Goal: Task Accomplishment & Management: Use online tool/utility

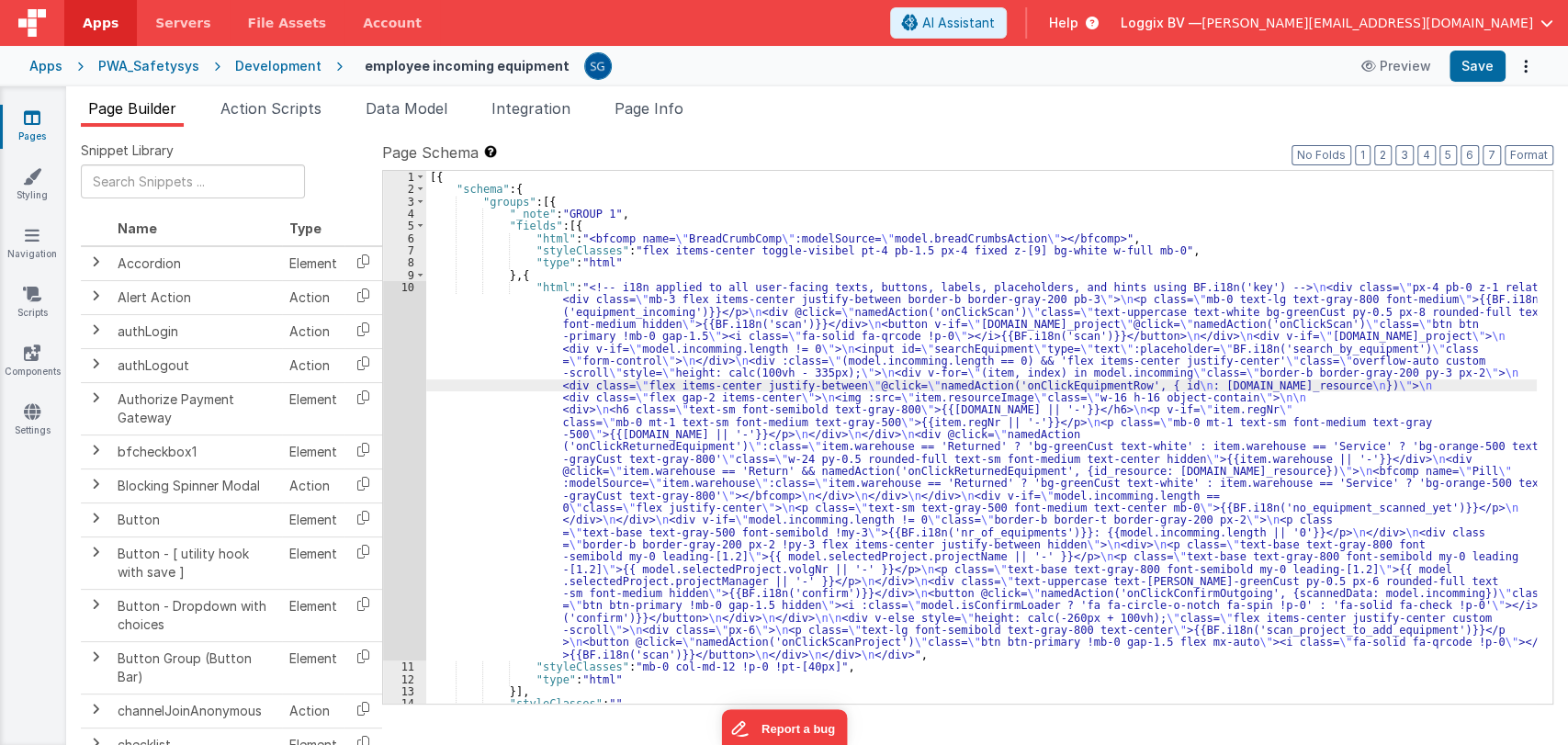
click at [478, 309] on div "[{ "schema" : { "groups" : [{ "_note" : "GROUP 1" , "fields" : [{ "html" : "<bf…" at bounding box center [981, 450] width 1110 height 558
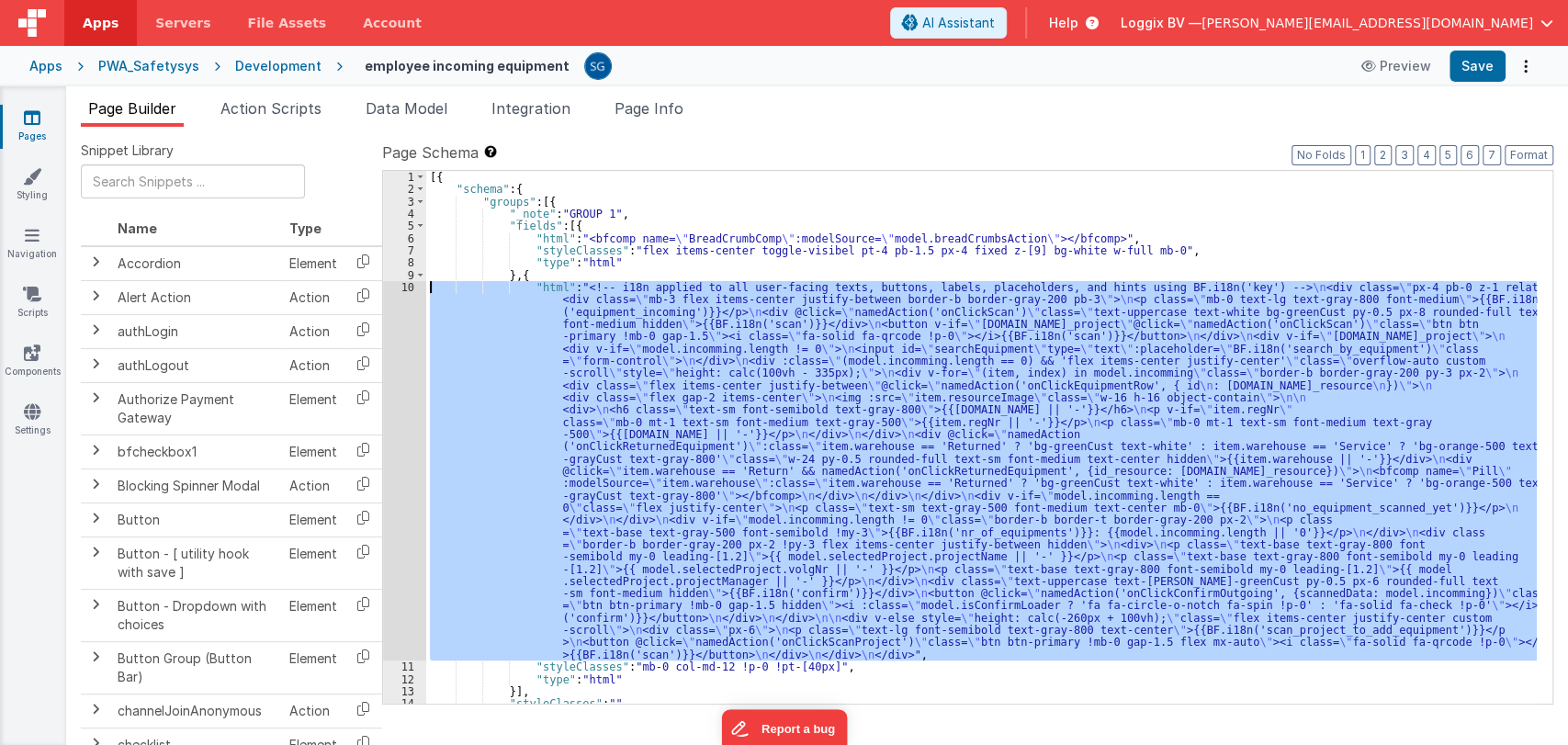
click at [403, 288] on div "10" at bounding box center [404, 470] width 43 height 379
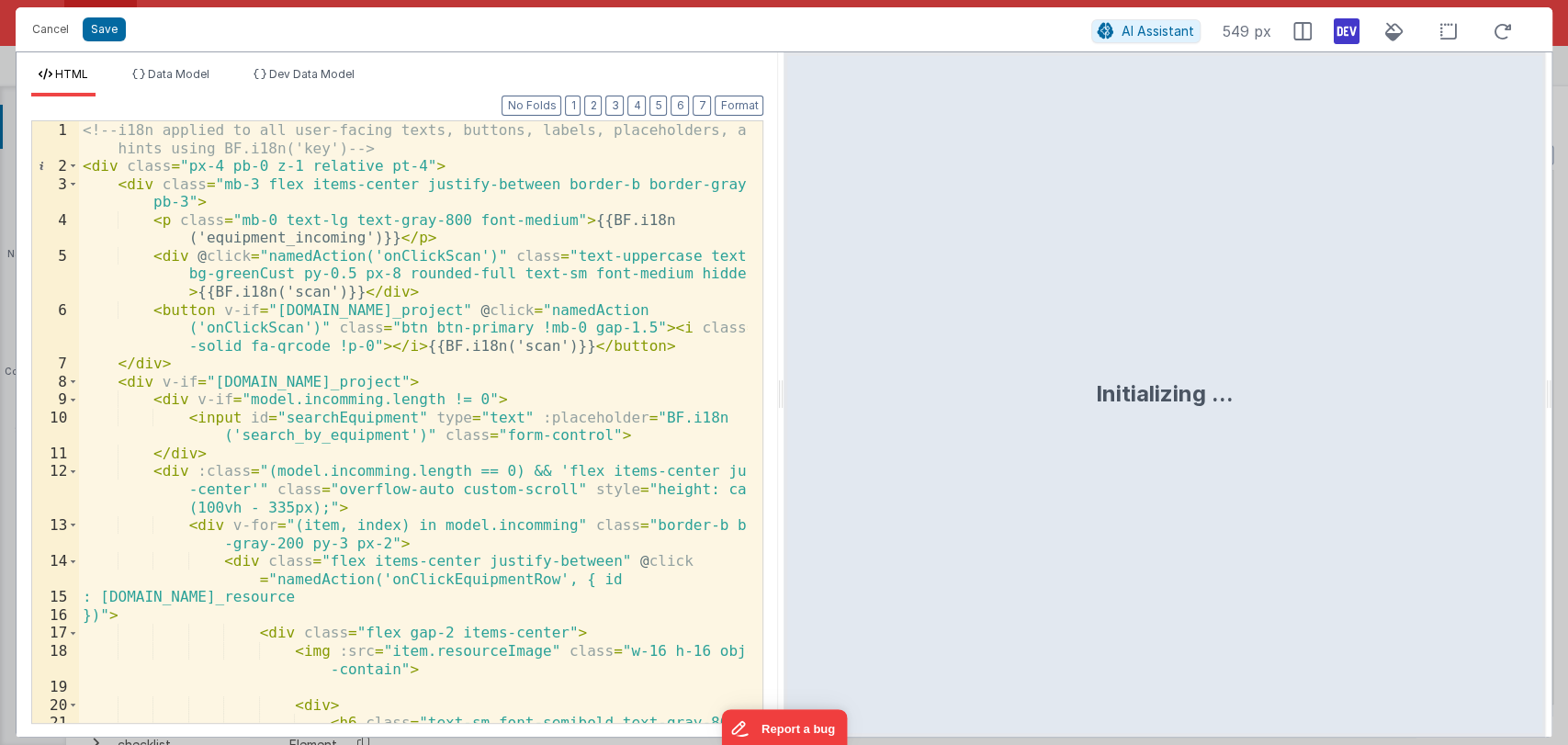
click at [498, 360] on div "<!-- i18n applied to all user-facing texts, buttons, labels, placeholders, and …" at bounding box center [412, 458] width 668 height 673
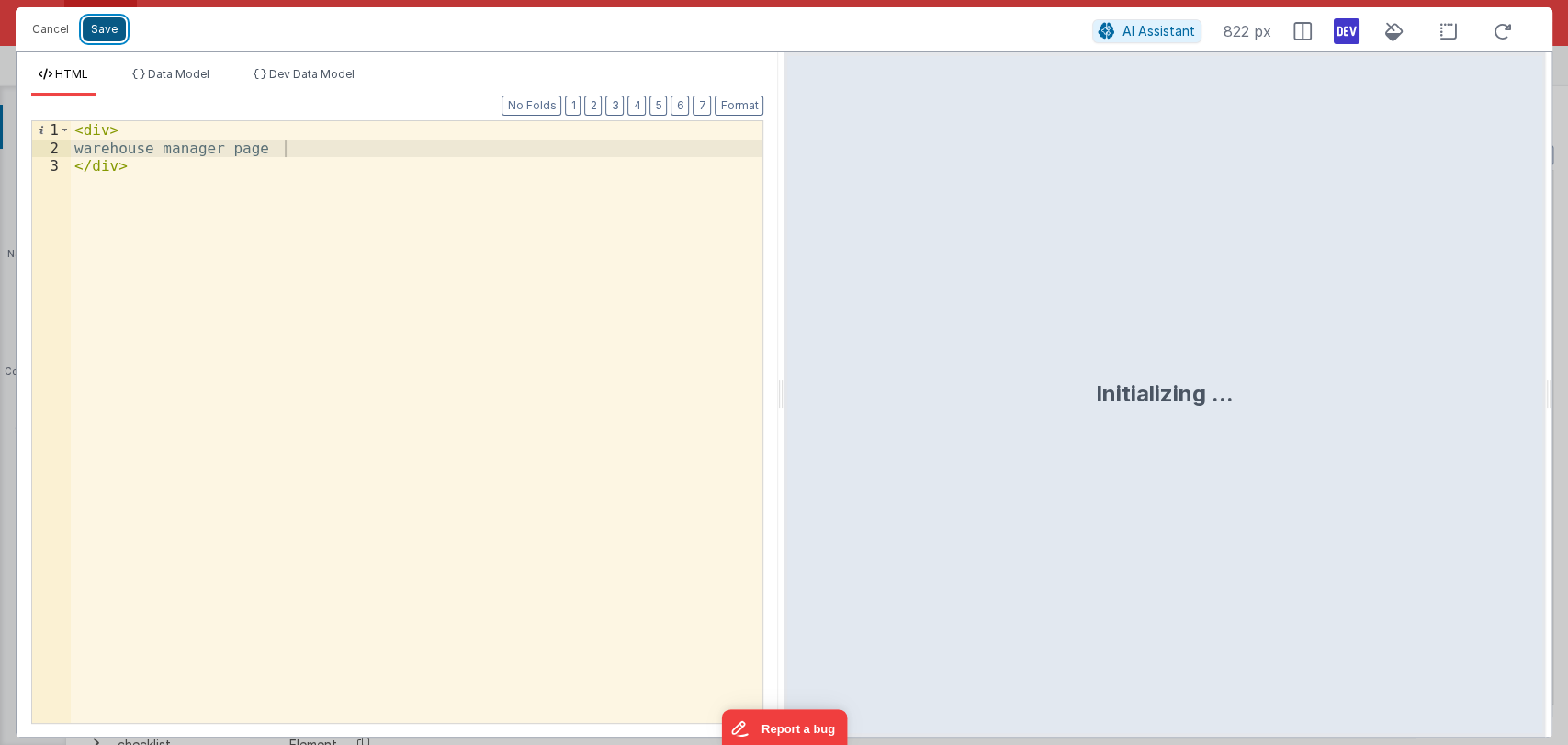
click at [94, 35] on button "Save" at bounding box center [104, 29] width 43 height 24
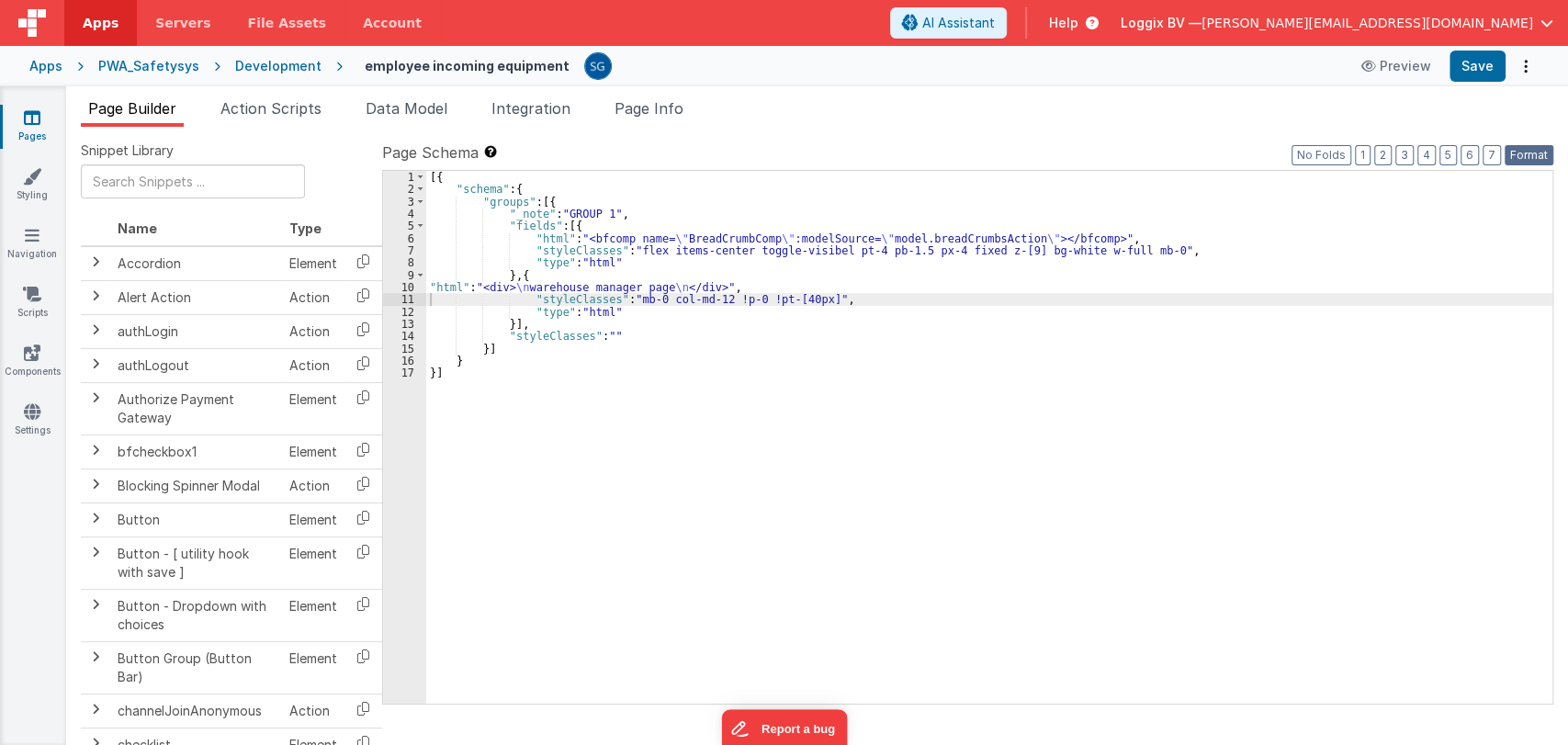
click at [1528, 157] on button "Format" at bounding box center [1529, 155] width 49 height 20
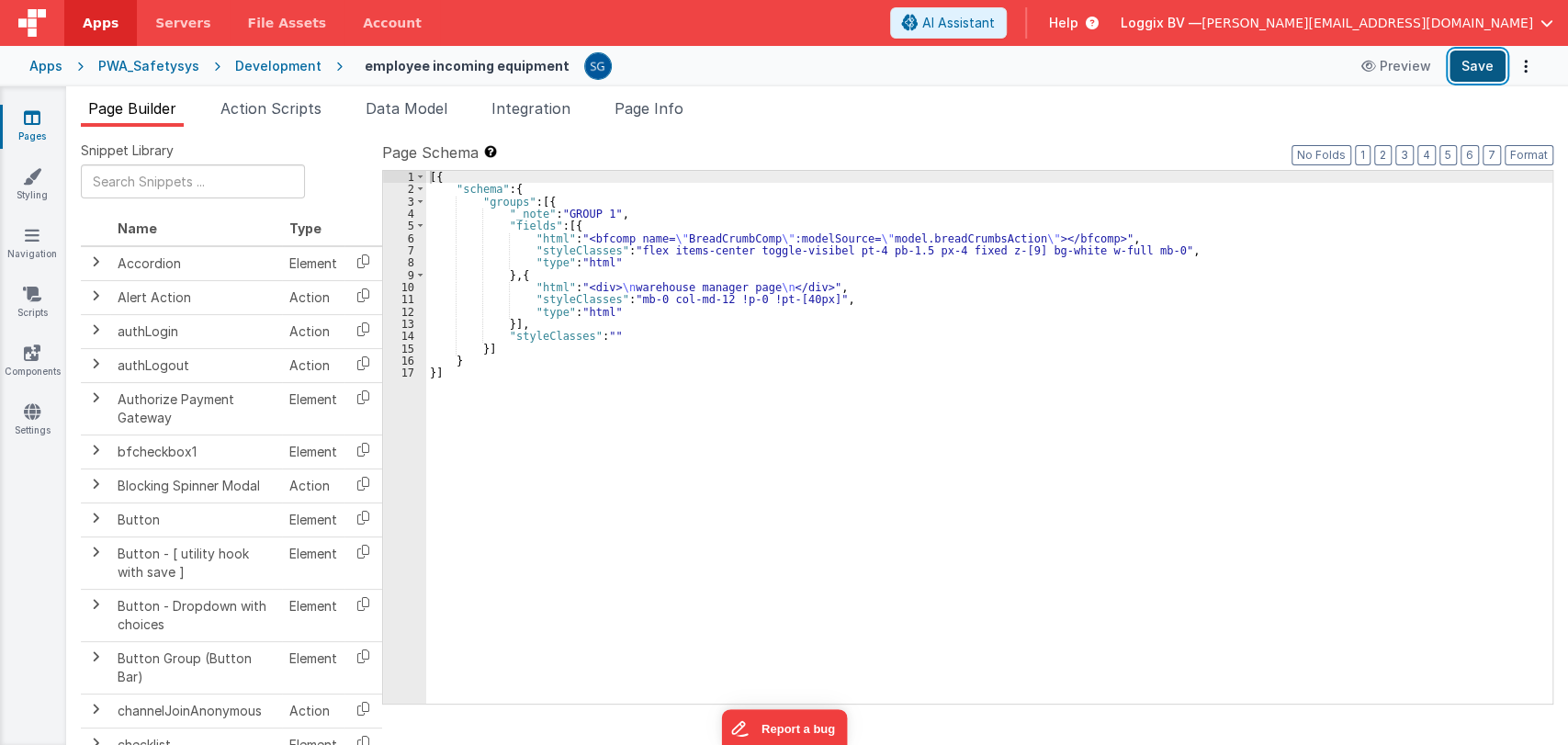
click at [1469, 75] on button "Save" at bounding box center [1477, 66] width 56 height 31
click at [397, 100] on span "Data Model" at bounding box center [406, 108] width 82 height 18
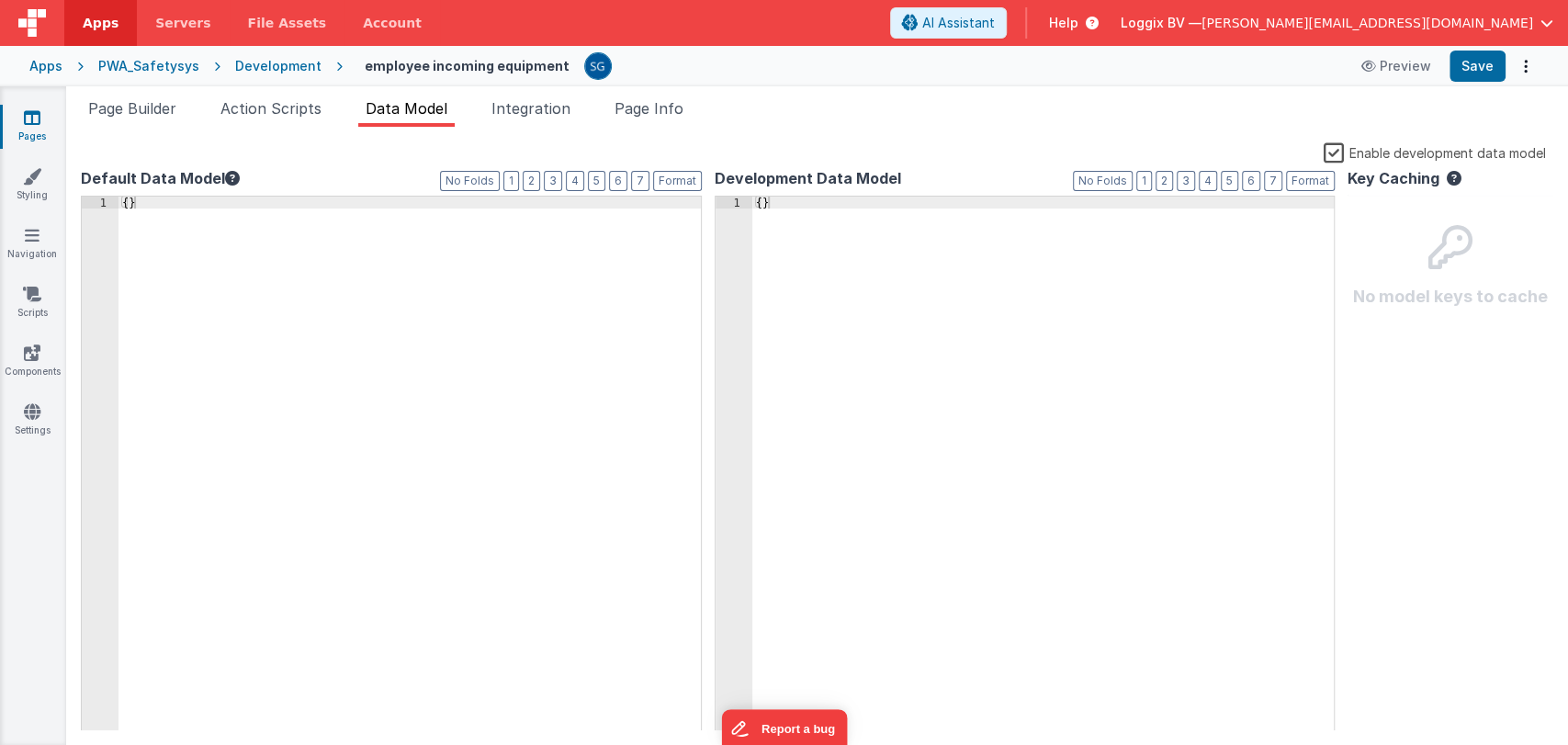
click at [175, 201] on div "{ }" at bounding box center [410, 476] width 583 height 559
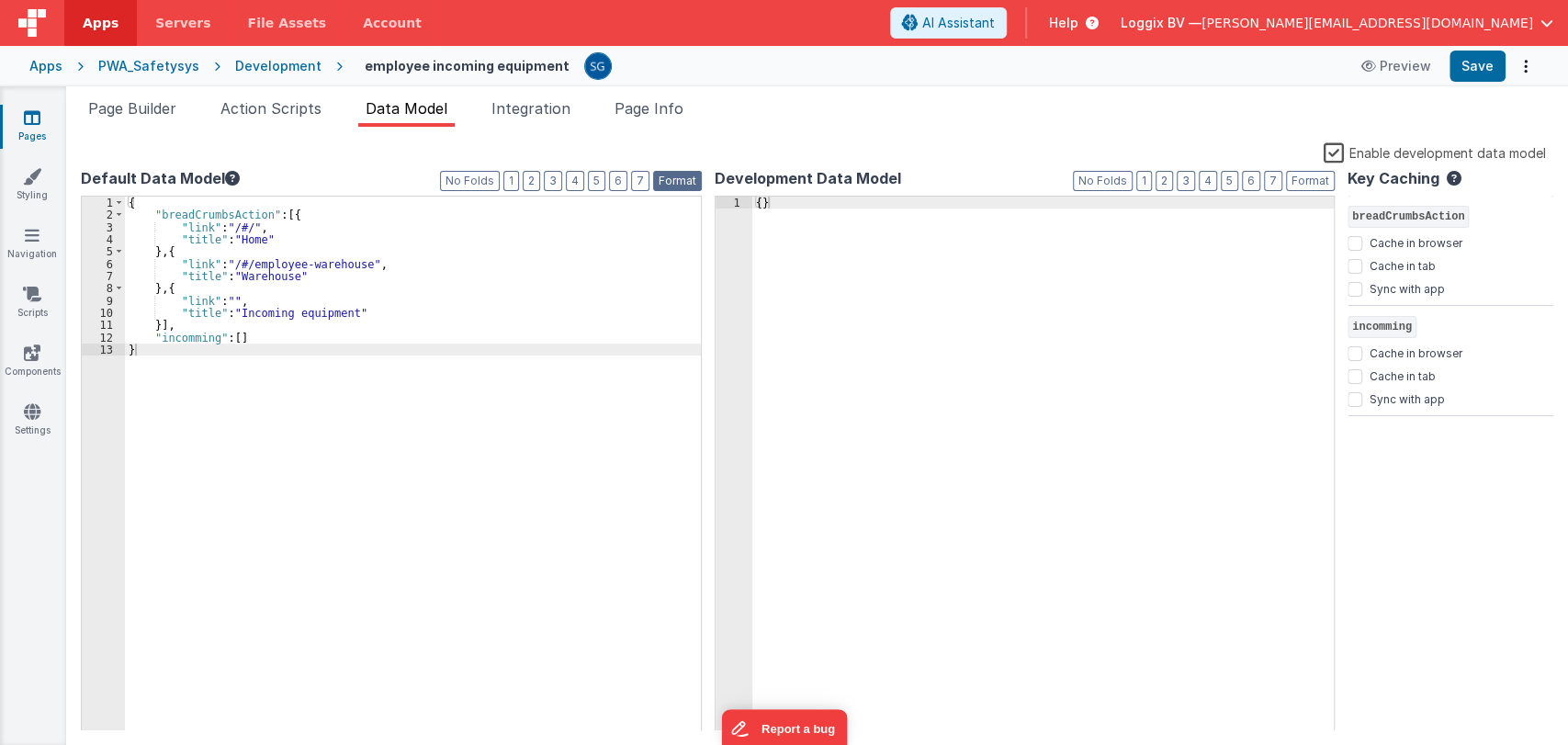
click at [674, 185] on button "Format" at bounding box center [677, 181] width 49 height 20
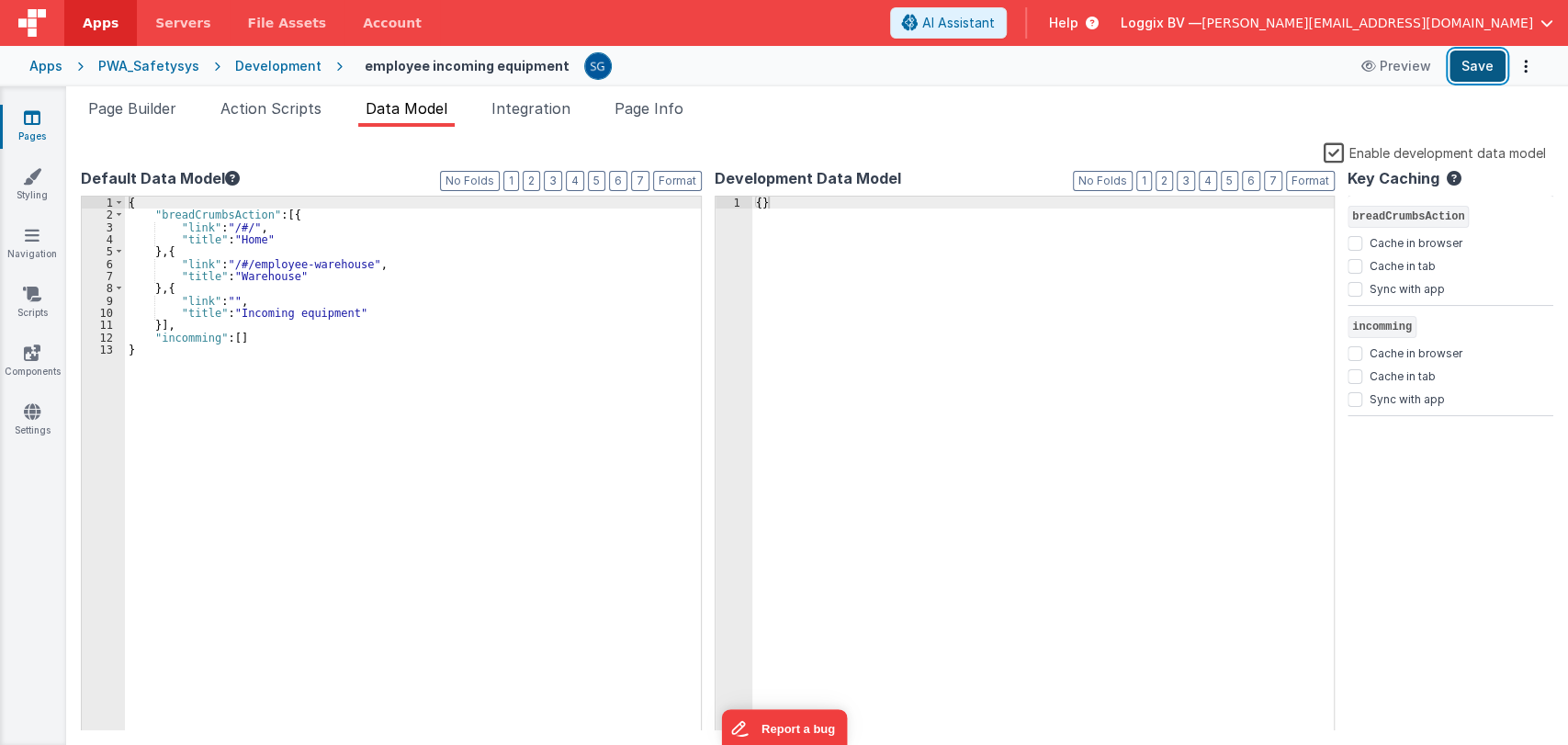
click at [1472, 74] on button "Save" at bounding box center [1477, 66] width 56 height 31
click at [19, 198] on link "Styling" at bounding box center [32, 186] width 66 height 37
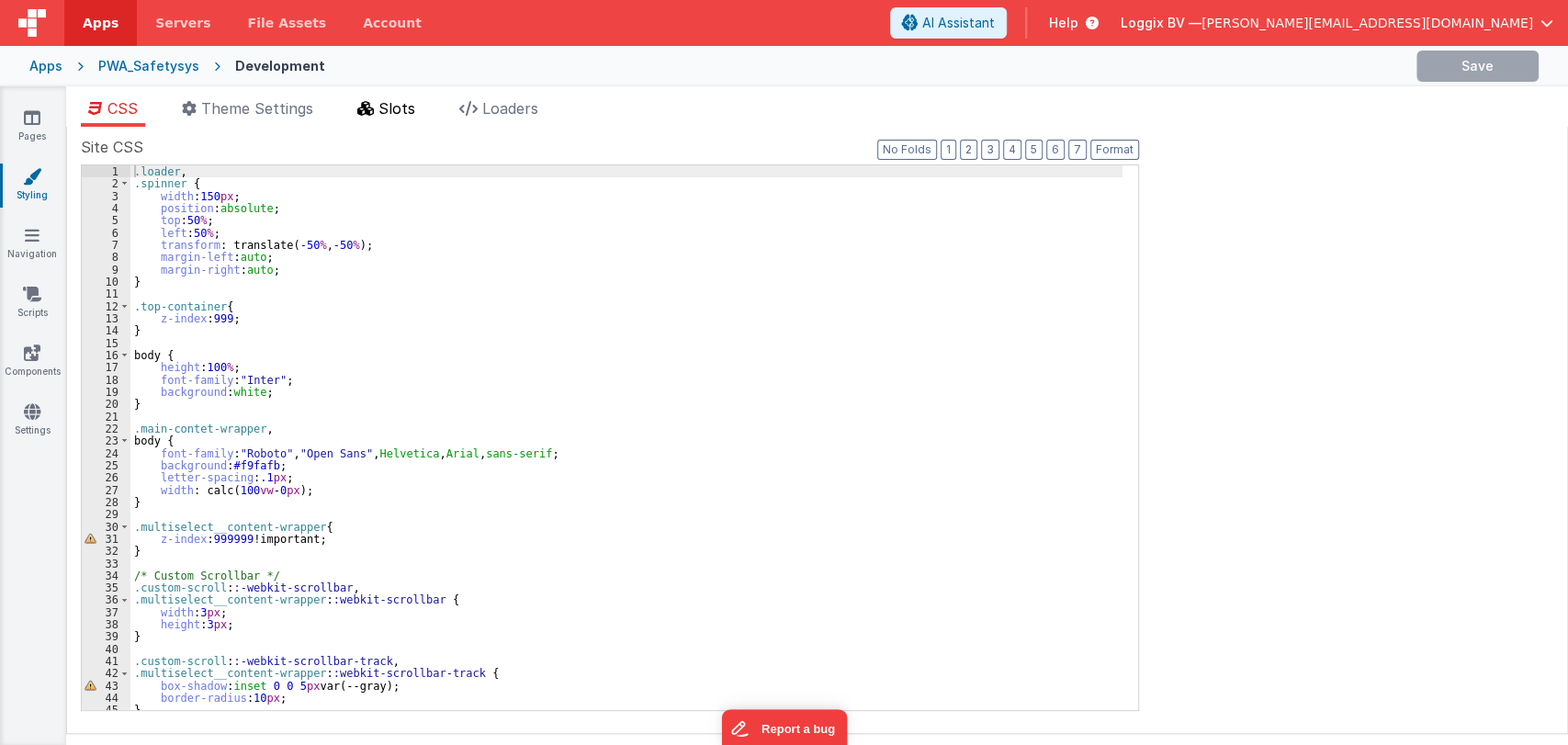
click at [374, 111] on icon at bounding box center [365, 108] width 16 height 14
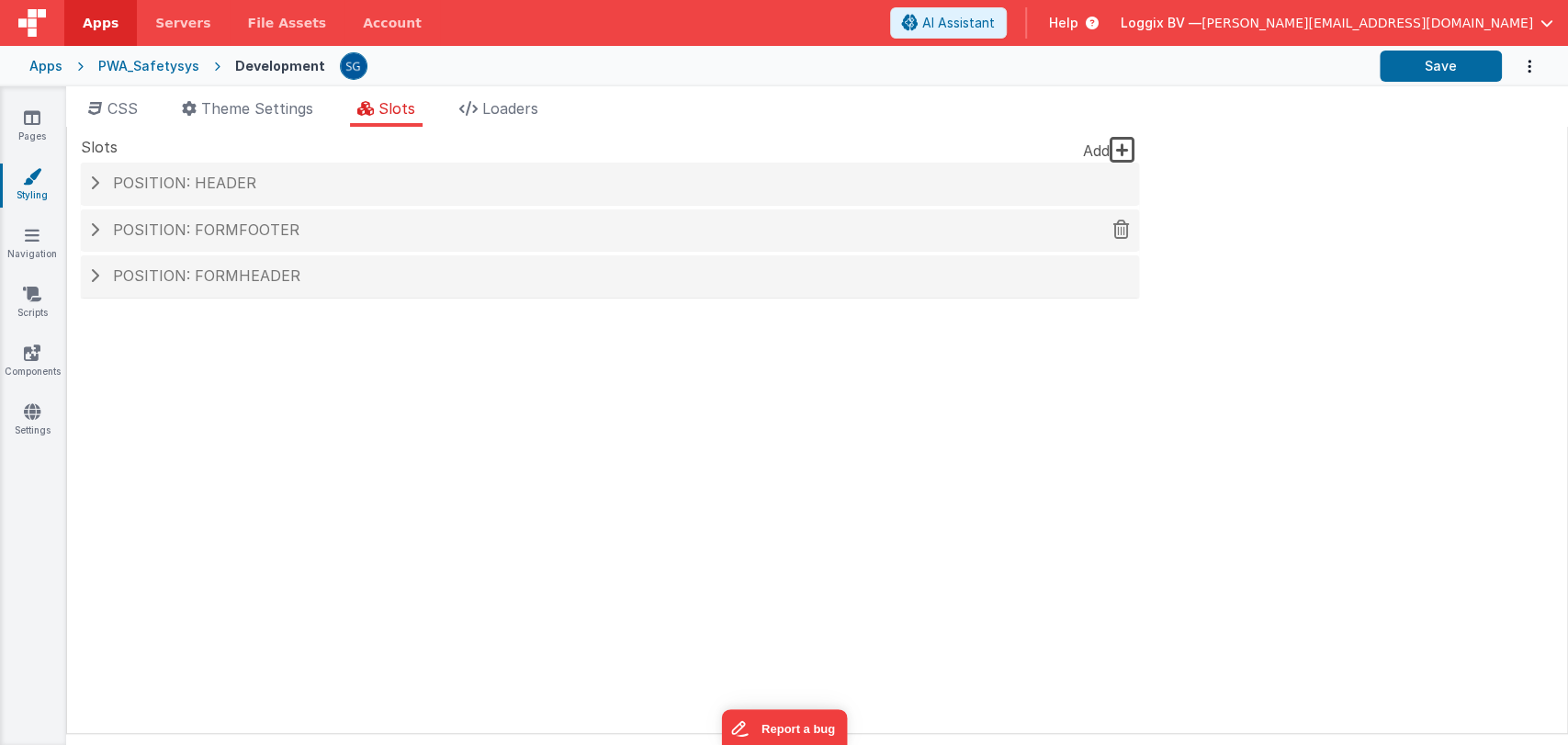
click at [213, 218] on div "Position: formFooter" at bounding box center [610, 231] width 1058 height 42
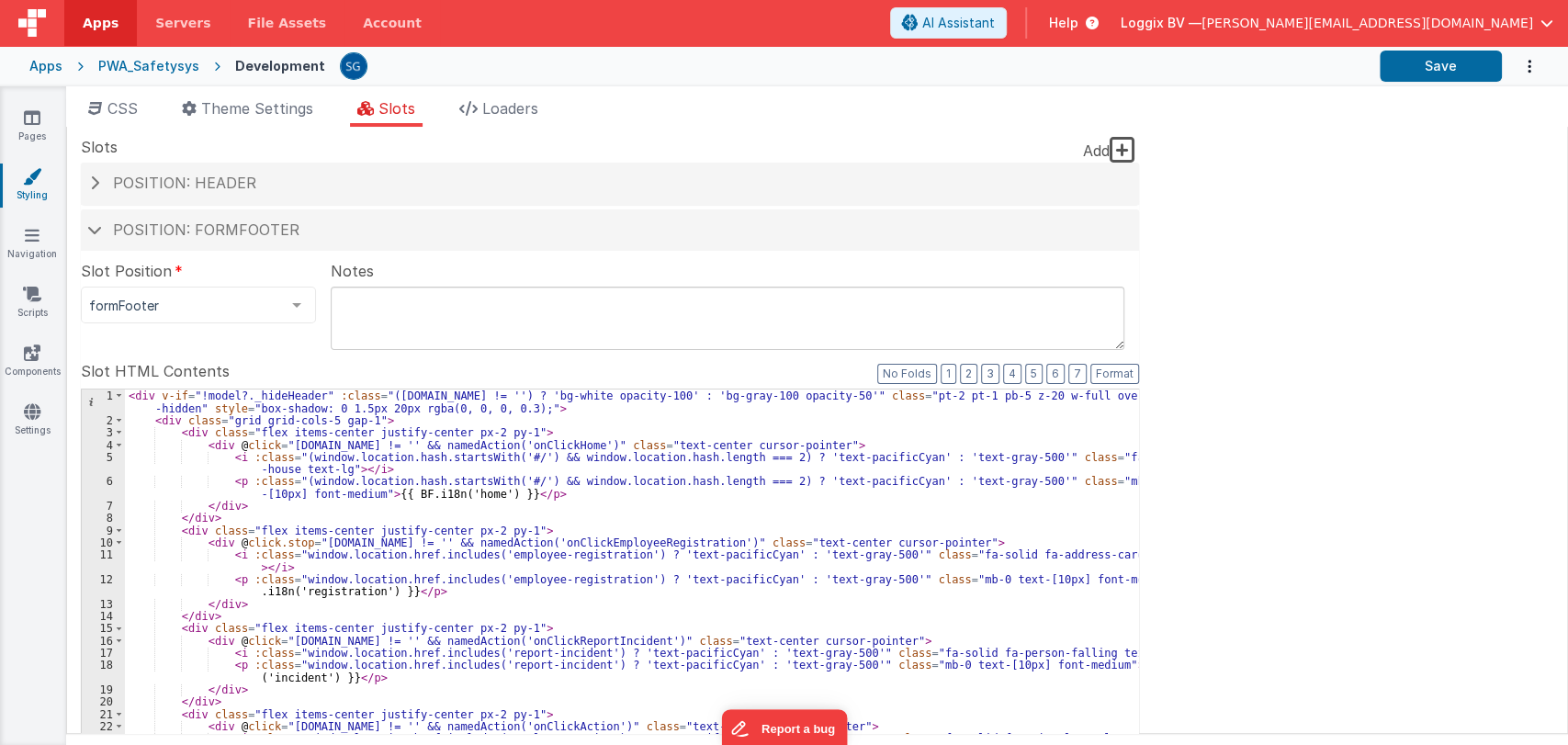
scroll to position [332, 0]
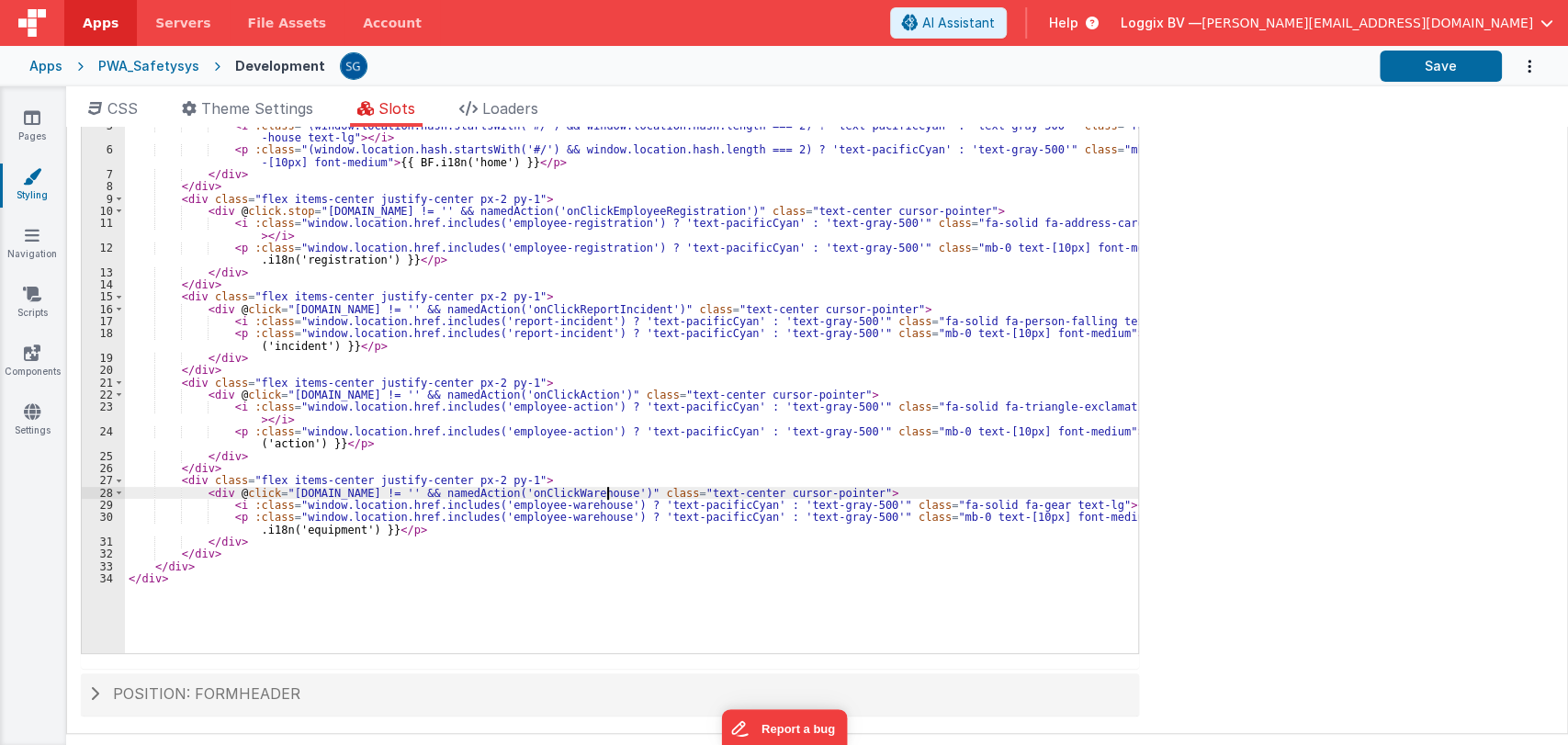
click at [610, 489] on div "< div v-if = "!model?._hideHeader" :class = "([DOMAIN_NAME] != '') ? 'bg-white …" at bounding box center [632, 373] width 1013 height 632
click at [37, 296] on icon at bounding box center [32, 293] width 18 height 18
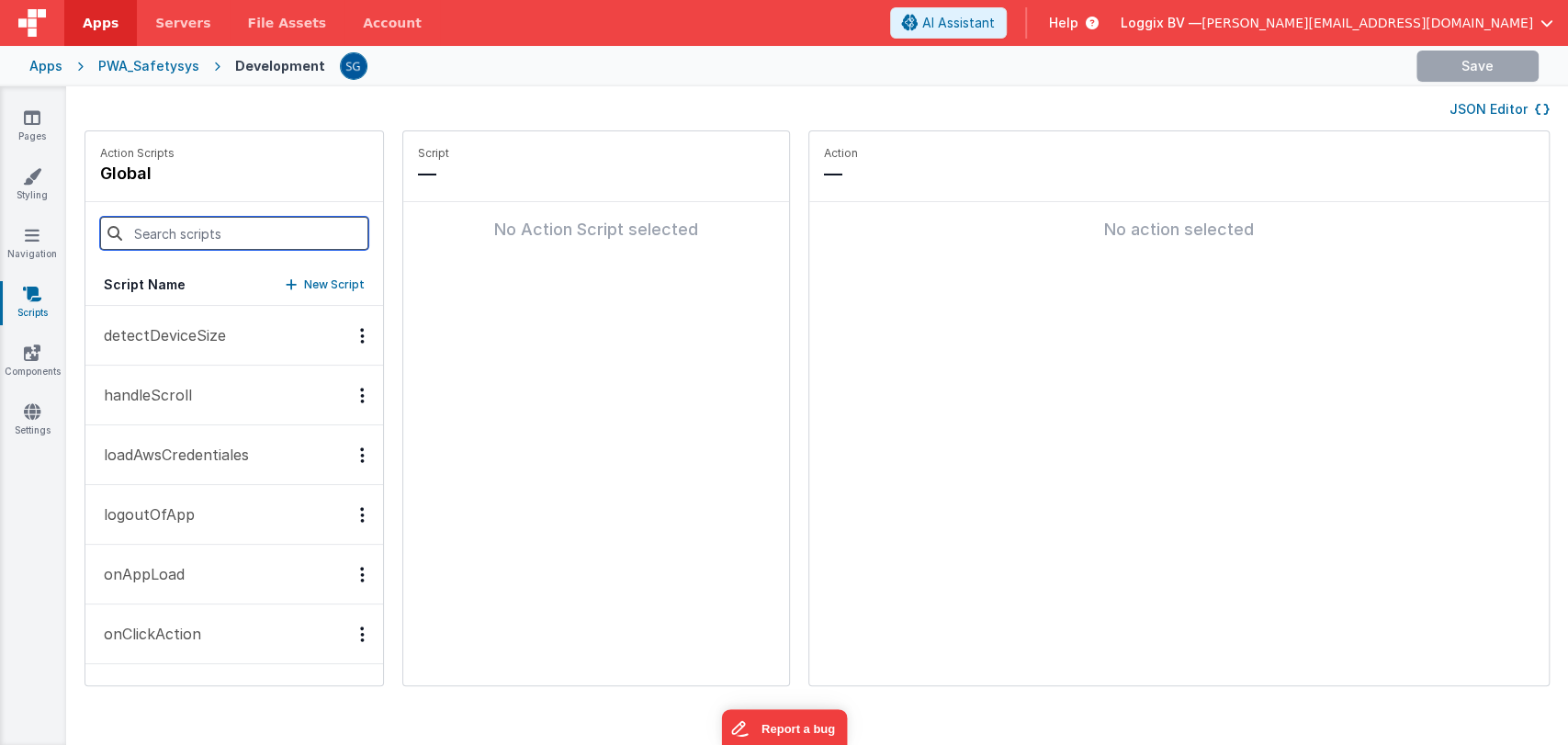
click at [231, 236] on input at bounding box center [234, 233] width 268 height 33
paste input "onClickWarehouse"
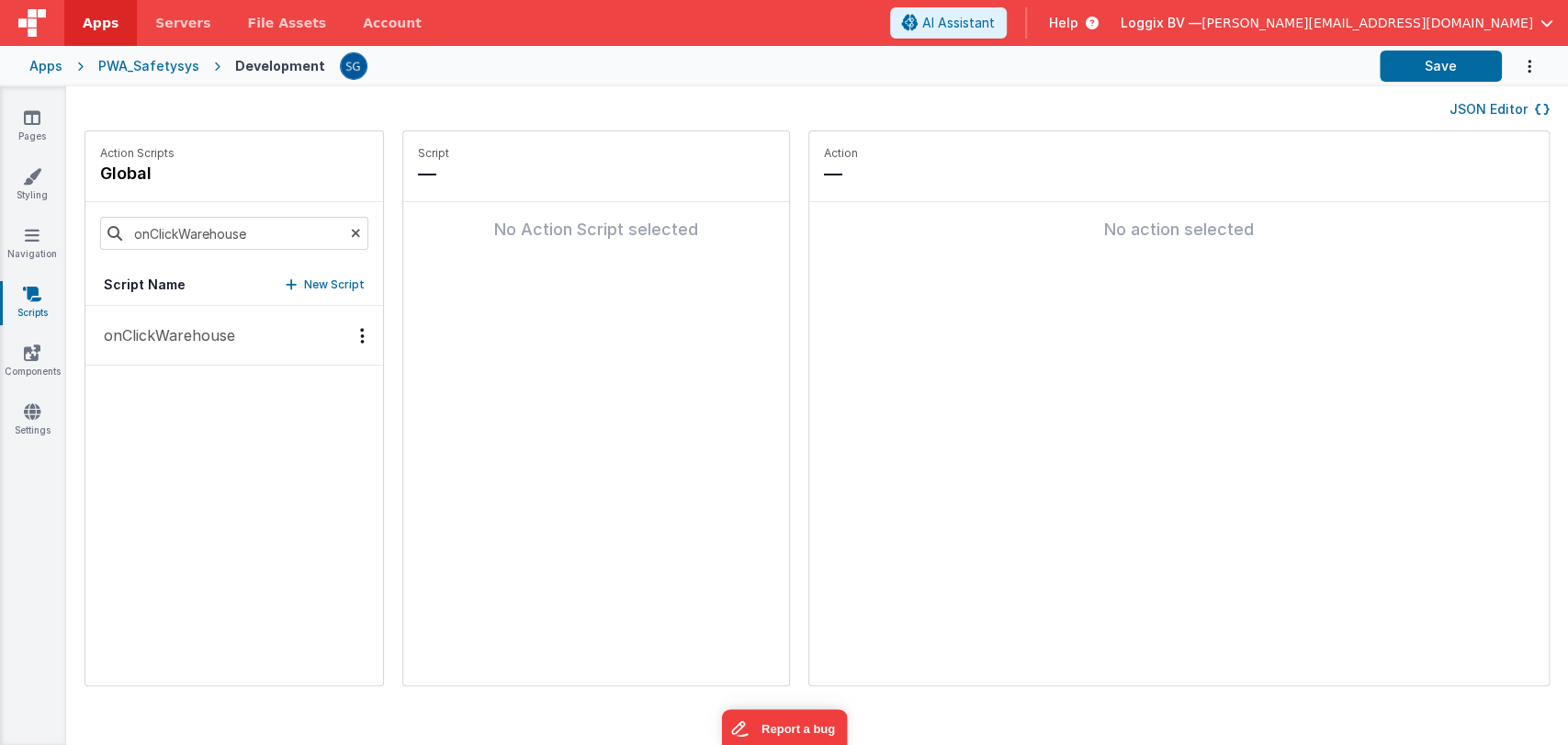
click at [191, 330] on p "onClickWarehouse" at bounding box center [163, 335] width 142 height 22
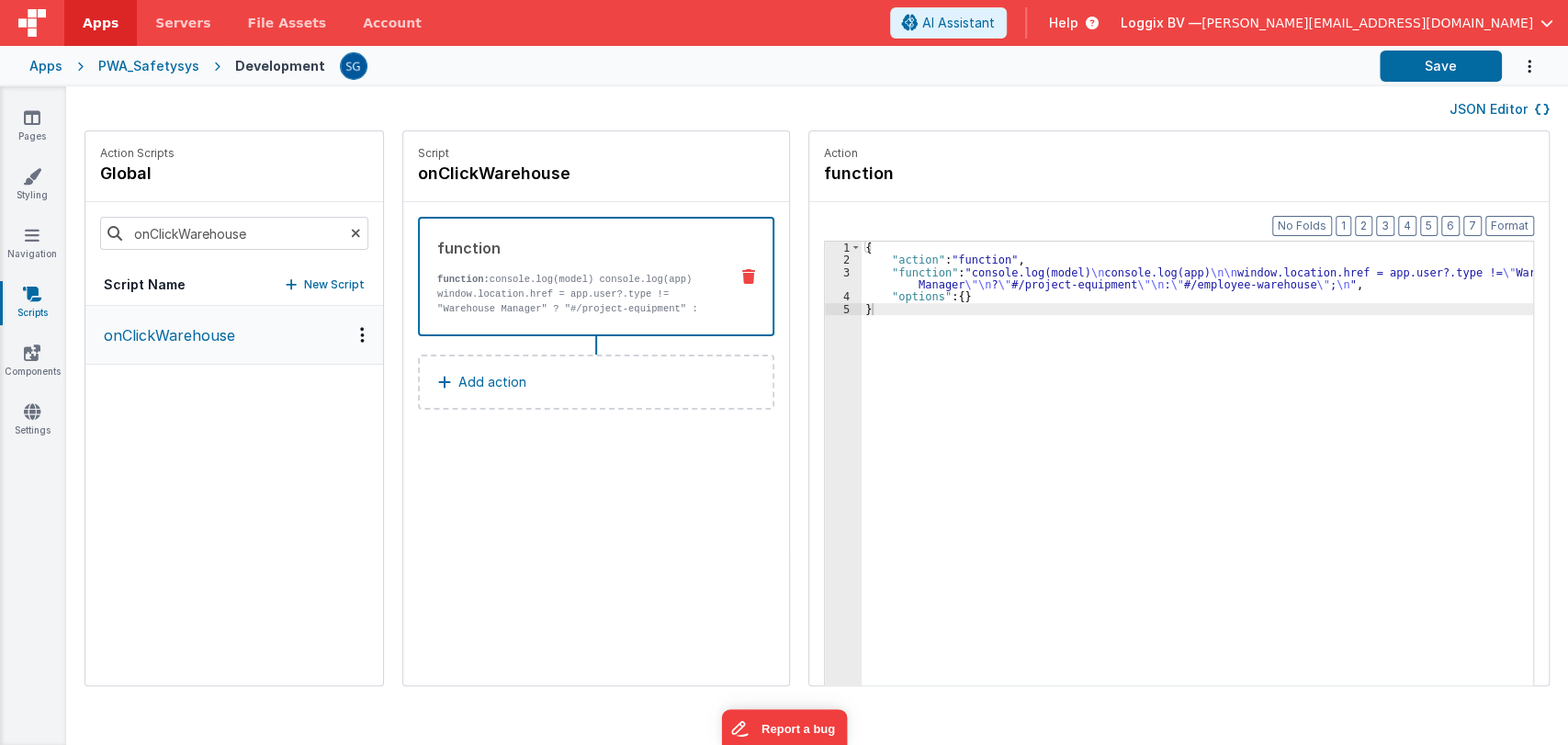
click at [622, 293] on p "window.location.href = app.user?.type != "Warehouse Manager" ? "#/project-equip…" at bounding box center [576, 309] width 277 height 44
click at [927, 278] on div "{ "action" : "function" , "function" : "console.log(model) \n console.log(app) …" at bounding box center [1206, 504] width 689 height 525
click at [825, 274] on div "3" at bounding box center [843, 279] width 37 height 25
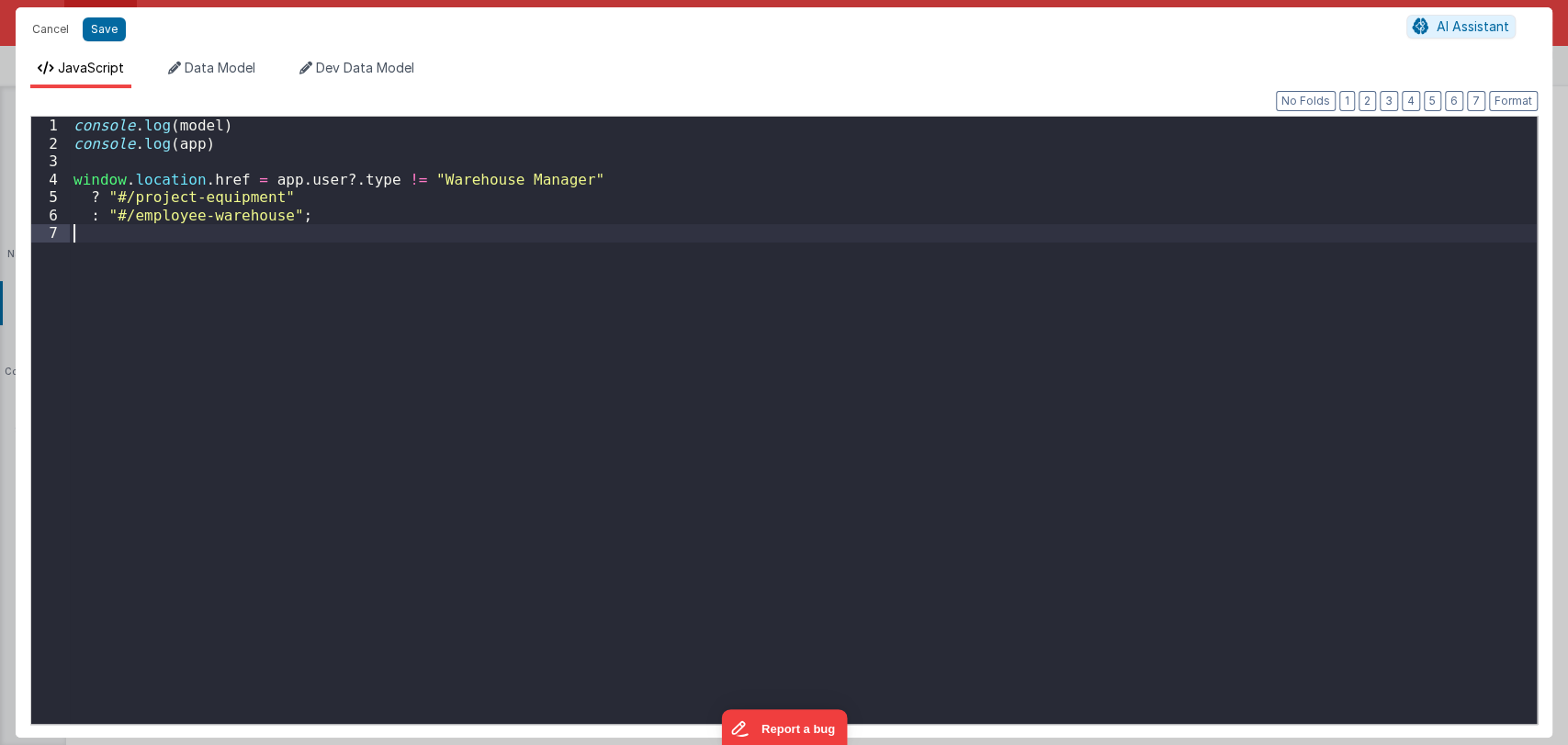
click at [823, 274] on div "console . log ( model ) console . log ( app ) window . location . href = app . …" at bounding box center [803, 437] width 1466 height 643
click at [44, 33] on button "Cancel" at bounding box center [50, 29] width 55 height 26
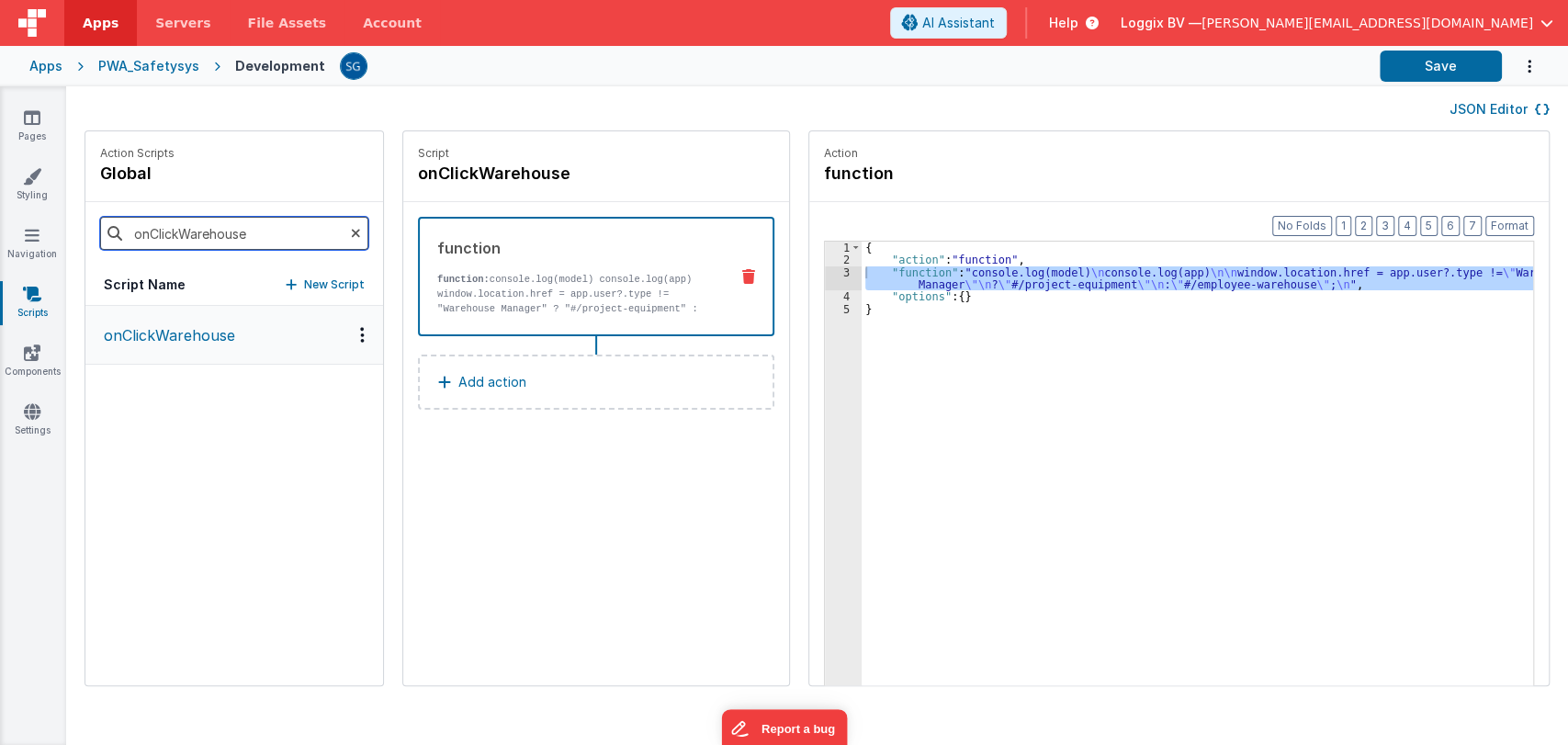
click at [197, 223] on input "onClickWarehouse" at bounding box center [234, 233] width 268 height 33
type input "onLogin"
click at [125, 346] on button "onLogin" at bounding box center [234, 335] width 297 height 60
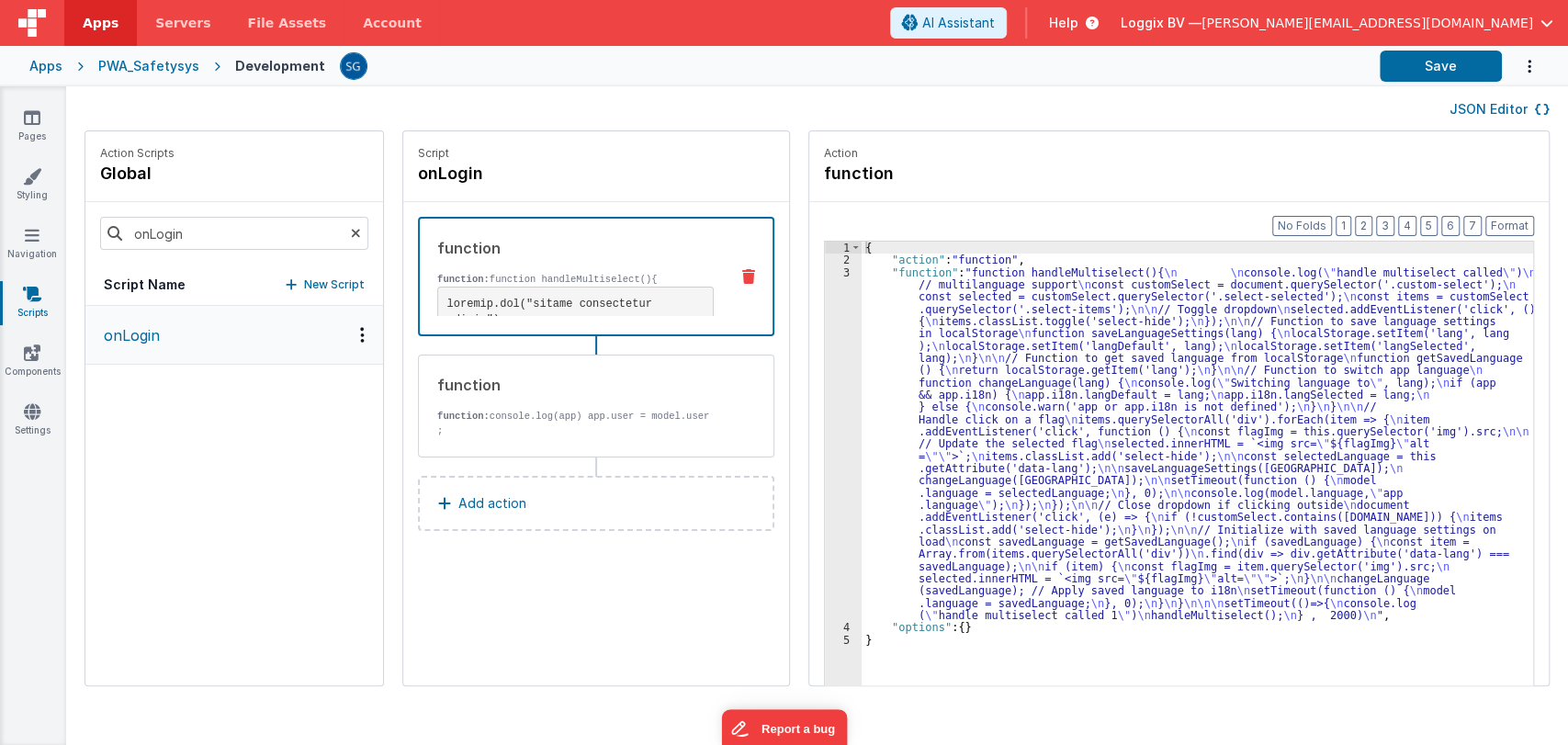
click at [867, 341] on div "{ "action" : "function" , "function" : "function handleMultiselect(){ \n \n con…" at bounding box center [1206, 504] width 689 height 525
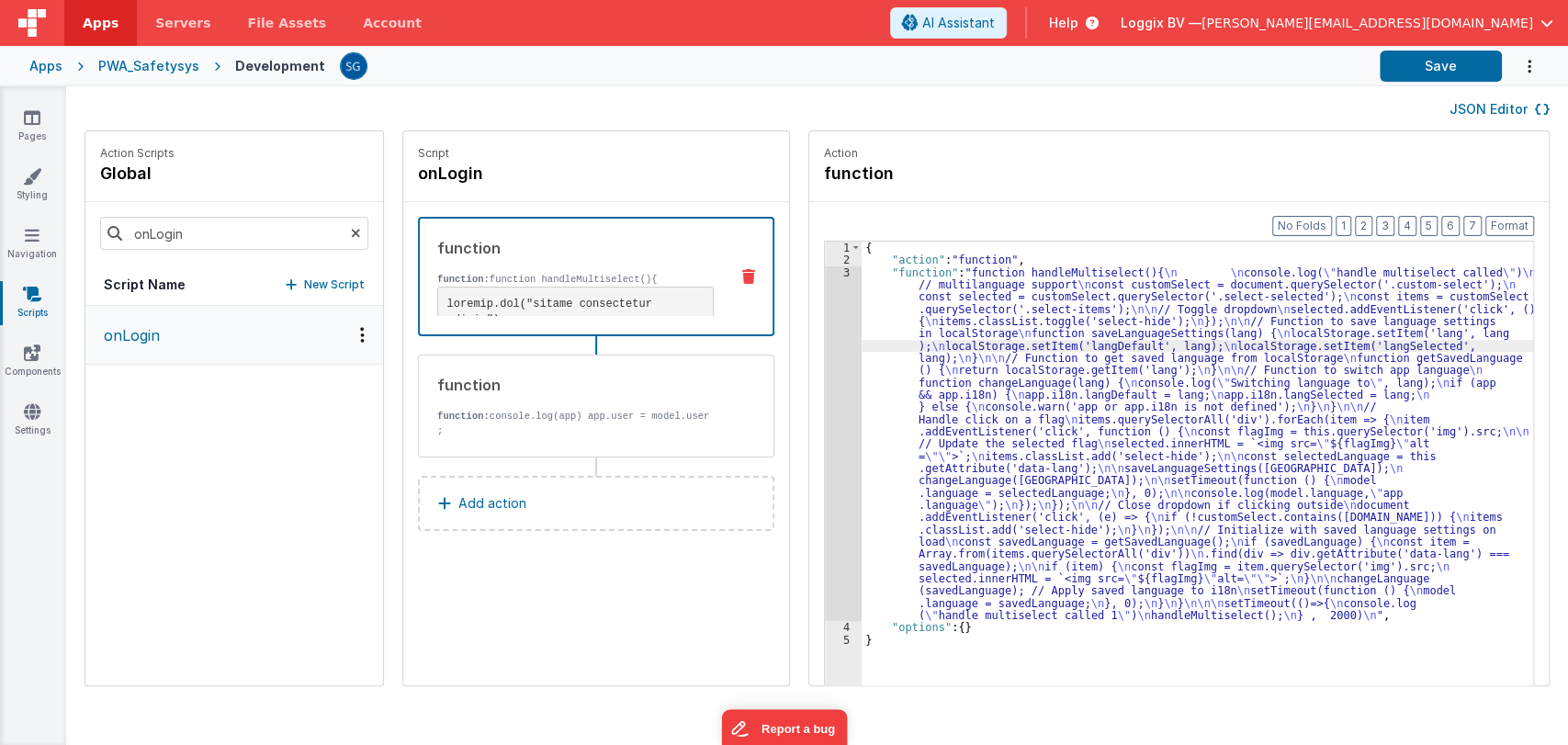
click at [825, 268] on div "3" at bounding box center [843, 444] width 37 height 356
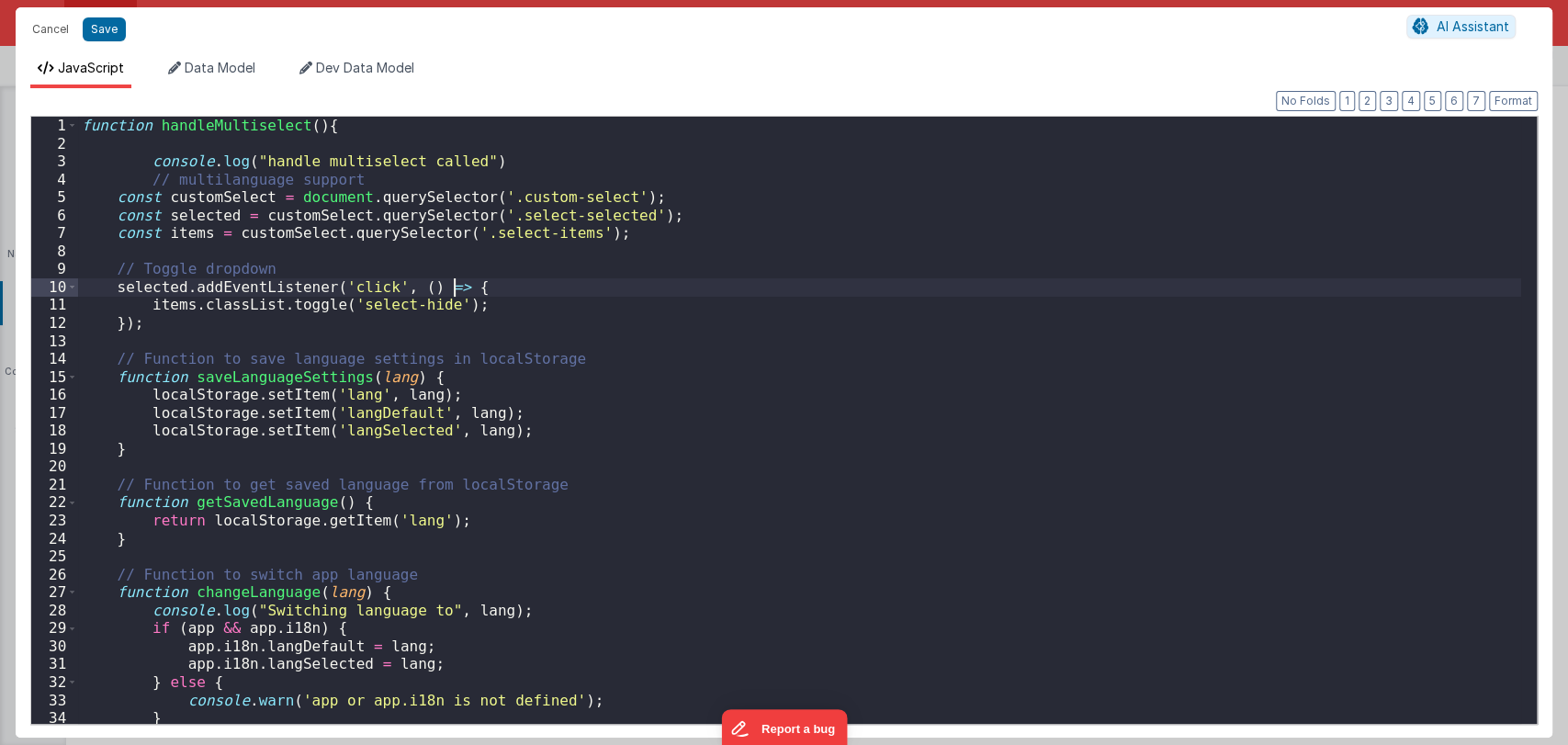
click at [825, 268] on div "function handleMultiselect ( ) { console . log ( "handle multiselect called" ) …" at bounding box center [799, 437] width 1443 height 643
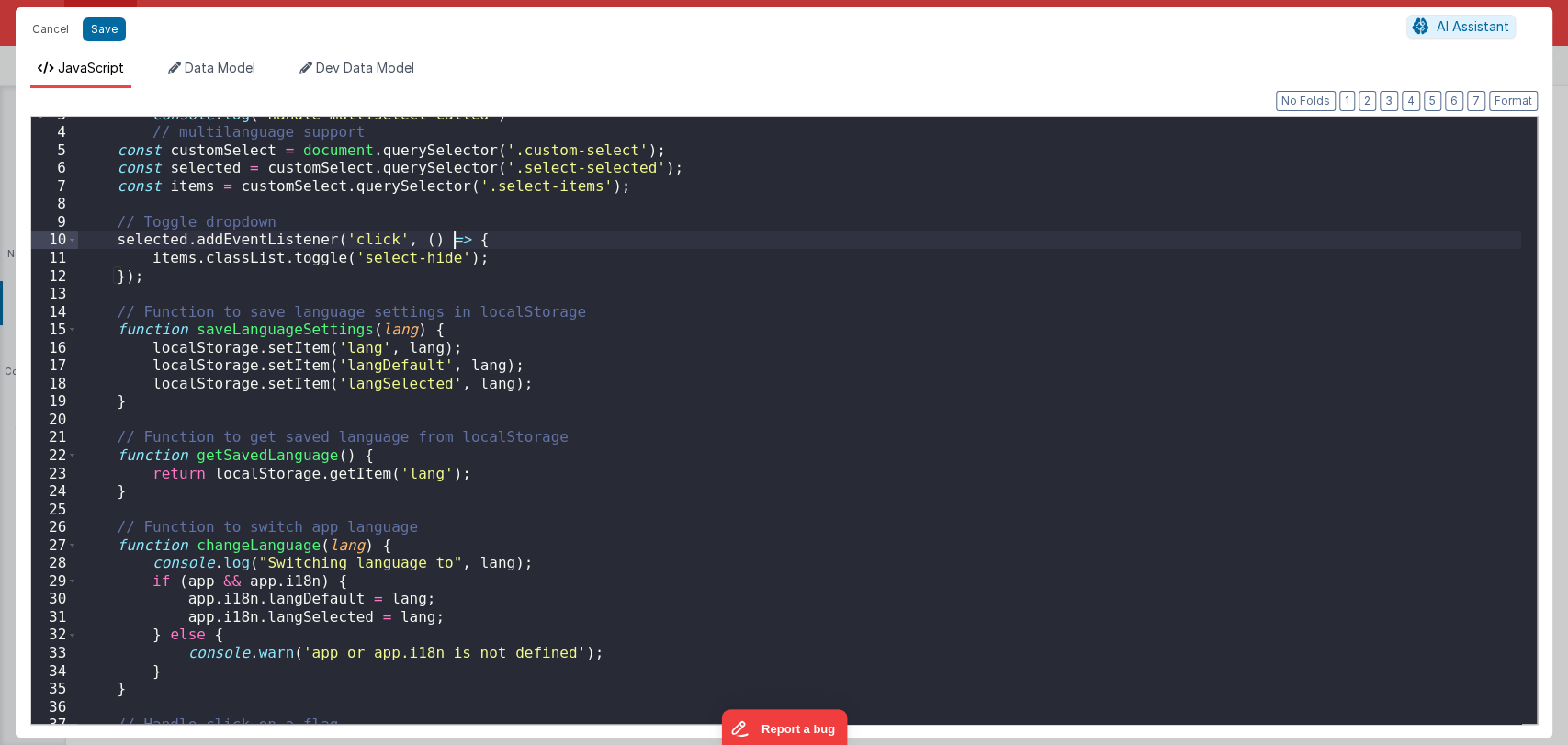
scroll to position [47, 0]
click at [42, 37] on button "Cancel" at bounding box center [50, 29] width 55 height 26
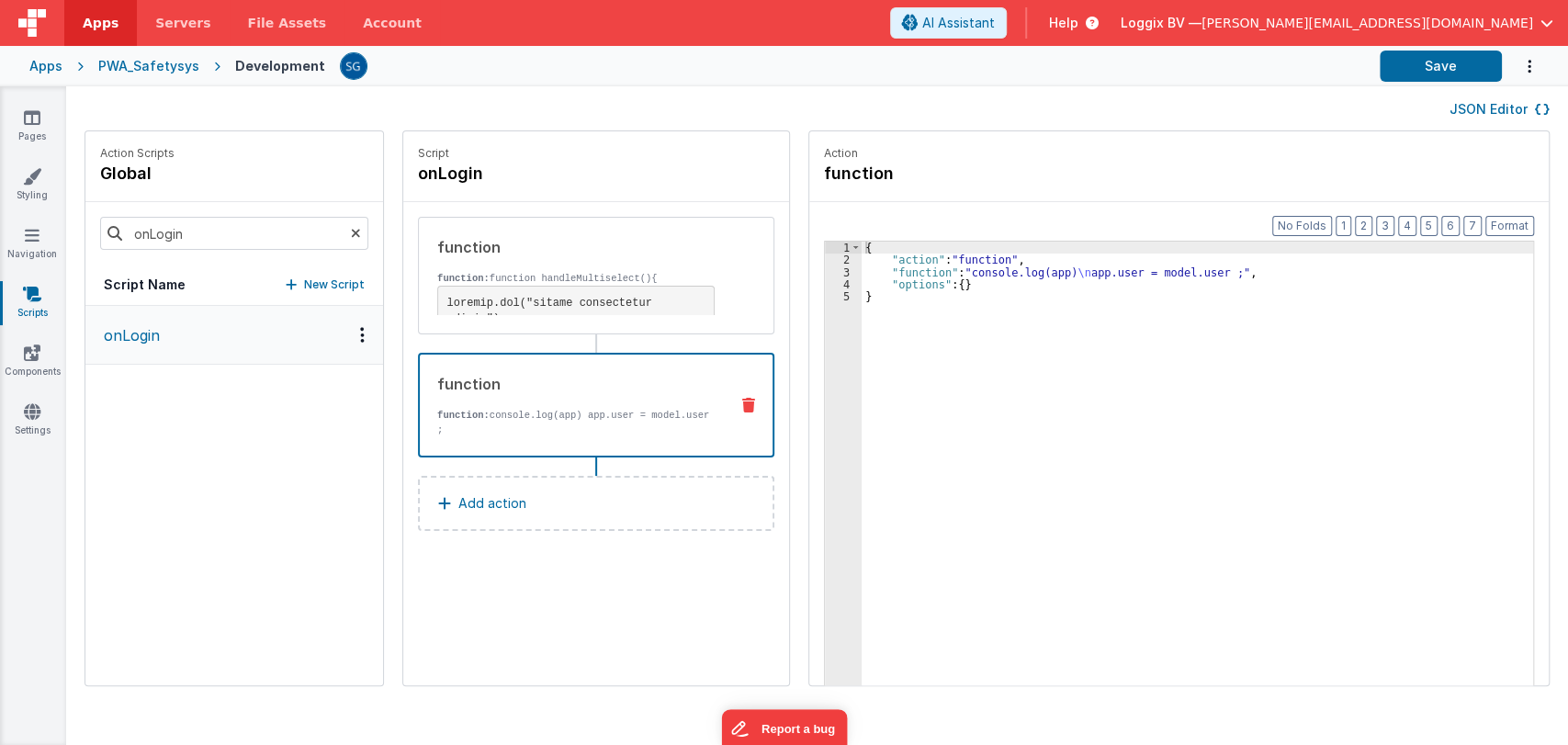
click at [486, 410] on p "function: console.log(app) app.user = model.user ;" at bounding box center [576, 422] width 277 height 30
click at [872, 323] on div "{ "action" : "function" , "function" : "console.log(app) \n app.user = model.us…" at bounding box center [1206, 504] width 689 height 525
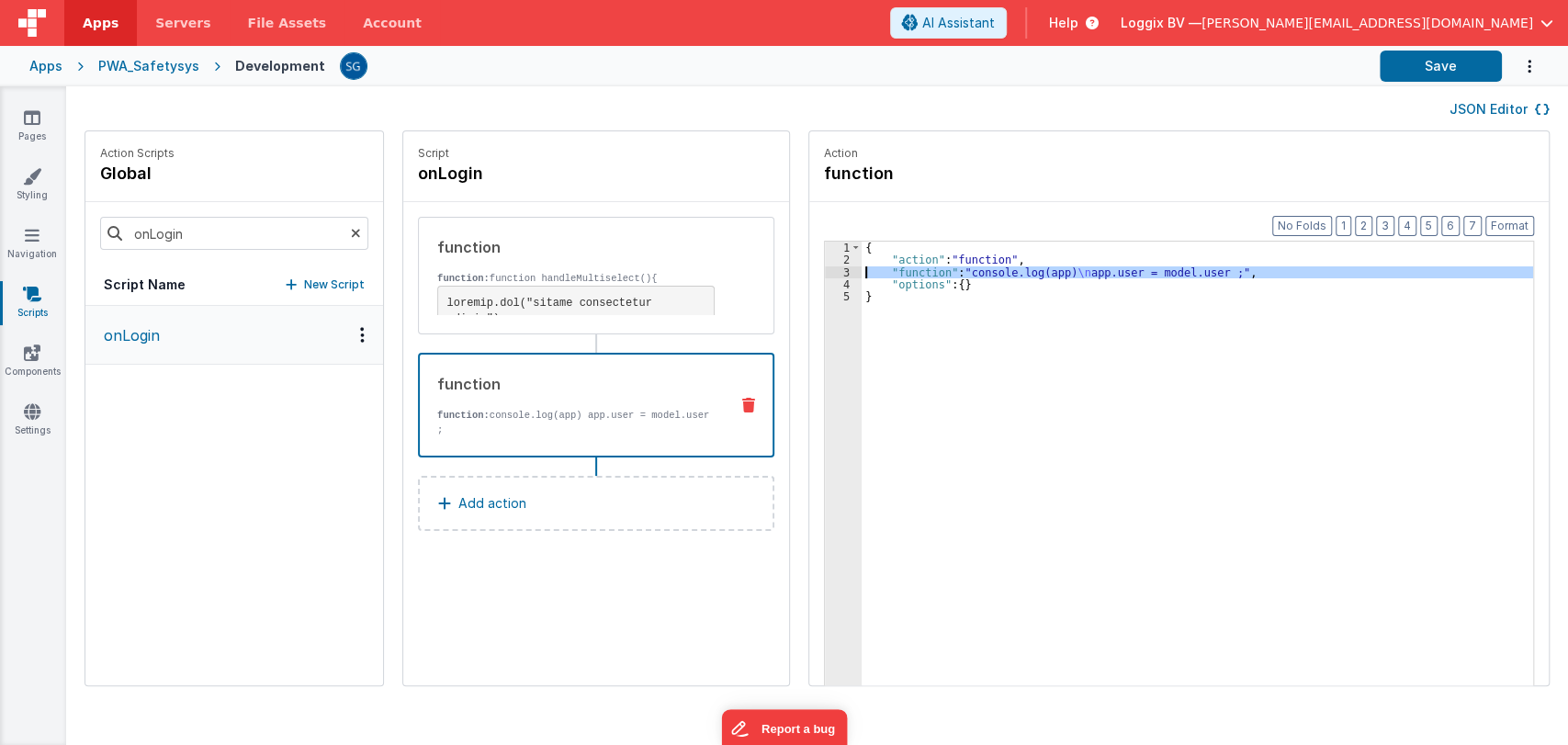
click at [825, 269] on div "3" at bounding box center [843, 272] width 37 height 12
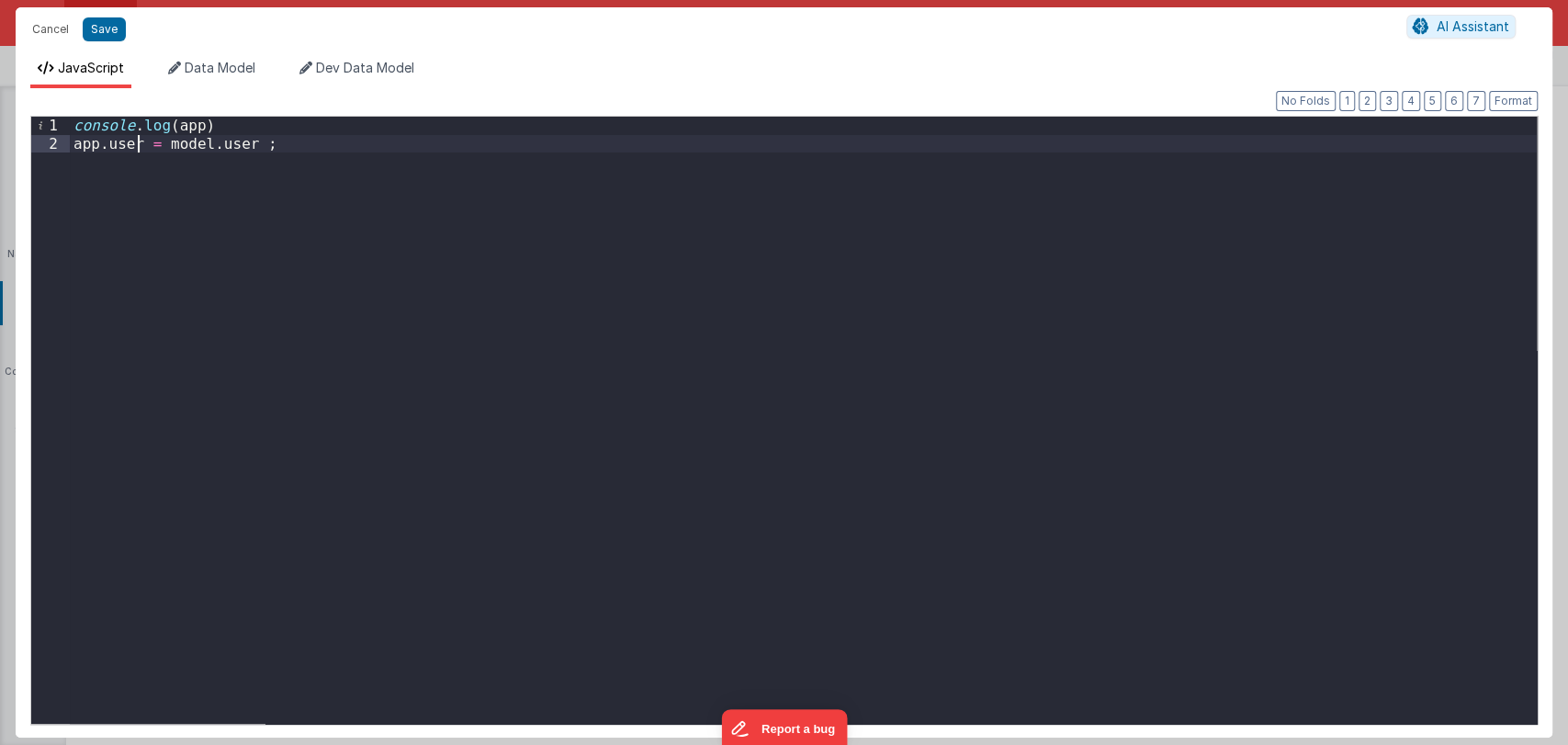
click at [137, 141] on div "console . log ( app ) app . user = model . user ;" at bounding box center [803, 437] width 1466 height 643
click at [353, 149] on div "console . log ( app ) app . user = model . user ;" at bounding box center [803, 437] width 1466 height 643
click at [54, 24] on button "Cancel" at bounding box center [50, 29] width 55 height 26
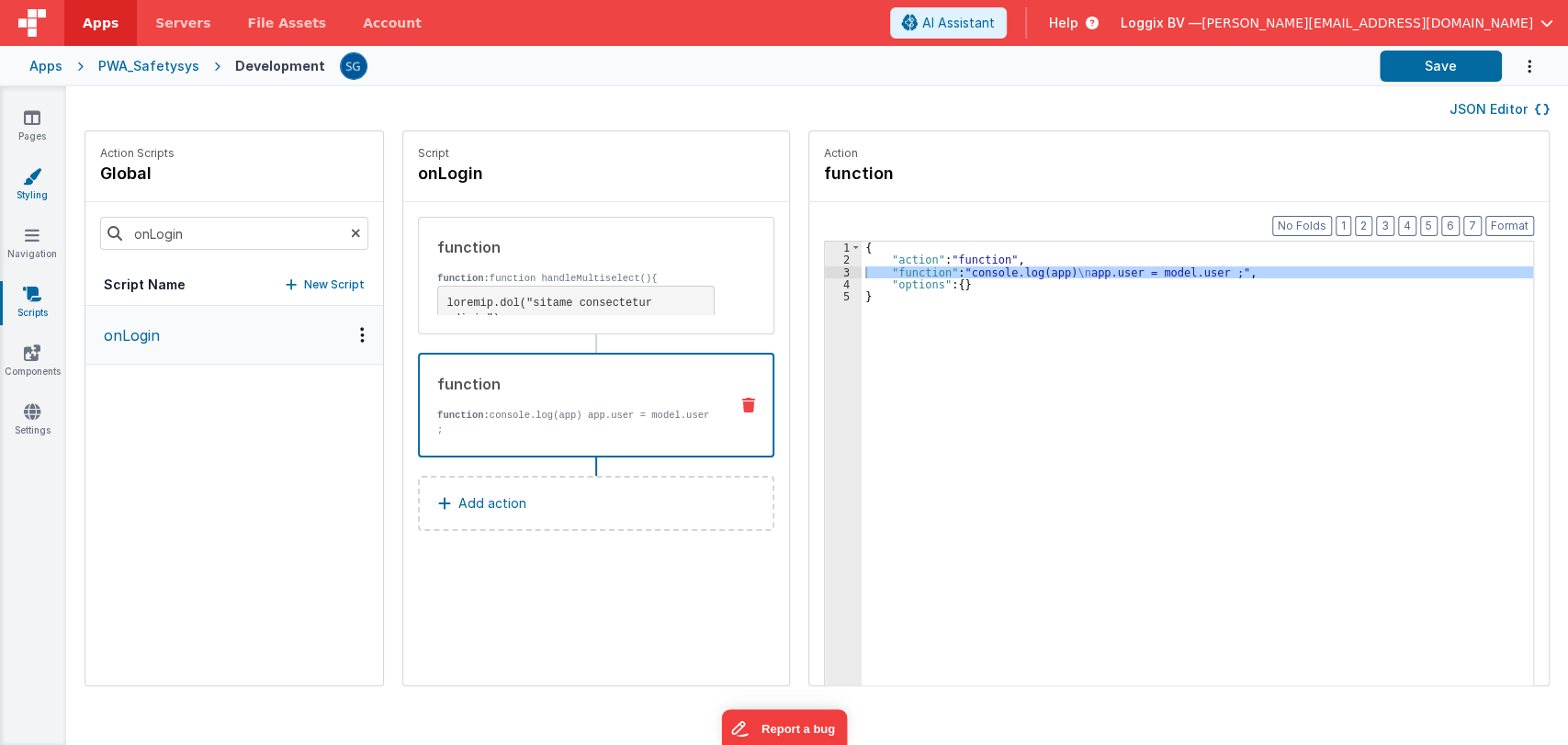
click at [31, 182] on icon at bounding box center [32, 176] width 18 height 18
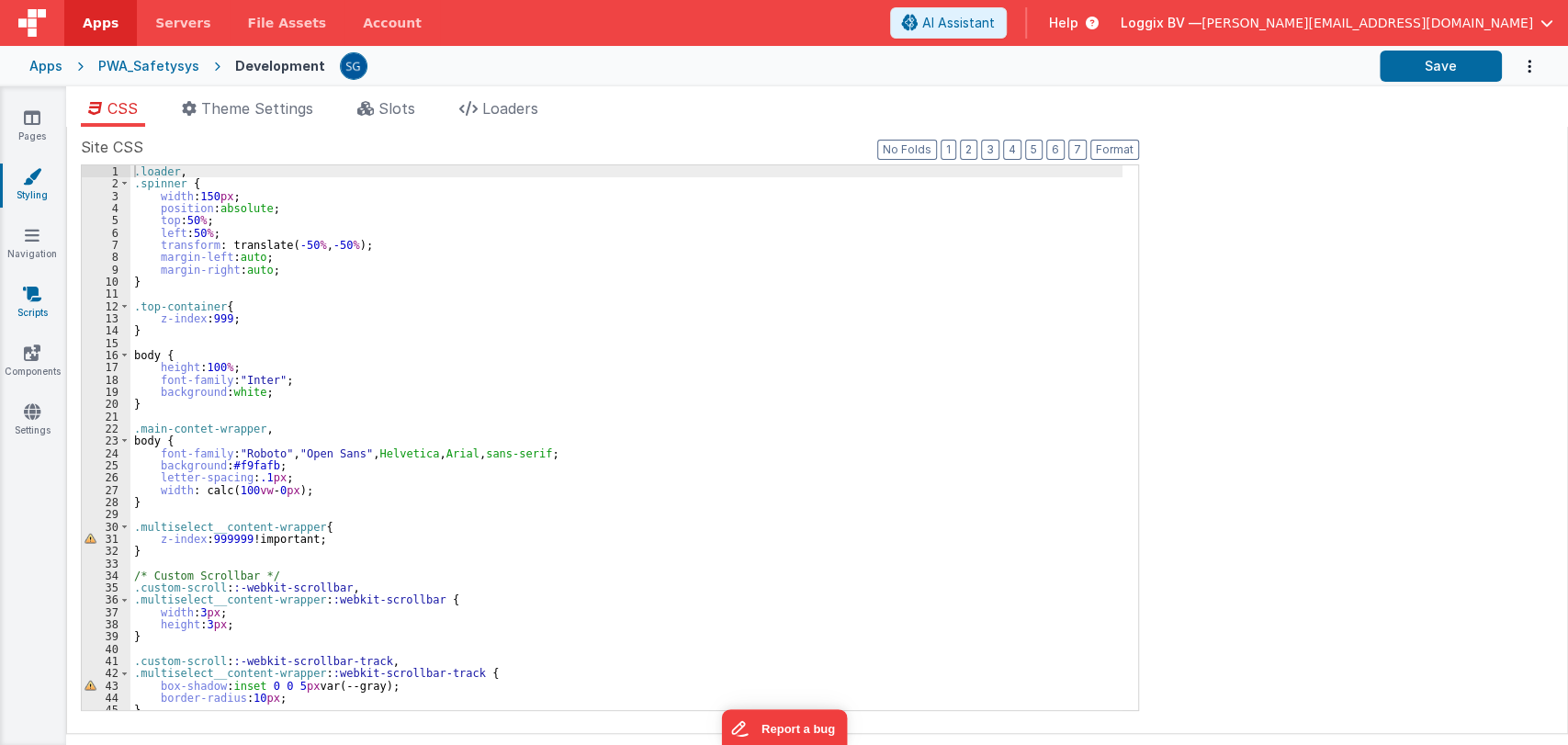
click at [31, 285] on icon at bounding box center [32, 293] width 18 height 18
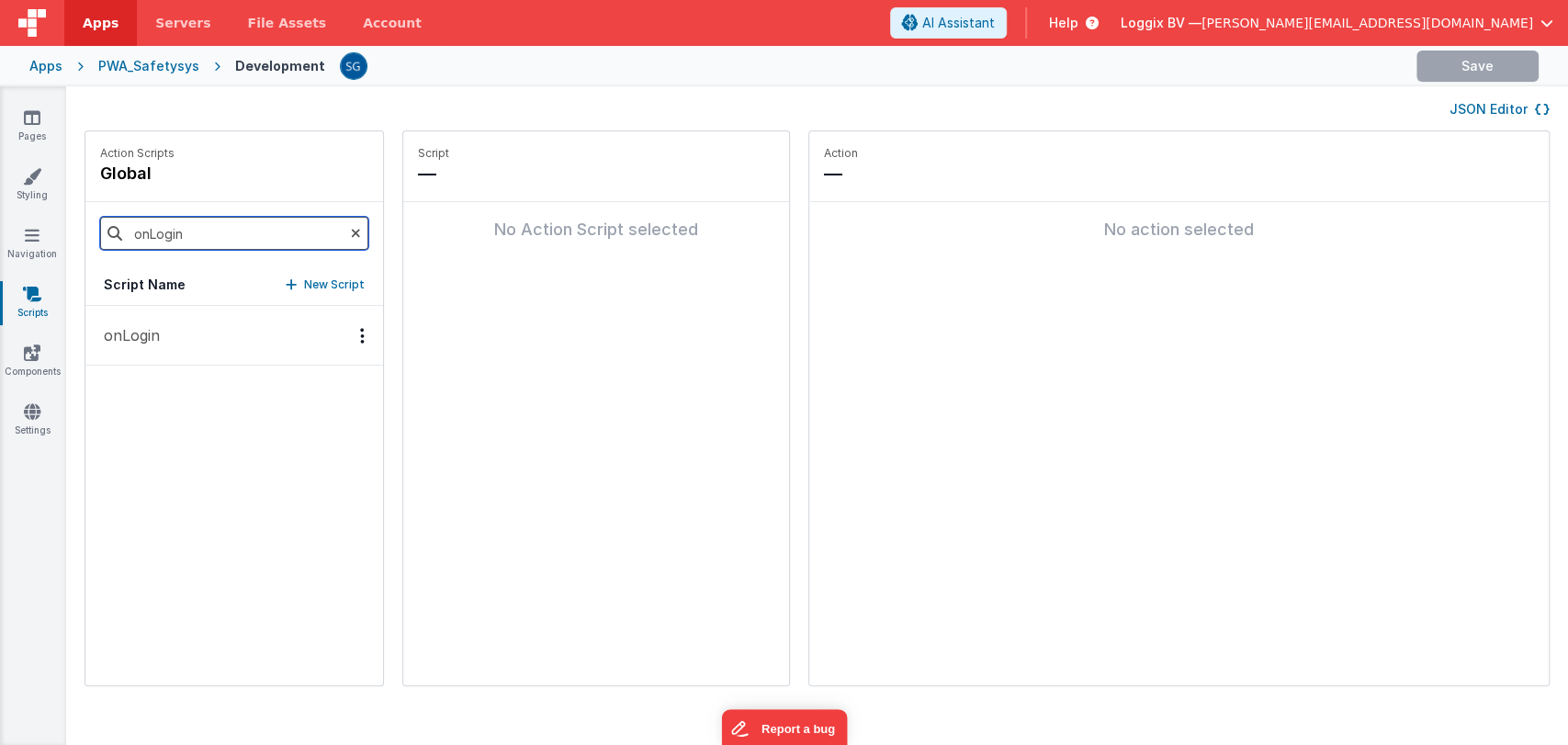
click at [185, 238] on input "onLogin" at bounding box center [234, 233] width 268 height 33
type input "onapp"
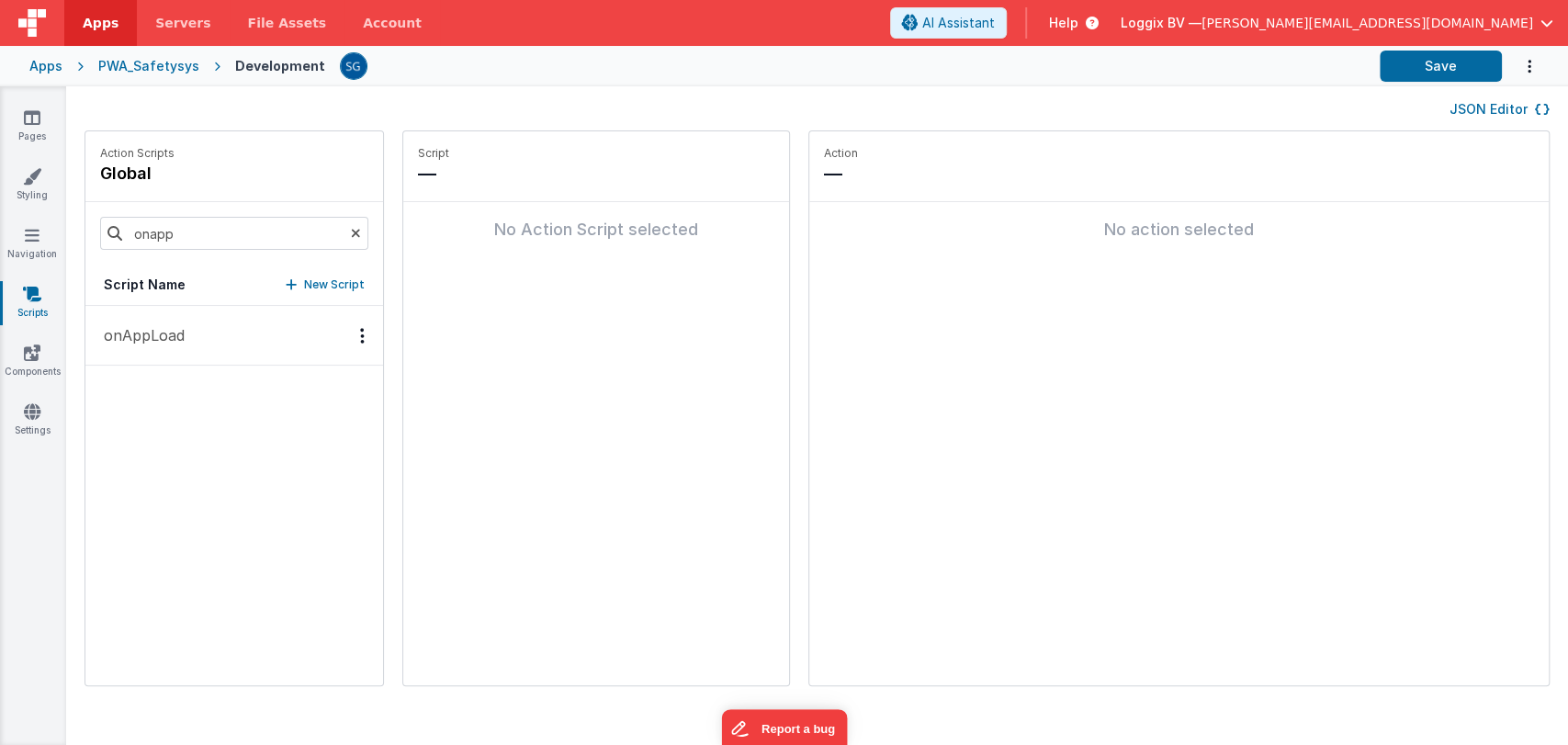
click at [147, 325] on p "onAppLoad" at bounding box center [138, 335] width 92 height 22
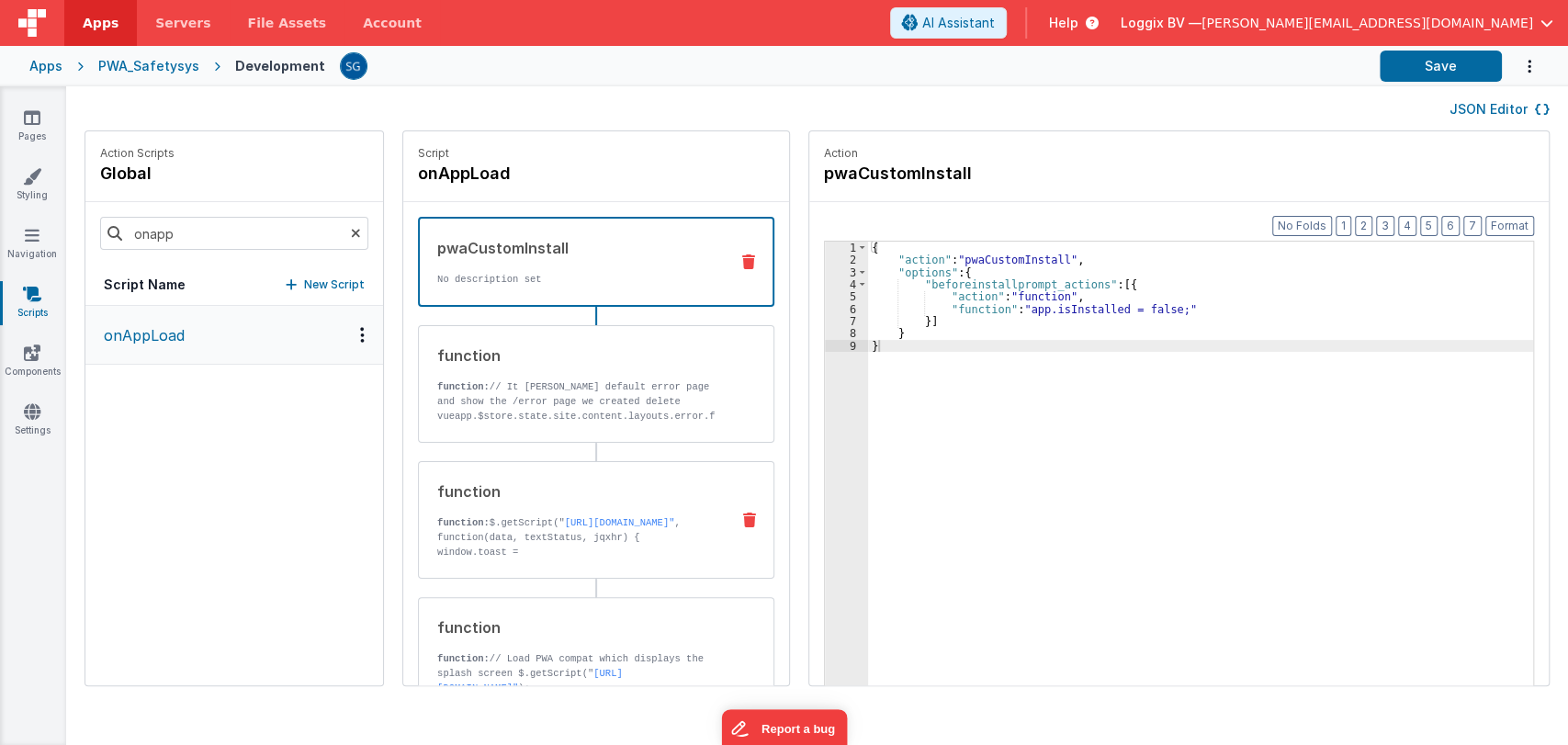
scroll to position [134, 0]
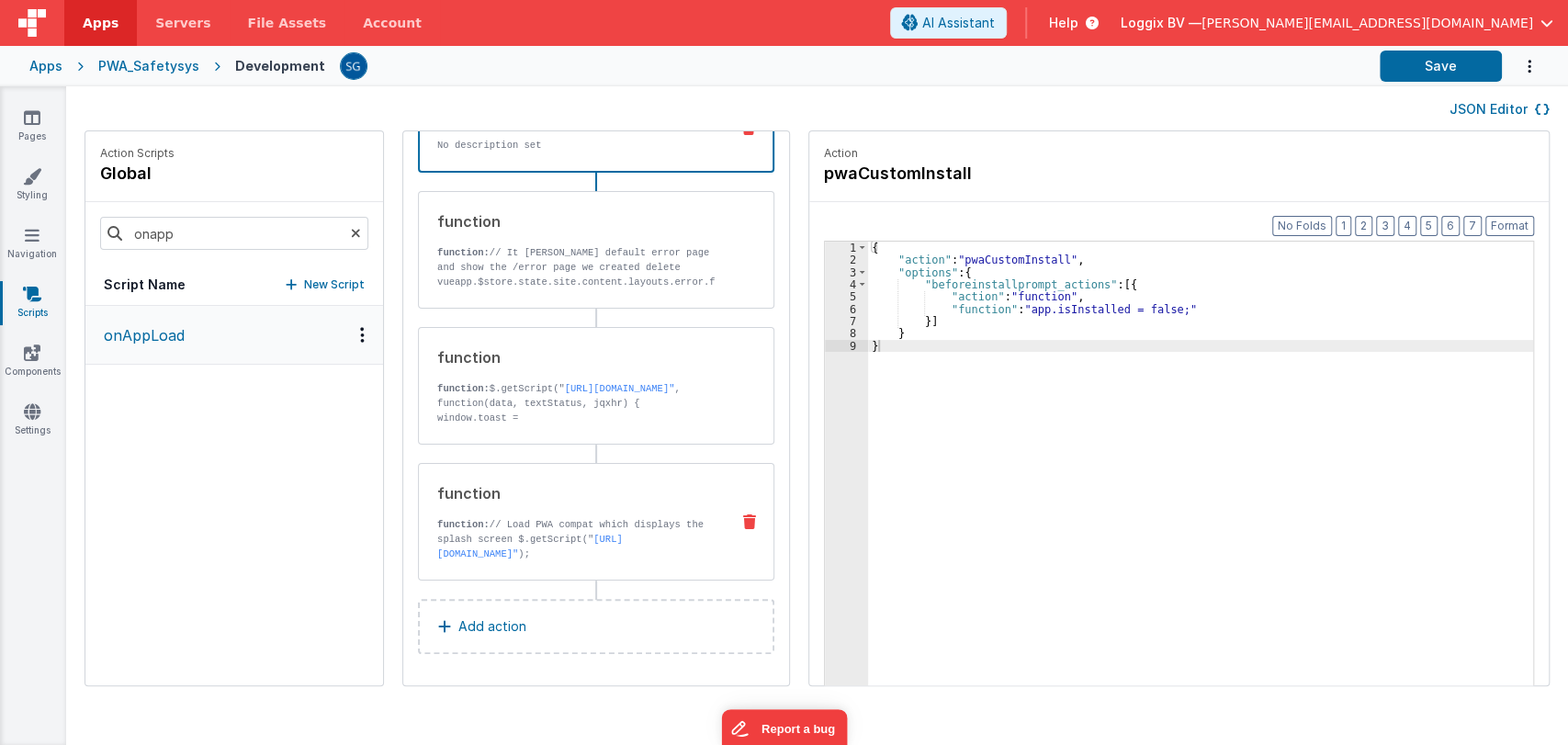
click at [510, 538] on p "function: // Load PWA compat which displays the splash screen $.getScript(" [UR…" at bounding box center [576, 539] width 277 height 44
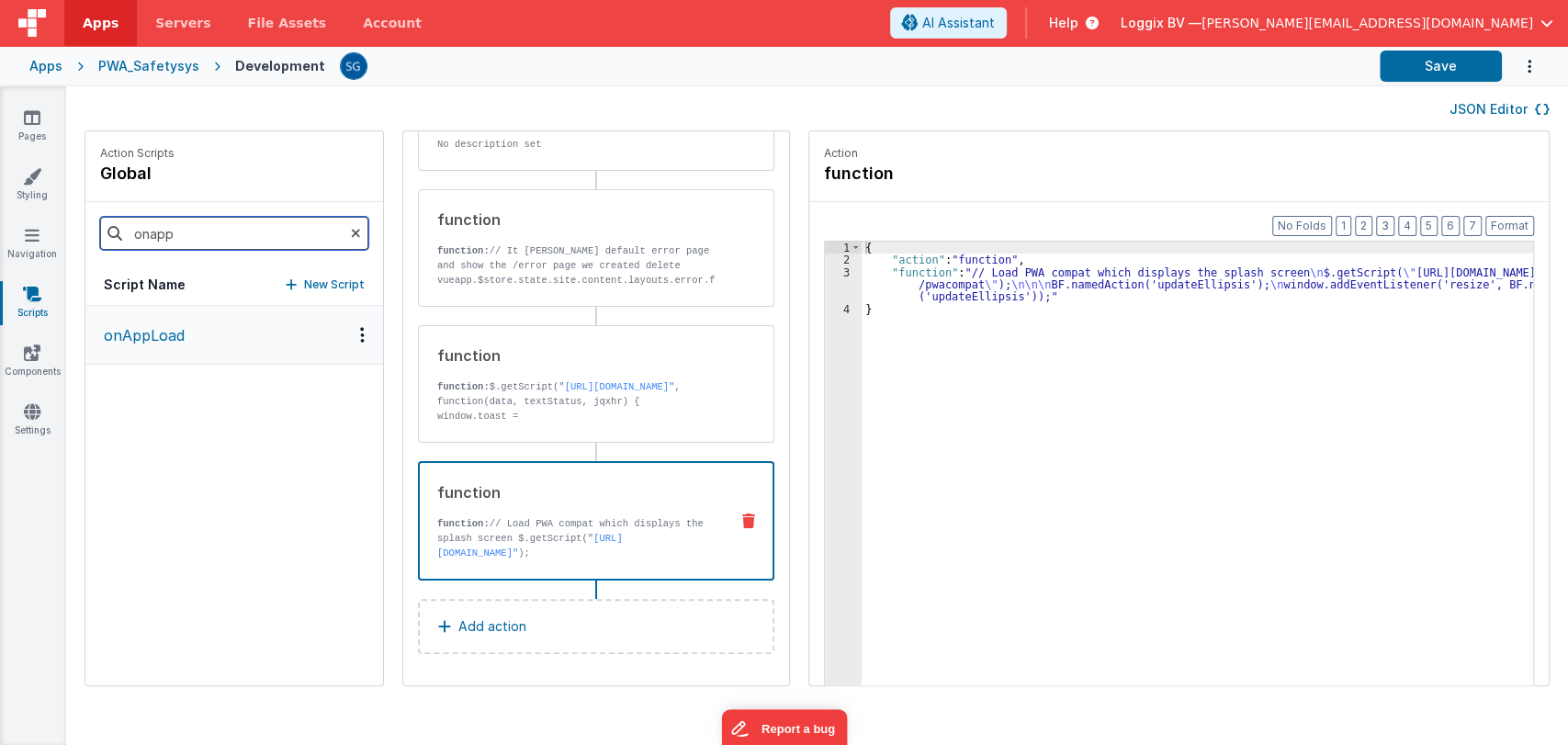
click at [266, 237] on input "onapp" at bounding box center [234, 233] width 268 height 33
type input "warehou"
click at [184, 334] on p "onClickWarehouse" at bounding box center [163, 335] width 142 height 22
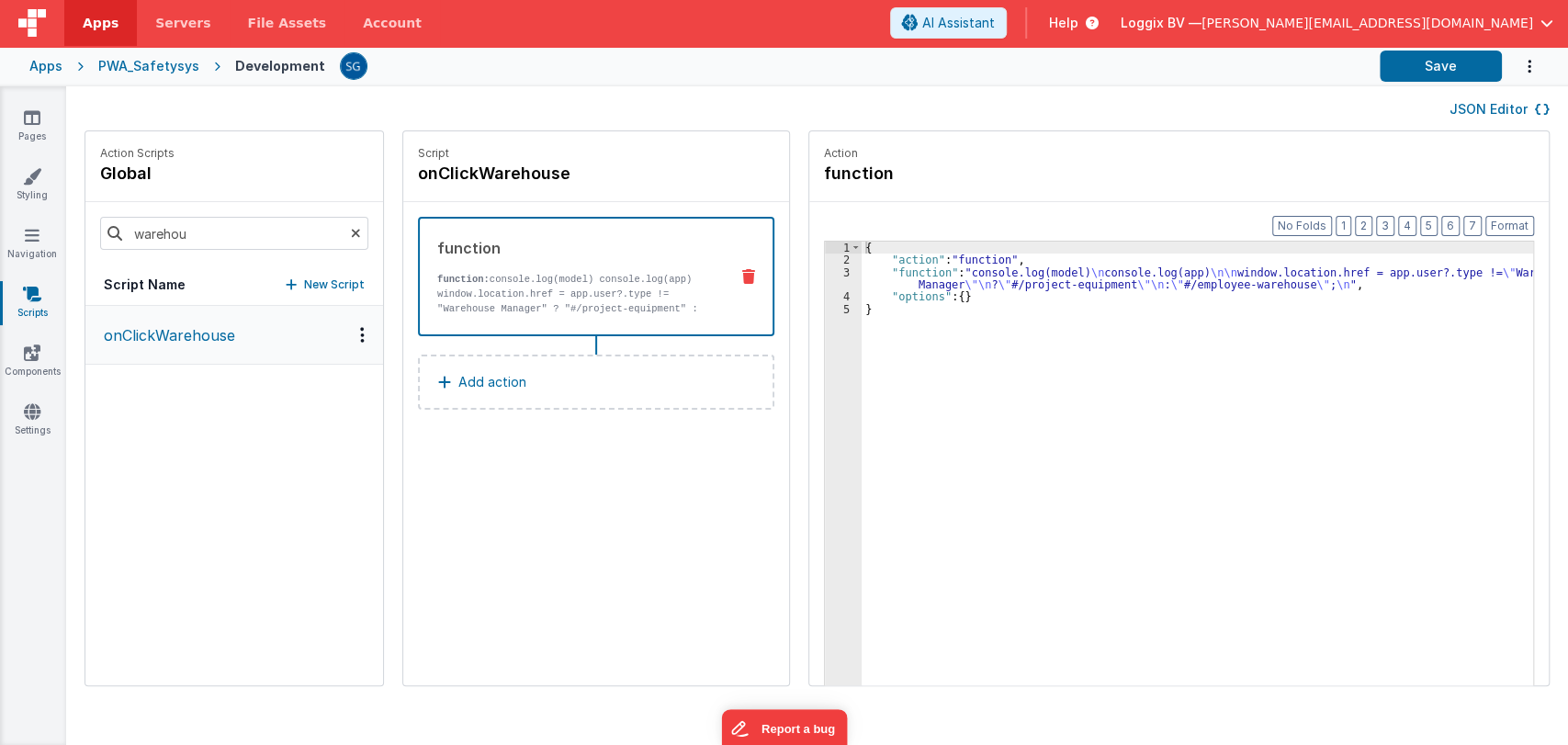
scroll to position [0, 0]
click at [938, 283] on div "{ "action" : "function" , "function" : "console.log(model) \n console.log(app) …" at bounding box center [1206, 504] width 689 height 525
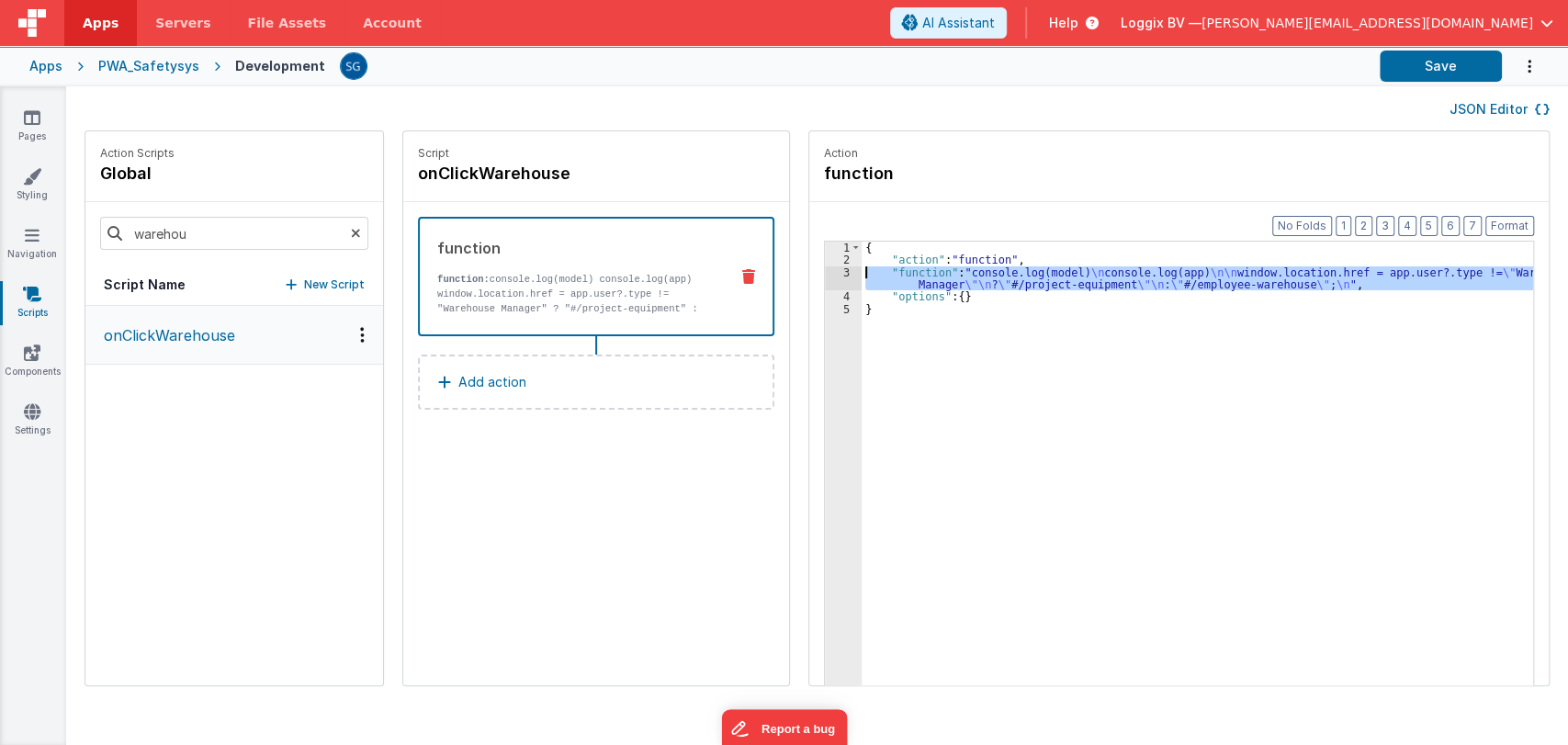
click at [830, 274] on div "3" at bounding box center [843, 279] width 37 height 25
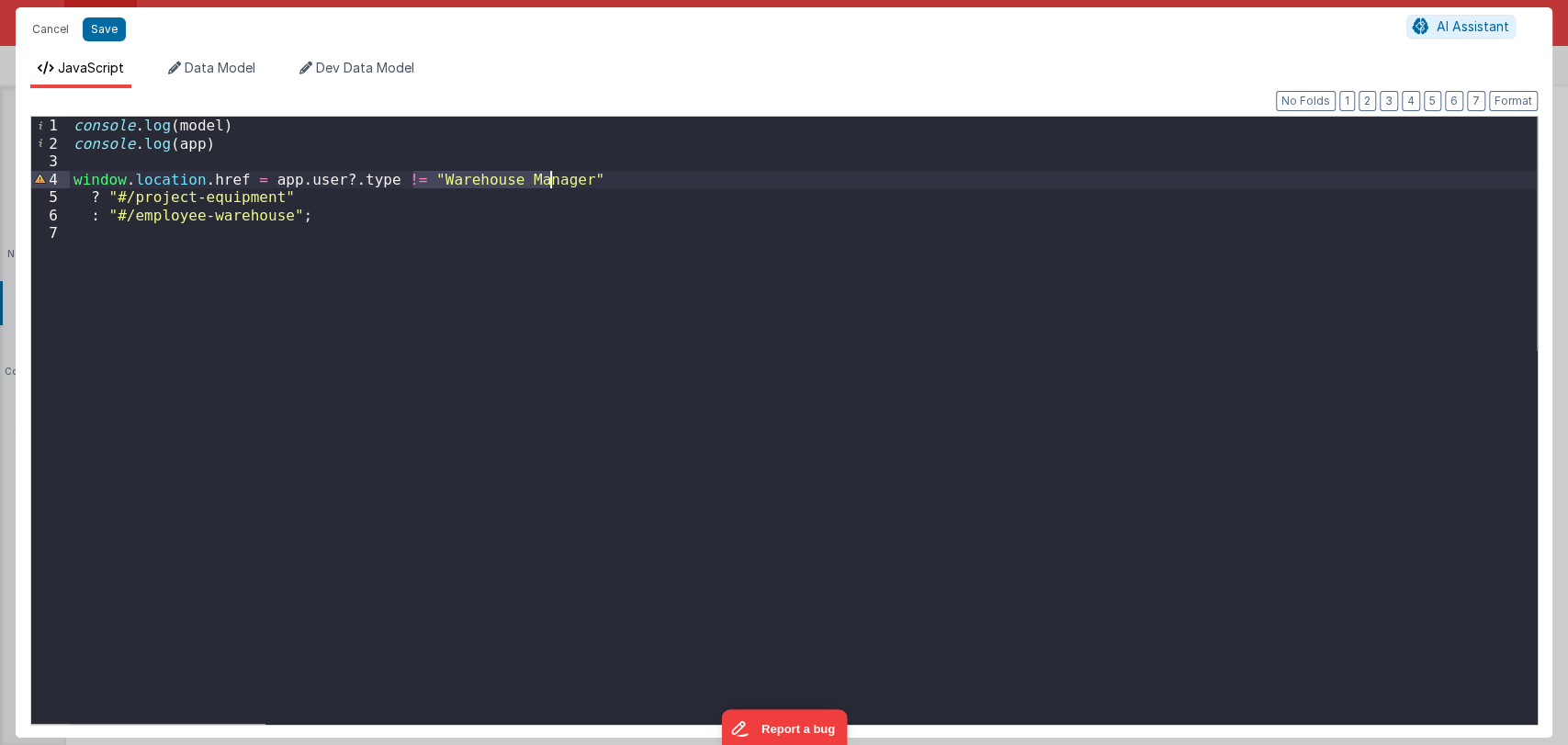
drag, startPoint x: 412, startPoint y: 179, endPoint x: 551, endPoint y: 179, distance: 139.0
click at [551, 179] on div "console . log ( model ) console . log ( app ) window . location . href = app . …" at bounding box center [803, 437] width 1466 height 643
click at [37, 32] on button "Cancel" at bounding box center [50, 29] width 55 height 26
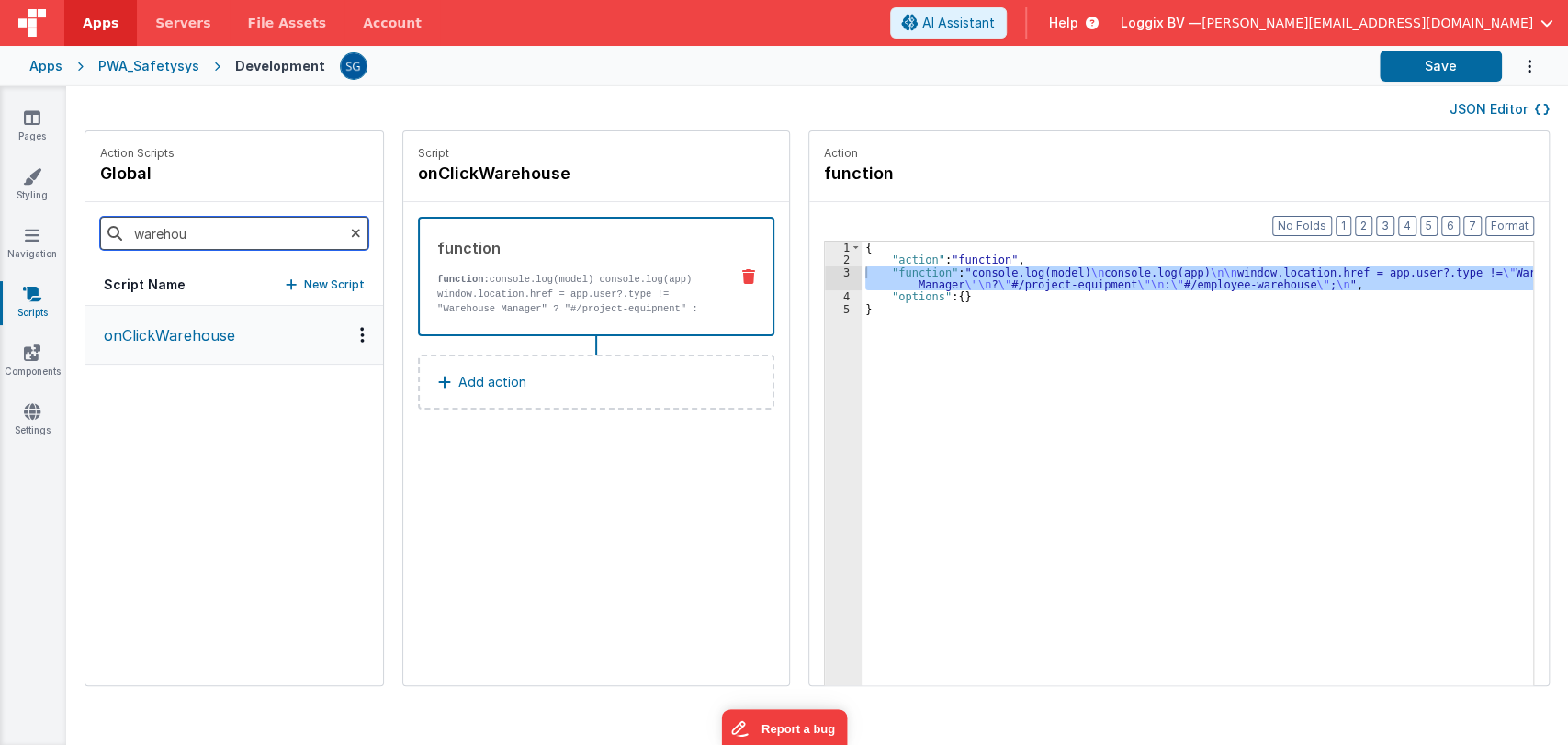
click at [266, 234] on input "warehou" at bounding box center [234, 233] width 268 height 33
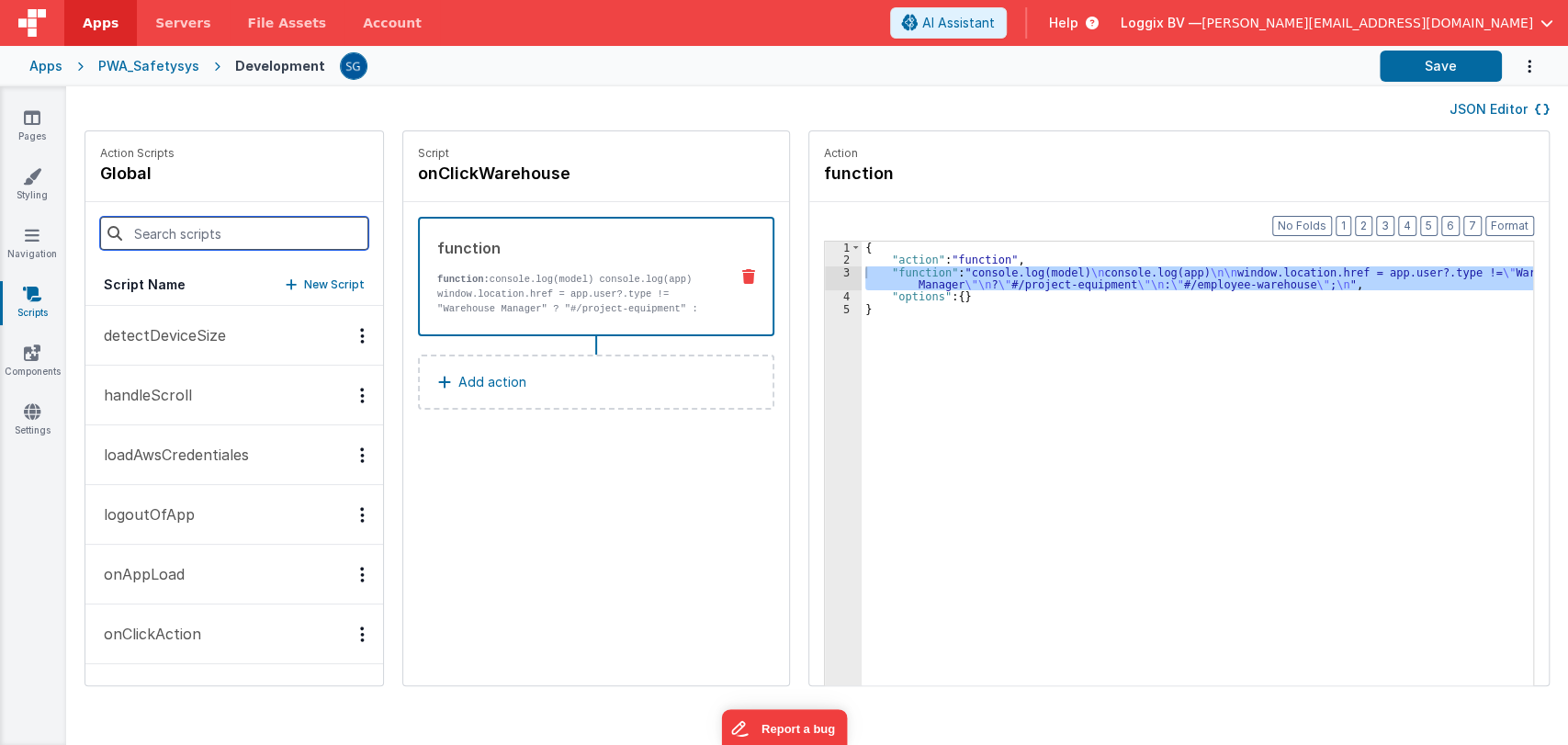
type input "u"
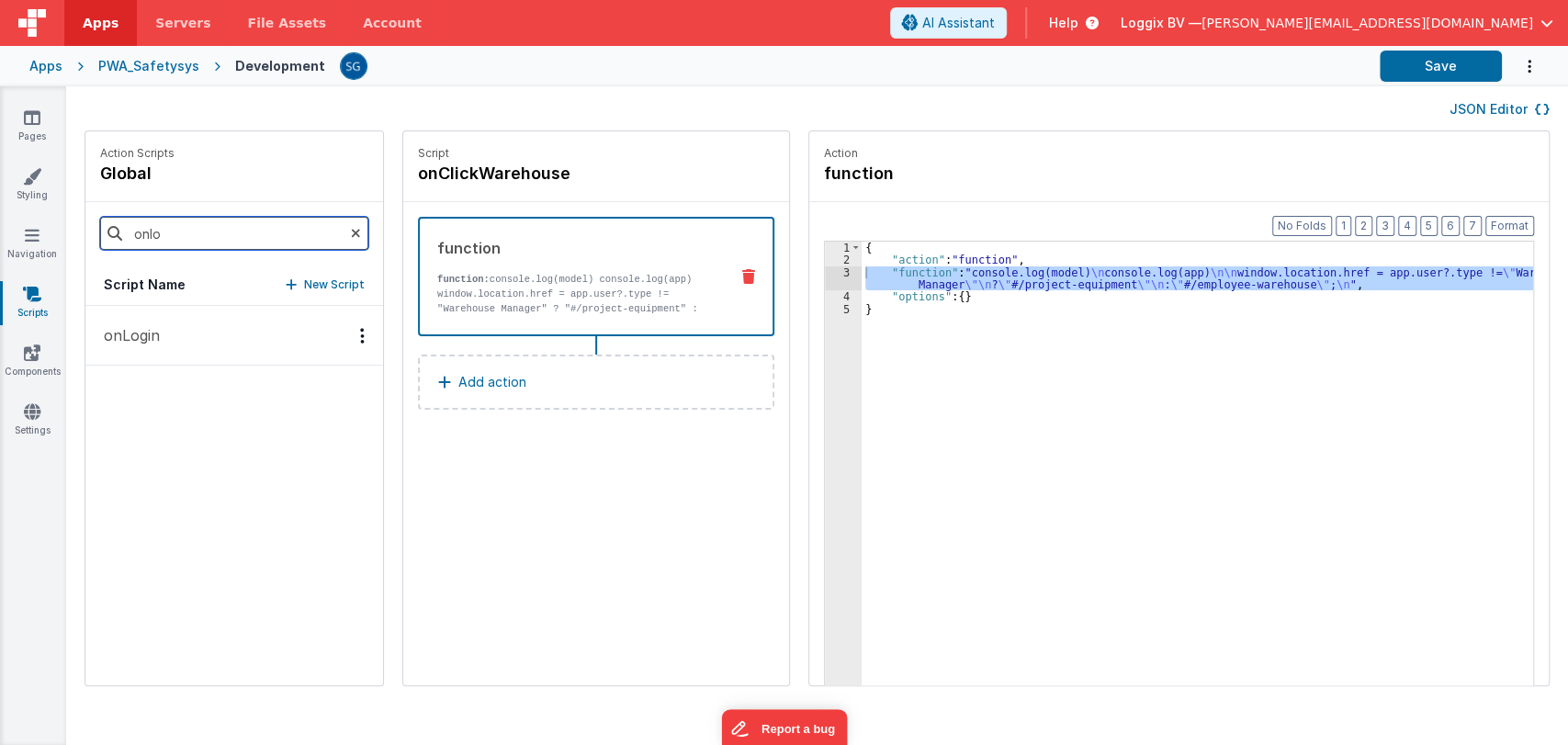
type input "onlo"
click at [131, 335] on p "onLogin" at bounding box center [126, 335] width 67 height 22
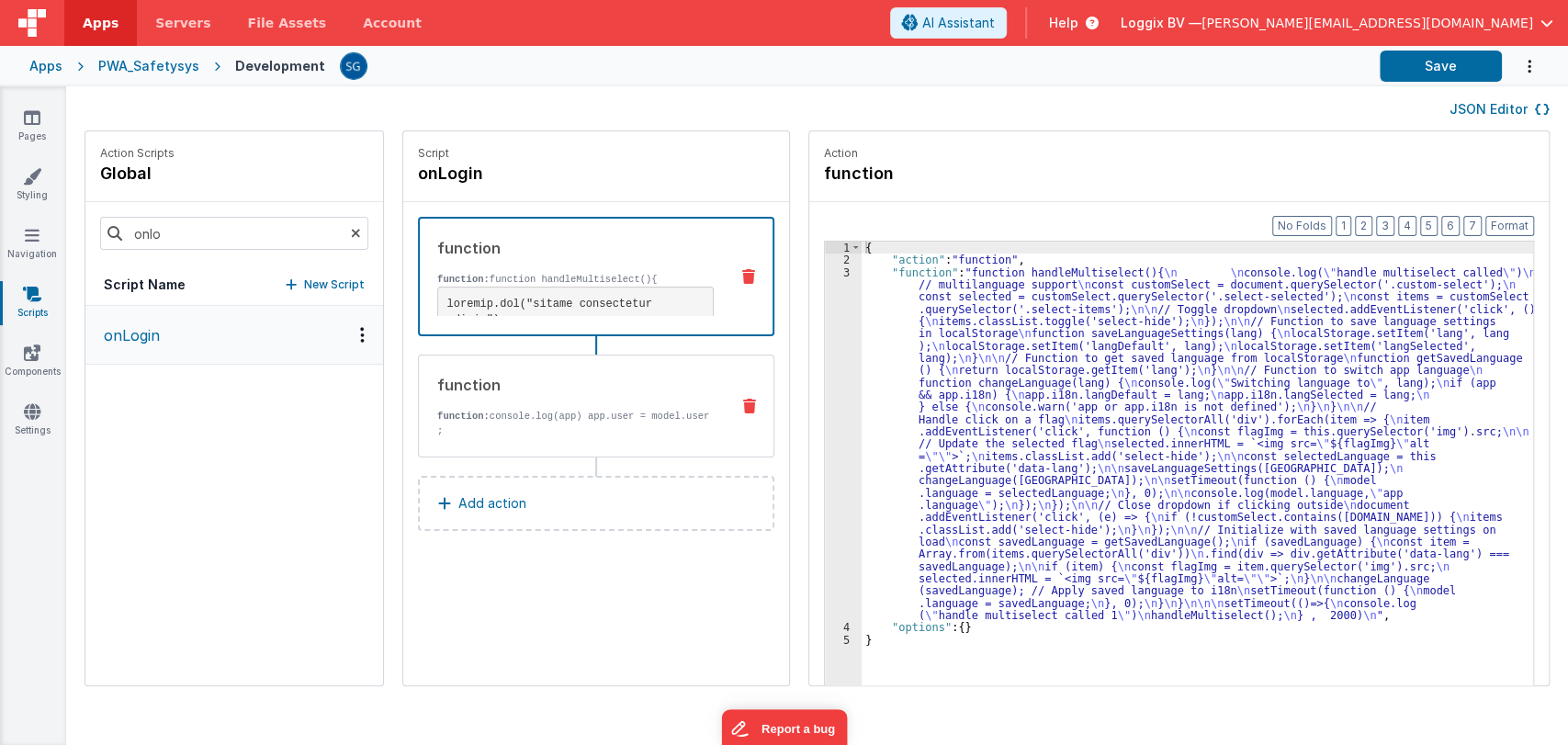
click at [520, 382] on div "function" at bounding box center [576, 385] width 277 height 22
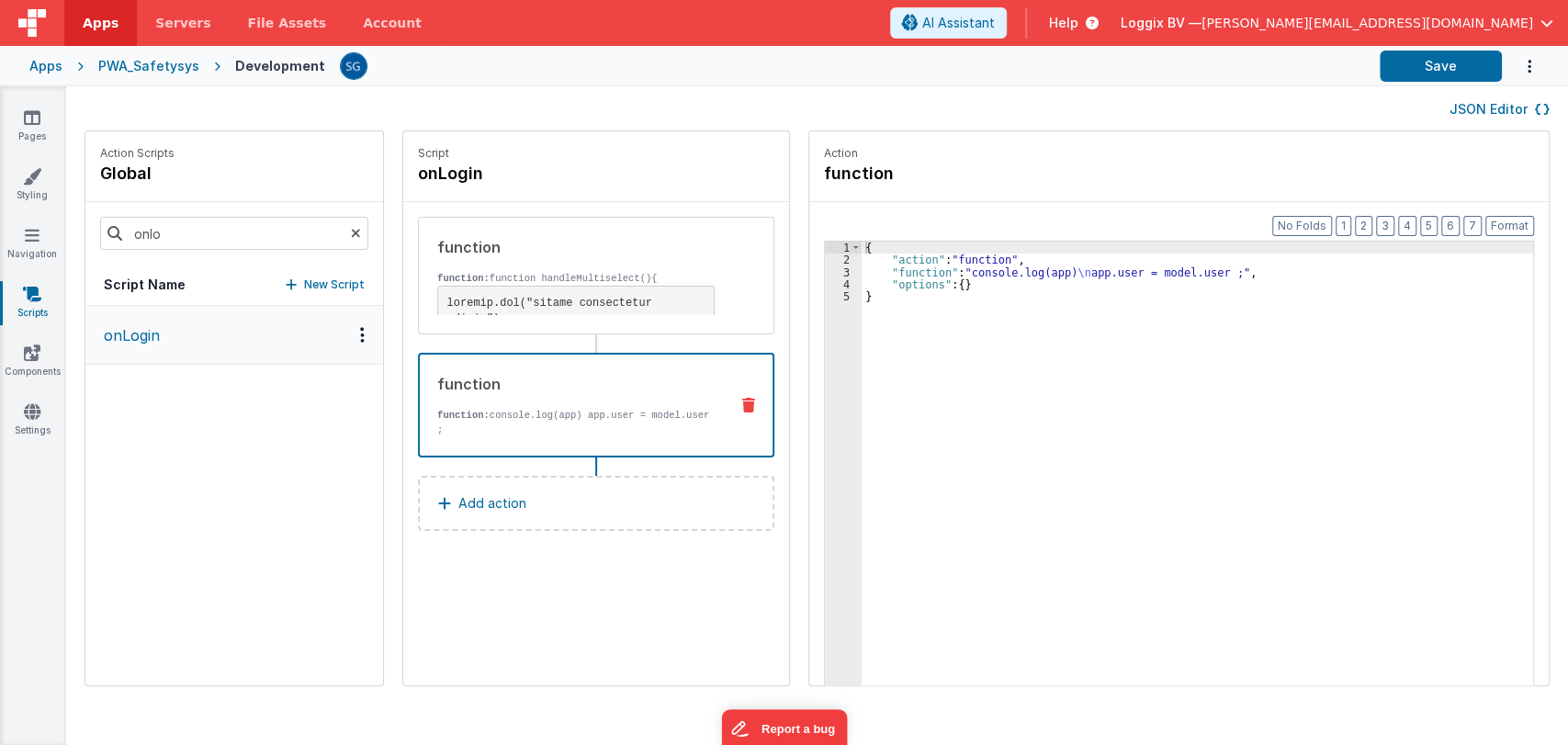
click at [890, 275] on div "{ "action" : "function" , "function" : "console.log(app) \n app.user = model.us…" at bounding box center [1206, 504] width 689 height 525
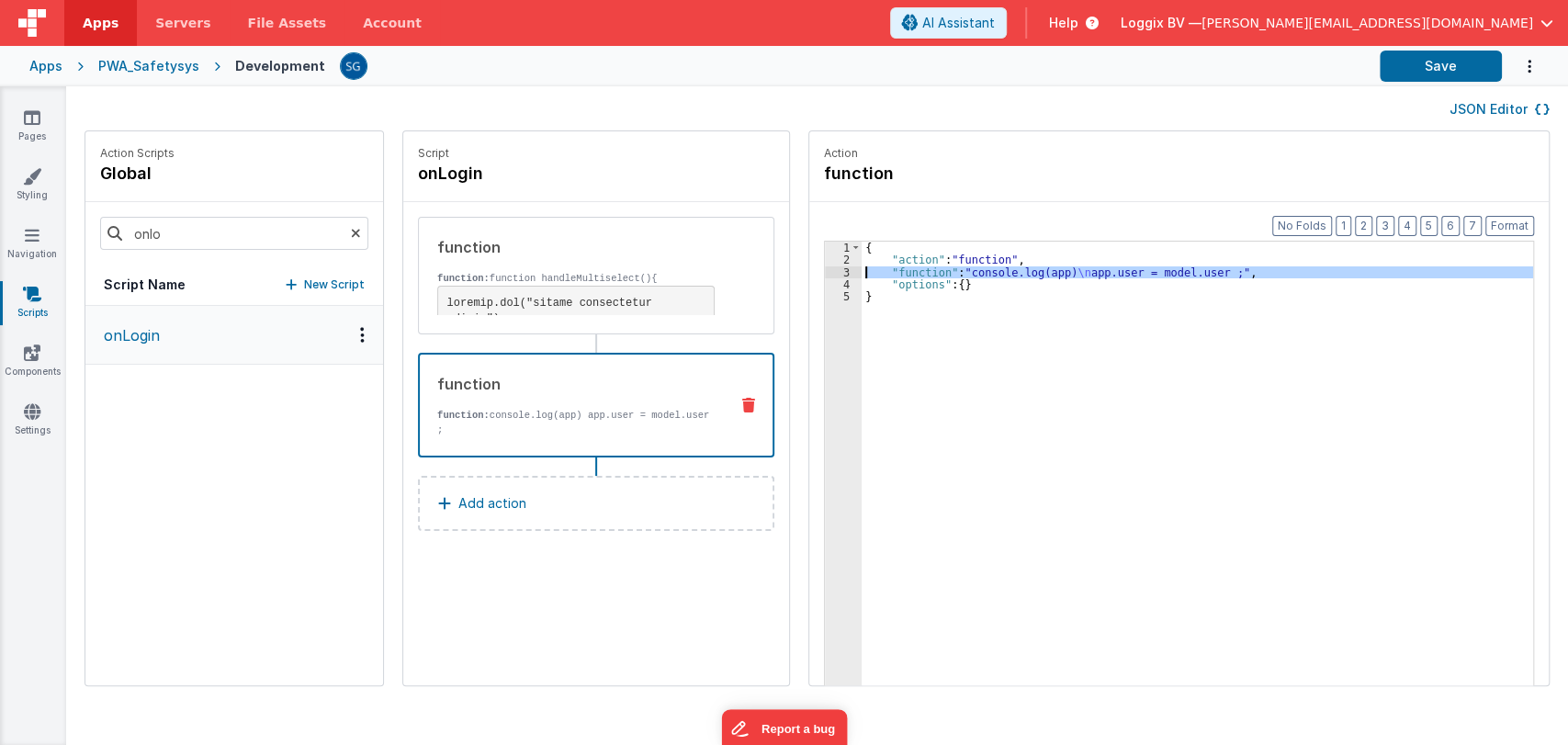
click at [830, 266] on div "3" at bounding box center [843, 272] width 37 height 12
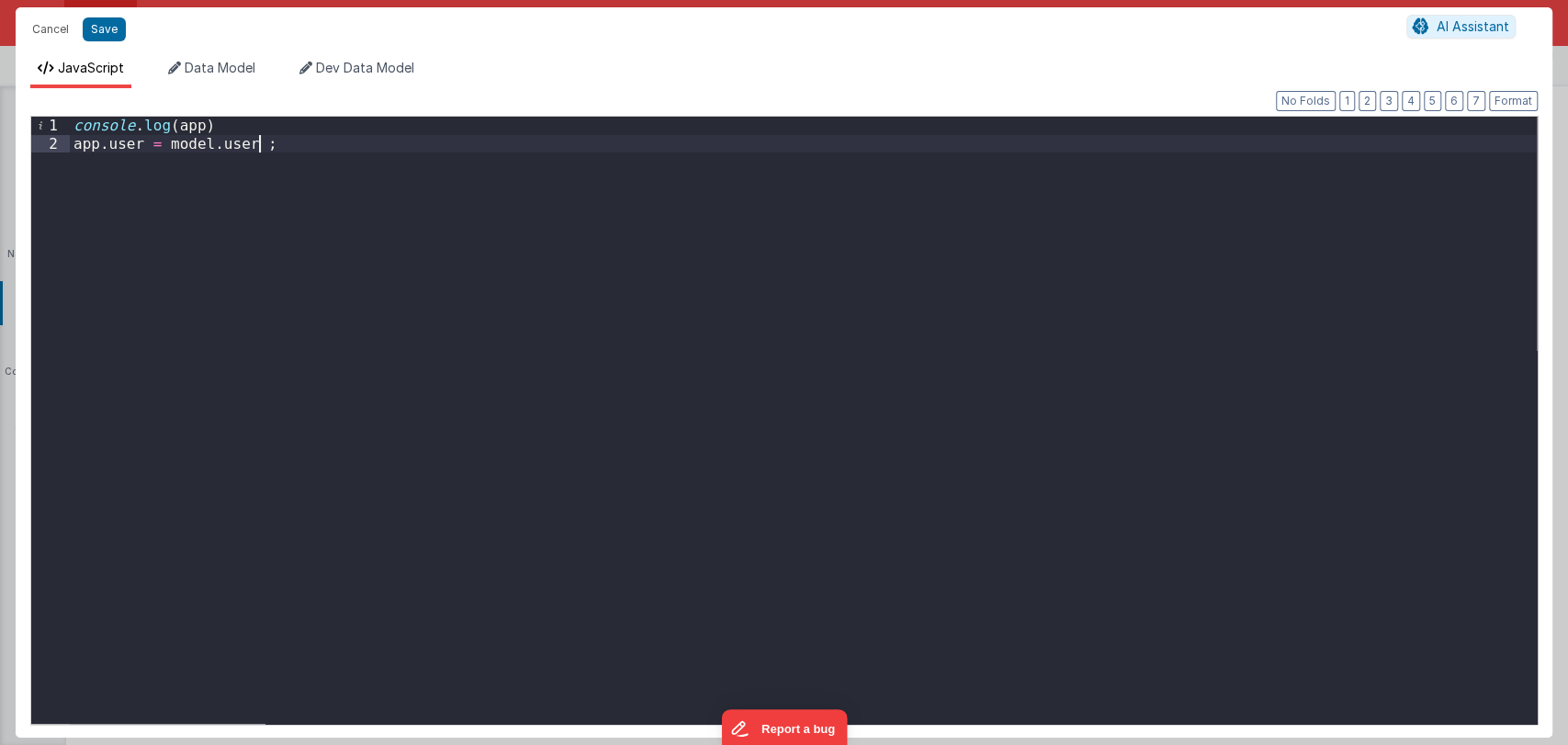
click at [336, 144] on div "console . log ( app ) app . user = model . user ;" at bounding box center [803, 437] width 1466 height 643
click at [260, 163] on div "console . log ( app ) // app.user = model.user ; Warehouse Manager" at bounding box center [803, 437] width 1466 height 643
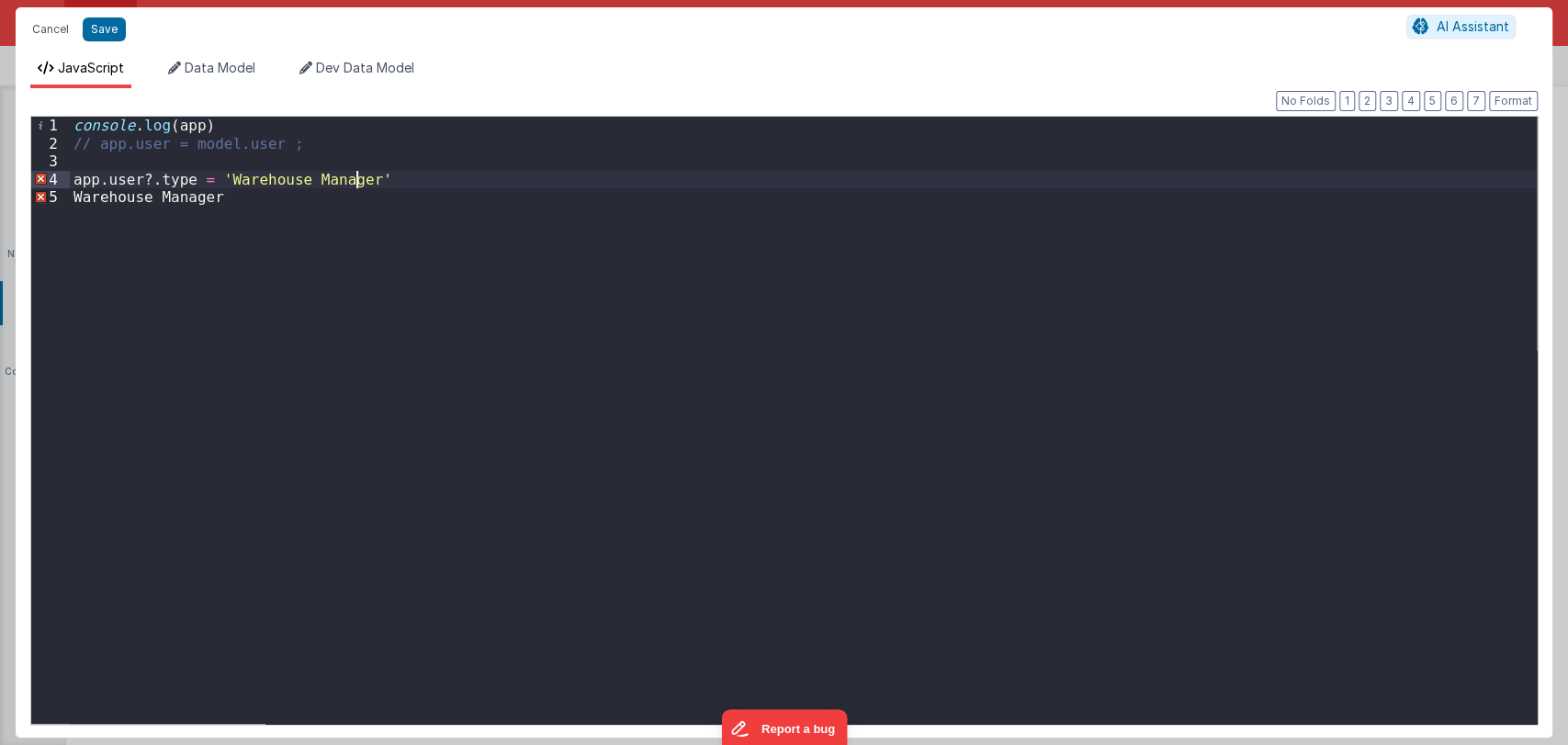
click at [264, 189] on div "console . log ( app ) // app.user = model.user ; app . user ?. type = 'Warehous…" at bounding box center [803, 437] width 1466 height 643
click at [211, 180] on div "console . log ( app ) // app.user = model.user ; app . user ?. type = 'Warehous…" at bounding box center [803, 437] width 1466 height 643
click at [307, 234] on div "console . log ( app ) // app.user = model.user ; app . user ?. type == 'Warehou…" at bounding box center [803, 437] width 1466 height 643
click at [434, 186] on div "console . log ( app ) // app.user = model.user ; app . user ?. type == 'Warehou…" at bounding box center [803, 437] width 1466 height 643
click at [110, 31] on button "Save" at bounding box center [104, 29] width 43 height 24
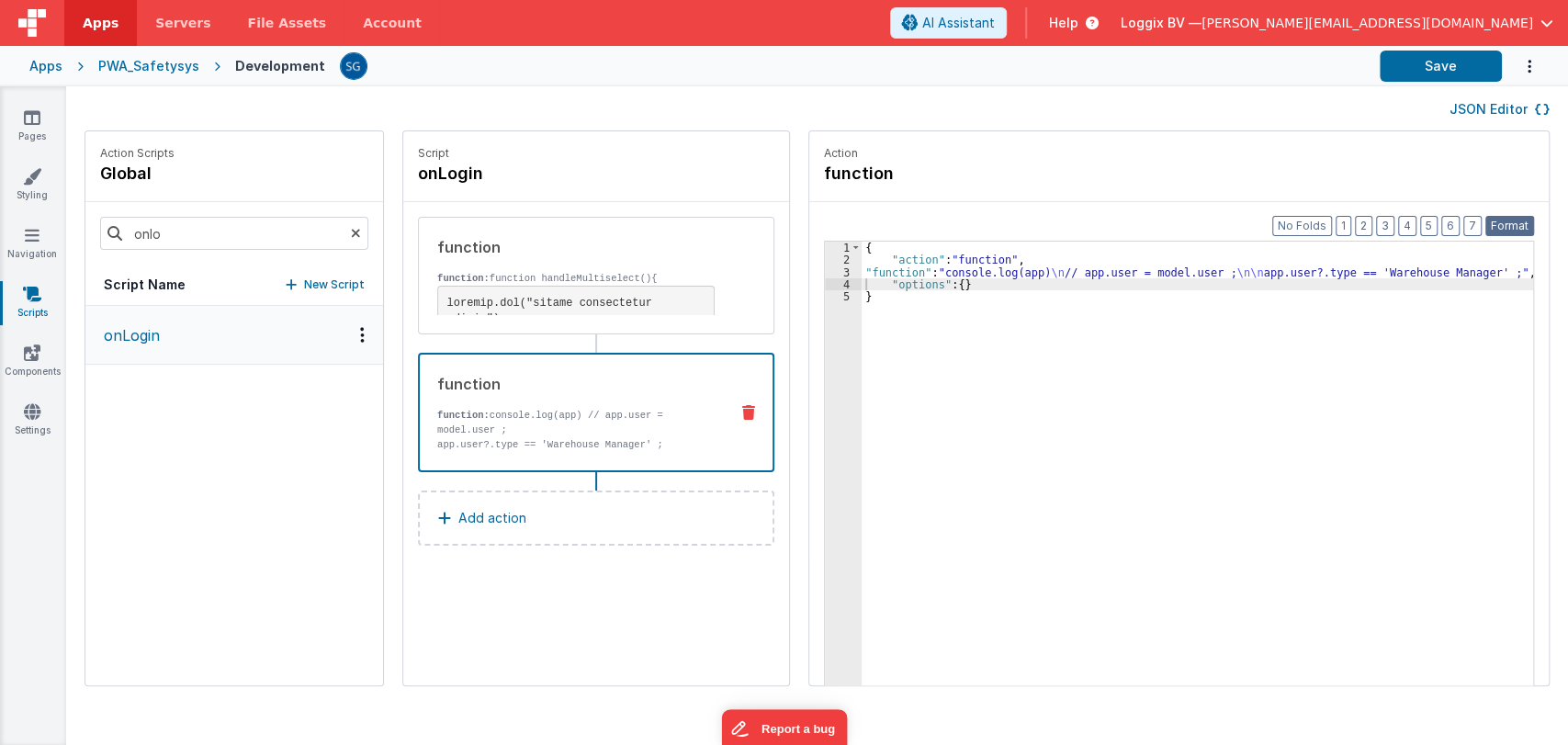
click at [1506, 220] on button "Format" at bounding box center [1509, 225] width 49 height 20
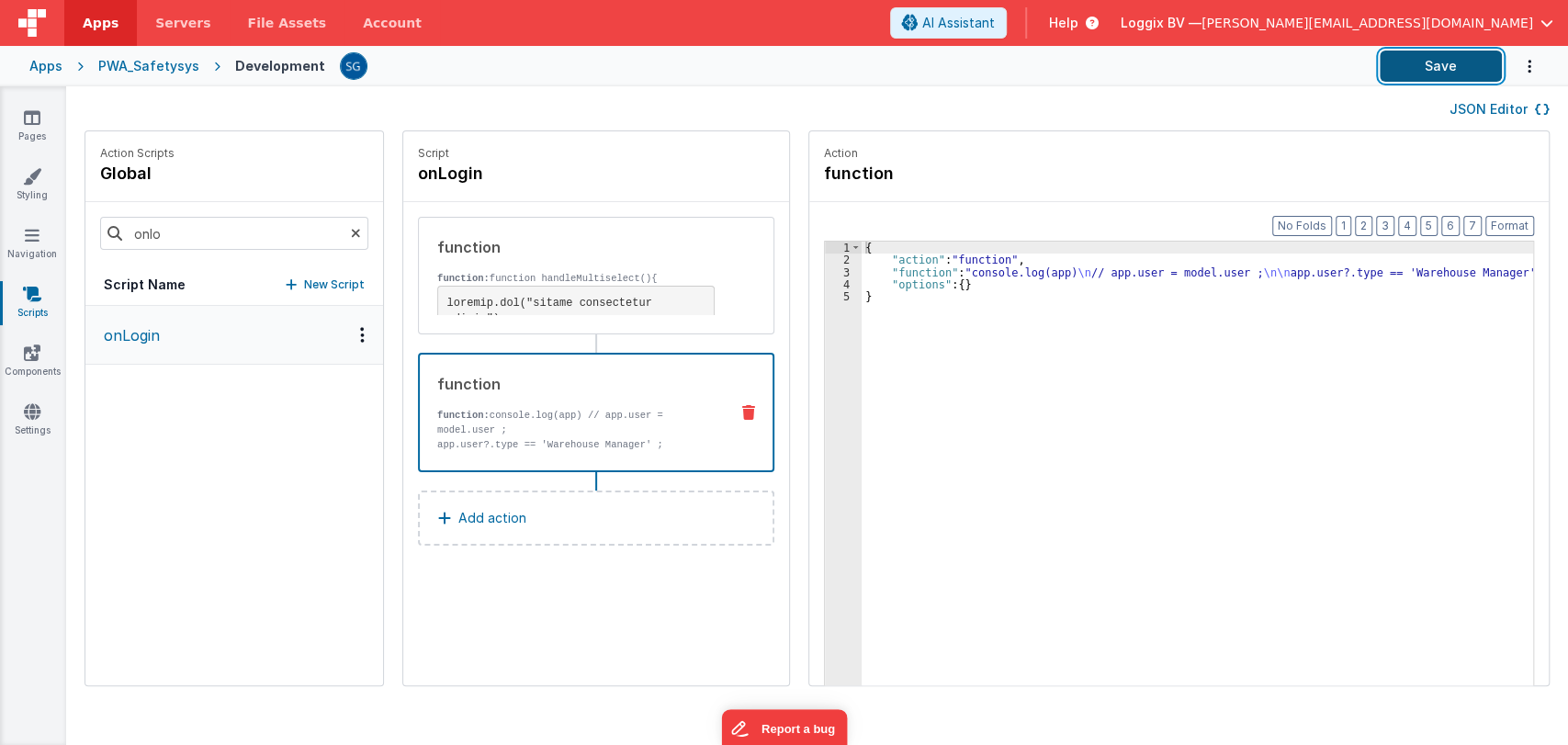
click at [1431, 67] on button "Save" at bounding box center [1440, 66] width 122 height 31
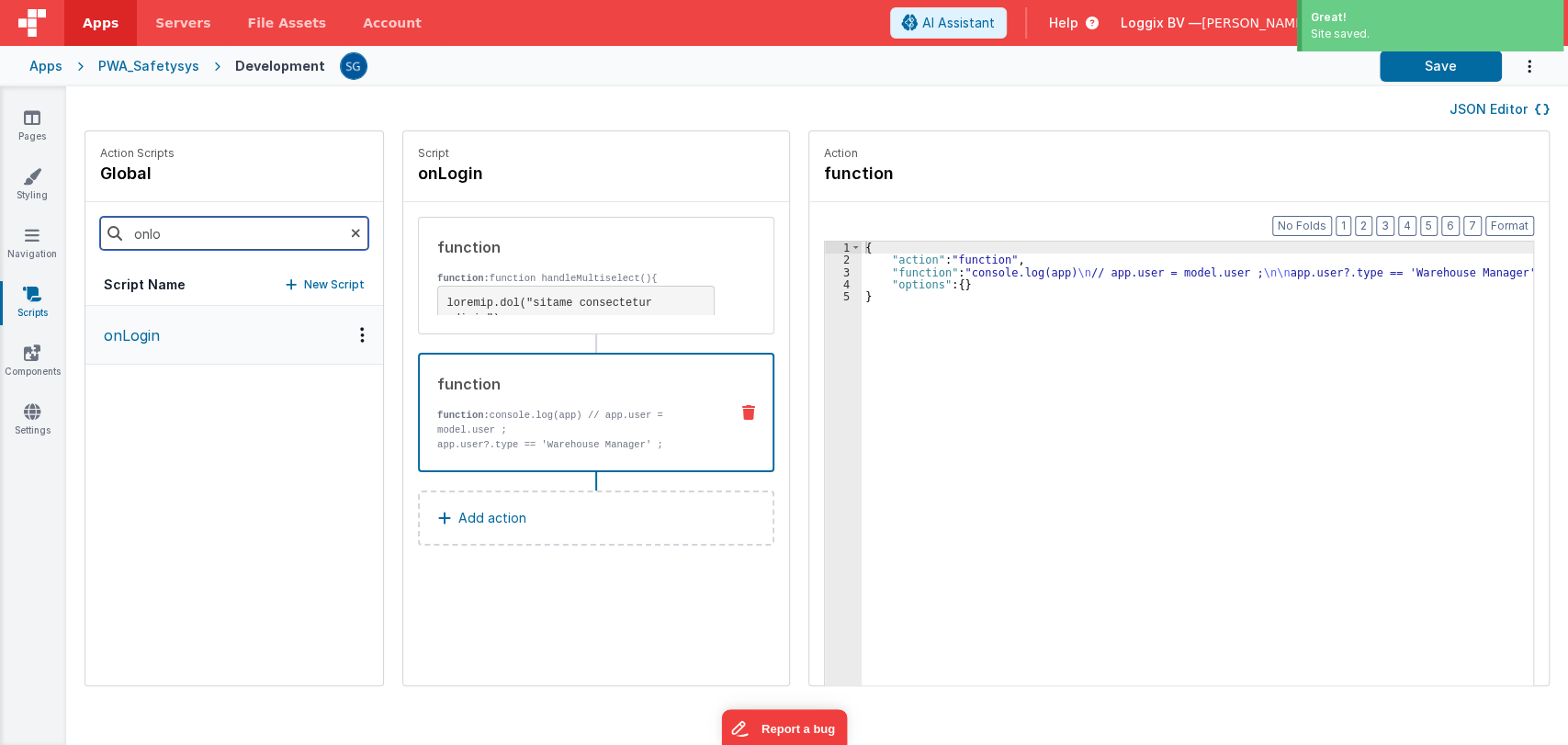
click at [211, 239] on input "onlo" at bounding box center [234, 233] width 268 height 33
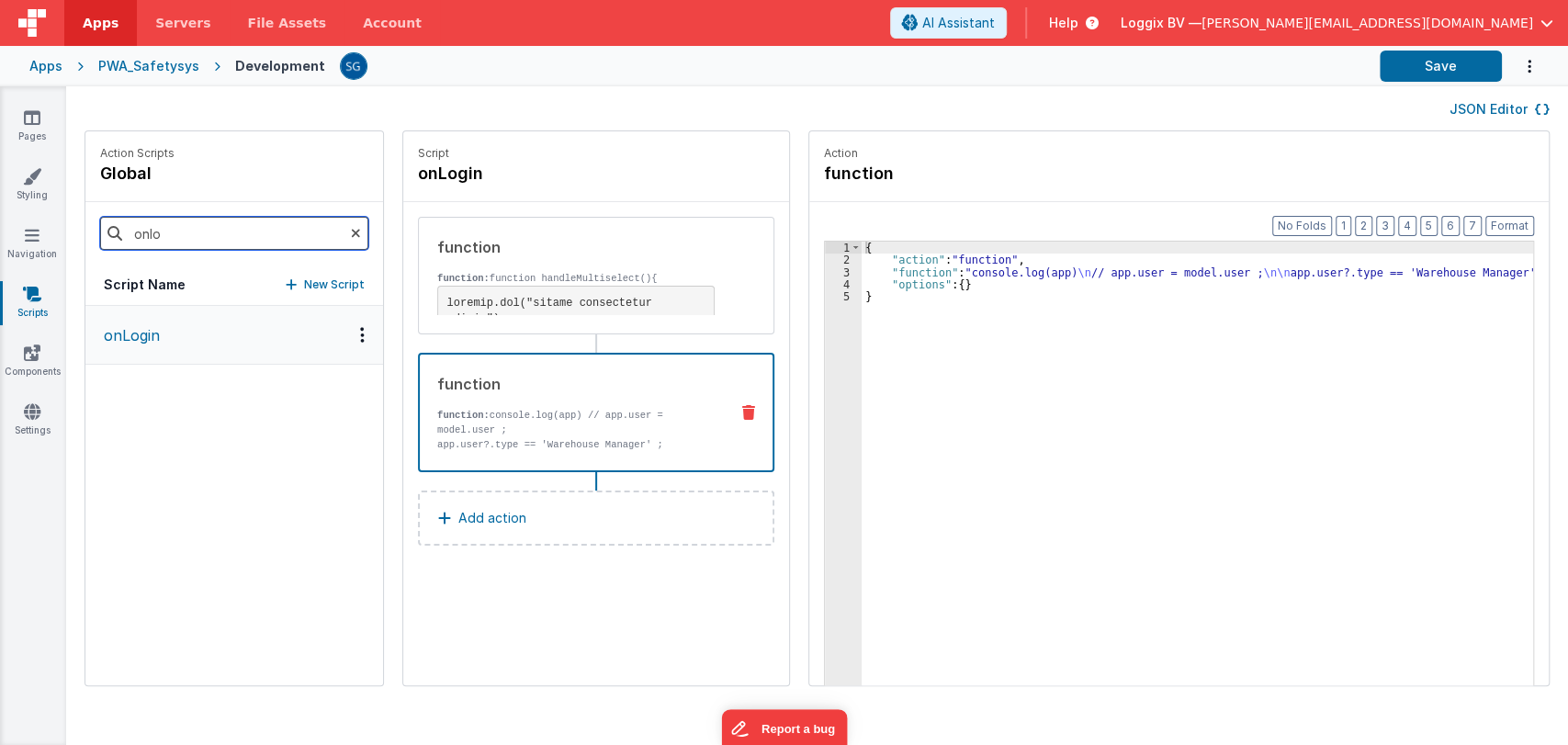
click at [211, 239] on input "onlo" at bounding box center [234, 233] width 268 height 33
type input "warehouse"
click at [154, 347] on button "onClickWarehouse" at bounding box center [234, 335] width 297 height 60
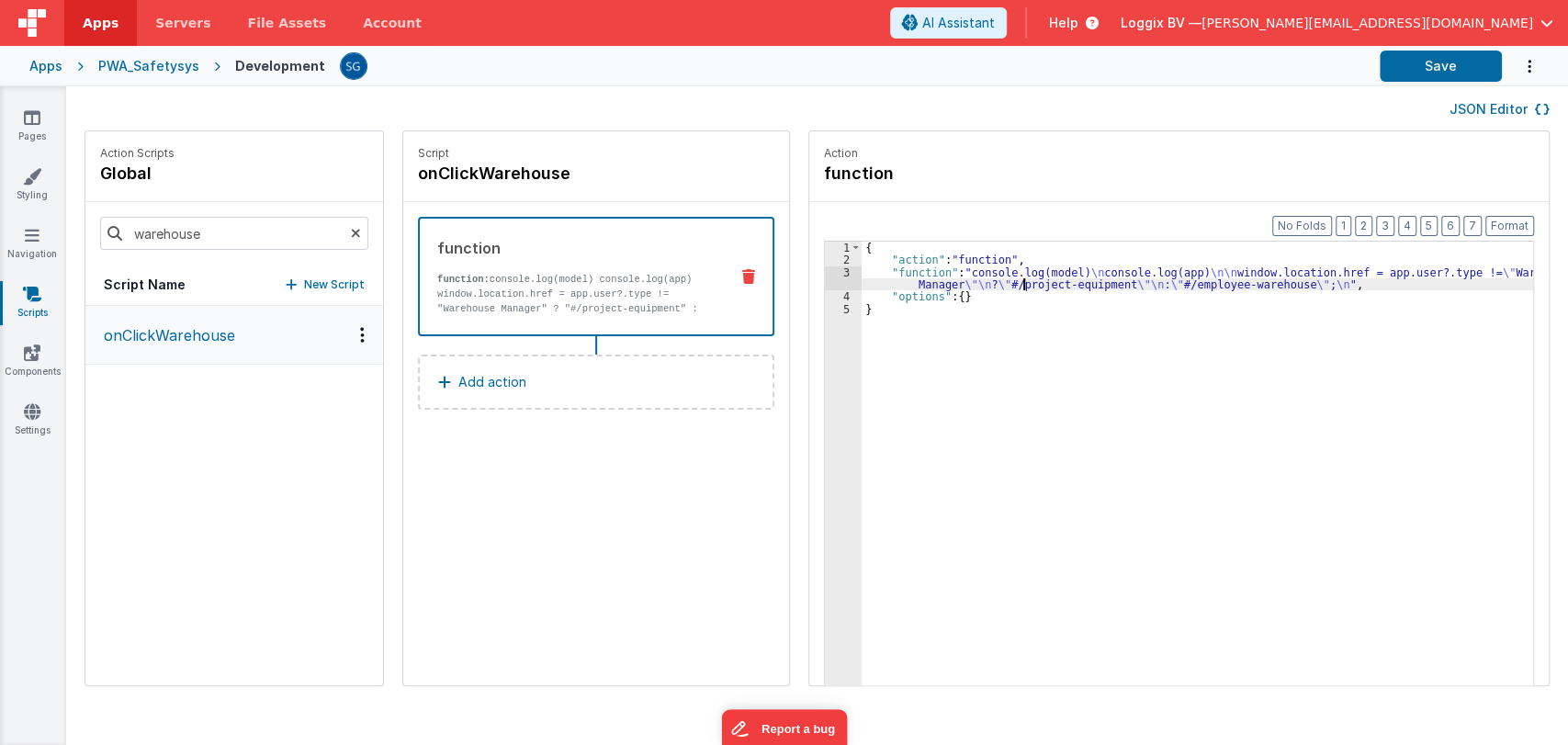
click at [1003, 289] on div "{ "action" : "function" , "function" : "console.log(model) \n console.log(app) …" at bounding box center [1206, 504] width 689 height 525
click at [829, 274] on div "3" at bounding box center [843, 279] width 37 height 25
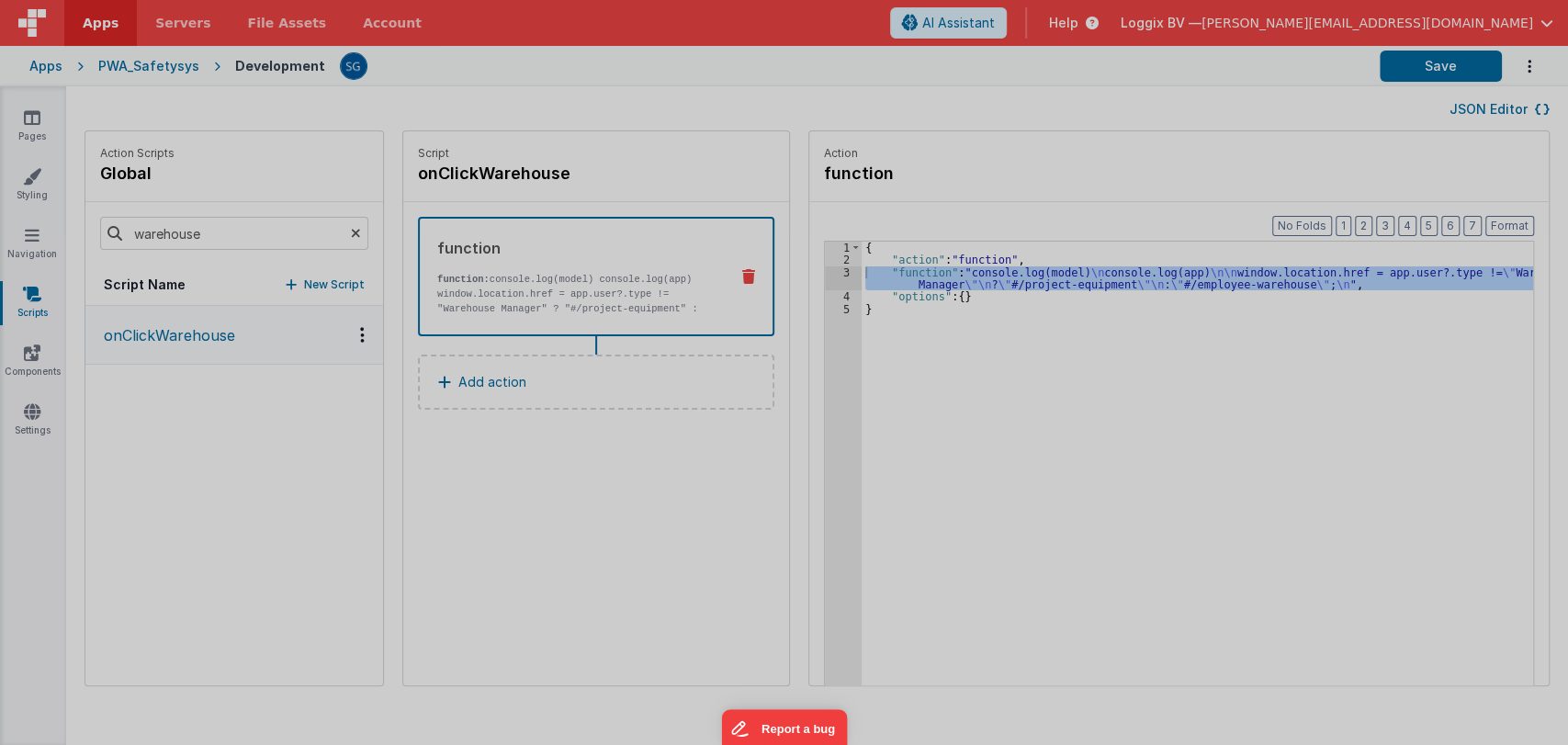
click at [829, 274] on div "console . log ( model ) console . log ( app ) window . location . href = app . …" at bounding box center [803, 419] width 1466 height 643
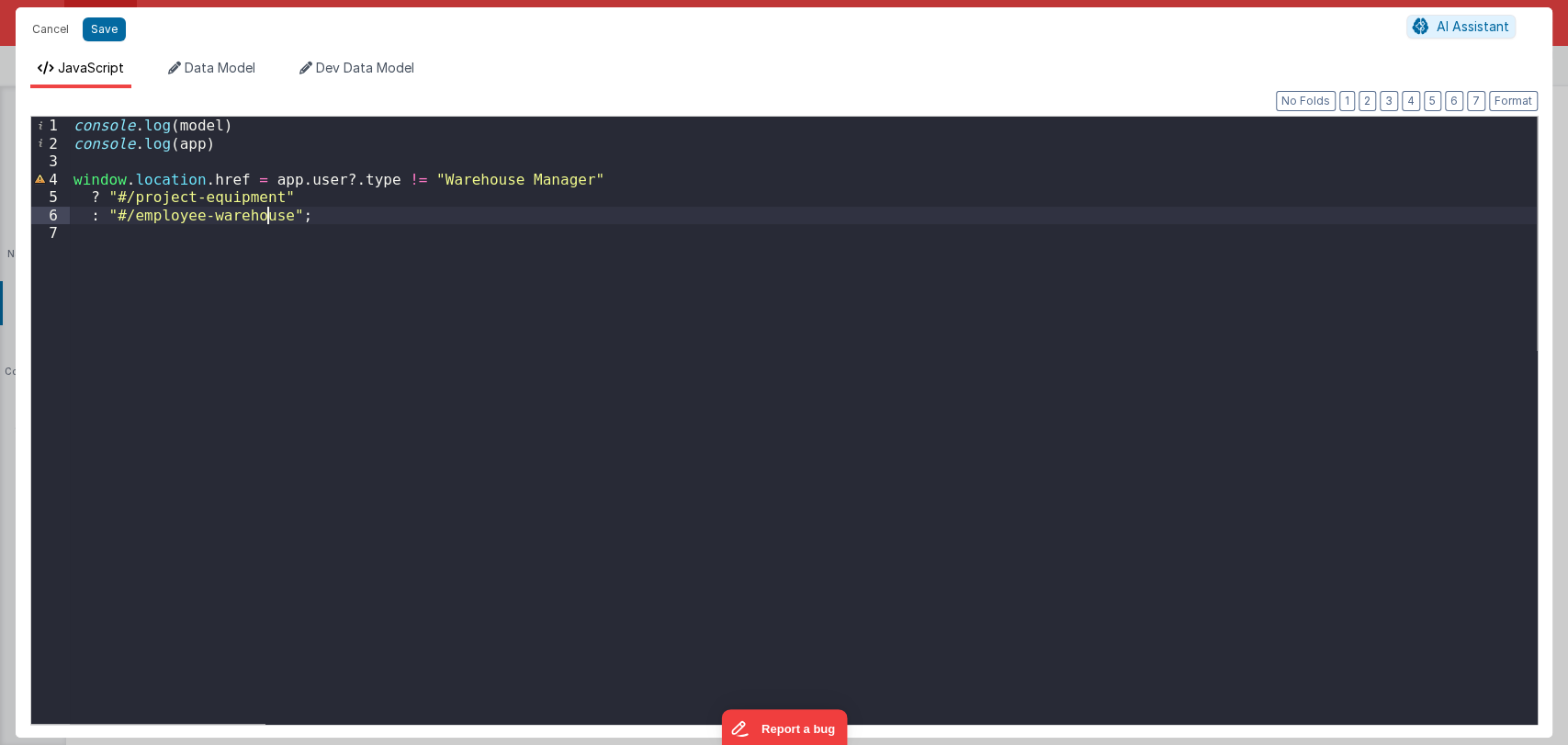
click at [270, 220] on div "console . log ( model ) console . log ( app ) window . location . href = app . …" at bounding box center [803, 437] width 1466 height 643
click at [38, 26] on button "Cancel" at bounding box center [50, 29] width 55 height 26
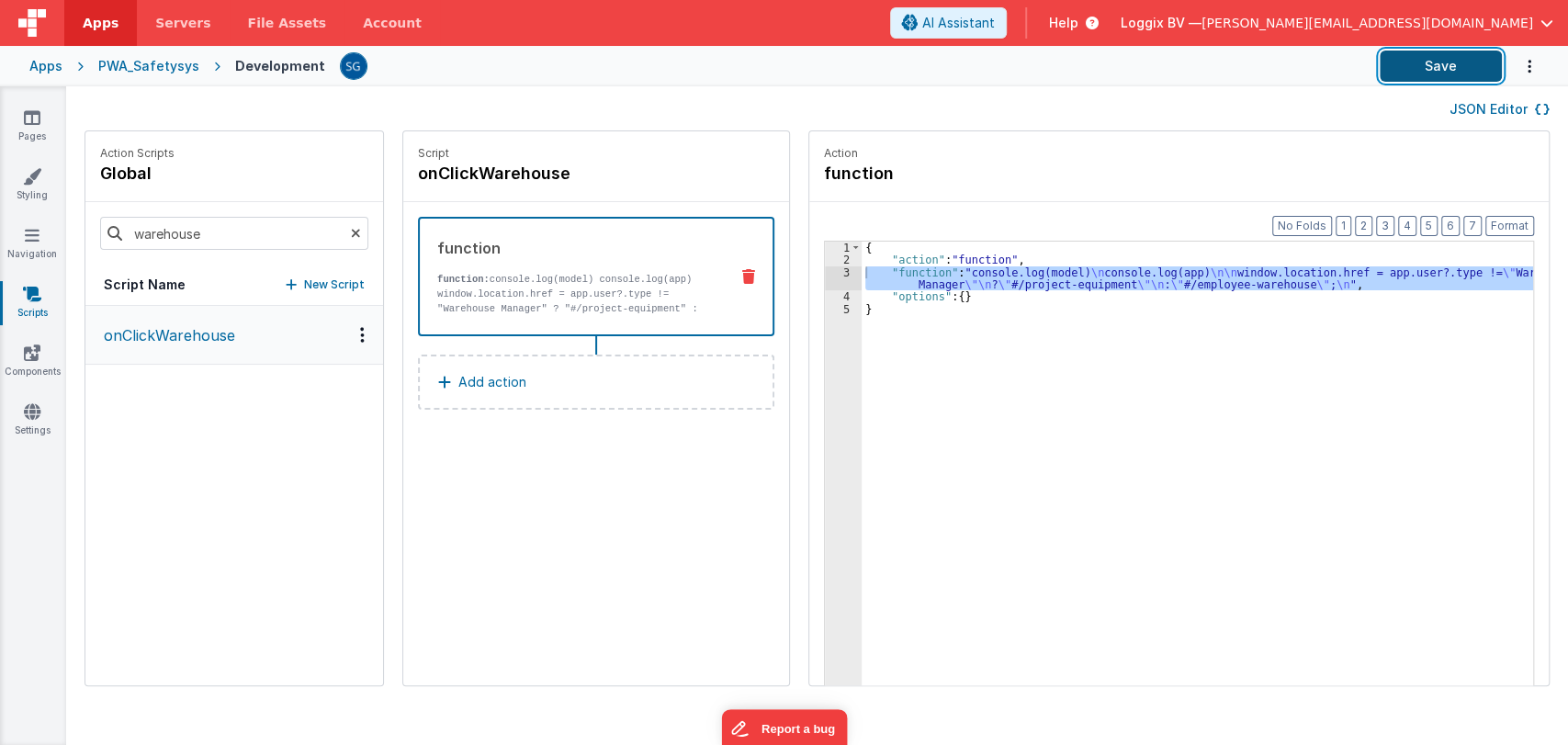
click at [1406, 62] on button "Save" at bounding box center [1440, 66] width 122 height 31
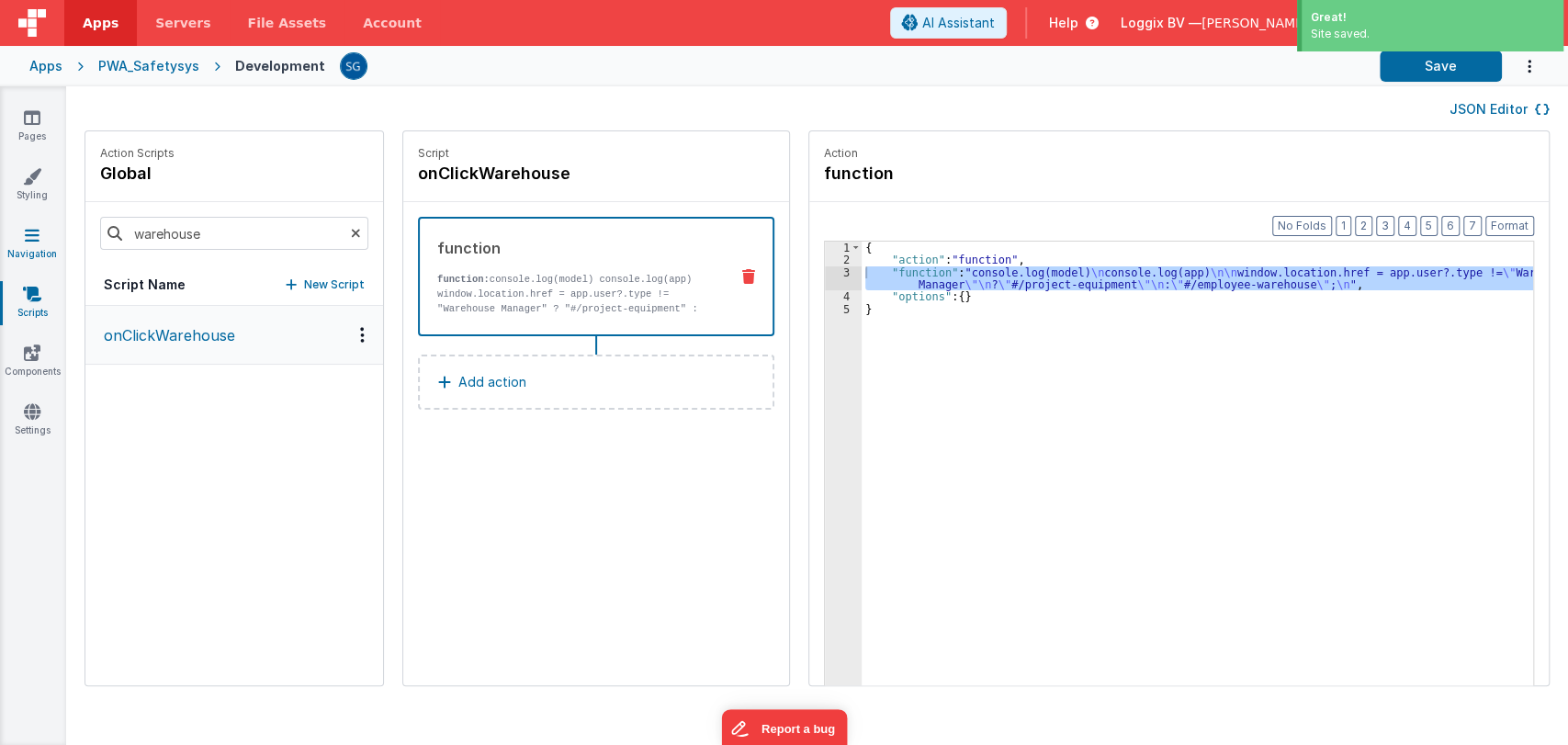
click at [30, 238] on icon at bounding box center [32, 235] width 14 height 18
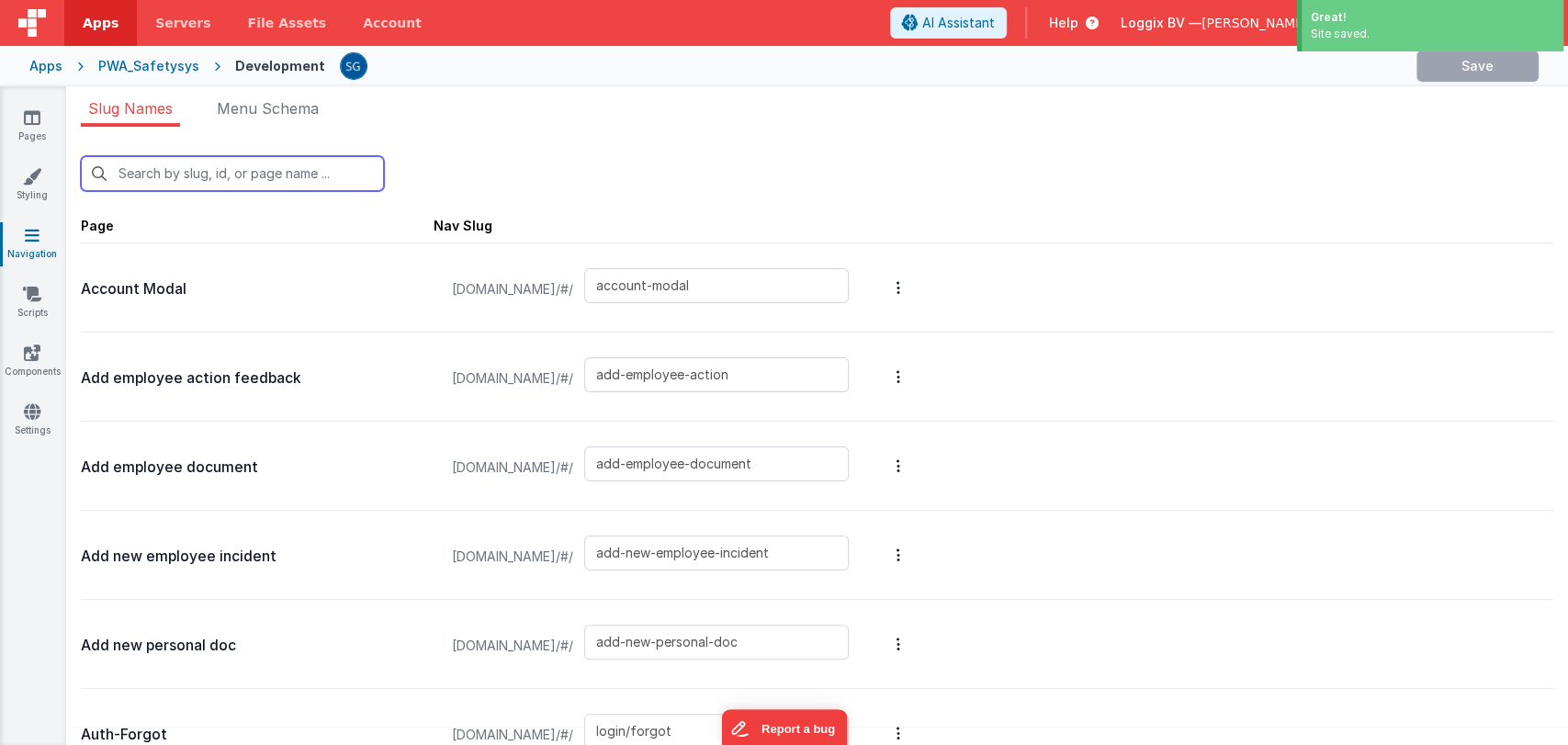
click at [219, 179] on input "text" at bounding box center [232, 173] width 303 height 35
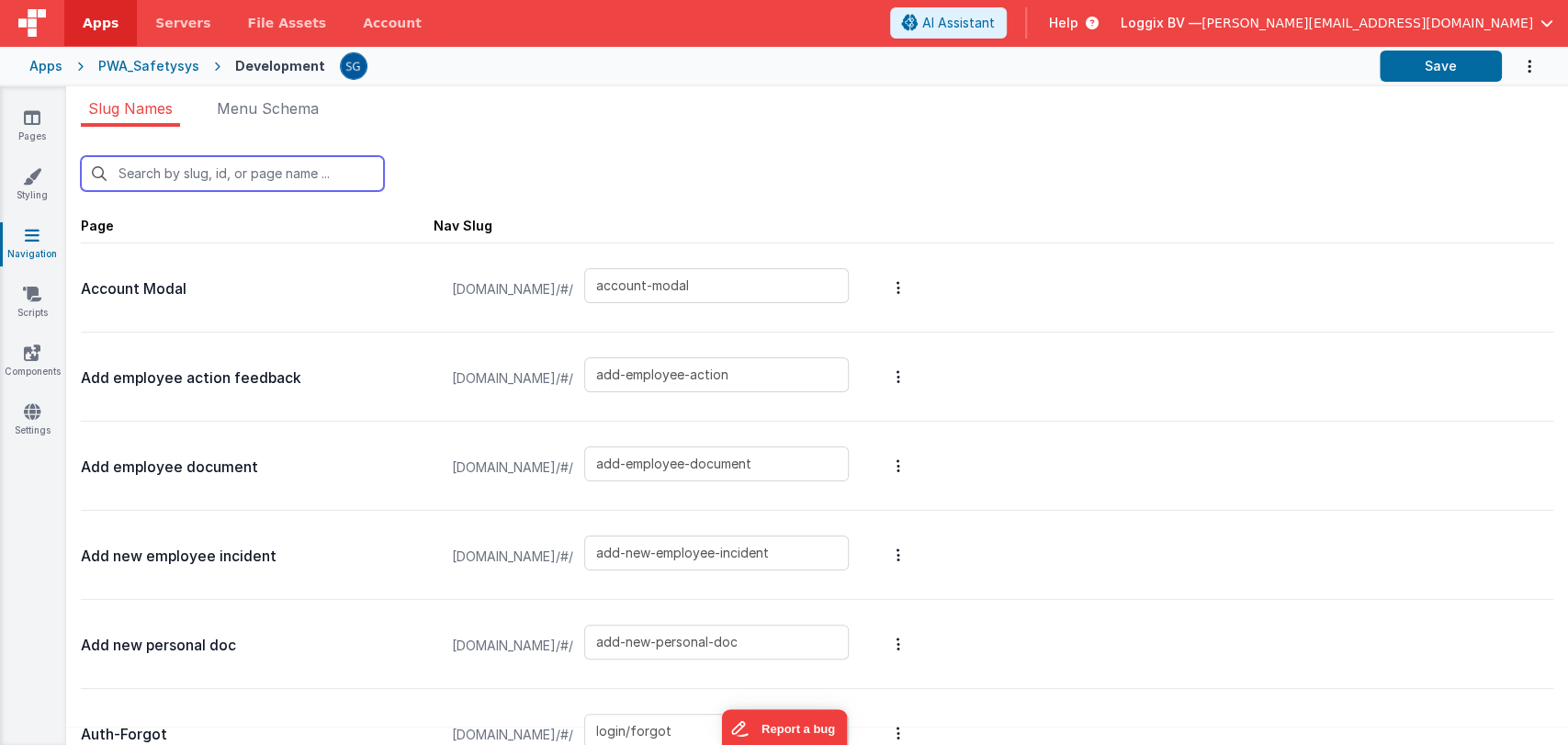
paste input "employee-warehouse"
type input "employee-warehouse"
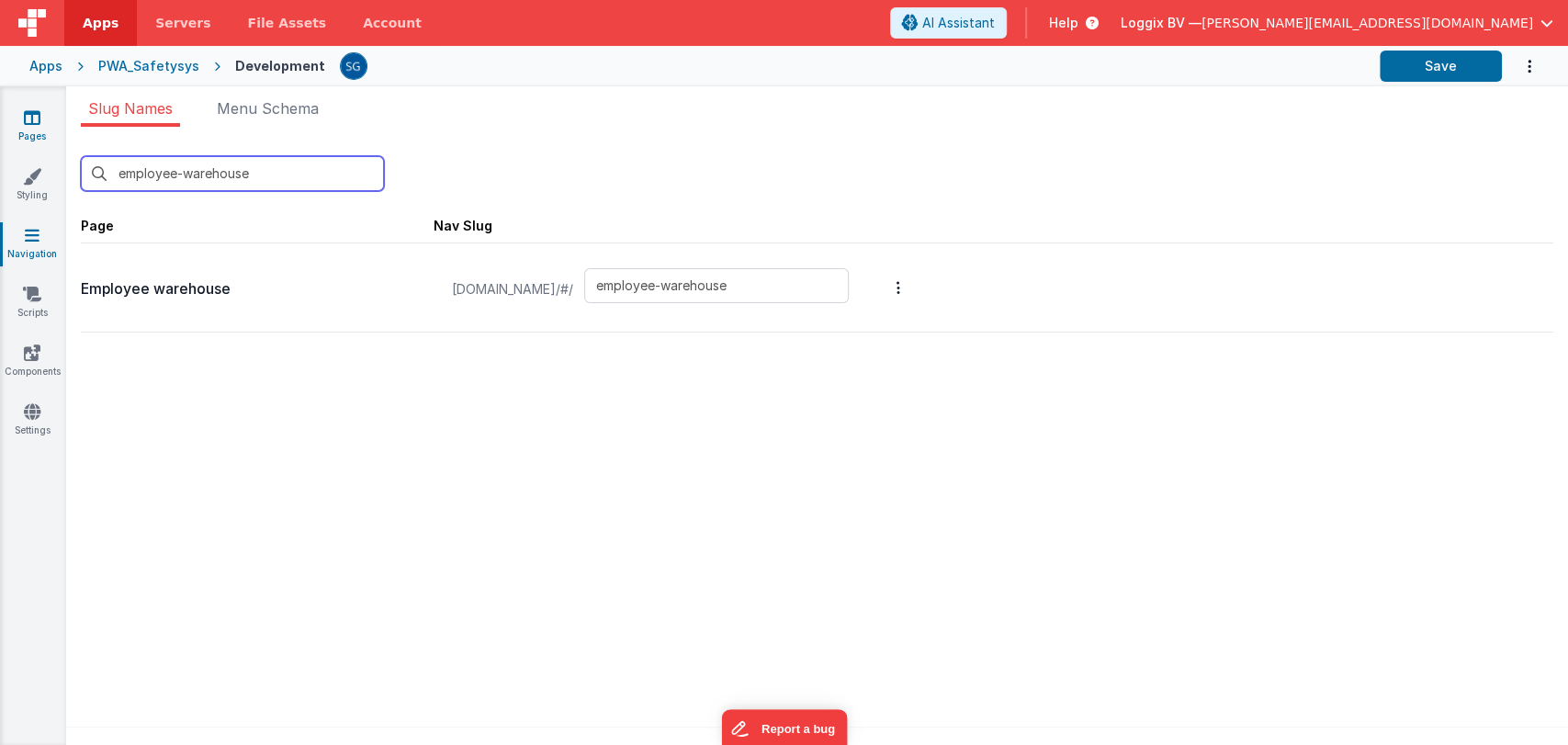
type input "employee-warehouse"
click at [33, 122] on icon at bounding box center [32, 117] width 16 height 18
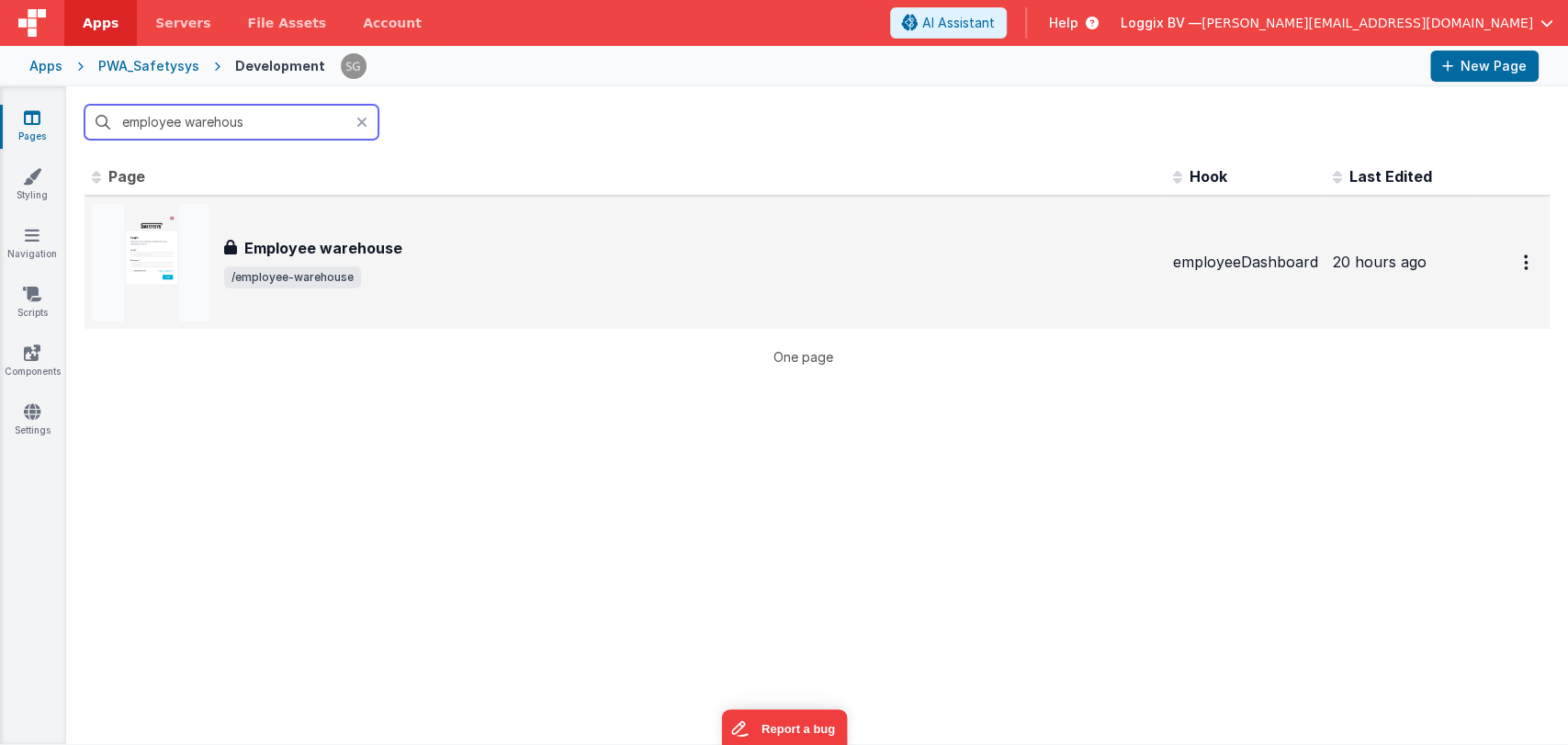
type input "employee warehous"
click at [379, 235] on div "Employee warehouse Employee warehouse /employee-warehouse" at bounding box center [625, 262] width 1066 height 117
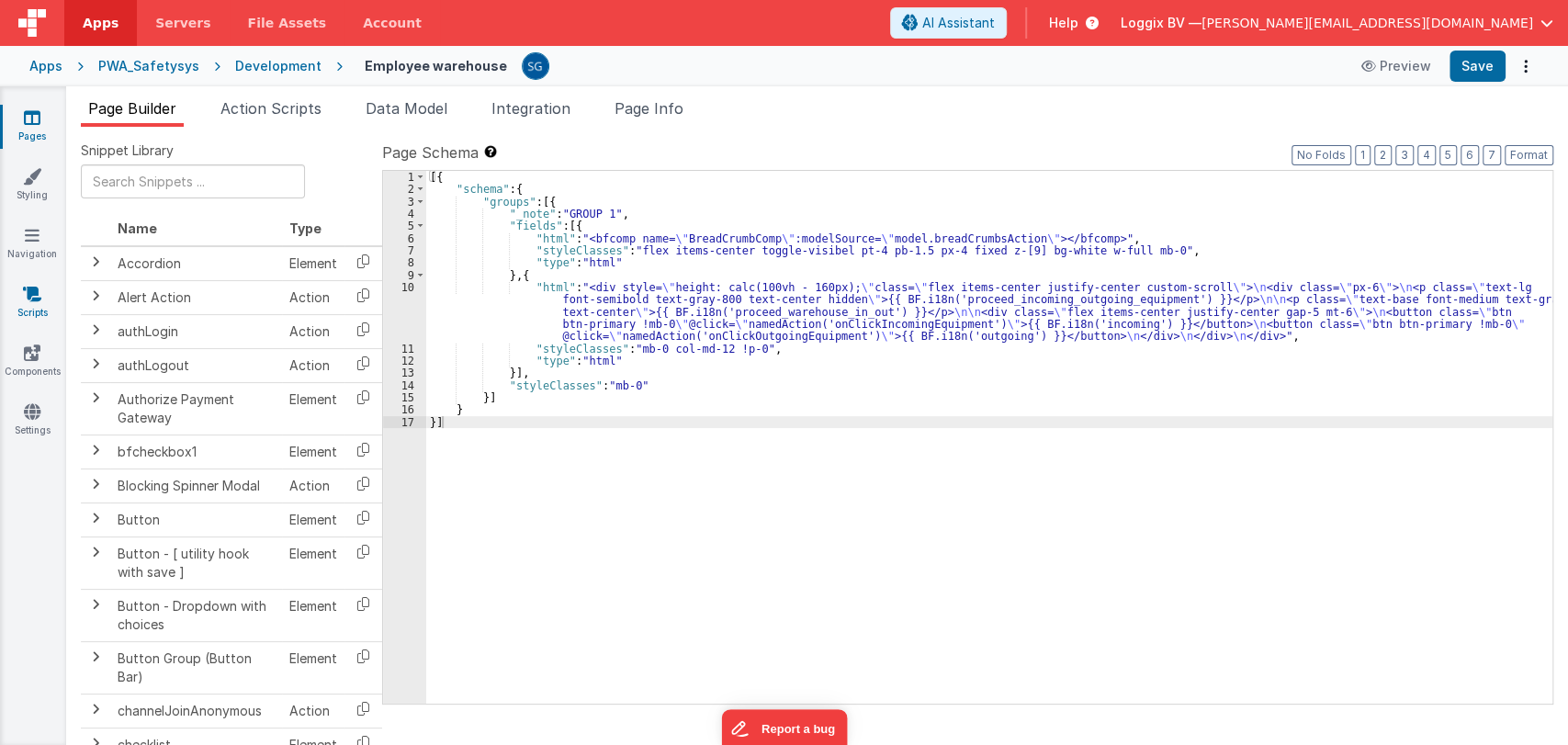
click at [31, 293] on icon at bounding box center [32, 293] width 18 height 18
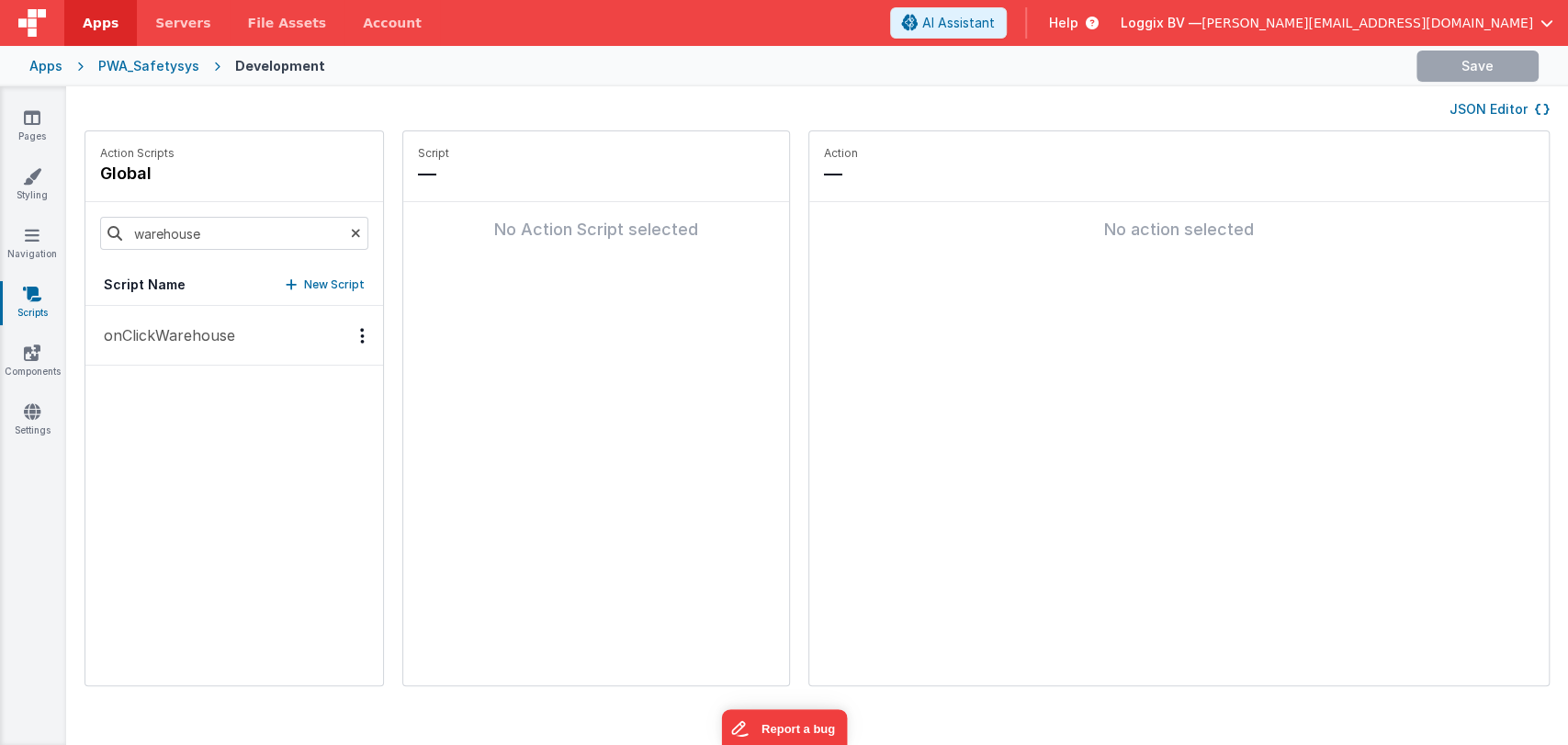
click at [37, 402] on icon at bounding box center [32, 410] width 16 height 18
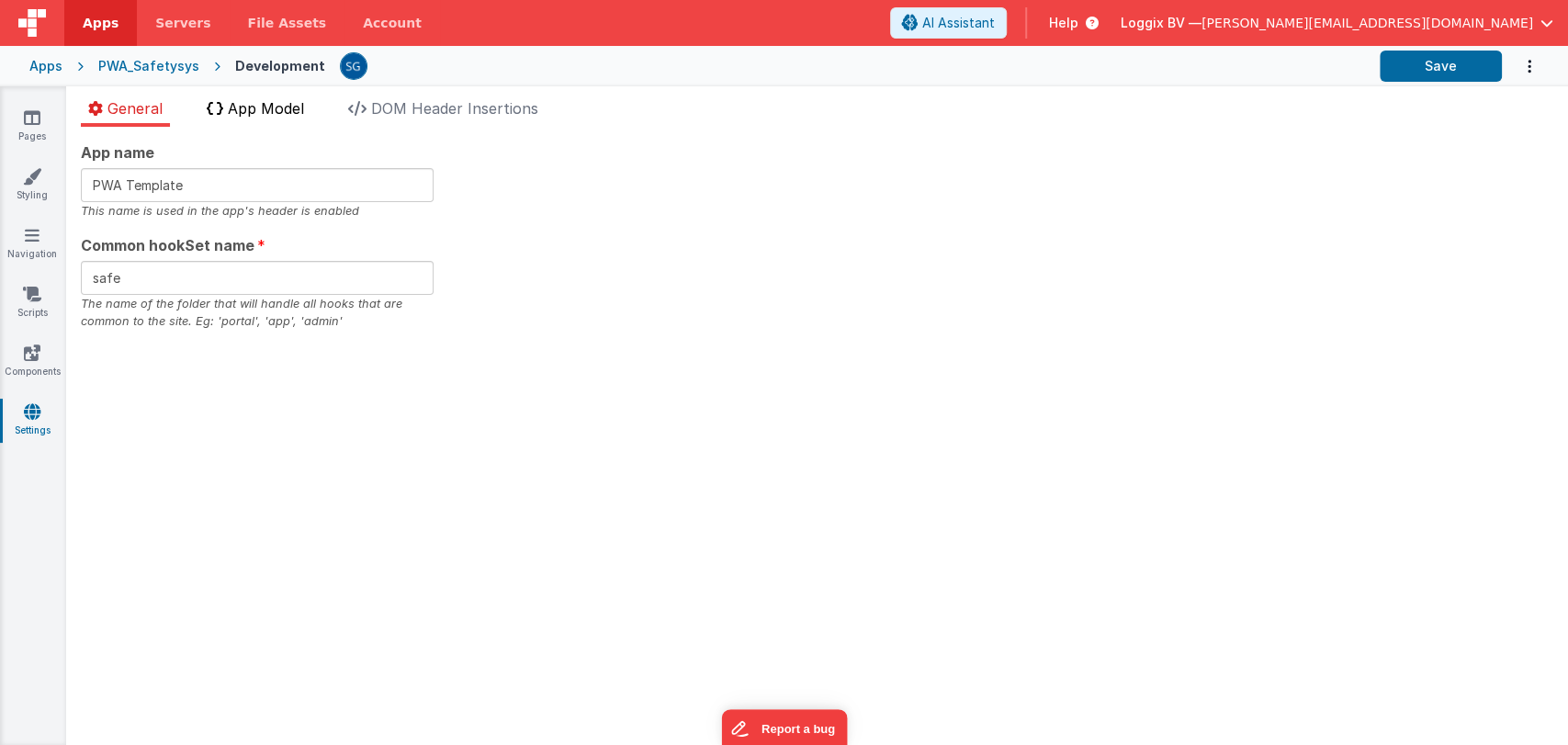
click at [277, 108] on span "App Model" at bounding box center [265, 108] width 76 height 18
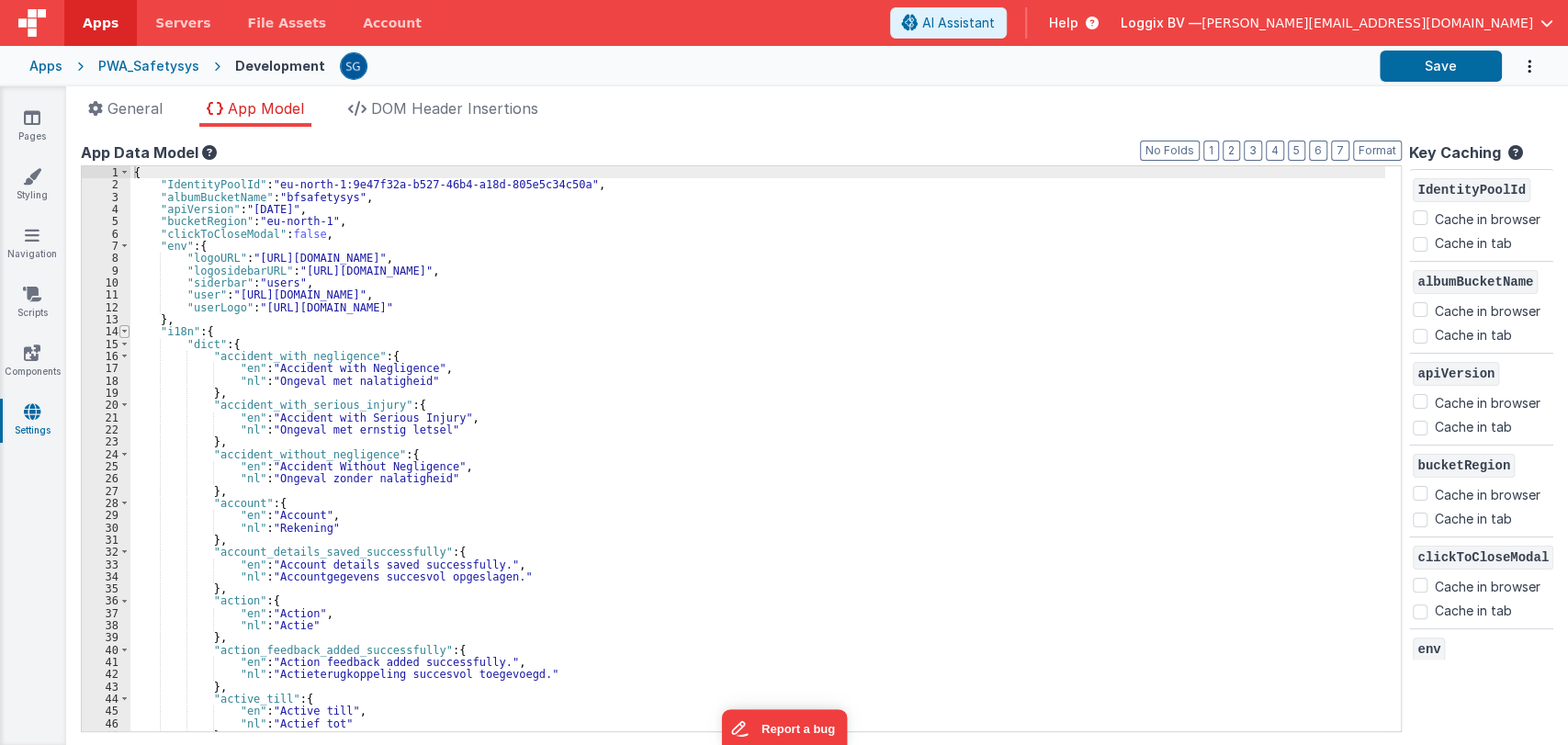
click at [122, 333] on span at bounding box center [124, 331] width 11 height 12
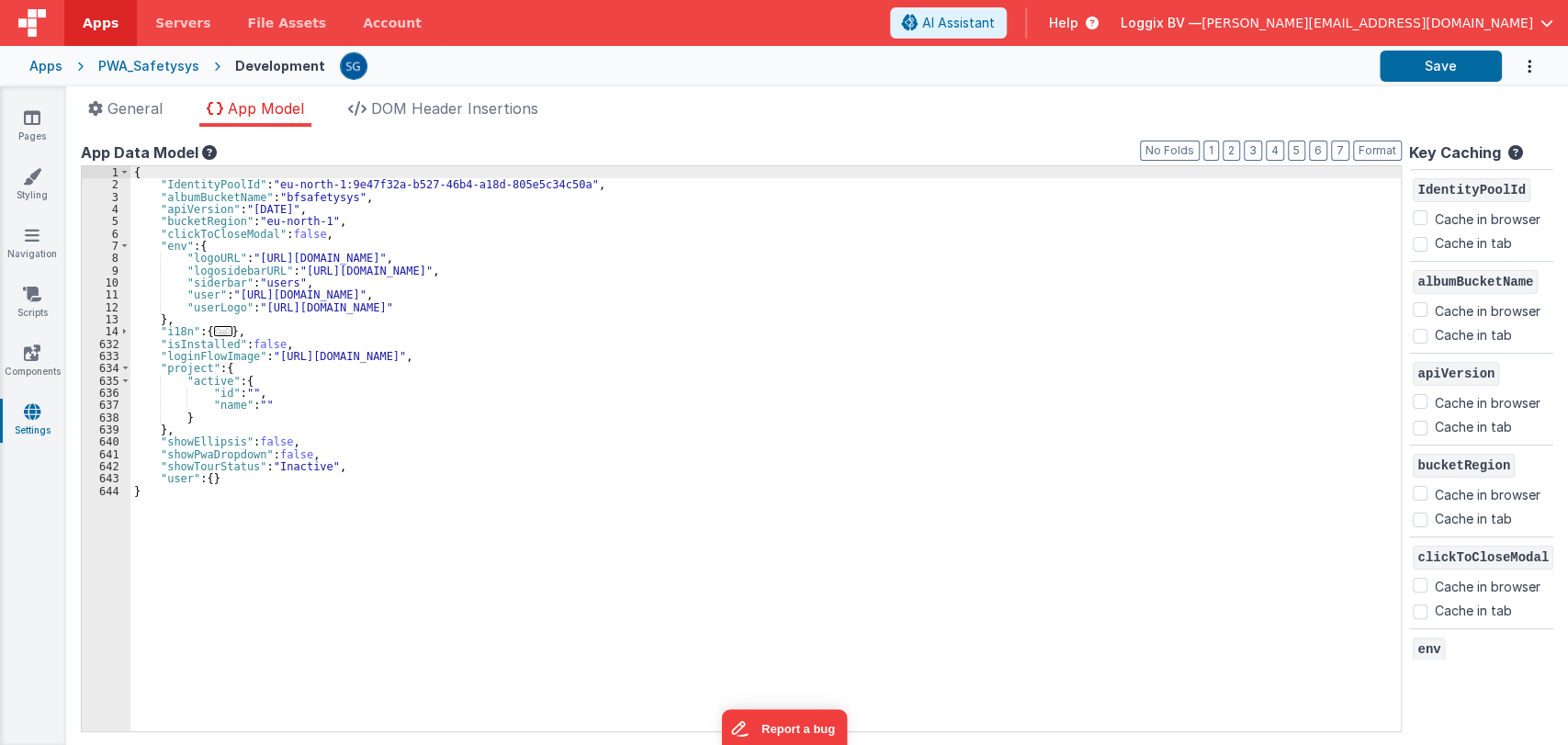
click at [213, 474] on div "{ "IdentityPoolId" : "eu-north-1:9e47f32a-b527-46b4-a18d-805e5c34c50a" , "album…" at bounding box center [765, 460] width 1270 height 589
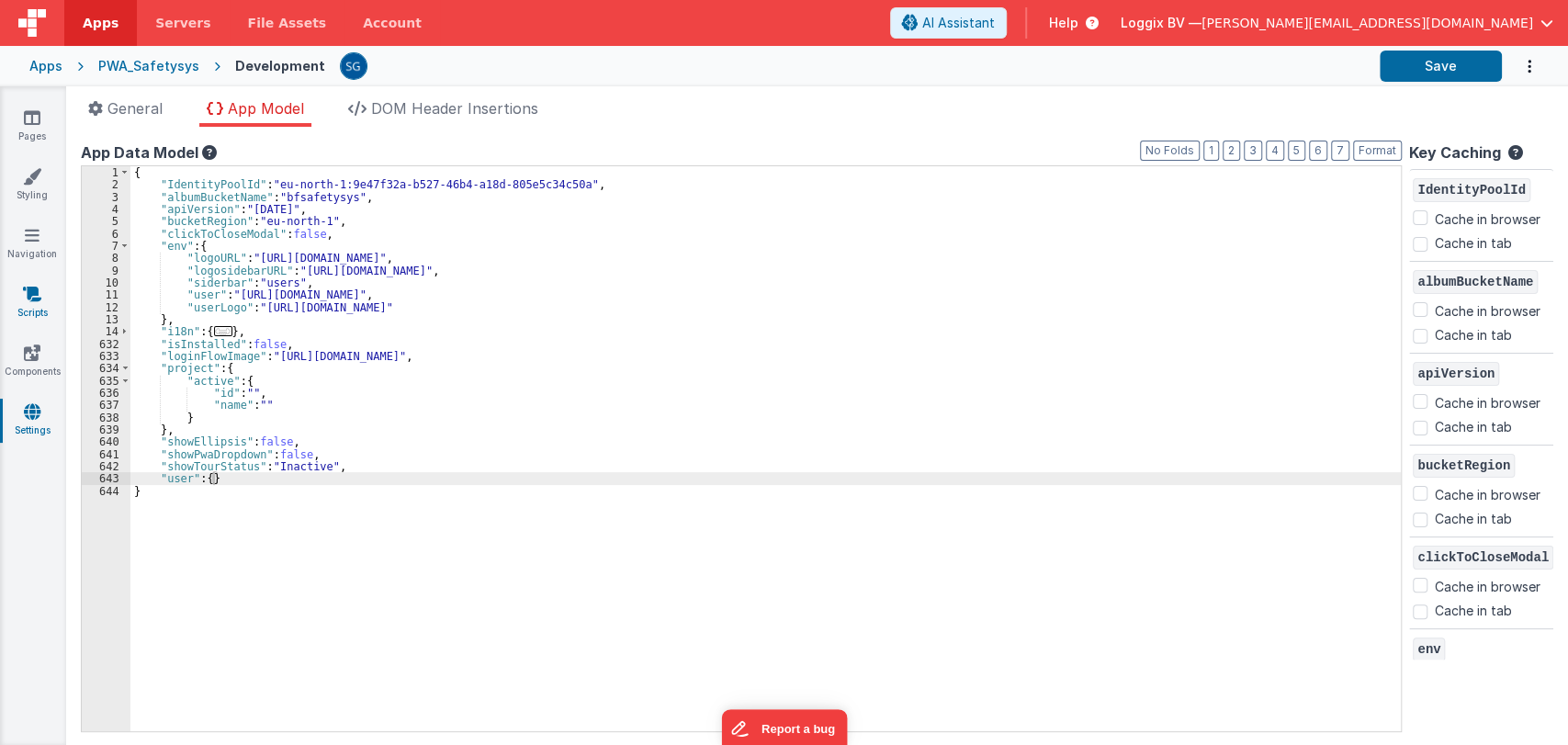
click at [31, 292] on icon at bounding box center [32, 293] width 18 height 18
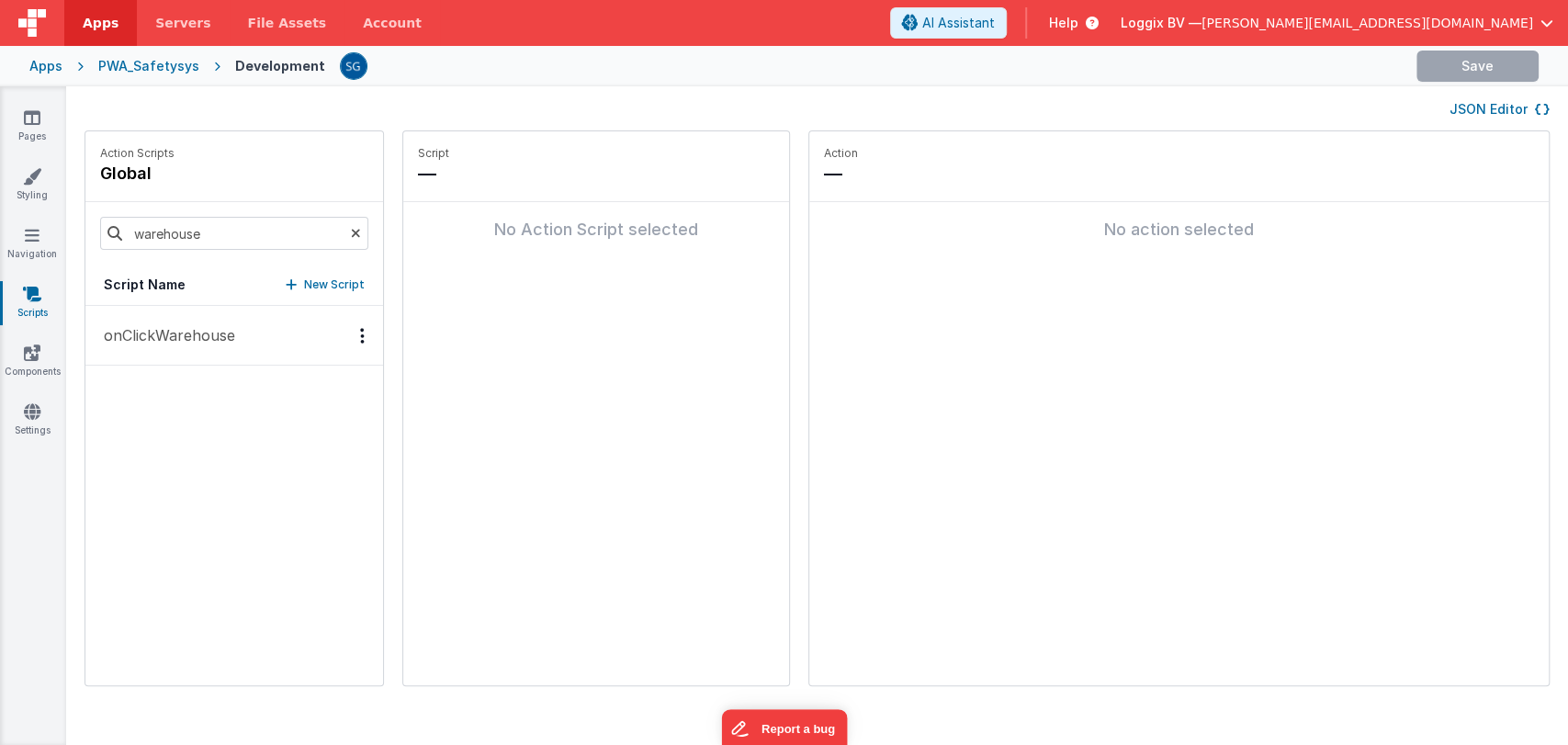
click at [187, 339] on p "onClickWarehouse" at bounding box center [163, 335] width 142 height 22
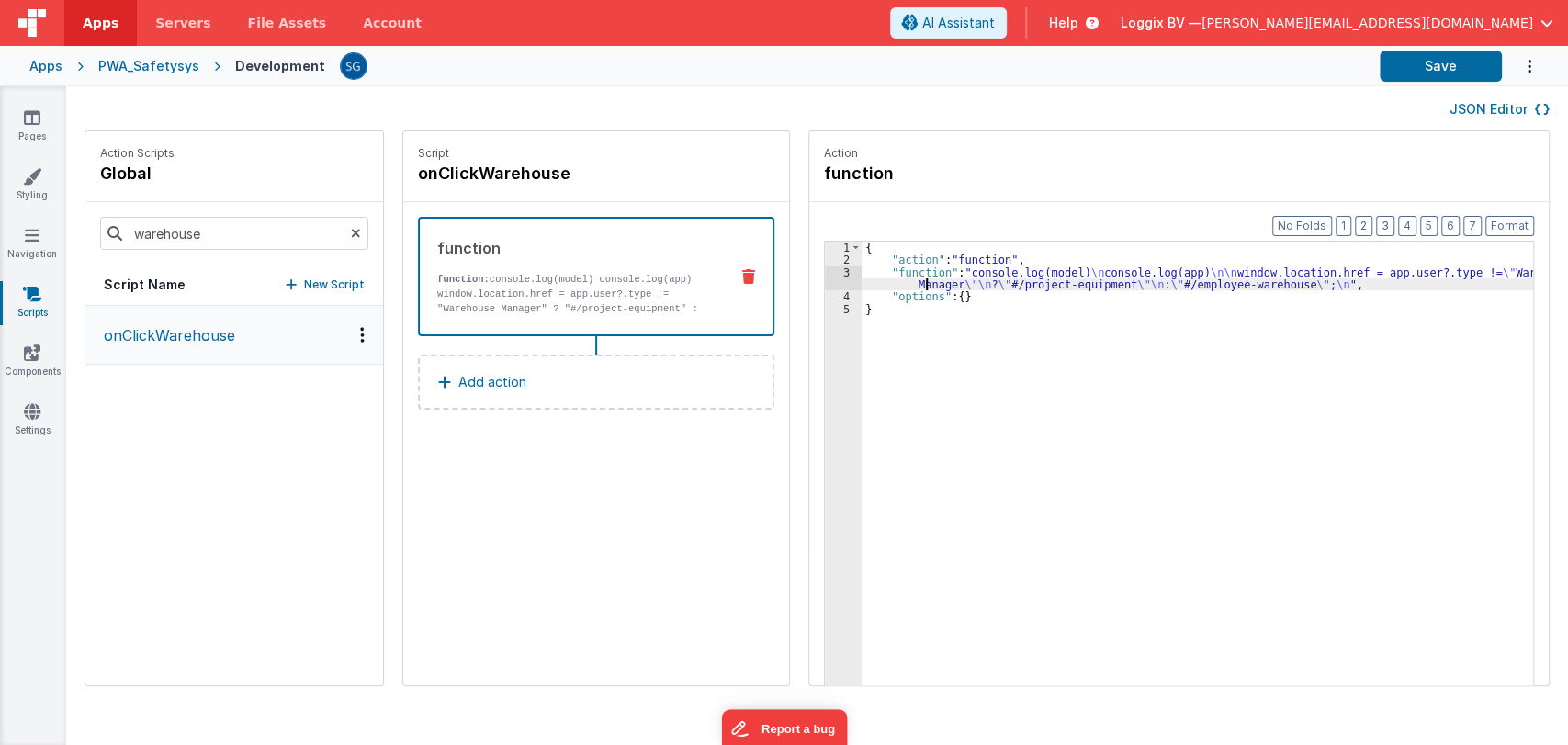
click at [907, 281] on div "{ "action" : "function" , "function" : "console.log(model) \n console.log(app) …" at bounding box center [1206, 504] width 689 height 525
click at [832, 272] on div "3" at bounding box center [843, 279] width 37 height 25
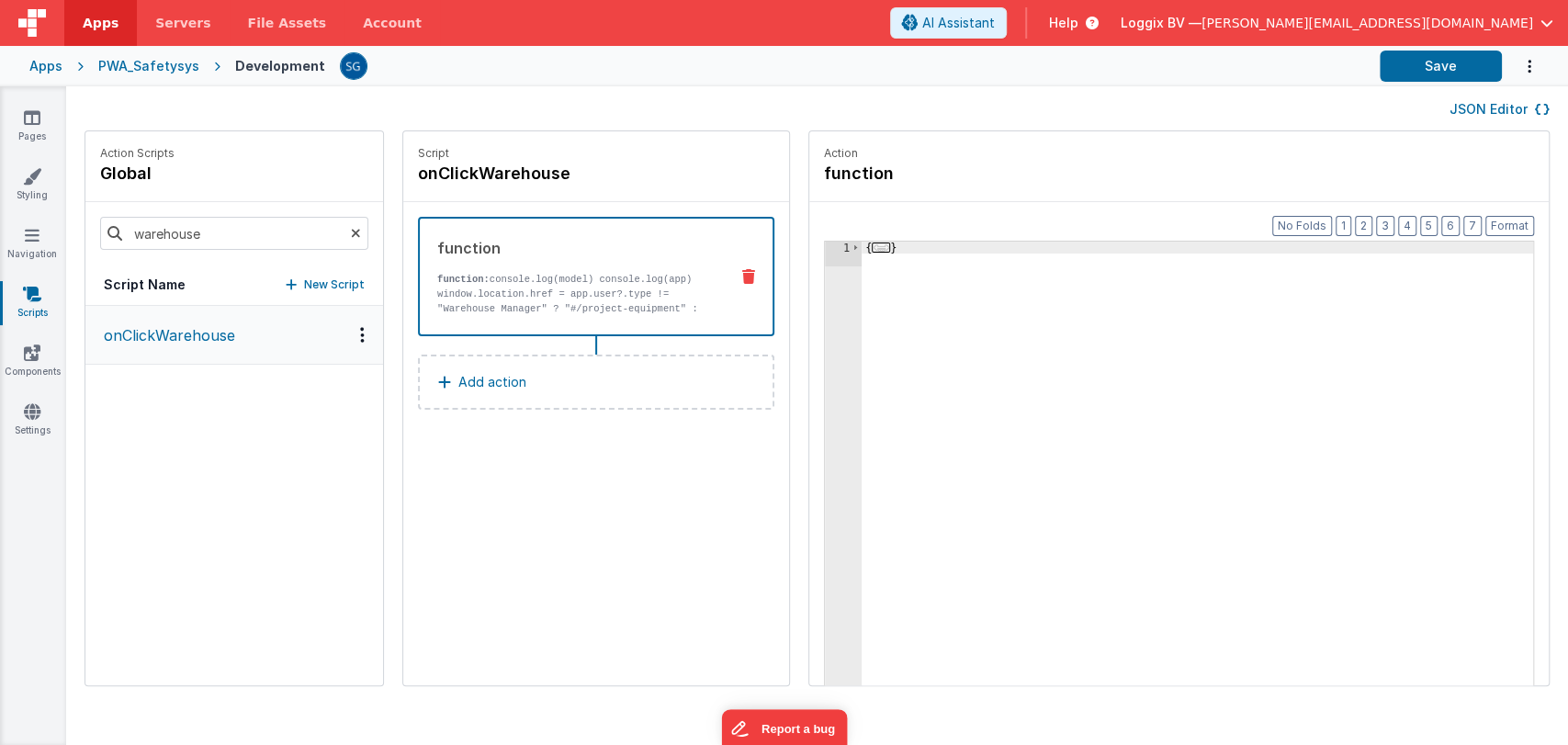
click at [871, 243] on span "..." at bounding box center [880, 247] width 18 height 11
click at [871, 248] on span "..." at bounding box center [880, 247] width 18 height 11
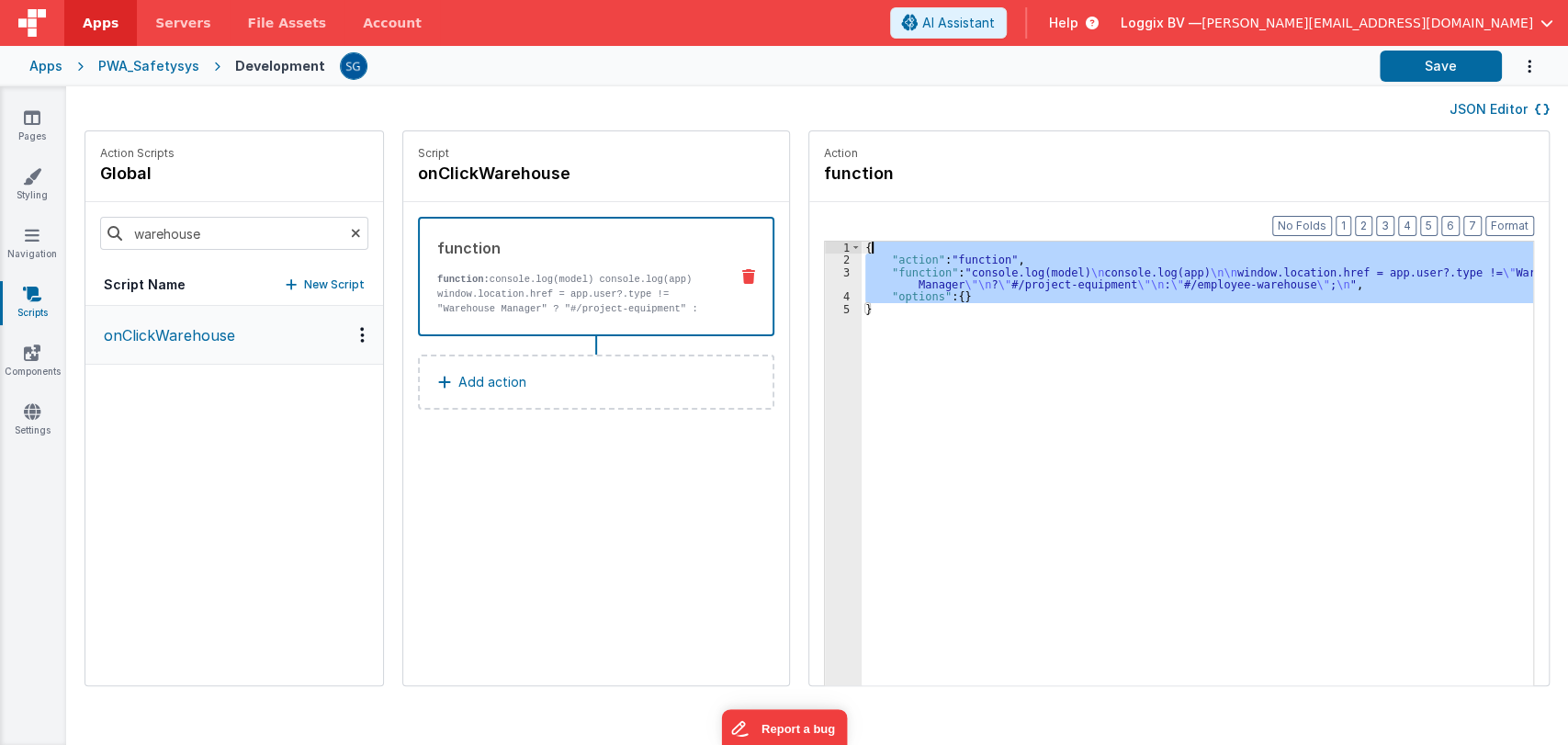
click at [861, 248] on div "{ "action" : "function" , "function" : "console.log(model) \n console.log(app) …" at bounding box center [1206, 504] width 689 height 525
click at [831, 282] on div "3" at bounding box center [843, 279] width 37 height 25
click at [828, 281] on div "3" at bounding box center [843, 279] width 37 height 25
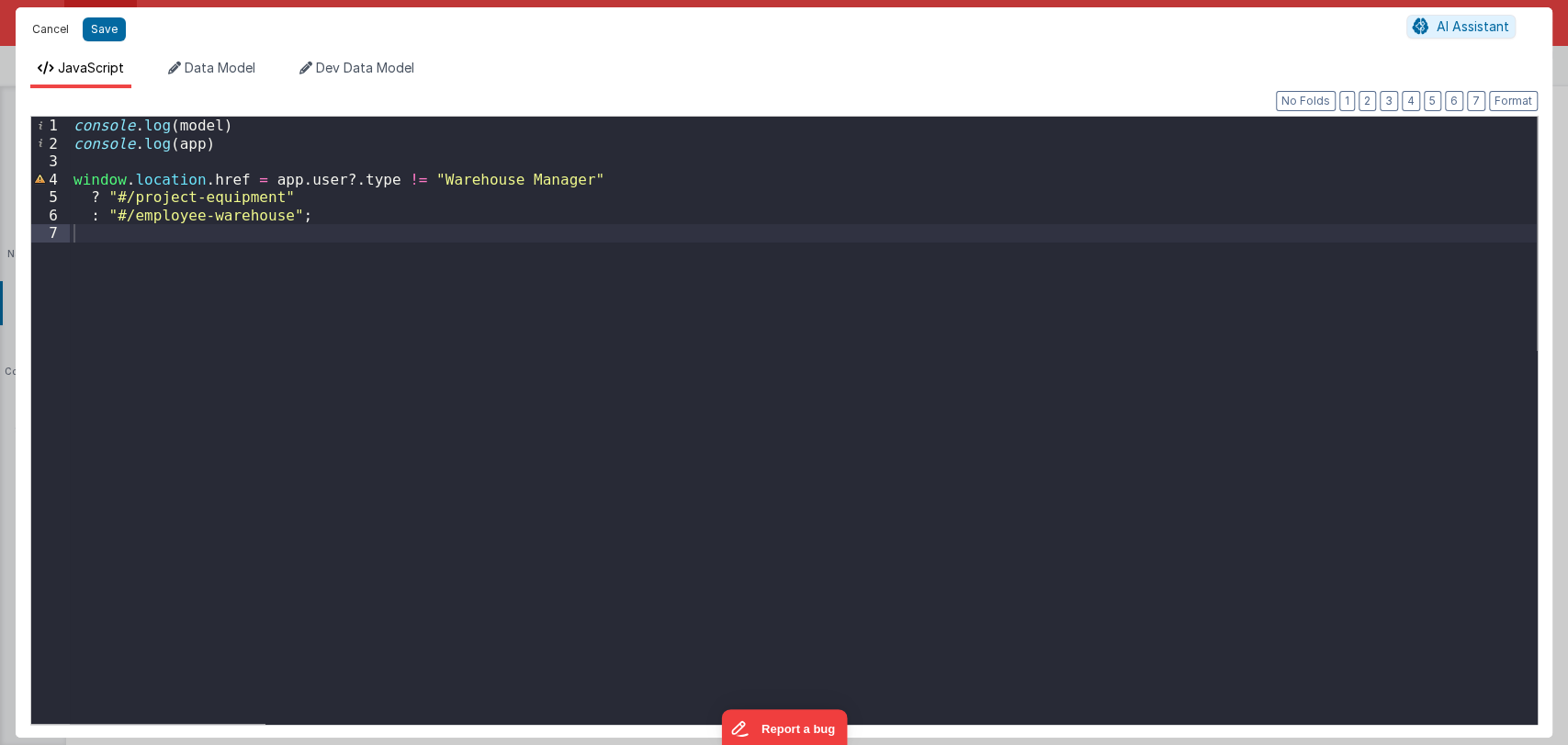
click at [52, 26] on button "Cancel" at bounding box center [50, 29] width 55 height 26
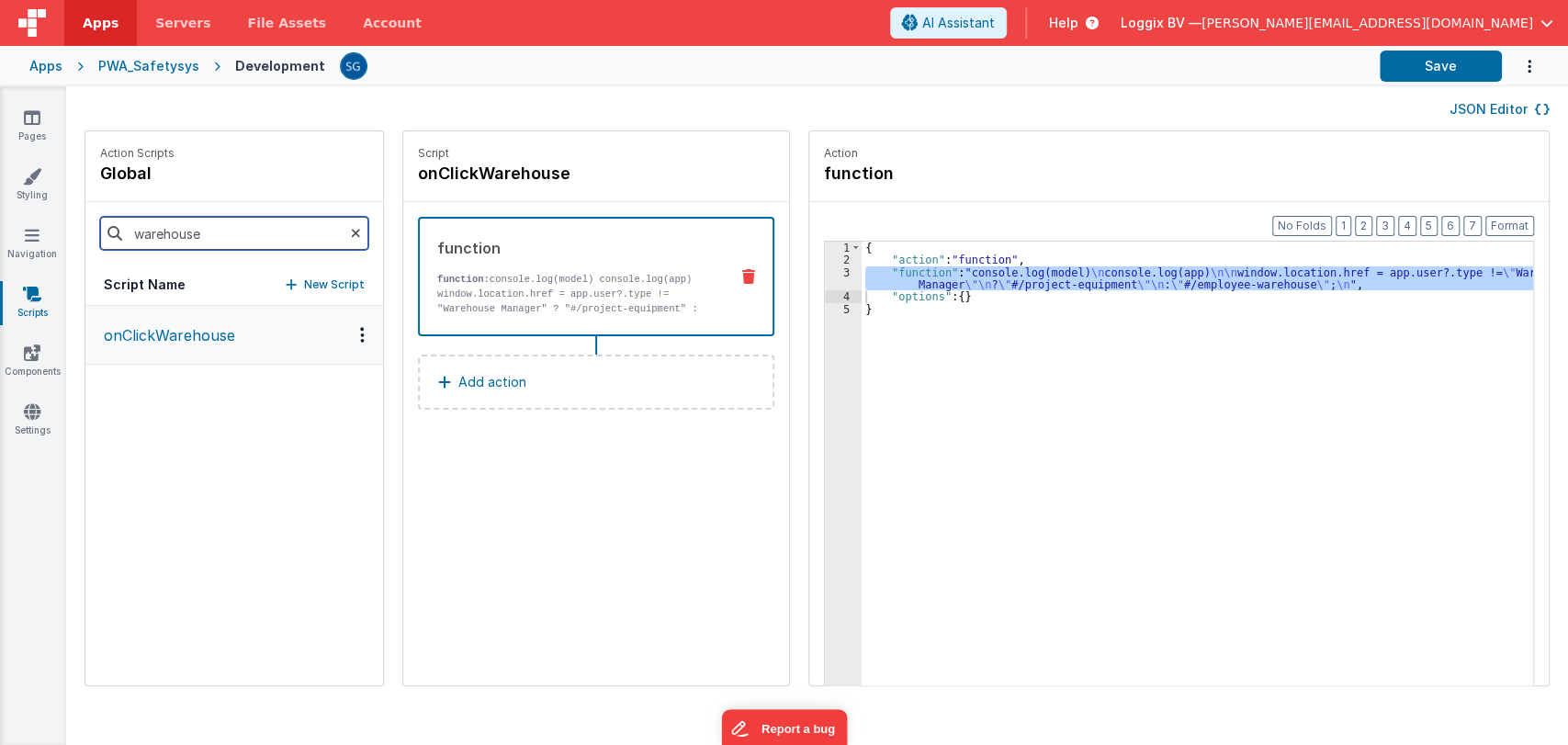
click at [194, 228] on input "warehouse" at bounding box center [234, 233] width 268 height 33
click at [142, 325] on p "onAppLoad" at bounding box center [138, 335] width 92 height 22
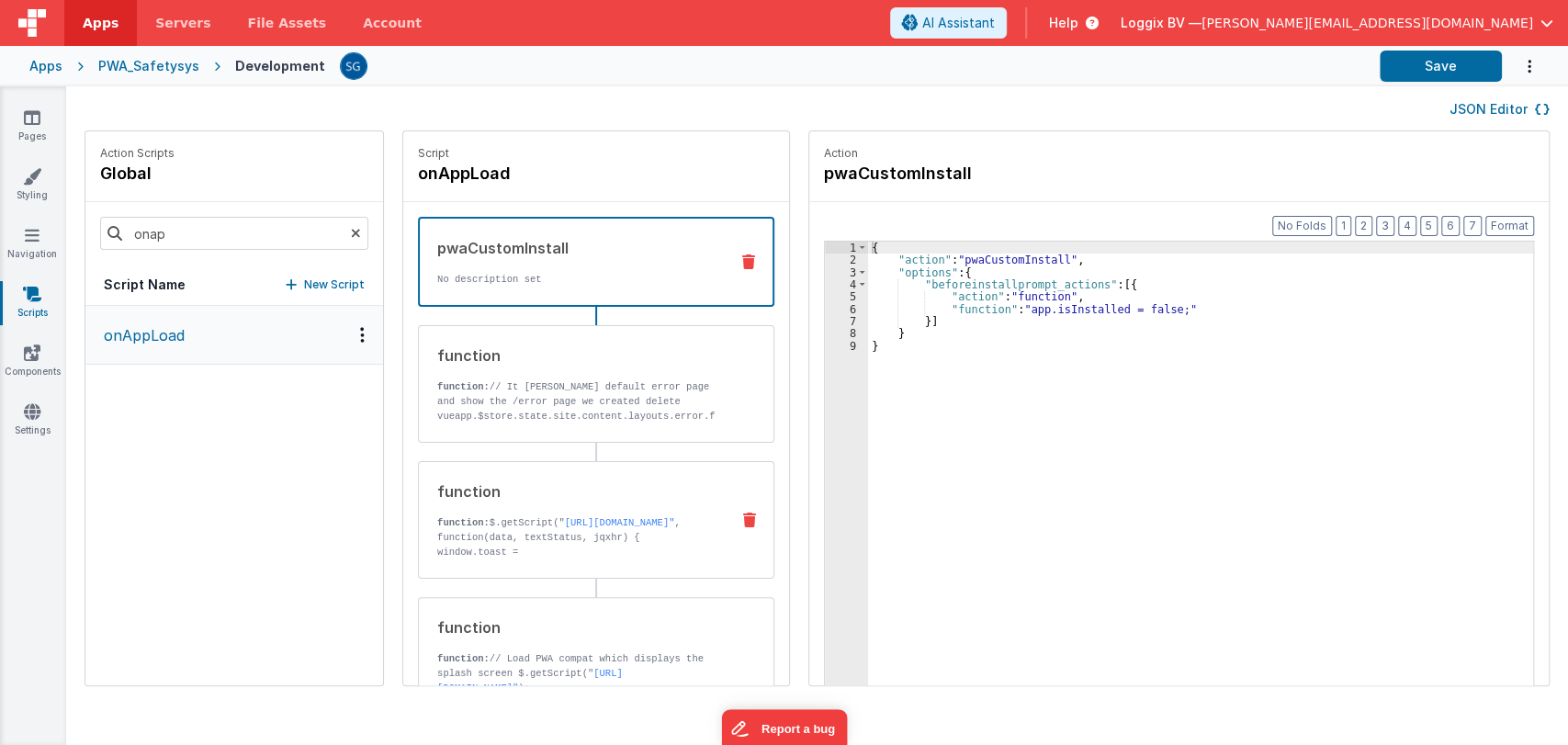
scroll to position [134, 0]
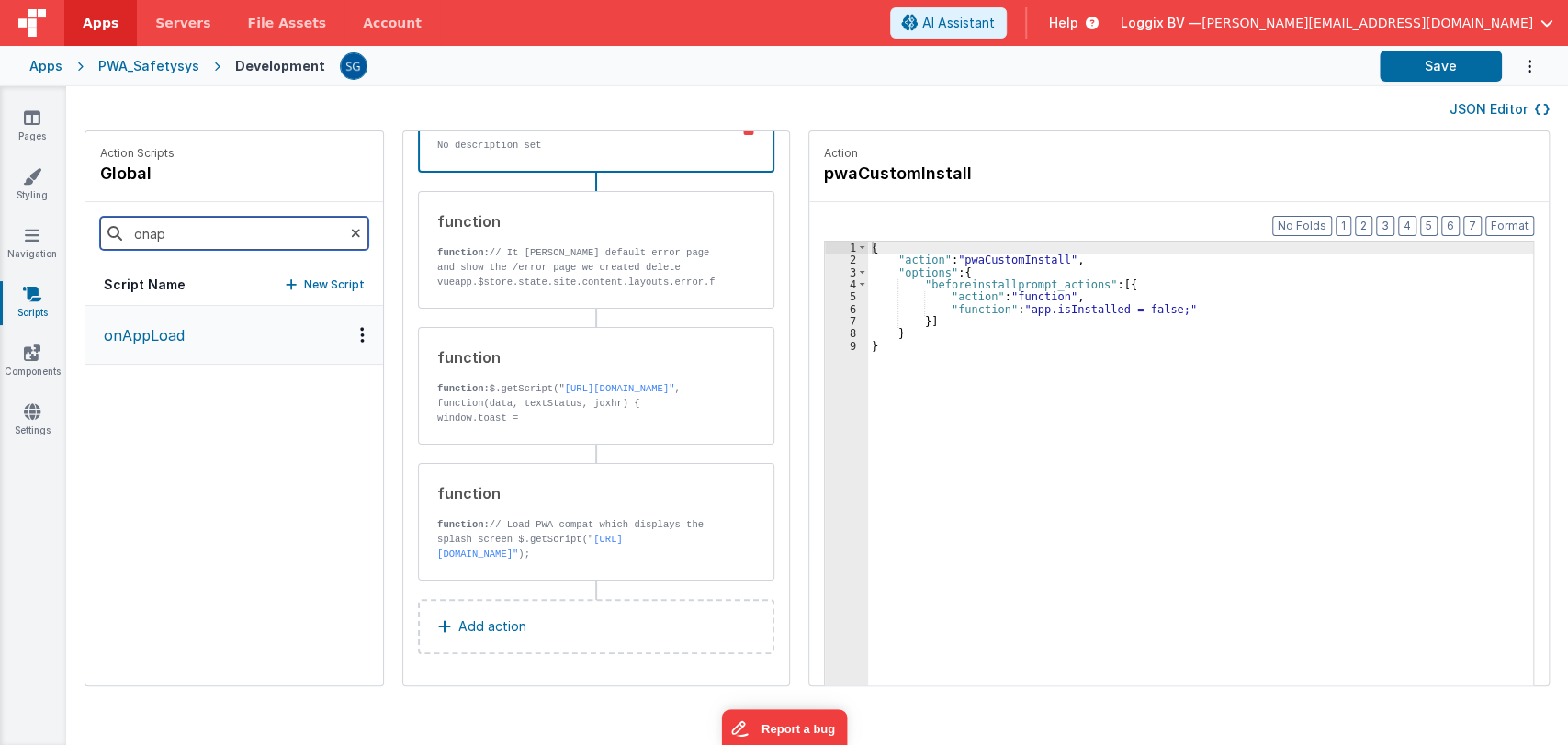
click at [184, 235] on input "onap" at bounding box center [234, 233] width 268 height 33
type input "onlogin"
click at [128, 346] on button "onLogin" at bounding box center [234, 335] width 297 height 60
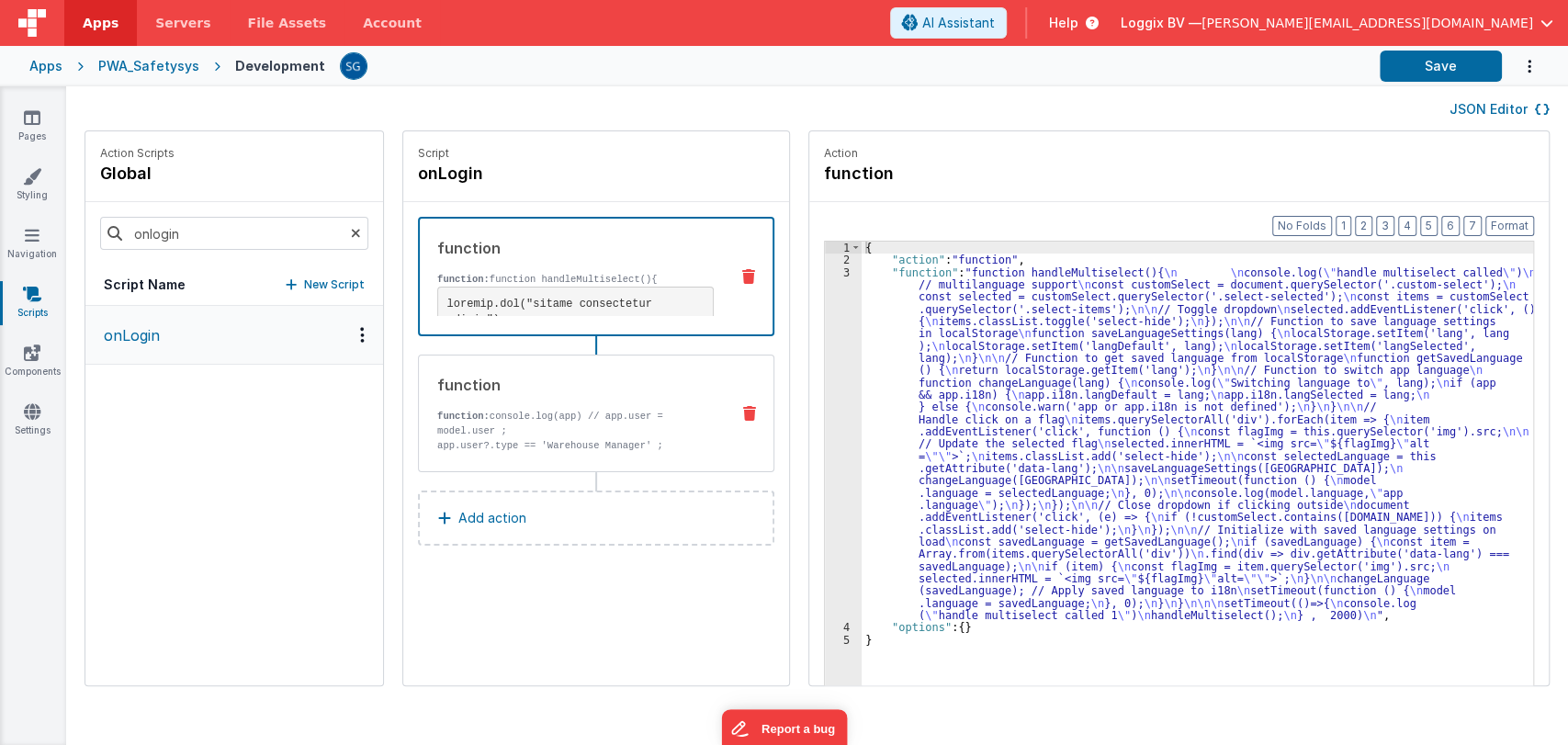
click at [591, 434] on p "function: console.log(app) // app.user = model.user ;" at bounding box center [576, 423] width 277 height 30
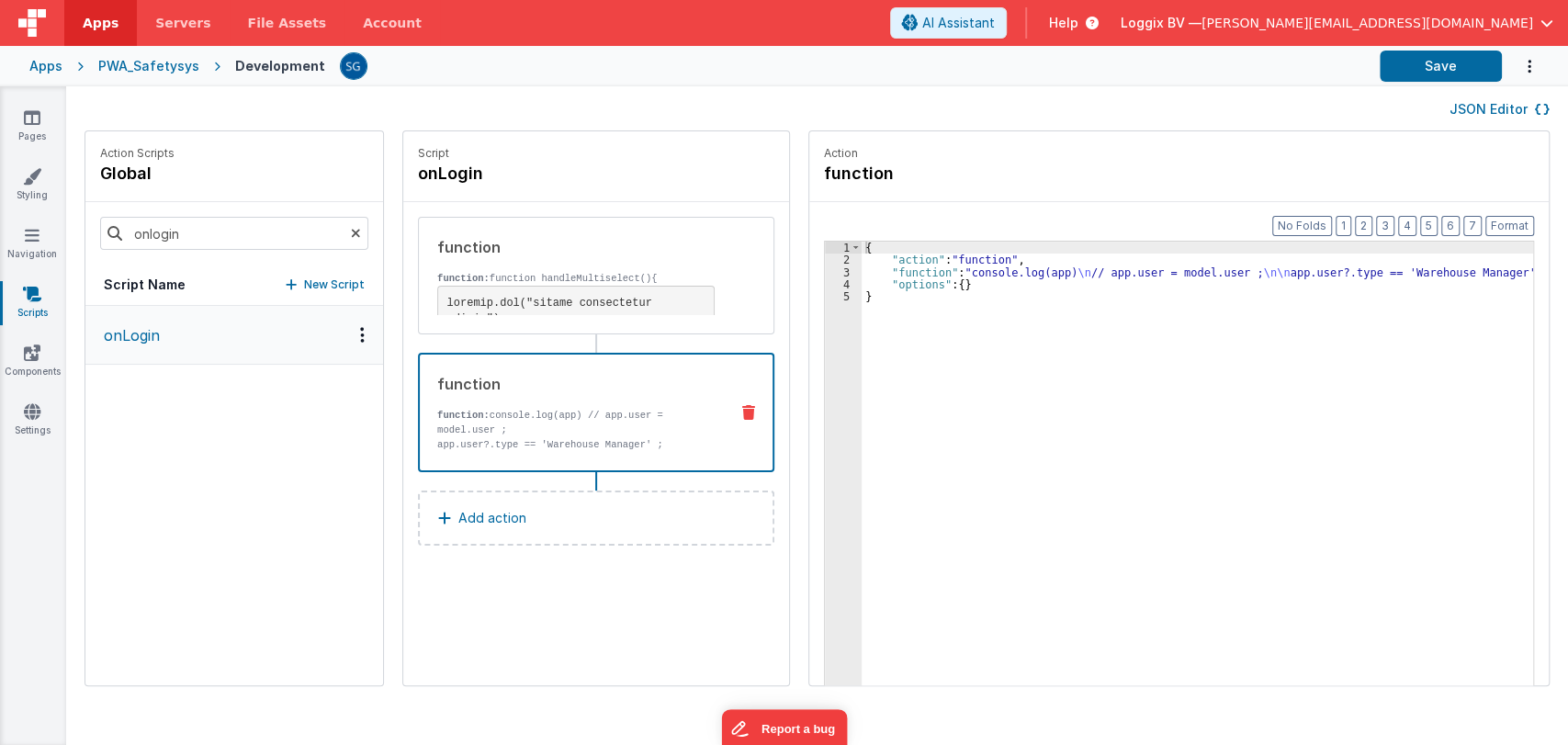
click at [908, 272] on div "{ "action" : "function" , "function" : "console.log(app) \n // app.user = model…" at bounding box center [1206, 504] width 689 height 525
click at [830, 275] on div "3" at bounding box center [843, 272] width 37 height 12
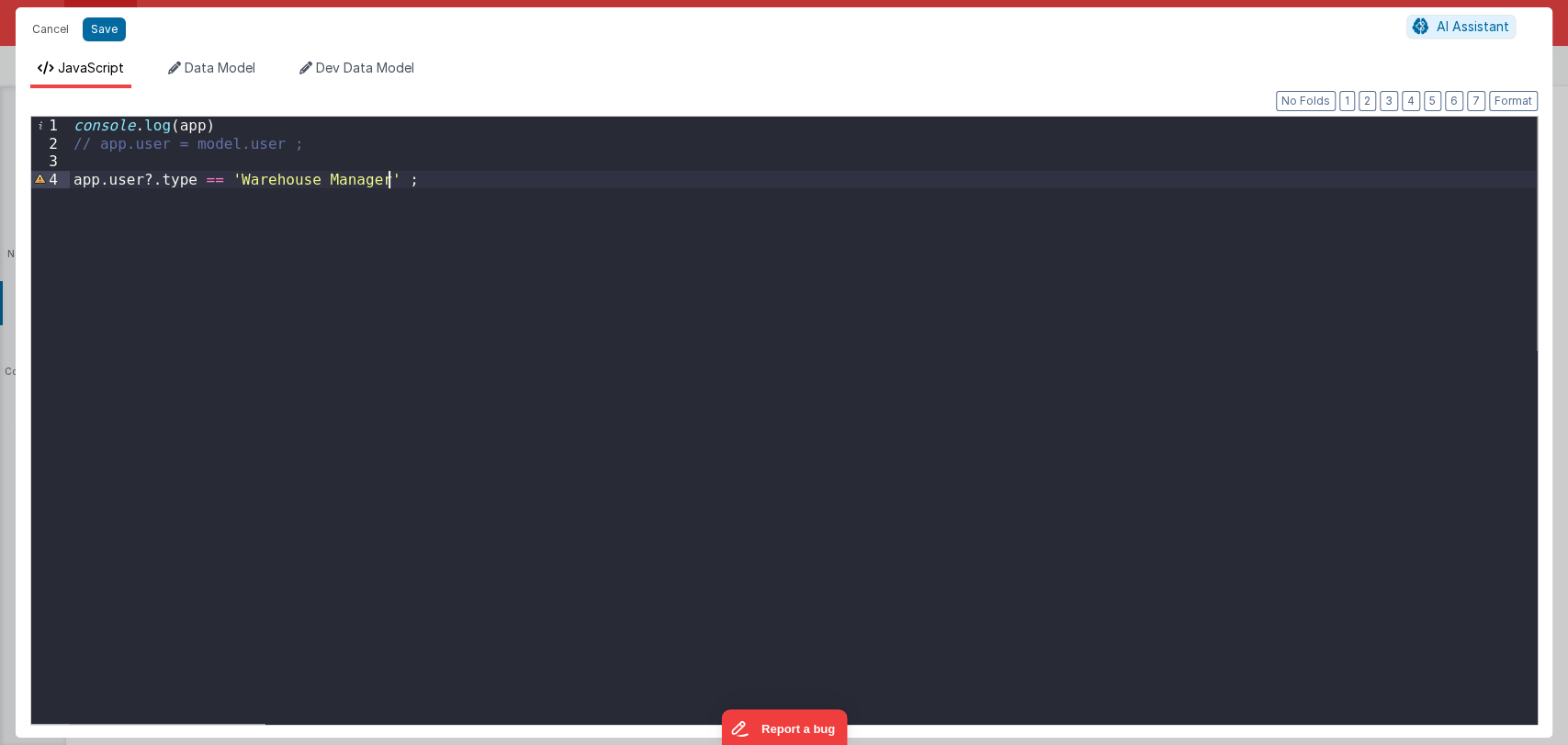
click at [207, 177] on div "console . log ( app ) // app.user = model.user ; app . user ?. type == 'Warehou…" at bounding box center [803, 437] width 1466 height 643
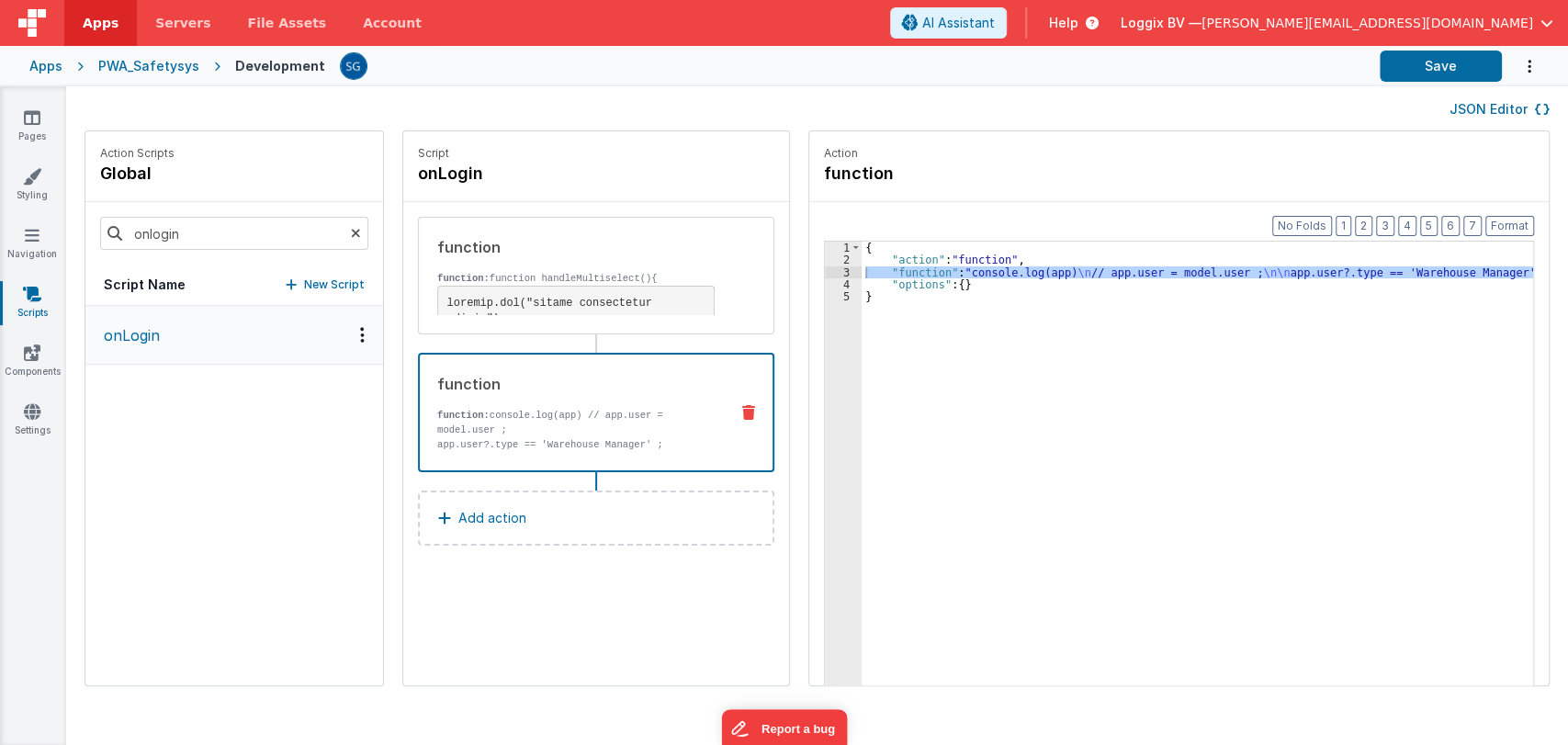
click at [830, 276] on div "3" at bounding box center [843, 272] width 37 height 12
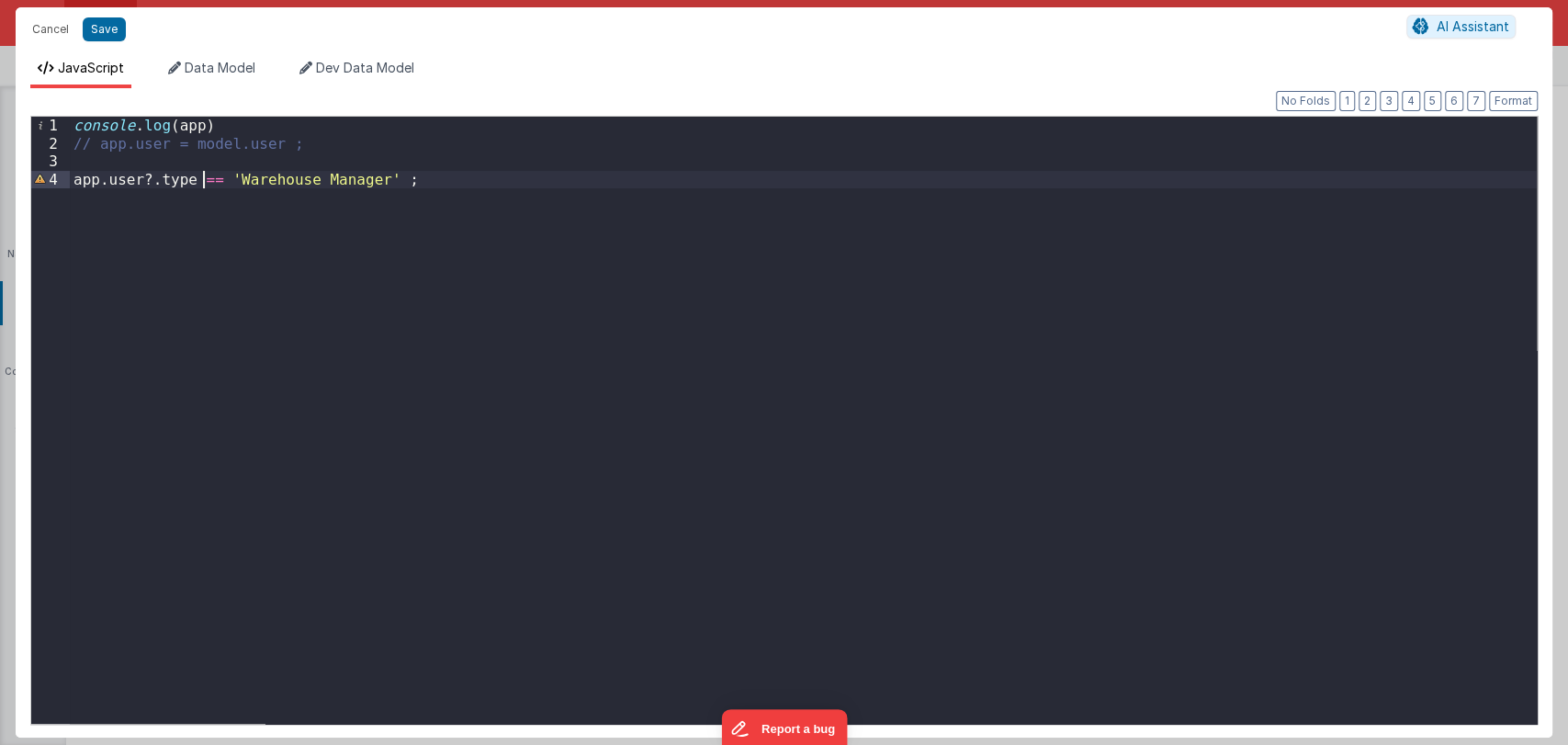
click at [206, 179] on div "console . log ( app ) // app.user = model.user ; app . user ?. type == 'Warehou…" at bounding box center [803, 437] width 1466 height 643
drag, startPoint x: 360, startPoint y: 180, endPoint x: 213, endPoint y: 178, distance: 147.0
click at [213, 178] on div "console . log ( app ) // app.user = model.user ; app . user ?. type = 'Warehous…" at bounding box center [803, 437] width 1466 height 643
click at [206, 274] on div "console . log ( app ) // app.user = model.user ; app . user ?. type = model . u…" at bounding box center [803, 437] width 1466 height 643
click at [146, 183] on div "console . log ( app ) // app.user = model.user ; app . user ?. type = model . u…" at bounding box center [803, 437] width 1466 height 643
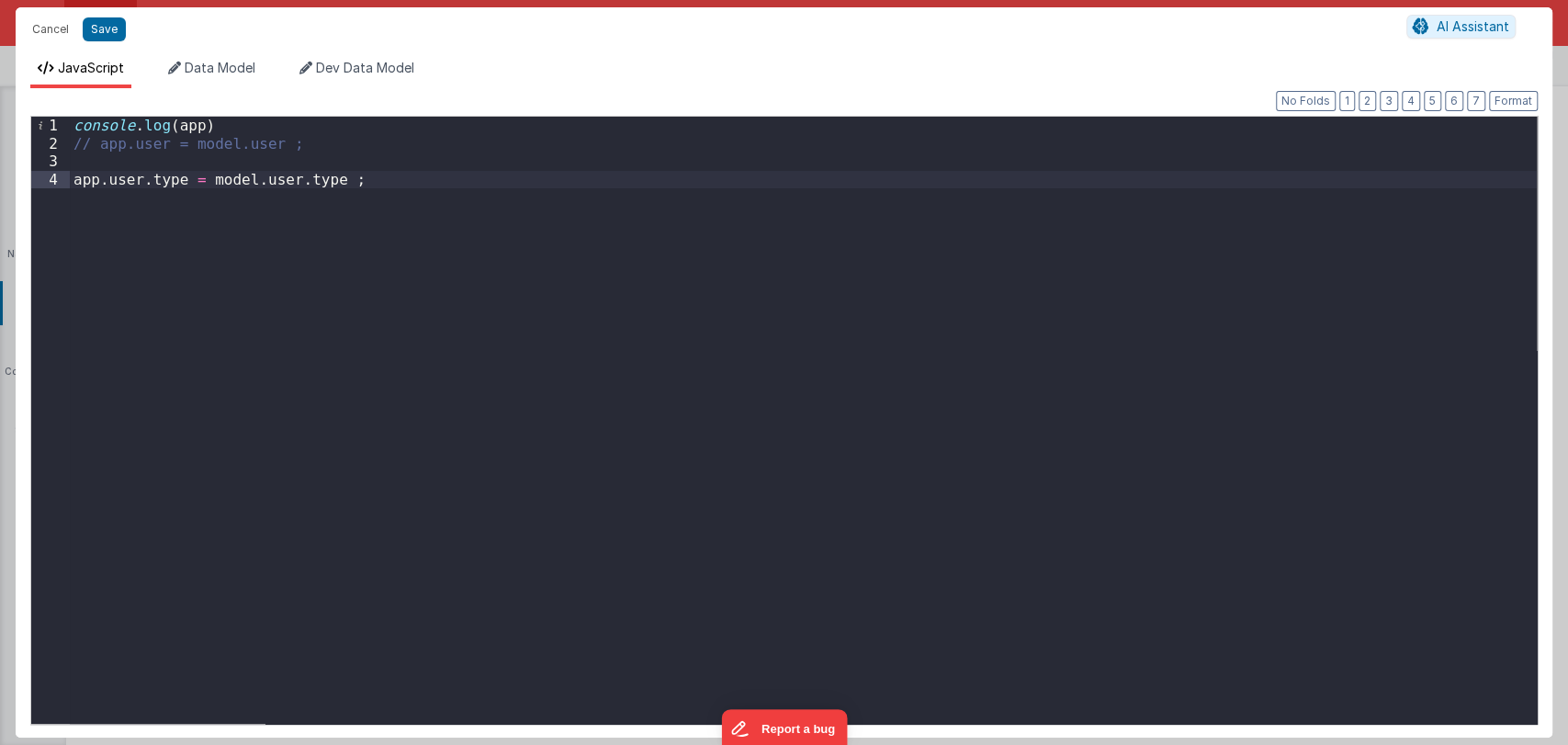
click at [330, 176] on div "console . log ( app ) // app.user = model.user ; app . user . type = model . us…" at bounding box center [803, 437] width 1466 height 643
click at [140, 178] on div "console . log ( app ) // app.user = model.user ; app . user ?. type = 'Warehous…" at bounding box center [803, 437] width 1466 height 643
click at [294, 225] on div "console . log ( app ) // app.user = model.user ; app . user . type = 'Warehouse…" at bounding box center [803, 437] width 1466 height 643
click at [1500, 105] on button "Format" at bounding box center [1512, 101] width 49 height 20
click at [90, 35] on button "Save" at bounding box center [104, 29] width 43 height 24
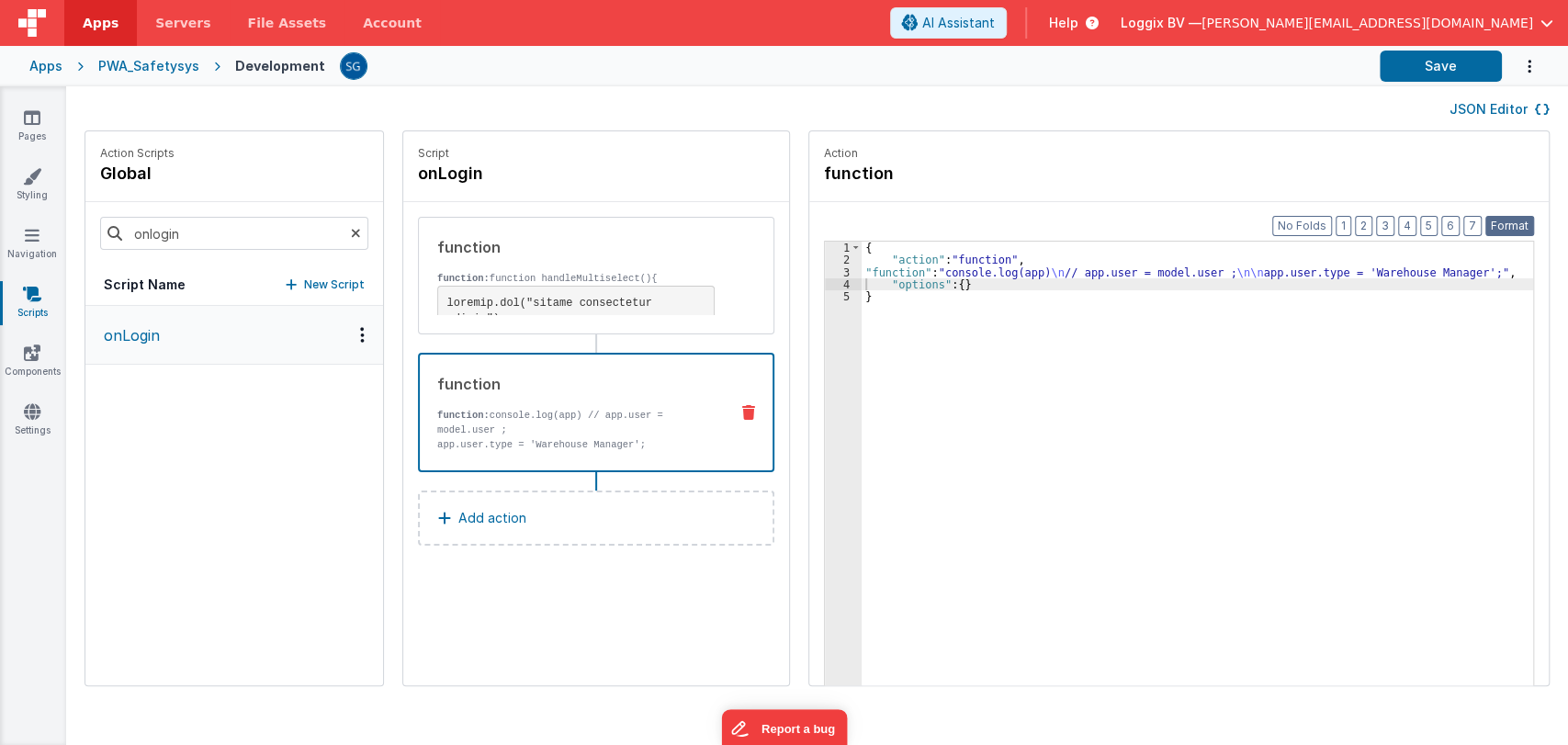
click at [1511, 221] on button "Format" at bounding box center [1509, 225] width 49 height 20
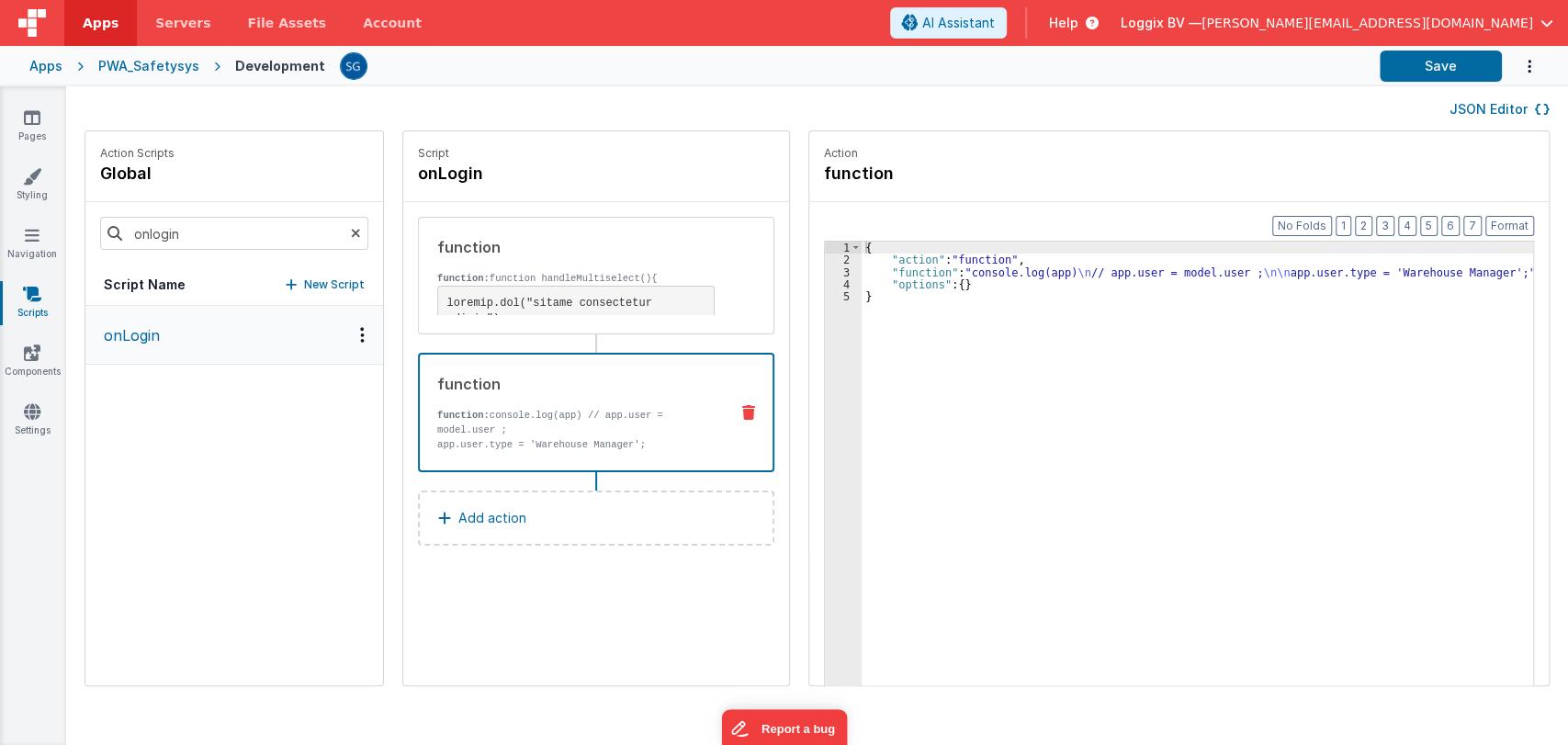
click at [1420, 48] on div "Apps PWA_Safetysys Development Save" at bounding box center [784, 66] width 1568 height 40
click at [1425, 57] on button "Save" at bounding box center [1440, 66] width 122 height 31
click at [865, 274] on div "{ "action" : "function" , "function" : "console.log(app) \n // app.user = model…" at bounding box center [1206, 504] width 689 height 525
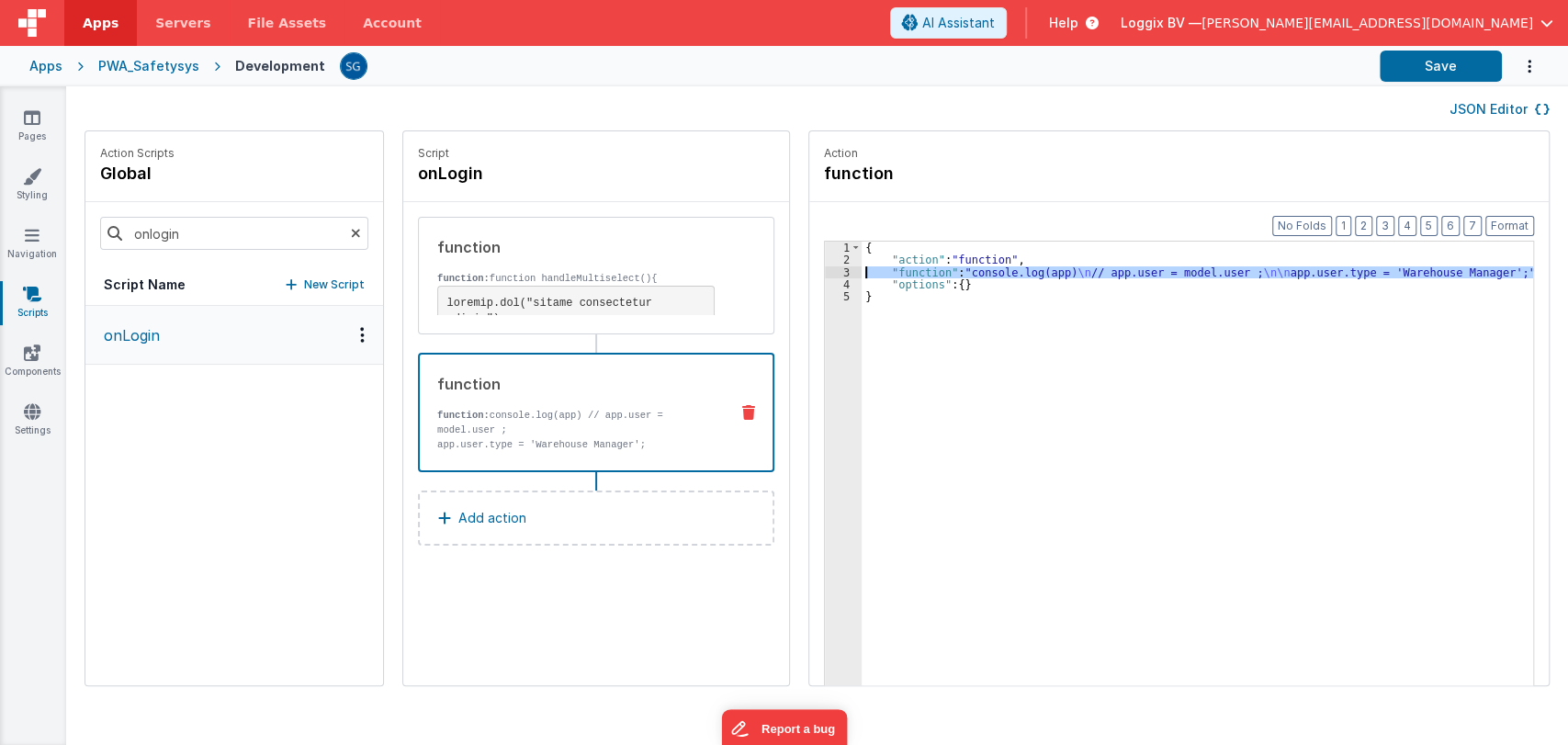
click at [830, 268] on div "3" at bounding box center [843, 272] width 37 height 12
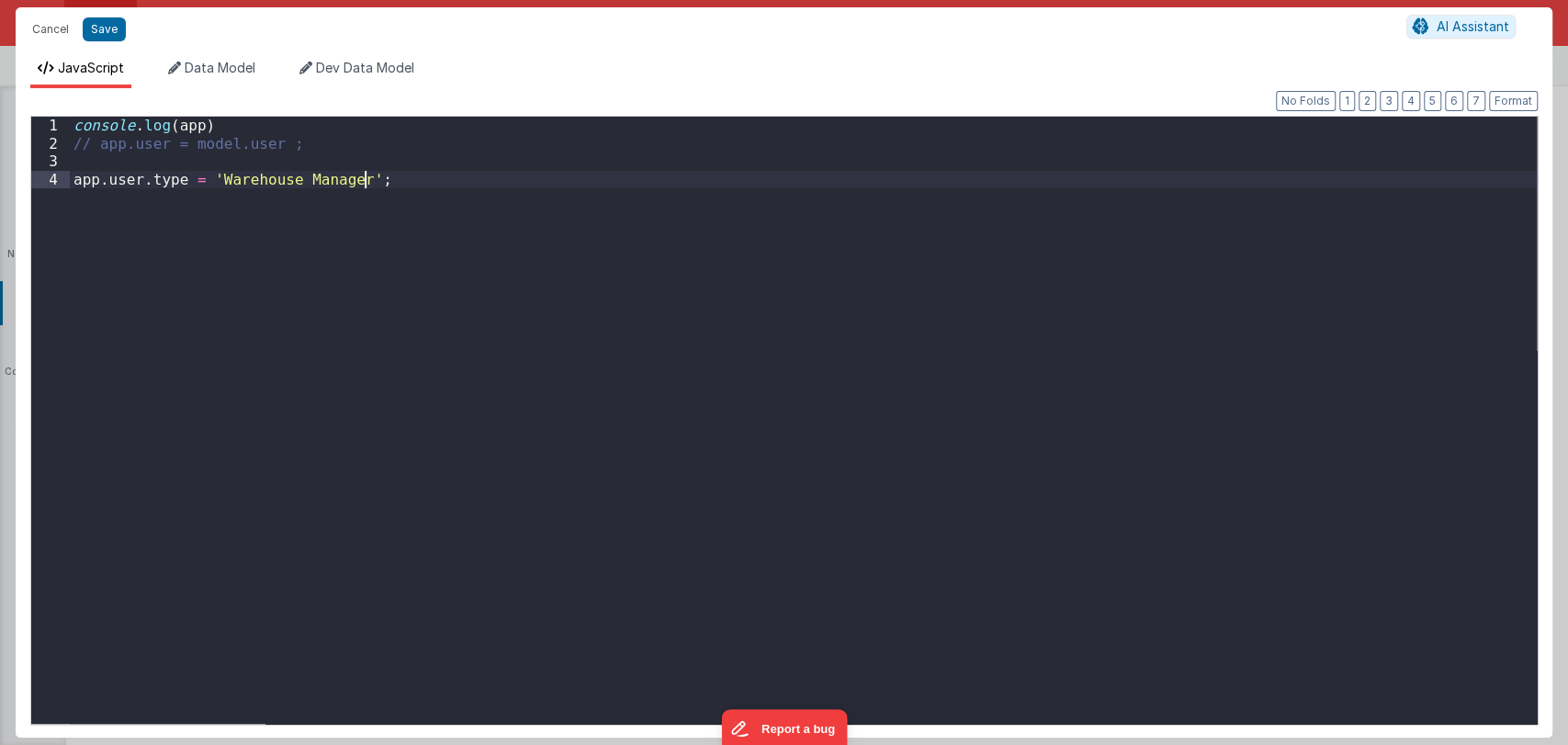
click at [830, 268] on div "console . log ( app ) // app.user = model.user ; app . user . type = 'Warehouse…" at bounding box center [803, 437] width 1466 height 643
click at [411, 186] on div "console . log ( app ) // app.user = model.user ; app . user . type = 'Warehouse…" at bounding box center [803, 437] width 1466 height 643
click at [110, 28] on button "Save" at bounding box center [104, 29] width 43 height 24
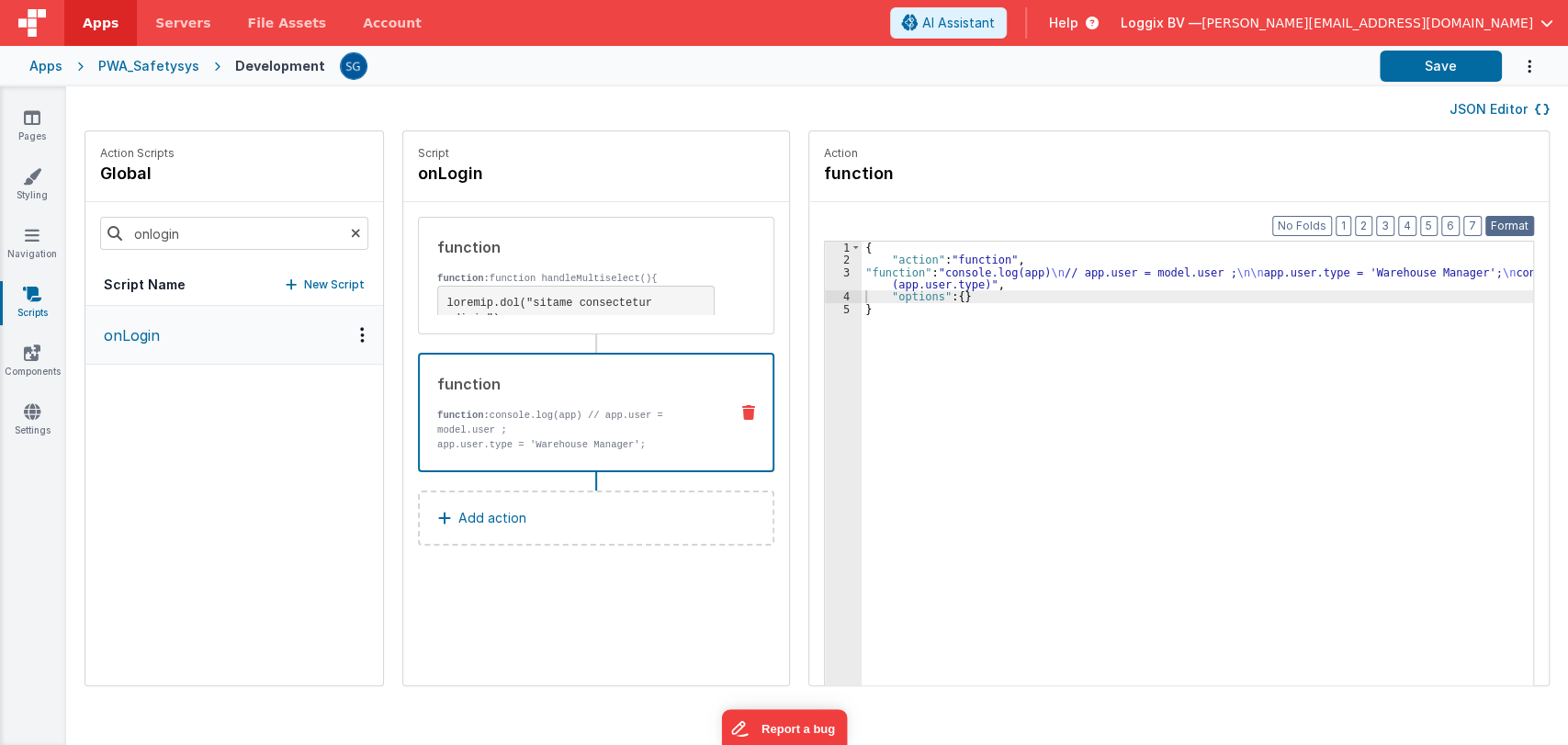
click at [1521, 221] on button "Format" at bounding box center [1509, 225] width 49 height 20
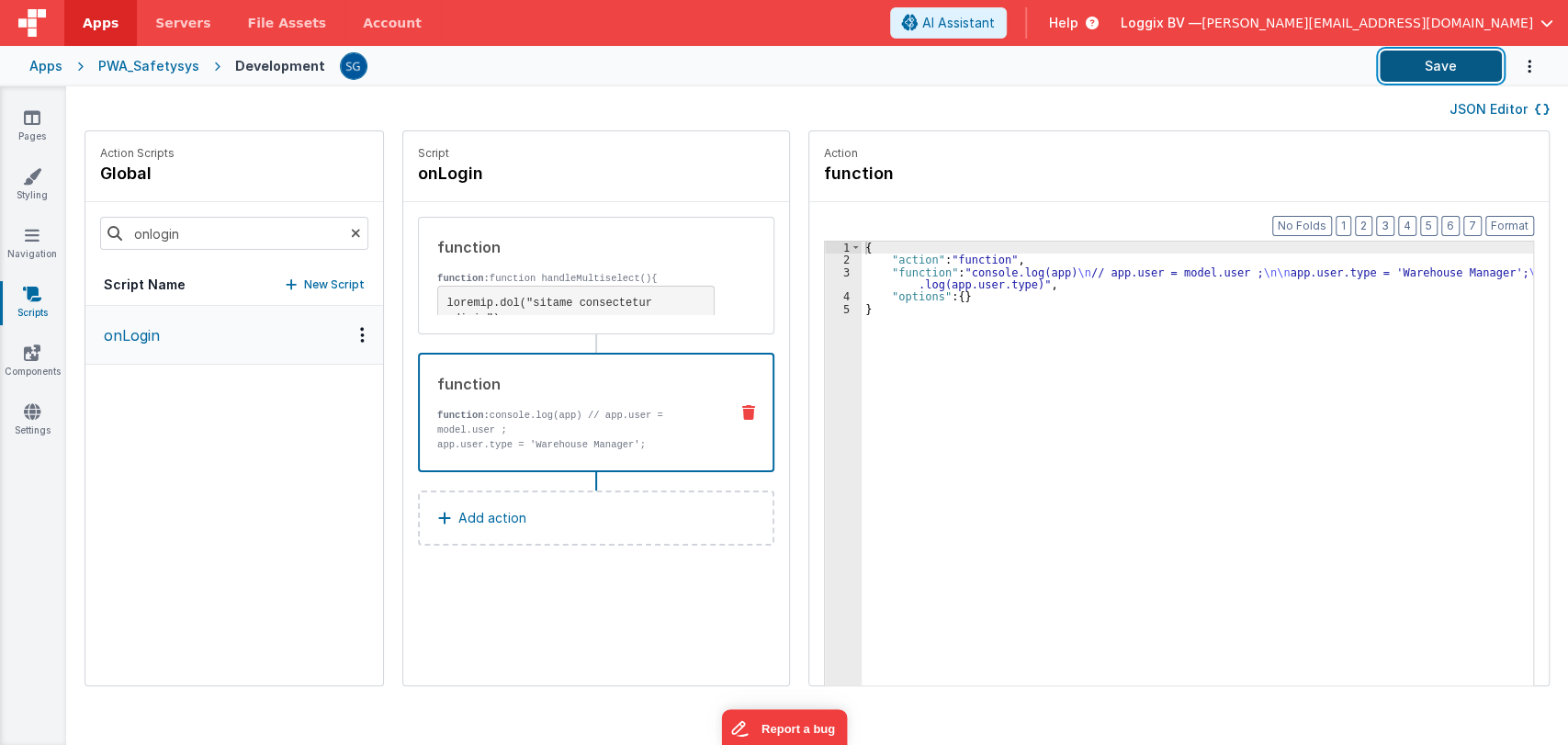
click at [1432, 76] on button "Save" at bounding box center [1440, 66] width 122 height 31
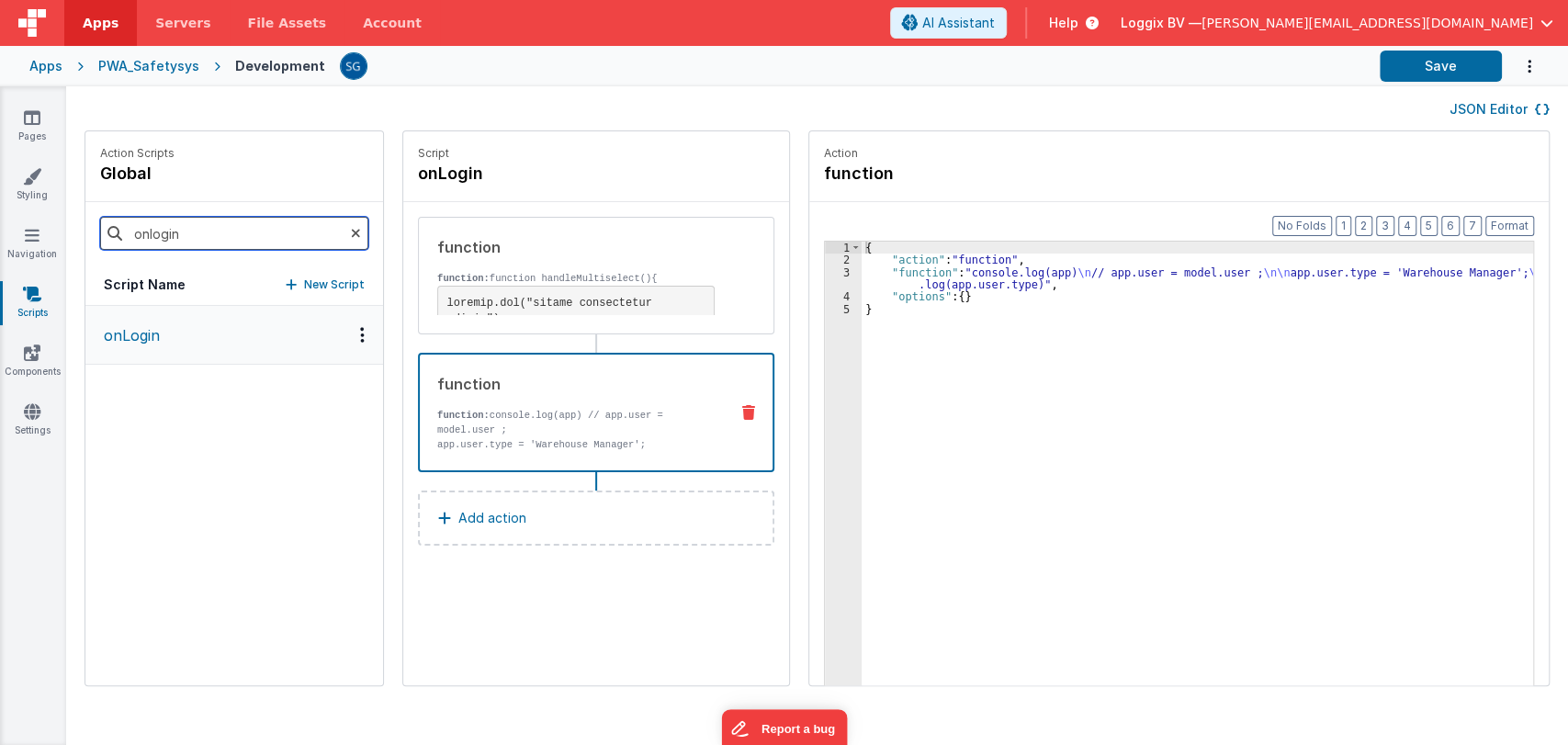
click at [233, 235] on input "onlogin" at bounding box center [234, 233] width 268 height 33
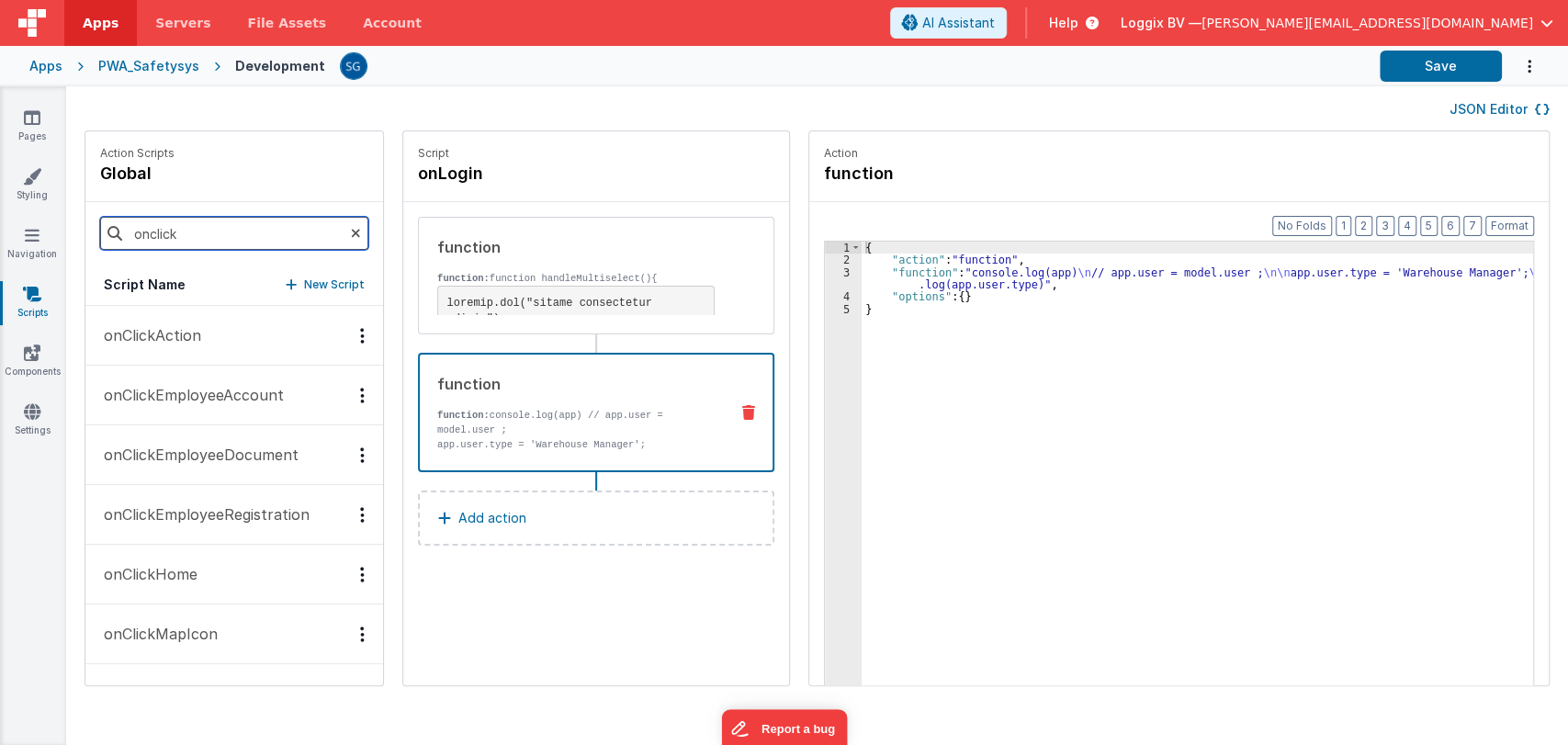
type input "onClickWarehouse"
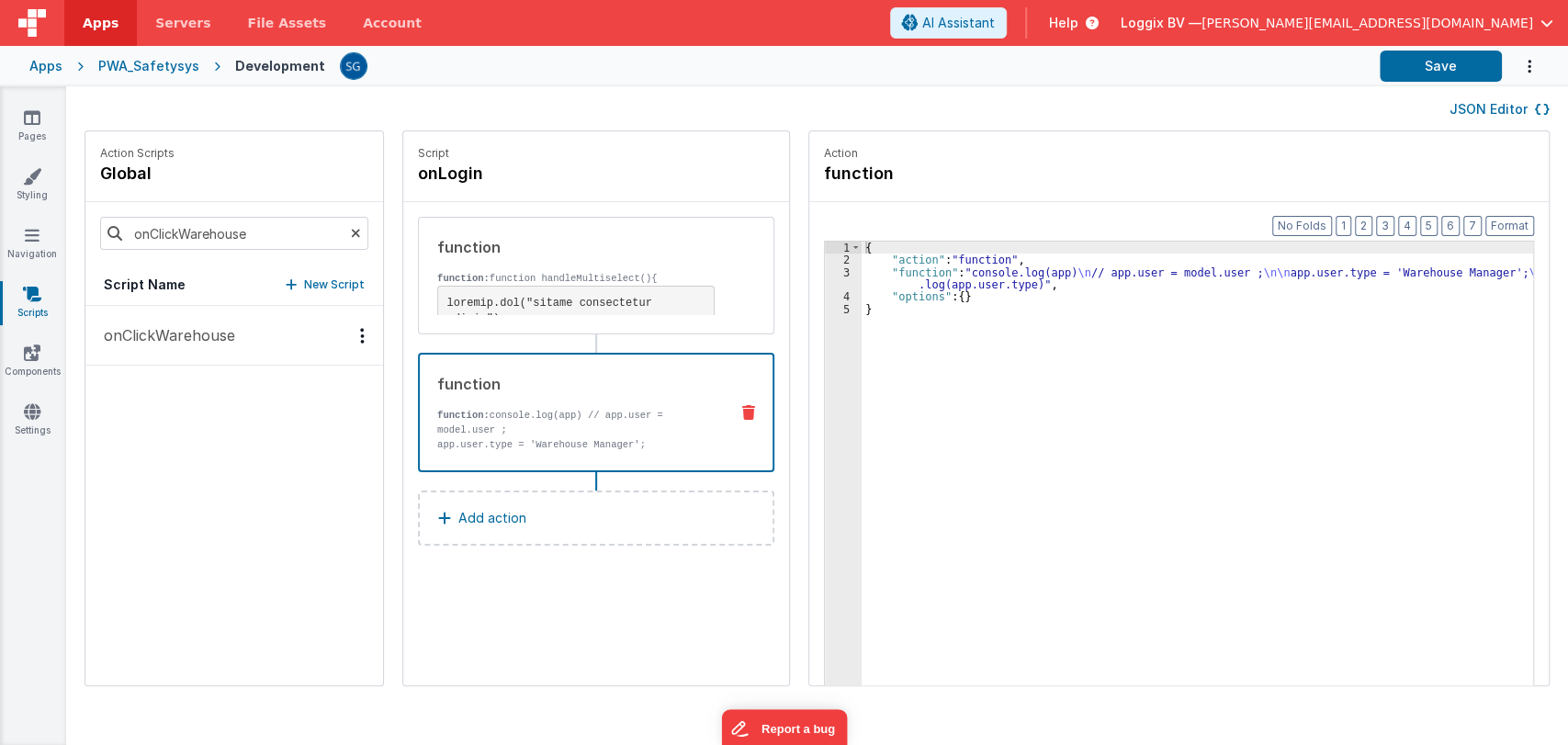
click at [228, 338] on p "onClickWarehouse" at bounding box center [163, 335] width 142 height 22
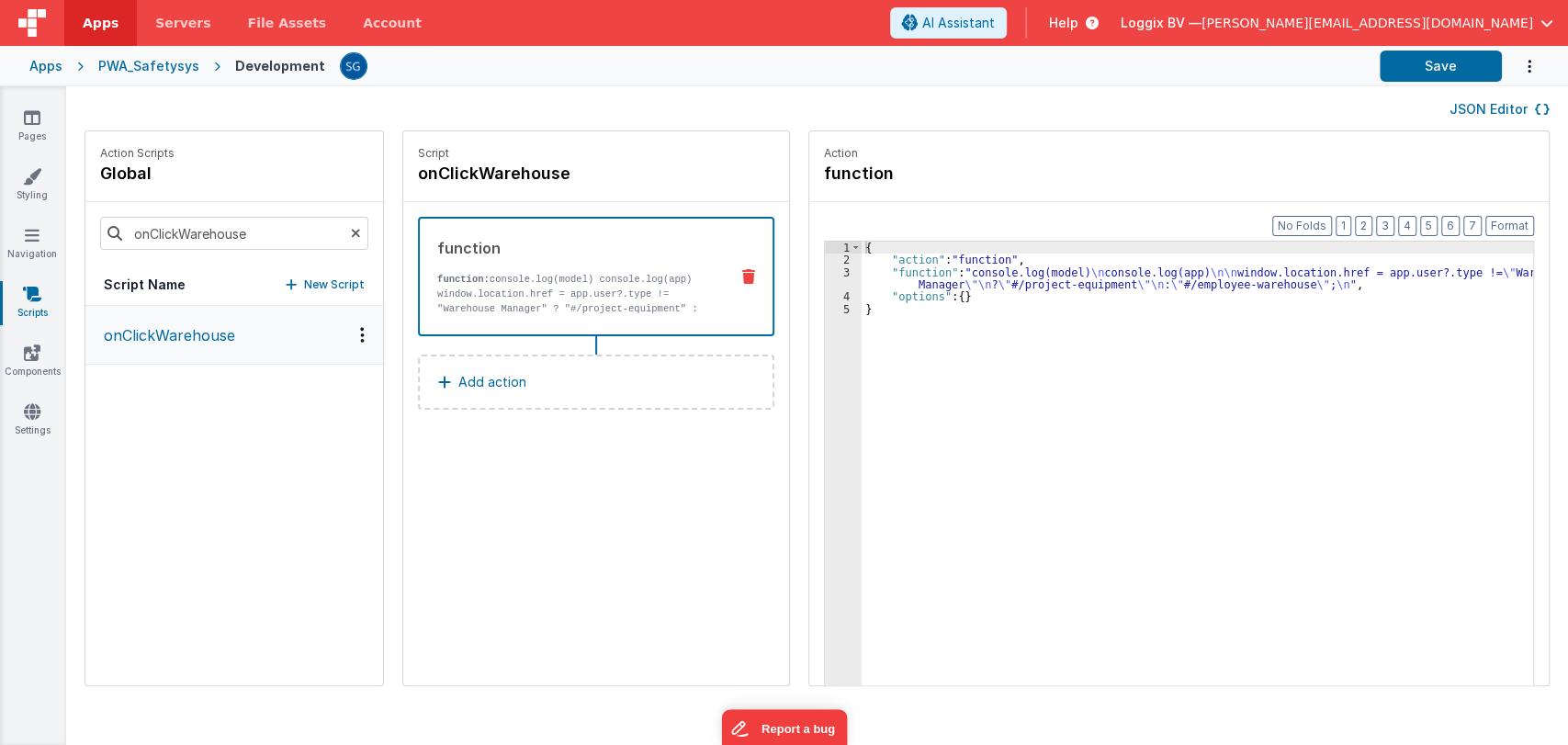
click at [864, 283] on div "{ "action" : "function" , "function" : "console.log(model) \n console.log(app) …" at bounding box center [1206, 504] width 689 height 525
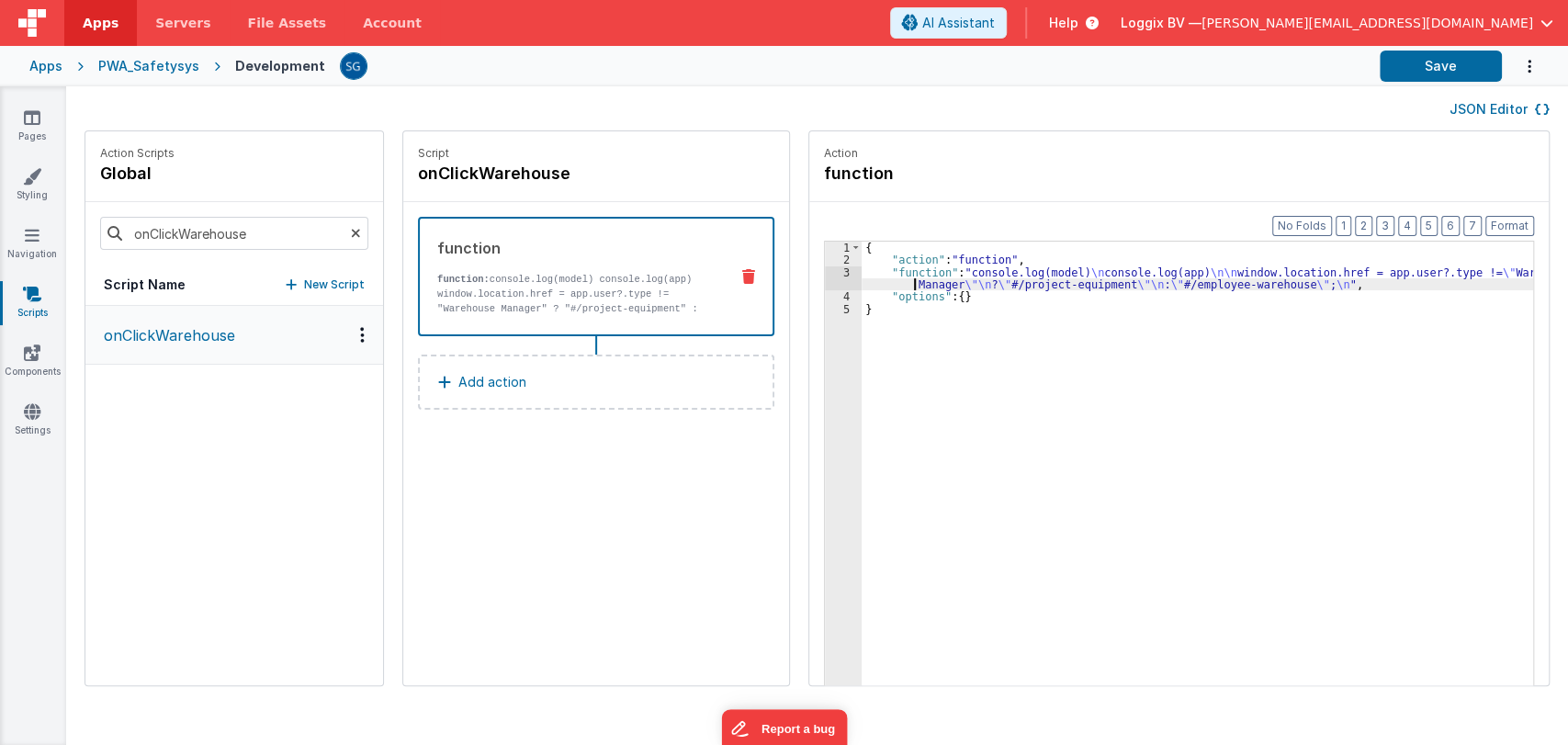
click at [830, 272] on div "3" at bounding box center [843, 279] width 37 height 25
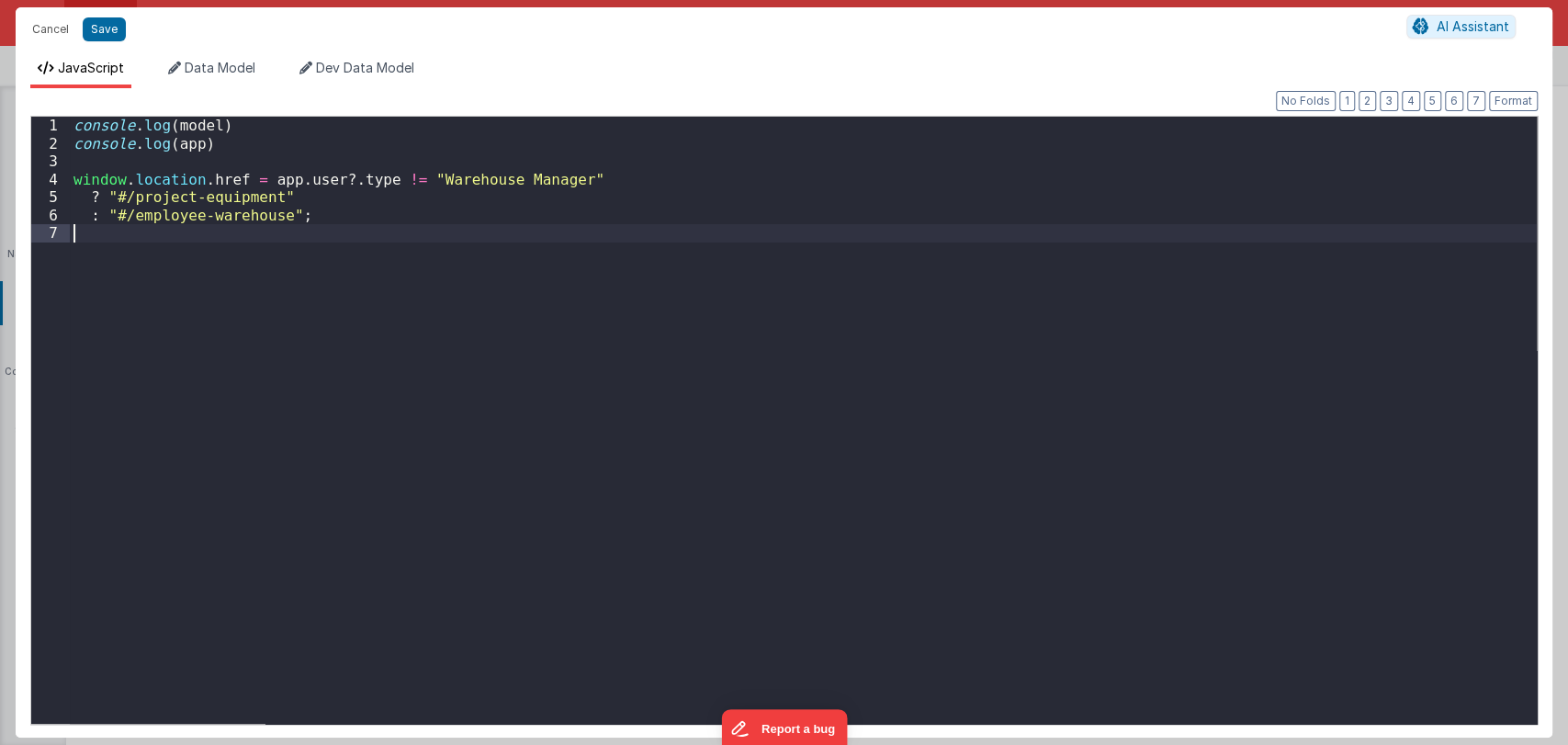
click at [830, 272] on div "console . log ( model ) console . log ( app ) window . location . href = app . …" at bounding box center [803, 437] width 1466 height 643
click at [213, 70] on span "Data Model" at bounding box center [220, 67] width 71 height 15
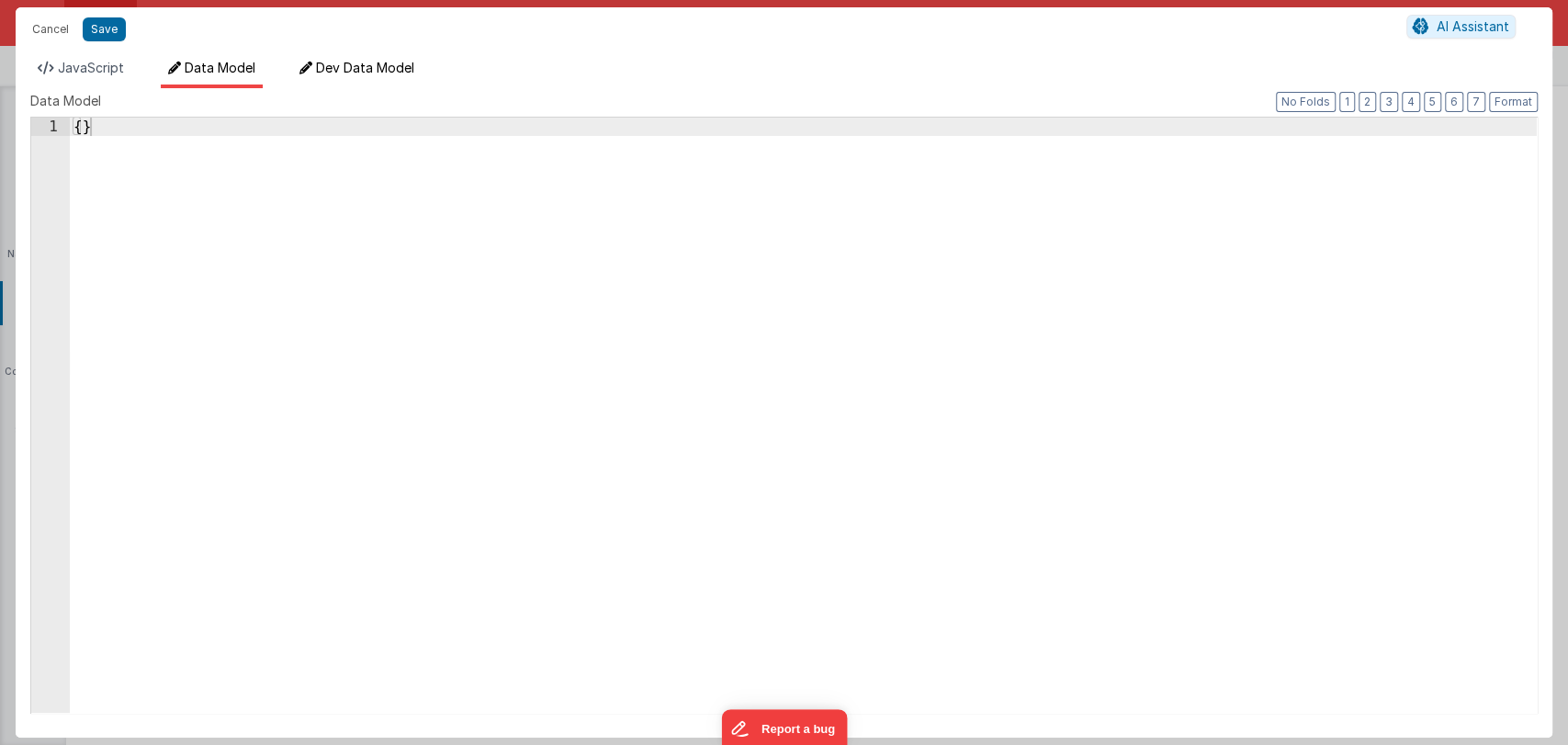
click at [324, 78] on li "Dev Data Model" at bounding box center [357, 73] width 130 height 30
click at [61, 25] on button "Cancel" at bounding box center [50, 29] width 55 height 26
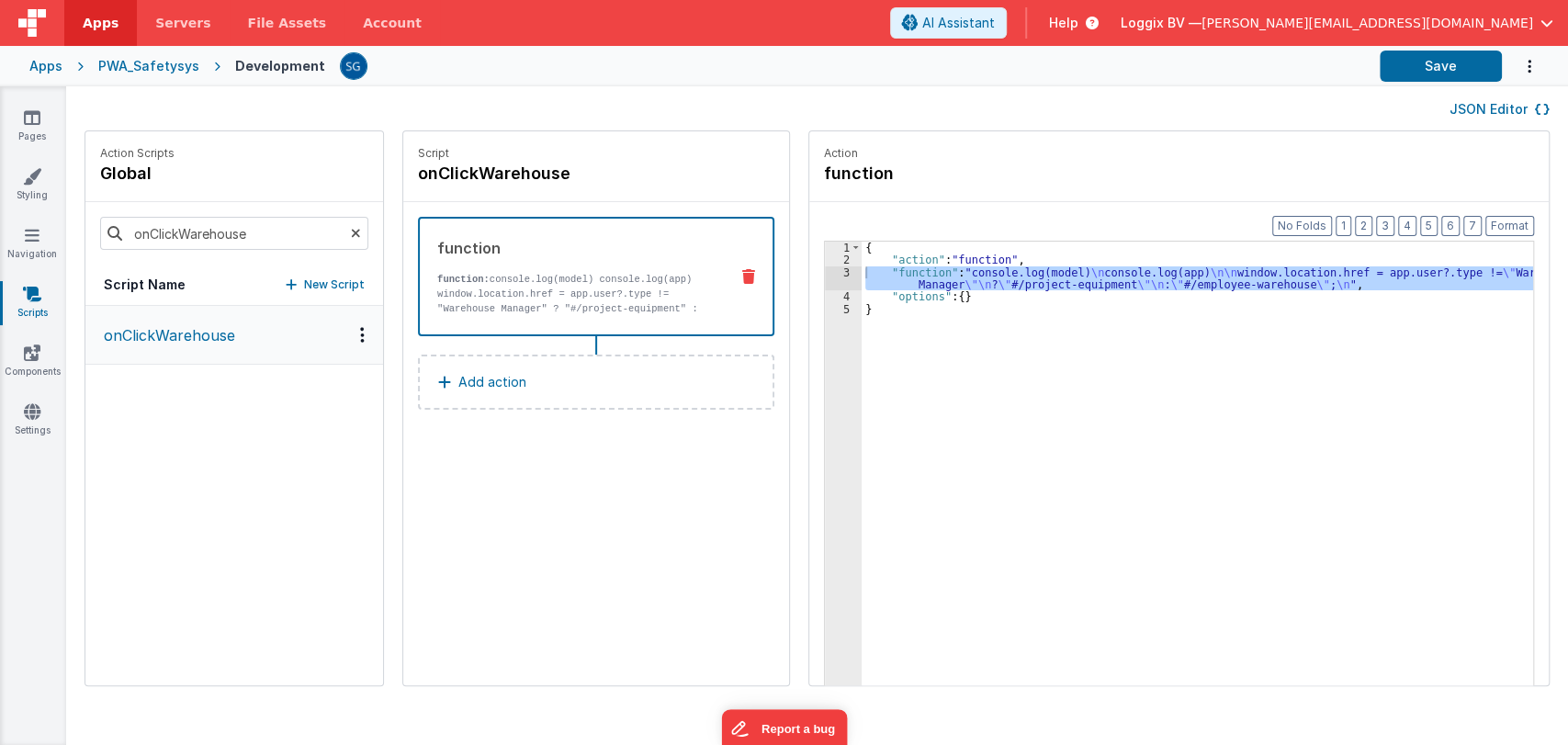
click at [220, 397] on div "onClickWarehouse" at bounding box center [234, 495] width 297 height 379
click at [215, 324] on p "onClickWarehouse" at bounding box center [163, 335] width 142 height 22
click at [351, 226] on icon at bounding box center [356, 233] width 11 height 62
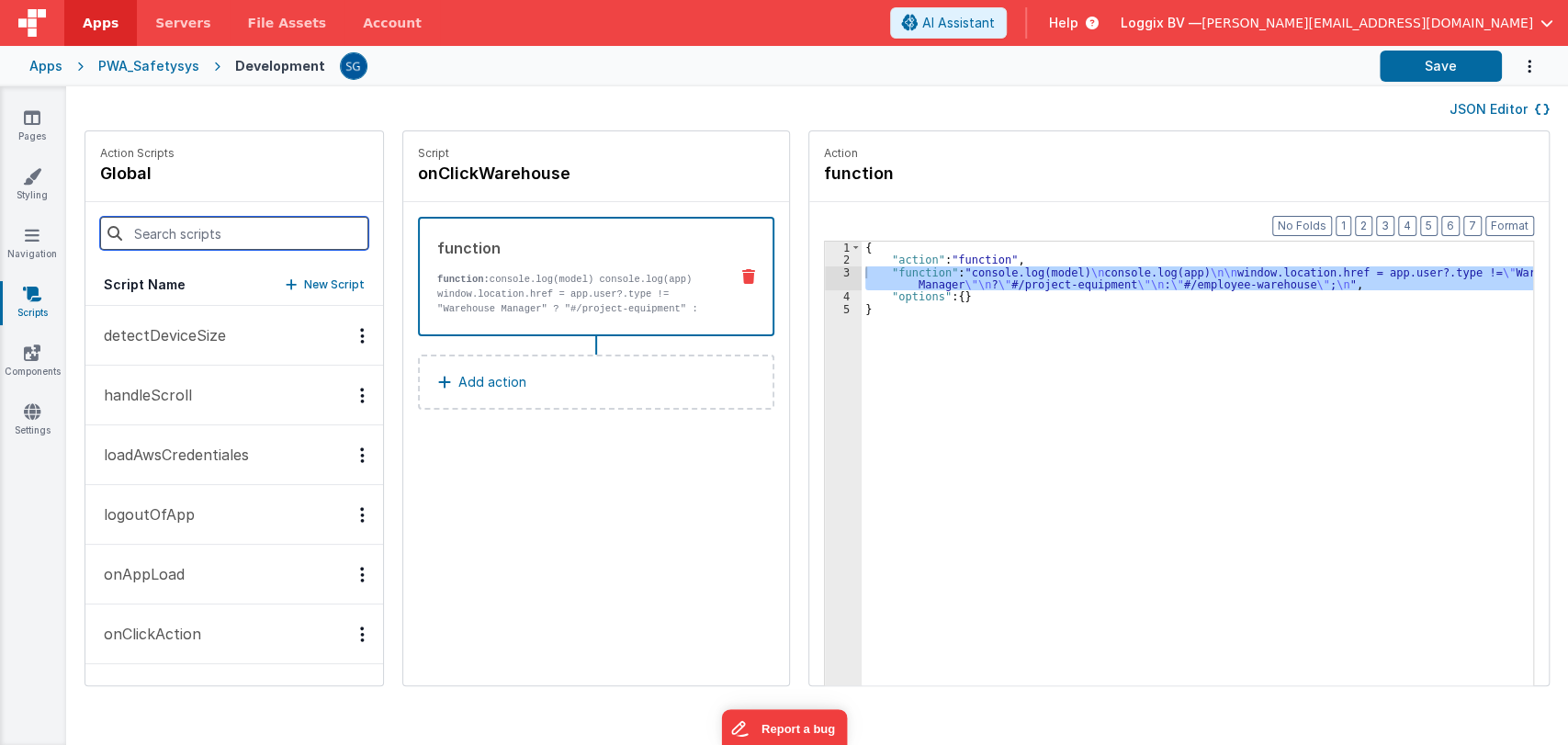
click at [209, 230] on input at bounding box center [234, 233] width 268 height 33
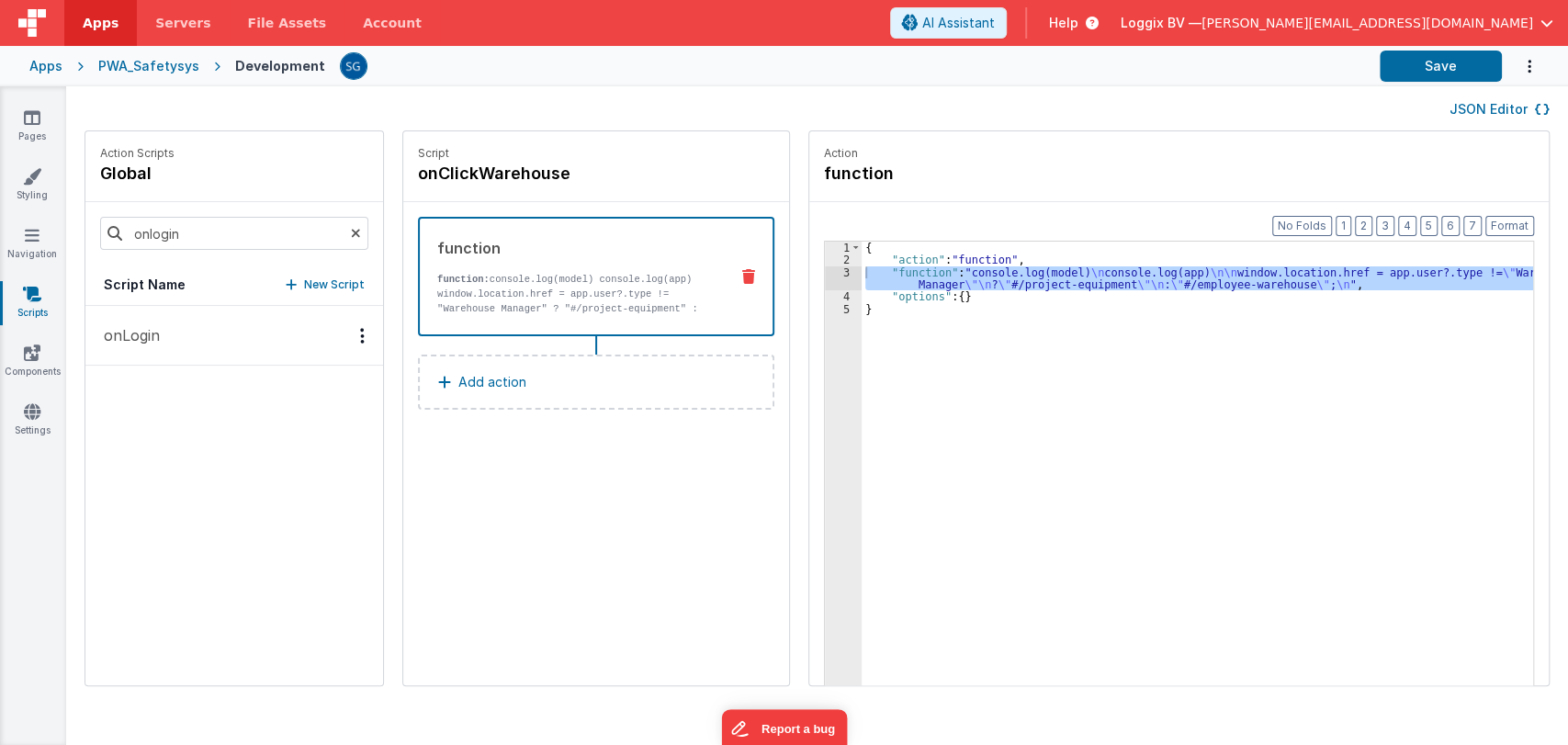
click at [130, 325] on p "onLogin" at bounding box center [126, 335] width 67 height 22
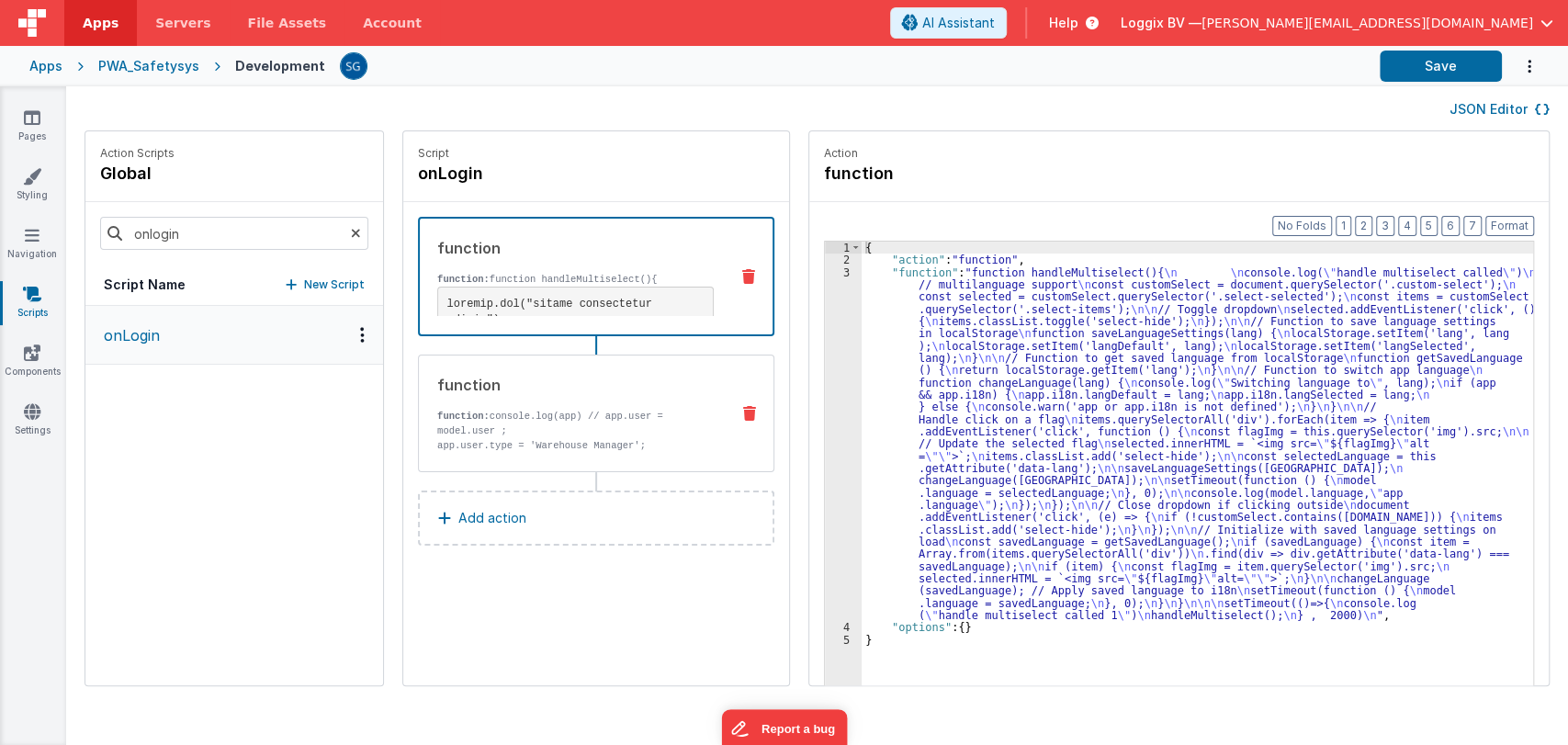
click at [536, 397] on div "function function: console.log(app) // app.user = model.user ; app.user.type = …" at bounding box center [567, 413] width 296 height 79
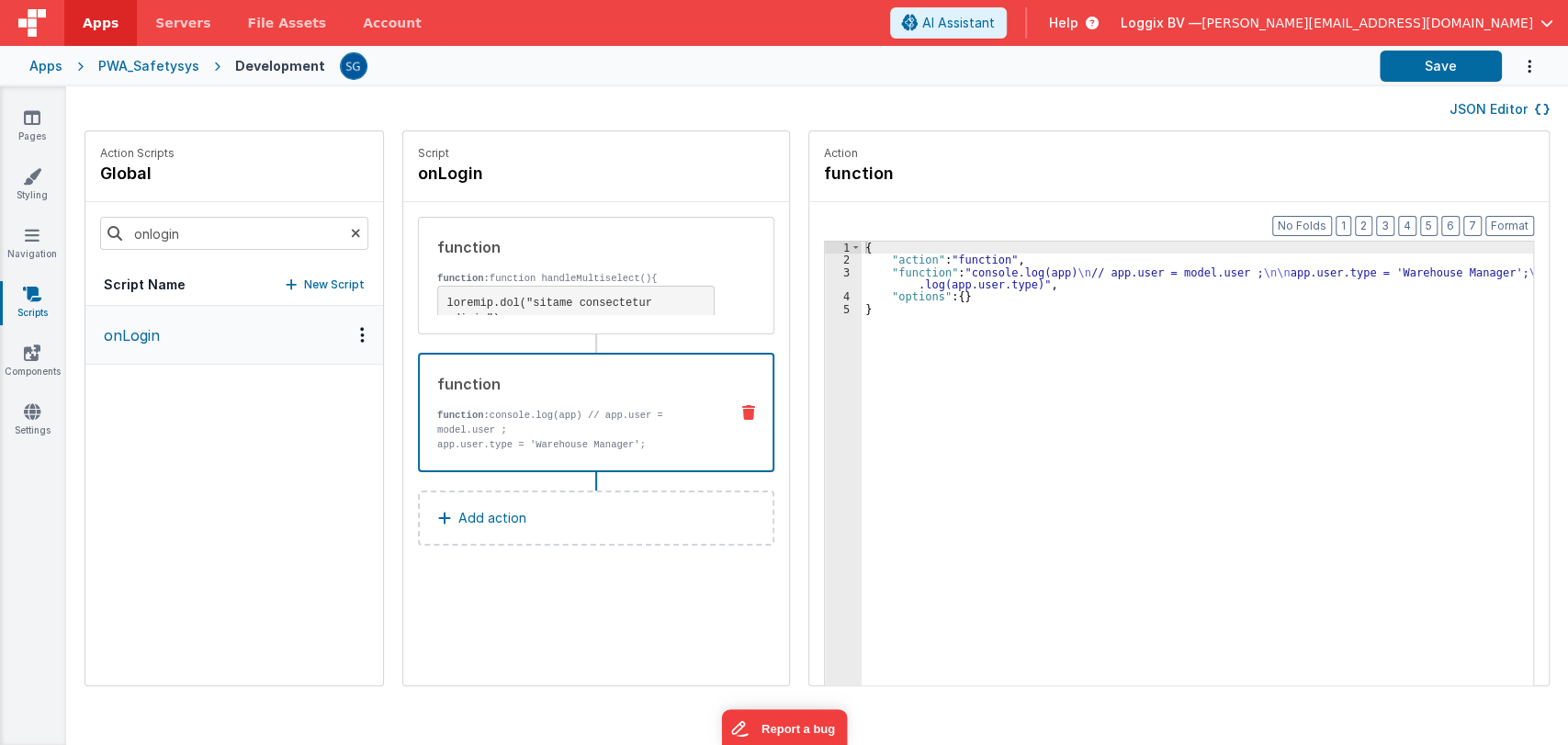
click at [873, 310] on div "{ "action" : "function" , "function" : "console.log(app) \n // app.user = model…" at bounding box center [1206, 504] width 689 height 525
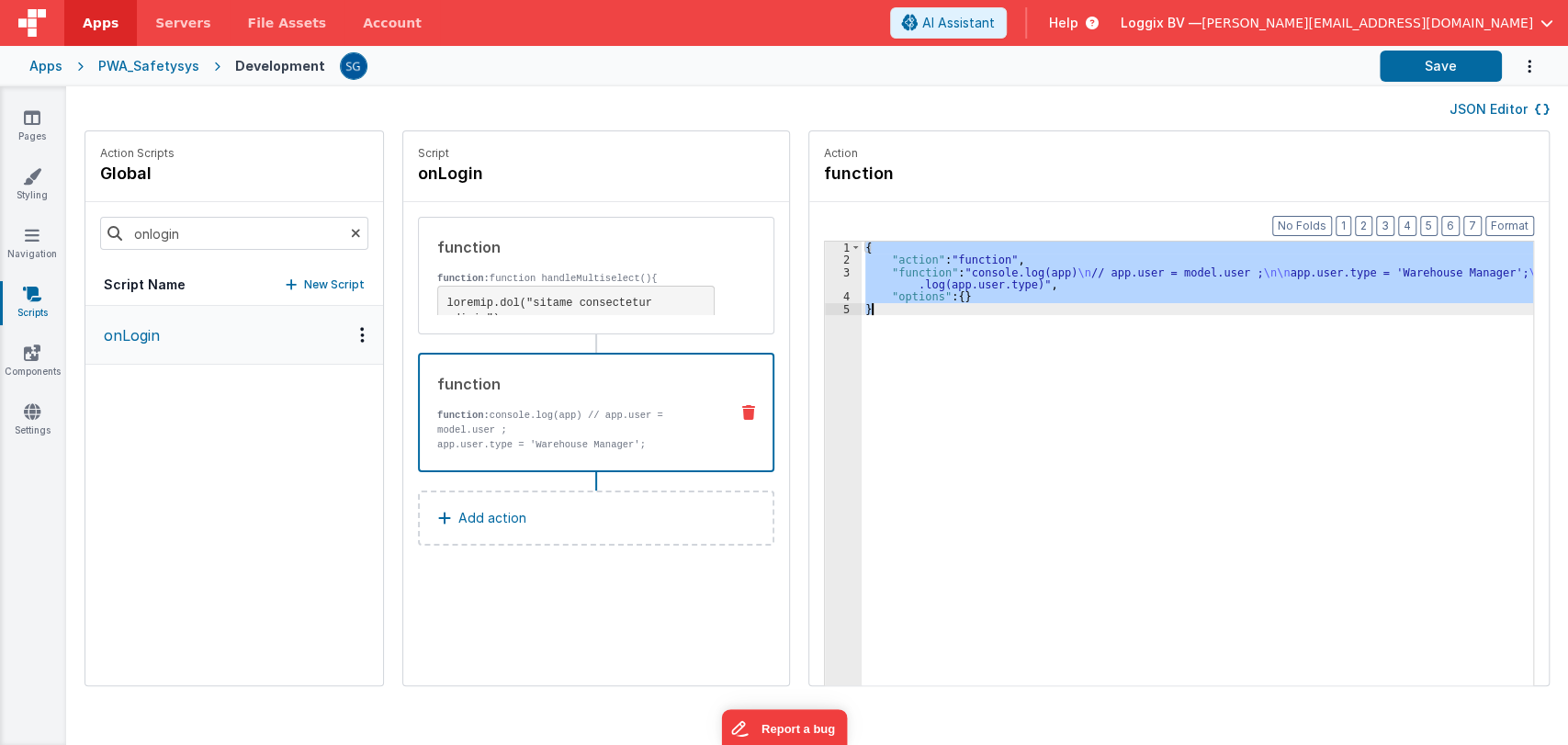
click at [742, 406] on icon at bounding box center [748, 411] width 12 height 14
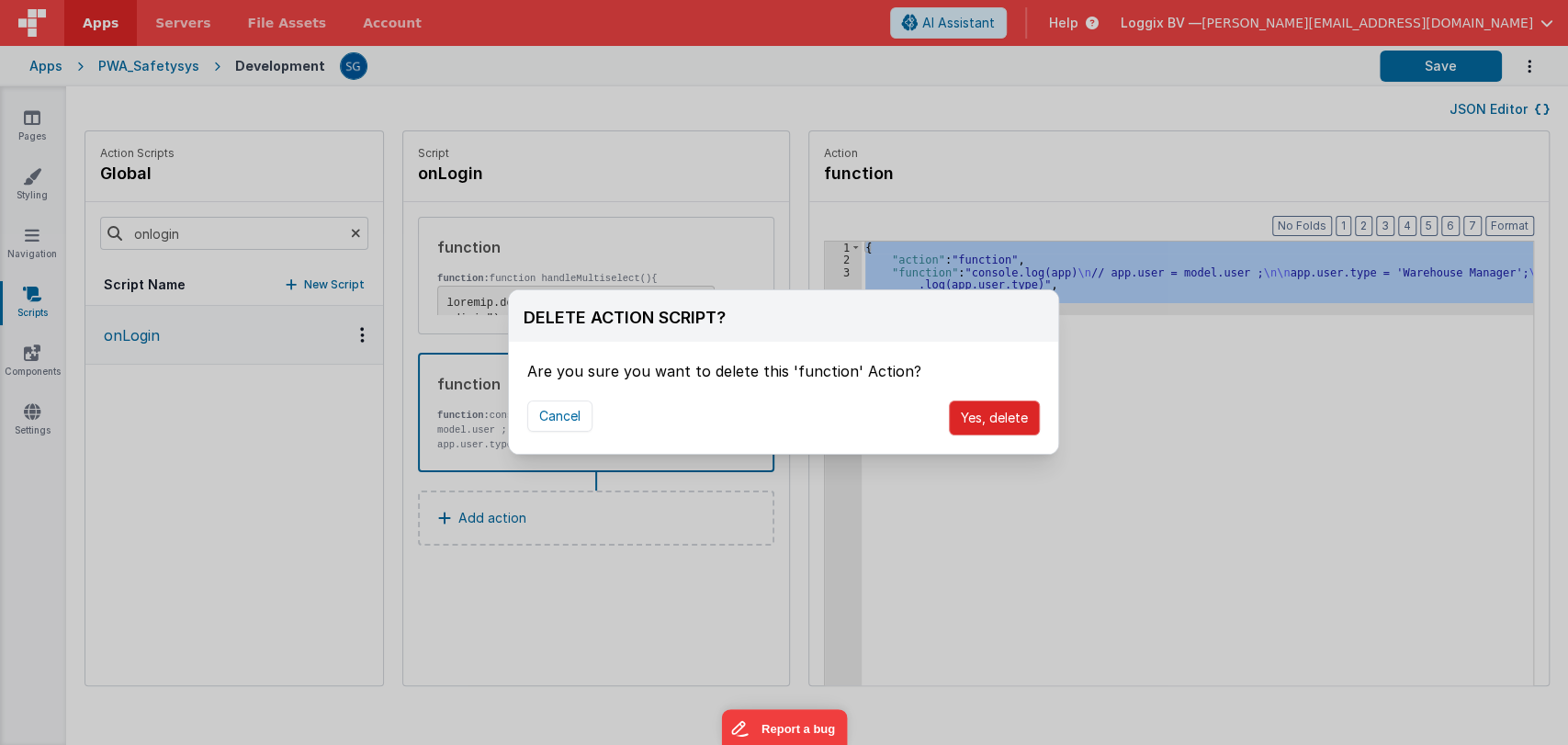
click at [980, 410] on button "Yes, delete" at bounding box center [994, 417] width 91 height 35
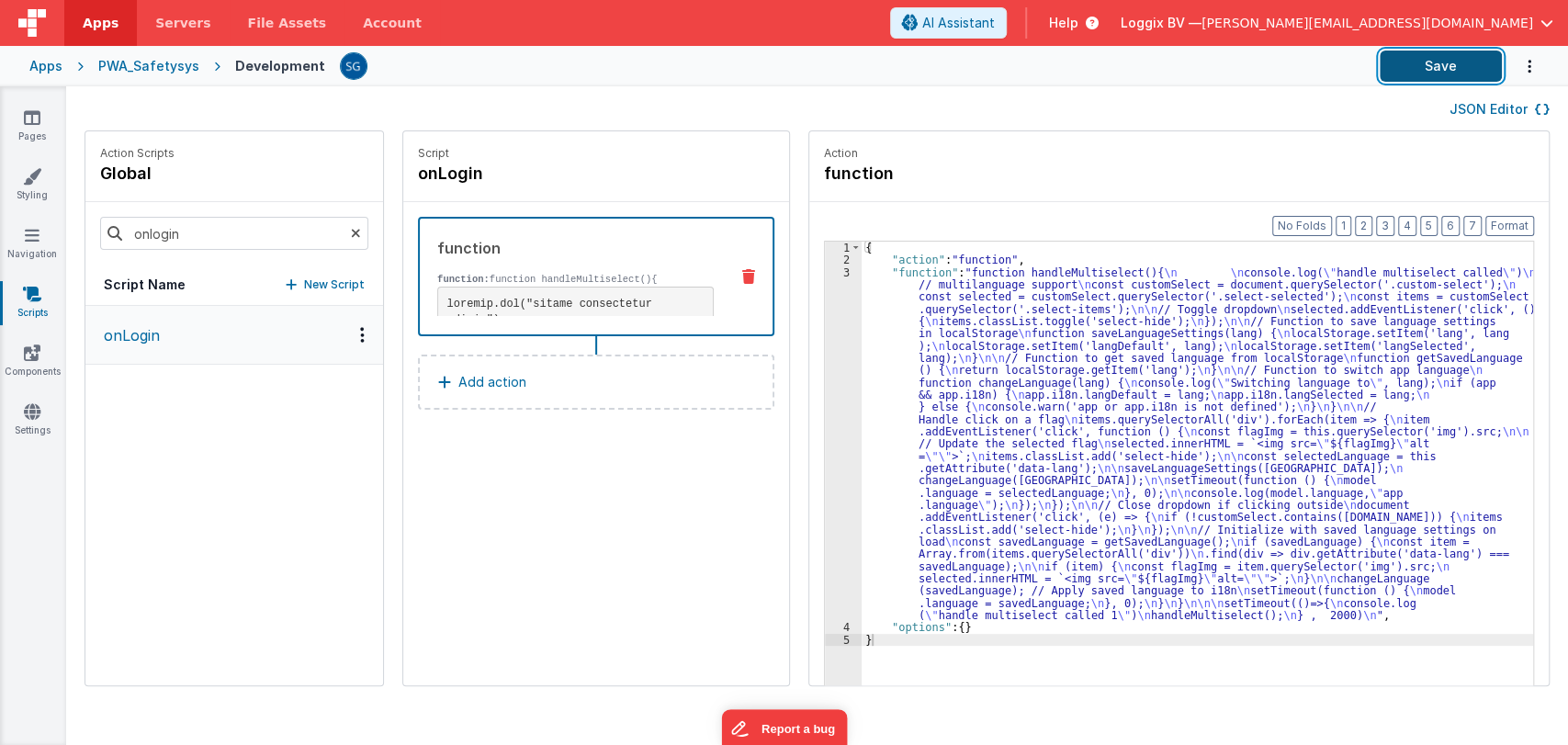
click at [1421, 62] on button "Save" at bounding box center [1440, 66] width 122 height 31
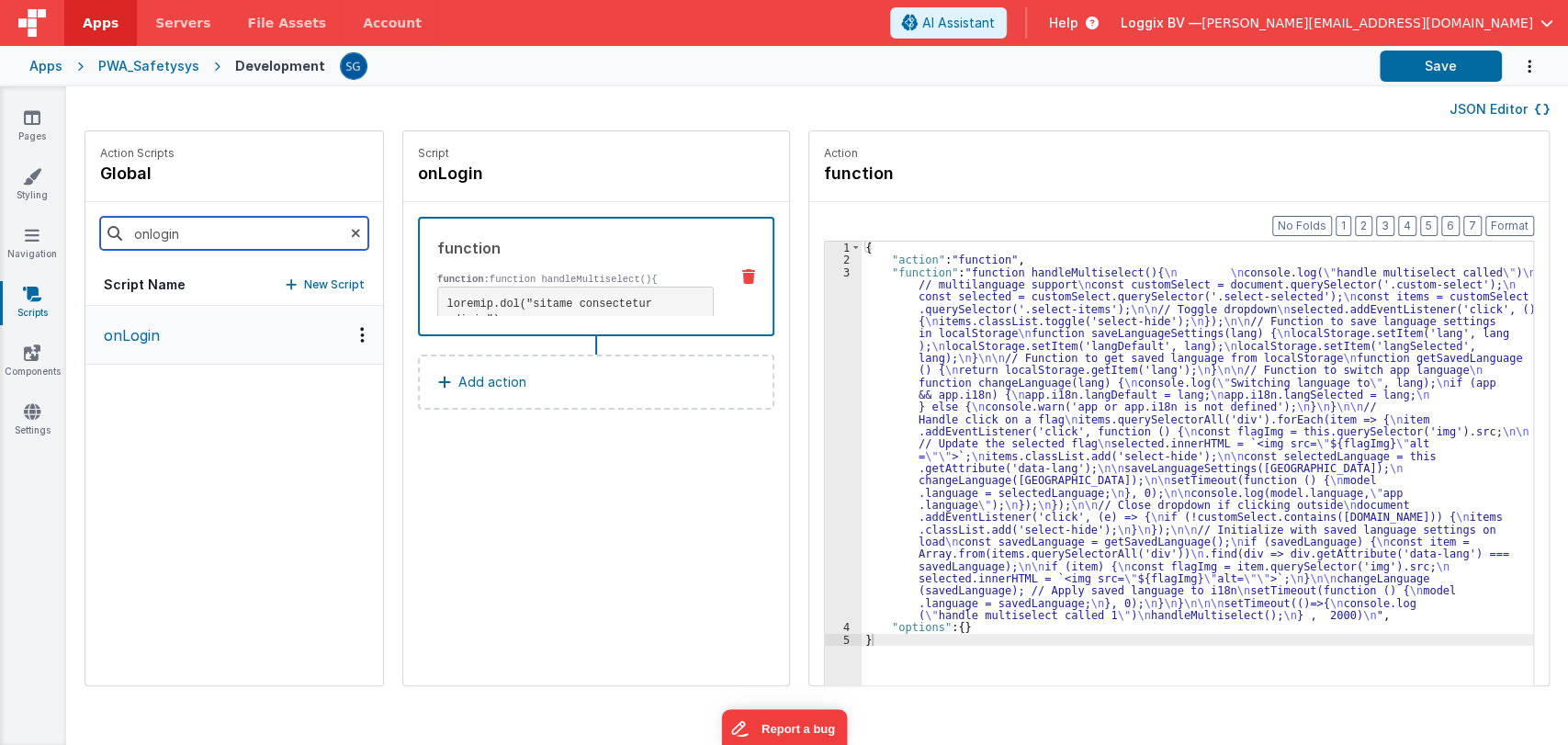
click at [215, 234] on input "onlogin" at bounding box center [234, 233] width 268 height 33
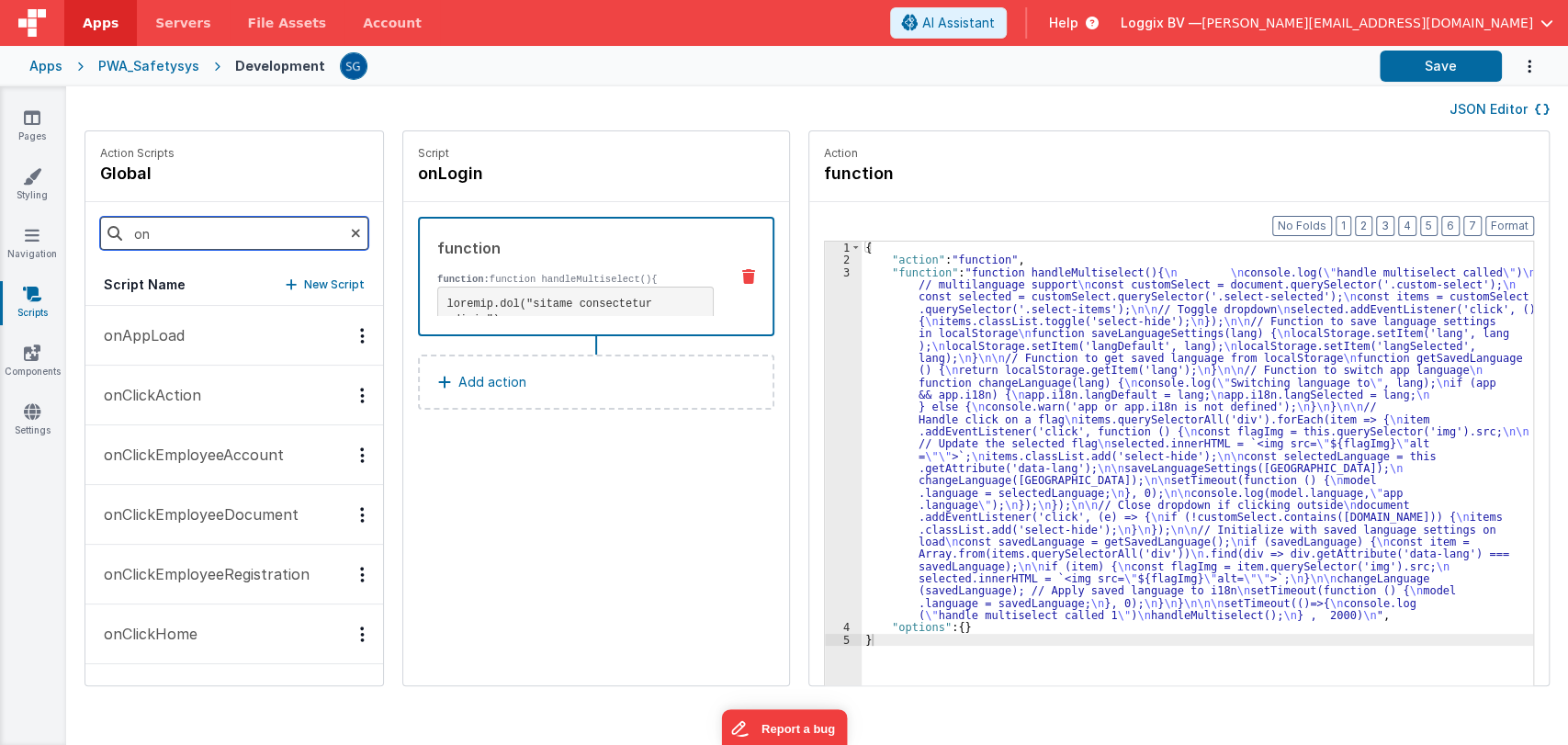
type input "o"
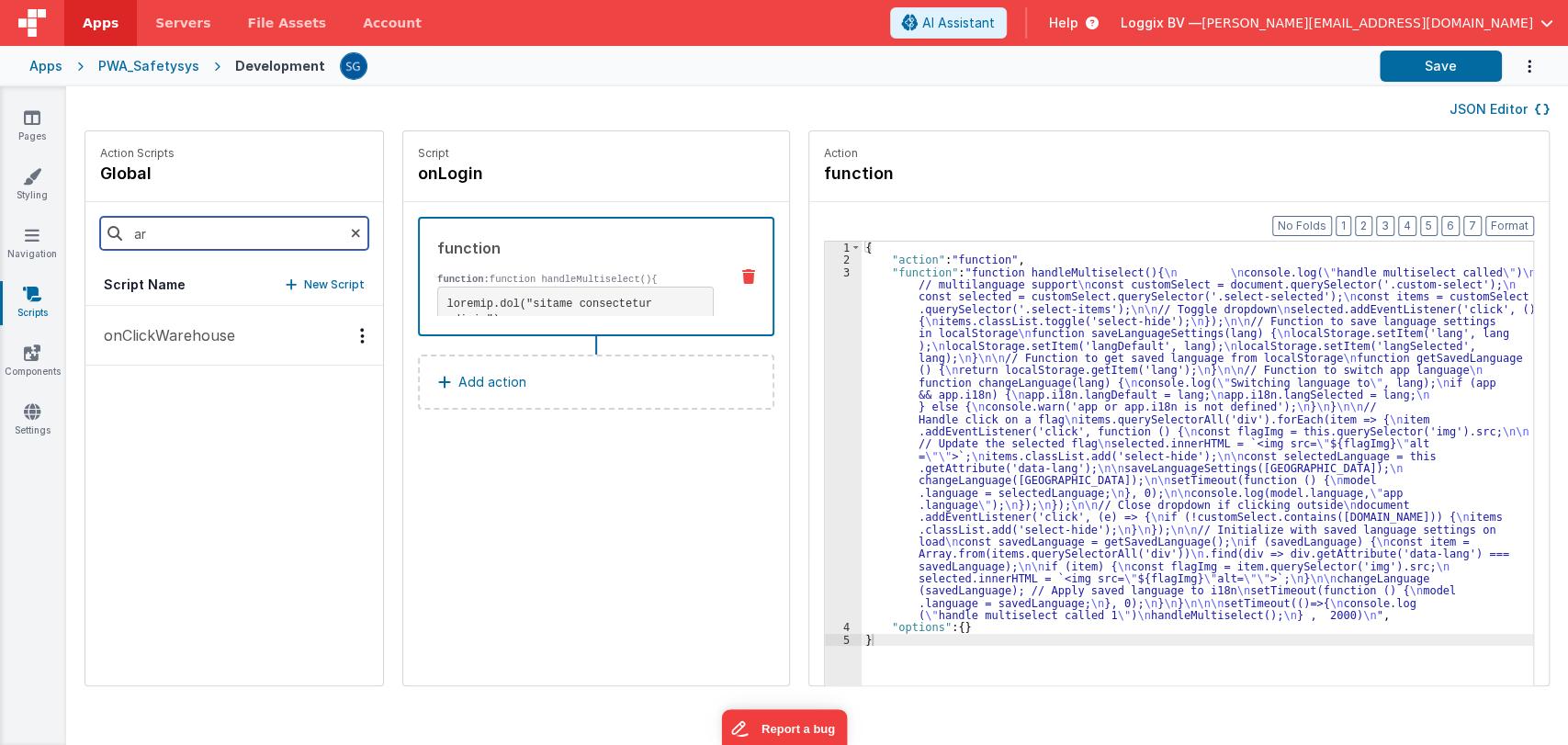
type input "a"
type input "ware"
click at [140, 341] on p "onClickWarehouse" at bounding box center [163, 335] width 142 height 22
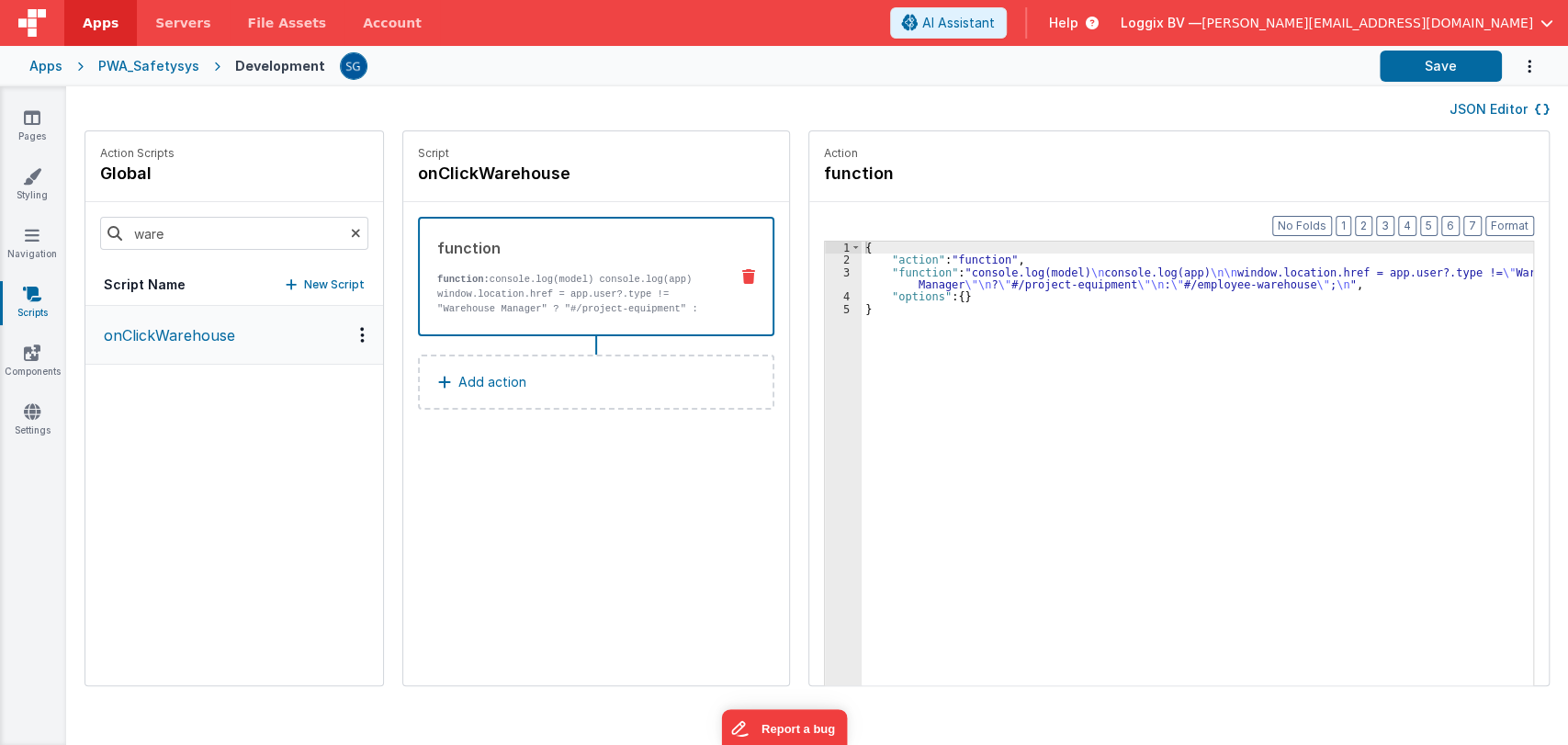
click at [917, 281] on div "{ "action" : "function" , "function" : "console.log(model) \n console.log(app) …" at bounding box center [1206, 504] width 689 height 525
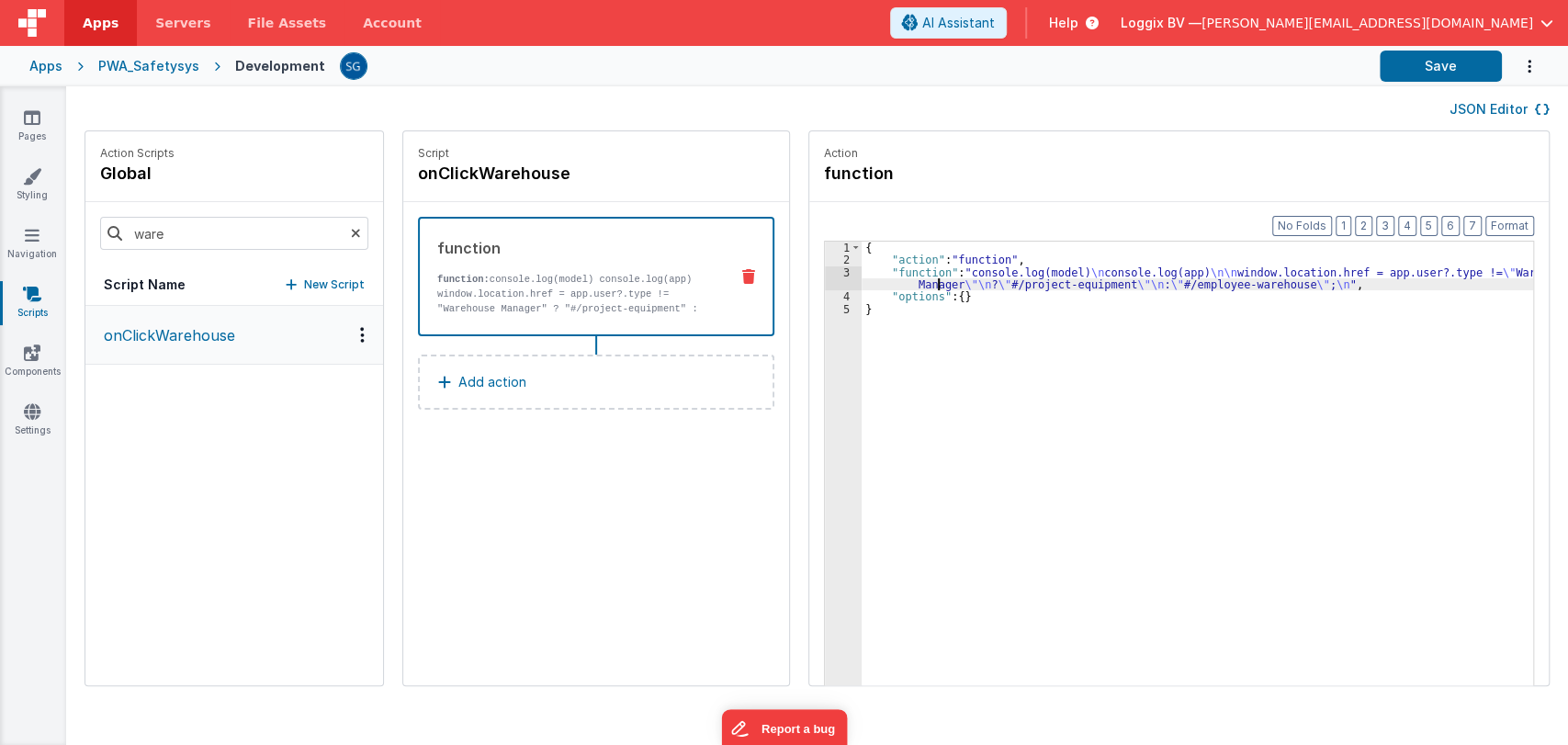
click at [825, 272] on div "3" at bounding box center [843, 279] width 37 height 25
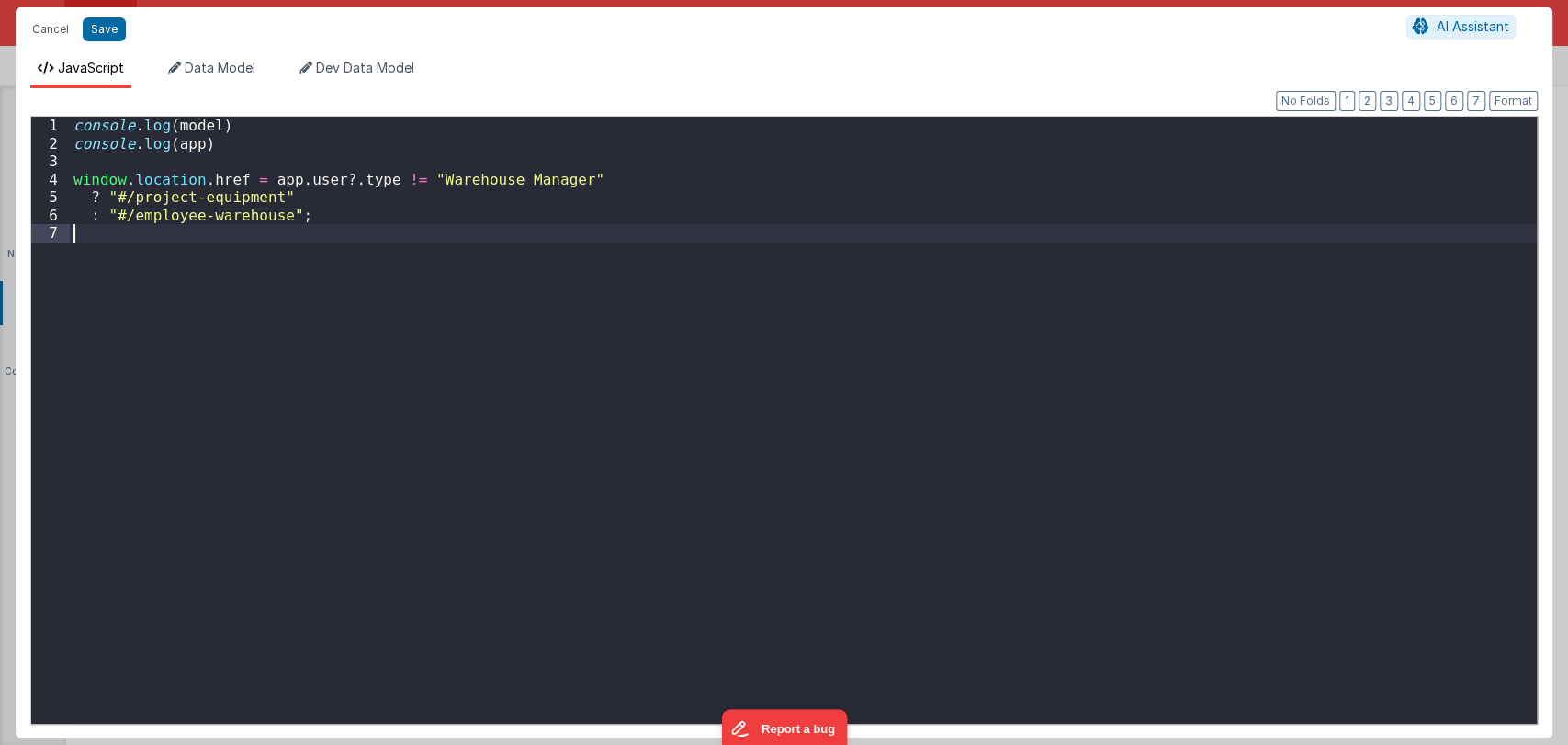
click at [824, 272] on div "console . log ( model ) console . log ( app ) window . location . href = app . …" at bounding box center [803, 437] width 1466 height 643
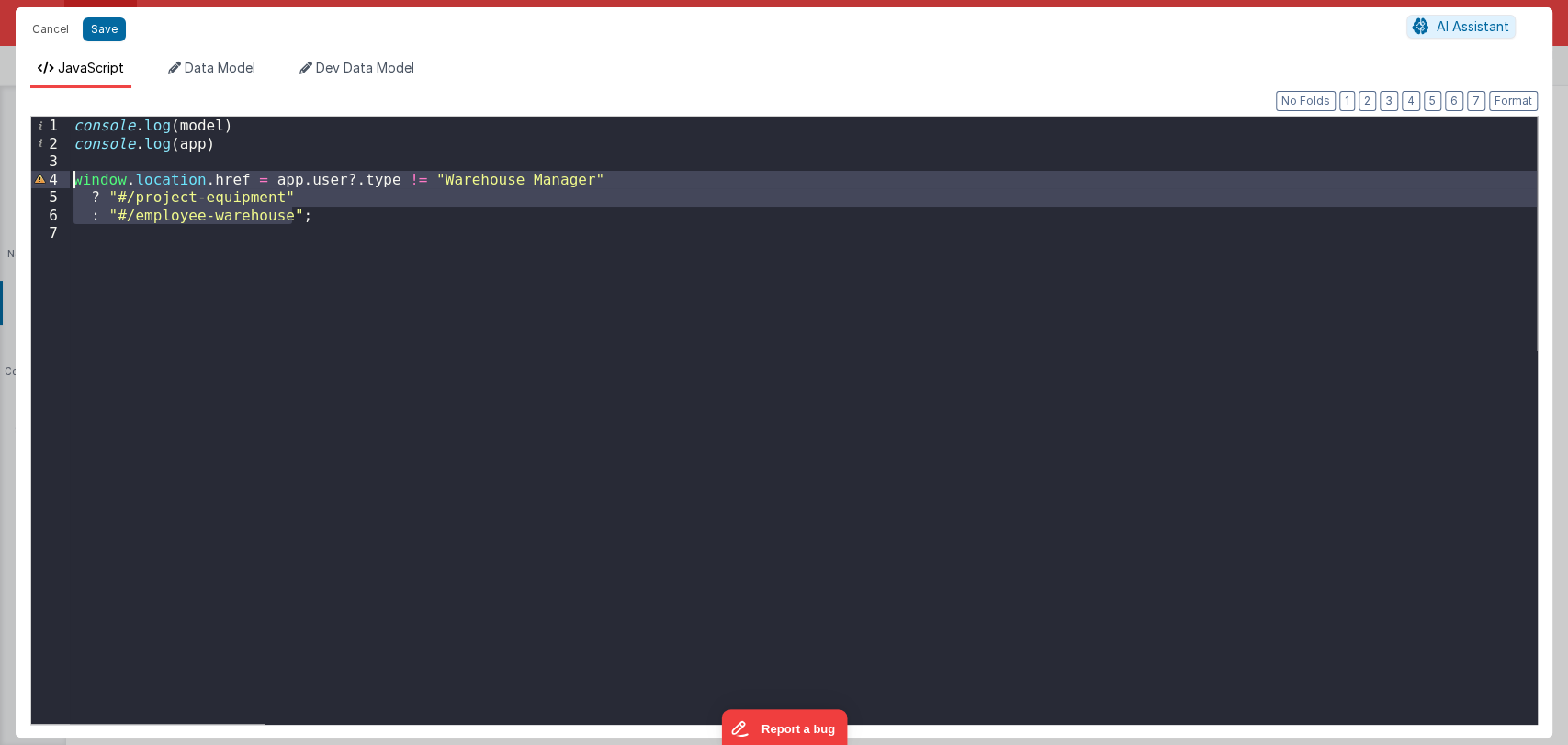
drag, startPoint x: 312, startPoint y: 214, endPoint x: 64, endPoint y: 183, distance: 249.9
click at [64, 183] on div "1 2 3 4 5 6 7 console . log ( model ) console . log ( app ) window . location .…" at bounding box center [784, 419] width 1506 height 608
click at [327, 219] on div "console . log ( model ) console . log ( app ) window . location . href = app . …" at bounding box center [803, 419] width 1466 height 607
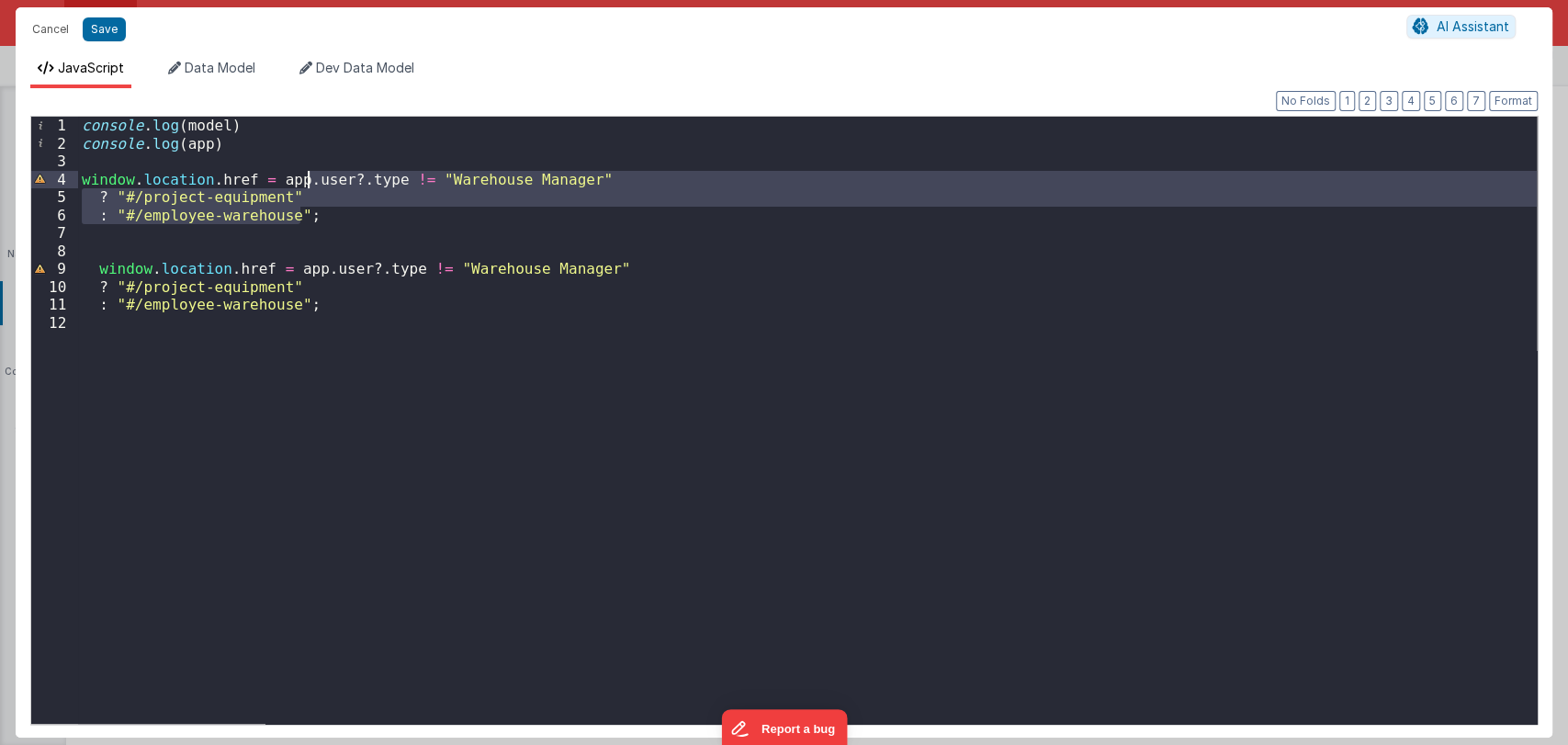
drag, startPoint x: 306, startPoint y: 215, endPoint x: 311, endPoint y: 183, distance: 32.4
click at [311, 183] on div "console . log ( model ) console . log ( app ) window . location . href = app . …" at bounding box center [807, 437] width 1458 height 643
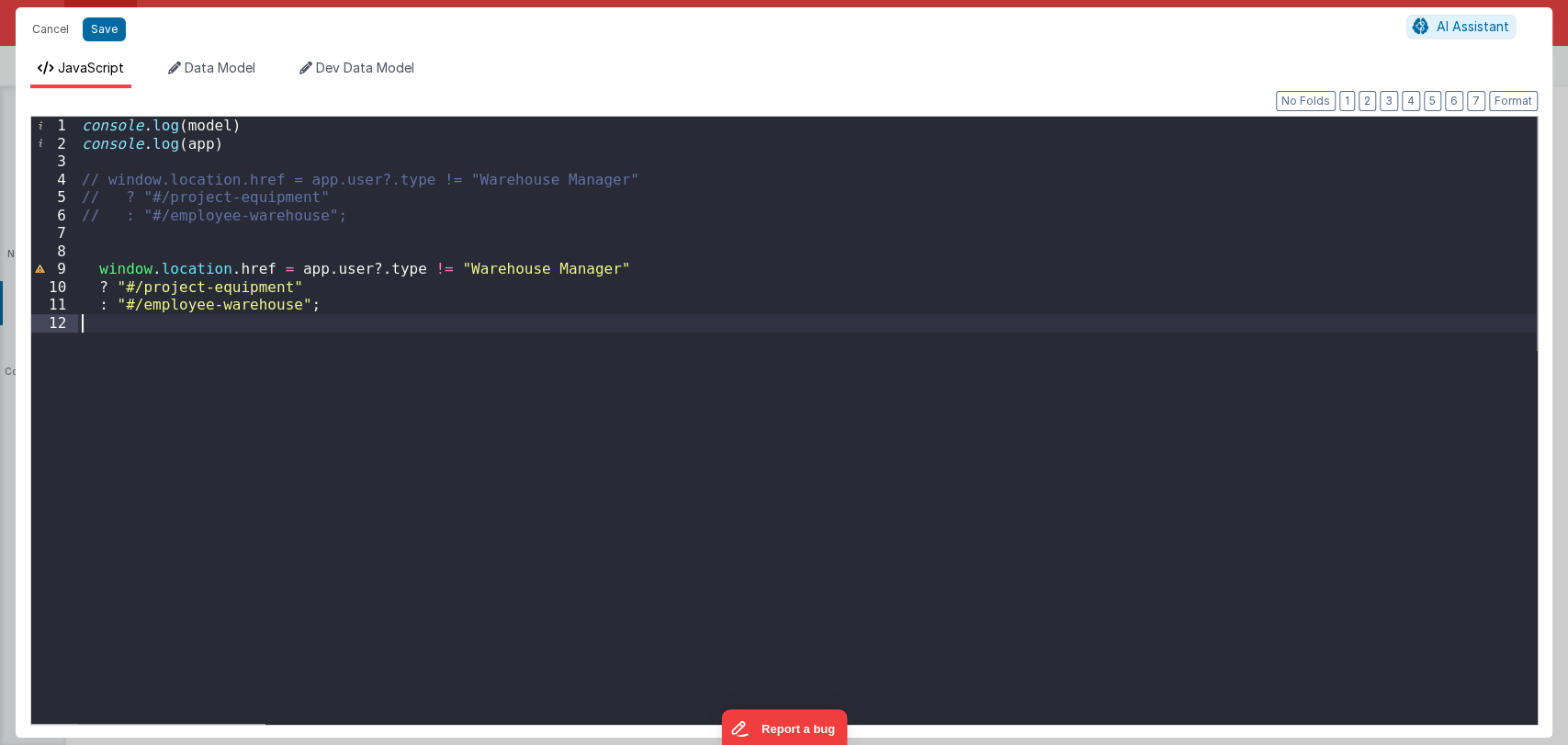
click at [324, 324] on div "console . log ( model ) console . log ( app ) // window.location.href = app.use…" at bounding box center [807, 437] width 1458 height 643
drag, startPoint x: 134, startPoint y: 307, endPoint x: 283, endPoint y: 310, distance: 149.0
click at [283, 310] on div "console . log ( model ) console . log ( app ) // window.location.href = app.use…" at bounding box center [807, 437] width 1458 height 643
click at [277, 285] on div "console . log ( model ) console . log ( app ) // window.location.href = app.use…" at bounding box center [807, 437] width 1458 height 643
drag, startPoint x: 154, startPoint y: 194, endPoint x: 297, endPoint y: 199, distance: 143.1
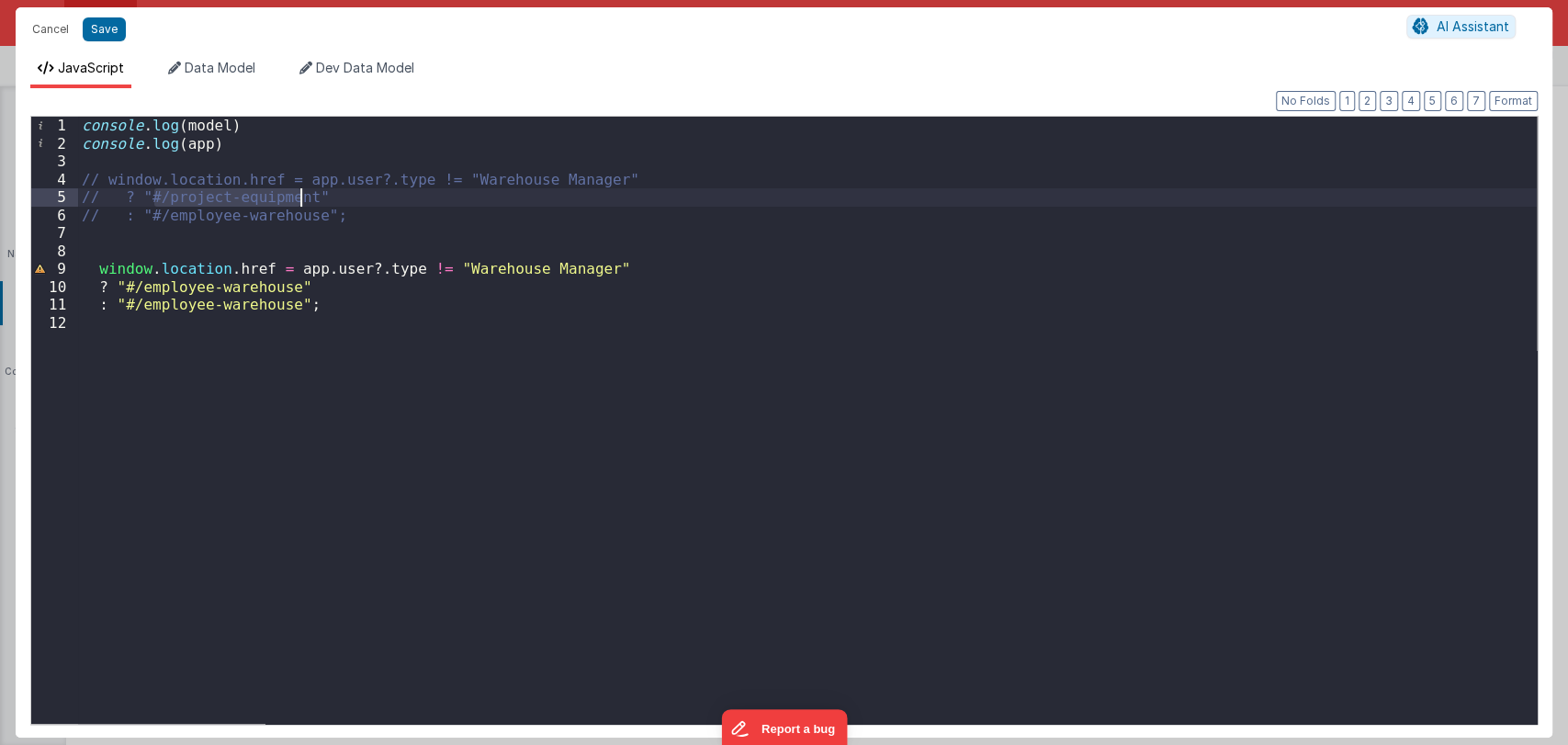
click at [297, 199] on div "console . log ( model ) console . log ( app ) // window.location.href = app.use…" at bounding box center [807, 437] width 1458 height 643
click at [279, 296] on div "console . log ( model ) console . log ( app ) // window.location.href = app.use…" at bounding box center [807, 437] width 1458 height 643
click at [97, 30] on button "Save" at bounding box center [104, 29] width 43 height 24
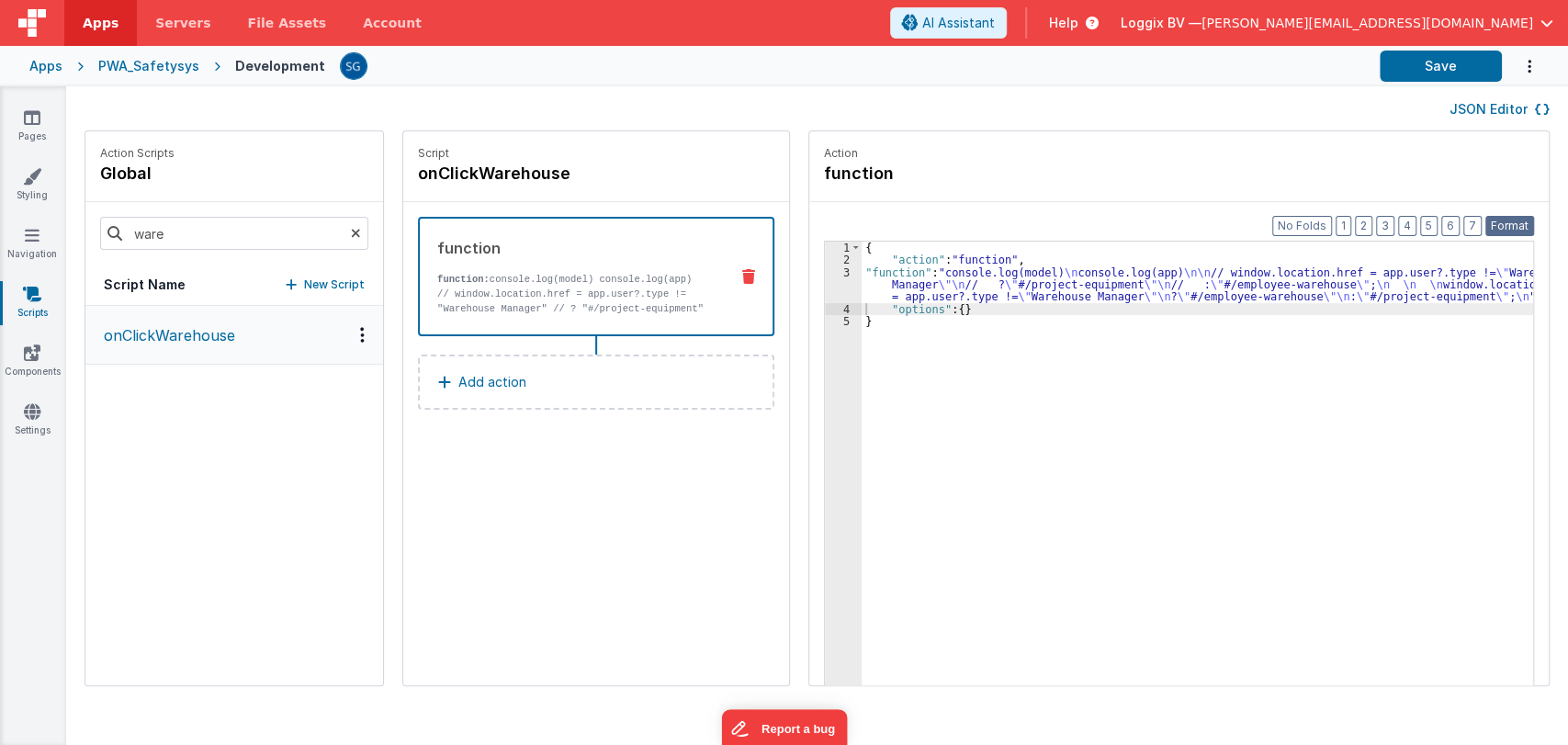
click at [1508, 220] on button "Format" at bounding box center [1509, 225] width 49 height 20
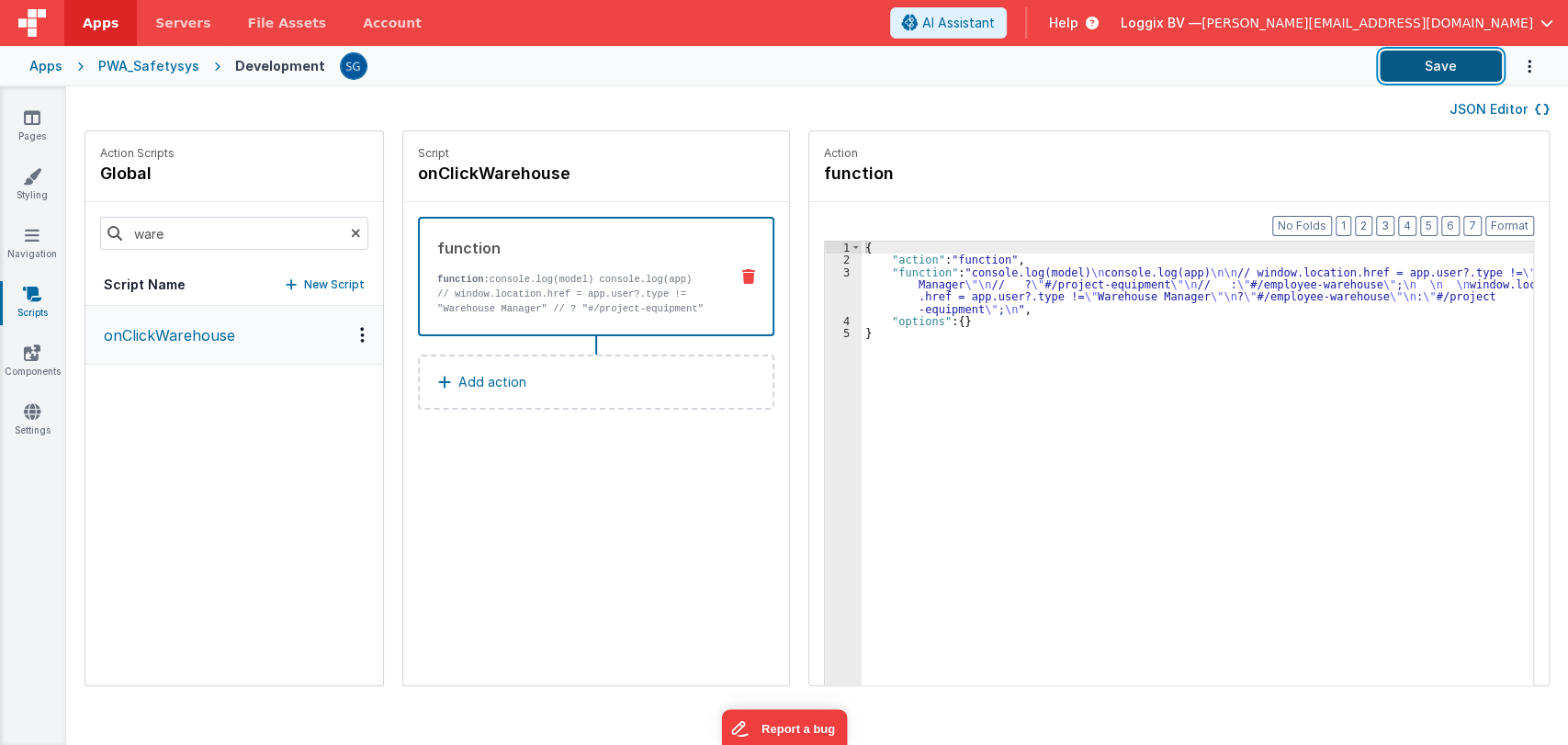
click at [1391, 63] on button "Save" at bounding box center [1440, 66] width 122 height 31
click at [27, 122] on icon at bounding box center [32, 117] width 16 height 18
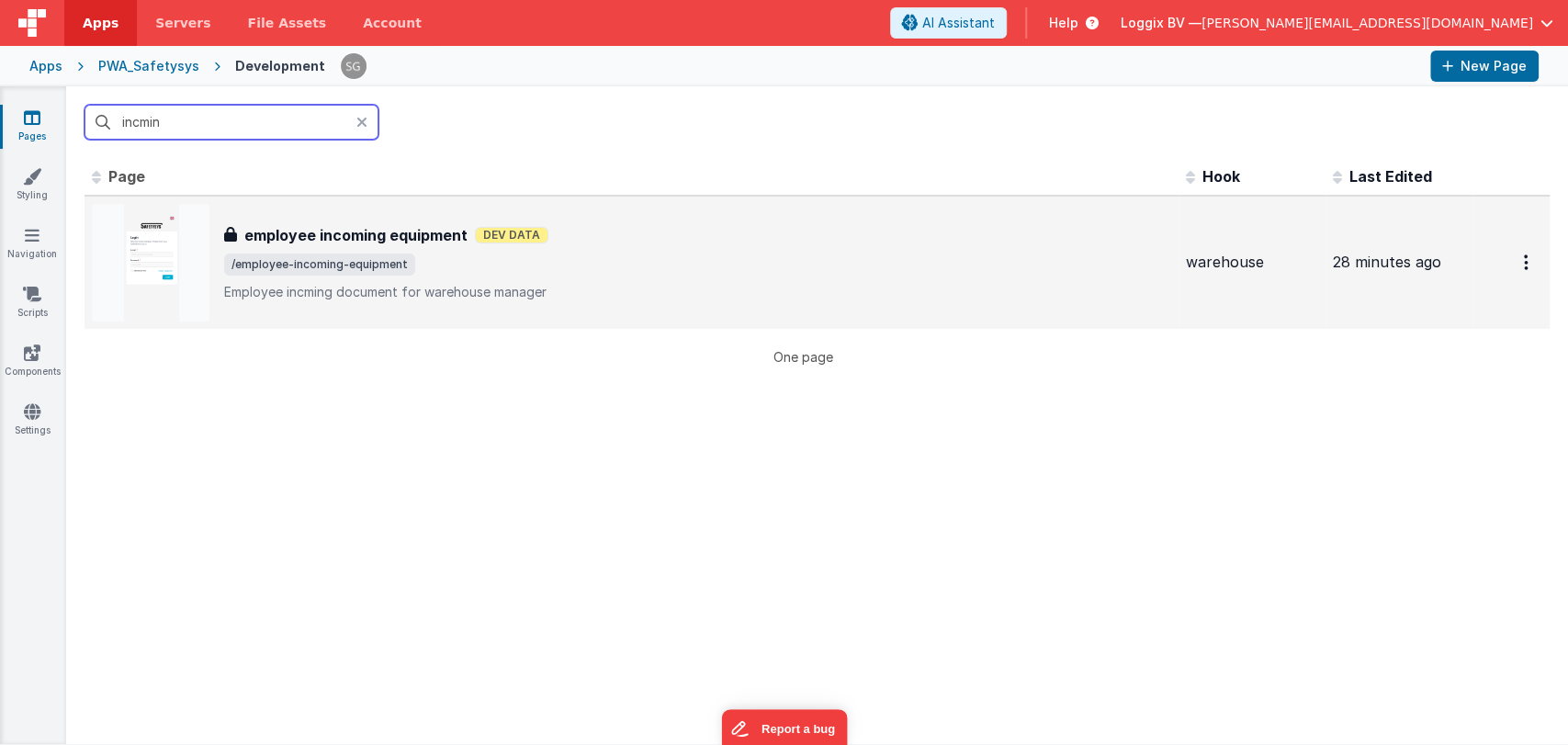
type input "incmin"
click at [341, 236] on h3 "employee incoming equipment" at bounding box center [356, 235] width 223 height 22
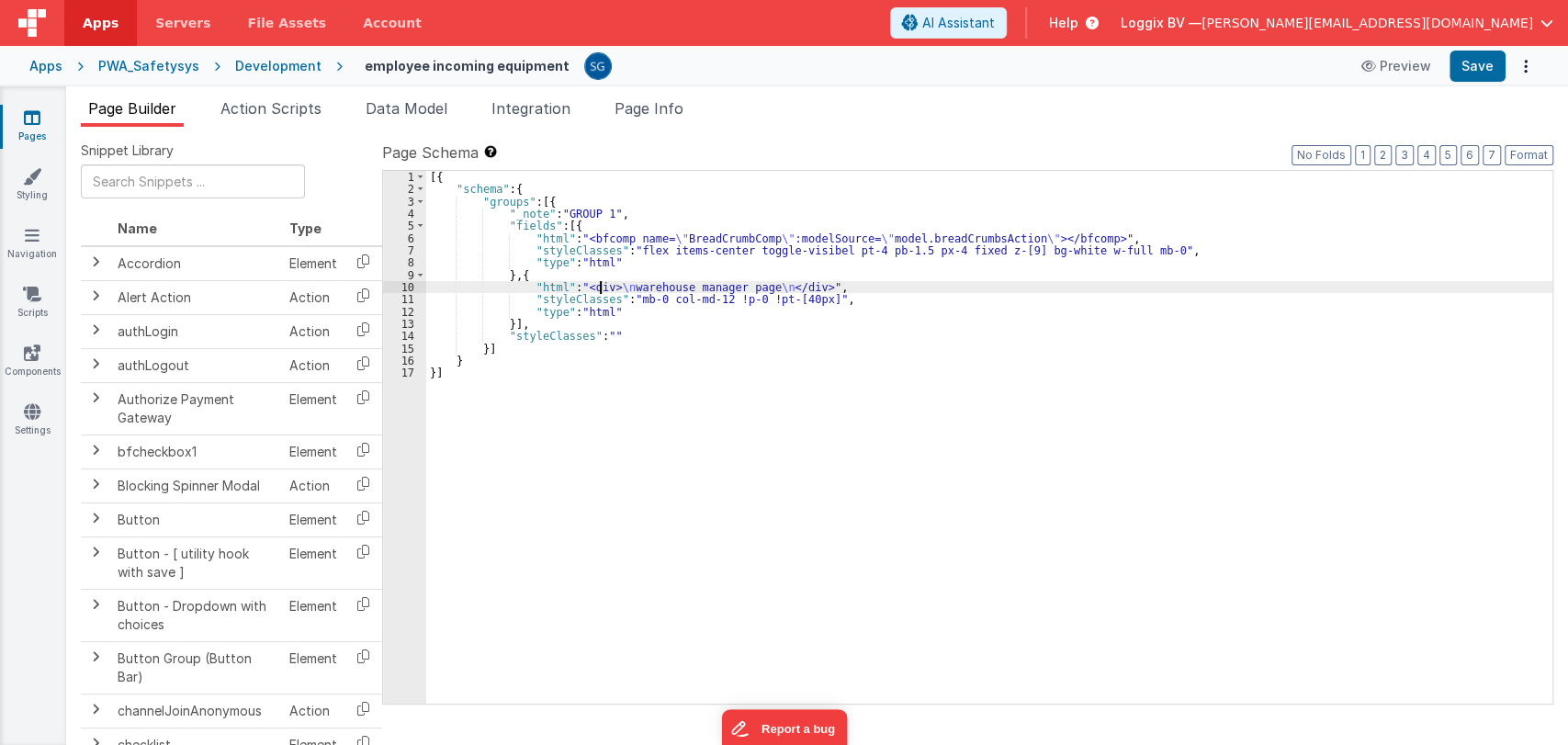
click at [600, 288] on div "[{ "schema" : { "groups" : [{ "_note" : "GROUP 1" , "fields" : [{ "html" : "<bf…" at bounding box center [988, 450] width 1126 height 558
drag, startPoint x: 524, startPoint y: 285, endPoint x: 834, endPoint y: 284, distance: 310.0
click at [834, 284] on div "[{ "schema" : { "groups" : [{ "_note" : "GROUP 1" , "fields" : [{ "html" : "<bf…" at bounding box center [988, 450] width 1126 height 558
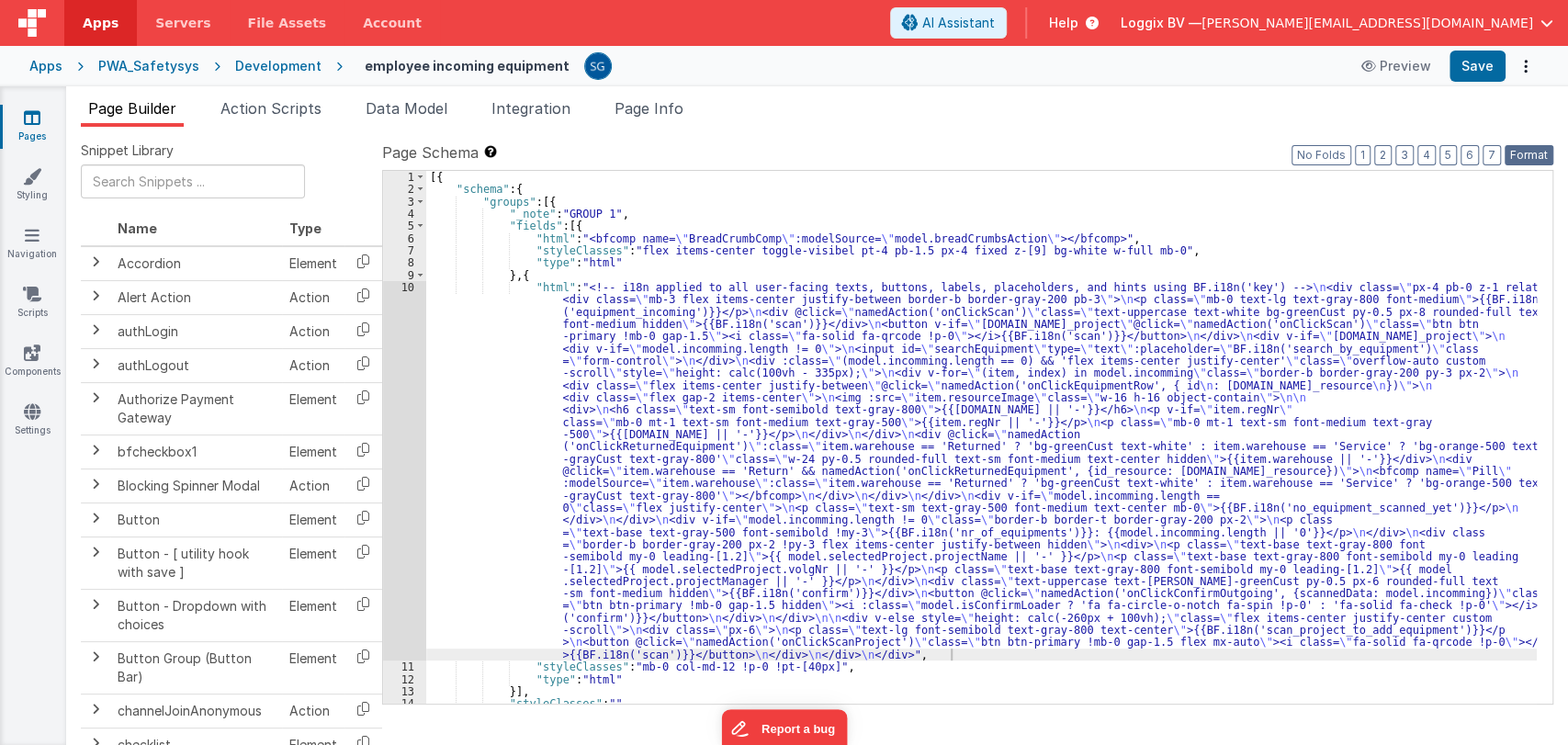
click at [1525, 154] on button "Format" at bounding box center [1529, 155] width 49 height 20
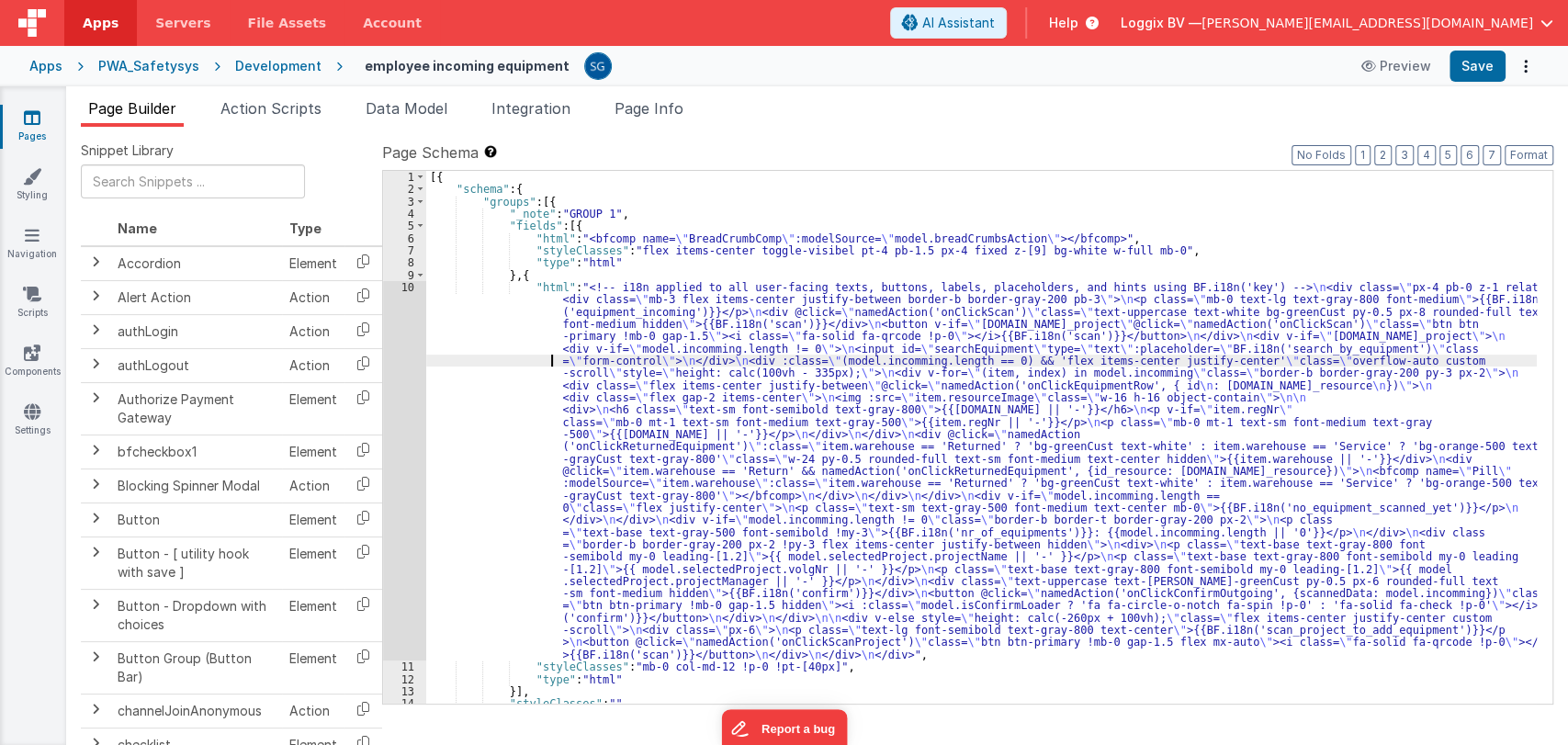
click at [434, 355] on div "[{ "schema" : { "groups" : [{ "_note" : "GROUP 1" , "fields" : [{ "html" : "<bf…" at bounding box center [981, 450] width 1110 height 558
click at [410, 283] on div "10" at bounding box center [404, 470] width 43 height 379
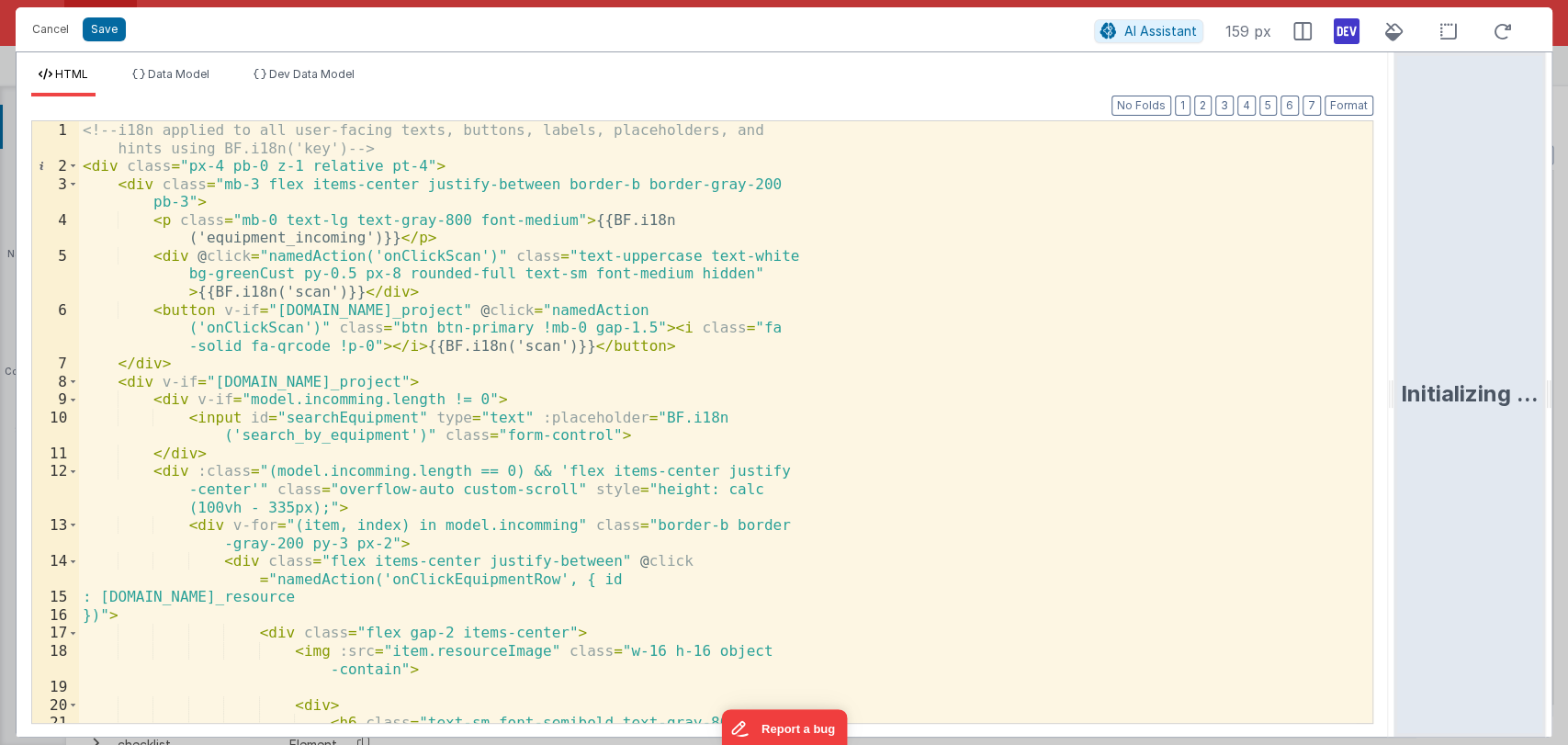
drag, startPoint x: 780, startPoint y: 383, endPoint x: 1497, endPoint y: 340, distance: 718.3
click at [1497, 340] on html "Cancel Save AI Assistant 159 px HTML Data Model Dev Data Model Format 7 6 5 4 3…" at bounding box center [784, 372] width 1568 height 745
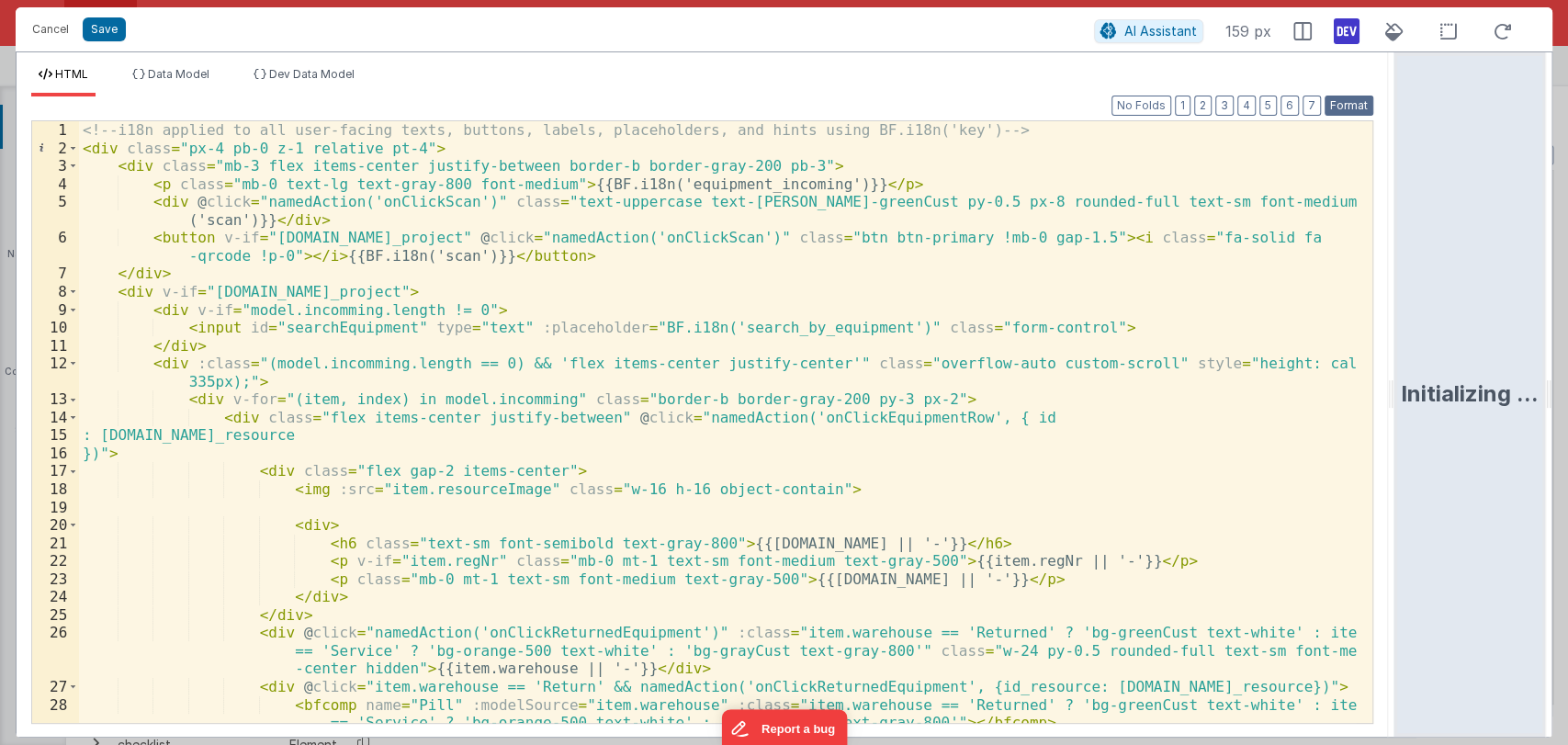
click at [1345, 109] on button "Format" at bounding box center [1348, 105] width 49 height 20
click at [115, 29] on button "Save" at bounding box center [104, 29] width 43 height 24
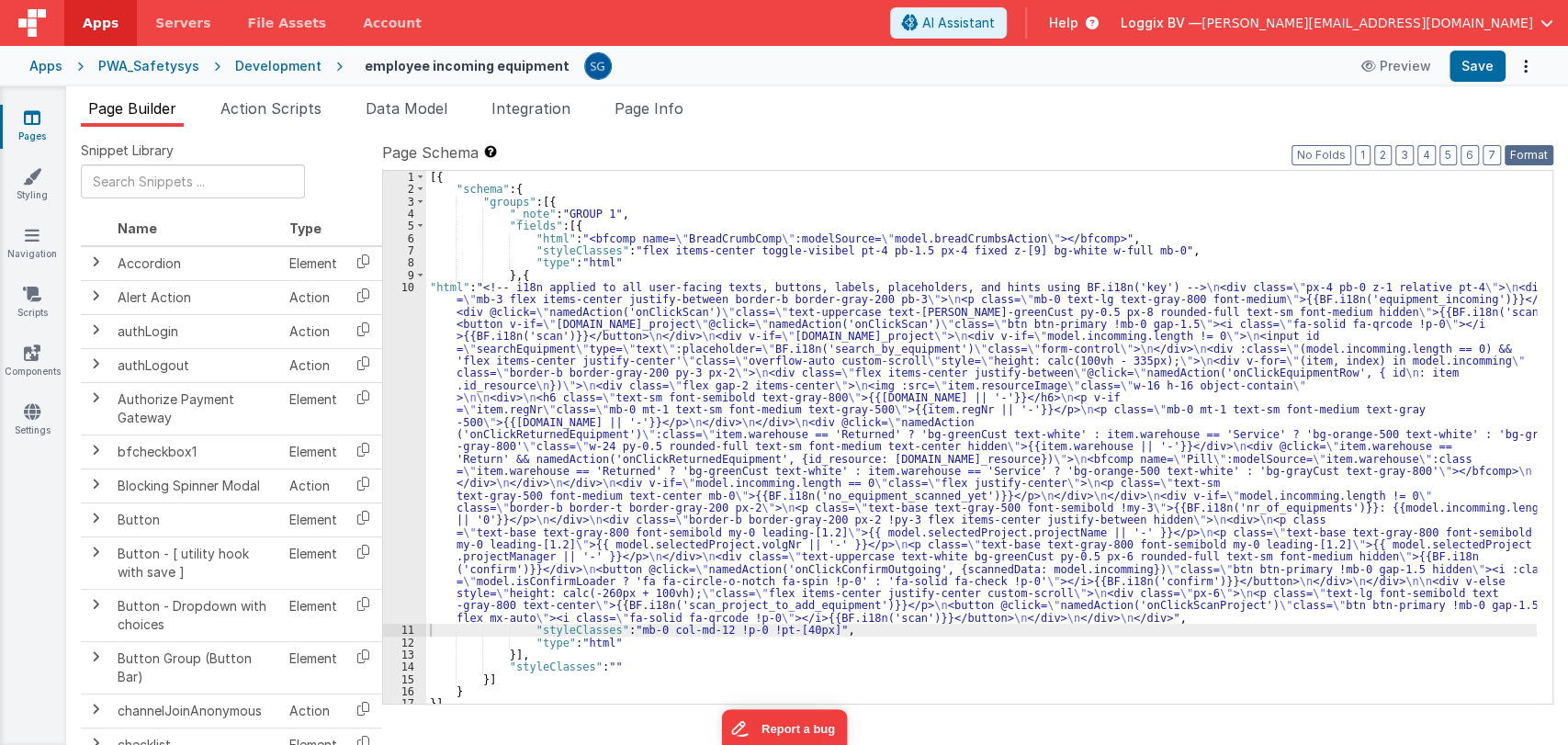
click at [1535, 153] on button "Format" at bounding box center [1529, 155] width 49 height 20
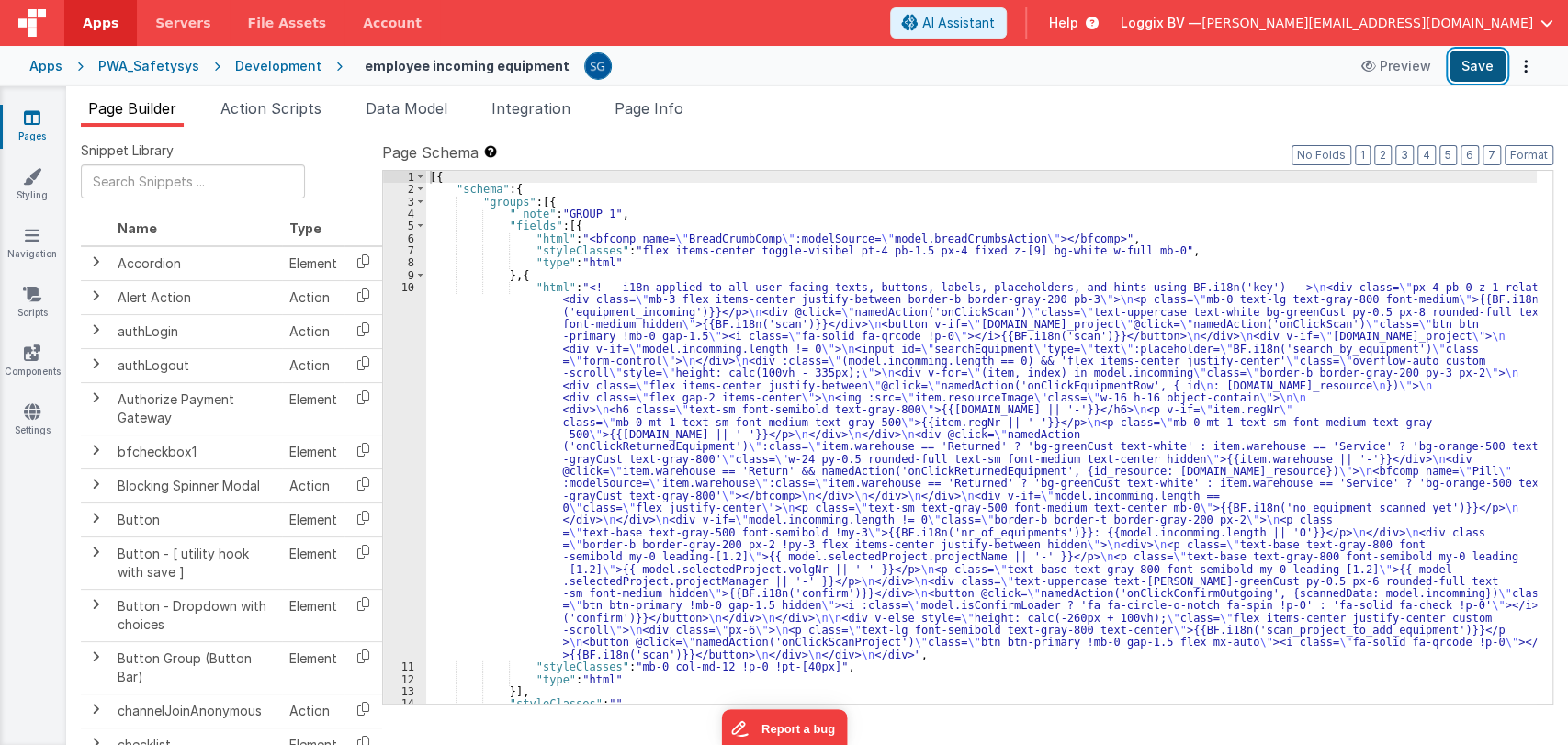
click at [1474, 70] on button "Save" at bounding box center [1477, 66] width 56 height 31
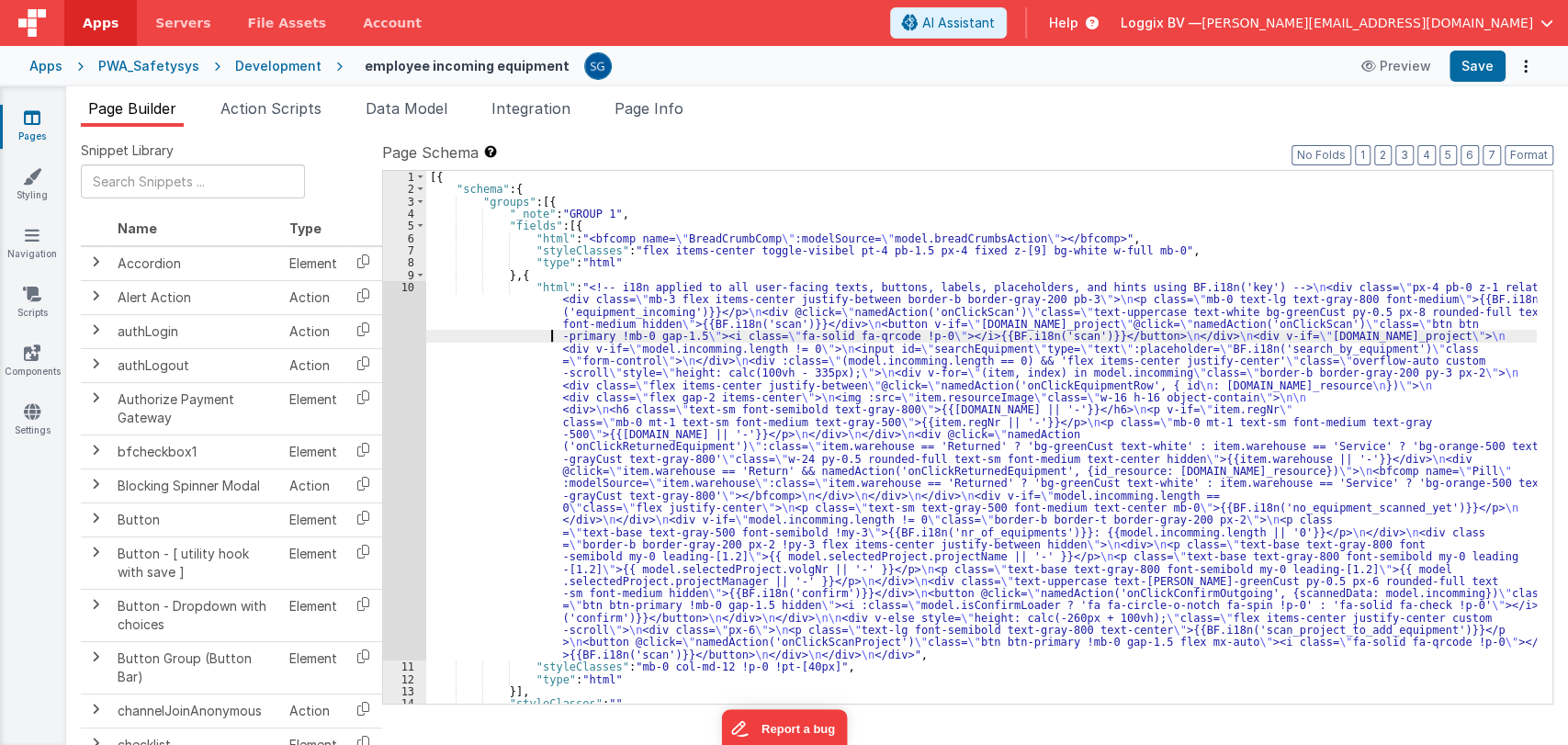
click at [478, 338] on div "[{ "schema" : { "groups" : [{ "_note" : "GROUP 1" , "fields" : [{ "html" : "<bf…" at bounding box center [981, 450] width 1110 height 558
click at [404, 288] on div "10" at bounding box center [404, 470] width 43 height 379
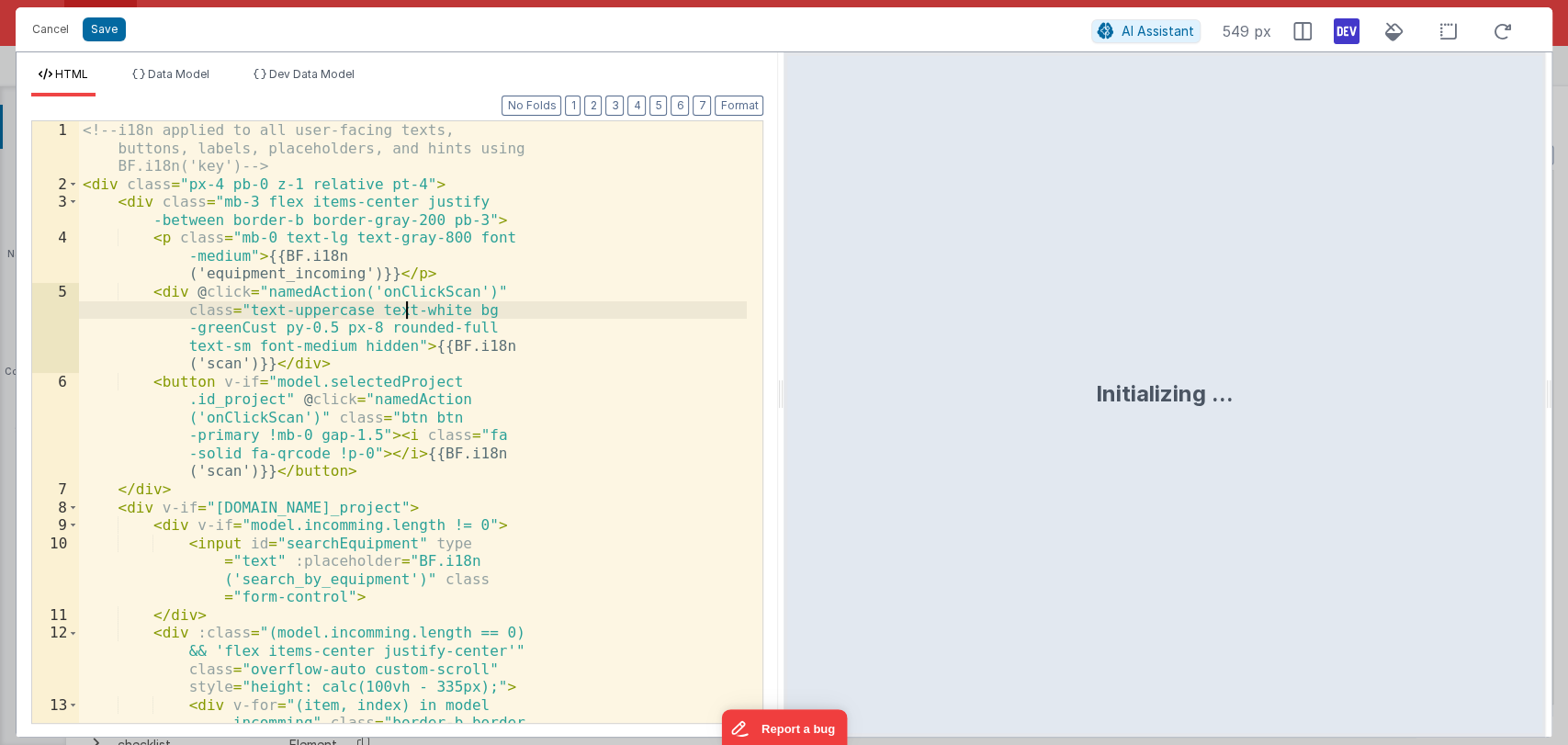
click at [404, 288] on div "<!-- i18n applied to all user-facing texts, buttons, labels, placeholders, and …" at bounding box center [412, 475] width 667 height 708
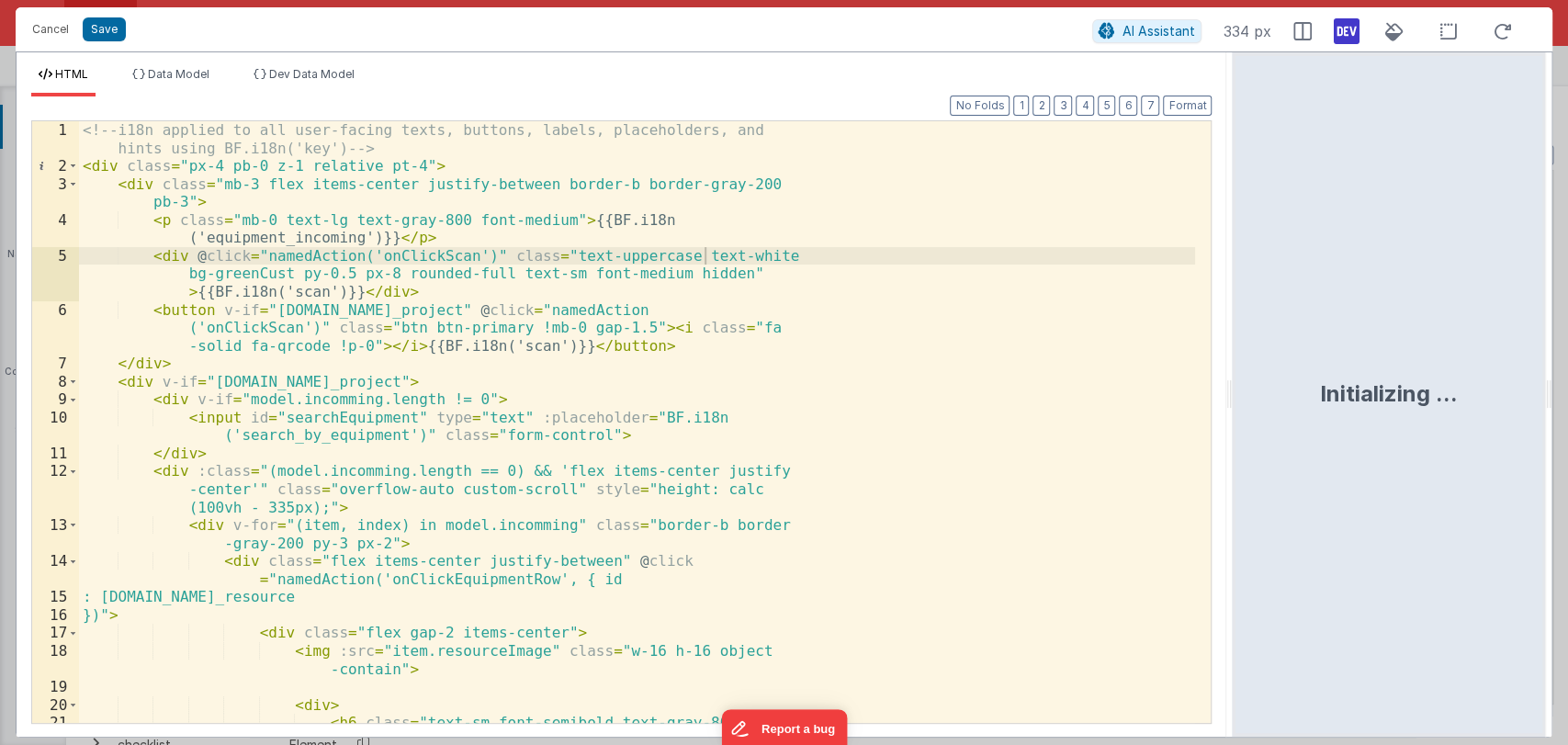
drag, startPoint x: 779, startPoint y: 401, endPoint x: 1234, endPoint y: 397, distance: 455.0
click at [1234, 397] on html "Cancel Save AI Assistant 334 px HTML Data Model Dev Data Model Format 7 6 5 4 3…" at bounding box center [784, 372] width 1568 height 745
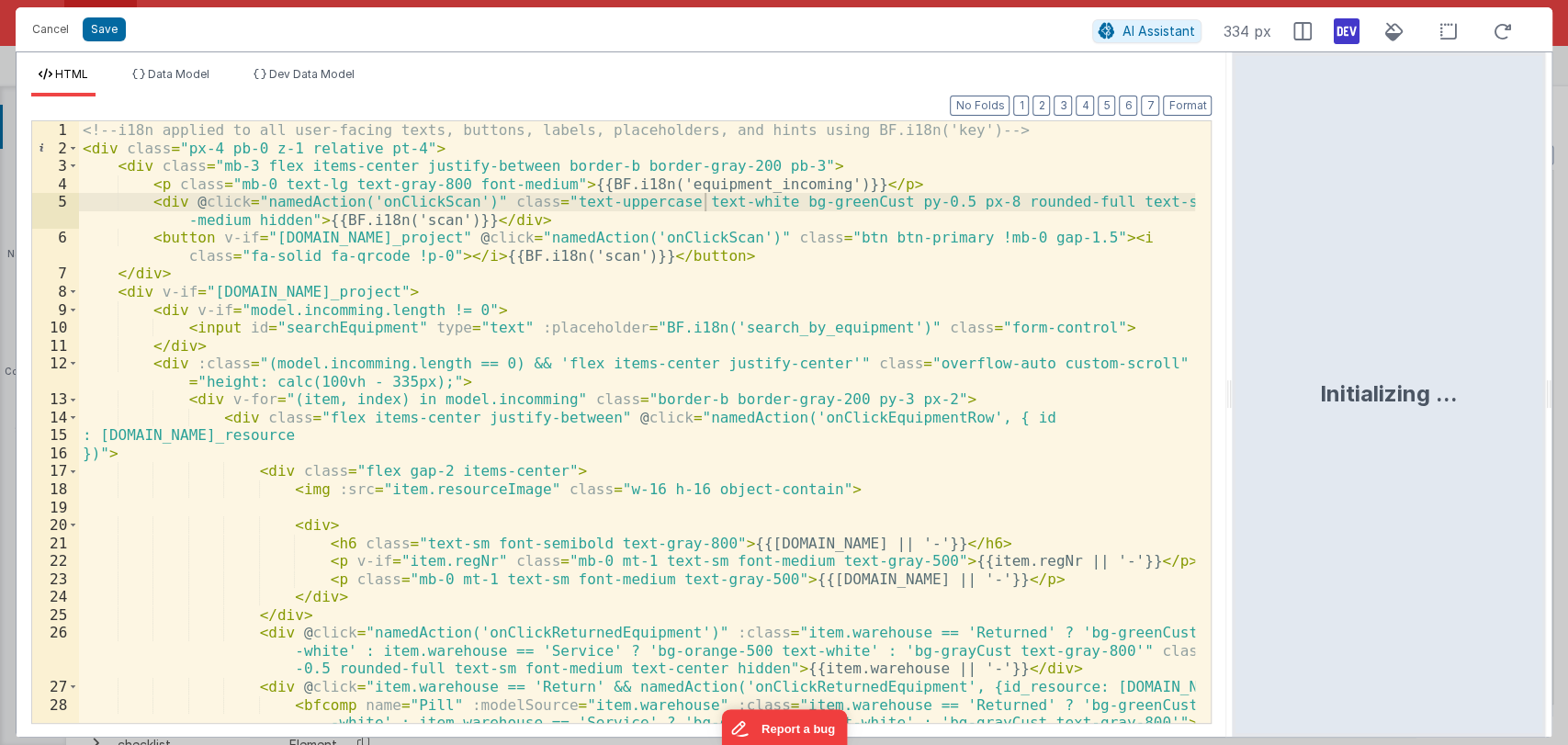
click at [837, 435] on div "<!-- i18n applied to all user-facing texts, buttons, labels, placeholders, and …" at bounding box center [637, 439] width 1117 height 637
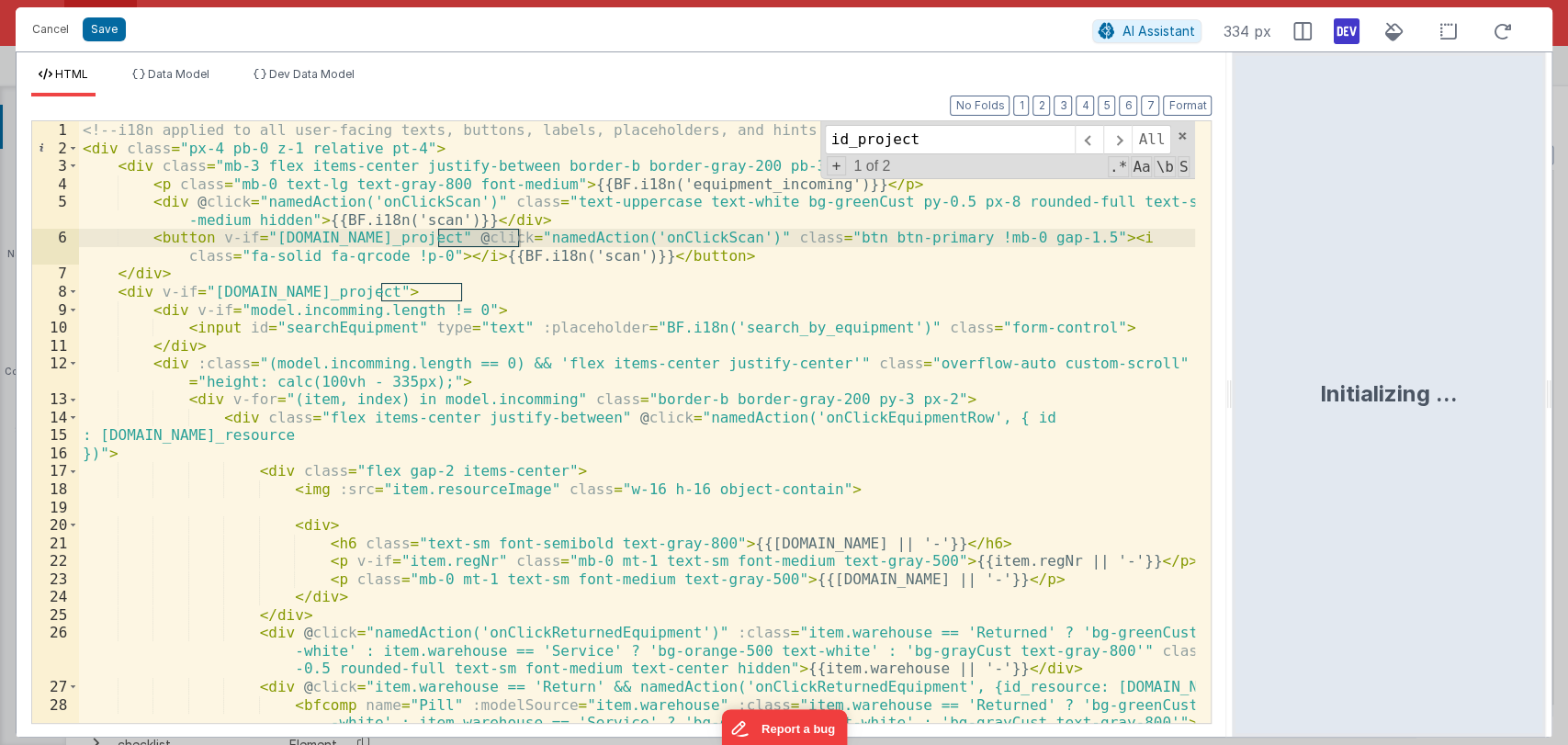
type input "id_project"
click at [313, 233] on div "<!-- i18n applied to all user-facing texts, buttons, labels, placeholders, and …" at bounding box center [637, 439] width 1117 height 637
click at [442, 239] on div "<!-- i18n applied to all user-facing texts, buttons, labels, placeholders, and …" at bounding box center [637, 439] width 1117 height 637
click at [1184, 134] on span at bounding box center [1182, 136] width 12 height 12
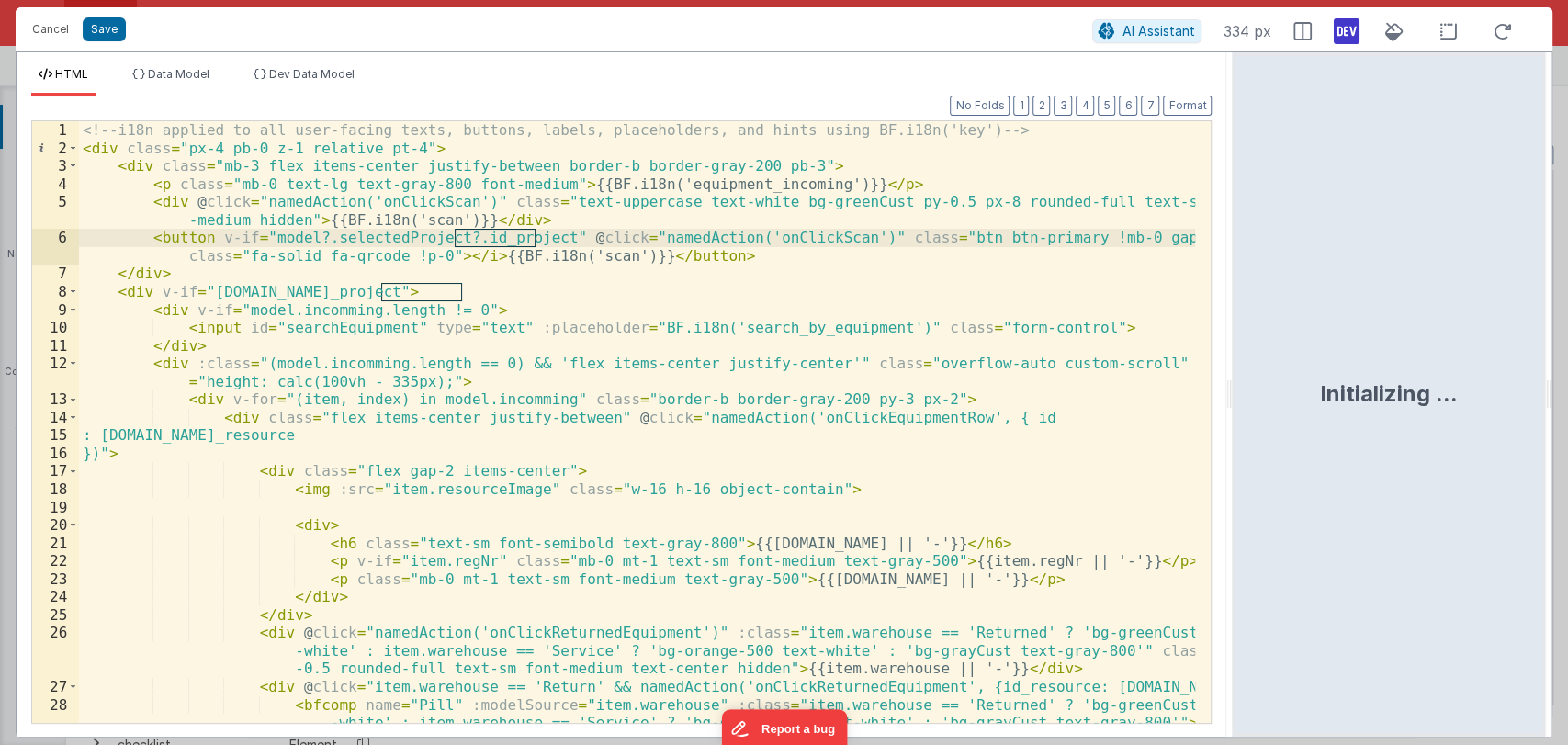
click at [323, 185] on div "<!-- i18n applied to all user-facing texts, buttons, labels, placeholders, and …" at bounding box center [637, 439] width 1117 height 637
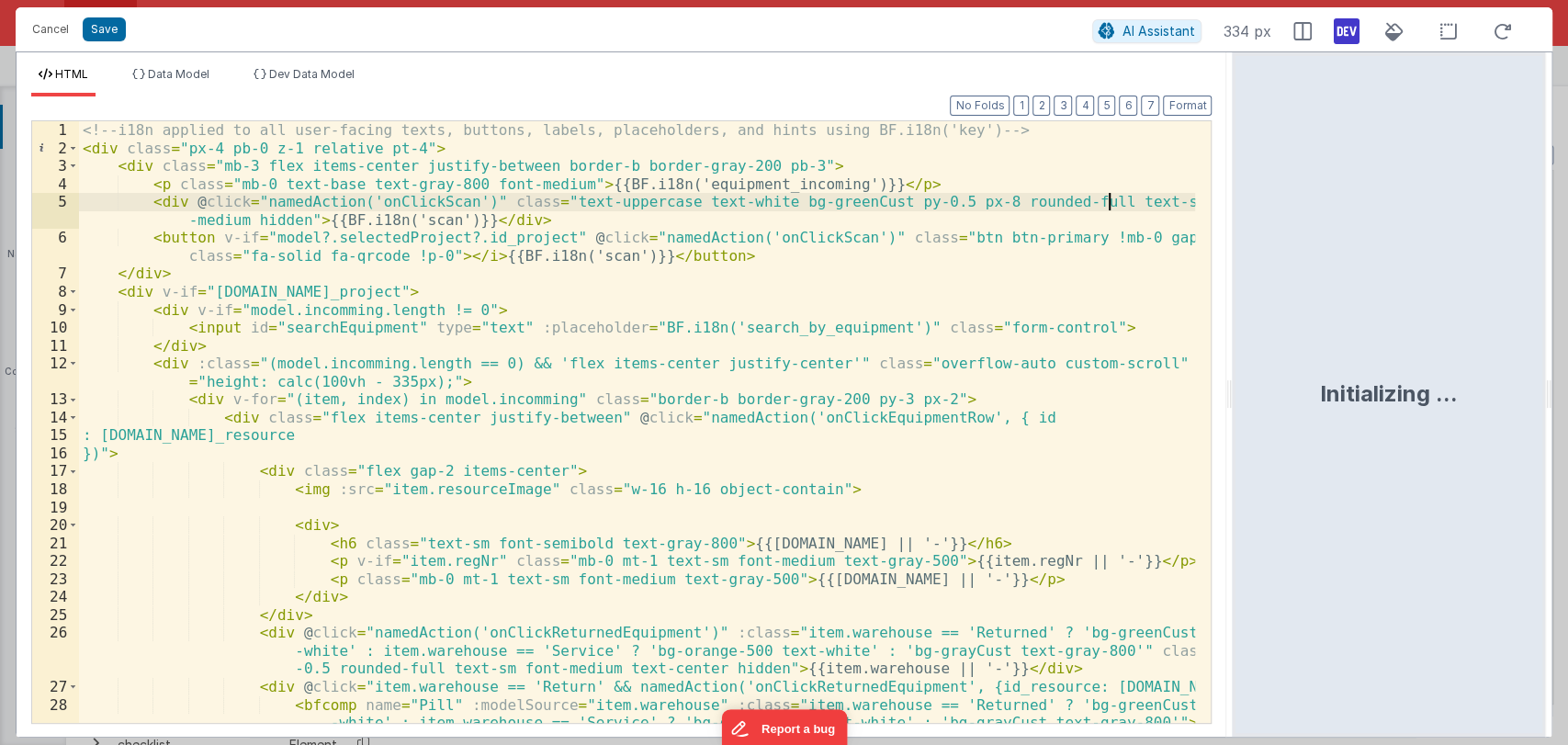
click at [1106, 203] on div "<!-- i18n applied to all user-facing texts, buttons, labels, placeholders, and …" at bounding box center [637, 439] width 1117 height 637
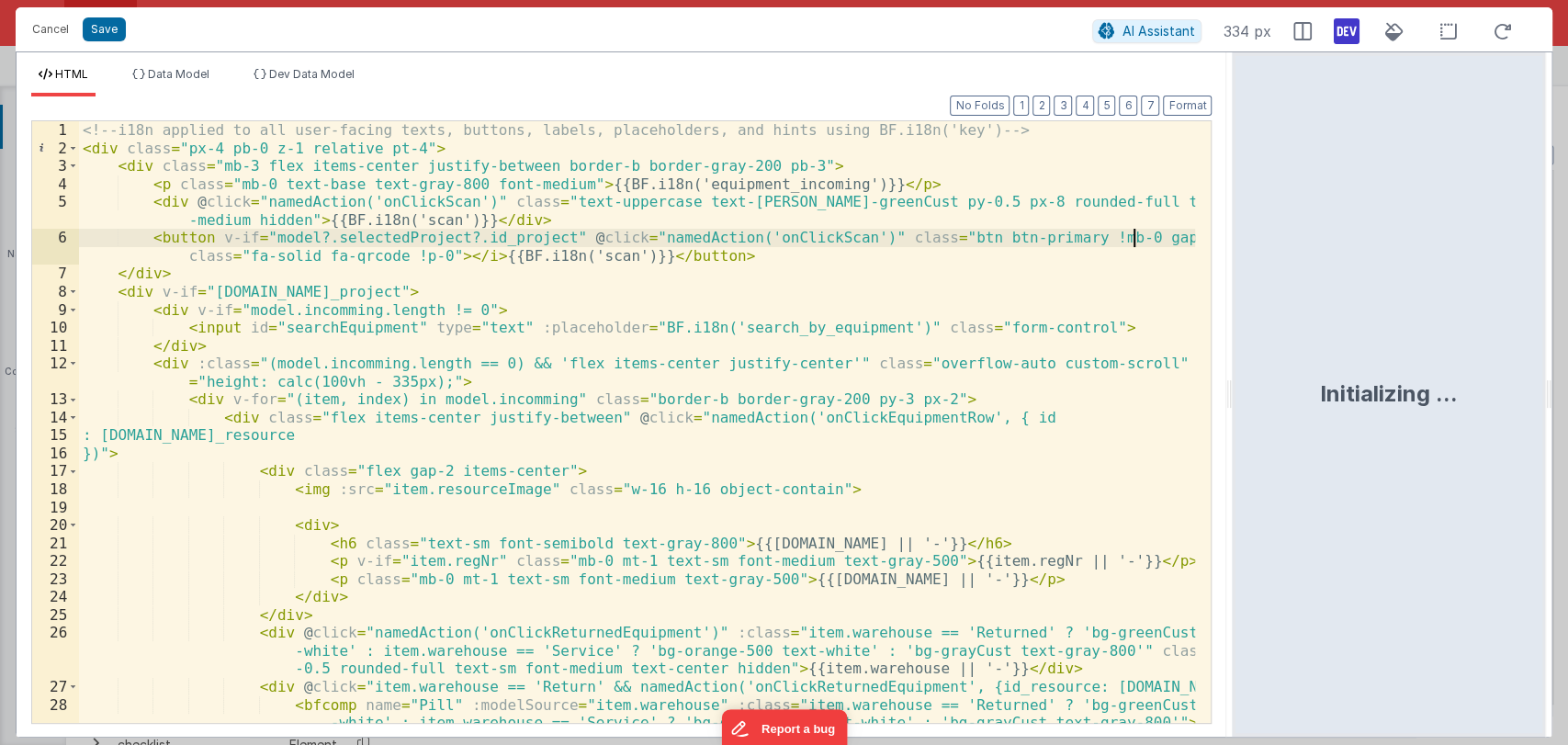
click at [1132, 236] on div "<!-- i18n applied to all user-facing texts, buttons, labels, placeholders, and …" at bounding box center [637, 439] width 1117 height 637
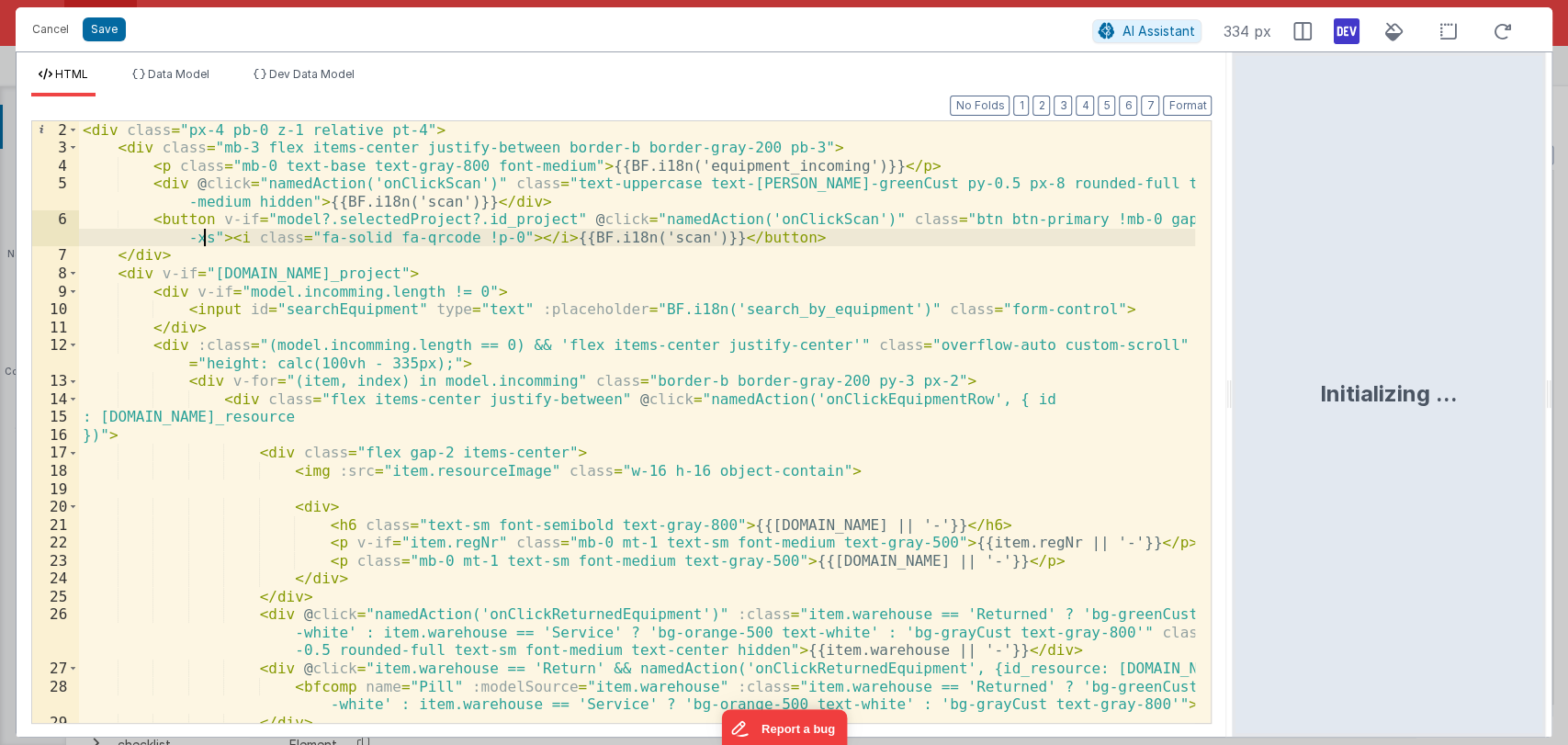
scroll to position [18, 0]
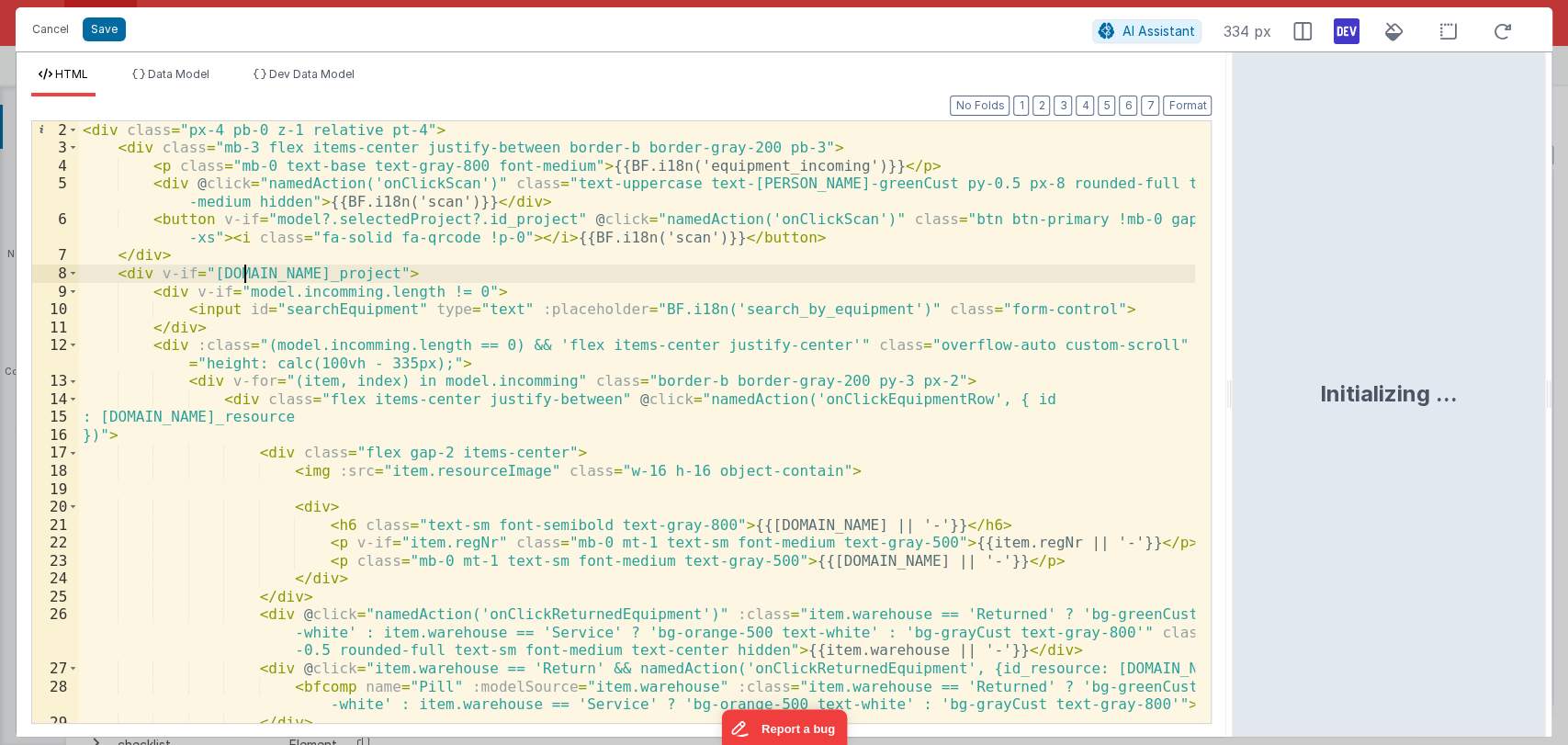
click at [242, 273] on div "< div class = "px-4 pb-0 z-1 relative pt-4" > < div class = "mb-3 flex items-ce…" at bounding box center [637, 439] width 1117 height 637
click at [378, 276] on div "< div class = "px-4 pb-0 z-1 relative pt-4" > < div class = "mb-3 flex items-ce…" at bounding box center [637, 439] width 1117 height 637
click at [73, 293] on span at bounding box center [73, 291] width 11 height 18
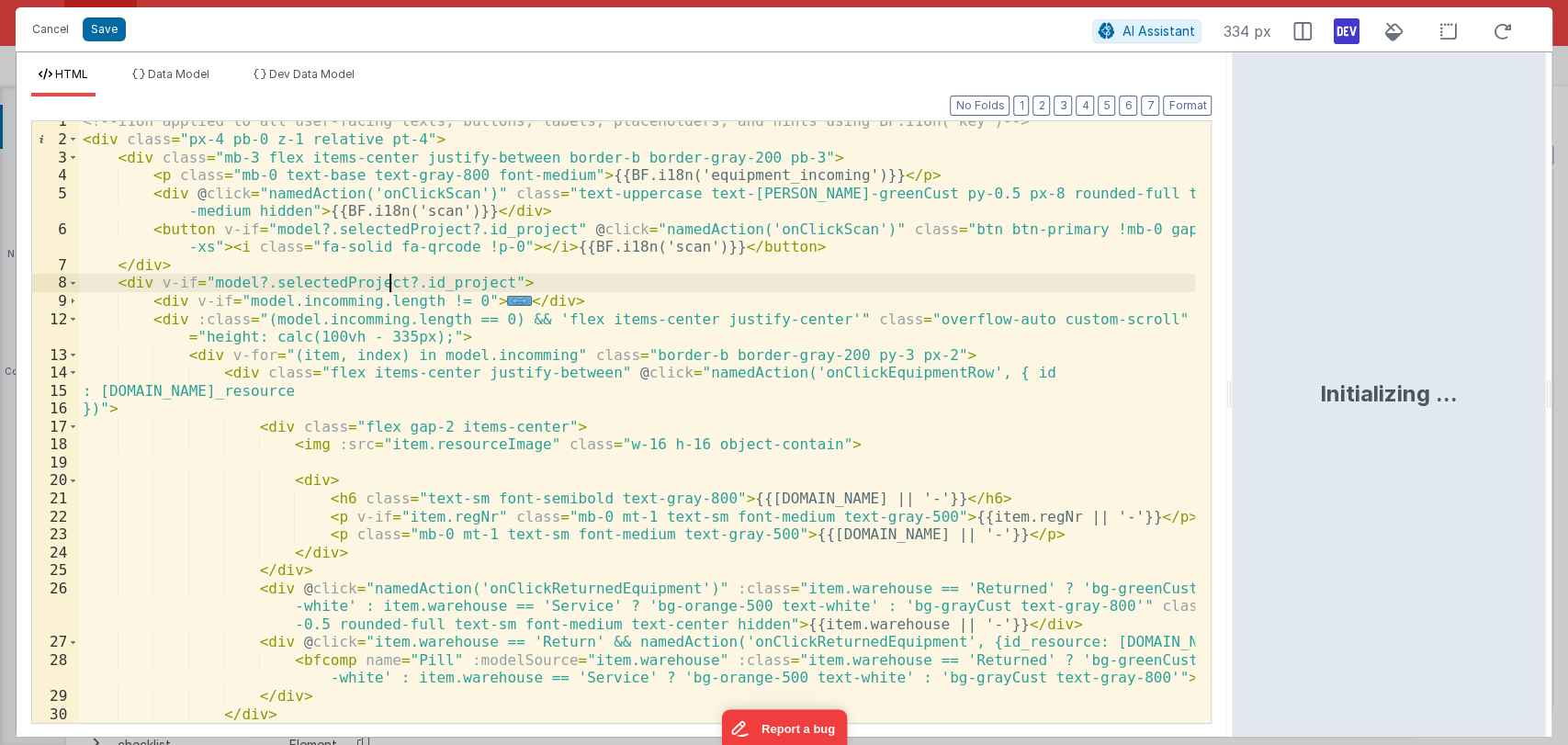
scroll to position [0, 0]
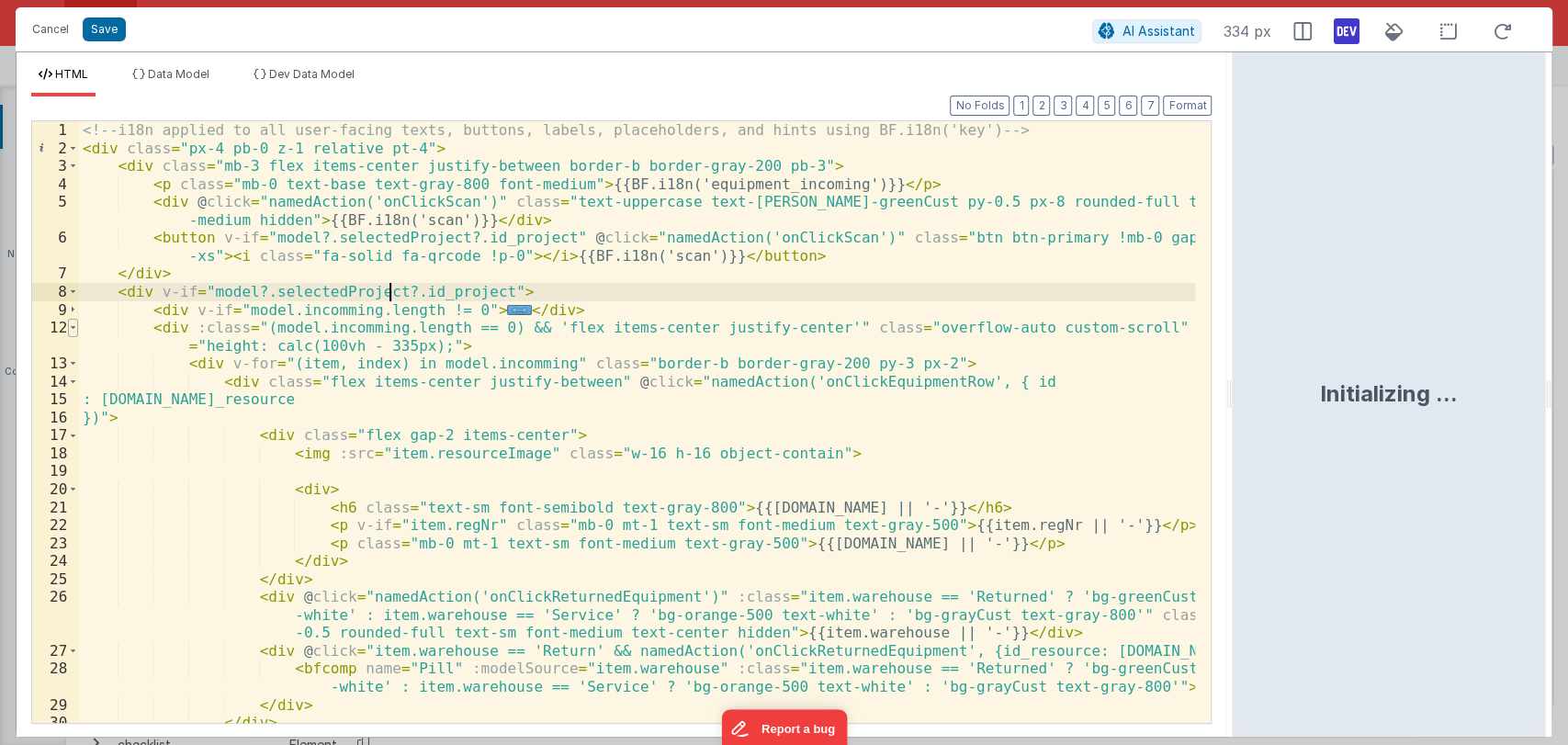
click at [75, 327] on span at bounding box center [73, 327] width 11 height 18
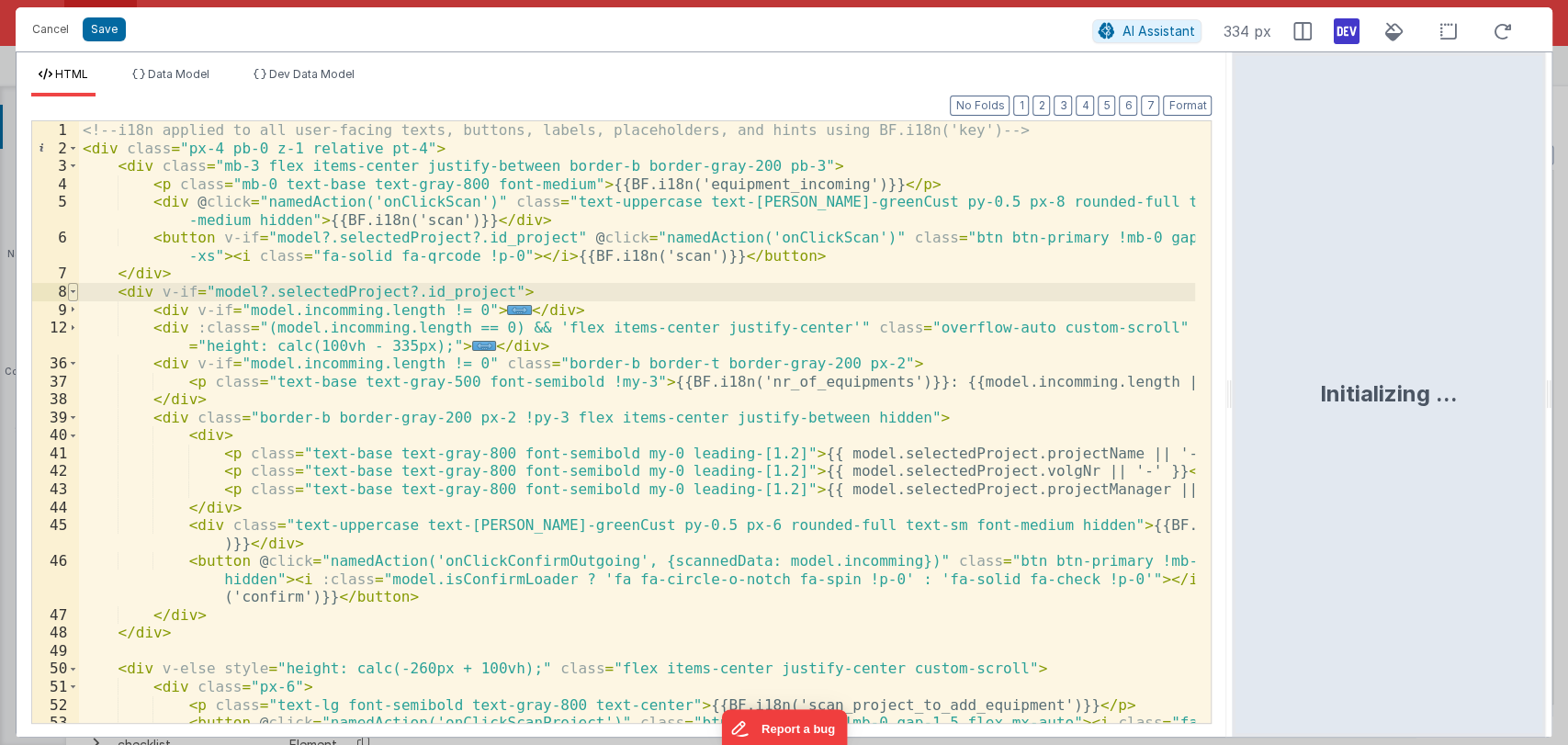
click at [73, 287] on span at bounding box center [73, 291] width 11 height 18
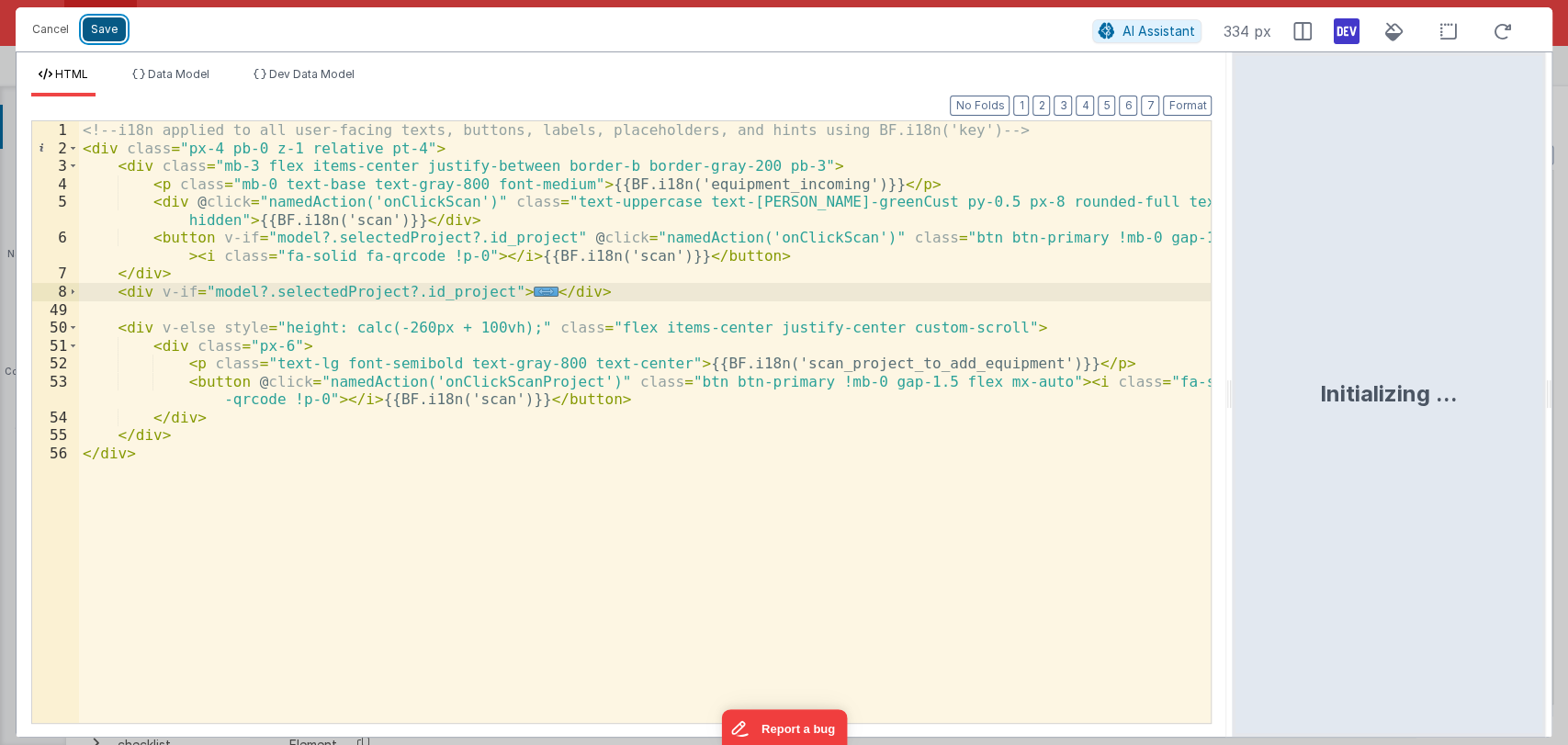
click at [103, 21] on button "Save" at bounding box center [104, 29] width 43 height 24
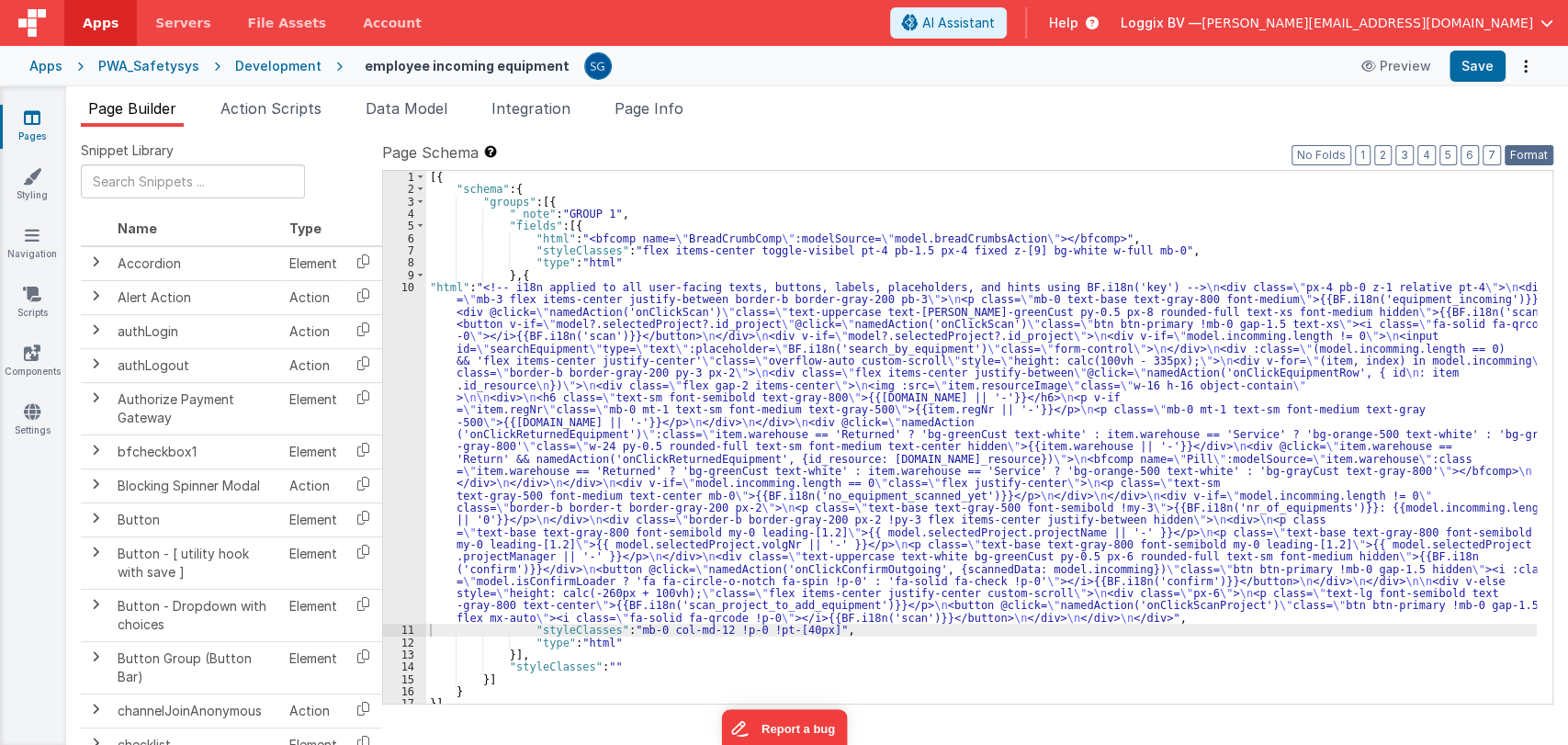
click at [1541, 149] on button "Format" at bounding box center [1529, 155] width 49 height 20
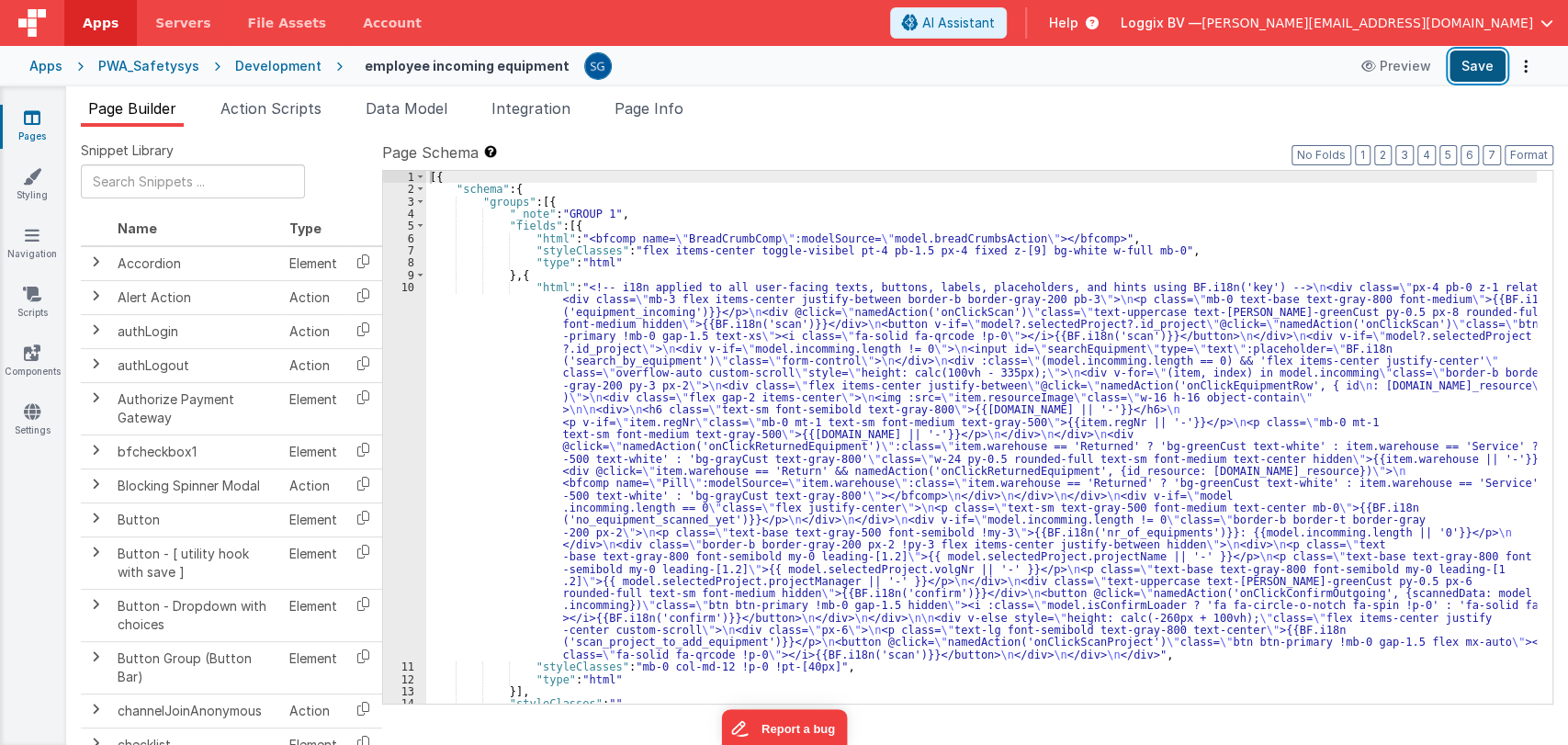
click at [1469, 63] on button "Save" at bounding box center [1477, 66] width 56 height 31
click at [474, 358] on div "[{ "schema" : { "groups" : [{ "_note" : "GROUP 1" , "fields" : [{ "html" : "<bf…" at bounding box center [981, 450] width 1110 height 558
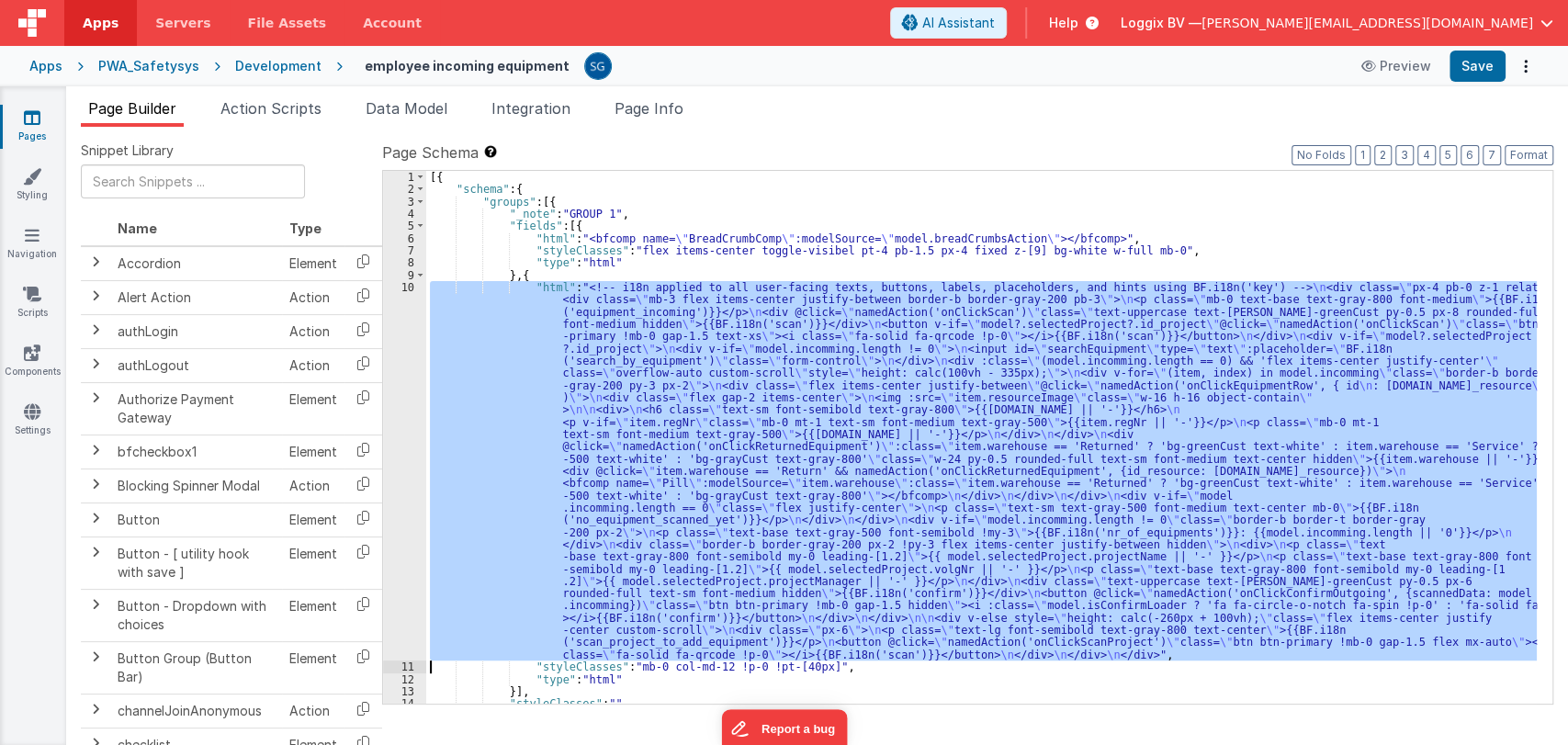
click at [411, 293] on div "10" at bounding box center [404, 470] width 43 height 379
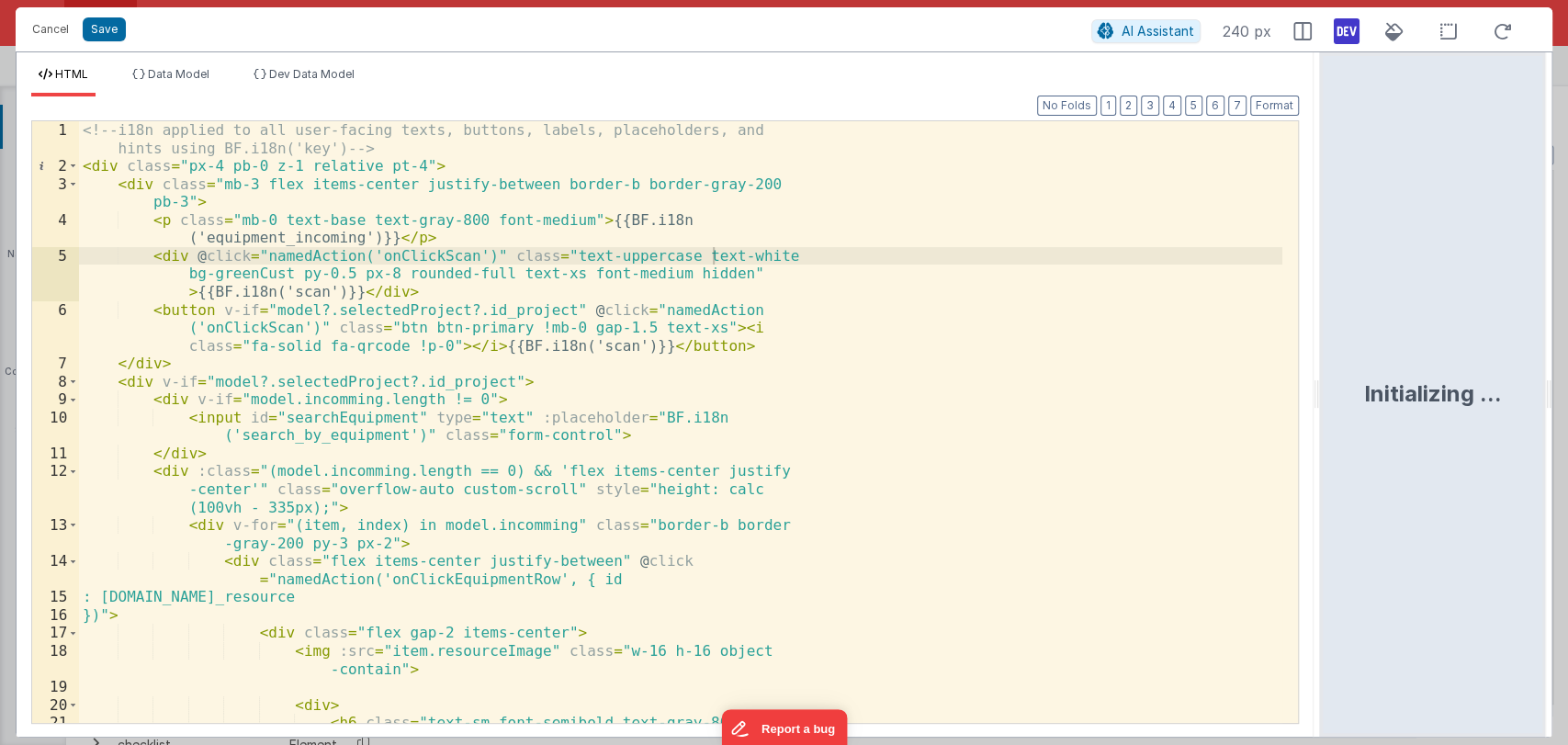
drag, startPoint x: 779, startPoint y: 385, endPoint x: 1375, endPoint y: 376, distance: 596.1
click at [1375, 376] on html "Cancel Save AI Assistant 240 px HTML Data Model Dev Data Model Format 7 6 5 4 3…" at bounding box center [784, 372] width 1568 height 745
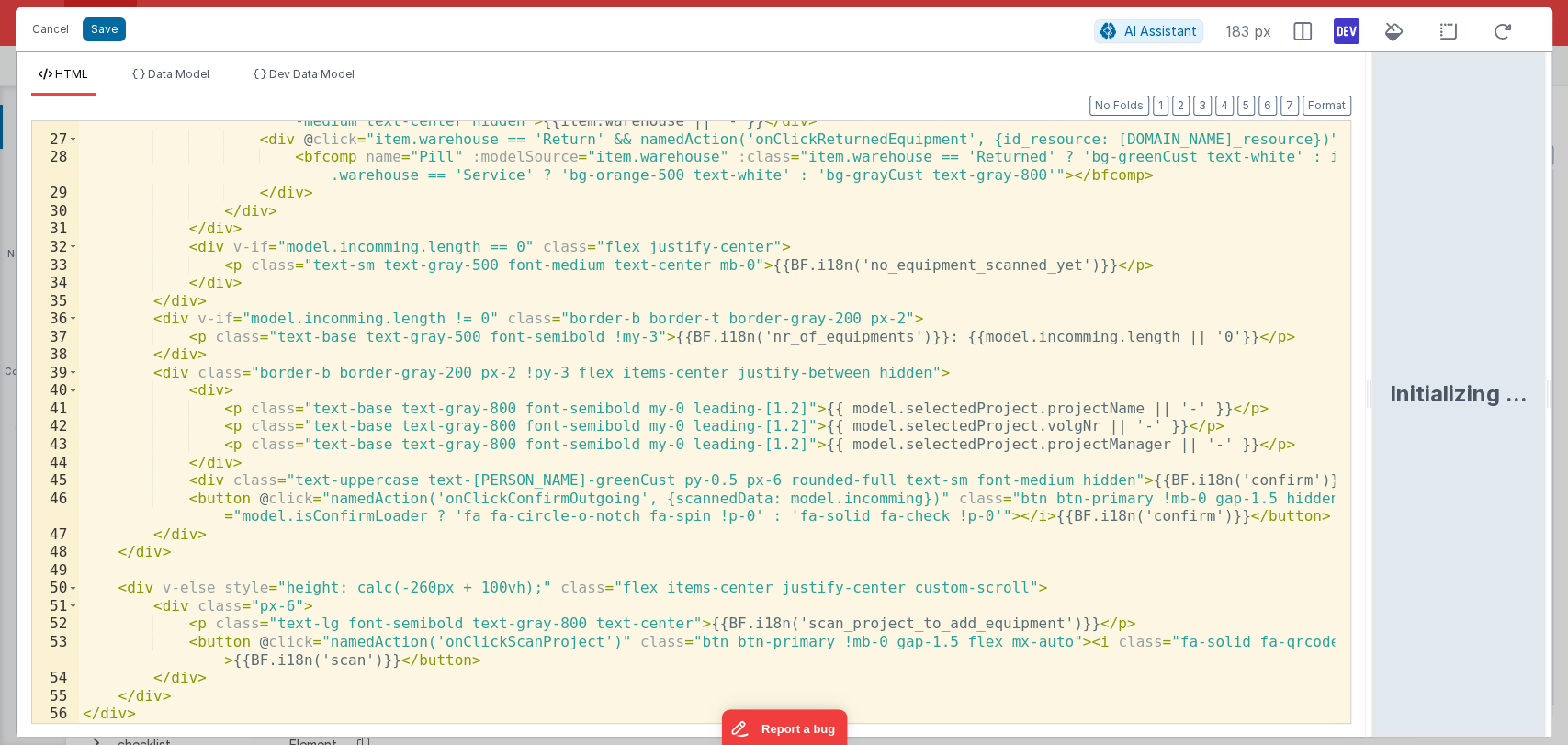
scroll to position [547, 0]
click at [320, 620] on div "< div @ click = "namedAction('onClickReturnedEquipment')" :class = "item.wareho…" at bounding box center [707, 412] width 1257 height 673
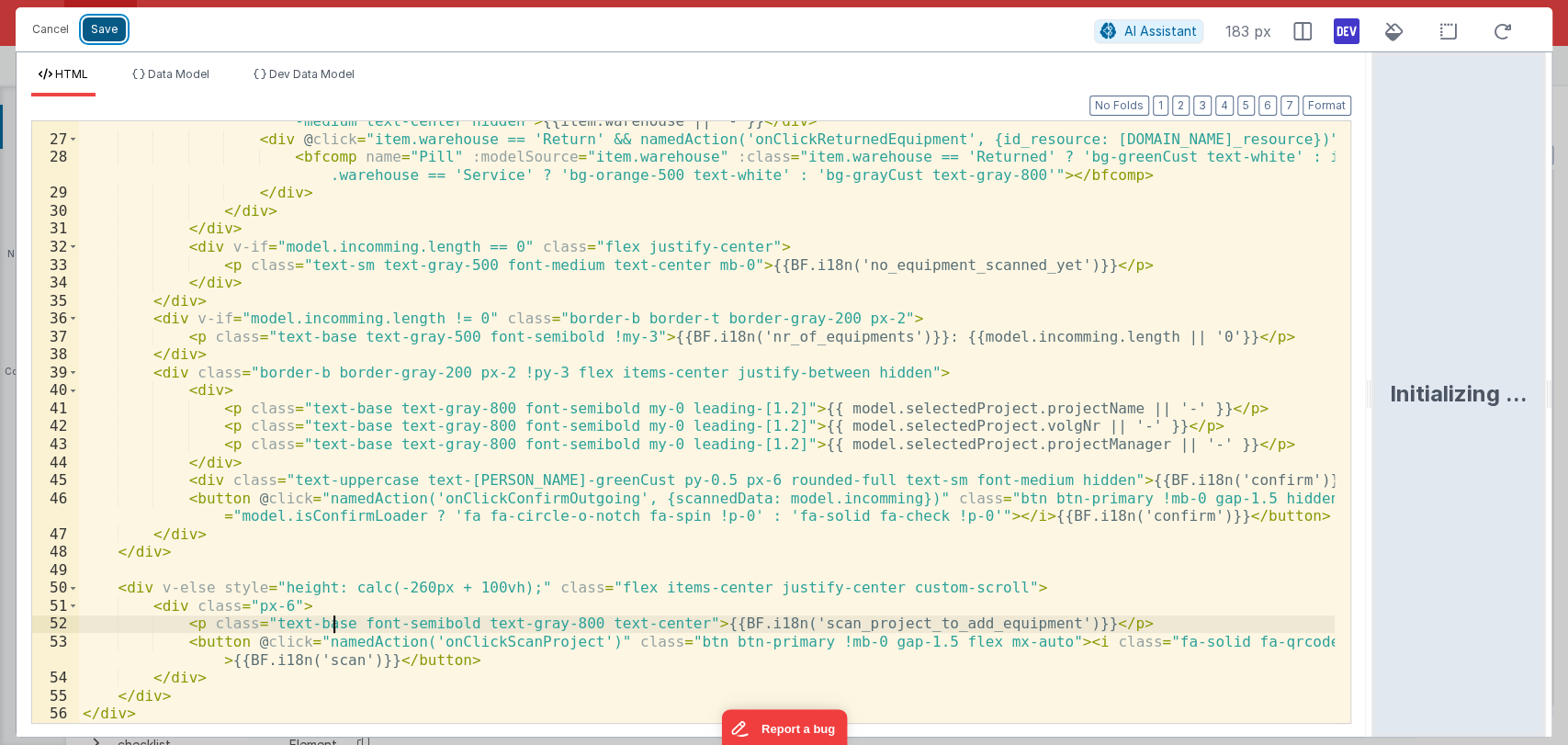
click at [120, 35] on button "Save" at bounding box center [104, 29] width 43 height 24
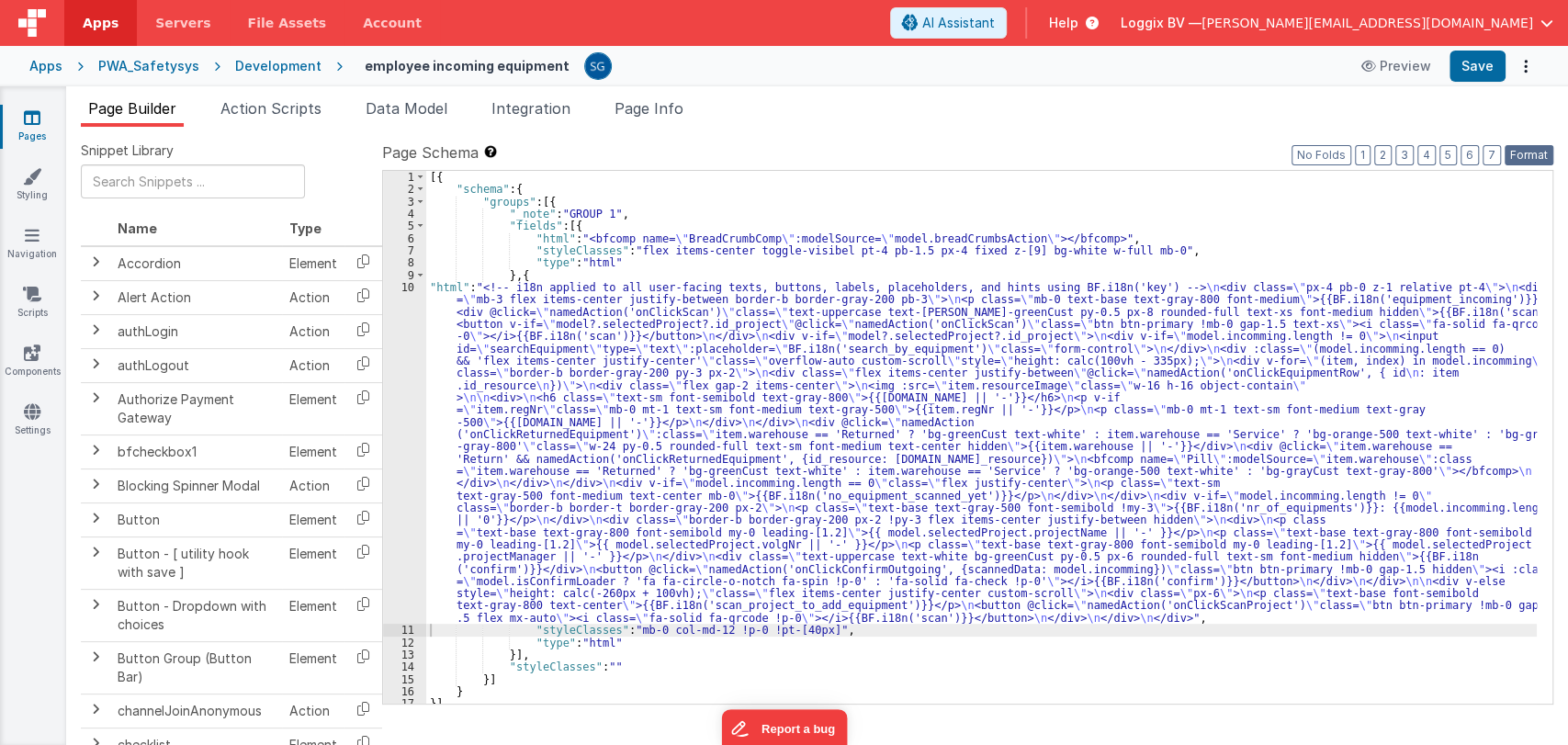
click at [1535, 159] on button "Format" at bounding box center [1529, 155] width 49 height 20
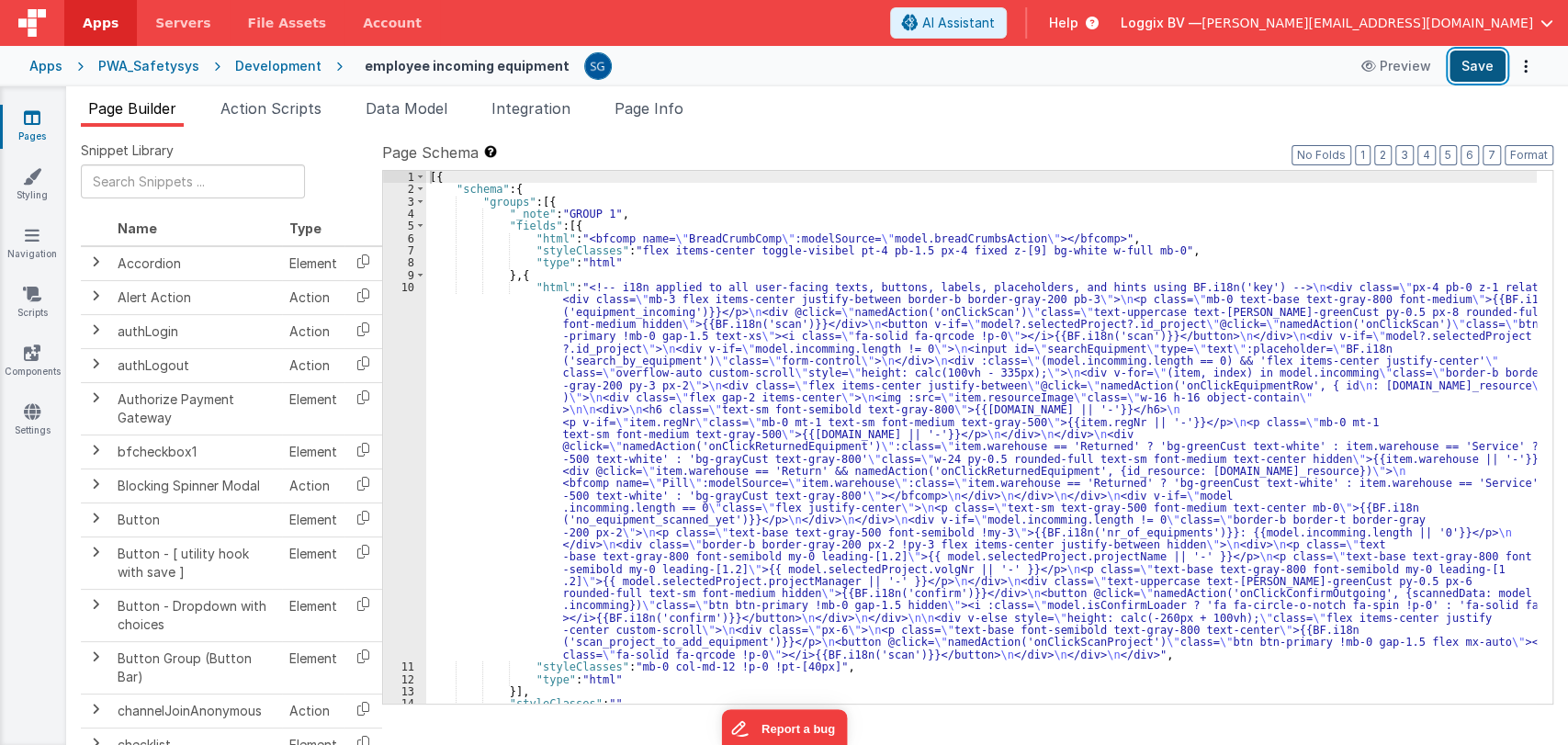
click at [1474, 70] on button "Save" at bounding box center [1477, 66] width 56 height 31
click at [31, 180] on icon at bounding box center [32, 176] width 18 height 18
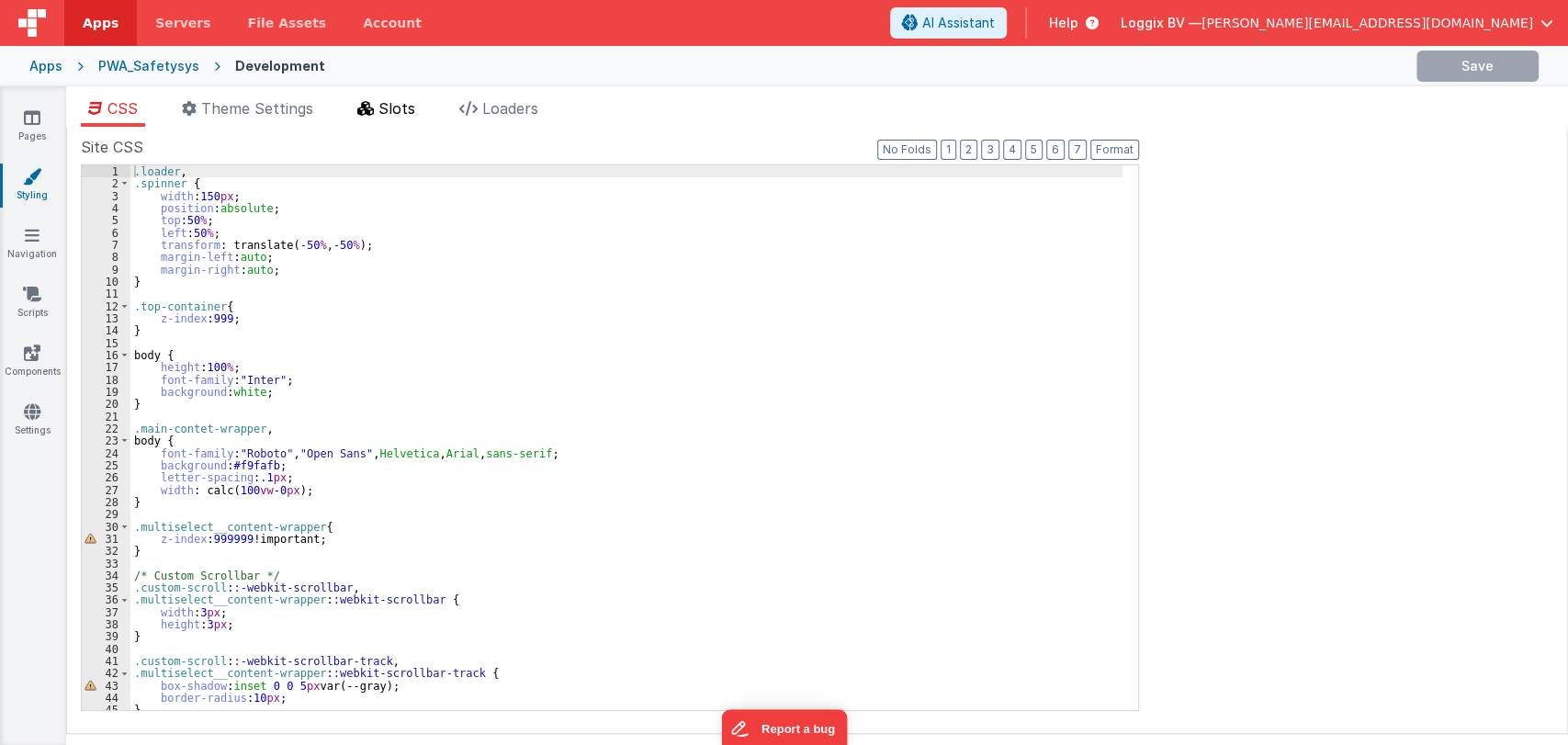
click at [374, 112] on icon at bounding box center [365, 108] width 16 height 14
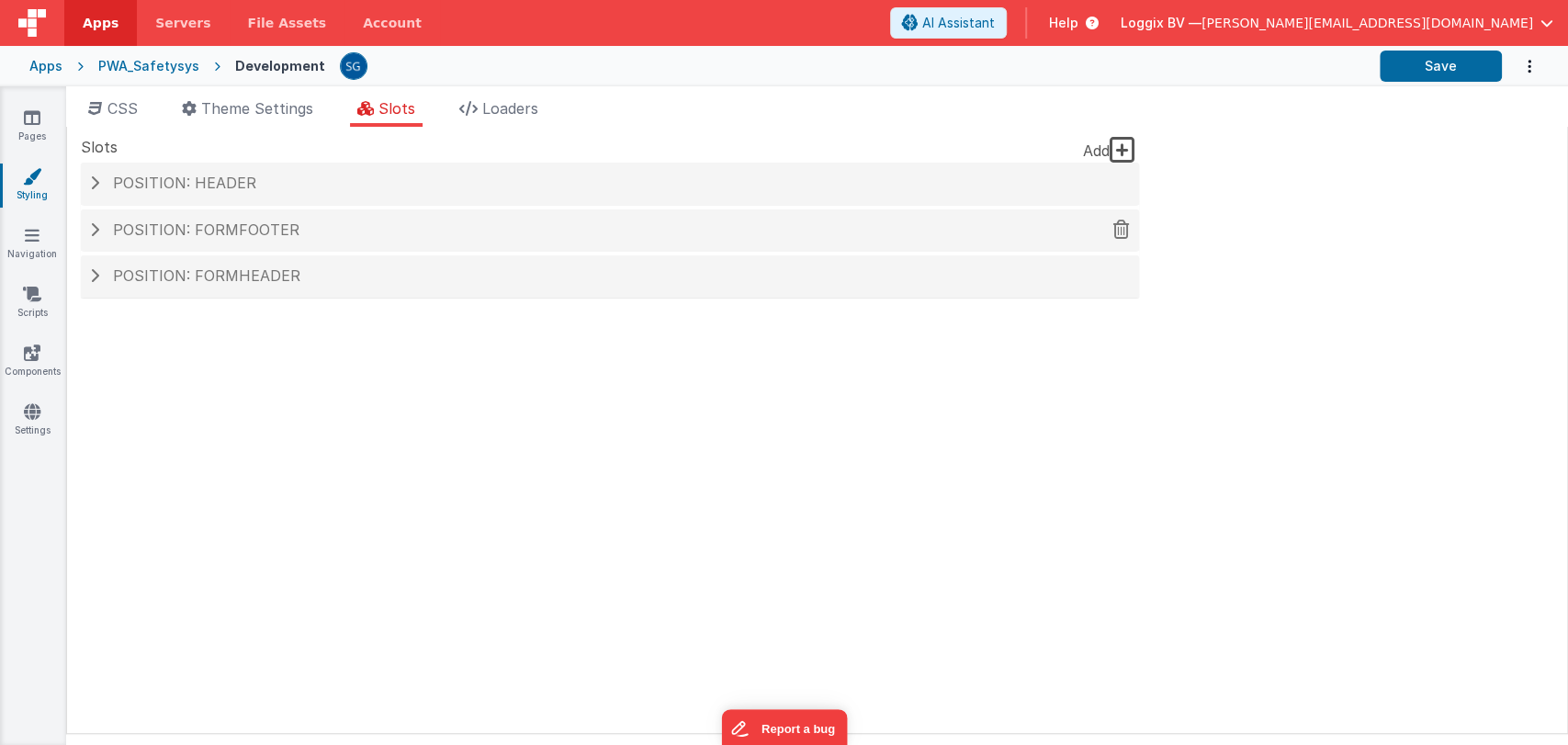
click at [147, 222] on span "Position: formFooter" at bounding box center [206, 229] width 187 height 18
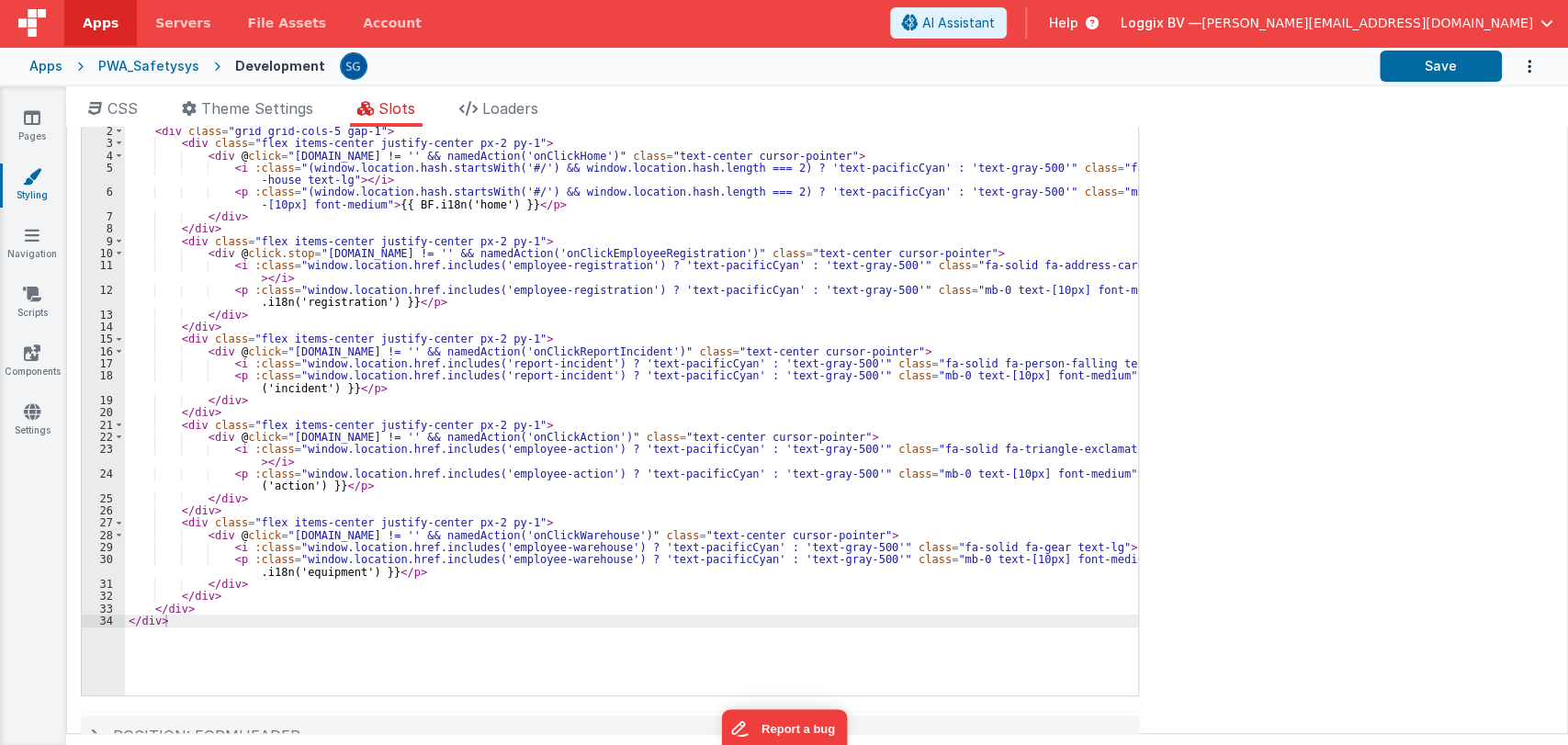
scroll to position [315, 0]
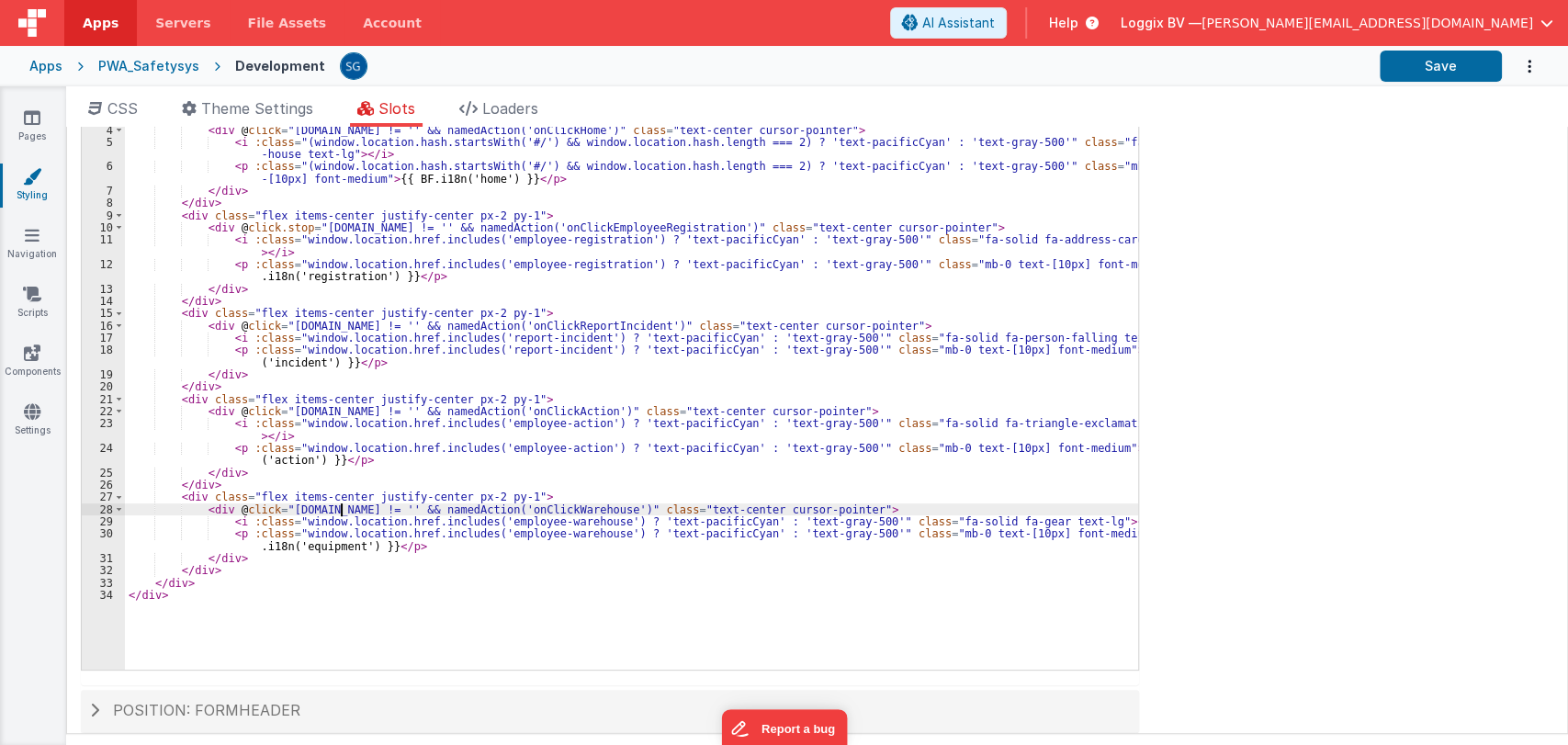
click at [338, 508] on div "< div v-if = "!model?._hideHeader" :class = "([DOMAIN_NAME] != '') ? 'bg-white …" at bounding box center [632, 389] width 1013 height 632
click at [196, 506] on div "< div v-if = "!model?._hideHeader" :class = "([DOMAIN_NAME] != '') ? 'bg-white …" at bounding box center [632, 389] width 1013 height 632
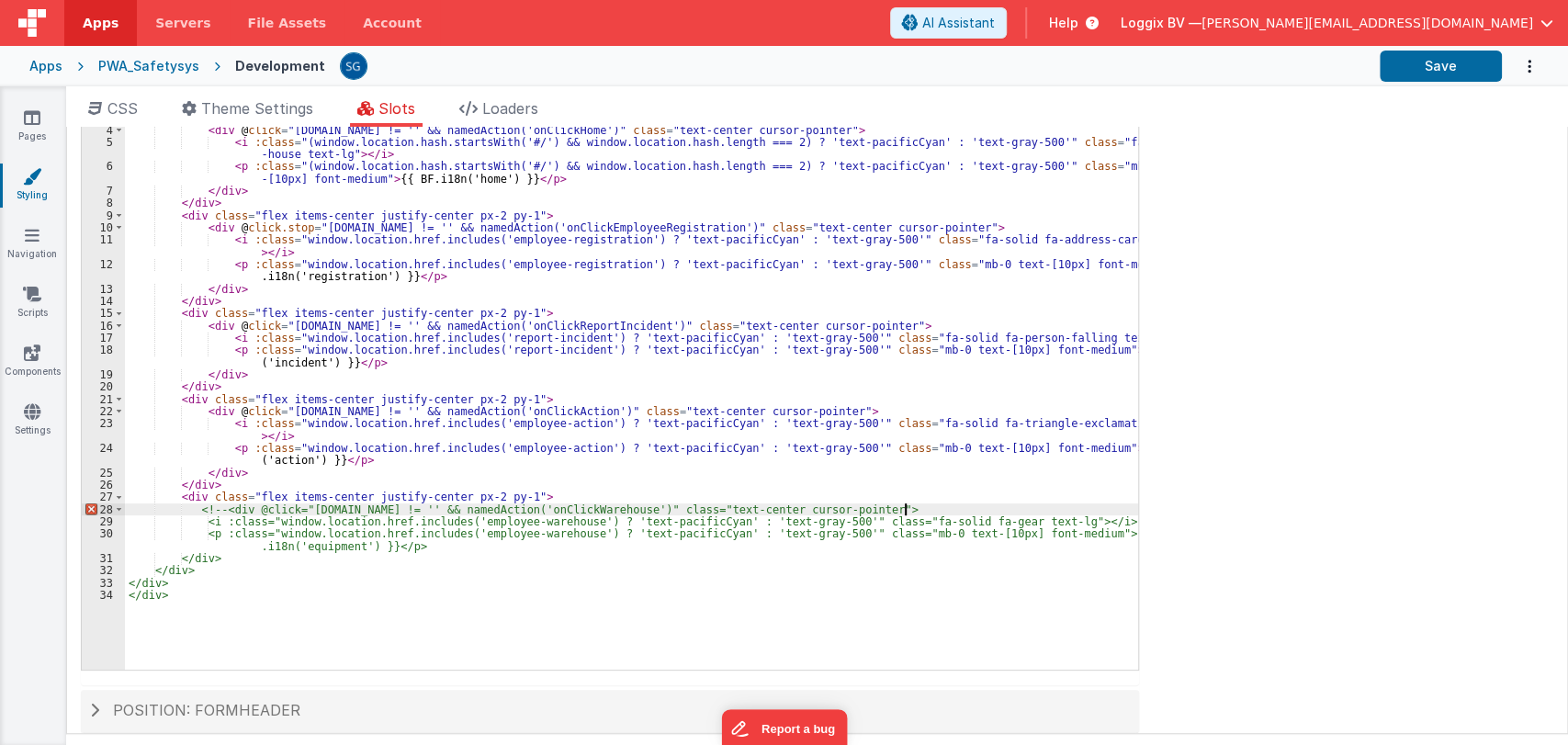
click at [919, 509] on div "< div v-if = "!model?._hideHeader" :class = "([DOMAIN_NAME] != '') ? 'bg-white …" at bounding box center [632, 389] width 1013 height 632
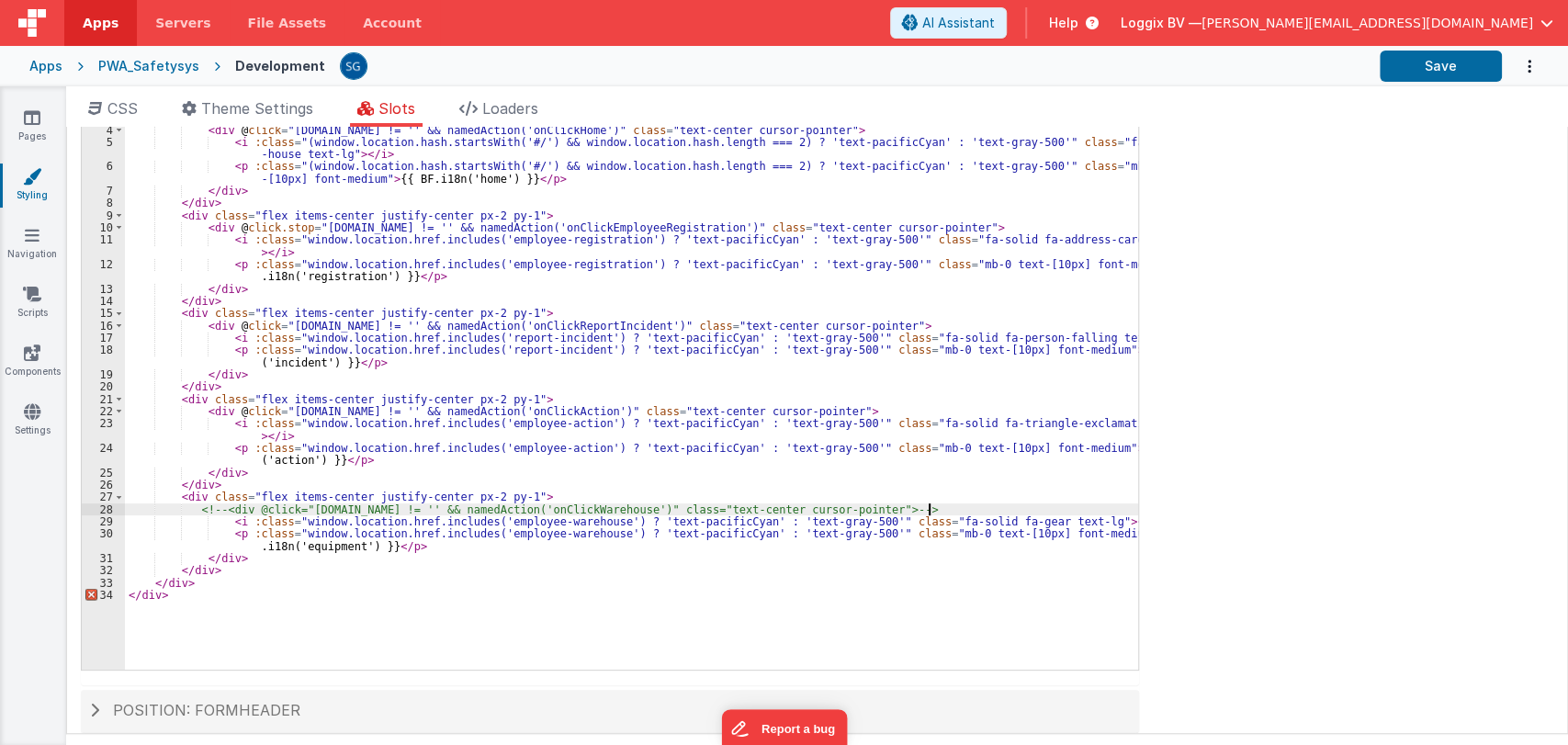
click at [225, 511] on div "< div v-if = "!model?._hideHeader" :class = "([DOMAIN_NAME] != '') ? 'bg-white …" at bounding box center [632, 389] width 1013 height 632
click at [942, 504] on div "< div v-if = "!model?._hideHeader" :class = "([DOMAIN_NAME] != '') ? 'bg-white …" at bounding box center [632, 389] width 1013 height 632
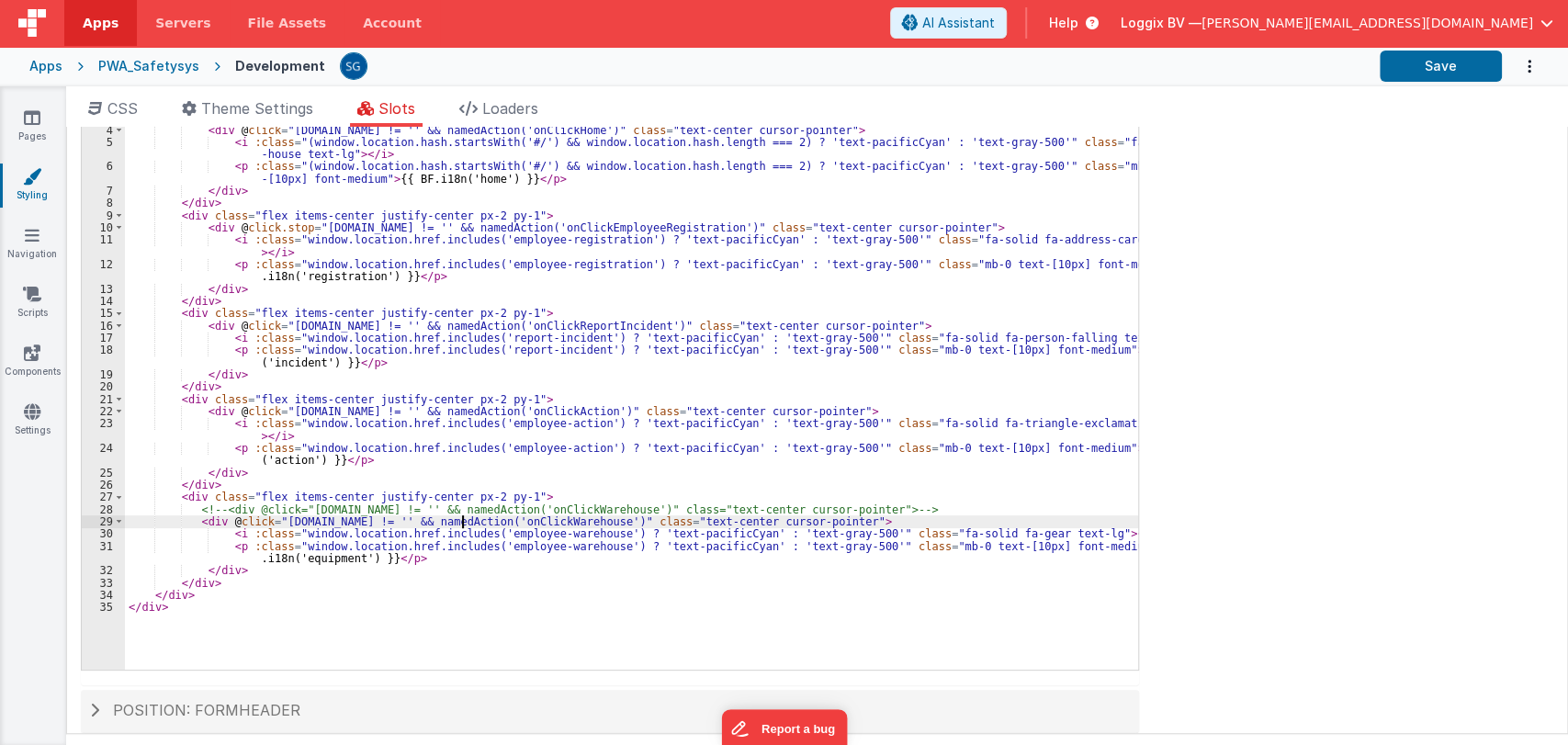
click at [460, 519] on div "< div v-if = "!model?._hideHeader" :class = "([DOMAIN_NAME] != '') ? 'bg-white …" at bounding box center [632, 389] width 1013 height 632
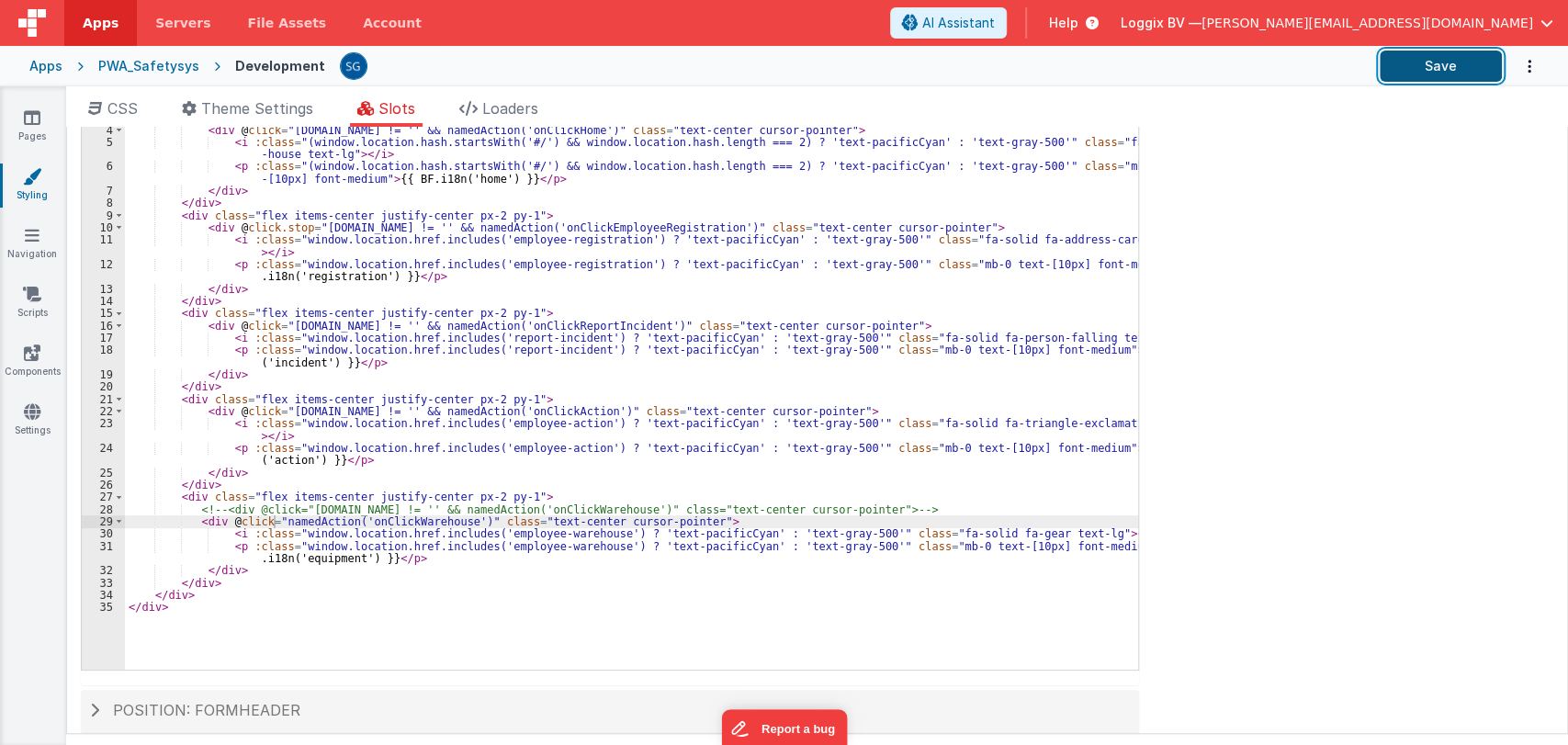
click at [1414, 75] on button "Save" at bounding box center [1440, 66] width 122 height 31
click at [25, 119] on icon at bounding box center [32, 117] width 16 height 18
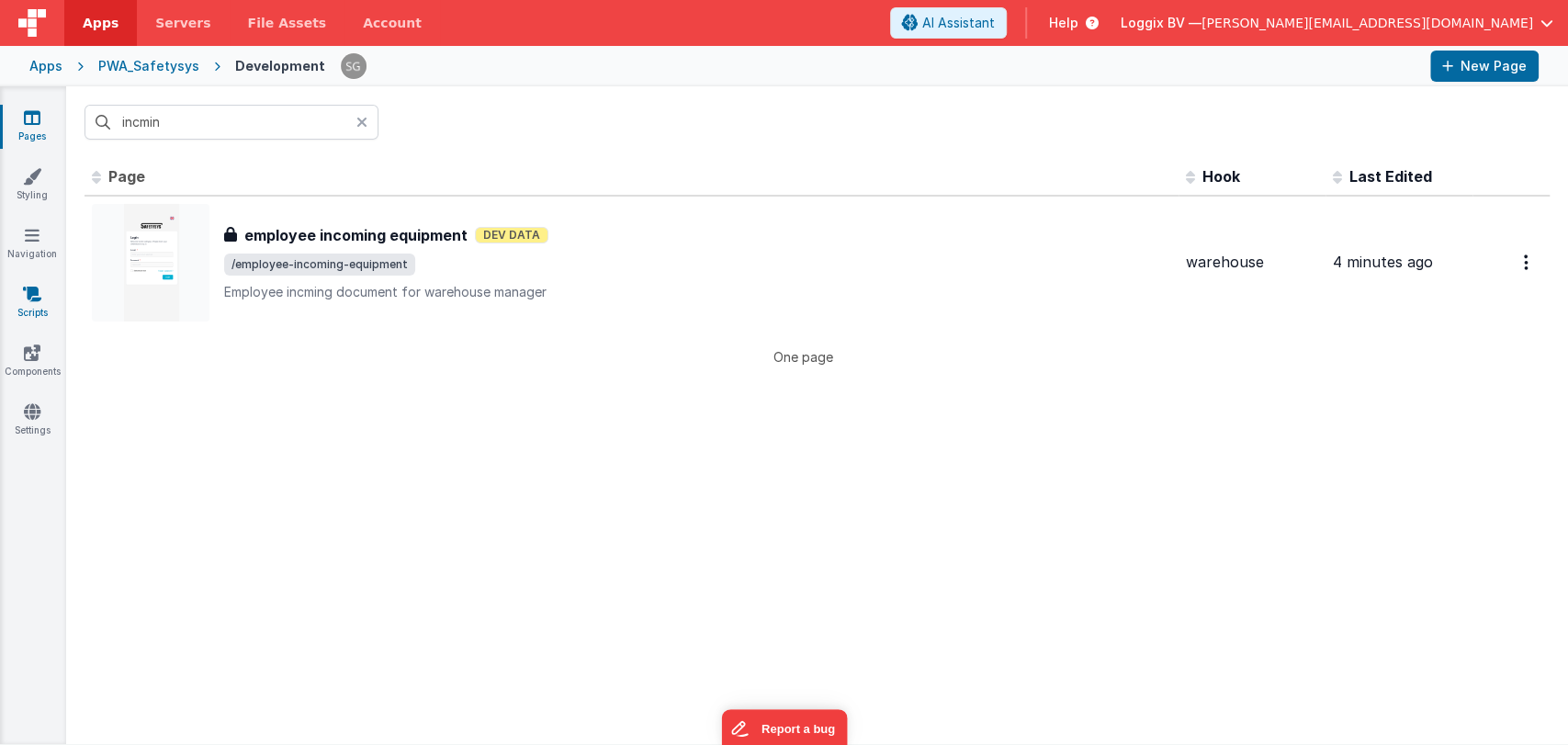
click at [30, 305] on link "Scripts" at bounding box center [32, 303] width 66 height 37
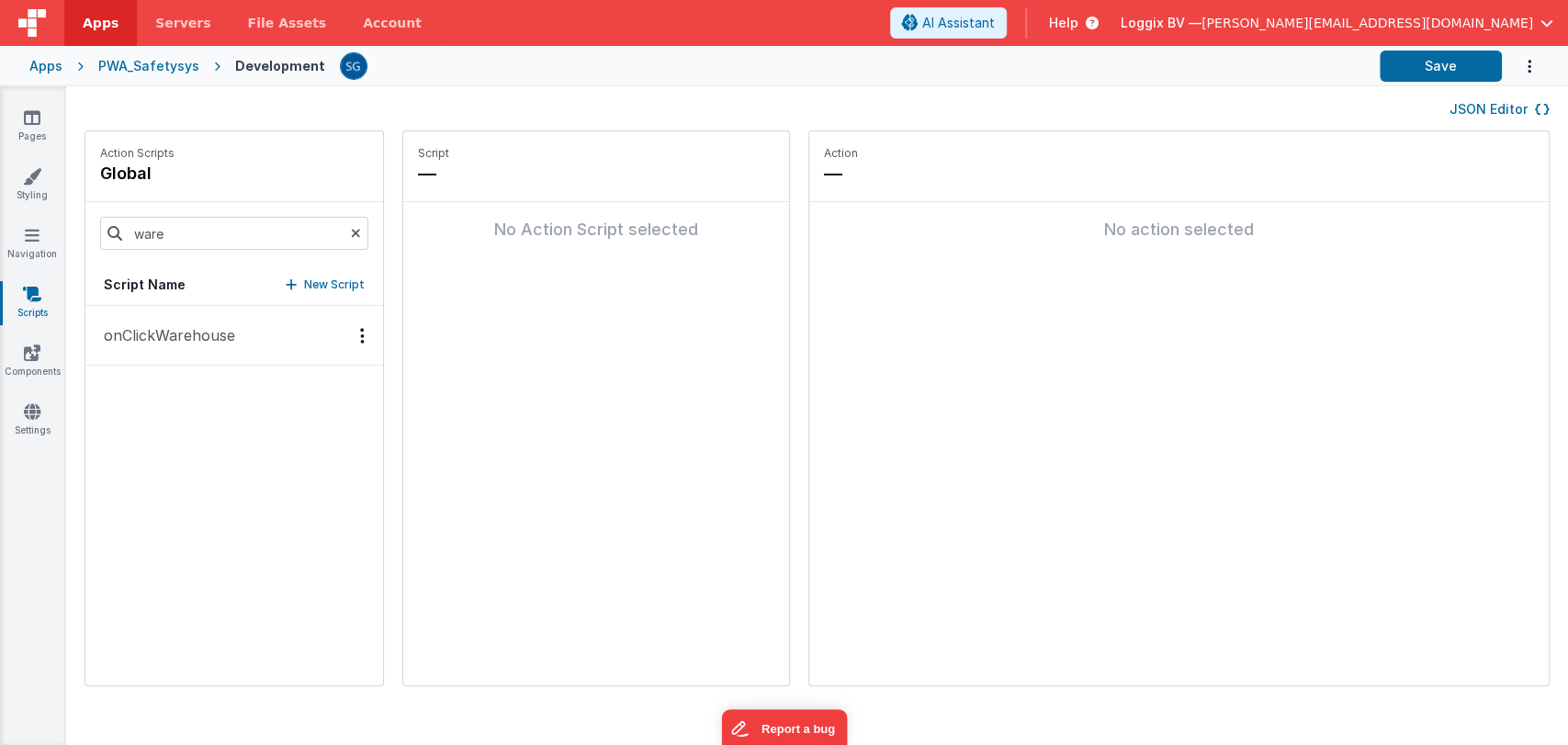
click at [148, 325] on p "onClickWarehouse" at bounding box center [163, 335] width 142 height 22
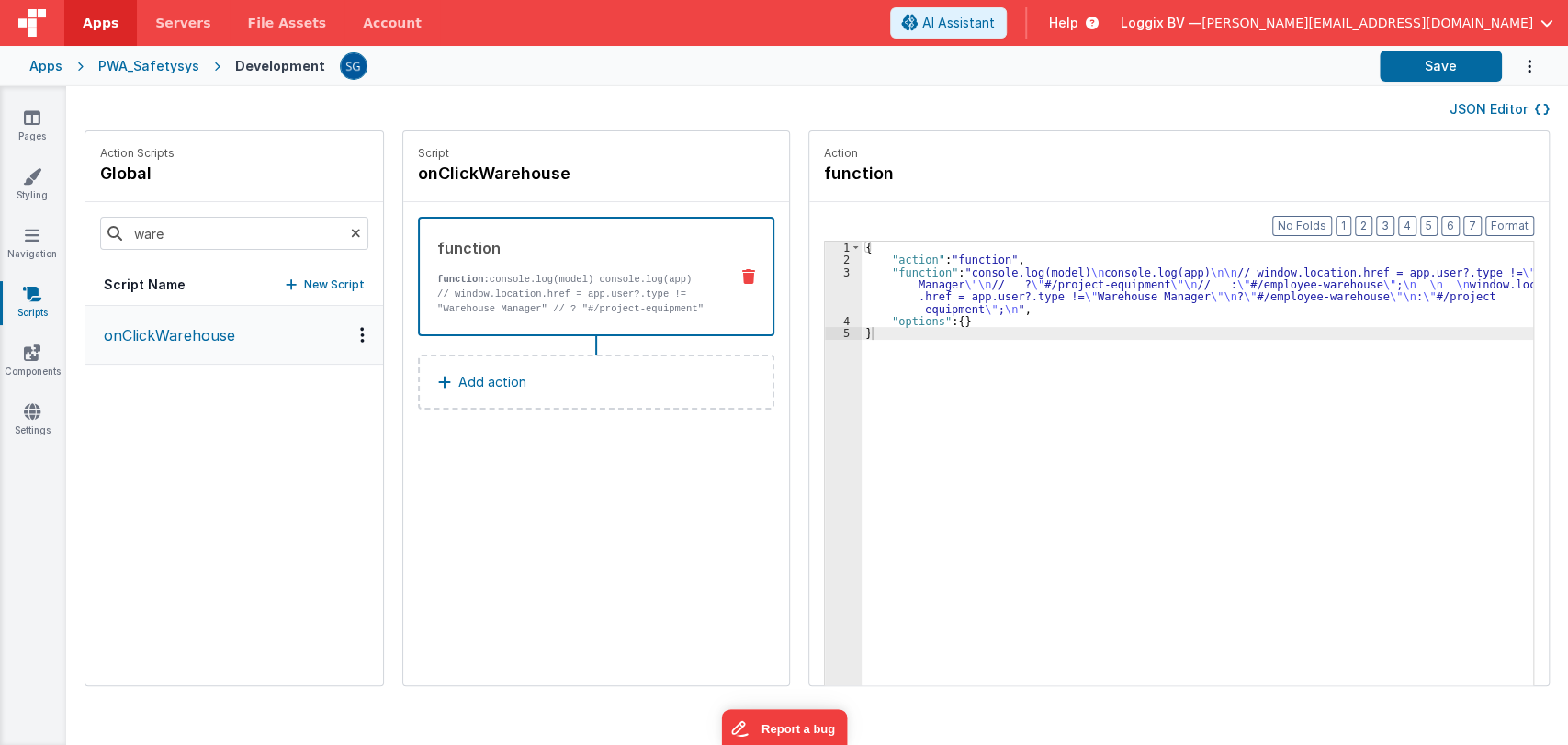
click at [873, 296] on div "{ "action" : "function" , "function" : "console.log(model) \n console.log(app) …" at bounding box center [1206, 504] width 689 height 525
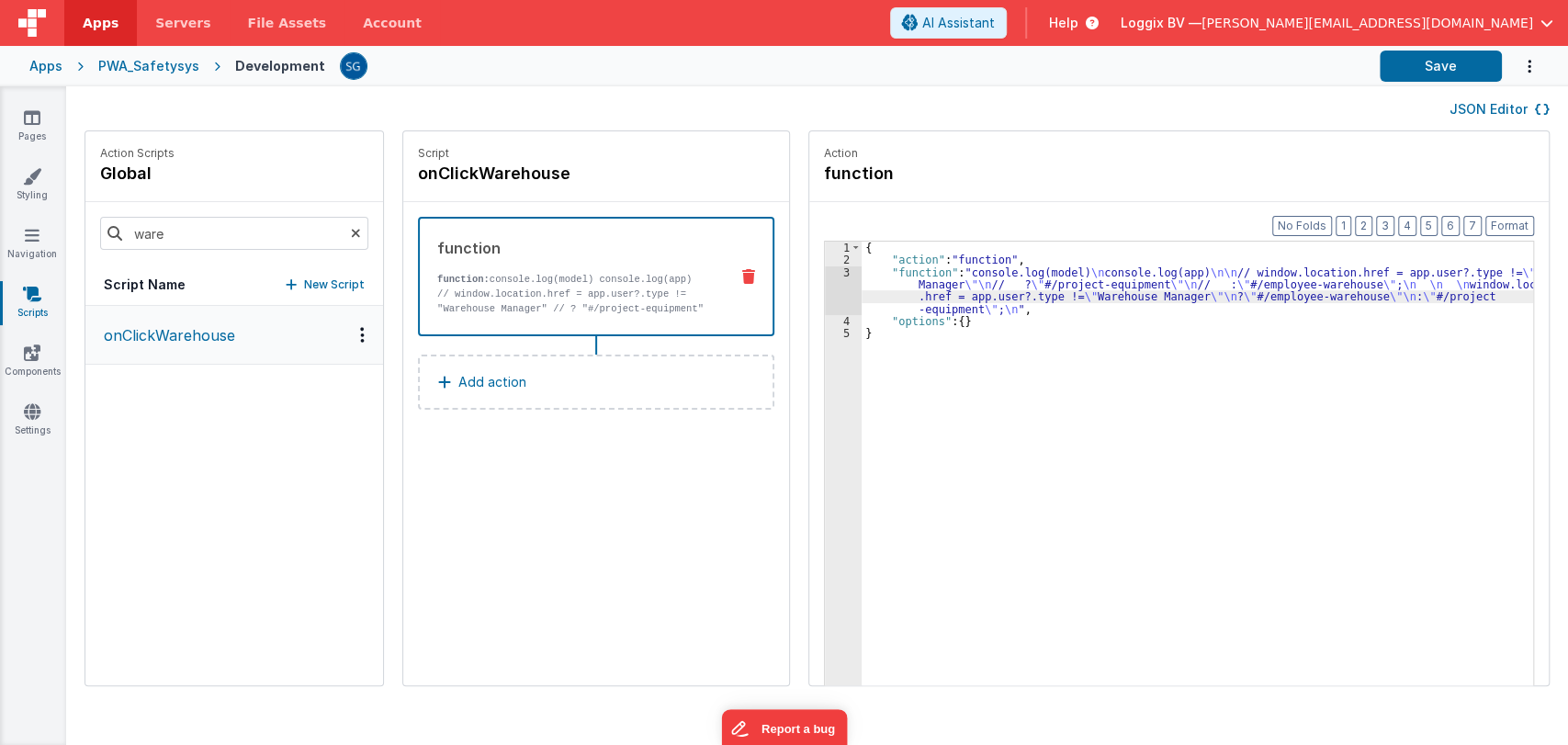
click at [826, 271] on div "3" at bounding box center [843, 290] width 37 height 49
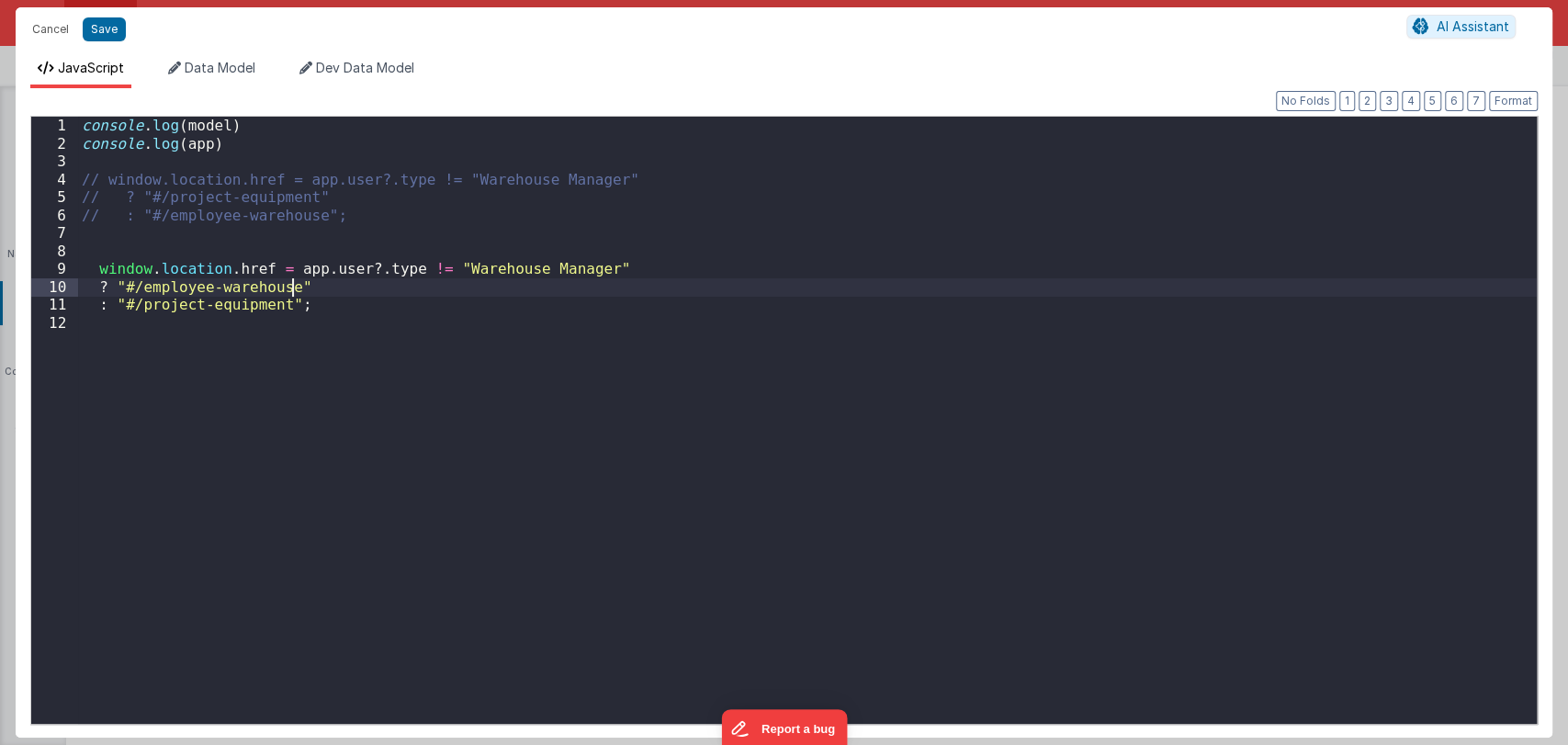
click at [826, 271] on div "console . log ( model ) console . log ( app ) // window.location.href = app.use…" at bounding box center [807, 437] width 1458 height 643
click at [57, 23] on button "Cancel" at bounding box center [50, 29] width 55 height 26
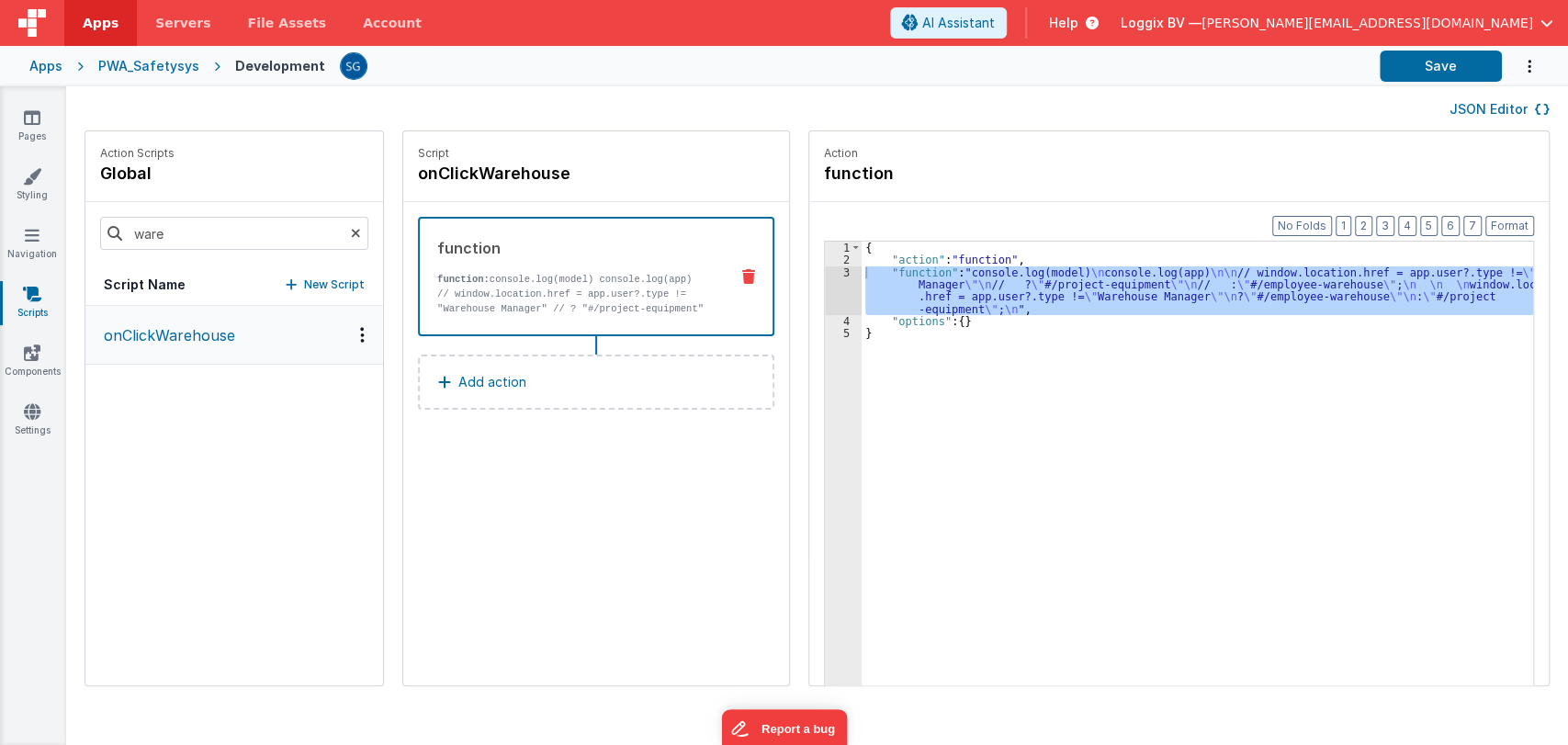
click at [218, 399] on div "onClickWarehouse" at bounding box center [234, 495] width 297 height 379
click at [351, 231] on icon at bounding box center [356, 233] width 11 height 62
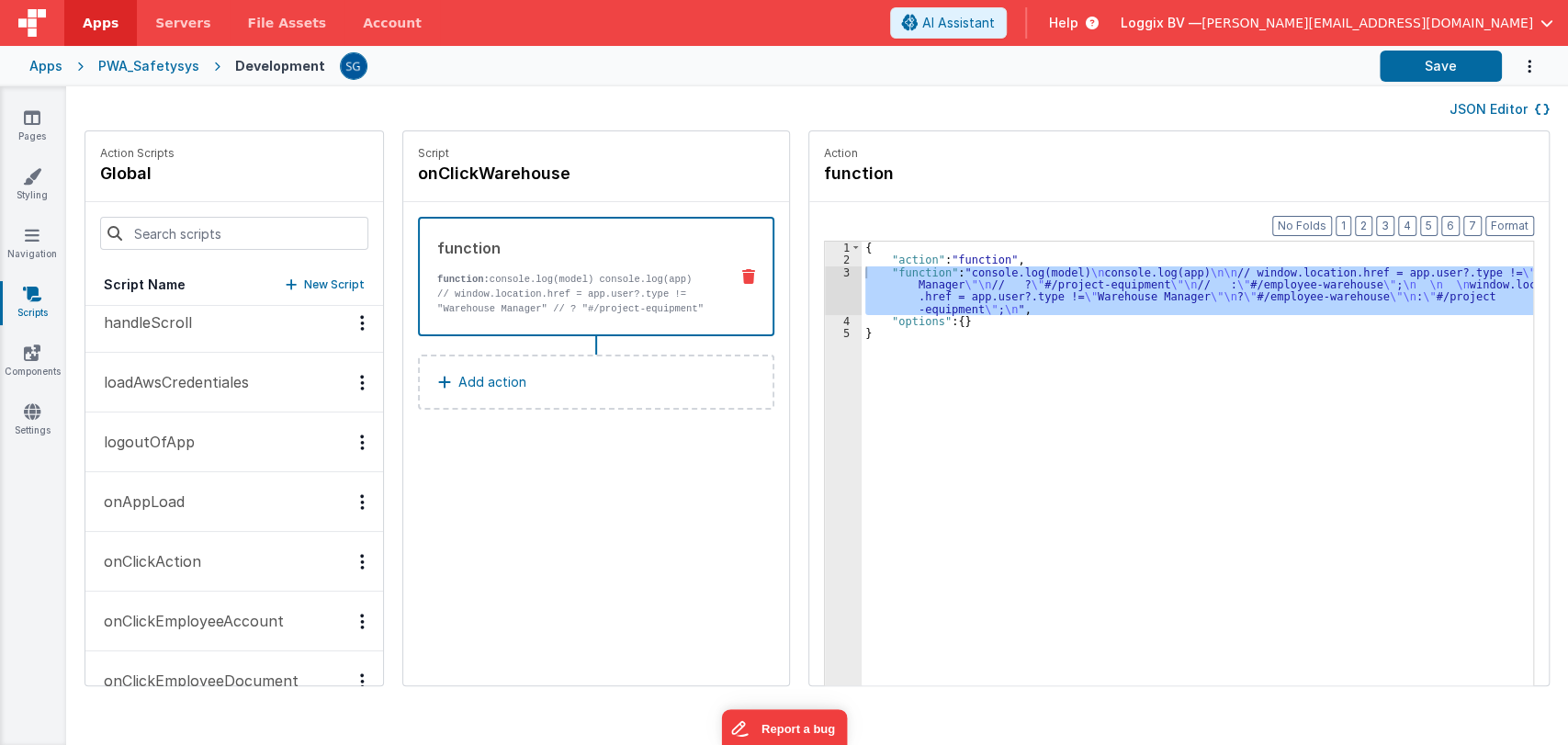
scroll to position [86, 0]
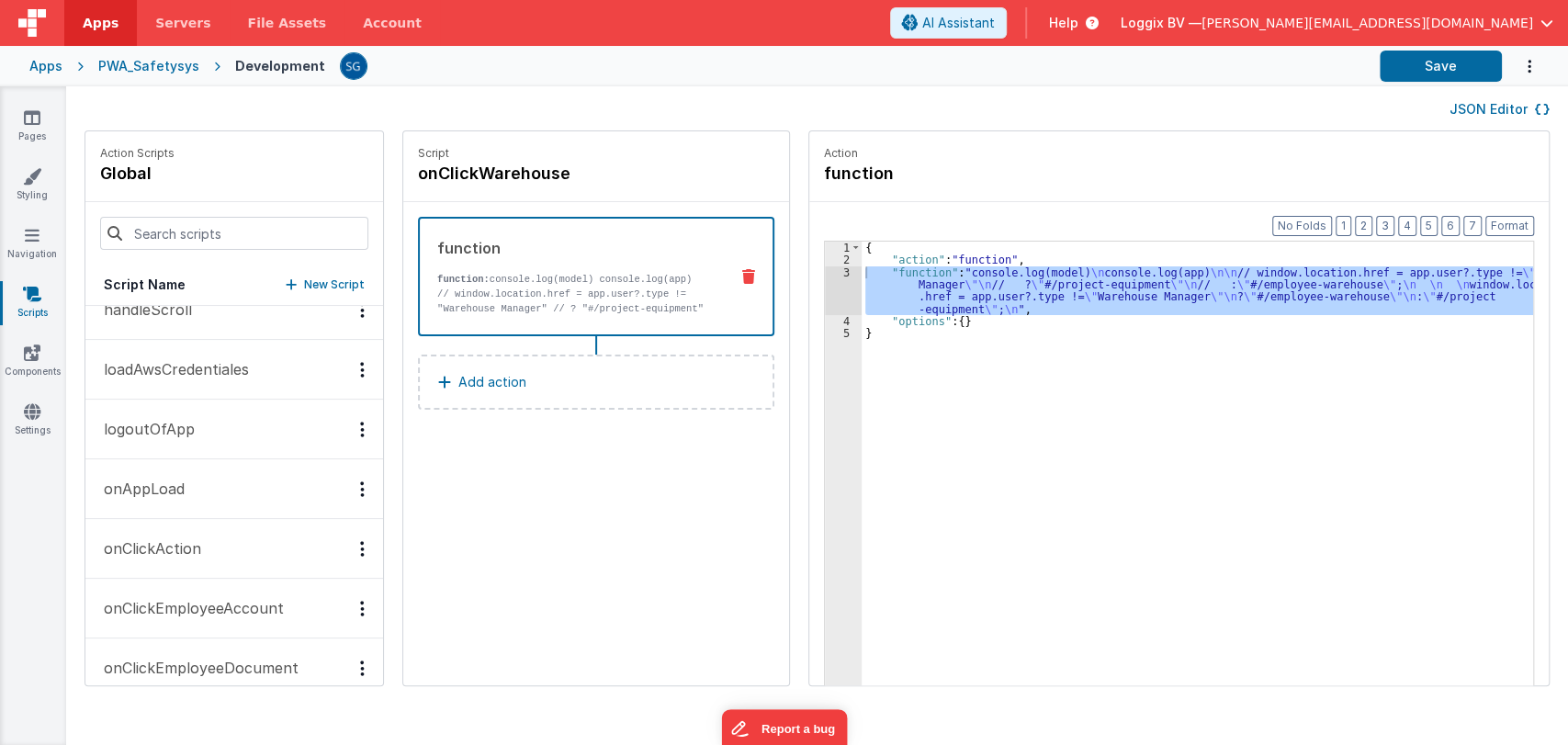
click at [165, 488] on p "onAppLoad" at bounding box center [138, 488] width 92 height 22
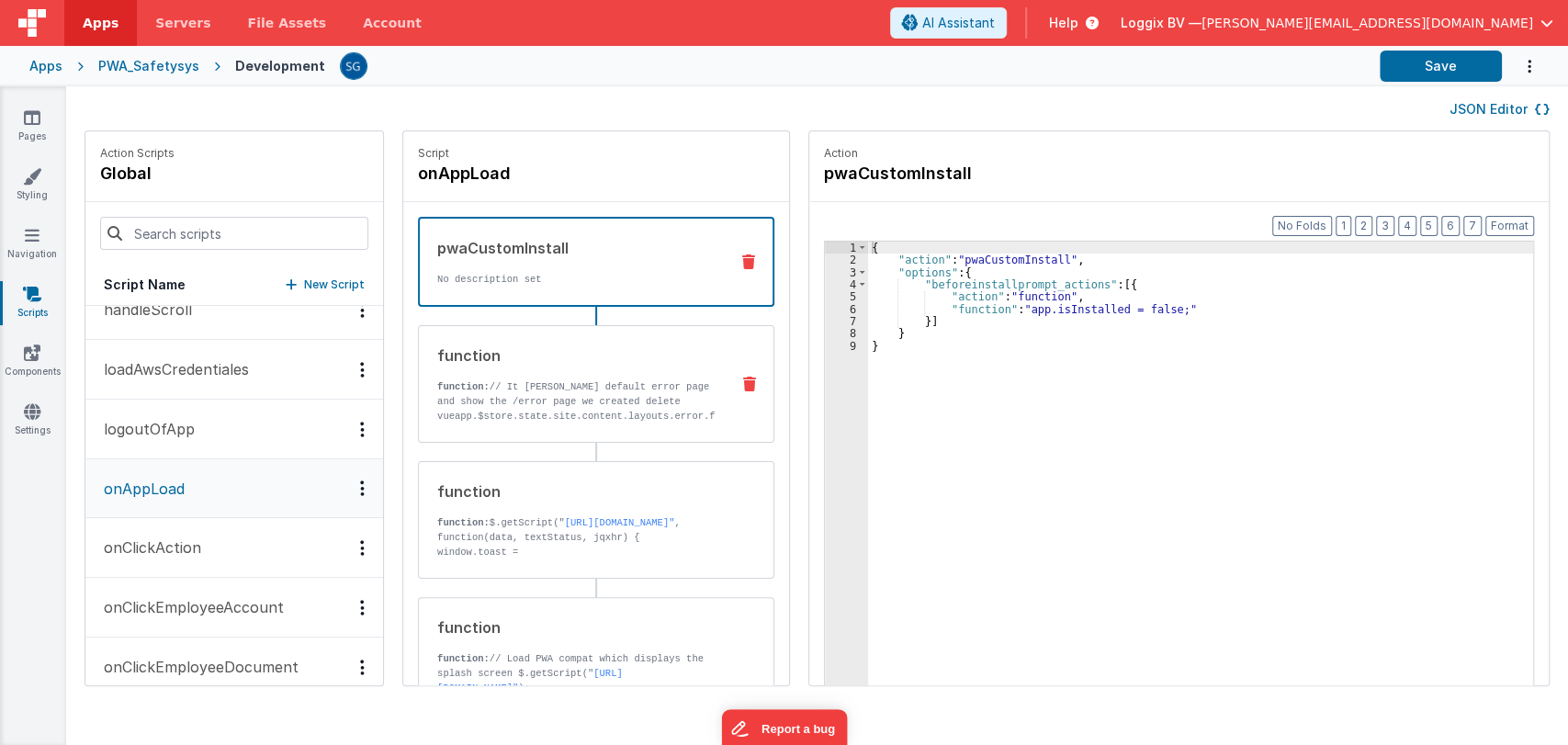
scroll to position [134, 0]
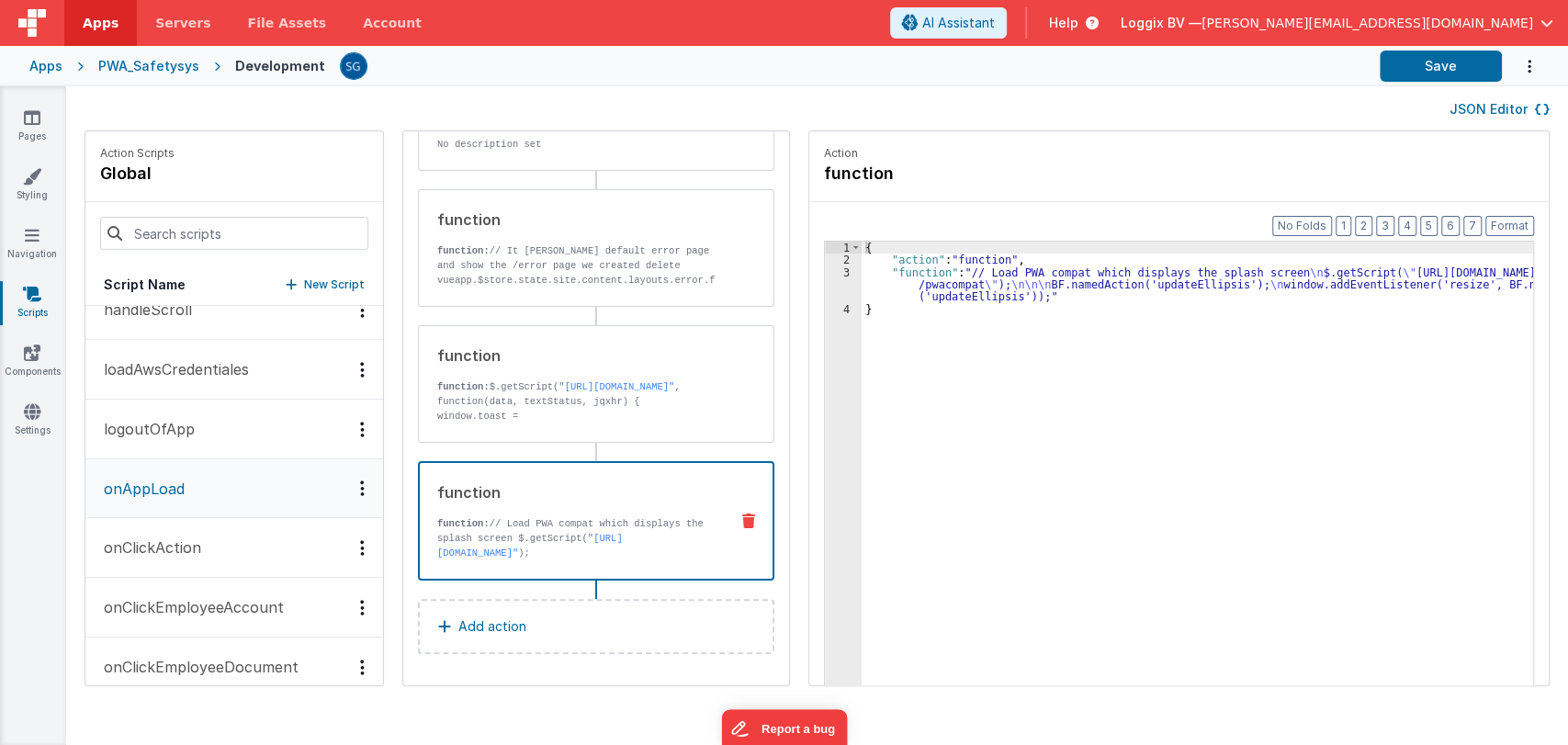
click at [534, 518] on p "function: // Load PWA compat which displays the splash screen $.getScript(" [UR…" at bounding box center [576, 538] width 277 height 44
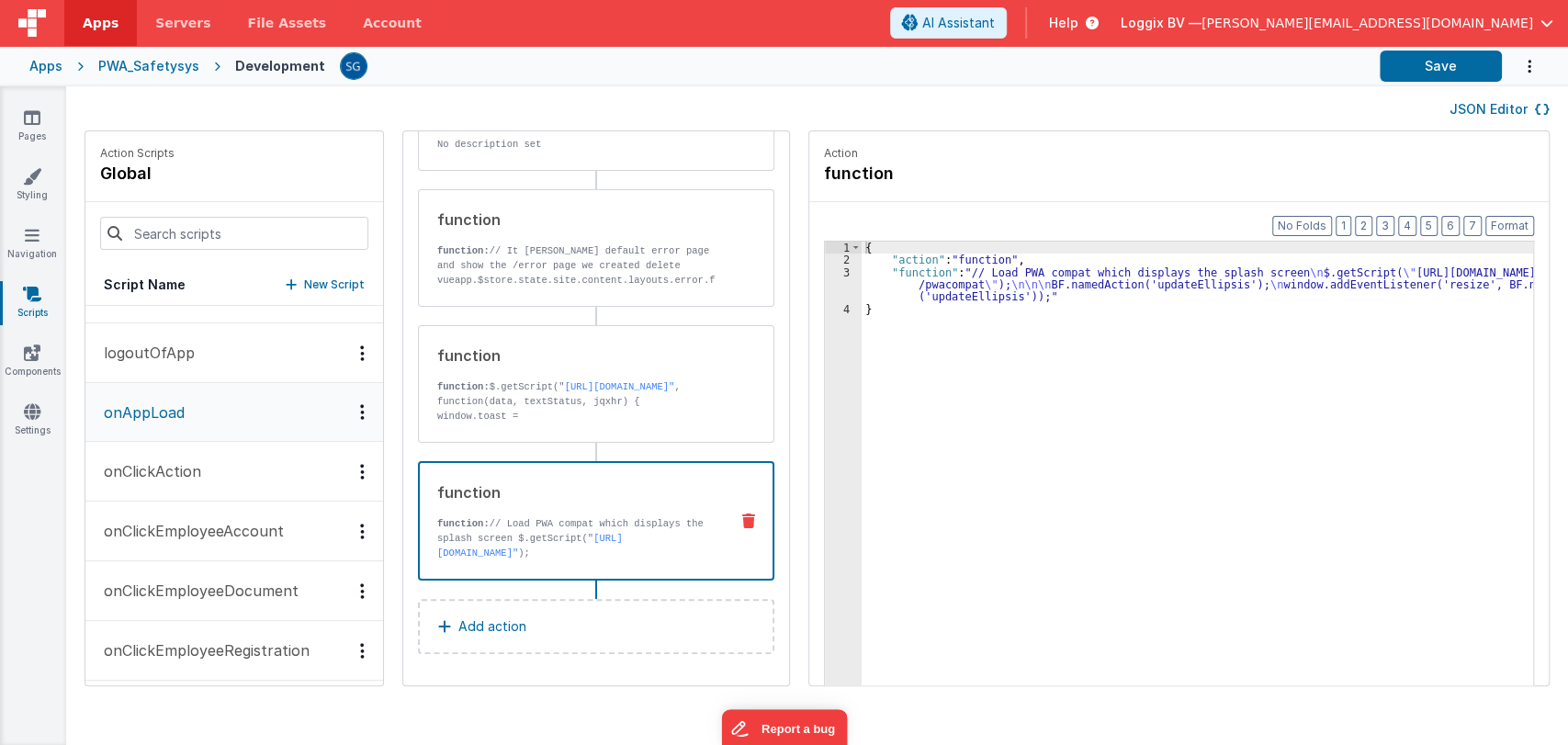
scroll to position [165, 0]
click at [183, 449] on button "onClickAction" at bounding box center [234, 468] width 297 height 60
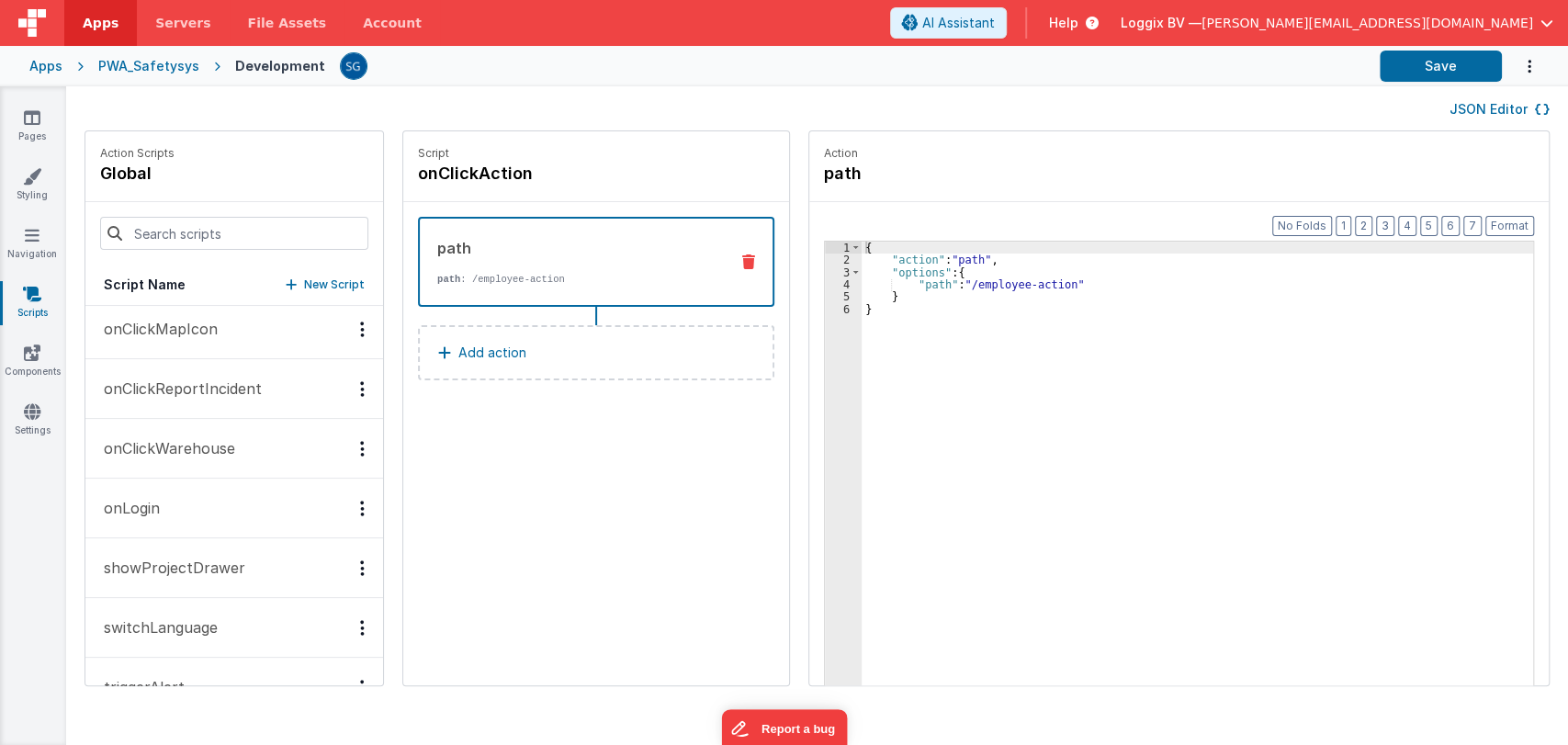
scroll to position [608, 0]
click at [182, 450] on p "onClickWarehouse" at bounding box center [163, 441] width 142 height 22
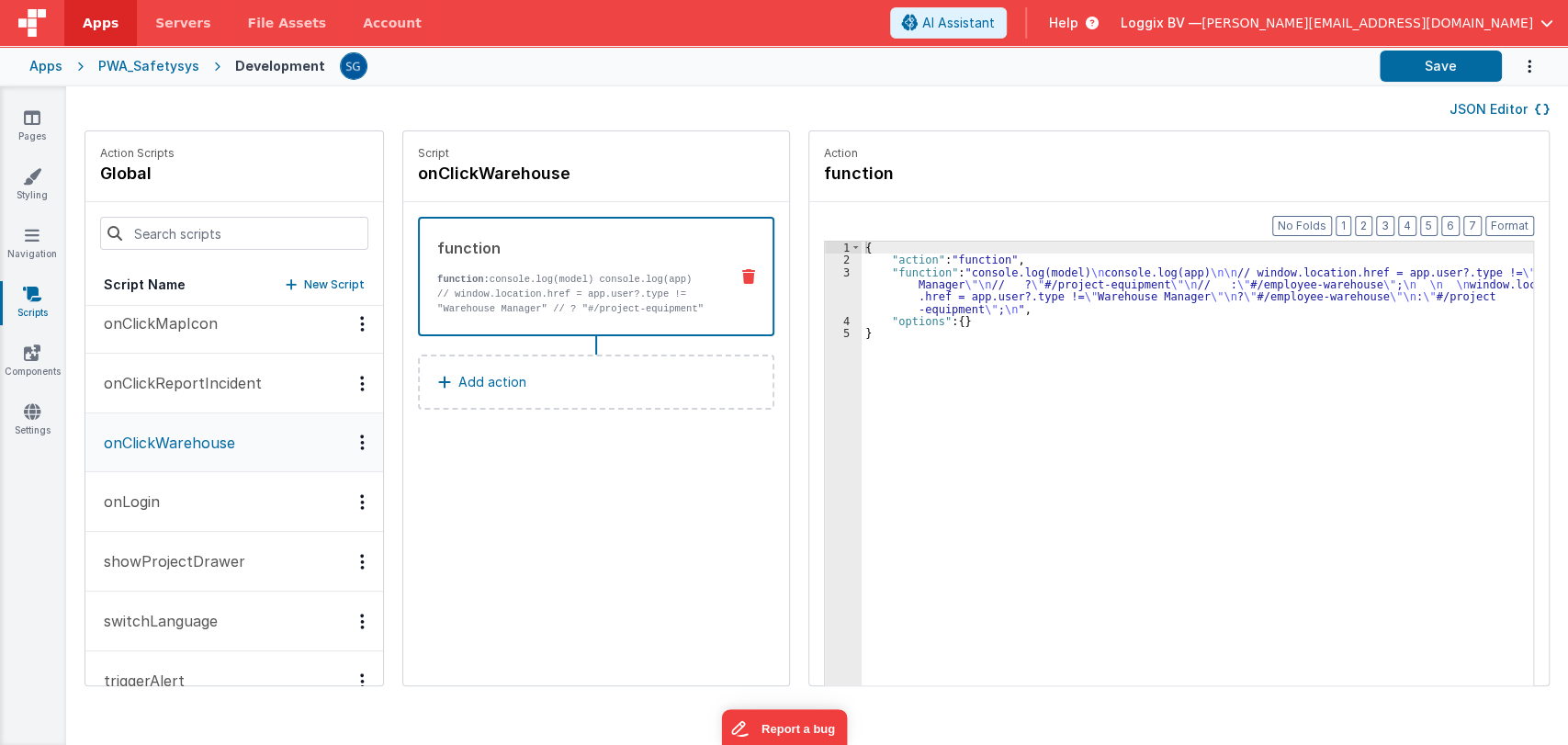
scroll to position [609, 0]
click at [174, 505] on button "onLogin" at bounding box center [234, 501] width 297 height 60
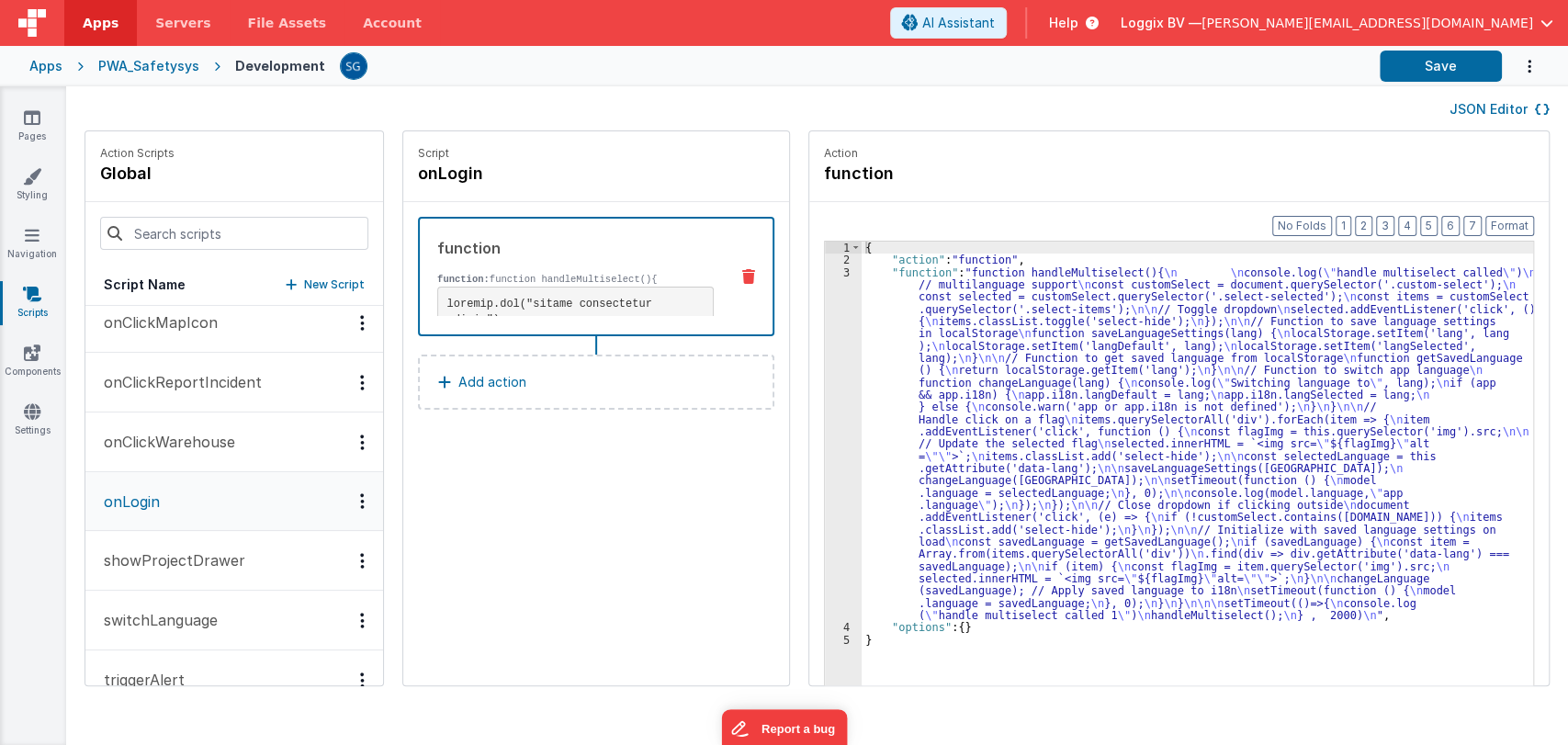
click at [861, 310] on div "{ "action" : "function" , "function" : "function handleMultiselect(){ \n \n con…" at bounding box center [1206, 504] width 689 height 525
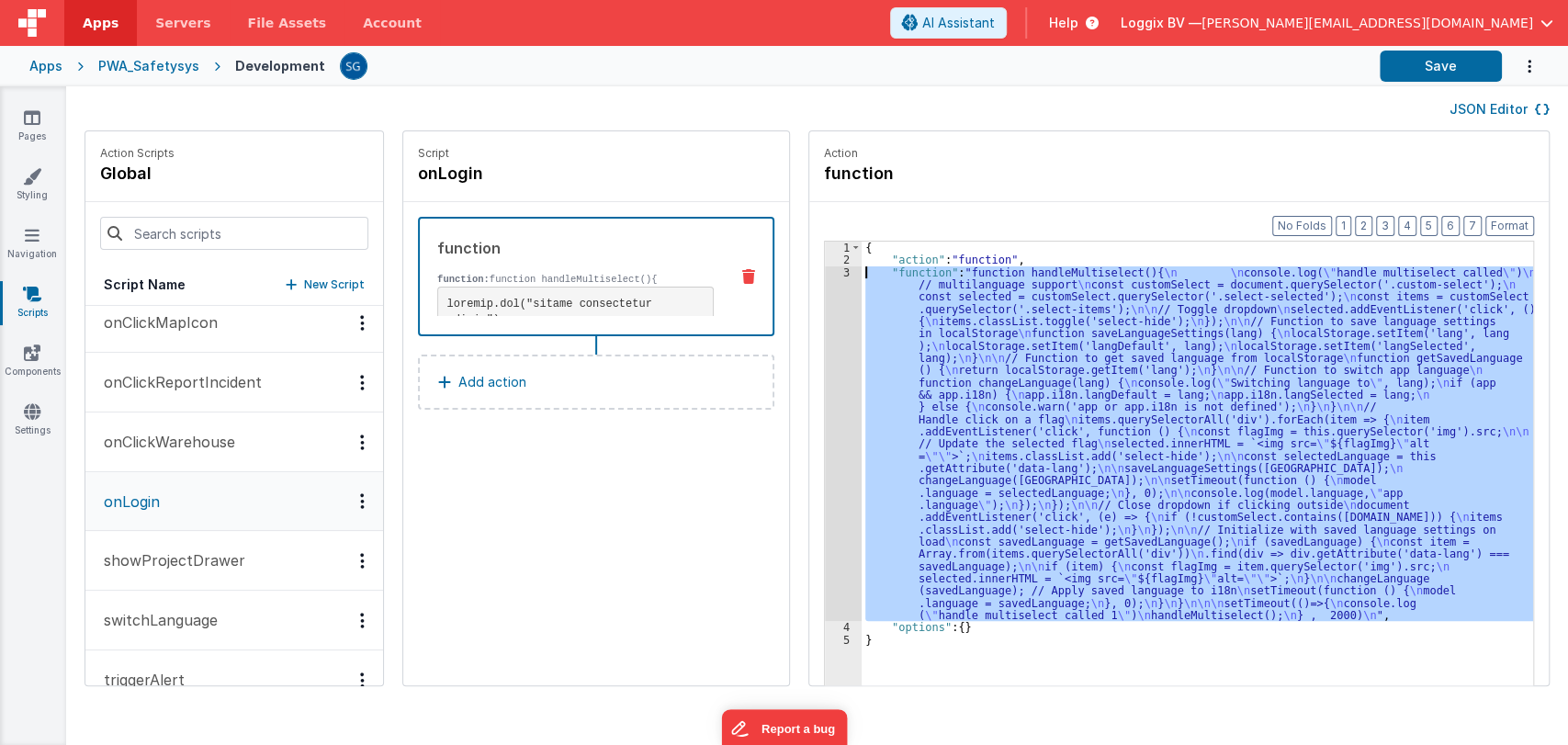
click at [829, 268] on div "3" at bounding box center [843, 444] width 37 height 356
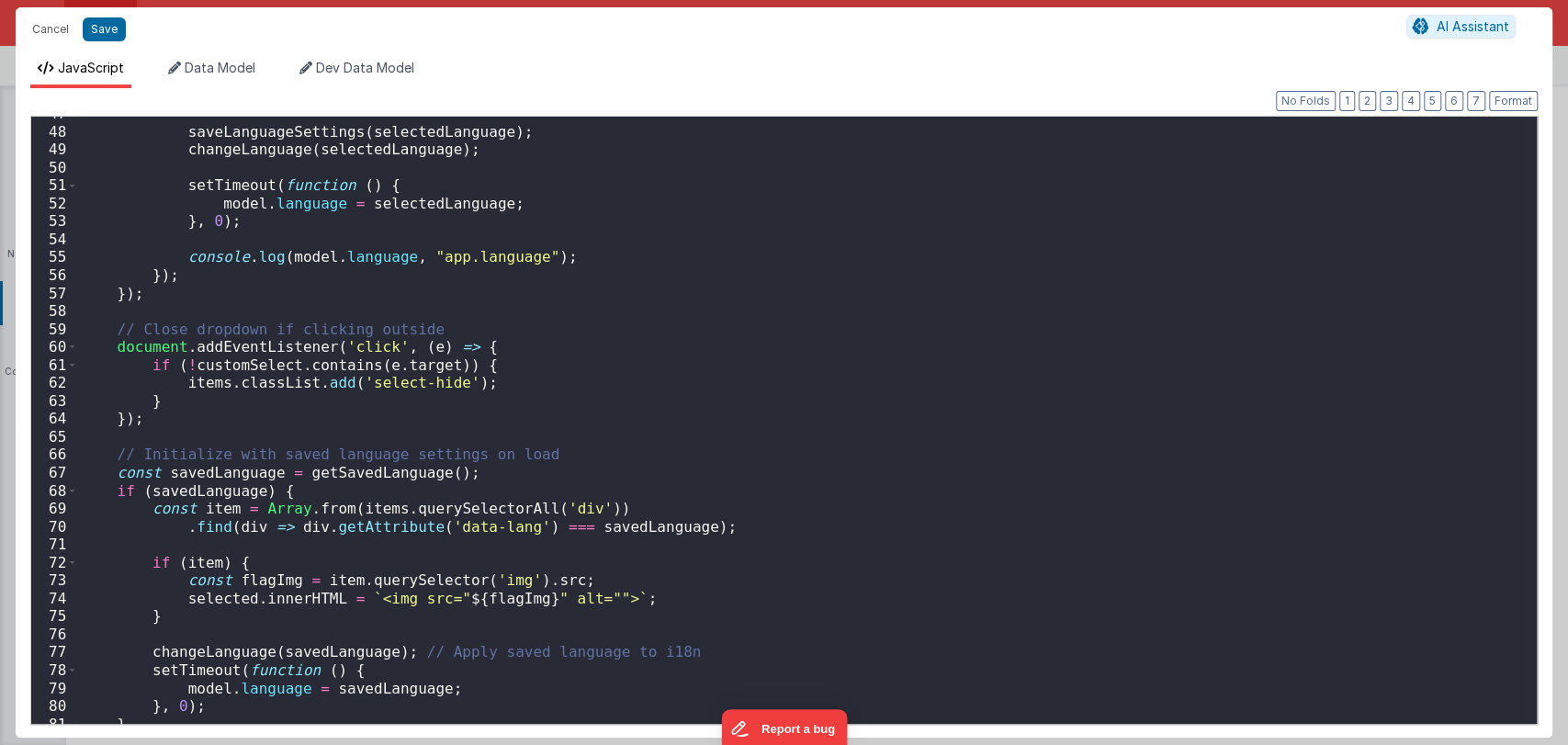
scroll to position [991, 0]
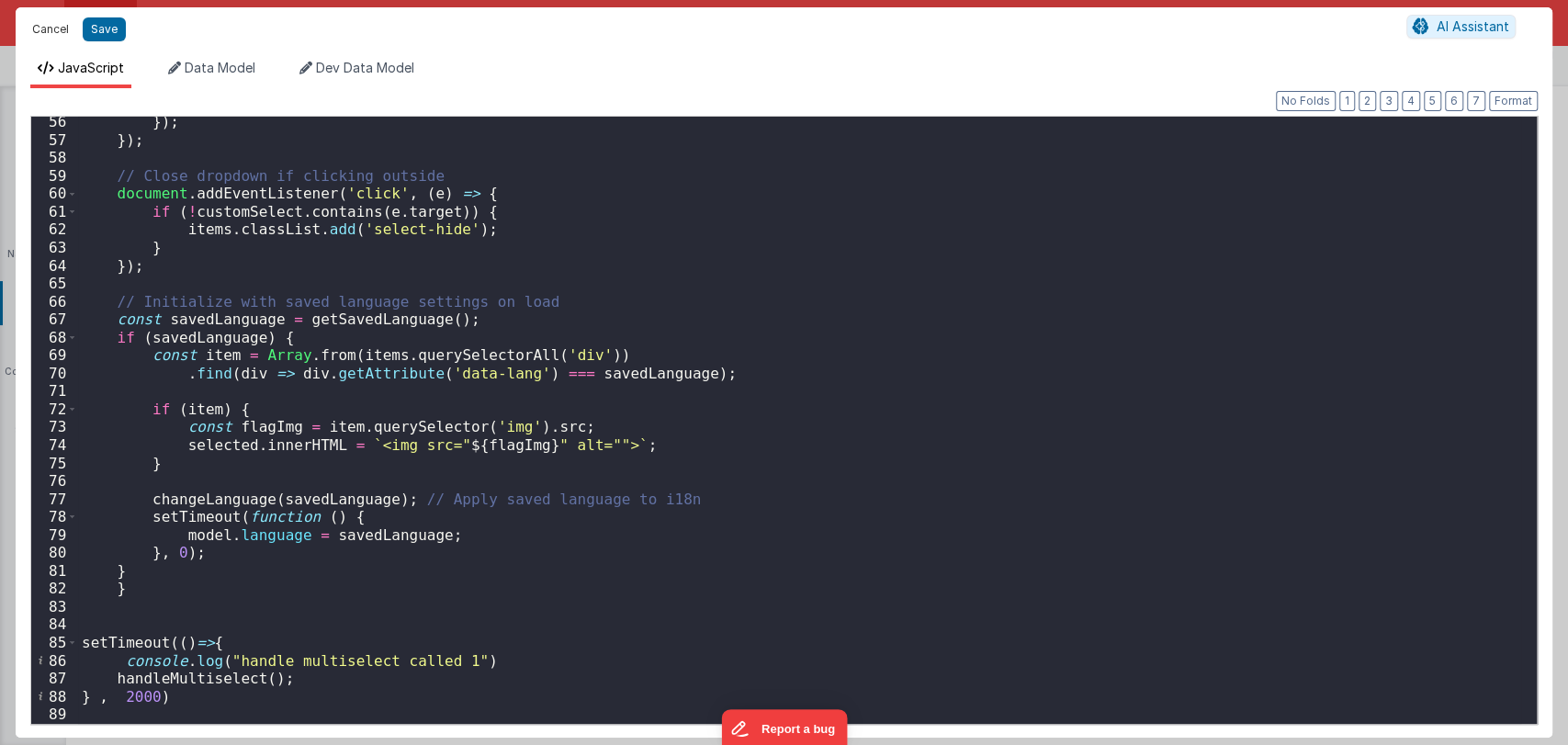
click at [52, 33] on button "Cancel" at bounding box center [50, 29] width 55 height 26
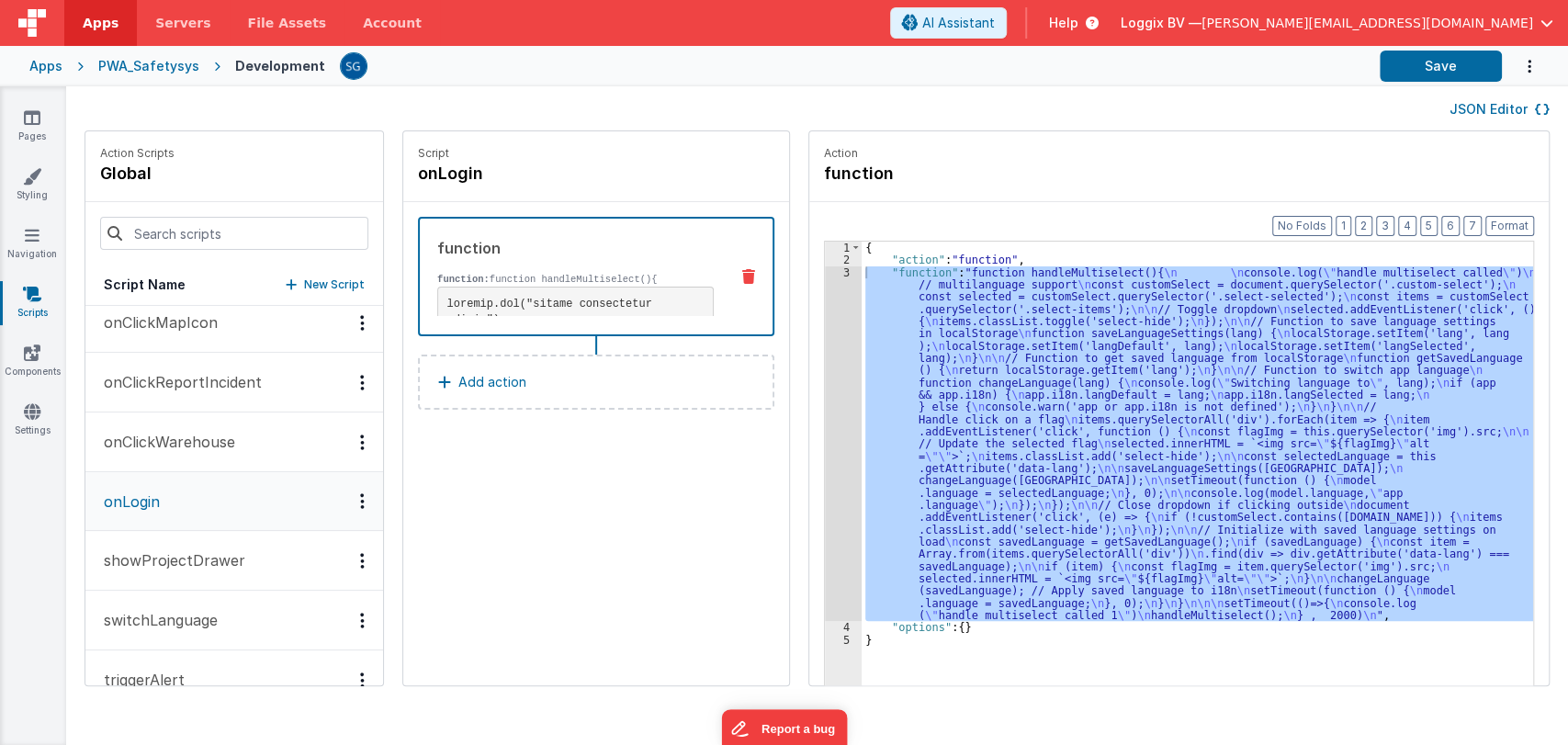
scroll to position [707, 0]
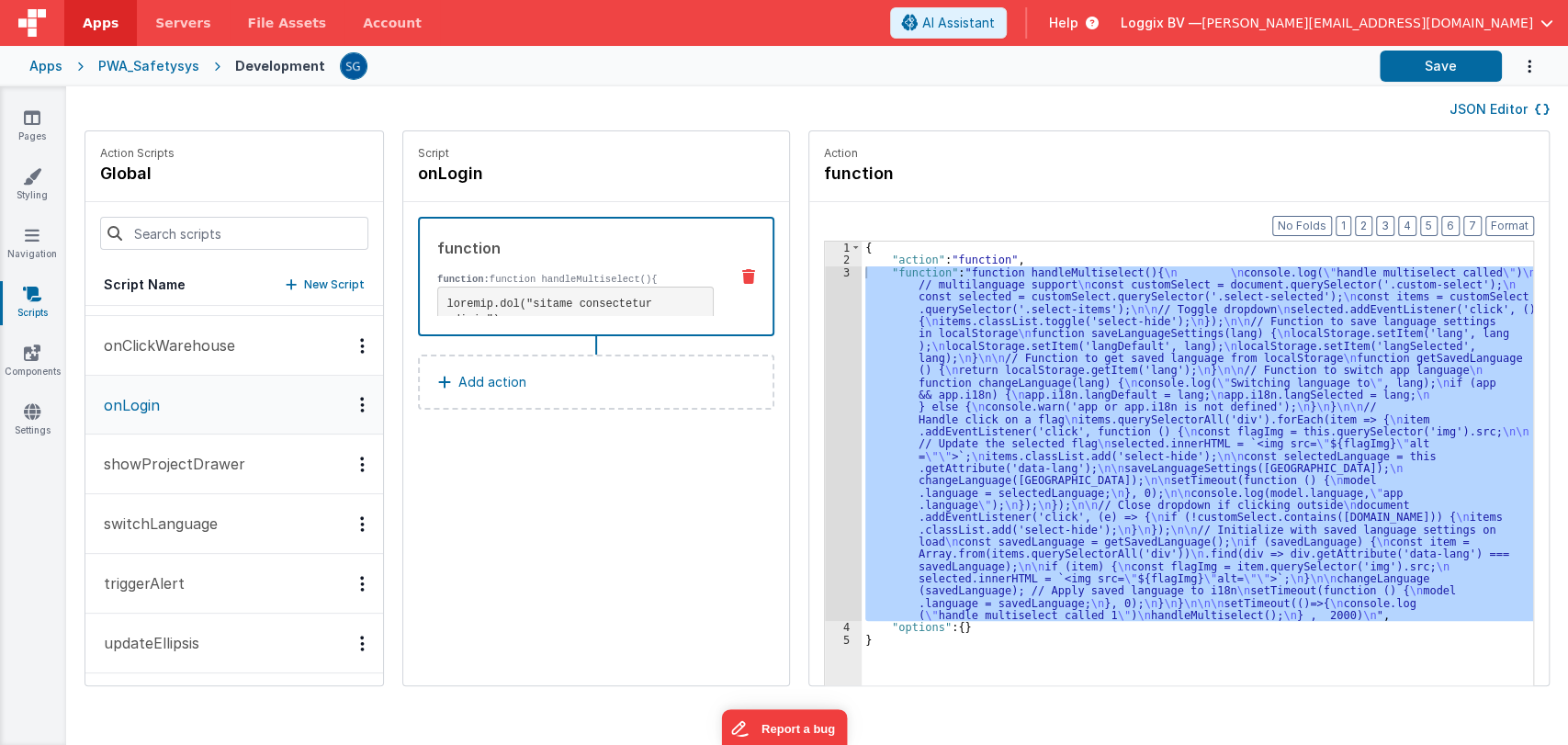
click at [176, 522] on p "switchLanguage" at bounding box center [155, 523] width 125 height 22
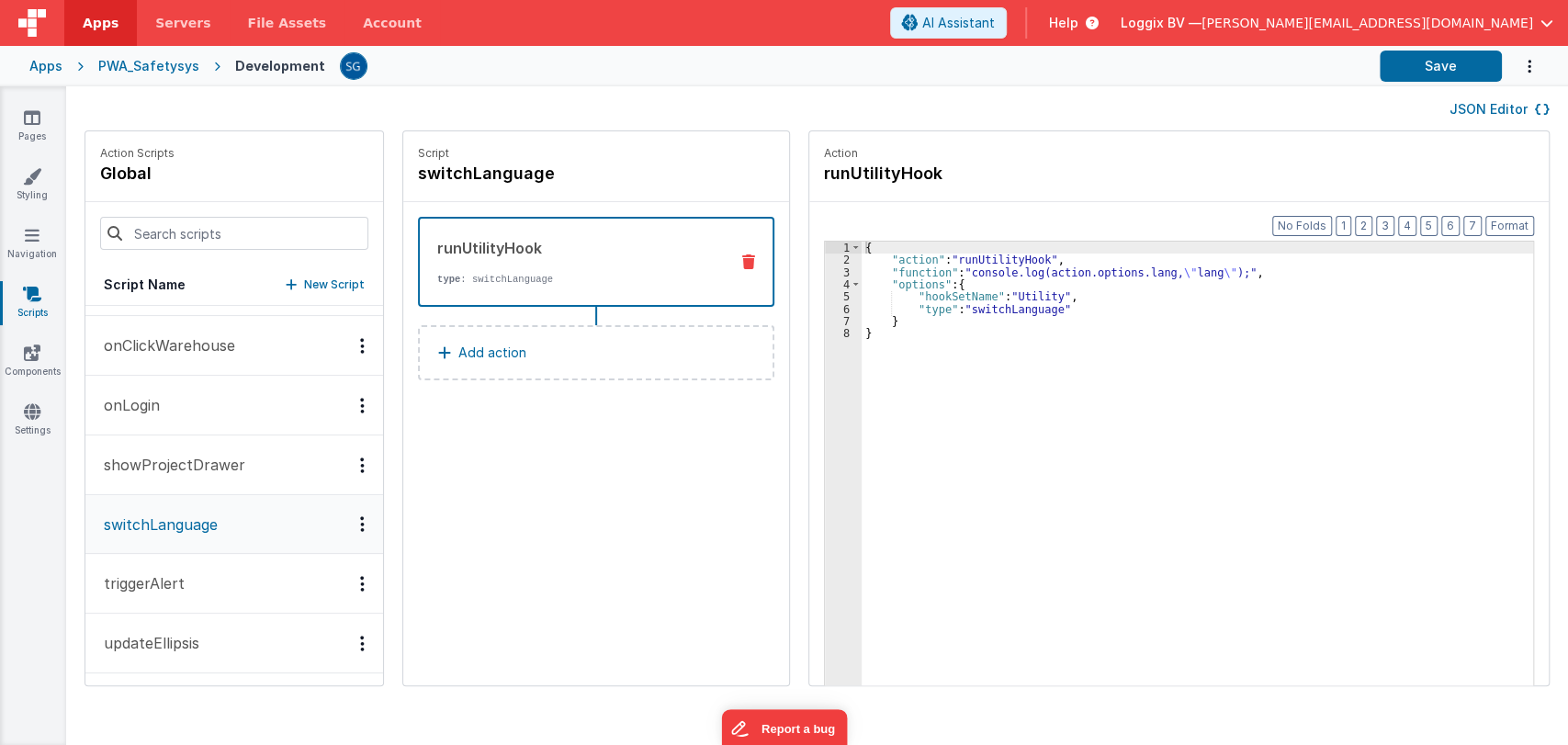
click at [165, 647] on p "updateEllipsis" at bounding box center [145, 642] width 107 height 22
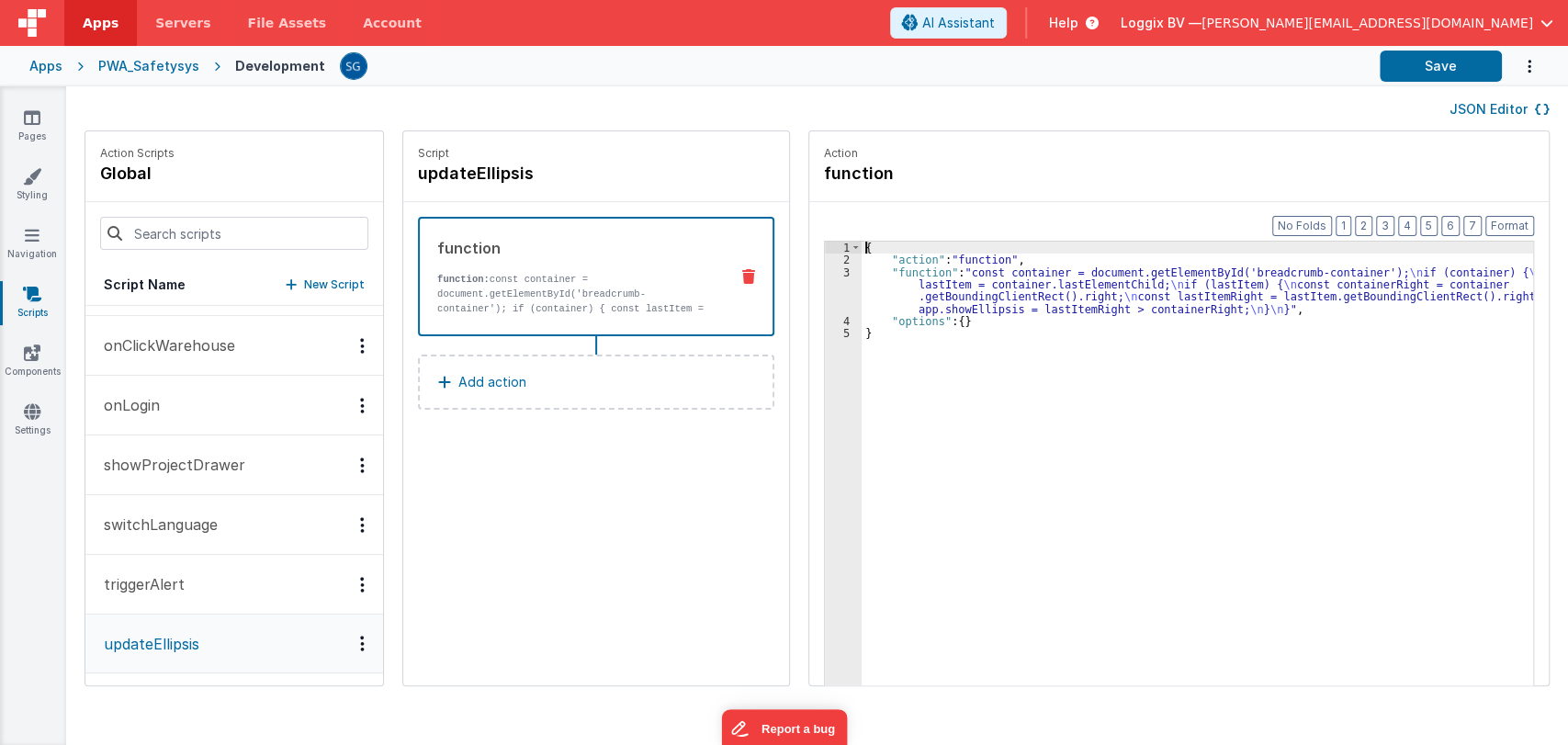
click at [828, 296] on div "3" at bounding box center [843, 290] width 37 height 49
click at [861, 278] on div "{ "action" : "function" , "function" : "const container = document.getElementBy…" at bounding box center [1206, 504] width 689 height 525
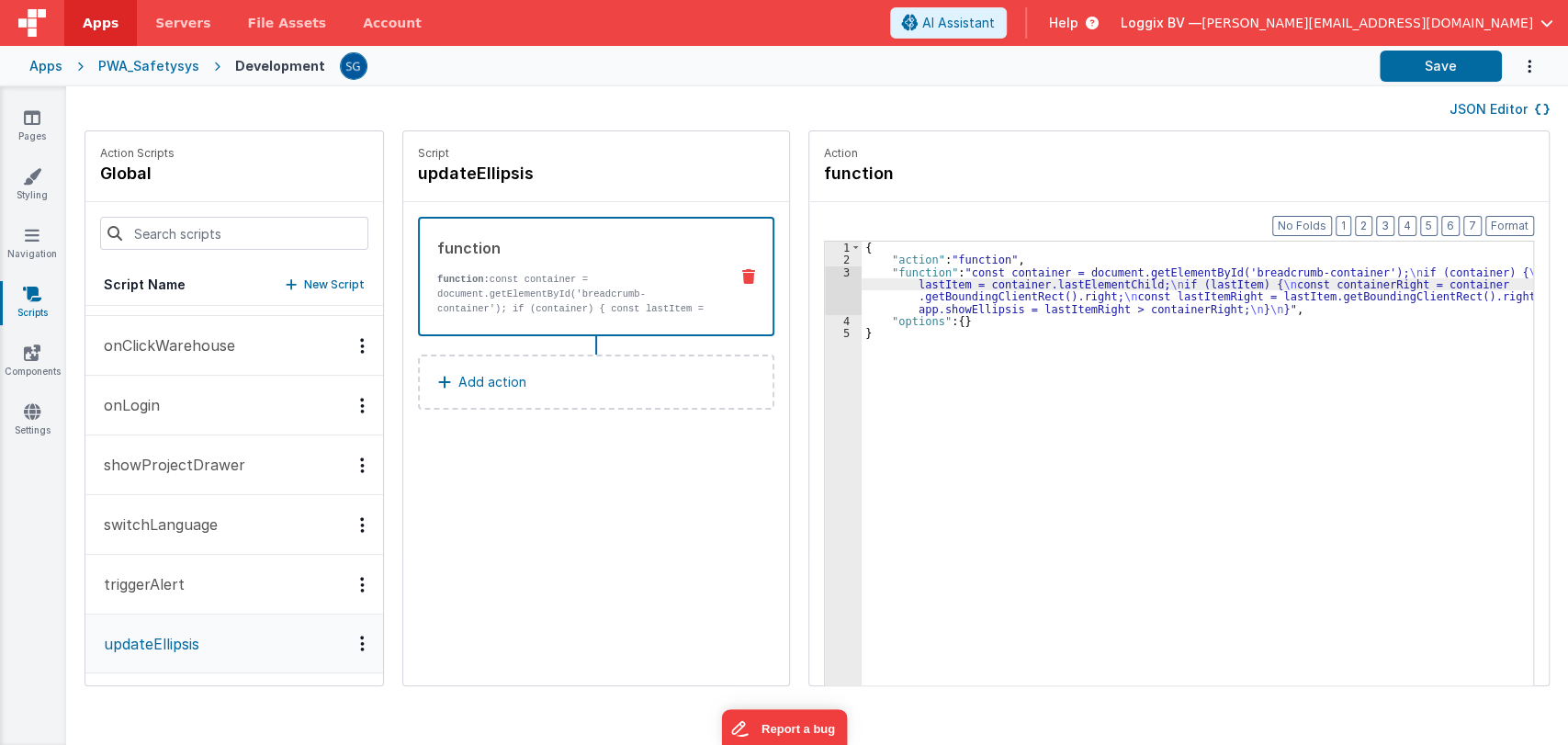
click at [829, 268] on div "3" at bounding box center [843, 290] width 37 height 49
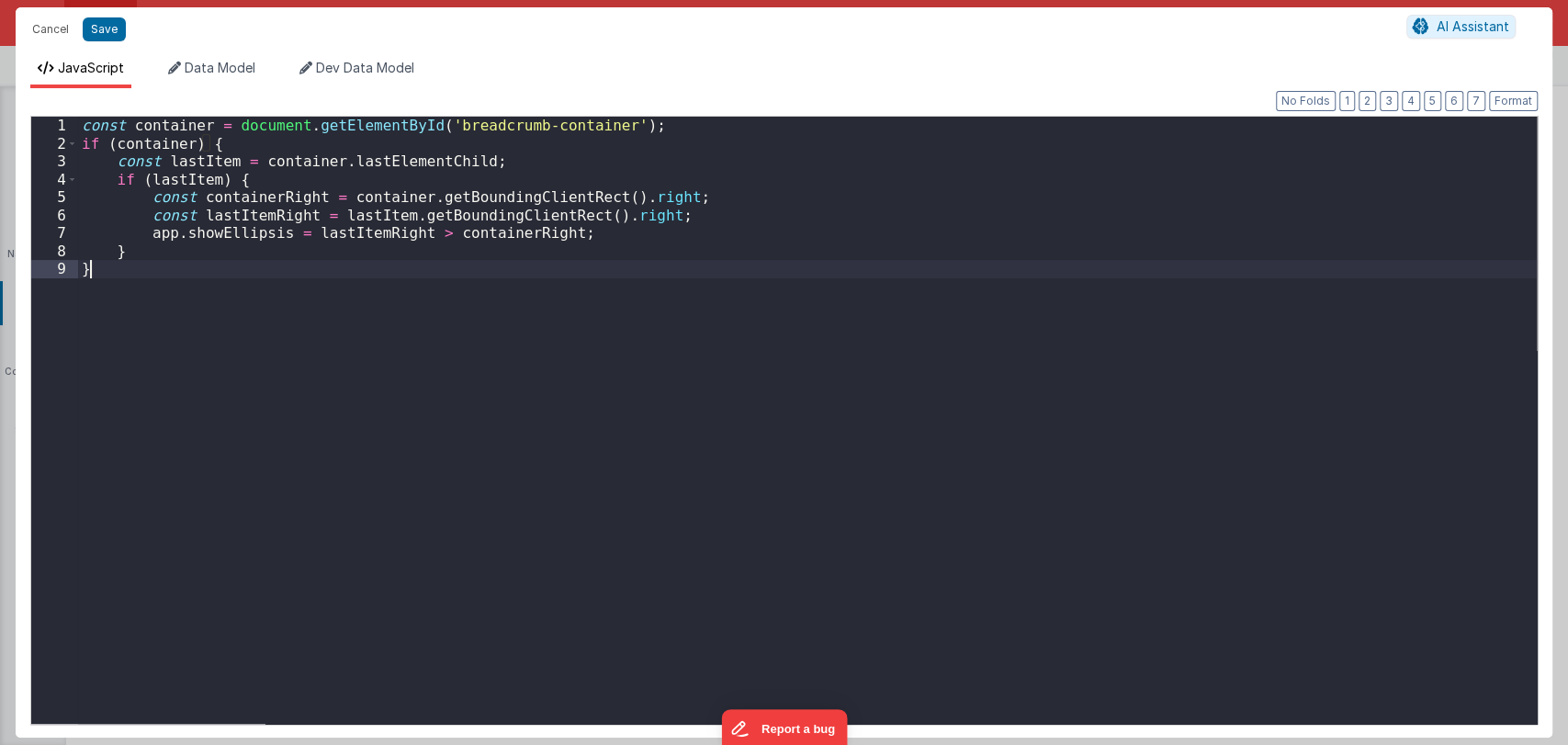
click at [829, 268] on div "const container = document . getElementById ( 'breadcrumb-container' ) ; if ( c…" at bounding box center [807, 437] width 1458 height 643
click at [52, 31] on button "Cancel" at bounding box center [50, 29] width 55 height 26
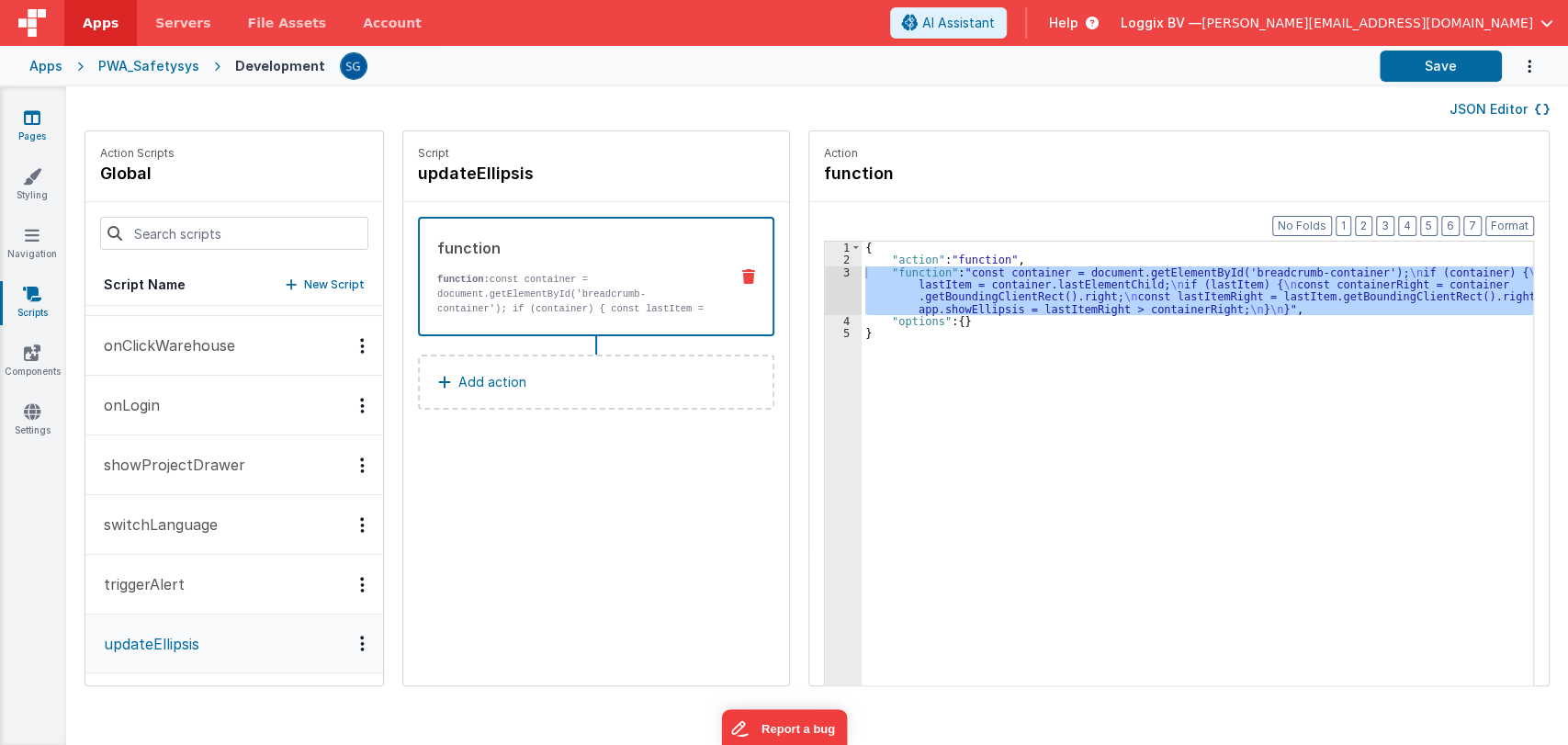
click at [33, 112] on icon at bounding box center [32, 117] width 16 height 18
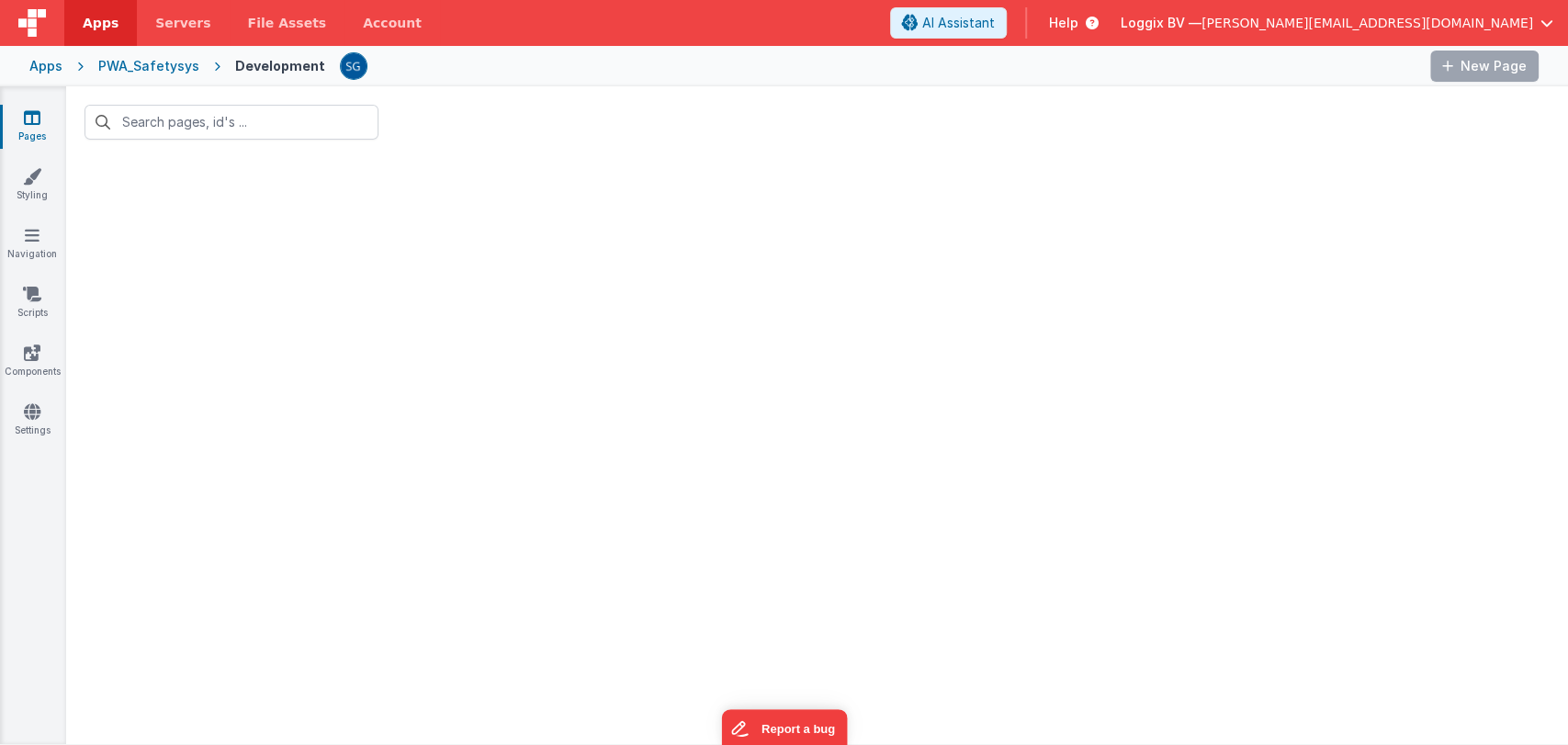
type input "incmin"
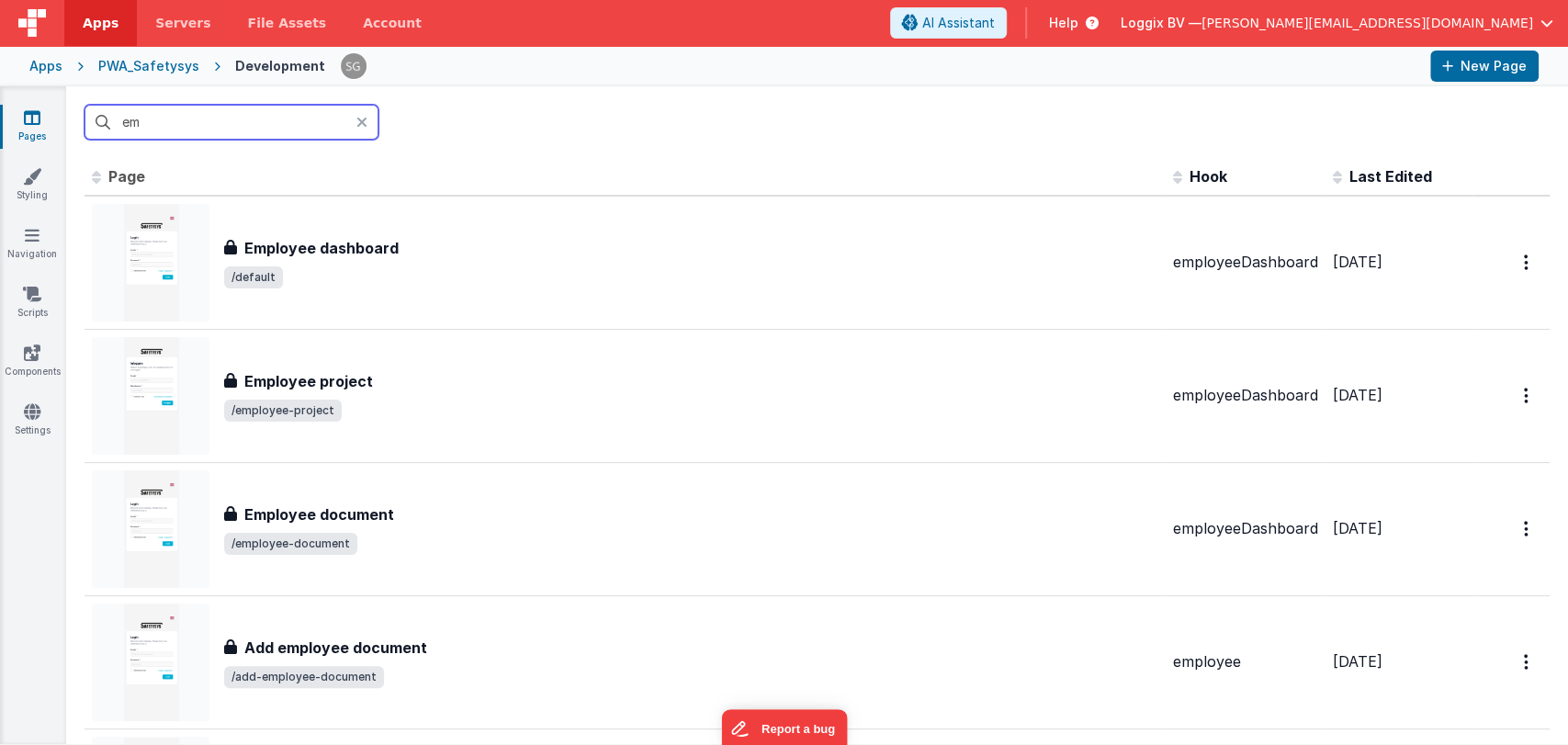
type input "e"
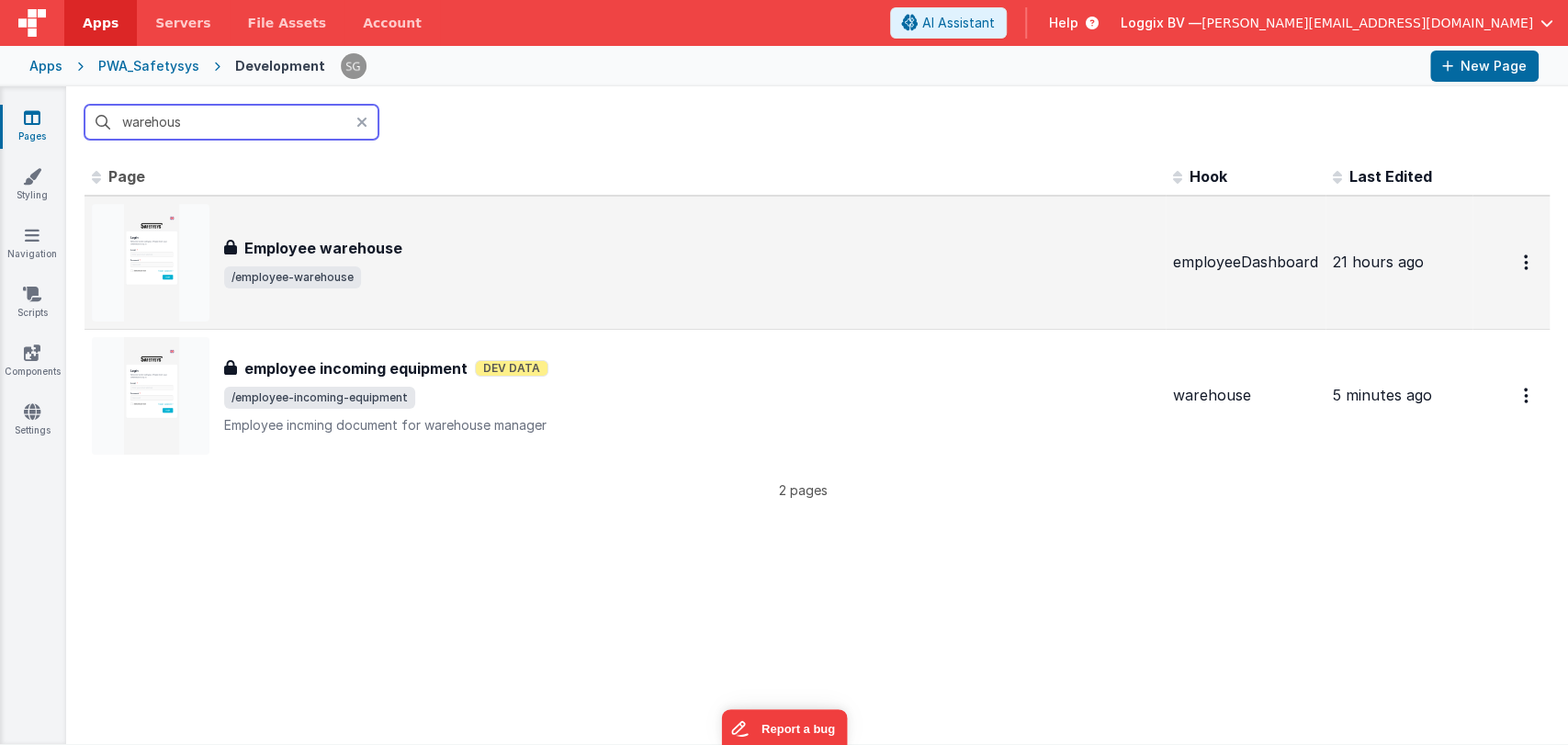
type input "warehous"
click at [338, 233] on div "Employee warehouse Employee warehouse /employee-warehouse" at bounding box center [625, 262] width 1066 height 117
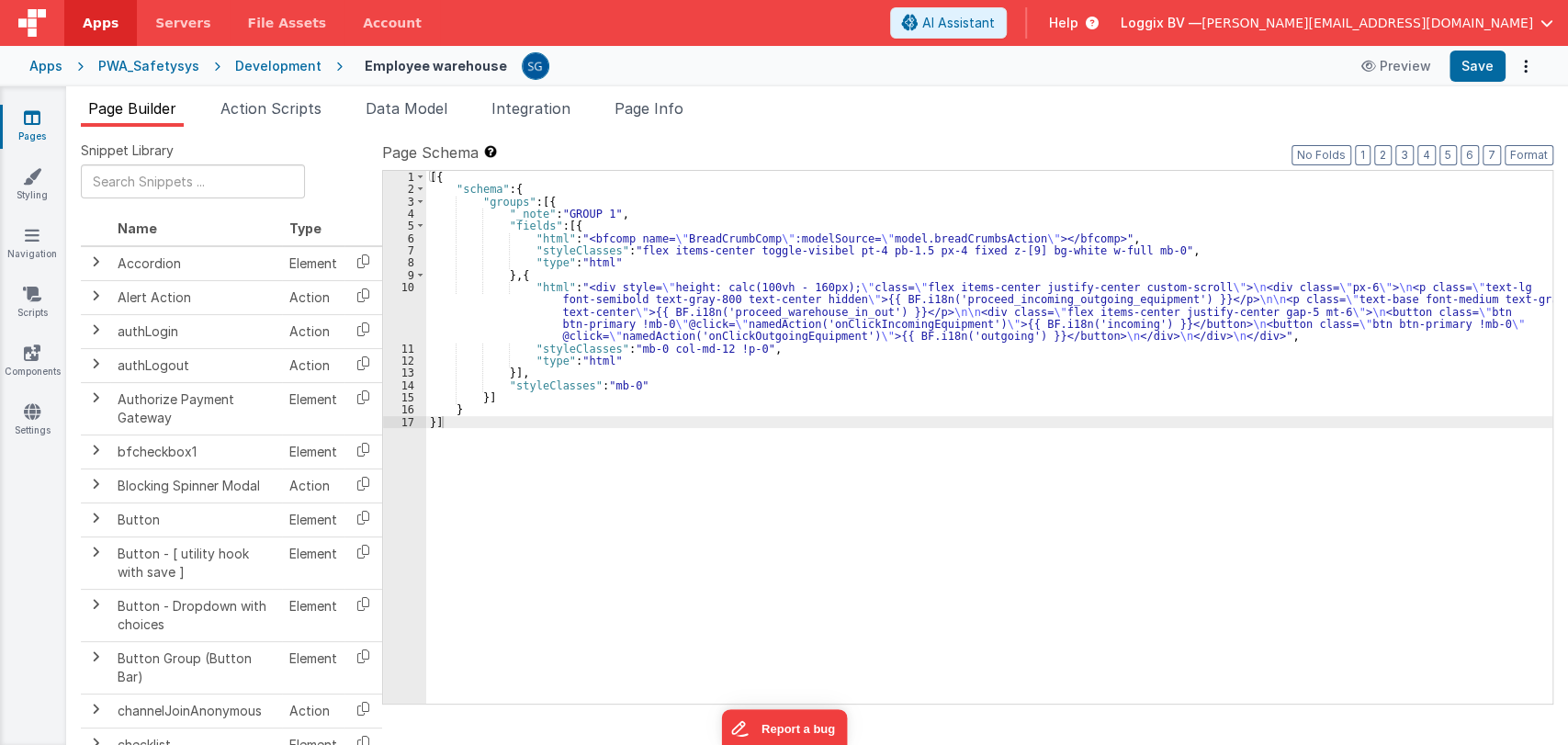
click at [277, 112] on span "Action Scripts" at bounding box center [270, 108] width 101 height 18
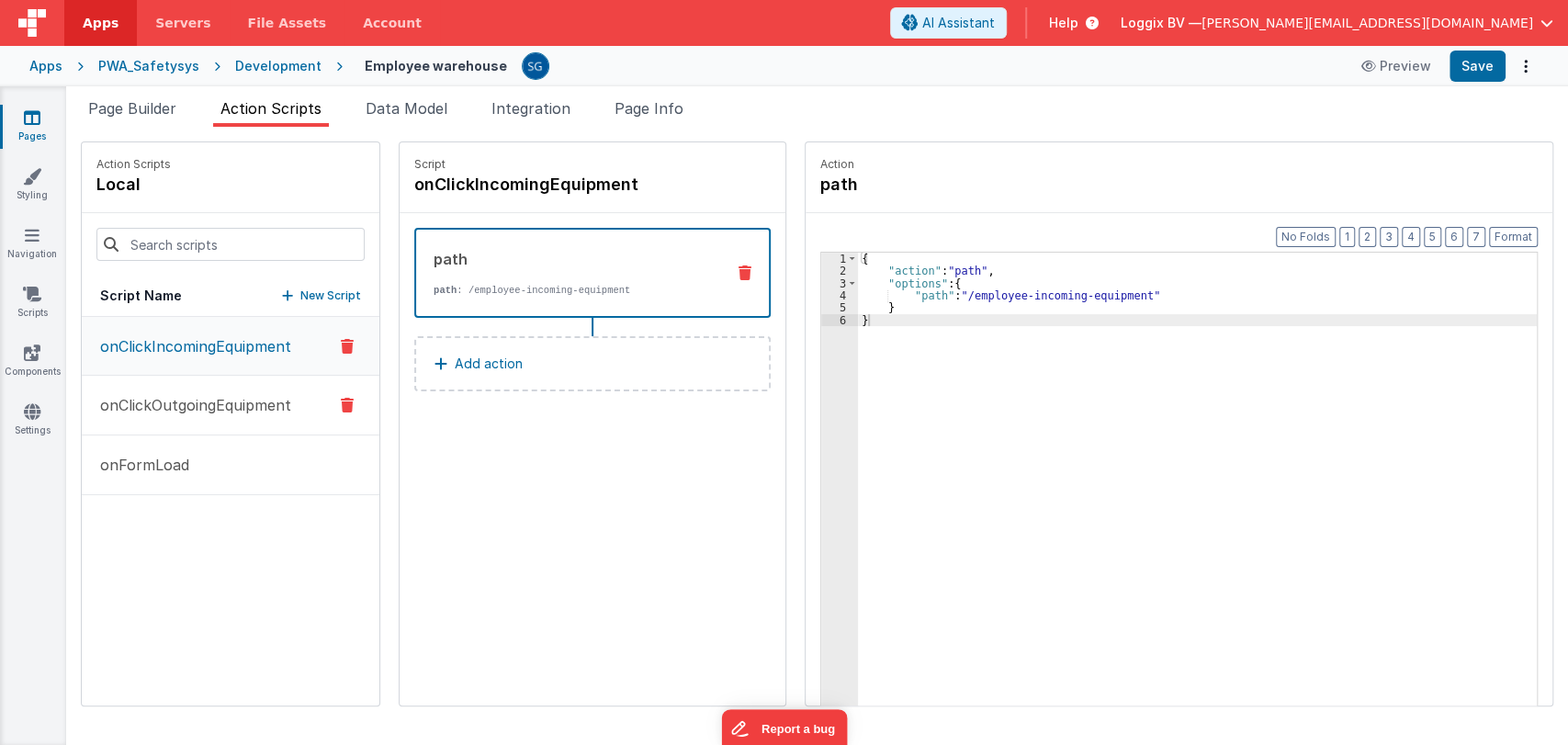
click at [229, 400] on p "onClickOutgoingEquipment" at bounding box center [190, 405] width 202 height 22
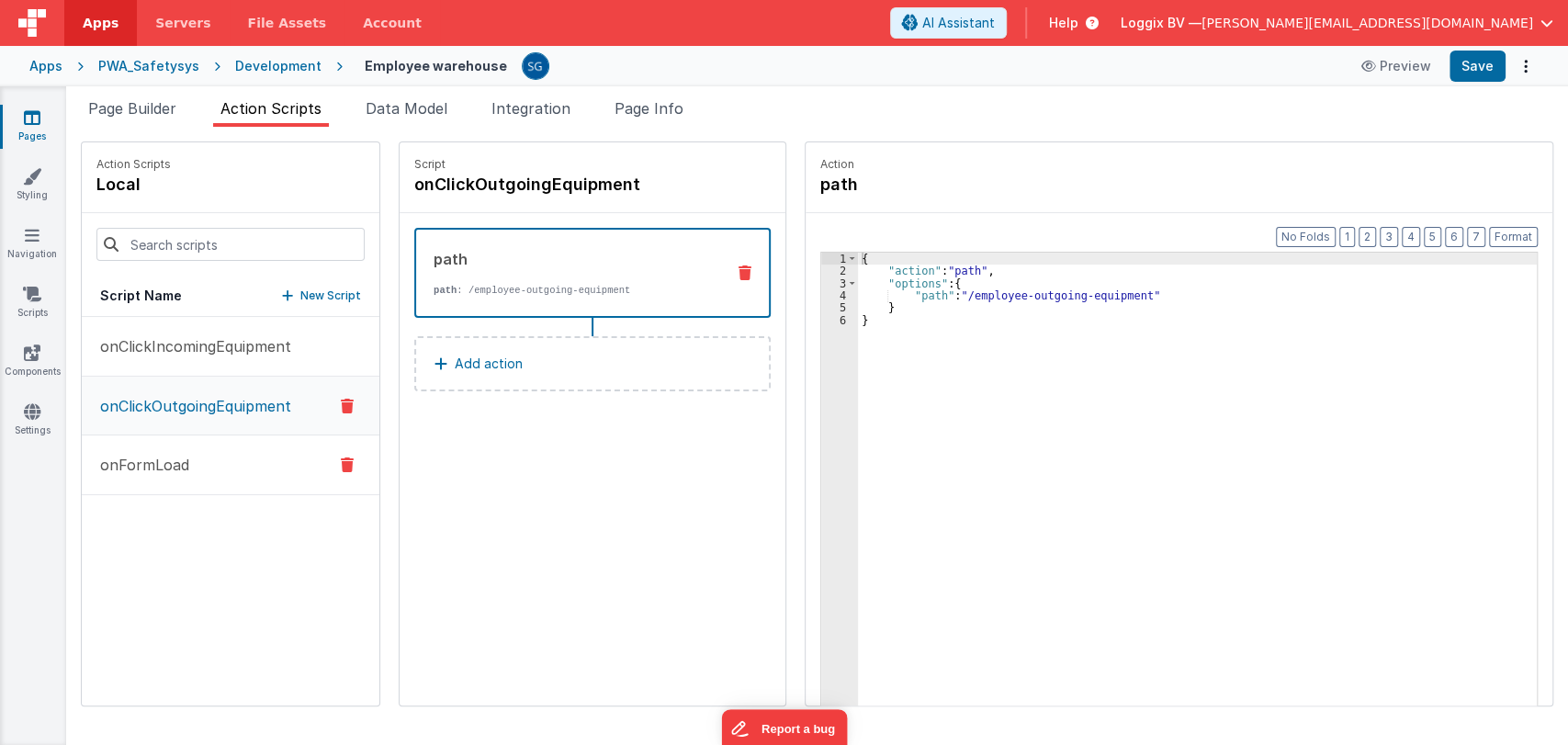
click at [175, 458] on p "onFormLoad" at bounding box center [139, 464] width 100 height 22
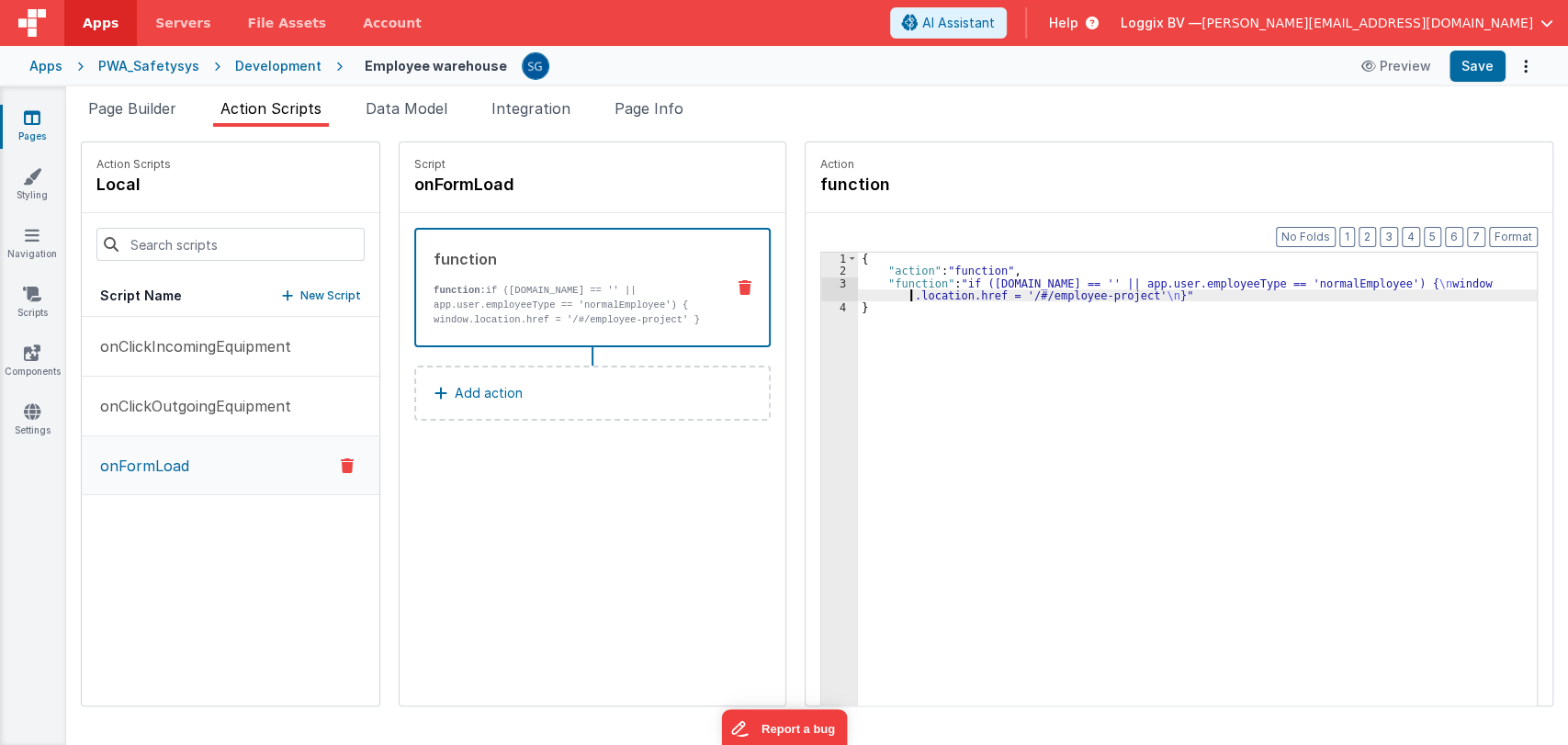
click at [867, 296] on div "{ "action" : "function" , "function" : "if ([DOMAIN_NAME] == '' || app.user.emp…" at bounding box center [1206, 520] width 697 height 534
click at [822, 287] on div "3" at bounding box center [839, 289] width 37 height 25
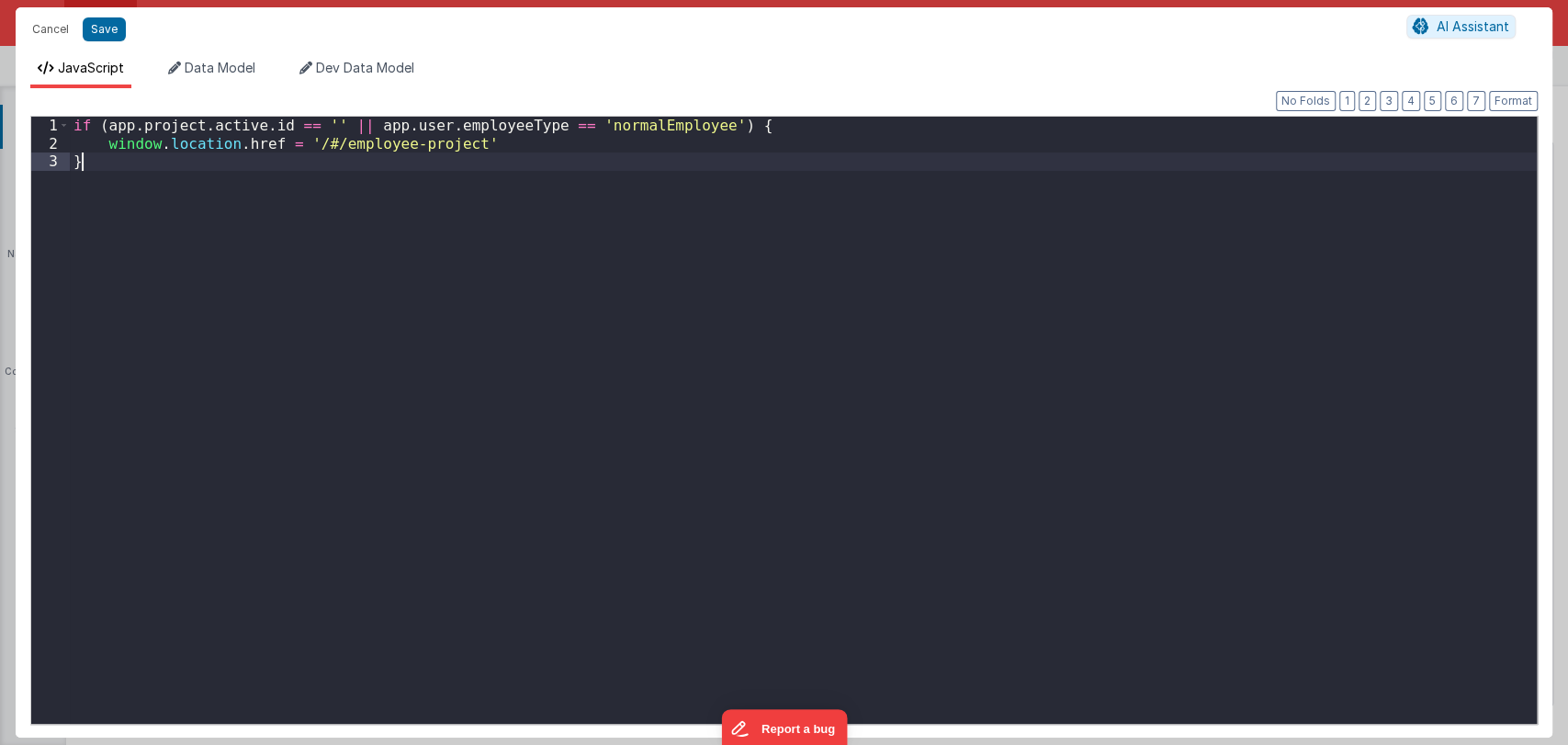
click at [822, 287] on div "if ( app . project . active . id == '' || app . user . employeeType == 'normalE…" at bounding box center [803, 437] width 1466 height 643
drag, startPoint x: 103, startPoint y: 124, endPoint x: 349, endPoint y: 129, distance: 246.1
click at [349, 129] on div "if ( app . project . active . id == '' || app . user . employeeType == 'normalE…" at bounding box center [803, 437] width 1466 height 643
click at [178, 127] on div "if ( app . user . employeeType == 'normalEmployee' ) { window . location . href…" at bounding box center [803, 437] width 1466 height 643
click at [194, 126] on div "if ( app . user ?. employeeType == 'normalEmployee' ) { window . location . hre…" at bounding box center [803, 437] width 1466 height 643
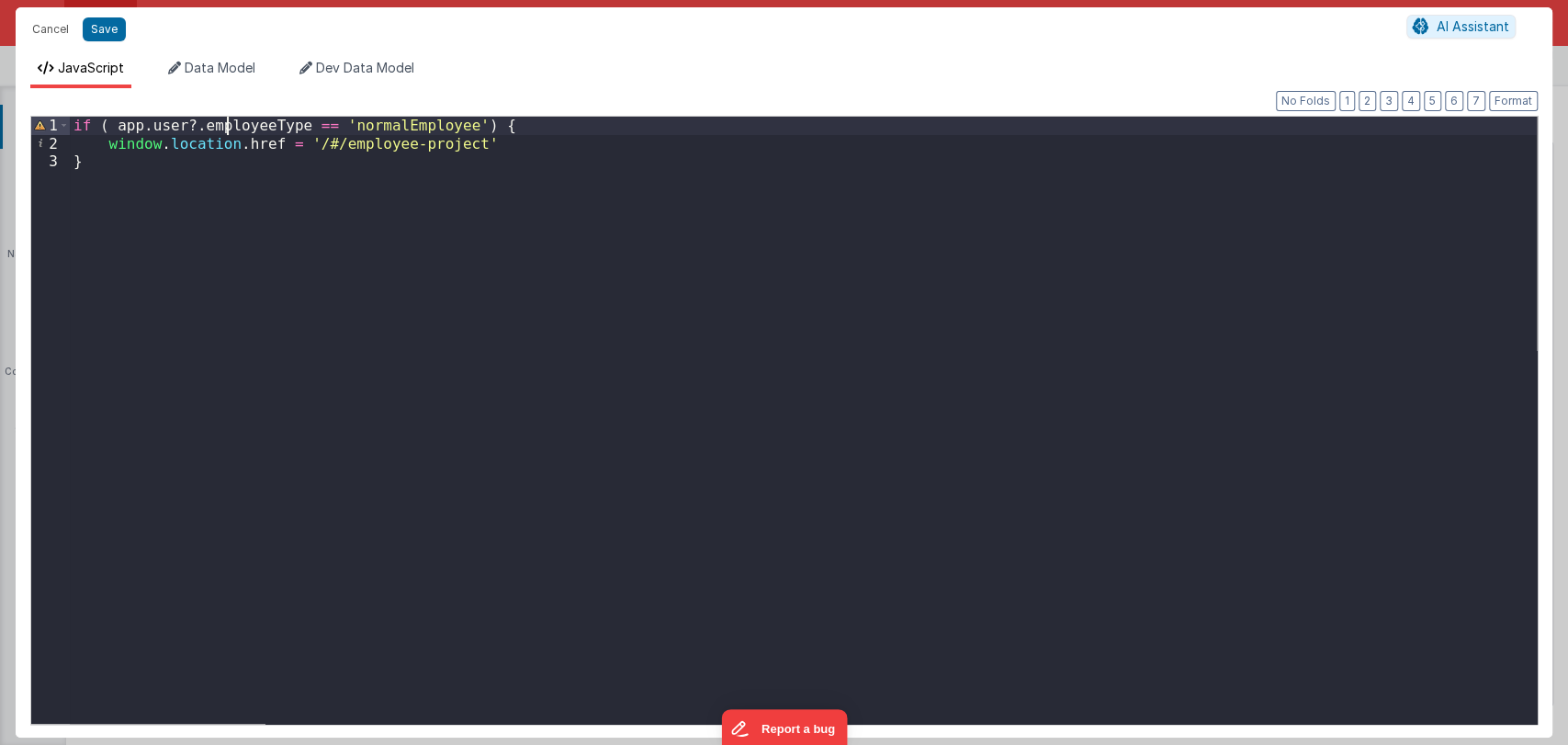
click at [225, 126] on div "if ( app . user ?. employeeType == 'normalEmployee' ) { window . location . hre…" at bounding box center [803, 437] width 1466 height 643
click at [242, 124] on div "if ( app . user ?. type == 'normalEmployee' ) { window . location . href = '/#/…" at bounding box center [803, 437] width 1466 height 643
click at [51, 26] on button "Cancel" at bounding box center [50, 29] width 55 height 26
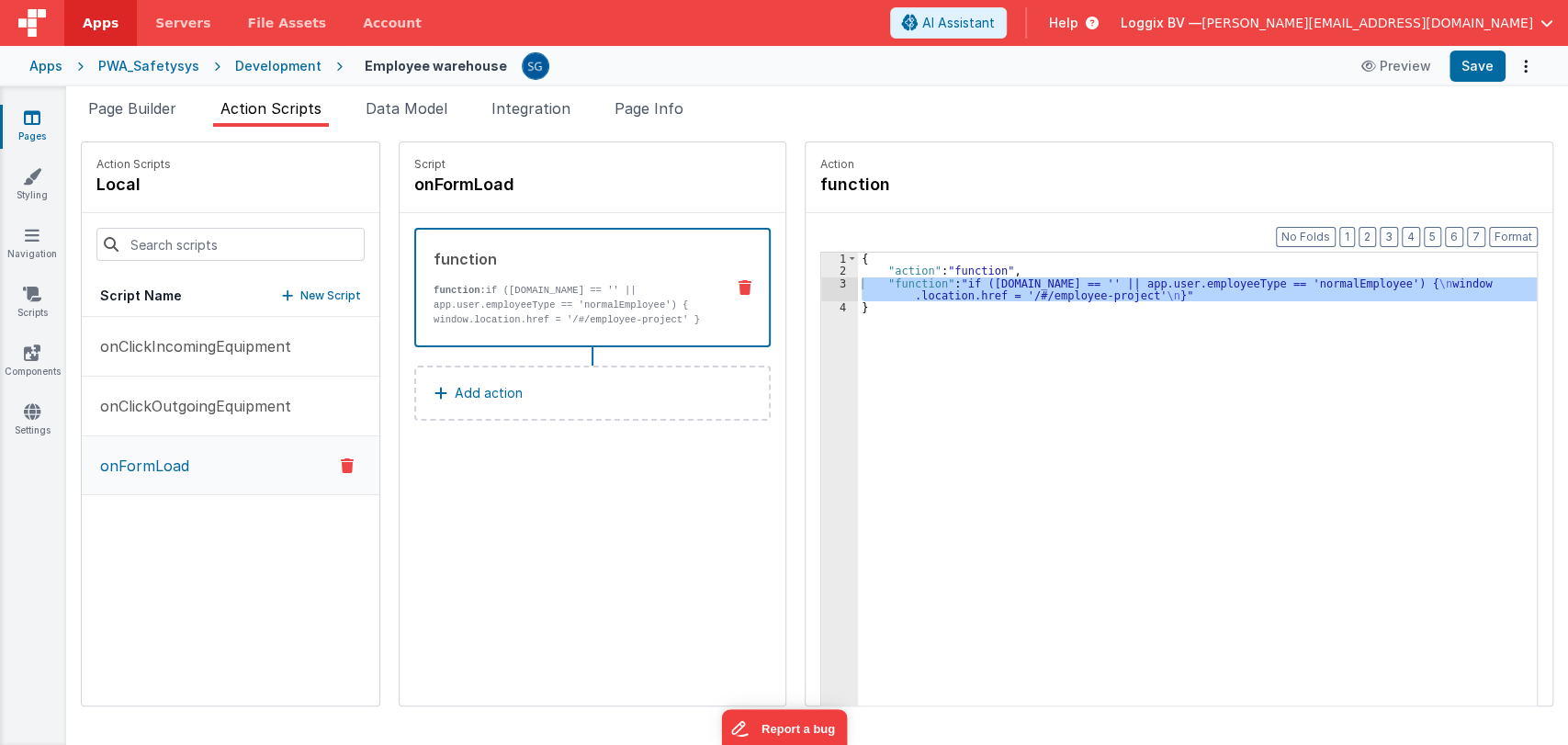
click at [861, 291] on div "{ "action" : "function" , "function" : "if ([DOMAIN_NAME] == '' || app.user.emp…" at bounding box center [1197, 508] width 679 height 509
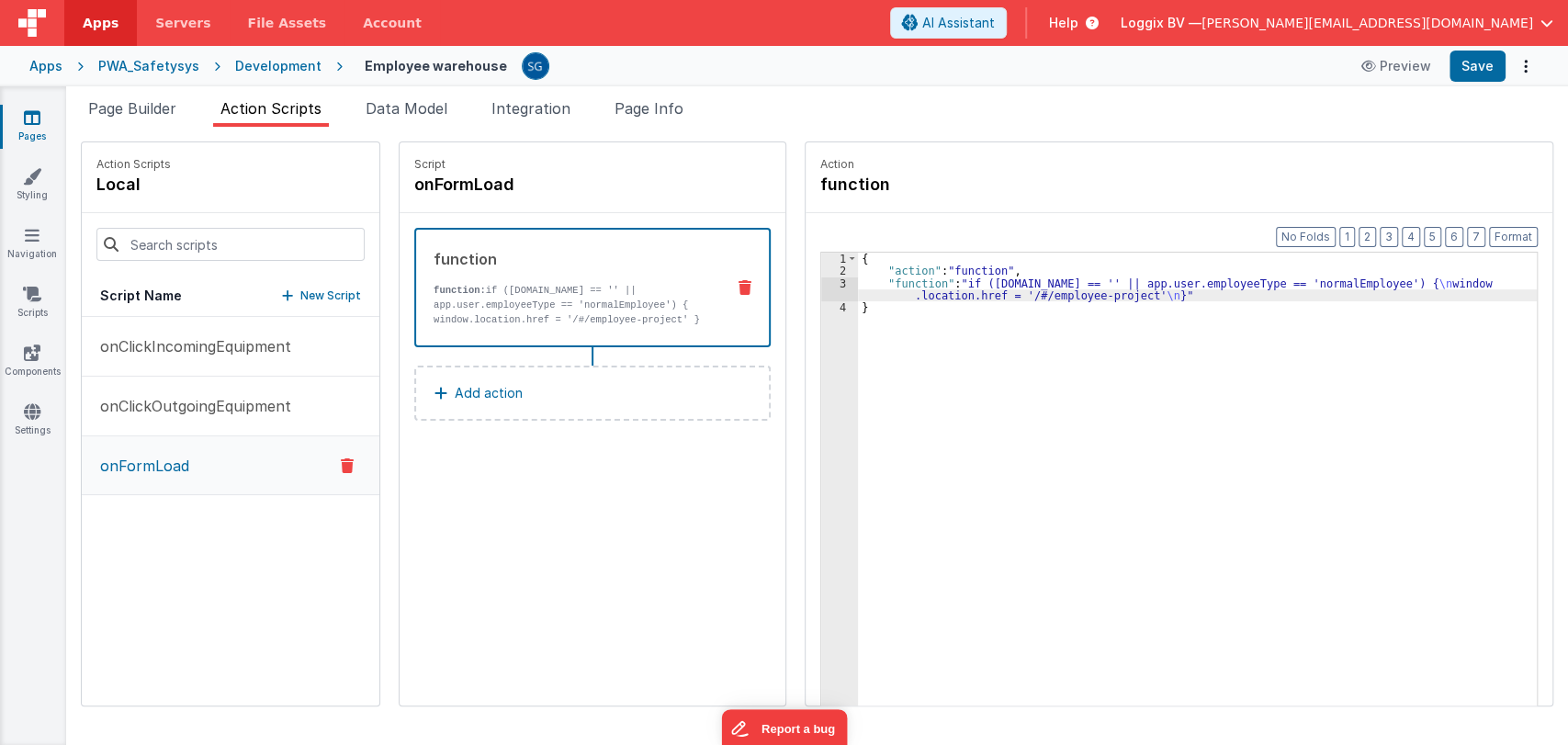
click at [858, 280] on div "{ "action" : "function" , "function" : "if ([DOMAIN_NAME] == '' || app.user.emp…" at bounding box center [1206, 520] width 697 height 534
click at [826, 282] on div "3" at bounding box center [839, 289] width 37 height 25
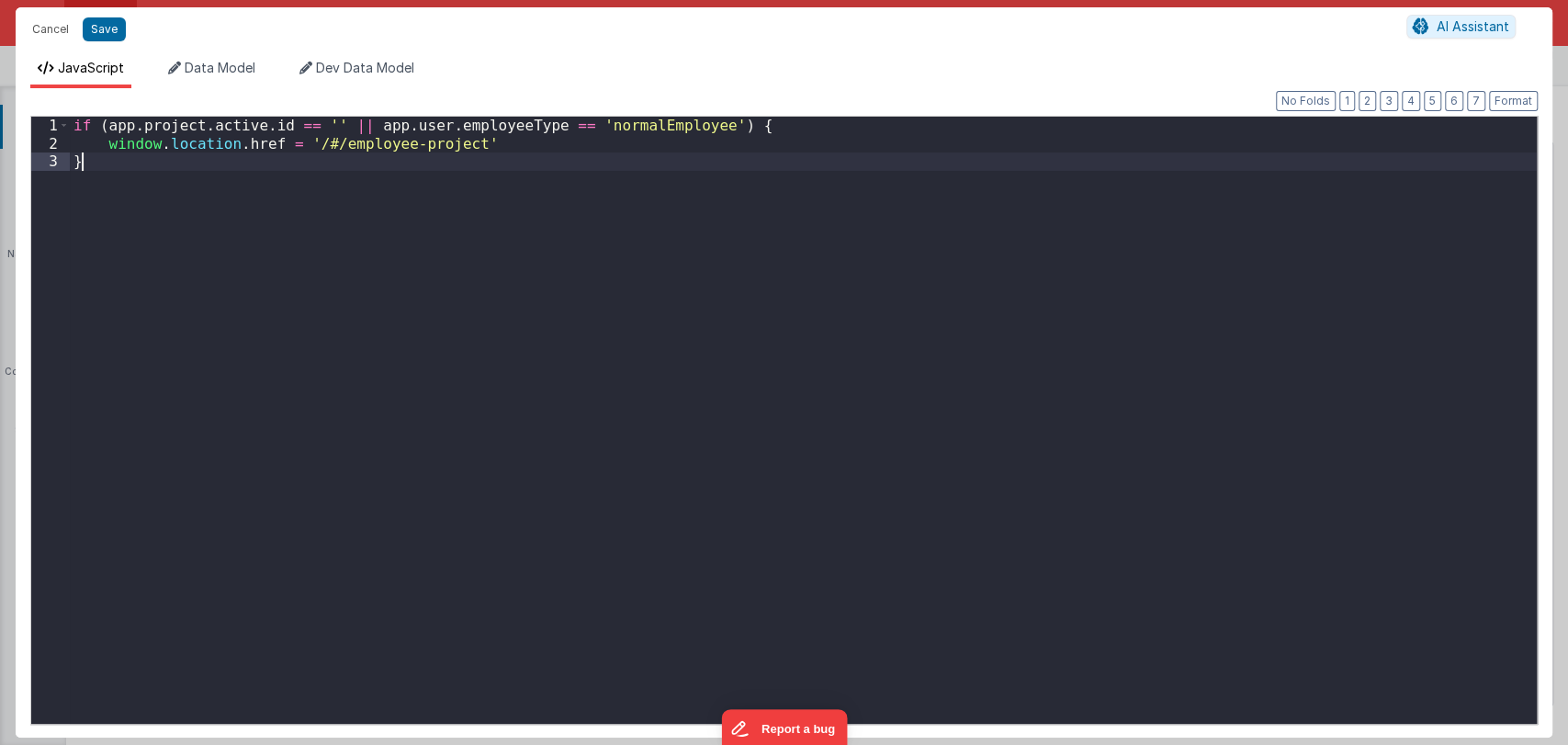
click at [826, 282] on div "if ( app . project . active . id == '' || app . user . employeeType == 'normalE…" at bounding box center [803, 437] width 1466 height 643
click at [247, 171] on div "if ( app . project . active . id == '' || app . user . employeeType == 'normalE…" at bounding box center [803, 437] width 1466 height 643
drag, startPoint x: 357, startPoint y: 127, endPoint x: 112, endPoint y: 120, distance: 245.1
click at [112, 120] on div "if ( app . project . active . id == '' || app . user . employeeType == 'normalE…" at bounding box center [803, 437] width 1466 height 643
click at [174, 127] on div "if ( app . user . employeeType == 'normalEmployee' ) { window . location . href…" at bounding box center [803, 437] width 1466 height 643
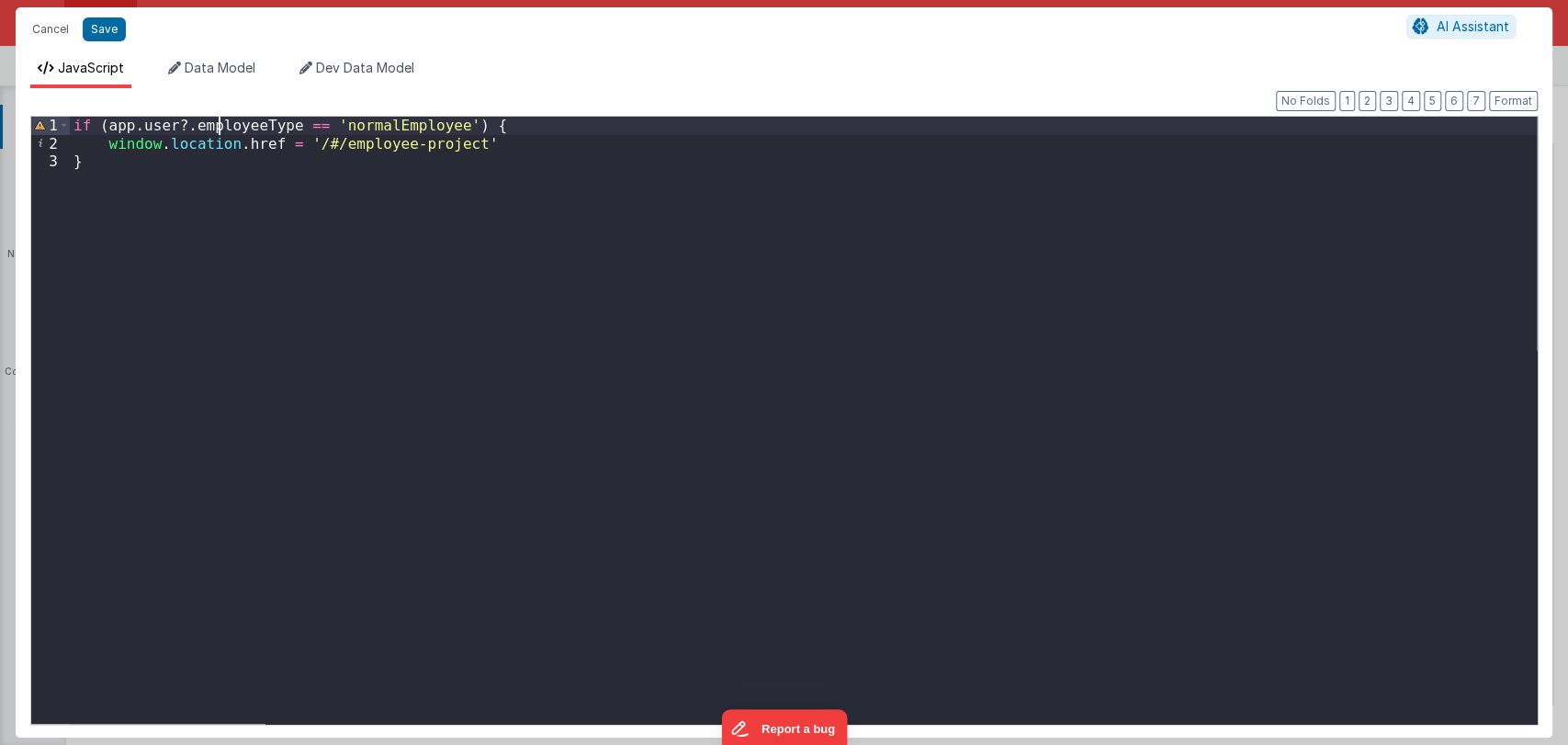
click at [216, 129] on div "if ( app . user ?. employeeType == 'normalEmployee' ) { window . location . hre…" at bounding box center [803, 437] width 1466 height 643
click at [177, 123] on div "if ( app . user ?. type == 'normalEmployee' ) { window . location . href = '/#/…" at bounding box center [803, 437] width 1466 height 643
click at [261, 131] on div "if ( app . user . type == 'normalEmployee' ) { window . location . href = '/#/e…" at bounding box center [803, 437] width 1466 height 643
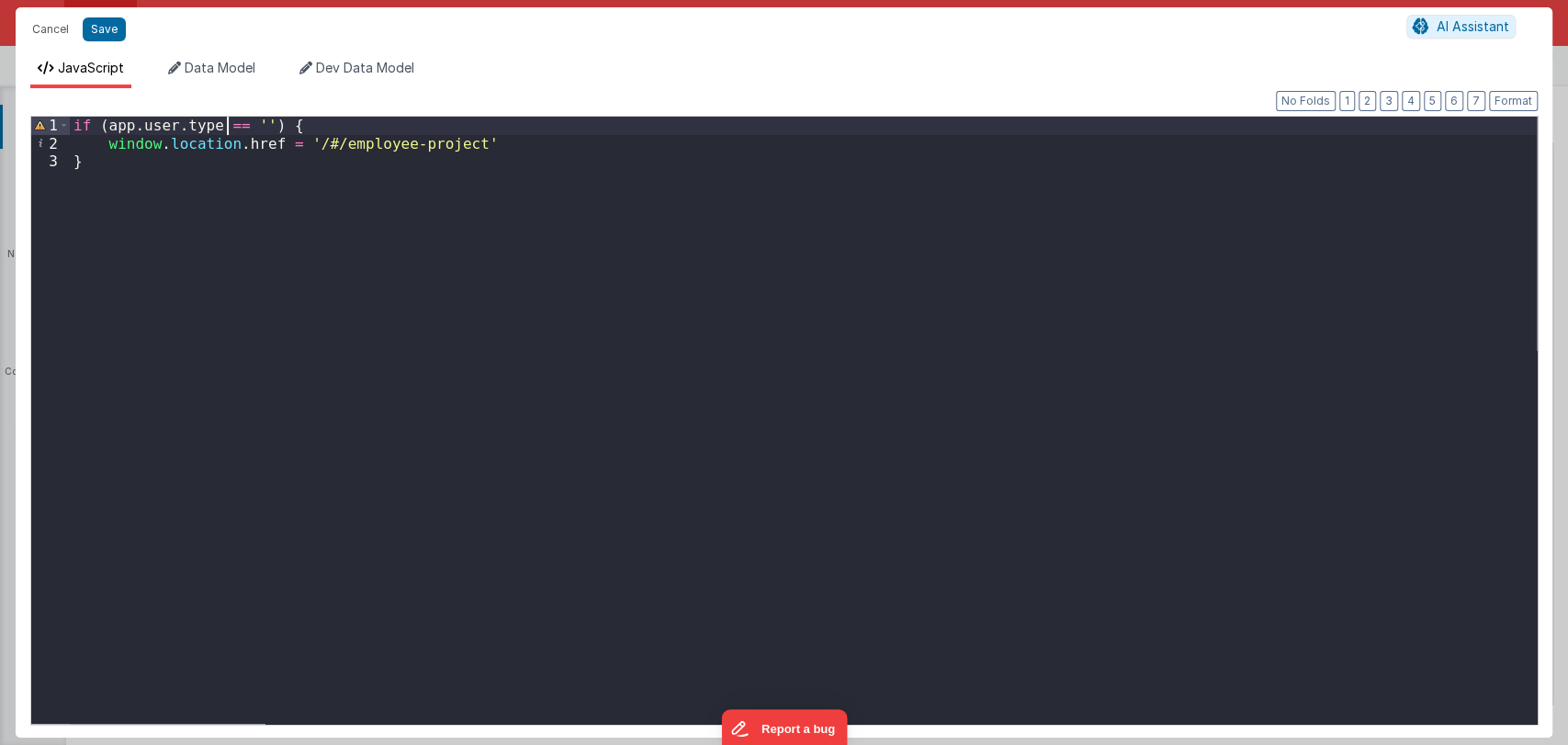
click at [228, 124] on div "if ( app . user . type == '' ) { window . location . href = '/#/employee-projec…" at bounding box center [803, 437] width 1466 height 643
click at [253, 127] on div "if ( app . user . type == '' ) { window . location . href = '/#/employee-projec…" at bounding box center [803, 437] width 1466 height 643
click at [229, 127] on div "if ( app . user . type == 'Warehouse Manager' ) { window . location . href = '/…" at bounding box center [803, 437] width 1466 height 643
click at [129, 164] on div "if ( app . user . type != 'Warehouse Manager' ) { window . location . href = '/…" at bounding box center [803, 437] width 1466 height 643
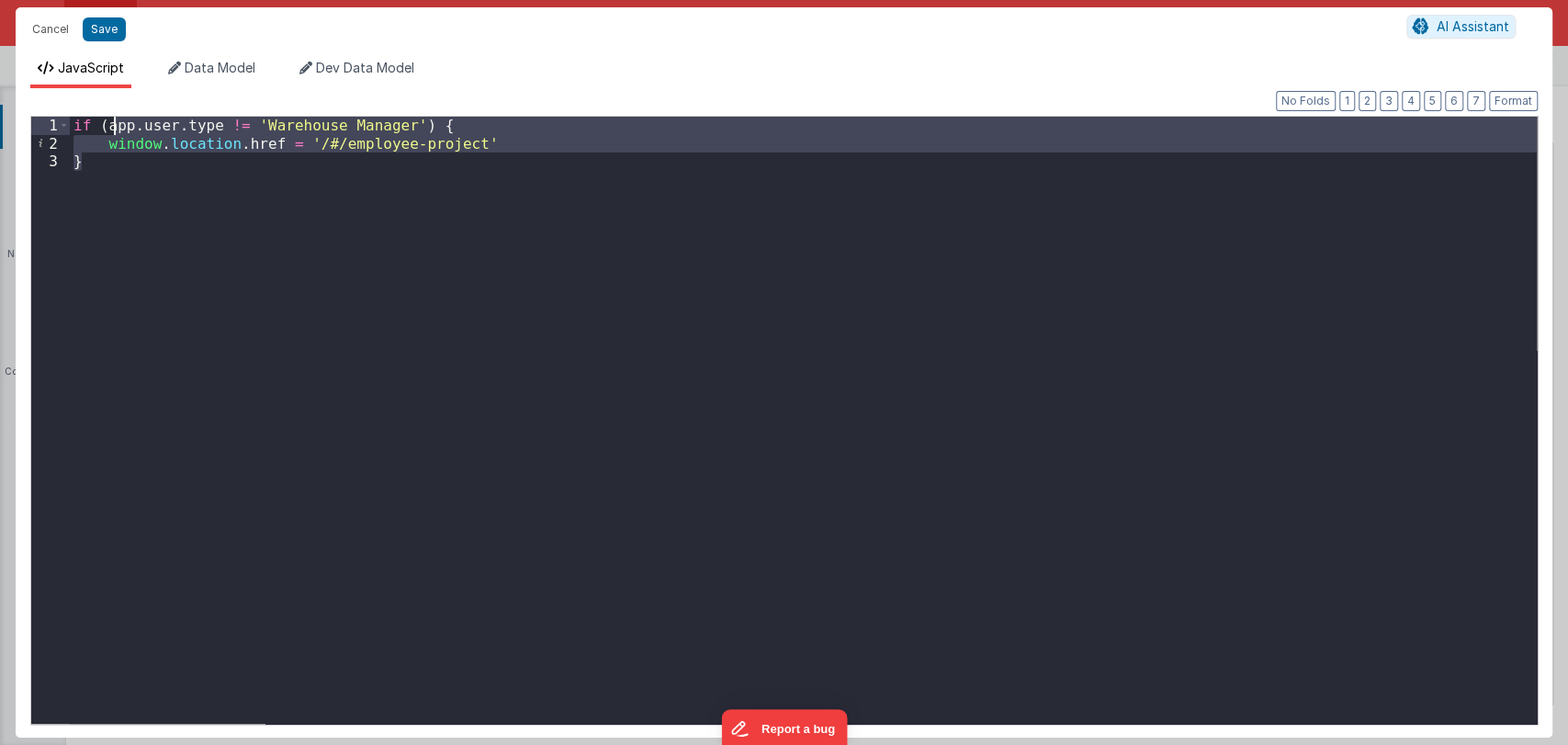
drag, startPoint x: 129, startPoint y: 164, endPoint x: 113, endPoint y: 122, distance: 44.9
click at [113, 122] on div "if ( app . user . type != 'Warehouse Manager' ) { window . location . href = '/…" at bounding box center [803, 437] width 1466 height 643
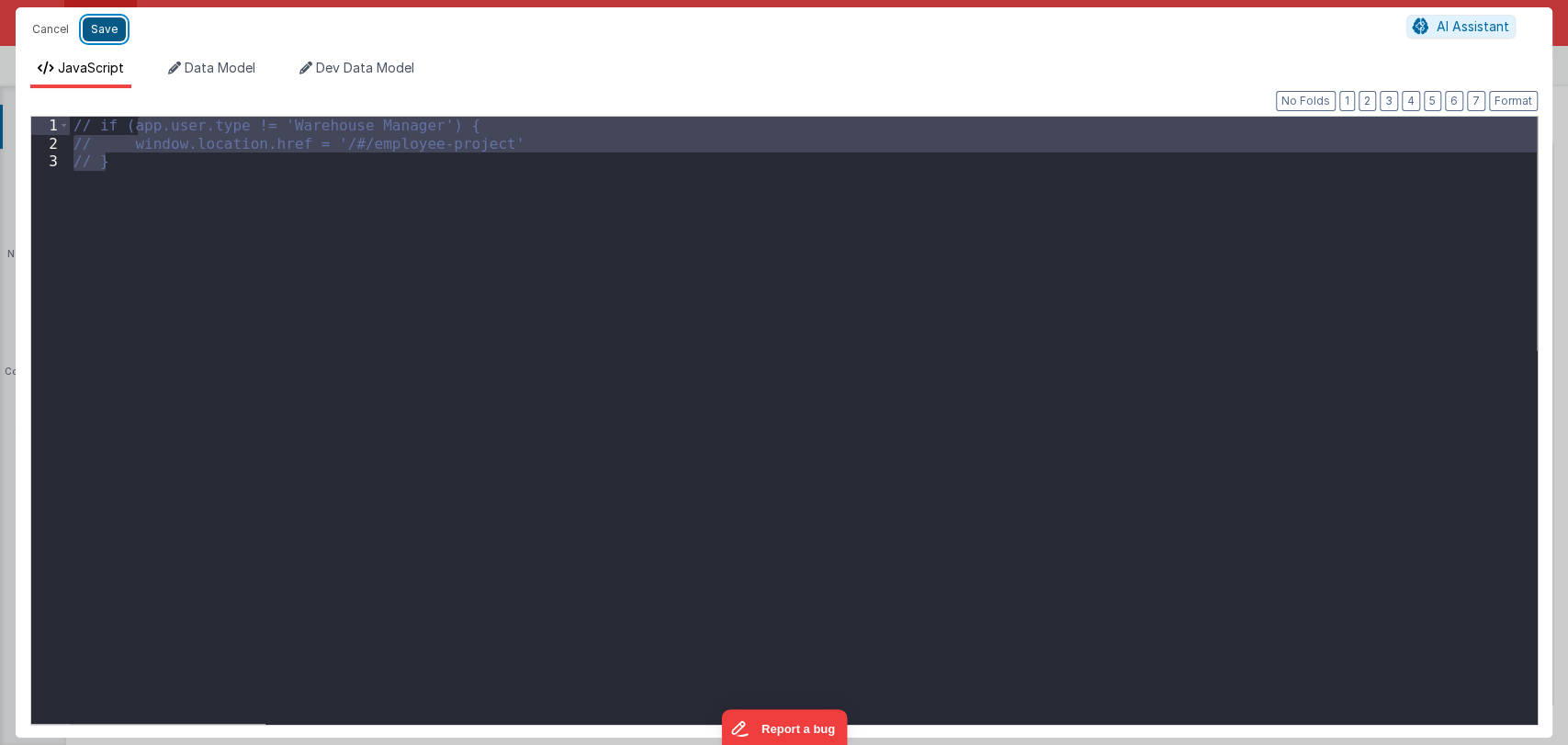
click at [103, 30] on button "Save" at bounding box center [104, 29] width 43 height 24
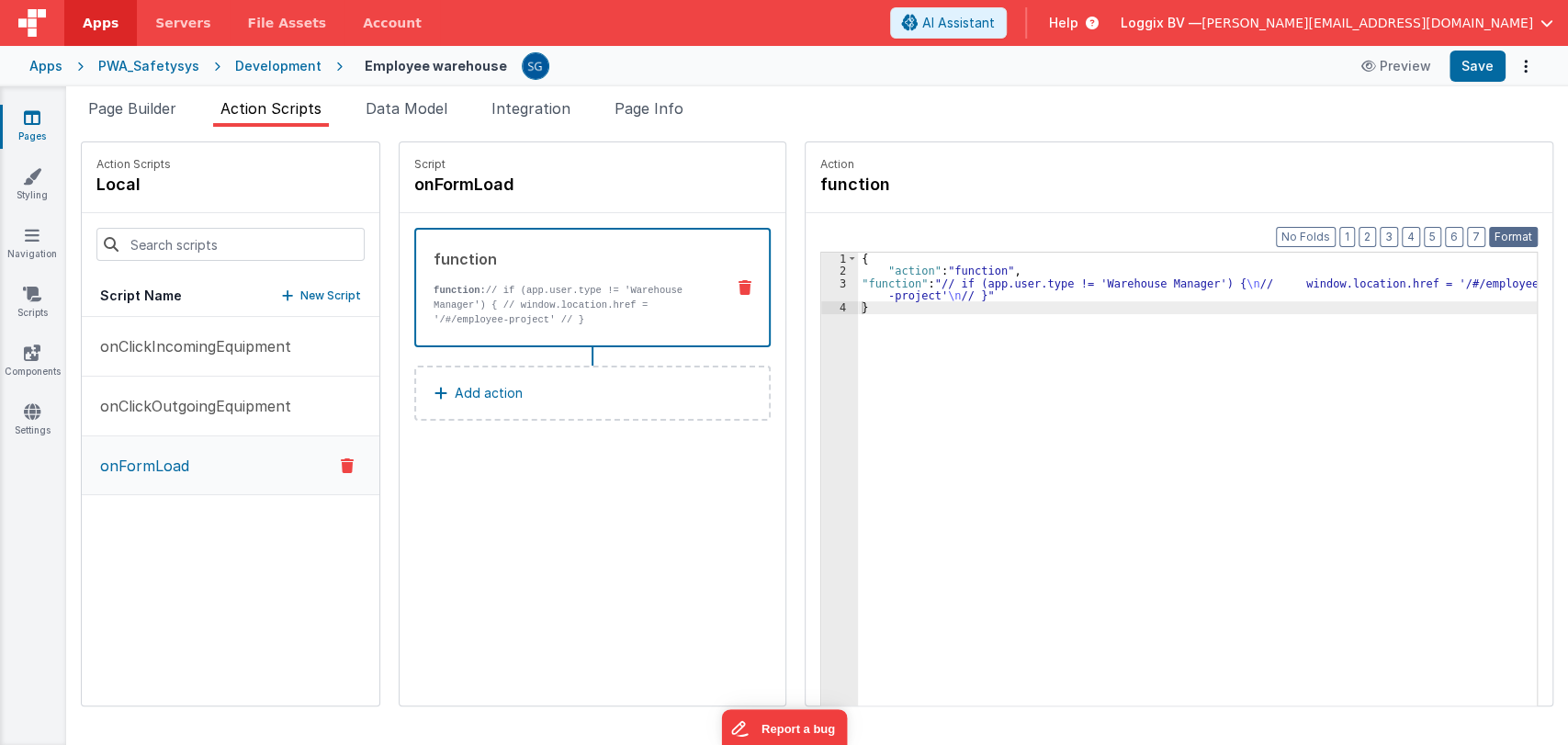
click at [1511, 231] on button "Format" at bounding box center [1512, 236] width 49 height 20
click at [1479, 62] on button "Save" at bounding box center [1477, 66] width 56 height 31
click at [30, 119] on icon at bounding box center [32, 117] width 16 height 18
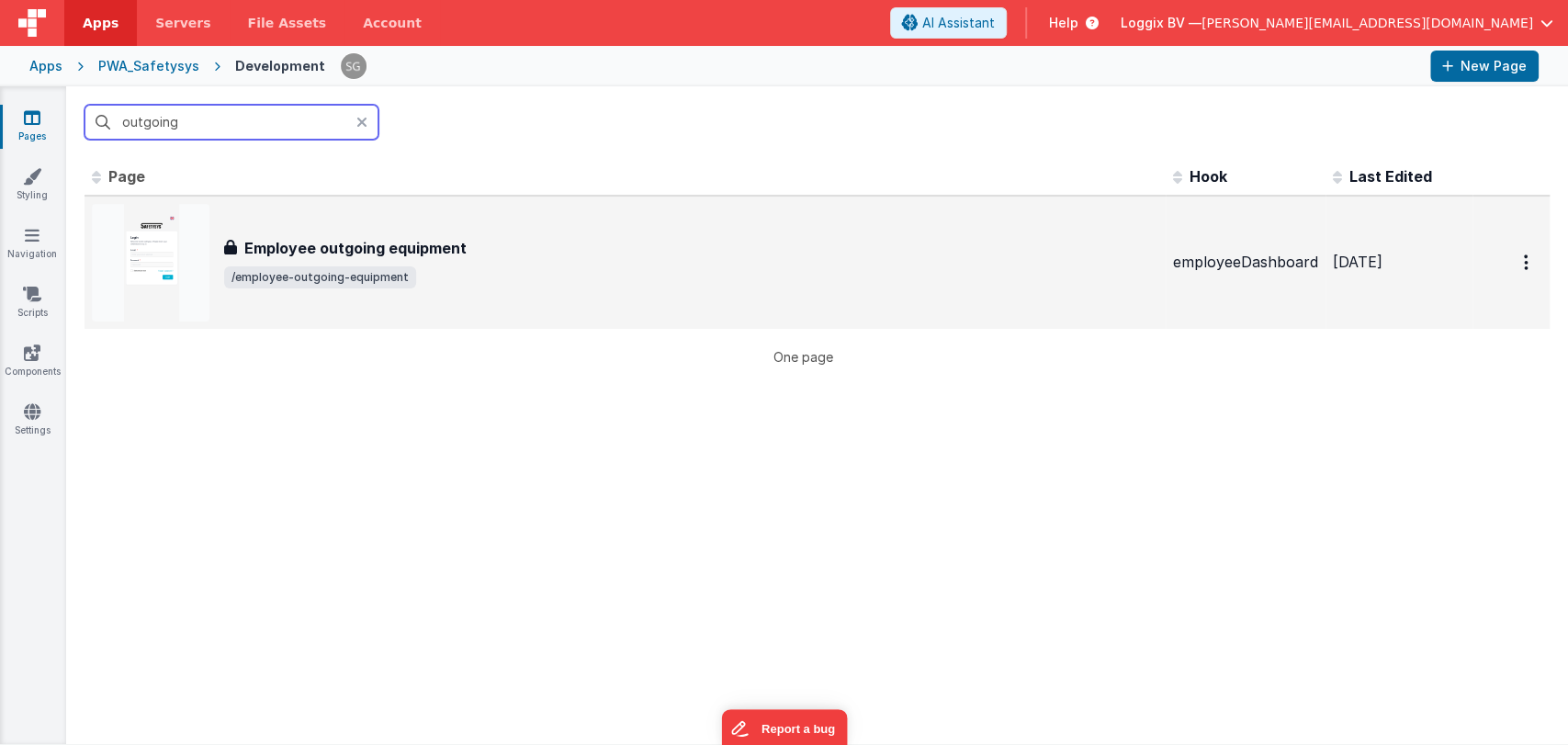
type input "outgoing"
click at [296, 234] on div "Employee outgoing equipment Employee outgoing equipment /employee-outgoing-equi…" at bounding box center [625, 262] width 1066 height 117
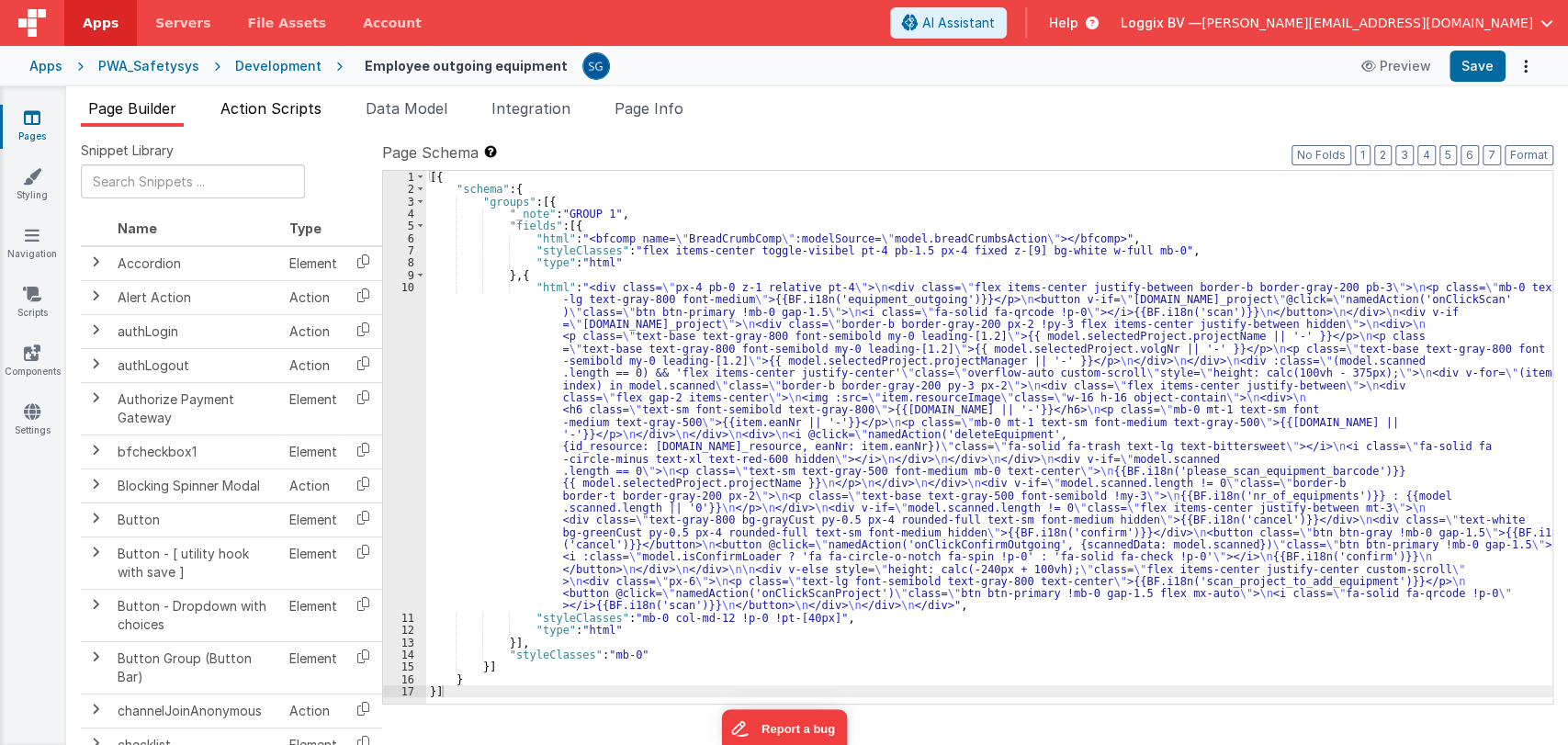
click at [296, 104] on span "Action Scripts" at bounding box center [270, 108] width 101 height 18
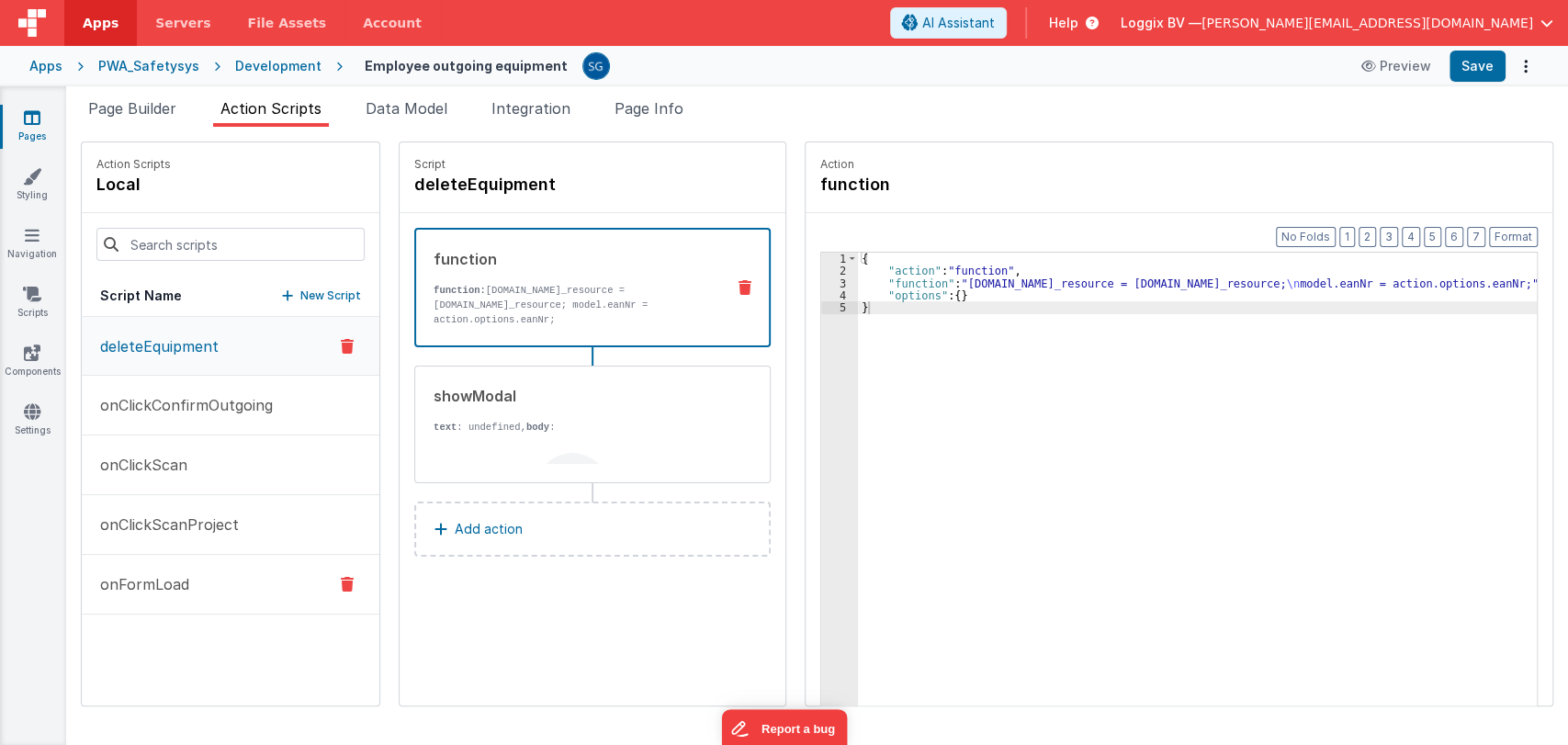
click at [145, 585] on p "onFormLoad" at bounding box center [139, 584] width 100 height 22
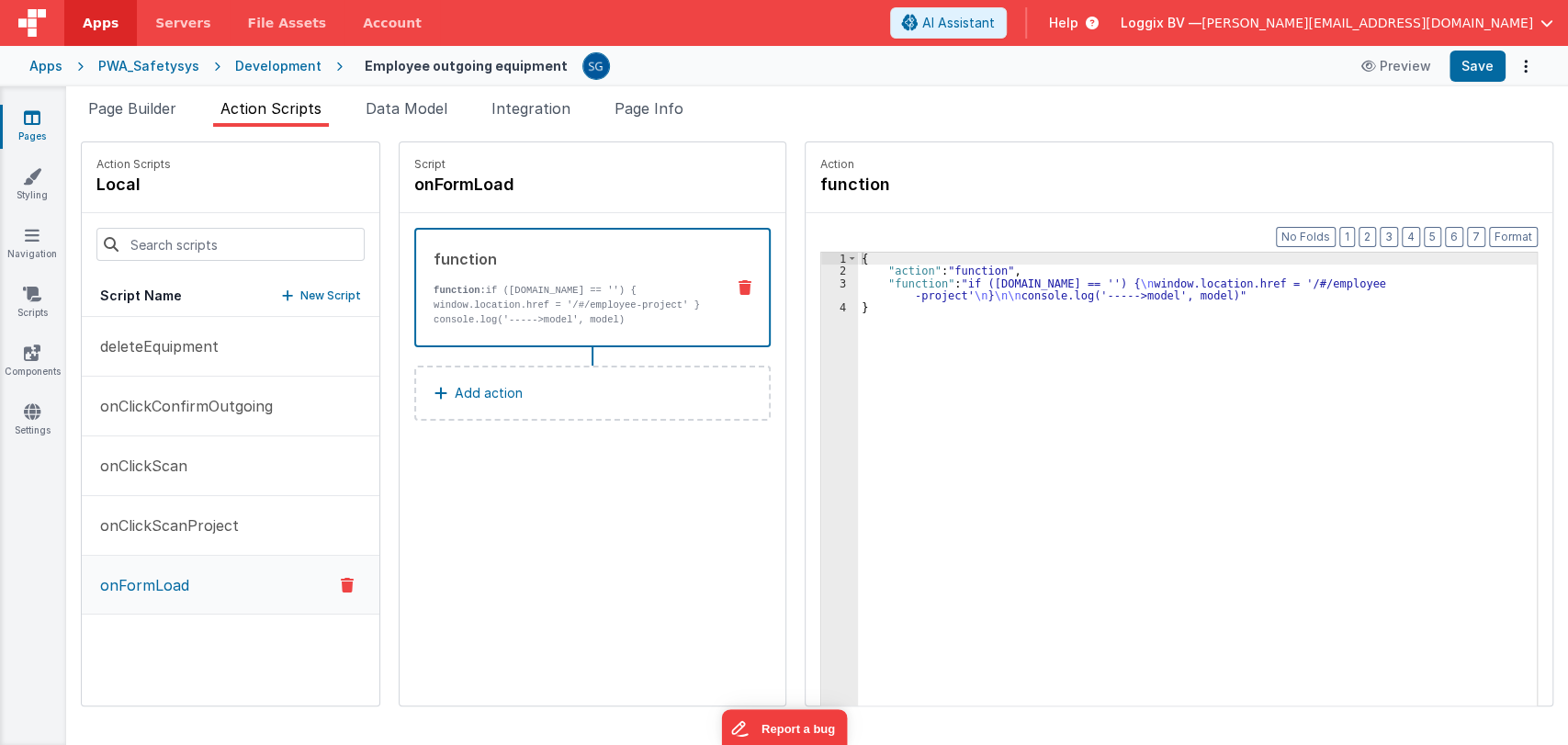
click at [926, 289] on div "{ "action" : "function" , "function" : "if ([DOMAIN_NAME] == '') { \n window.lo…" at bounding box center [1206, 520] width 697 height 534
click at [821, 284] on div "3" at bounding box center [839, 289] width 37 height 25
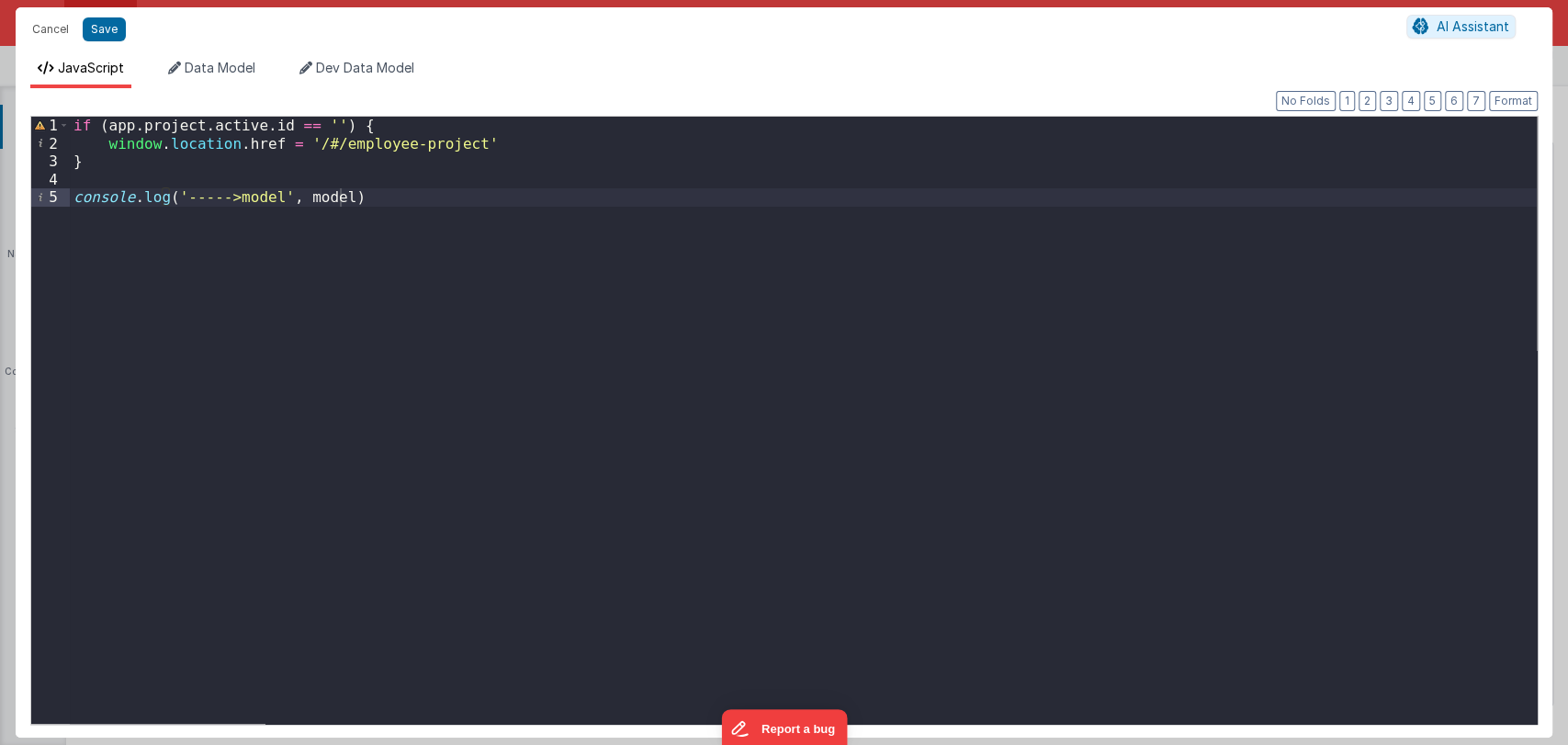
click at [145, 167] on div "if ( app . project . active . id == '' ) { window . location . href = '/#/emplo…" at bounding box center [803, 437] width 1466 height 643
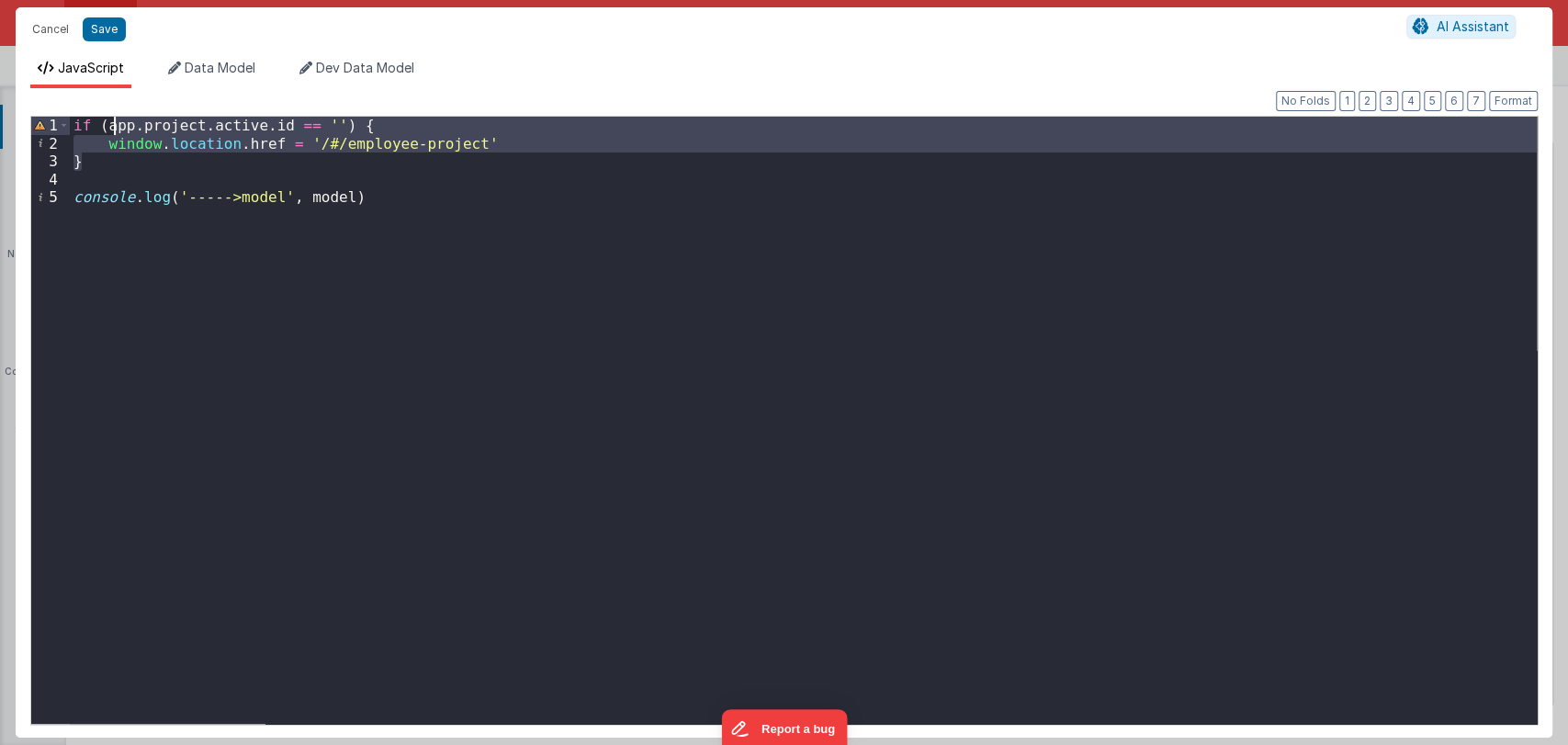
drag, startPoint x: 194, startPoint y: 170, endPoint x: 117, endPoint y: 125, distance: 89.2
click at [117, 125] on div "if ( app . project . active . id == '' ) { window . location . href = '/#/emplo…" at bounding box center [803, 437] width 1466 height 643
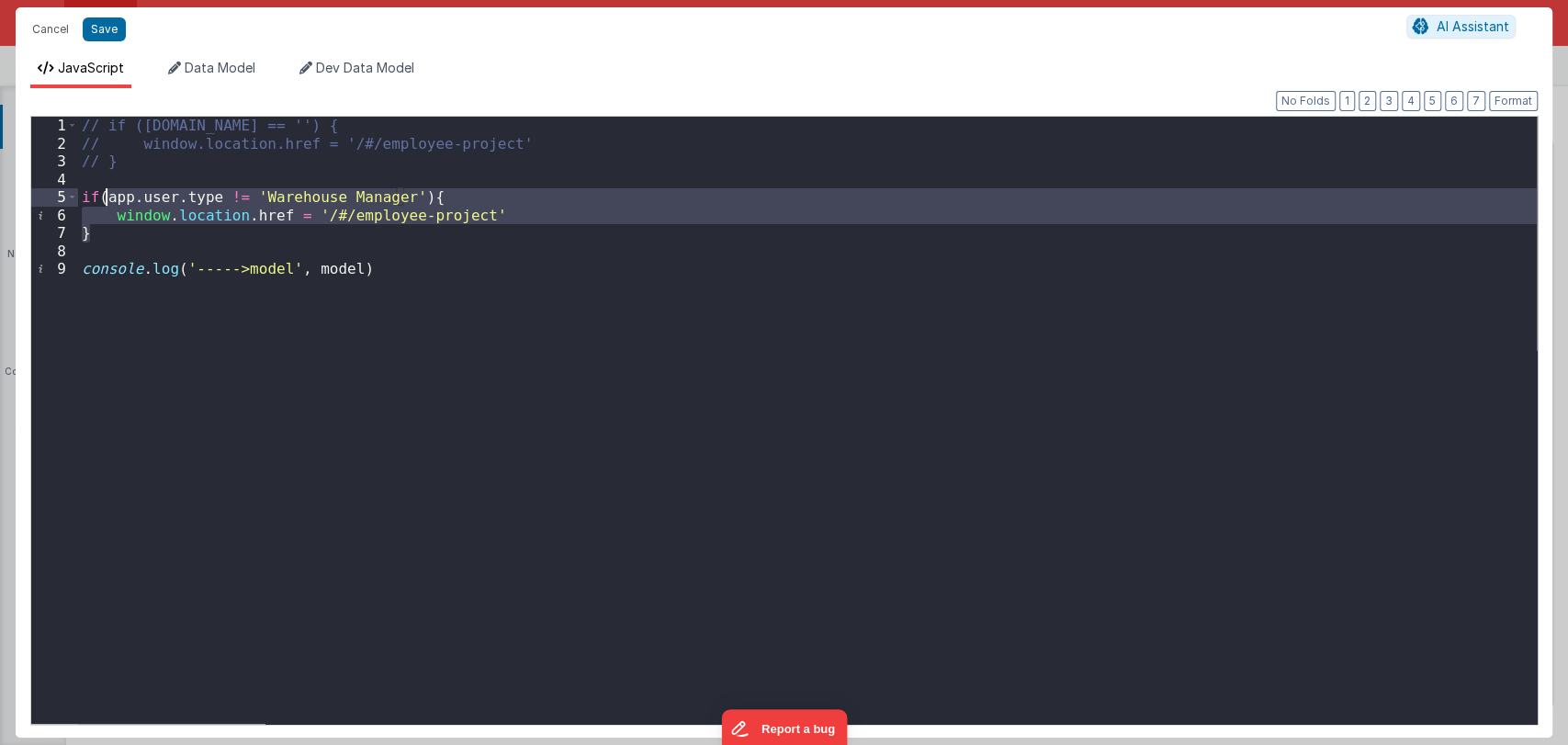
drag, startPoint x: 118, startPoint y: 239, endPoint x: 108, endPoint y: 199, distance: 41.2
click at [108, 199] on div "// if ([DOMAIN_NAME] == '') { // window.location.href = '/#/employee-project' /…" at bounding box center [807, 437] width 1458 height 643
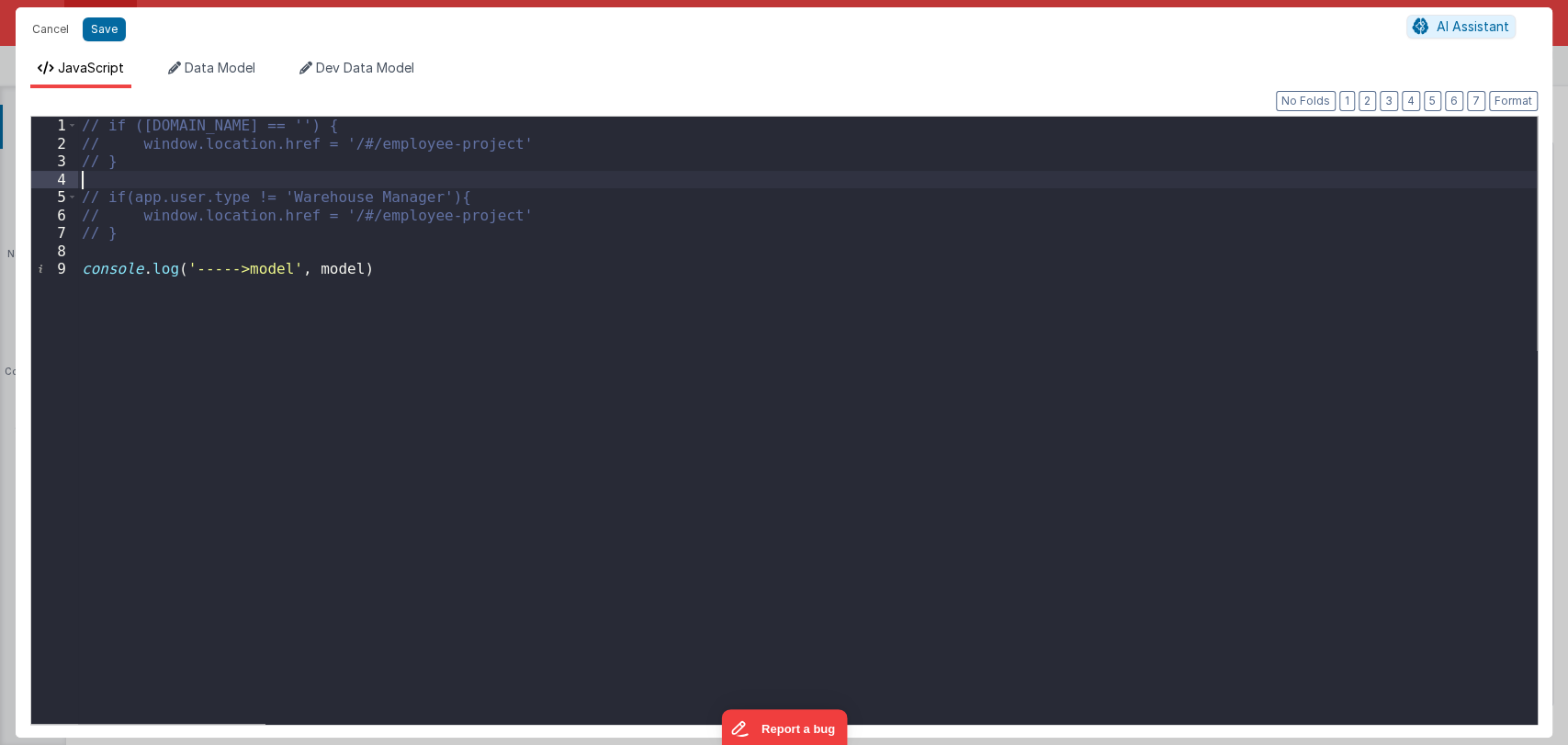
click at [120, 177] on div "// if ([DOMAIN_NAME] == '') { // window.location.href = '/#/employee-project' /…" at bounding box center [807, 437] width 1458 height 643
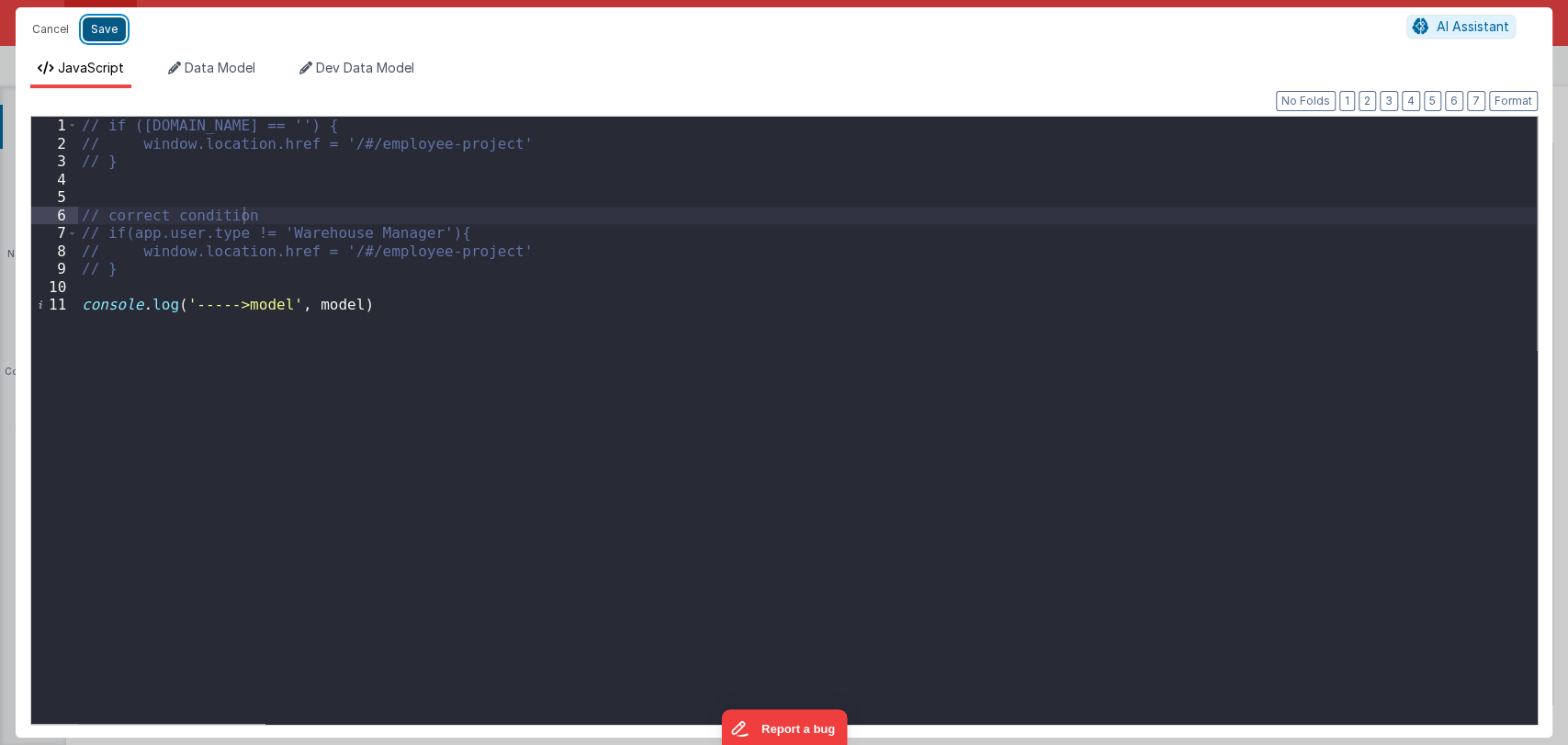
click at [112, 33] on button "Save" at bounding box center [104, 29] width 43 height 24
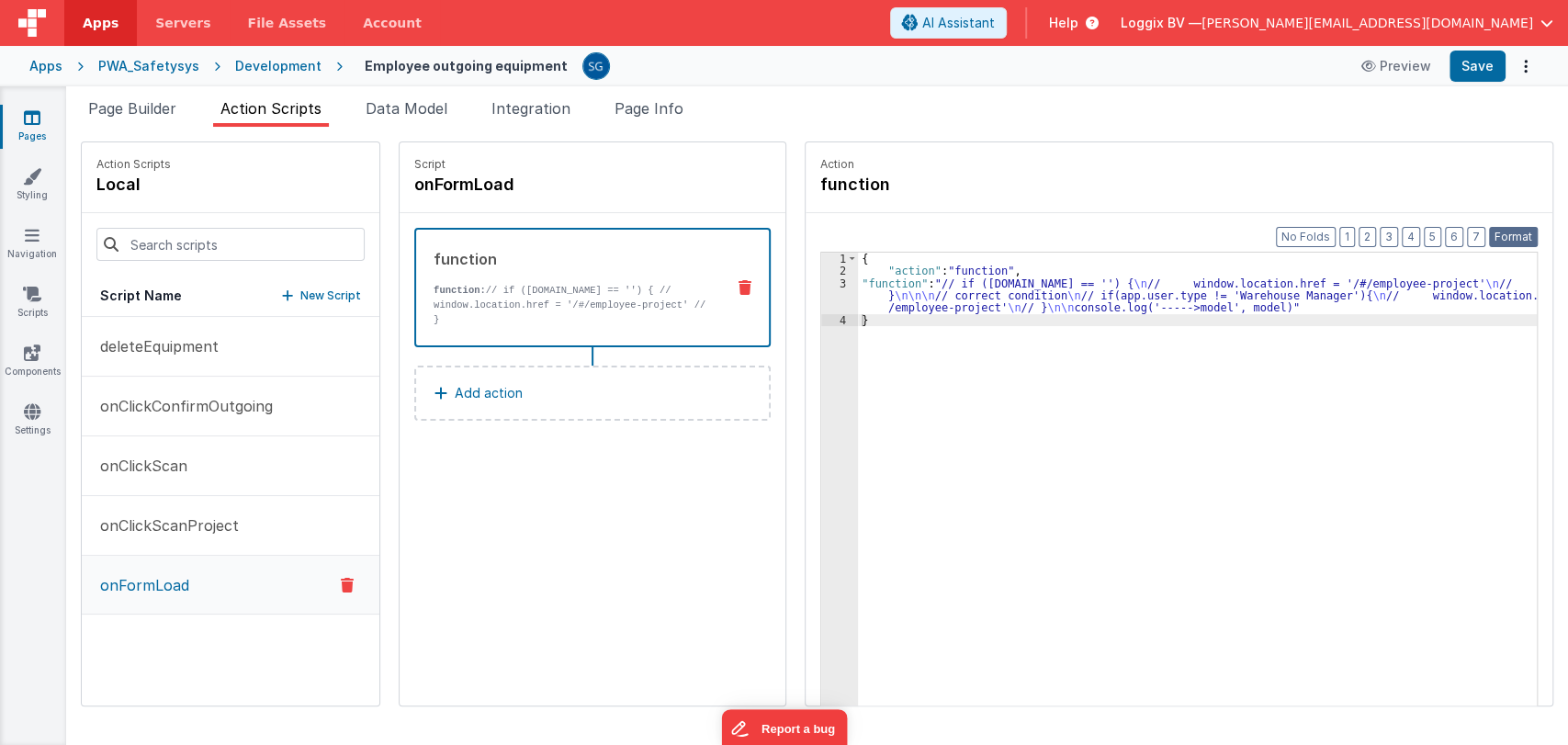
click at [1502, 237] on button "Format" at bounding box center [1512, 236] width 49 height 20
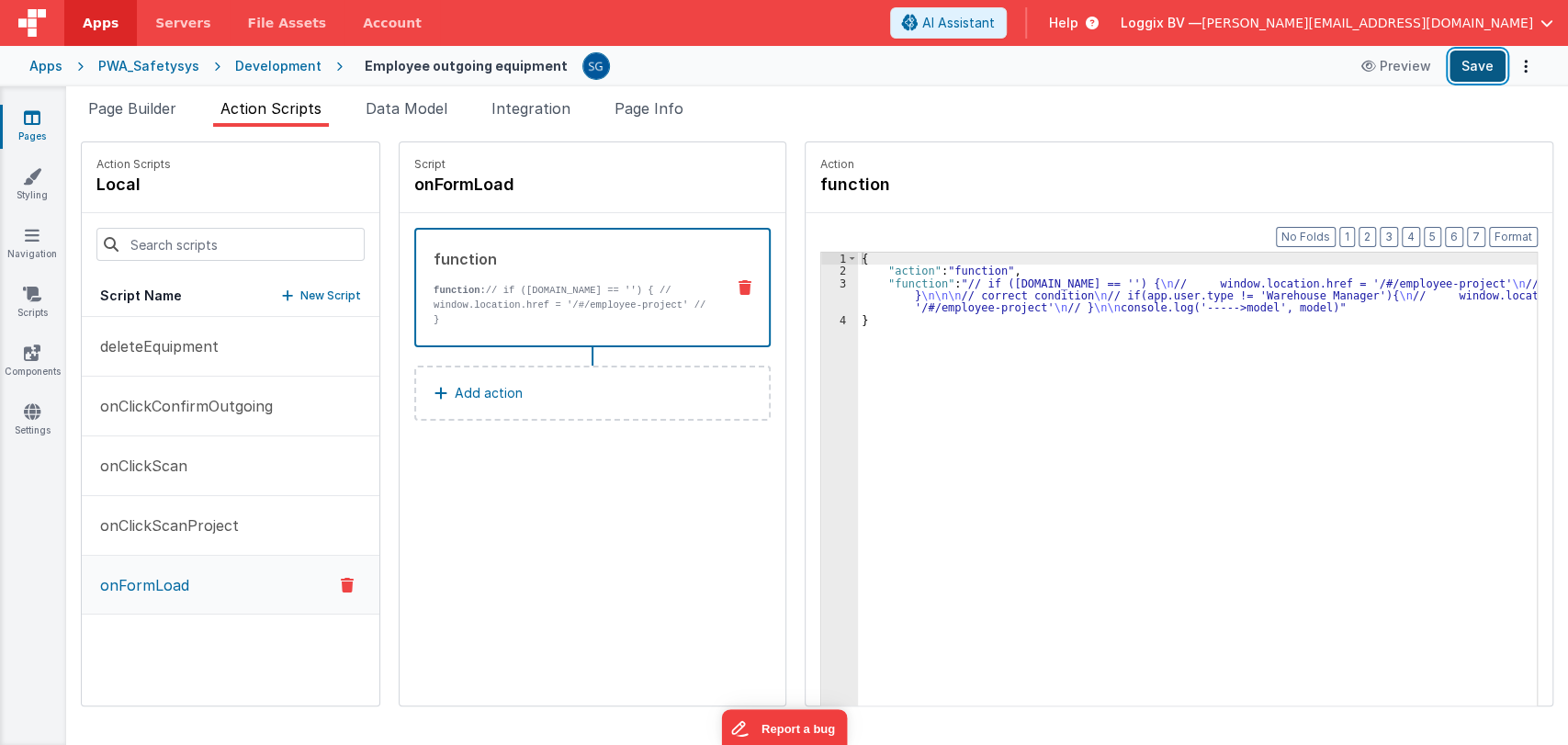
click at [1468, 59] on button "Save" at bounding box center [1477, 66] width 56 height 31
click at [883, 298] on div "{ "action" : "function" , "function" : "// if ([DOMAIN_NAME] == '') { \n // win…" at bounding box center [1206, 520] width 697 height 534
click at [822, 284] on div "3" at bounding box center [839, 295] width 37 height 37
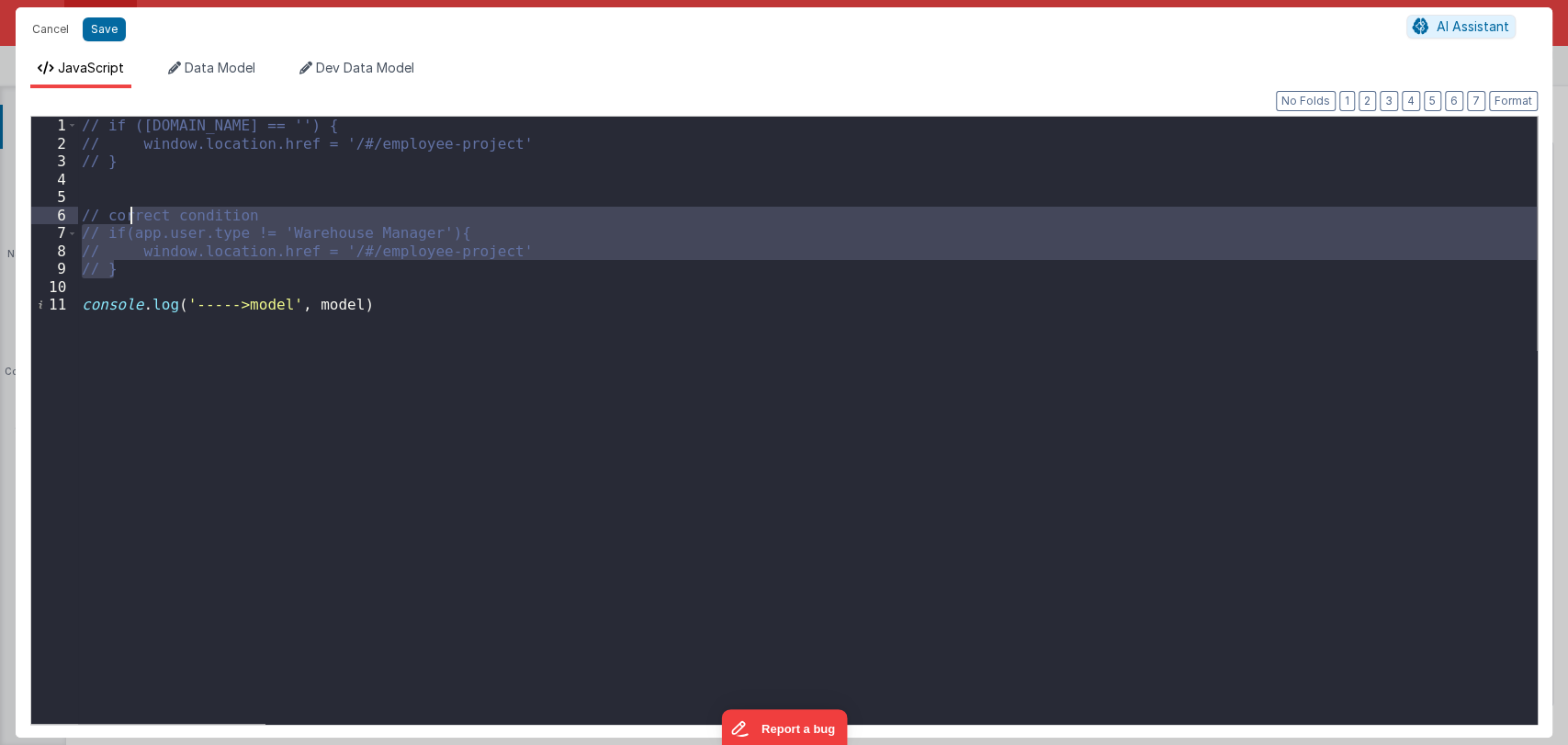
drag, startPoint x: 157, startPoint y: 266, endPoint x: 133, endPoint y: 215, distance: 56.4
click at [133, 215] on div "// if ([DOMAIN_NAME] == '') { // window.location.href = '/#/employee-project' /…" at bounding box center [807, 437] width 1458 height 643
click at [250, 210] on div "// if ([DOMAIN_NAME] == '') { // window.location.href = '/#/employee-project' /…" at bounding box center [807, 419] width 1458 height 607
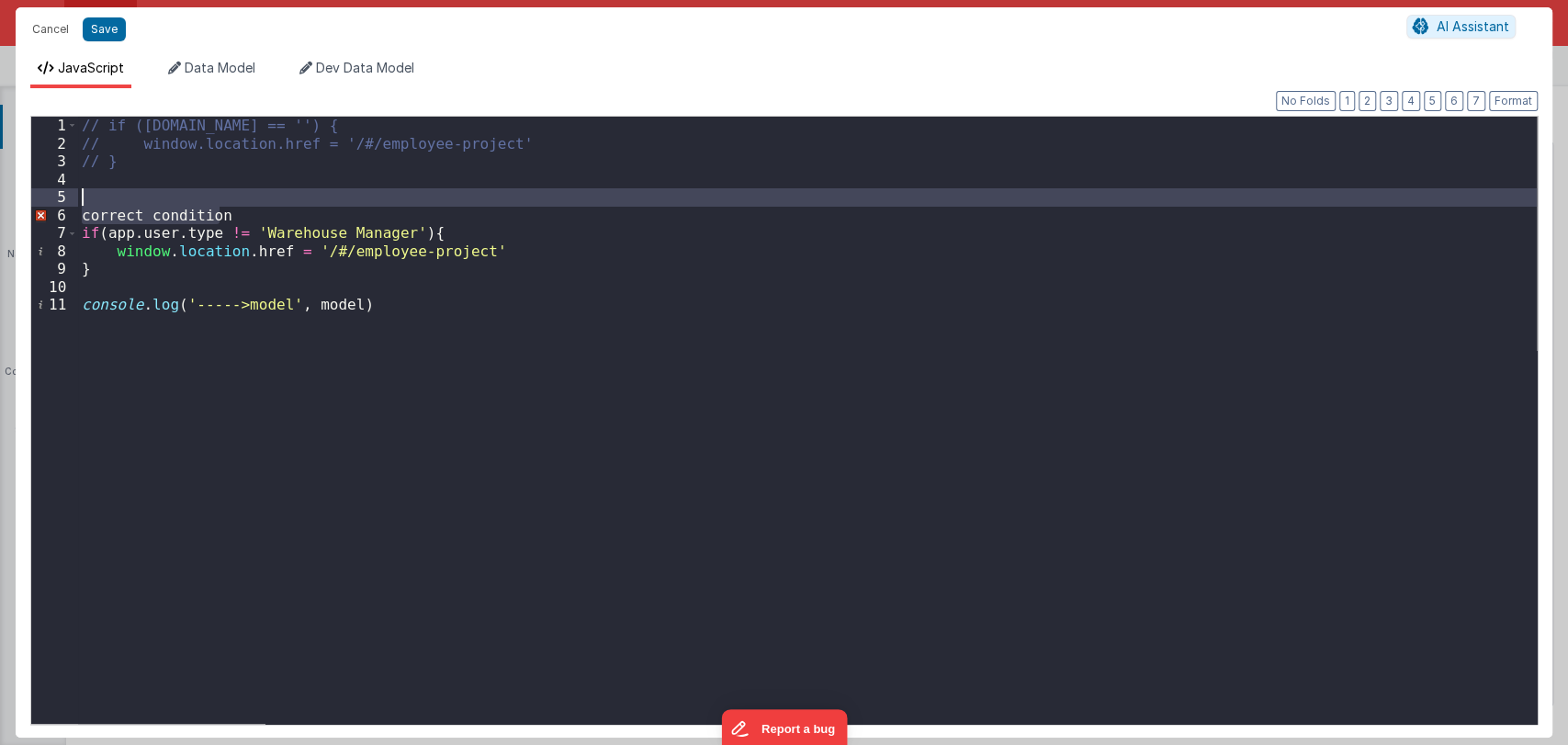
drag, startPoint x: 249, startPoint y: 210, endPoint x: 248, endPoint y: 192, distance: 18.0
click at [248, 192] on div "// if ([DOMAIN_NAME] == '') { // window.location.href = '/#/employee-project' /…" at bounding box center [807, 437] width 1458 height 643
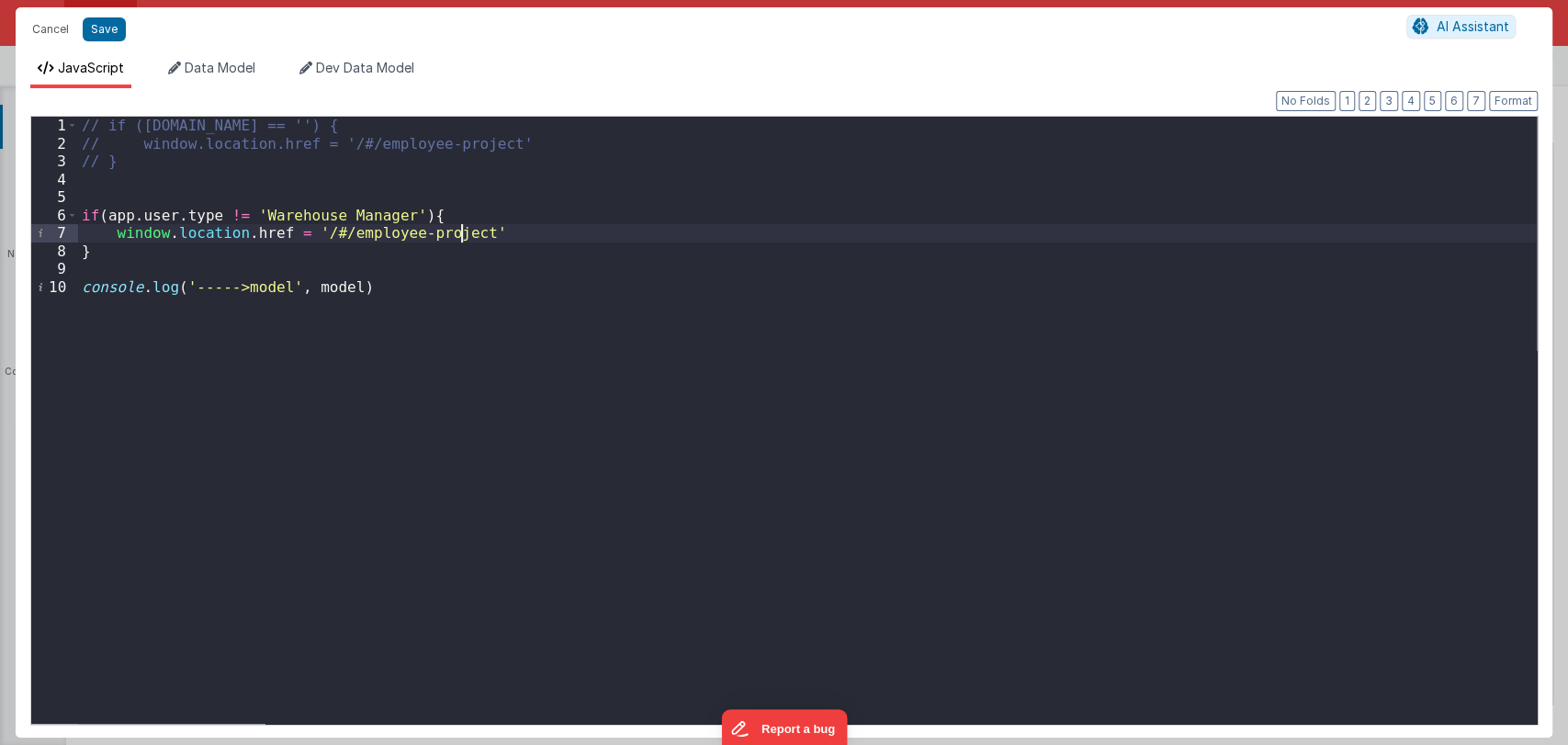
click at [464, 232] on div "// if ([DOMAIN_NAME] == '') { // window.location.href = '/#/employee-project' /…" at bounding box center [807, 437] width 1458 height 643
click at [488, 232] on div "// if ([DOMAIN_NAME] == '') { // window.location.href = '/#/employee-project' /…" at bounding box center [807, 437] width 1458 height 643
click at [107, 26] on button "Save" at bounding box center [104, 29] width 43 height 24
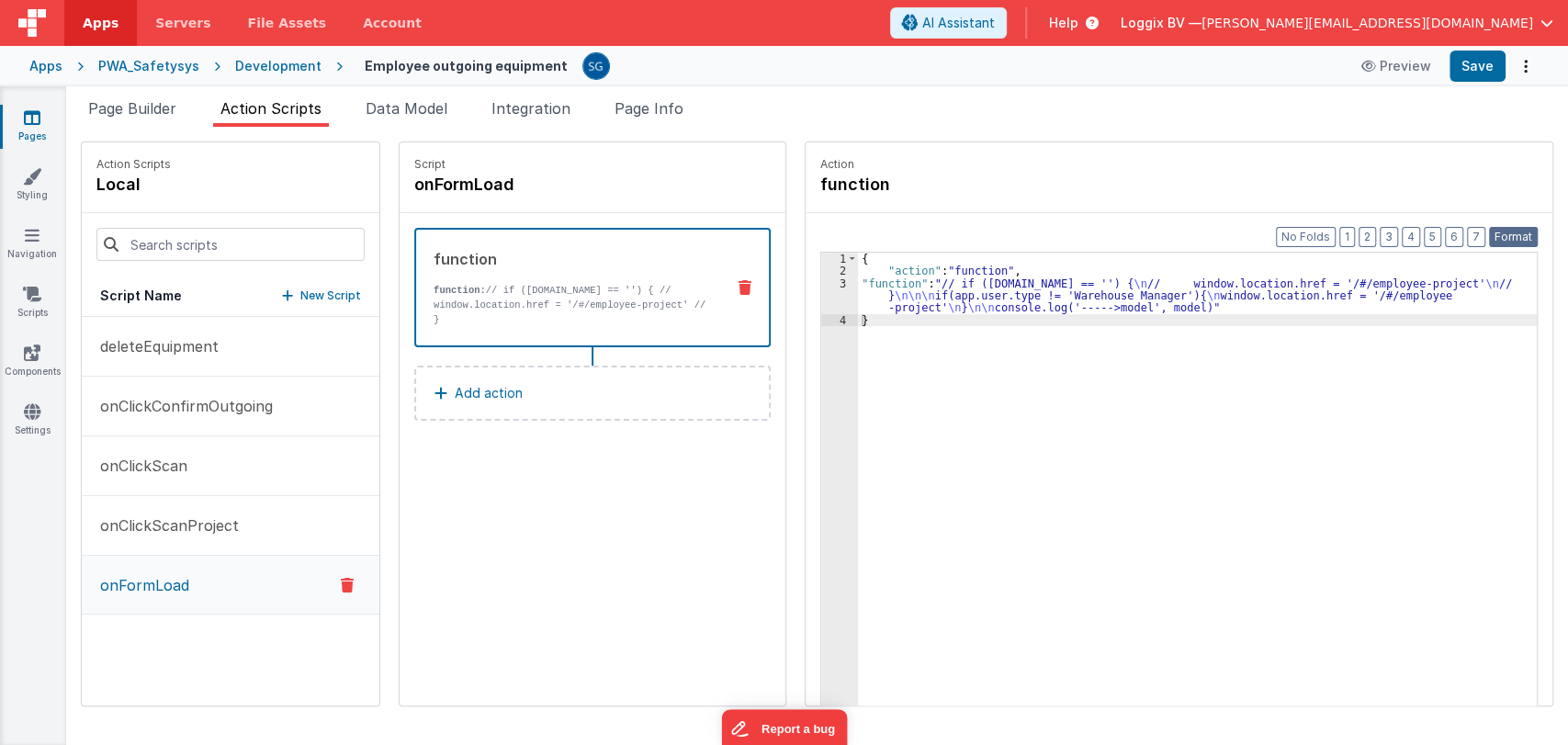
click at [1504, 231] on button "Format" at bounding box center [1512, 236] width 49 height 20
click at [1470, 82] on div "Apps PWA_Safetysys Development Employee outgoing equipment Preview Save" at bounding box center [784, 66] width 1568 height 40
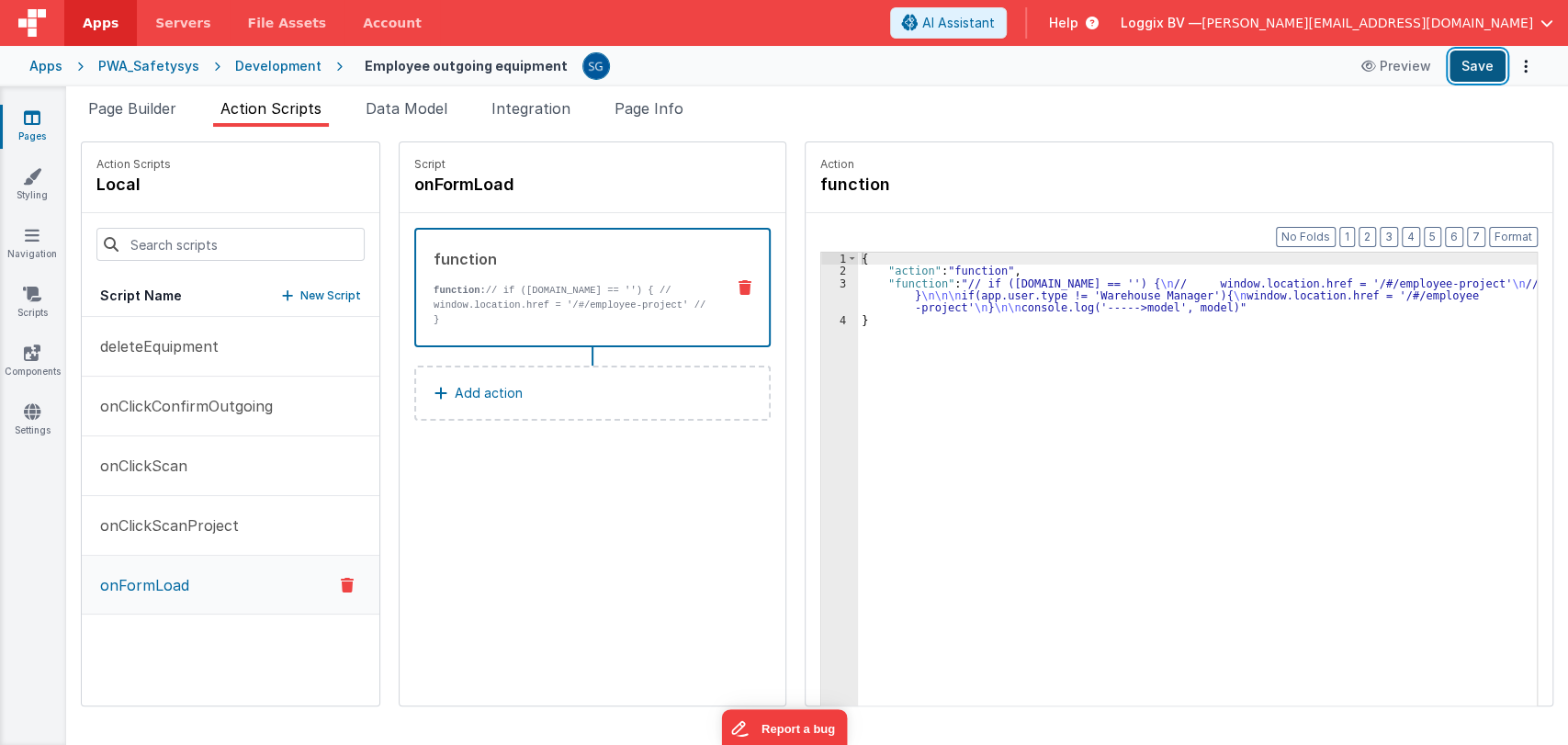
click at [1467, 72] on button "Save" at bounding box center [1477, 66] width 56 height 31
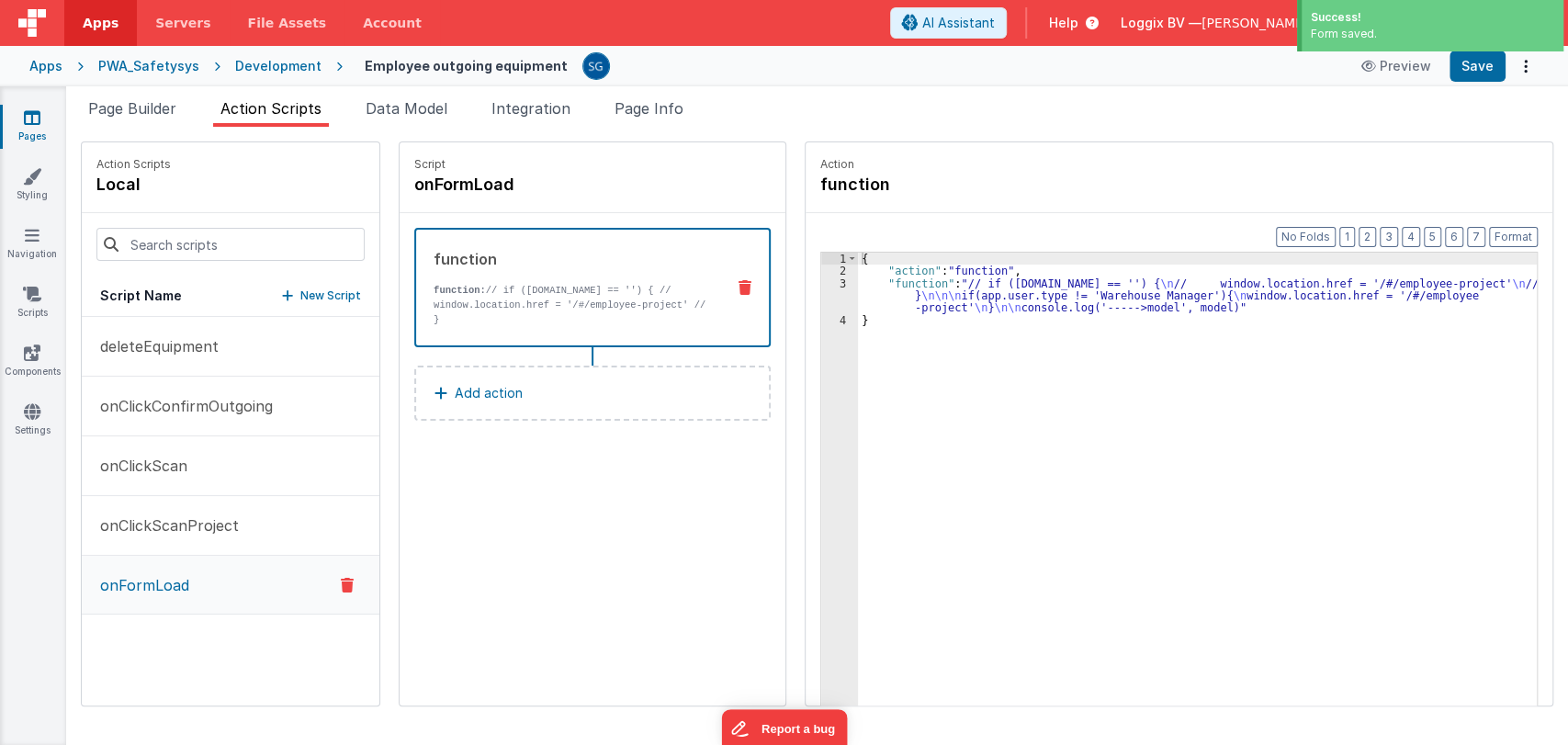
click at [27, 127] on link "Pages" at bounding box center [32, 127] width 66 height 37
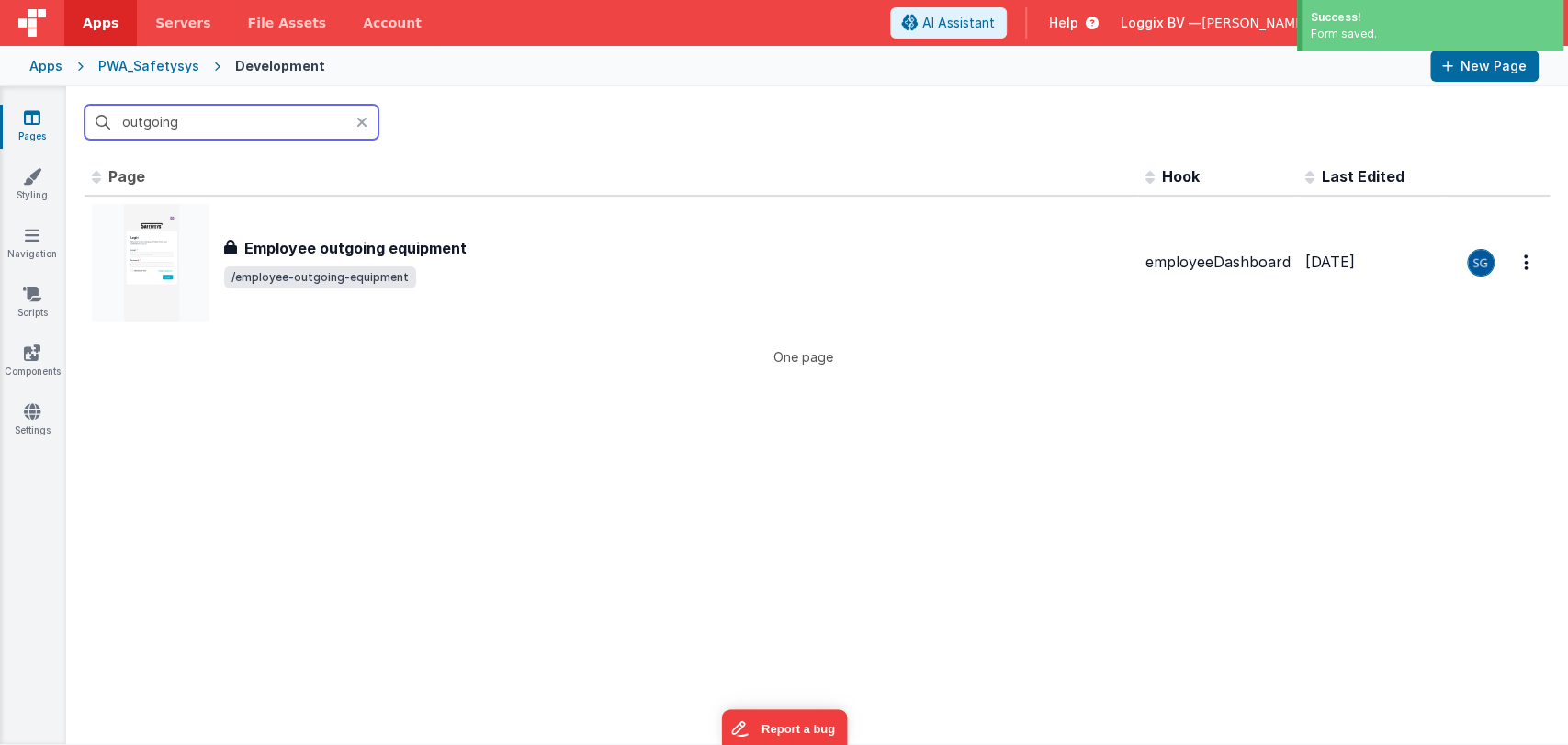
click at [203, 126] on input "outgoing" at bounding box center [232, 122] width 294 height 35
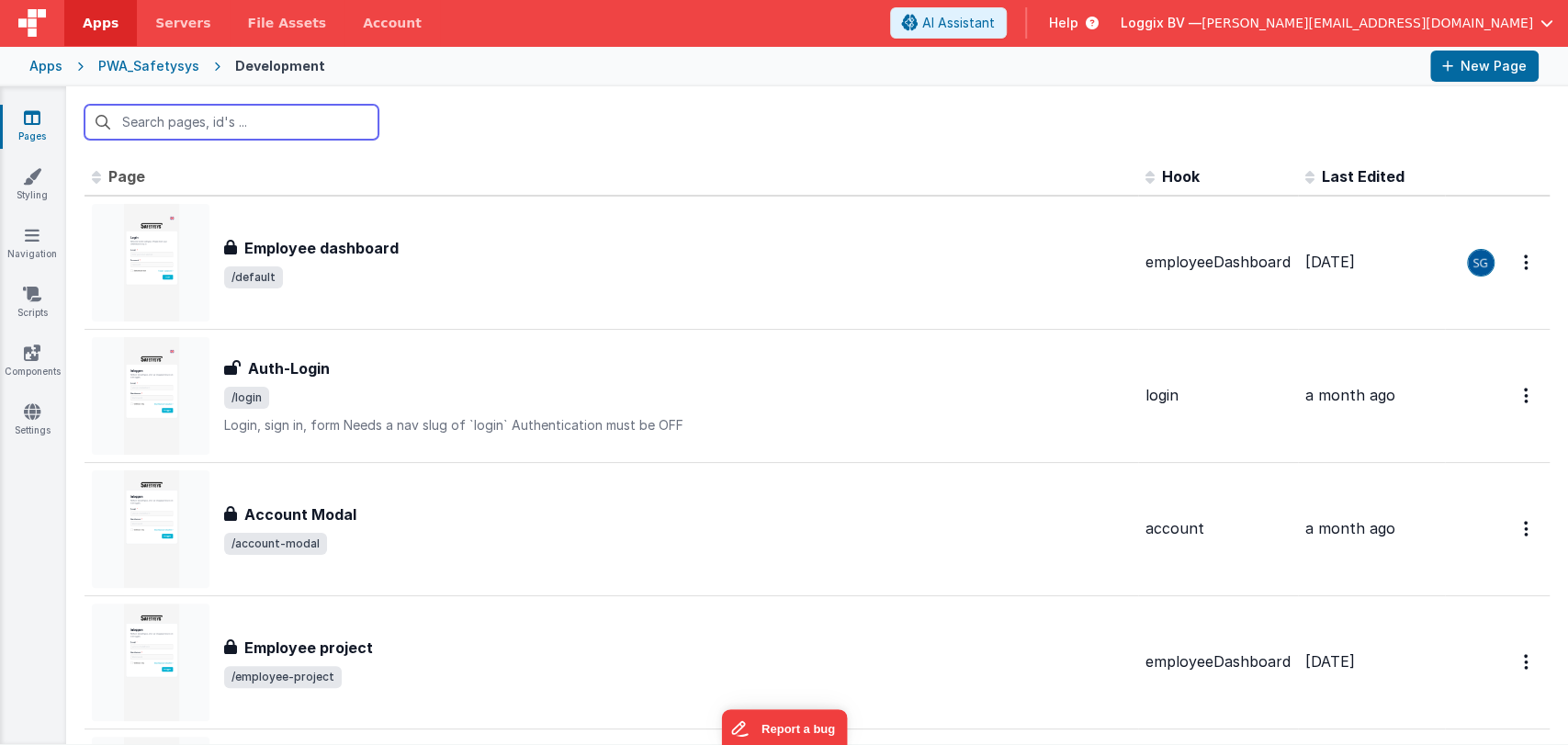
type input "n"
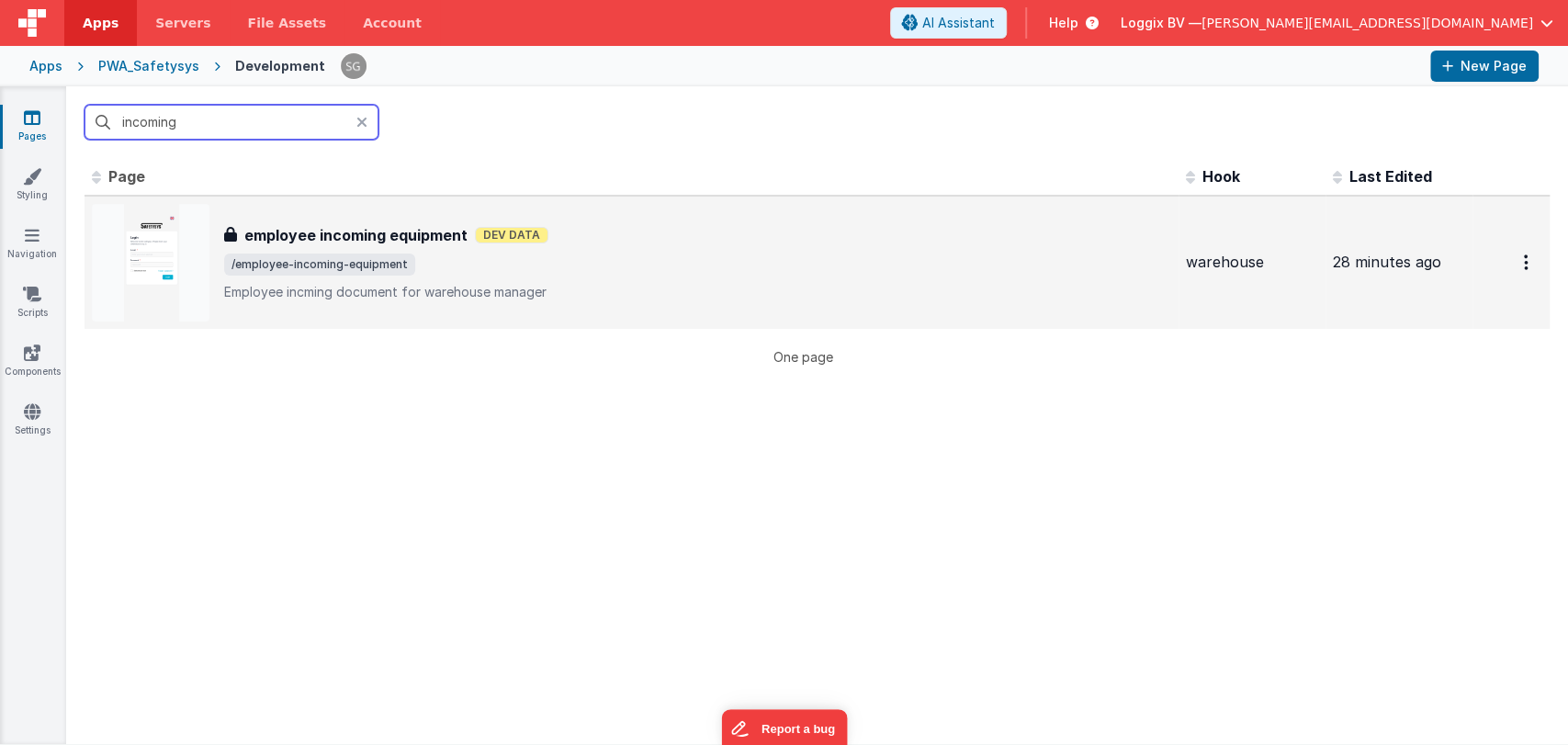
type input "incoming"
click at [323, 210] on div "employee incoming equipment employee incoming equipment Dev Data /employee-inco…" at bounding box center [632, 262] width 1079 height 117
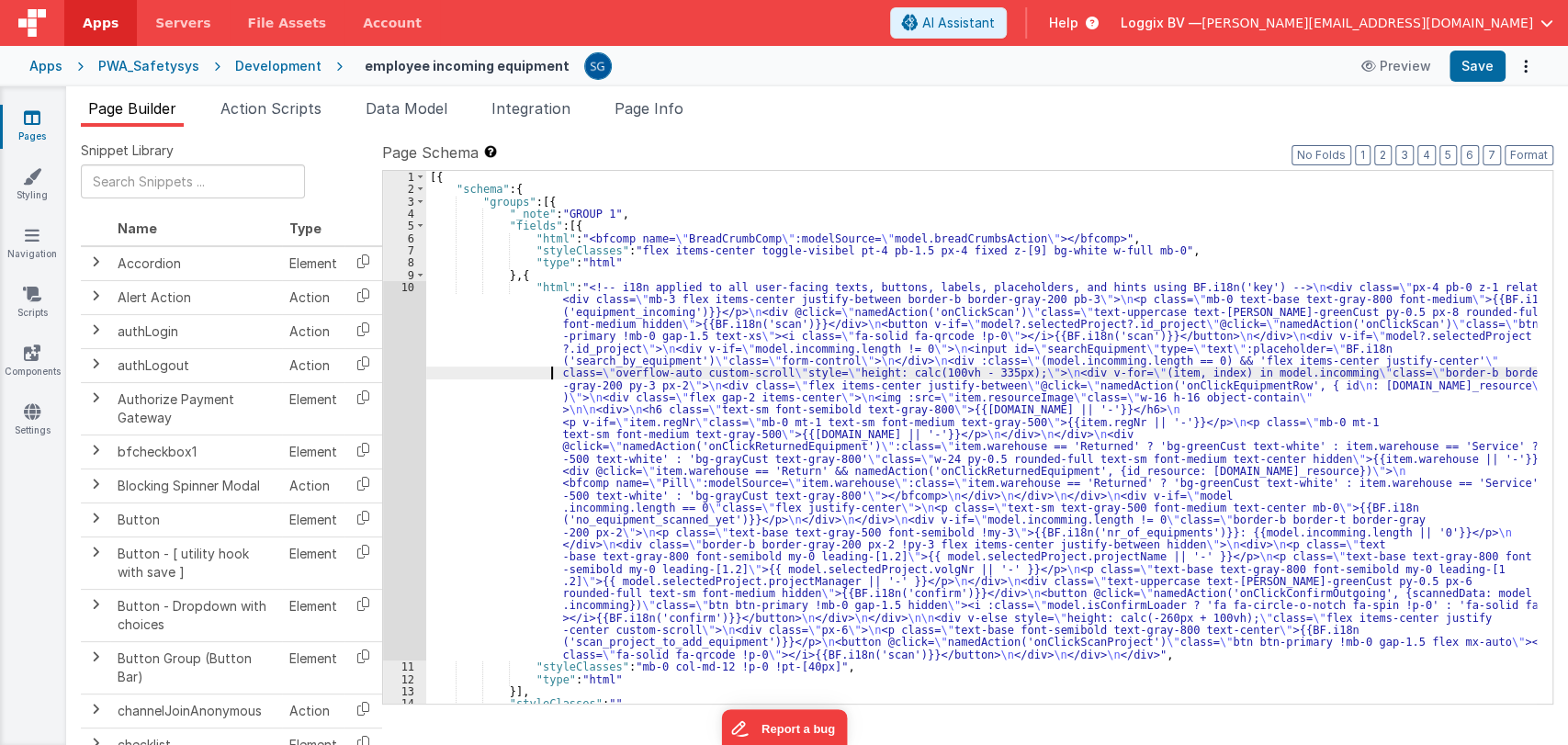
click at [488, 366] on div "[{ "schema" : { "groups" : [{ "_note" : "GROUP 1" , "fields" : [{ "html" : "<bf…" at bounding box center [981, 450] width 1110 height 558
click at [282, 118] on li "Action Scripts" at bounding box center [271, 112] width 115 height 30
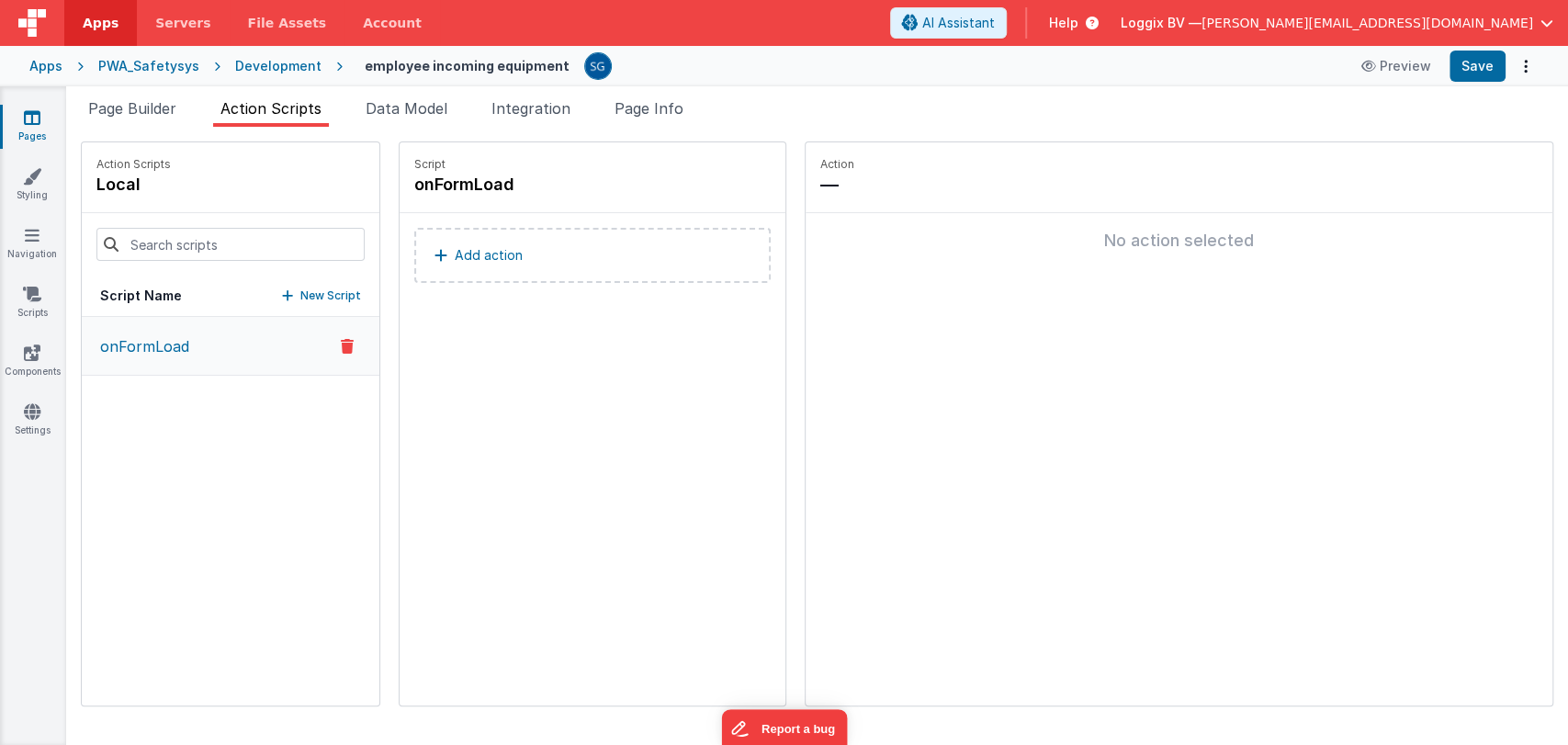
click at [181, 347] on p "onFormLoad" at bounding box center [139, 346] width 100 height 22
click at [210, 347] on button "onFormLoad" at bounding box center [230, 346] width 297 height 59
click at [184, 347] on p "onFormLoad" at bounding box center [139, 346] width 100 height 22
click at [455, 254] on p "Add action" at bounding box center [488, 255] width 68 height 22
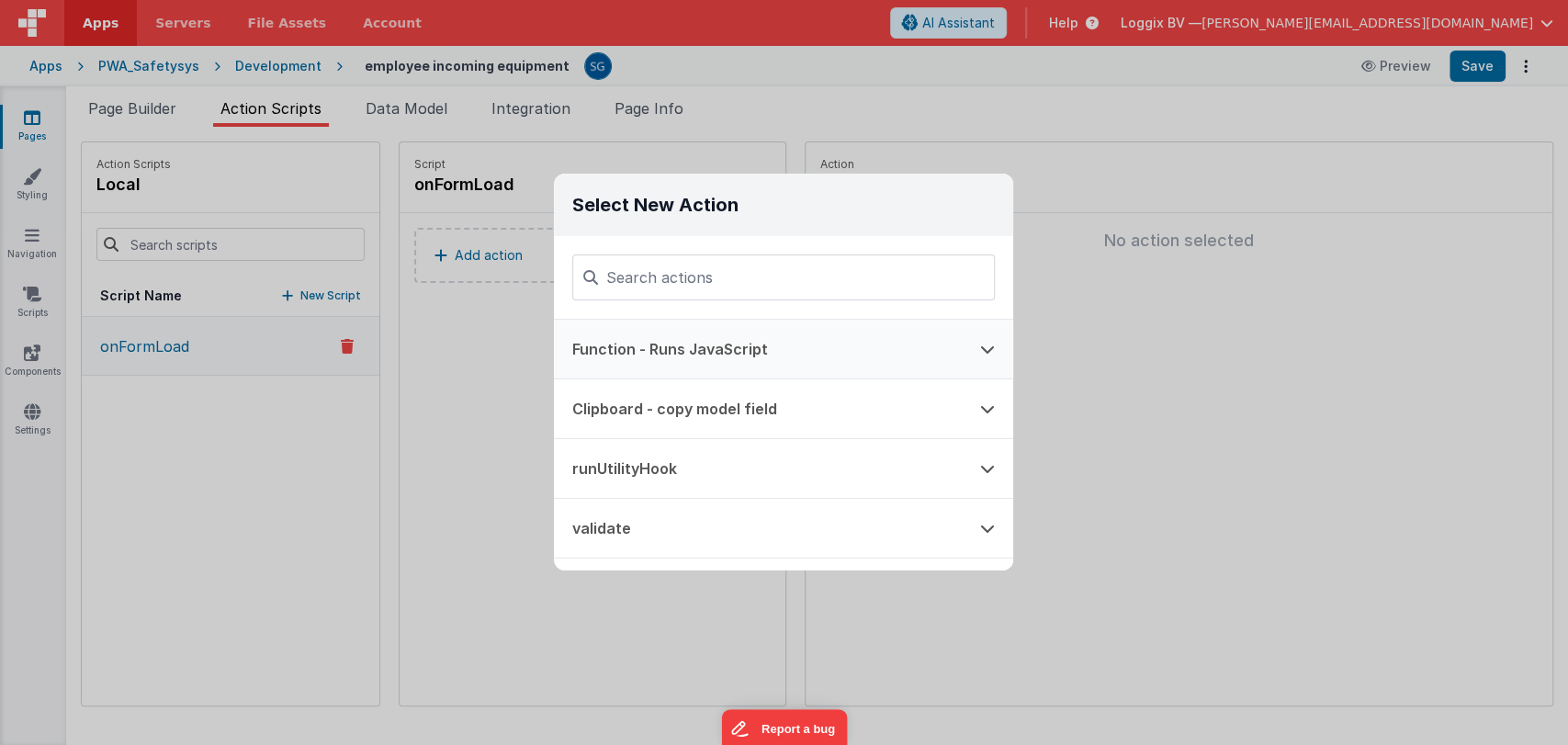
click at [648, 351] on button "Function - Runs JavaScript" at bounding box center [758, 348] width 408 height 59
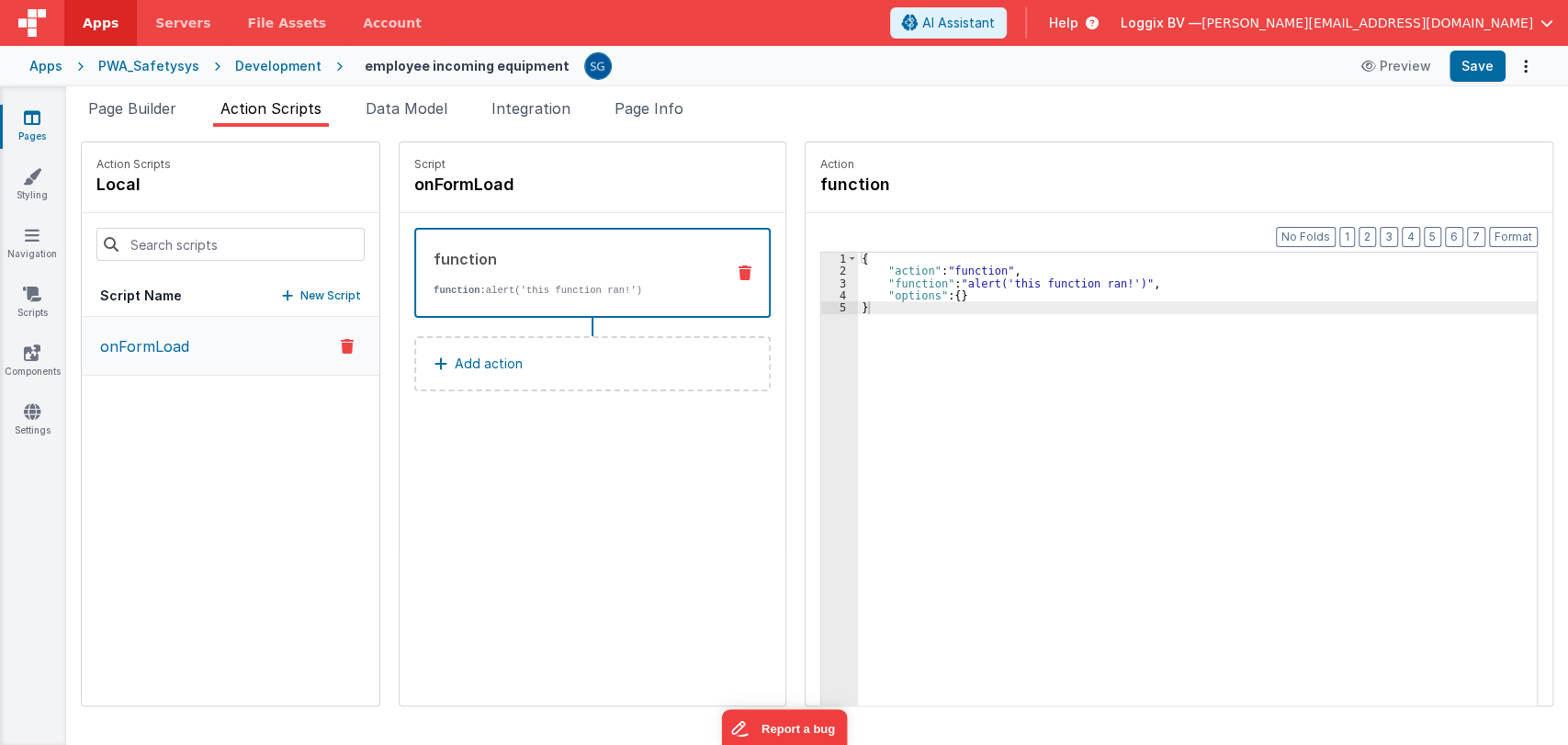
click at [875, 281] on div "{ "action" : "function" , "function" : "alert('this function ran!')" , "options…" at bounding box center [1206, 520] width 697 height 534
click at [823, 282] on div "3" at bounding box center [839, 283] width 37 height 12
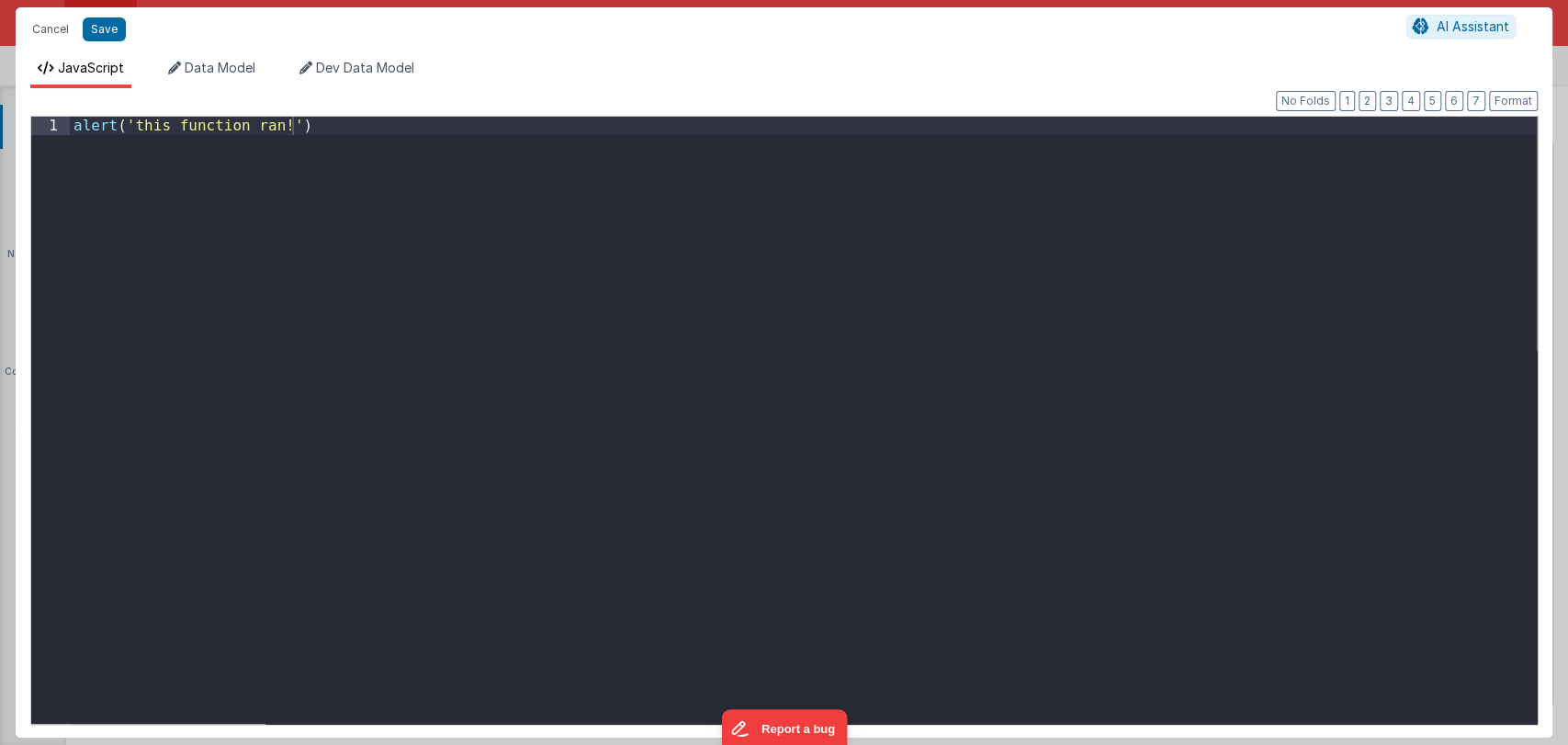
click at [823, 282] on div "Cancel Save AI Assistant JavaScript Data Model Dev Data Model Format 7 6 5 4 3 …" at bounding box center [784, 372] width 1568 height 745
click at [362, 128] on div "alert ( 'this function ran!' )" at bounding box center [803, 437] width 1466 height 643
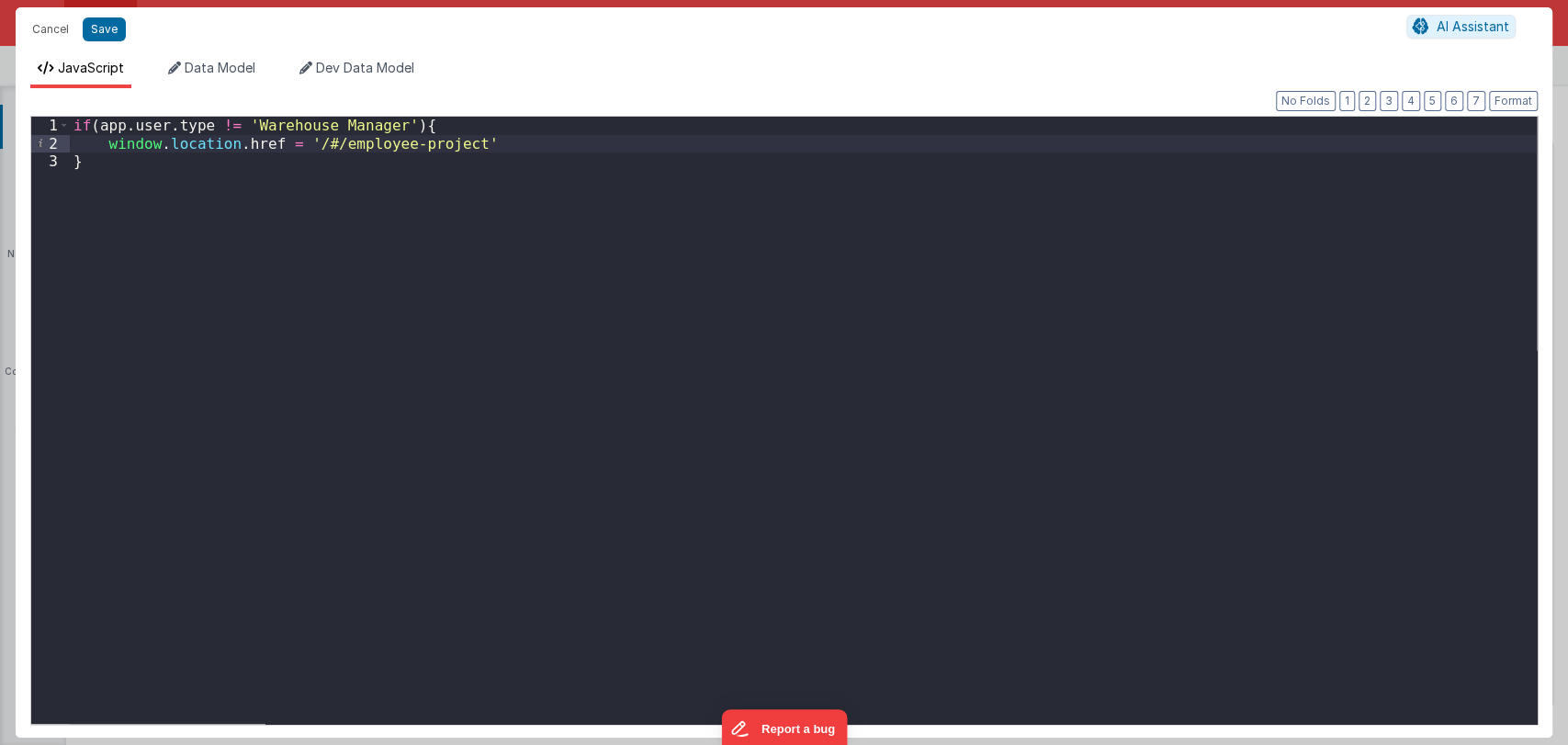
click at [499, 141] on div "if ( app . user . type != 'Warehouse Manager' ) { window . location . href = '/…" at bounding box center [803, 437] width 1466 height 643
click at [108, 33] on button "Save" at bounding box center [104, 29] width 43 height 24
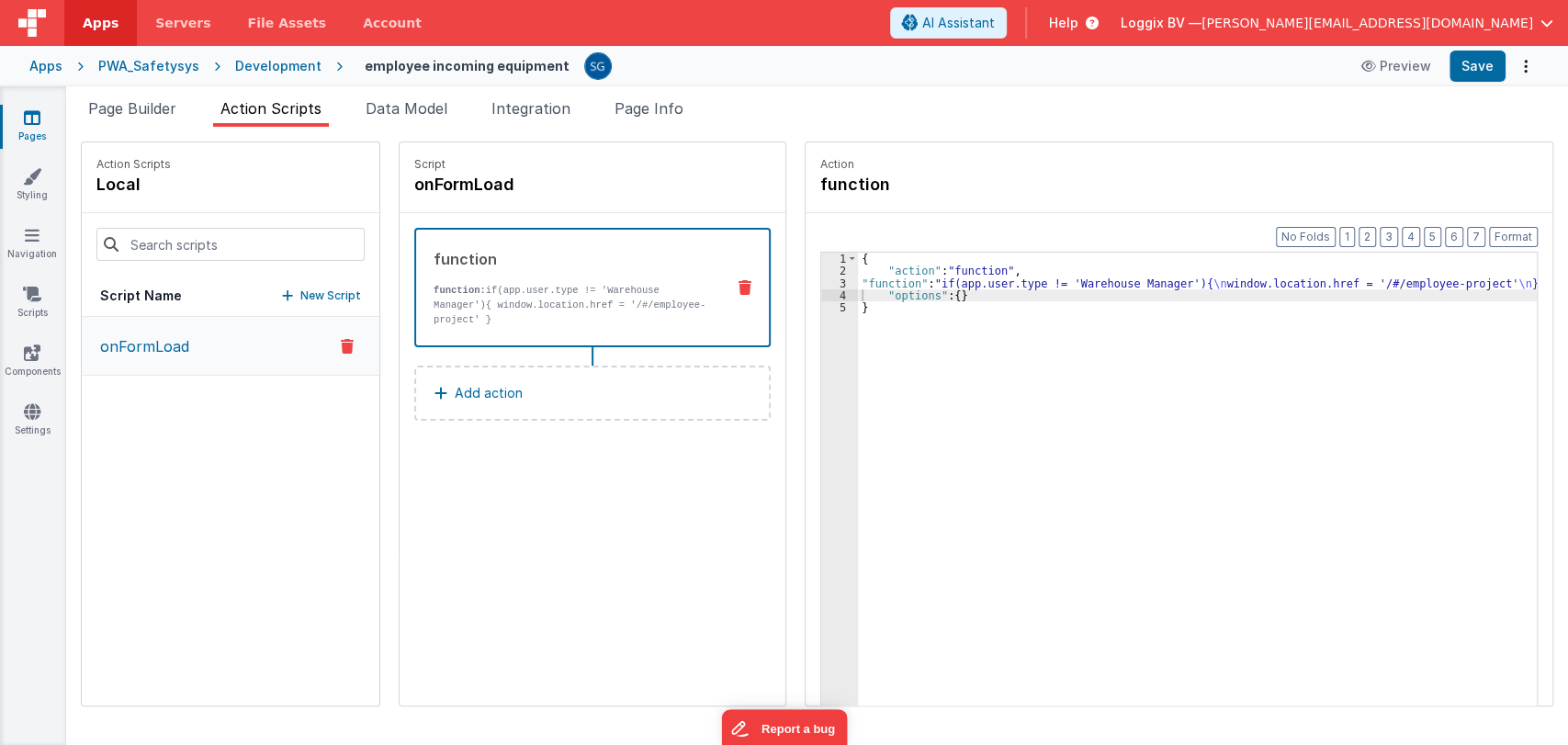
click at [1512, 224] on div "Format 7 6 5 4 3 2 1 No Folds 1 2 3 4 5 { "action" : "function" , "function" : …" at bounding box center [1179, 495] width 747 height 563
click at [1509, 238] on button "Format" at bounding box center [1512, 236] width 49 height 20
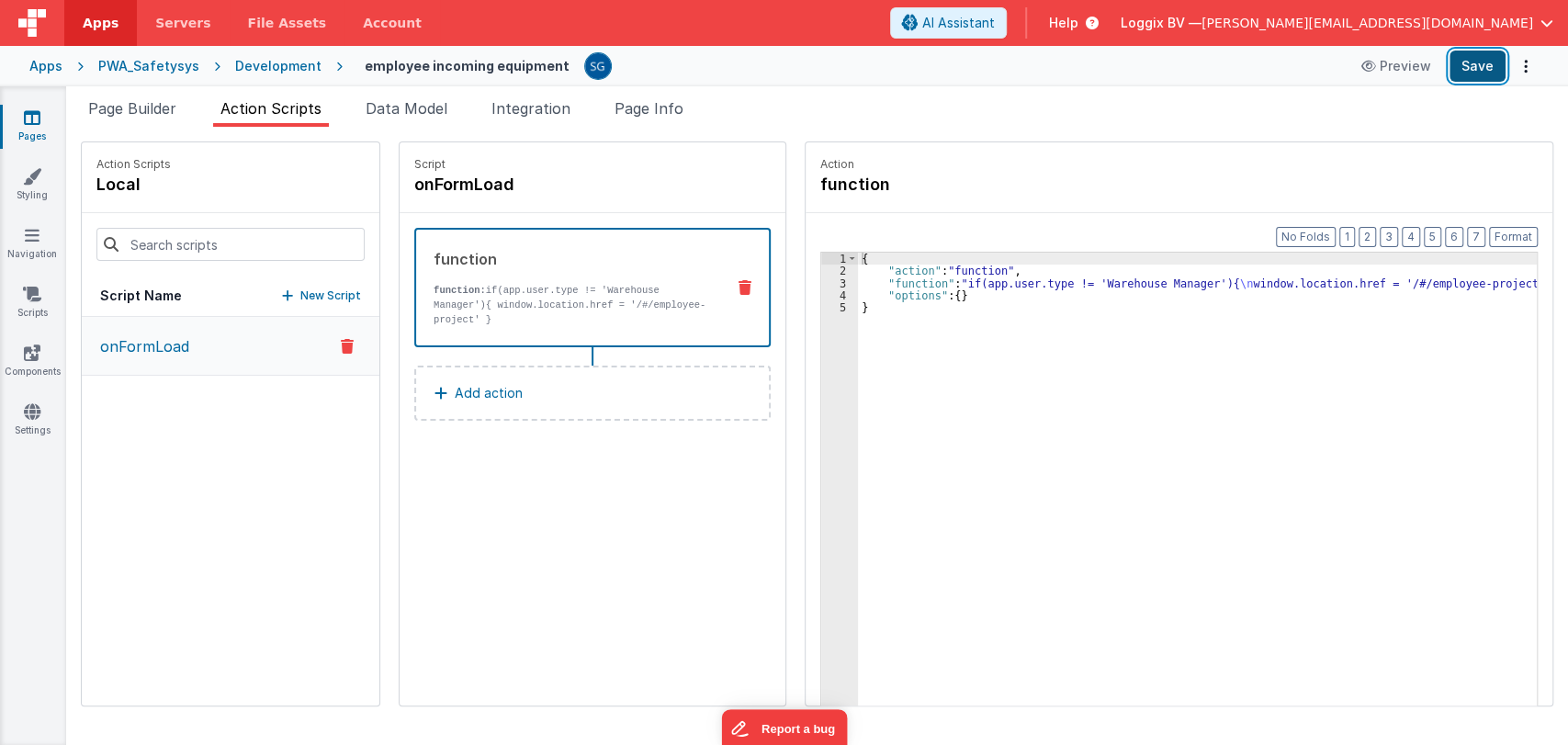
click at [1469, 67] on button "Save" at bounding box center [1477, 66] width 56 height 31
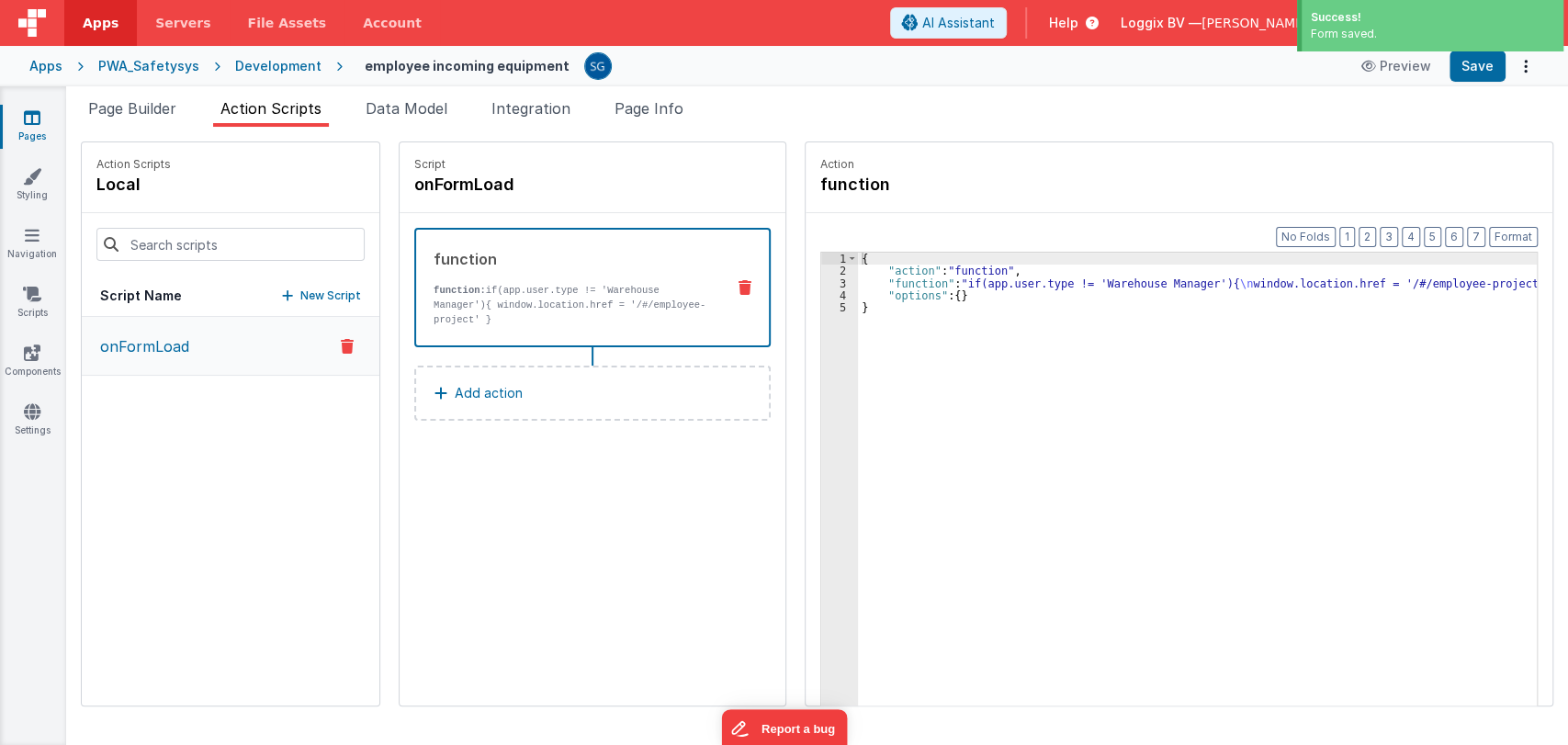
click at [31, 112] on icon at bounding box center [32, 117] width 16 height 18
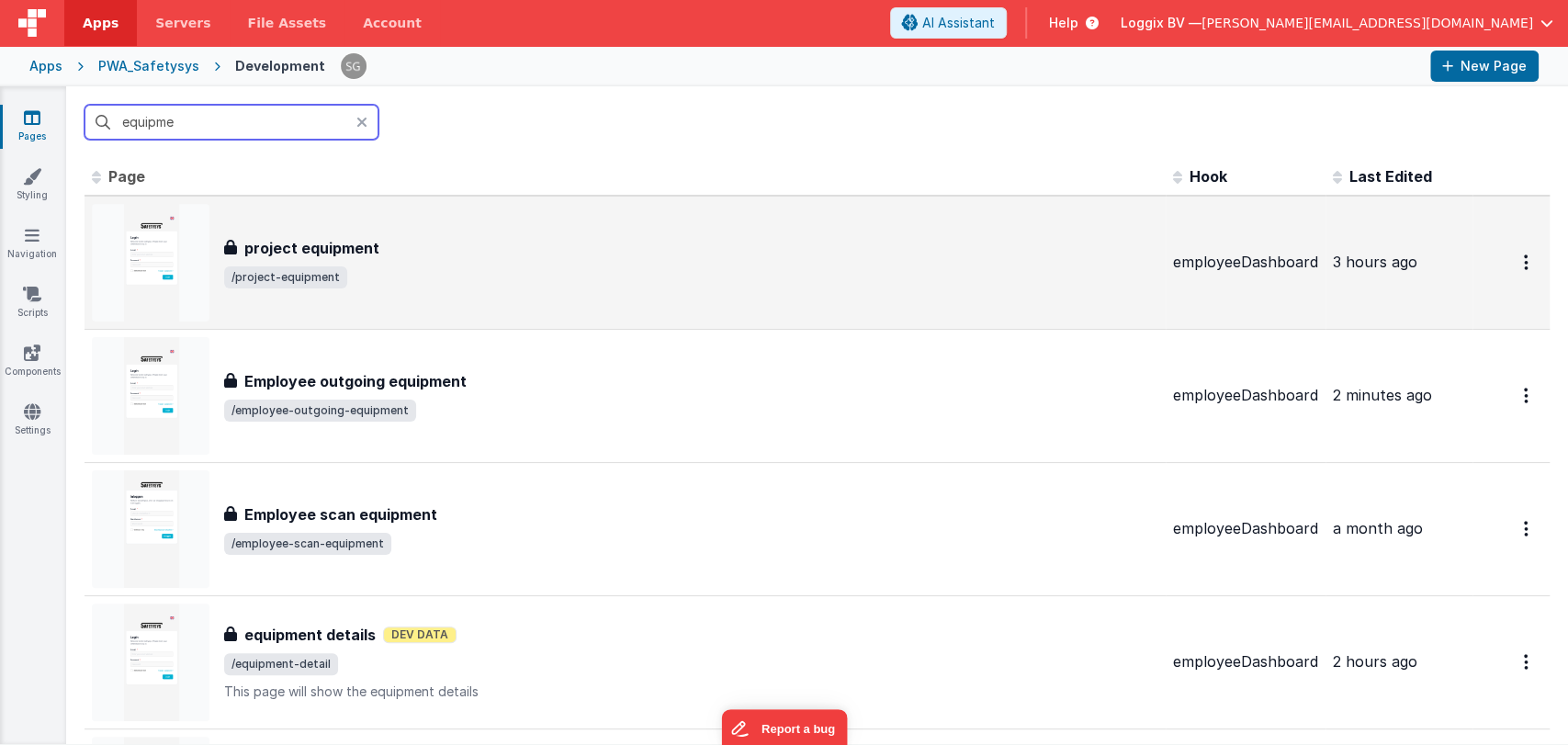
type input "equipme"
click at [331, 264] on div "project equipment project equipment /project-equipment" at bounding box center [690, 261] width 933 height 51
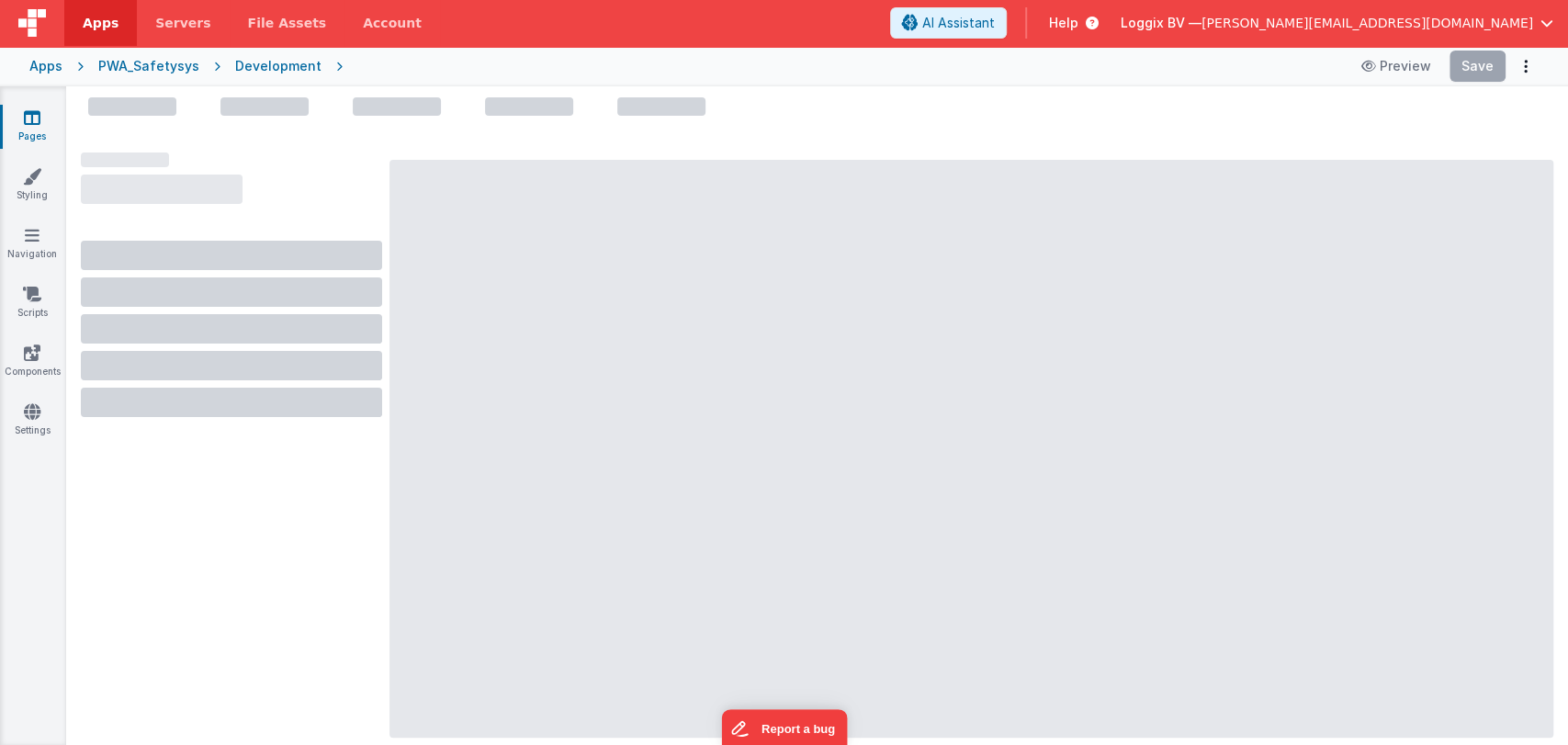
click at [32, 123] on icon at bounding box center [32, 117] width 16 height 18
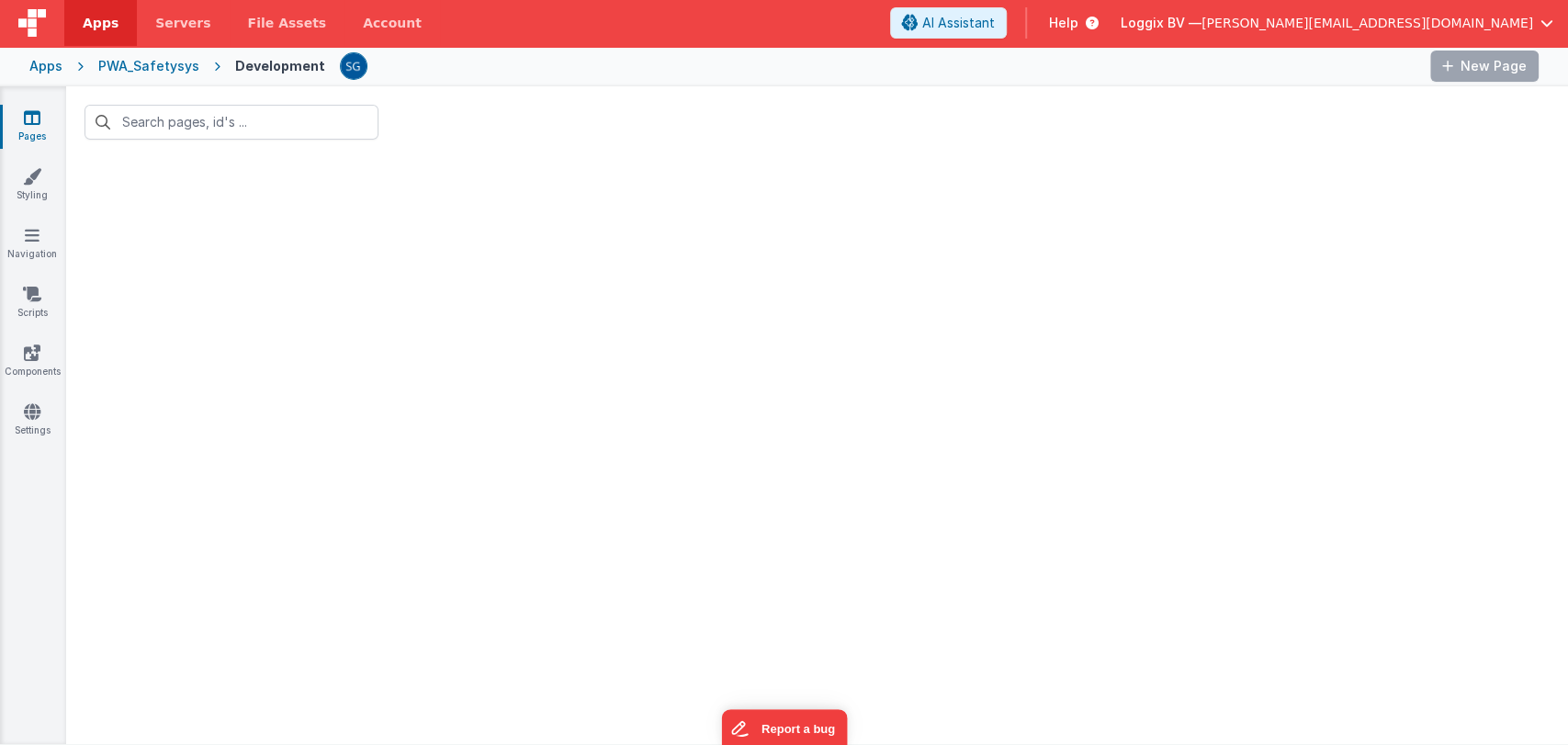
type input "equipme"
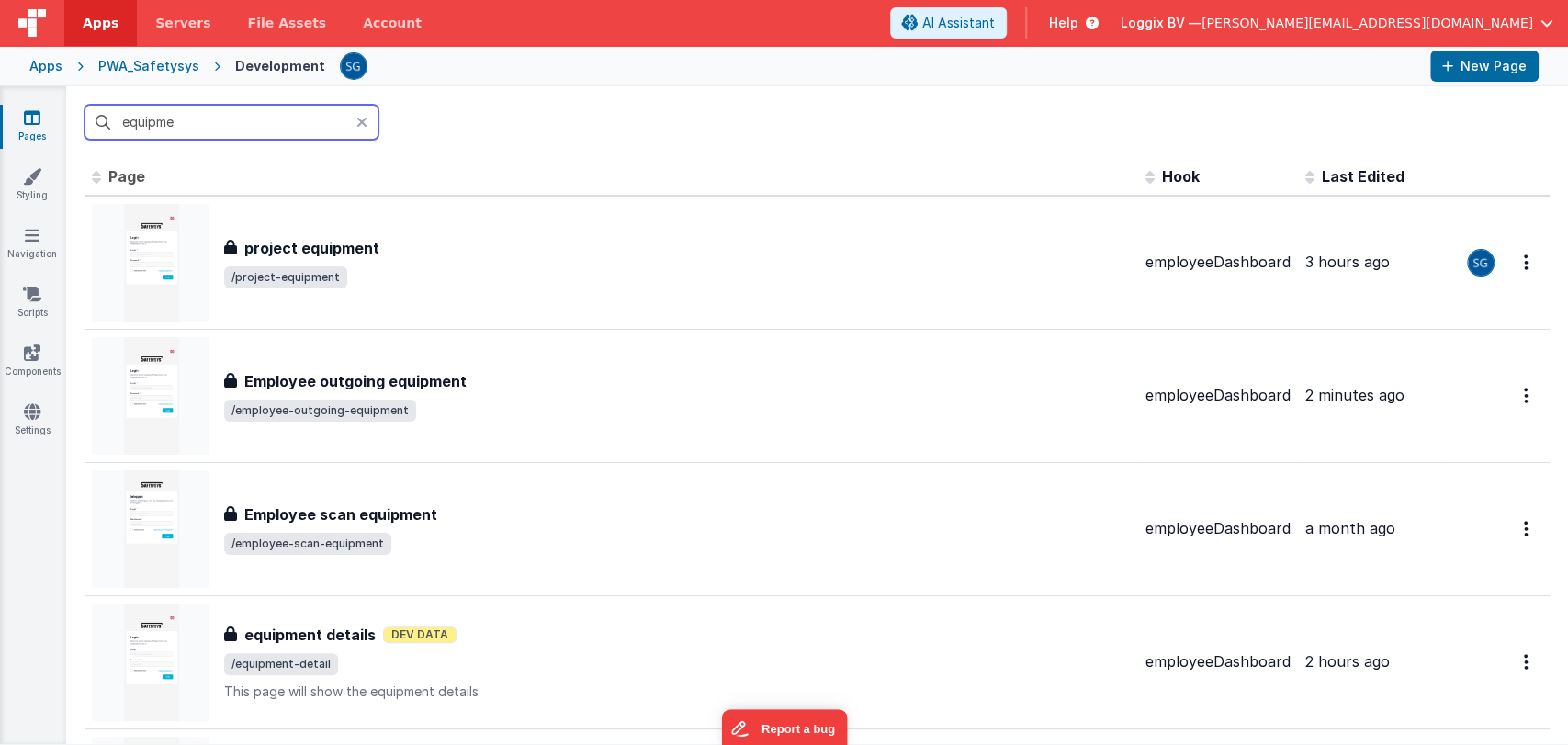
click at [223, 122] on input "equipme" at bounding box center [232, 122] width 294 height 35
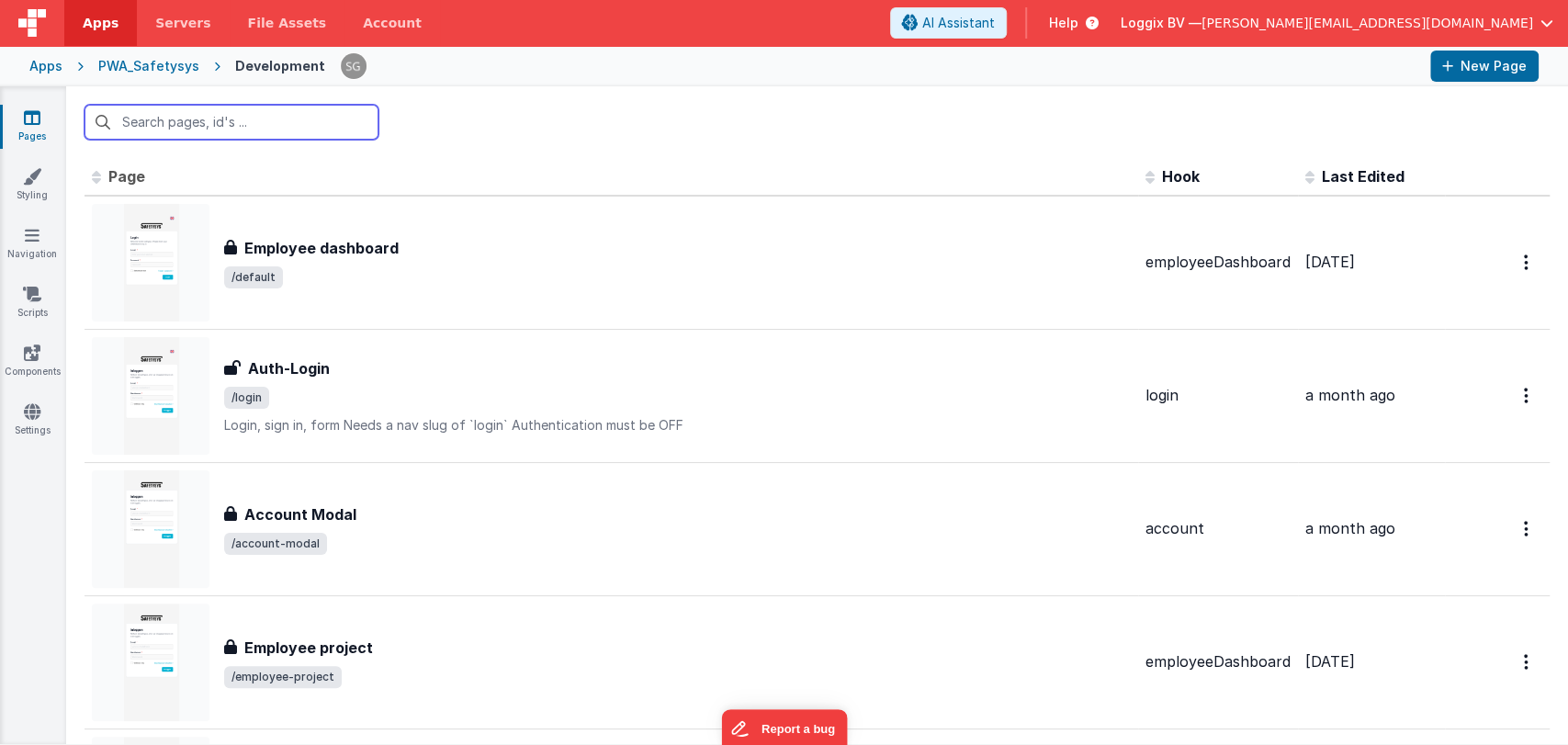
type input "a"
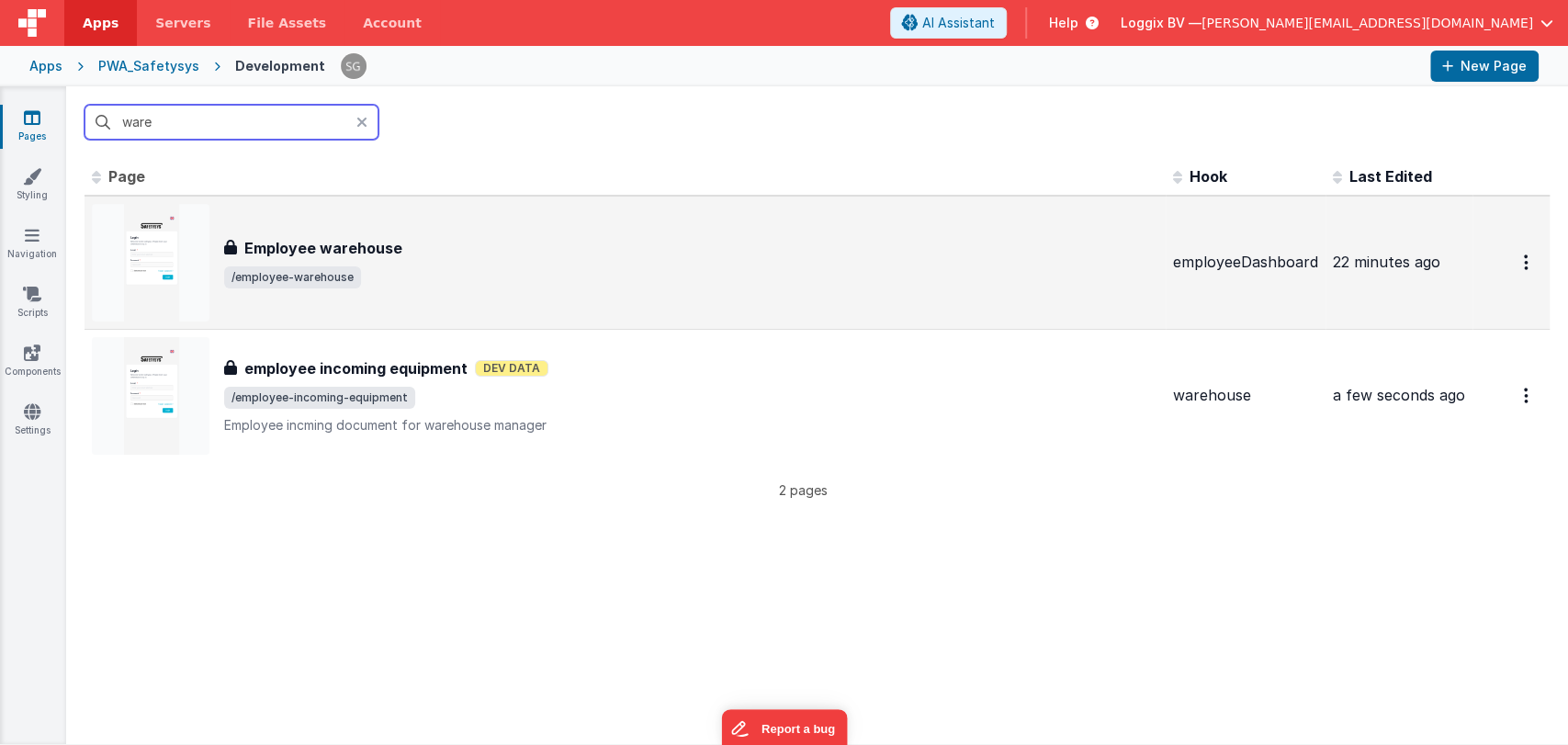
type input "ware"
click at [426, 261] on div "Employee warehouse Employee warehouse /employee-warehouse" at bounding box center [690, 261] width 933 height 51
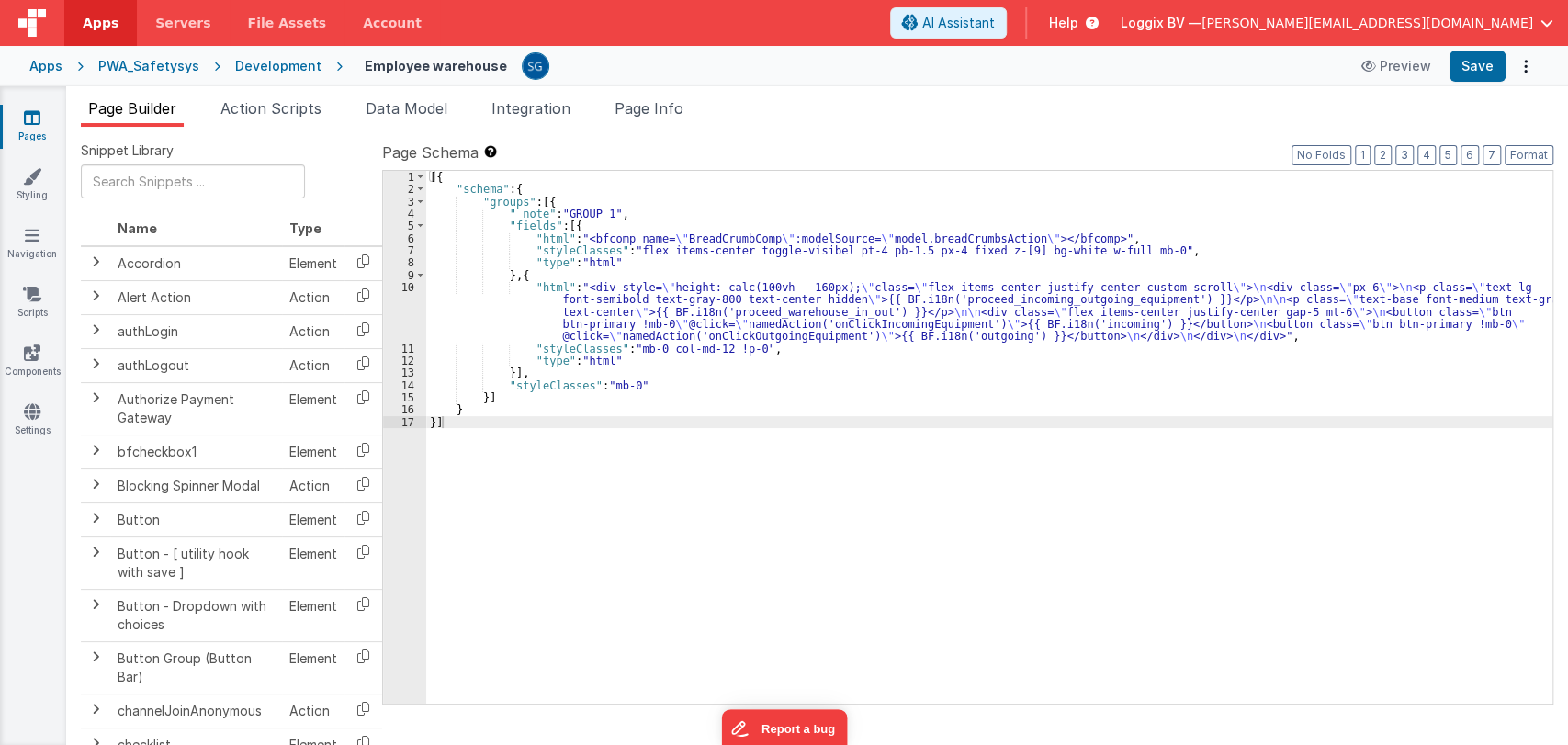
click at [285, 111] on span "Action Scripts" at bounding box center [270, 108] width 101 height 18
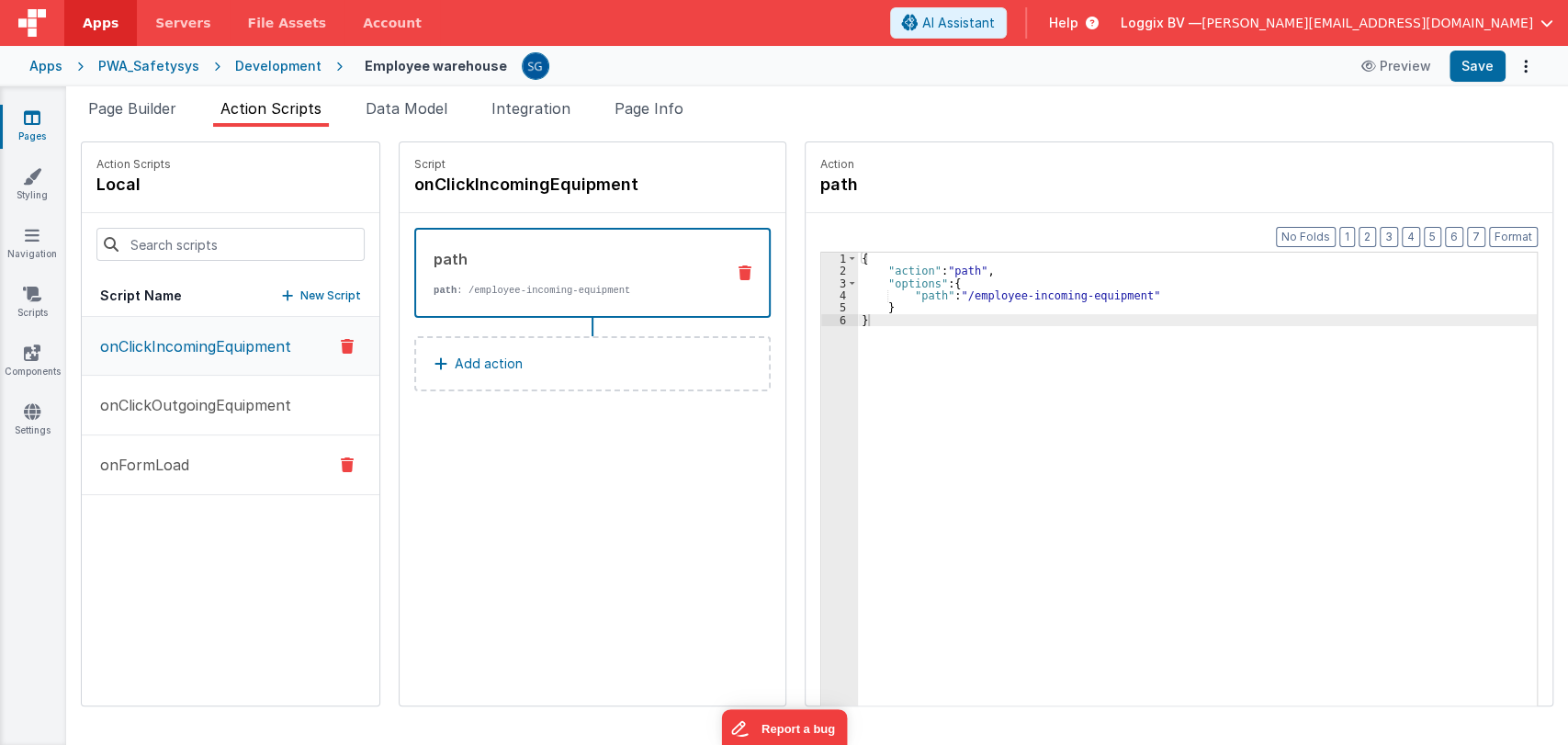
click at [161, 458] on p "onFormLoad" at bounding box center [139, 464] width 100 height 22
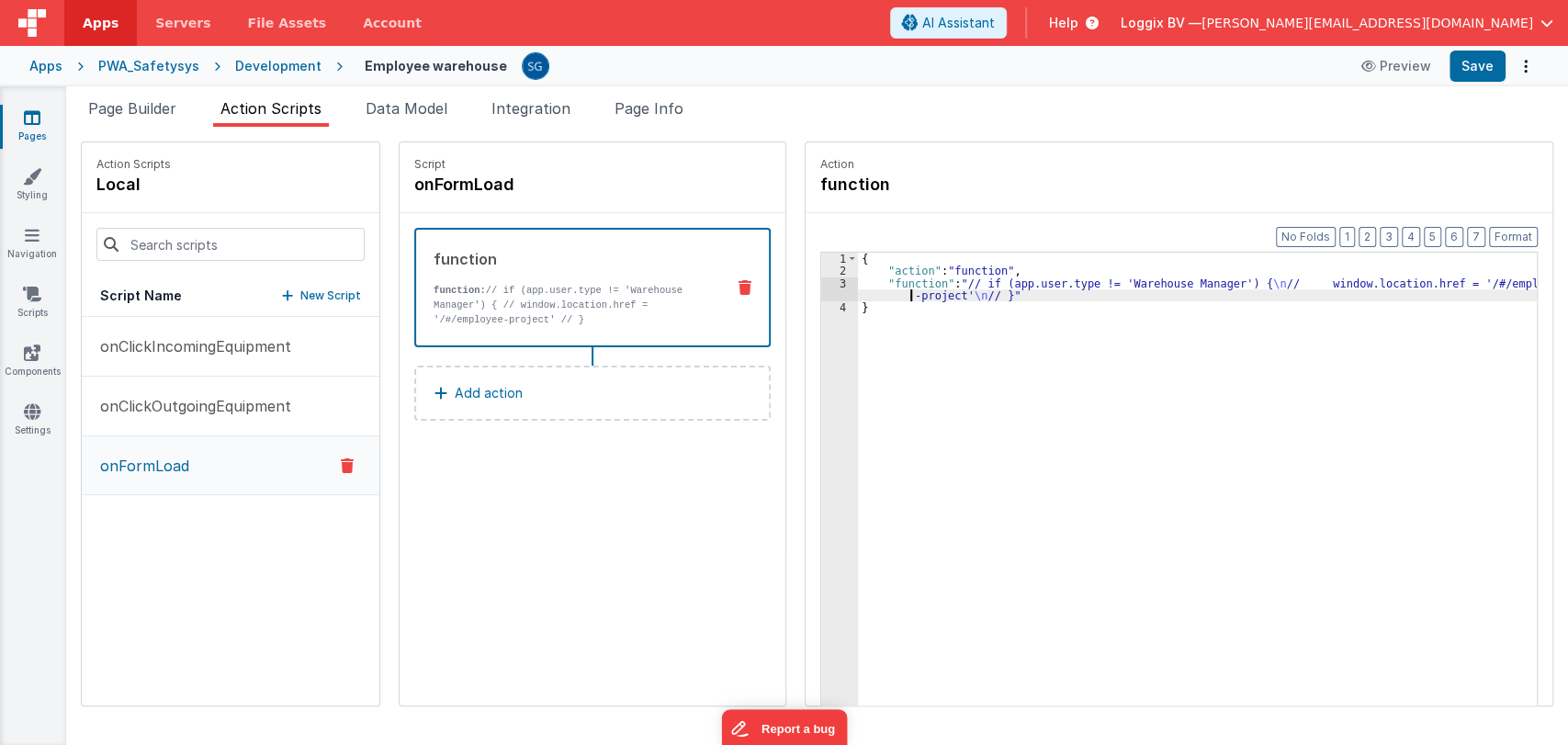
click at [858, 288] on div "{ "action" : "function" , "function" : "// if (app.user.type != 'Warehouse Mana…" at bounding box center [1206, 520] width 697 height 534
click at [826, 281] on div "3" at bounding box center [839, 289] width 37 height 25
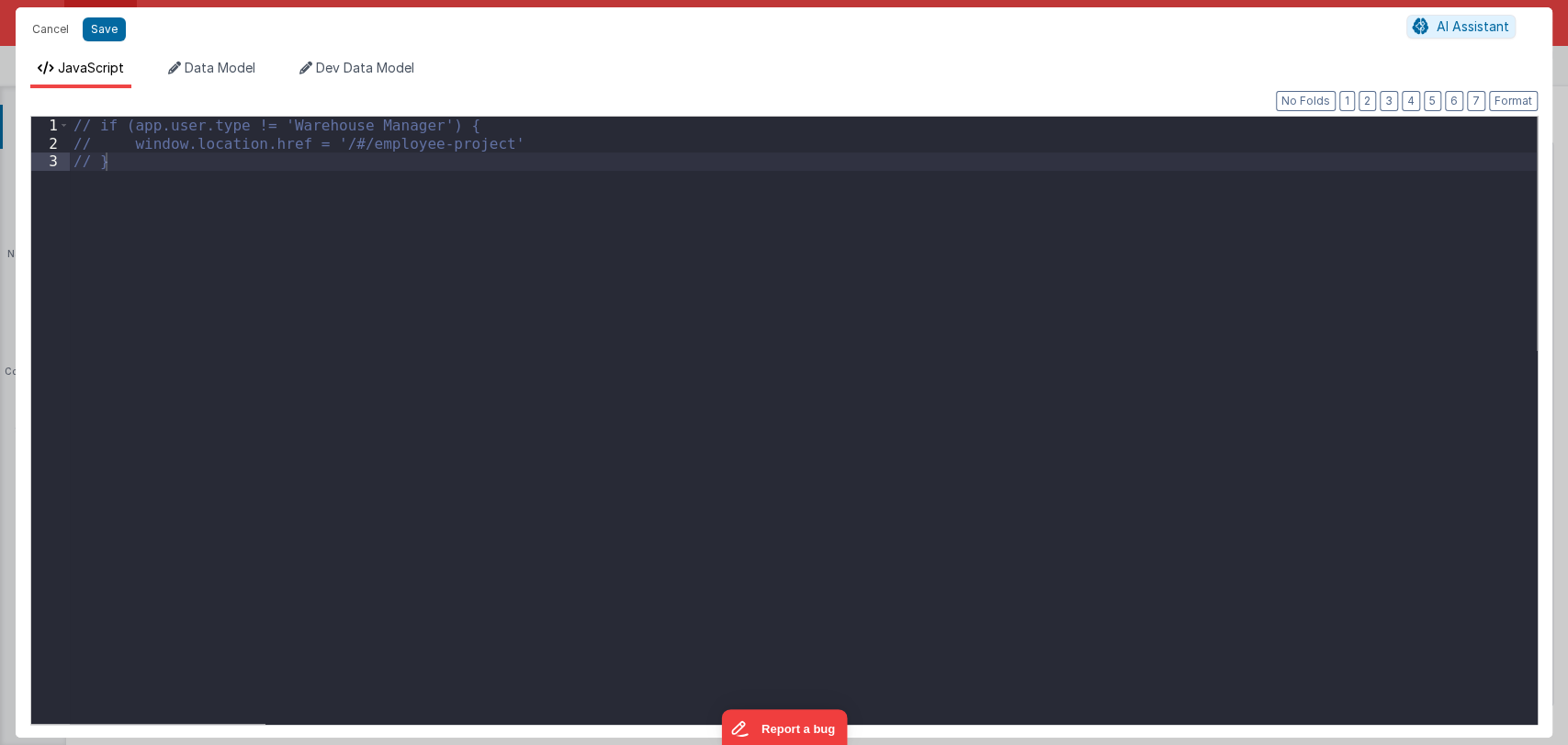
click at [826, 281] on div "Cancel Save AI Assistant JavaScript Data Model Dev Data Model Format 7 6 5 4 3 …" at bounding box center [784, 372] width 1568 height 745
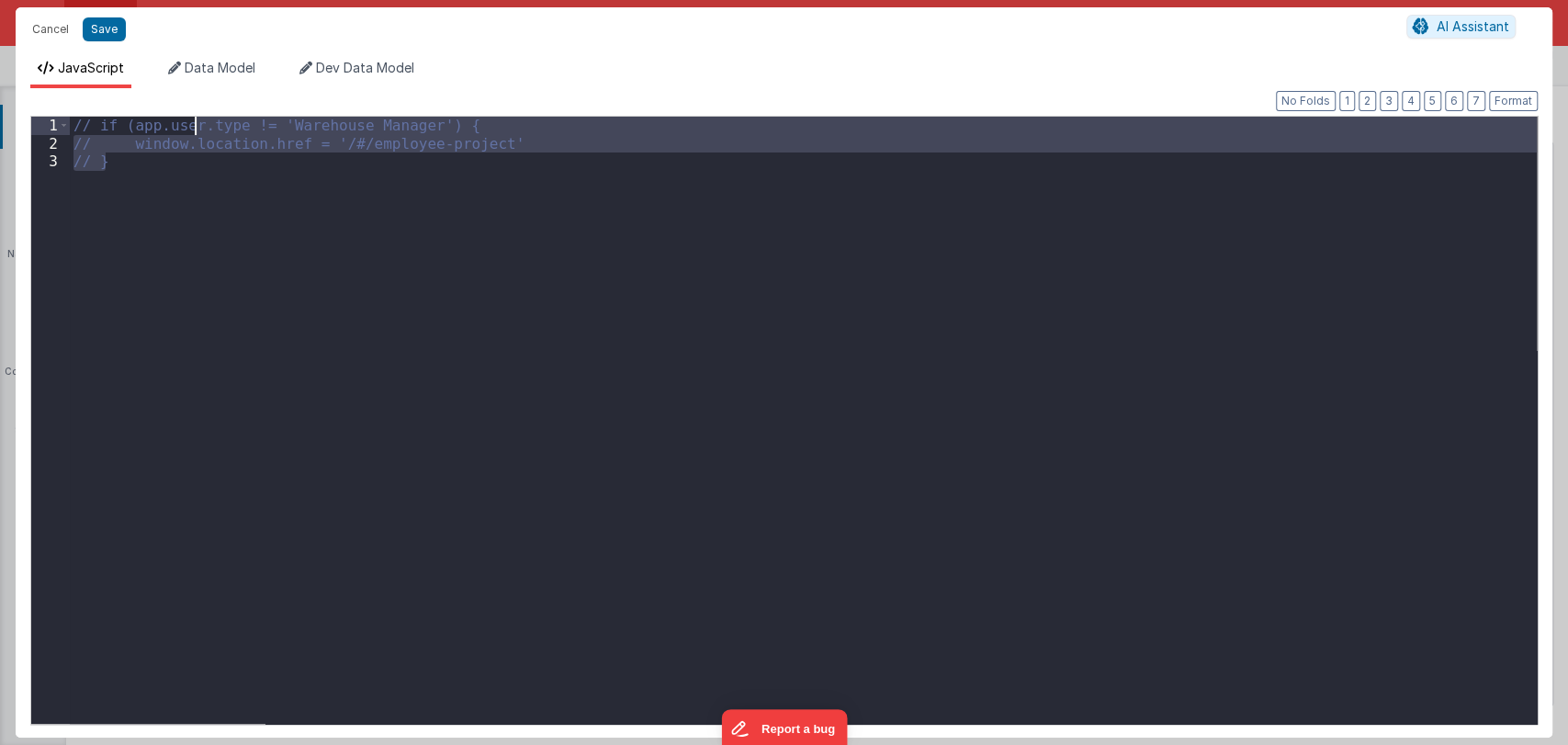
drag, startPoint x: 215, startPoint y: 166, endPoint x: 189, endPoint y: 121, distance: 52.0
click at [189, 121] on div "// if (app.user.type != 'Warehouse Manager') { // window.location.href = '/#/em…" at bounding box center [803, 437] width 1466 height 643
click at [271, 215] on div "if ( app . user . type != 'Warehouse Manager' ) { window . location . href = '/…" at bounding box center [803, 419] width 1466 height 607
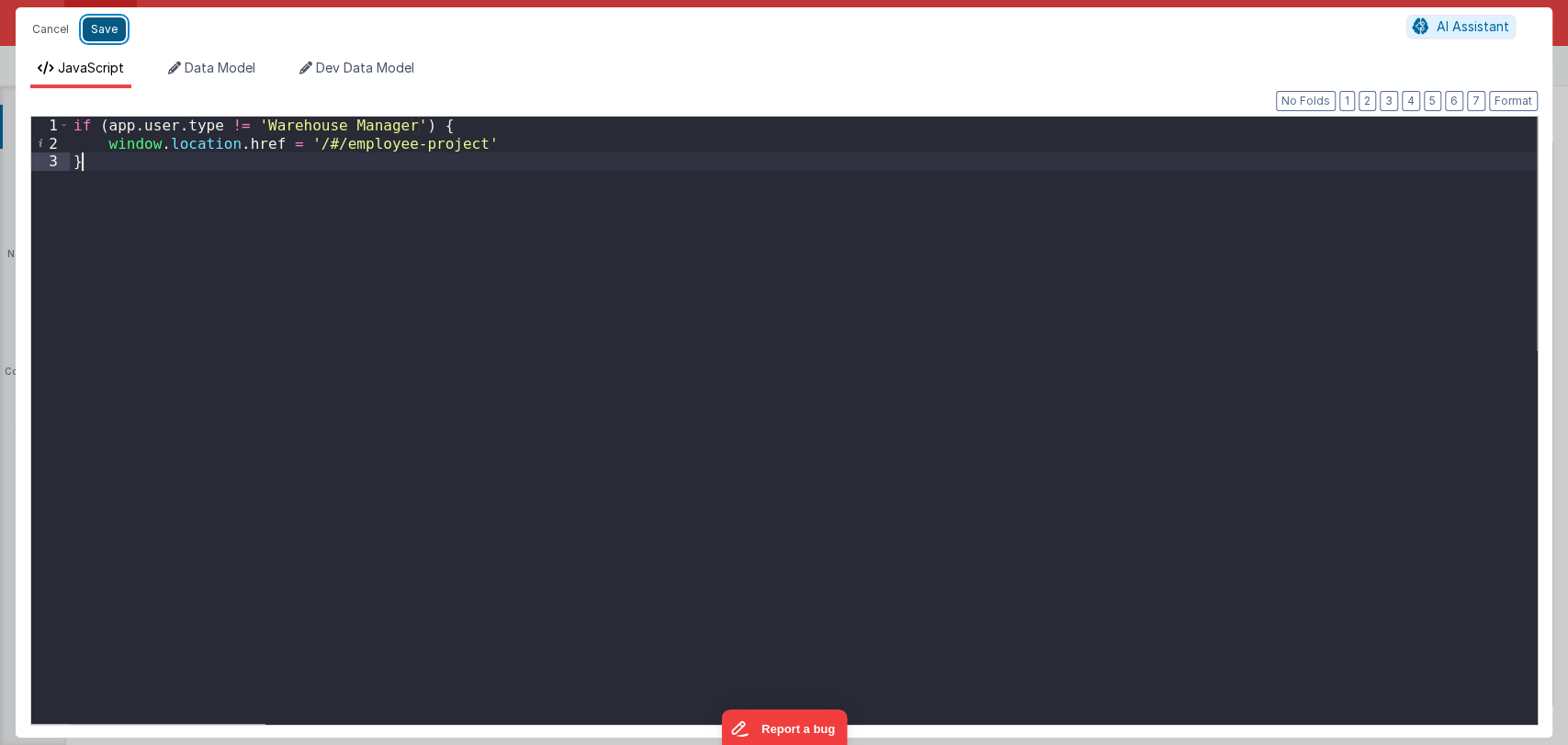
click at [103, 25] on button "Save" at bounding box center [104, 29] width 43 height 24
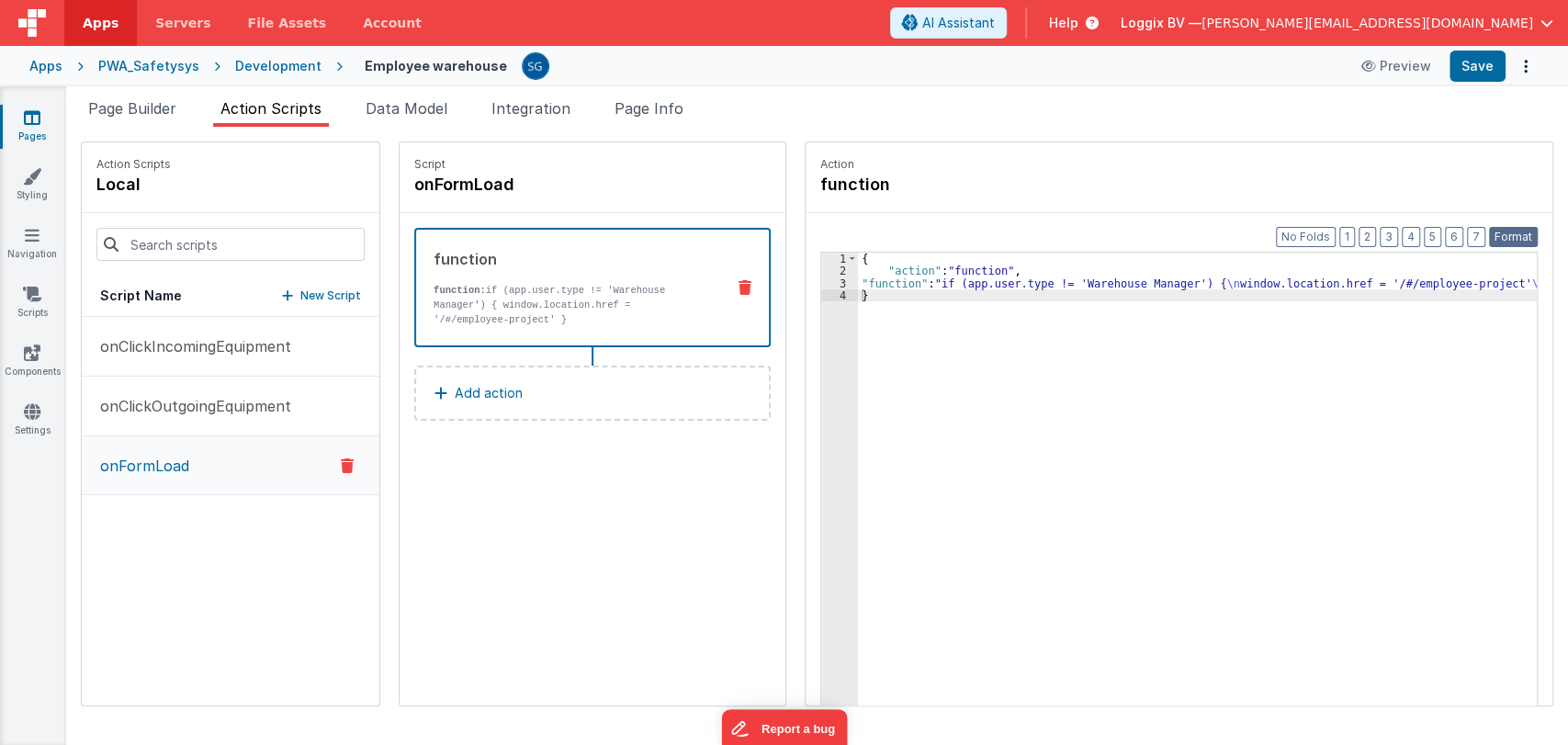
click at [1513, 236] on button "Format" at bounding box center [1512, 236] width 49 height 20
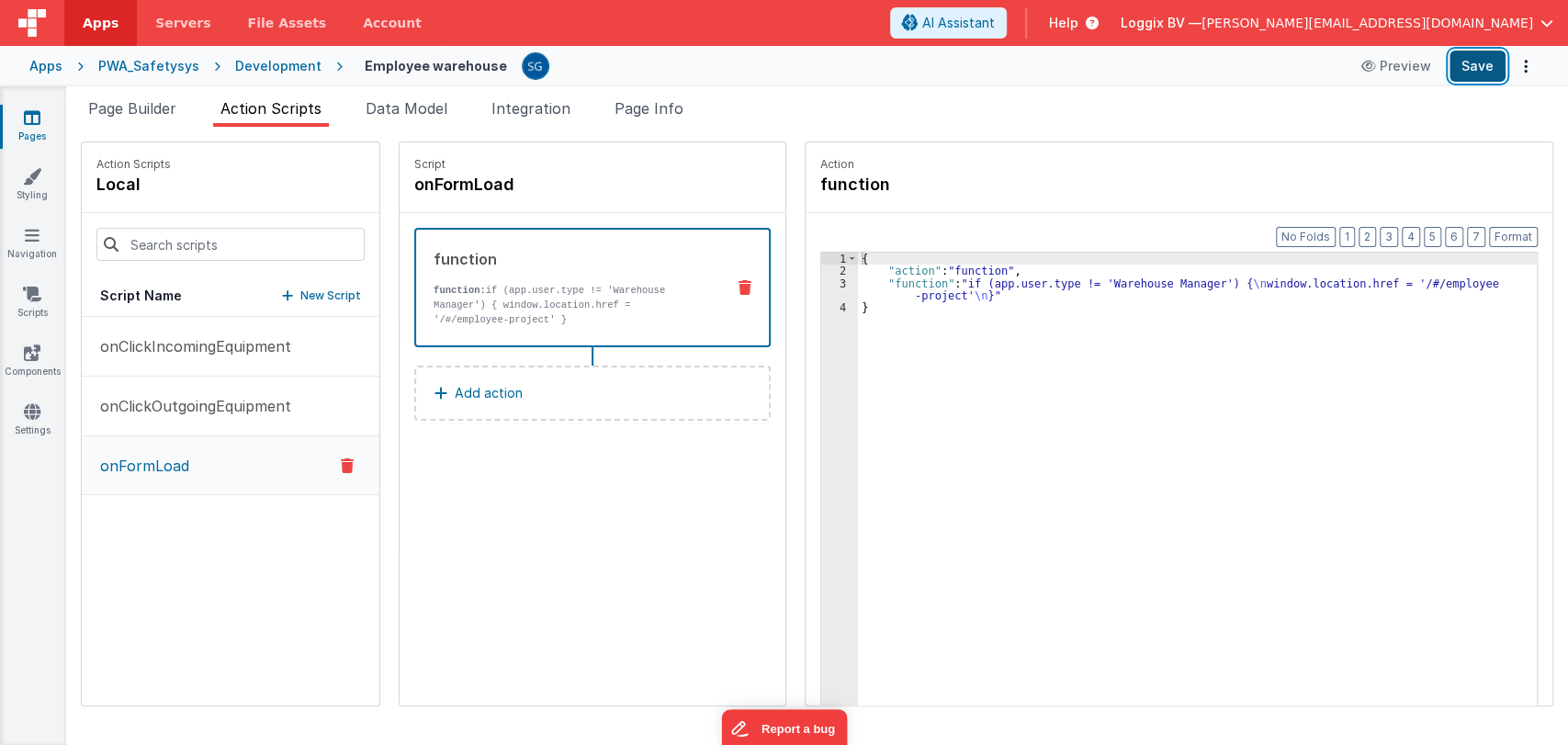
click at [1474, 75] on button "Save" at bounding box center [1477, 66] width 56 height 31
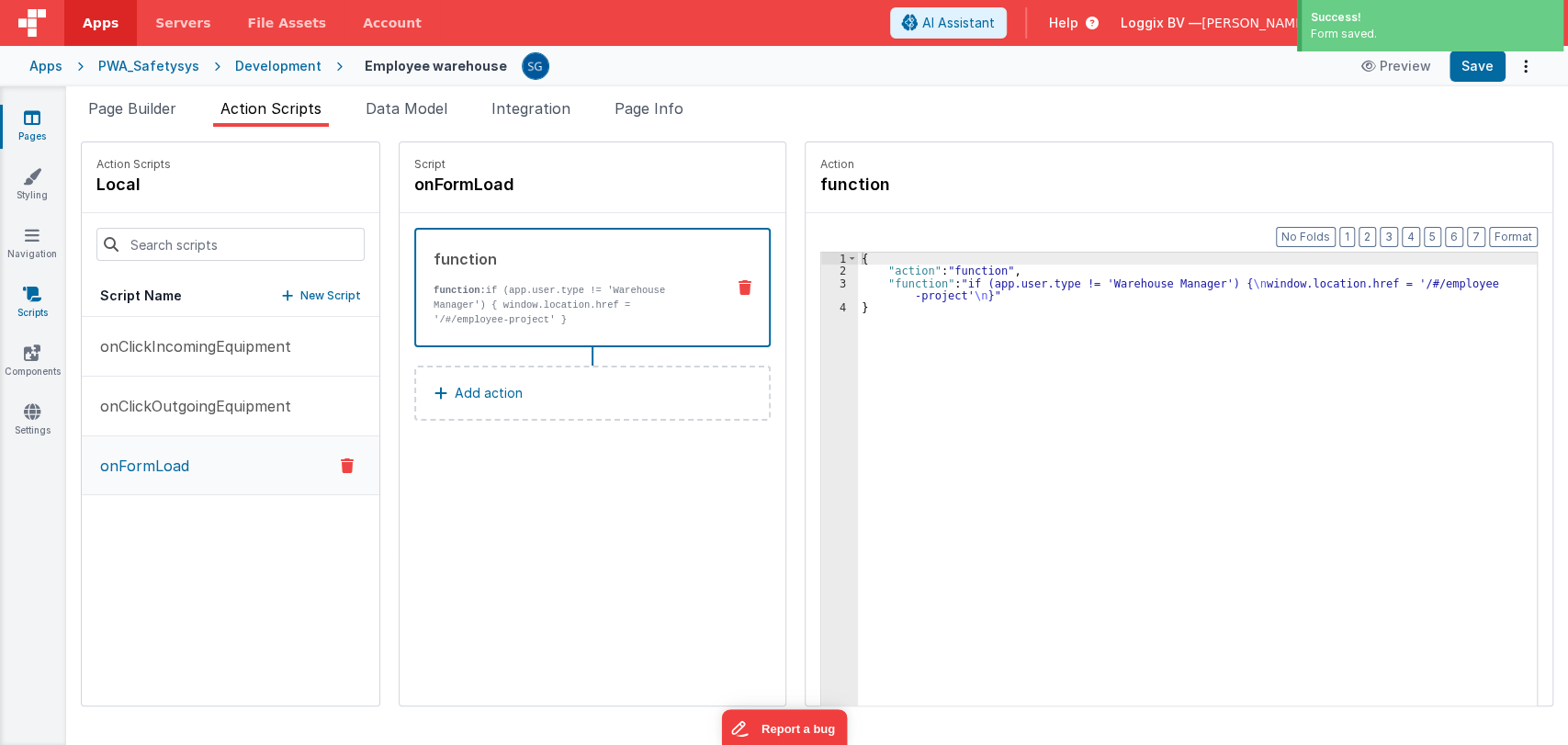
click at [36, 299] on icon at bounding box center [32, 293] width 18 height 18
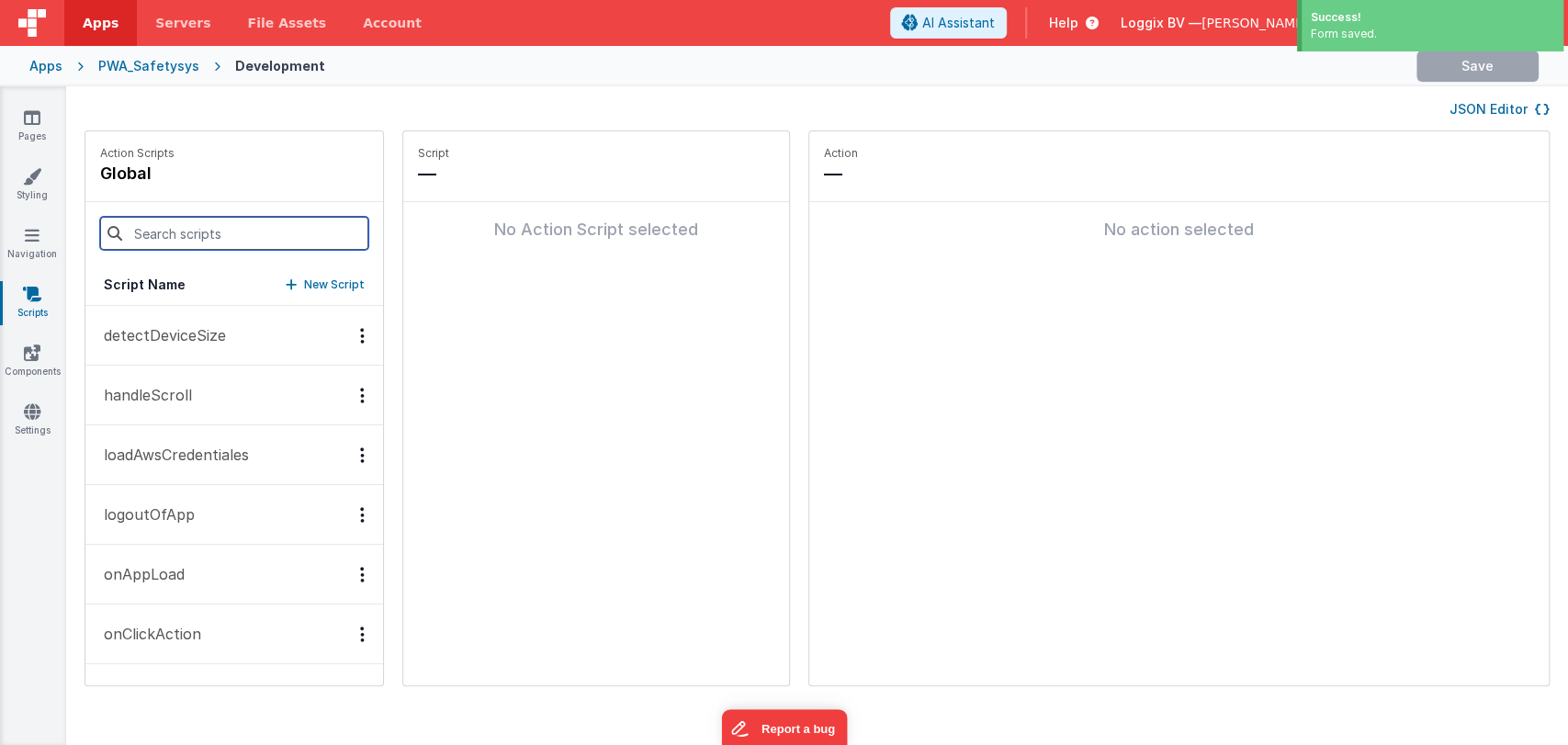
click at [176, 231] on input at bounding box center [234, 233] width 268 height 33
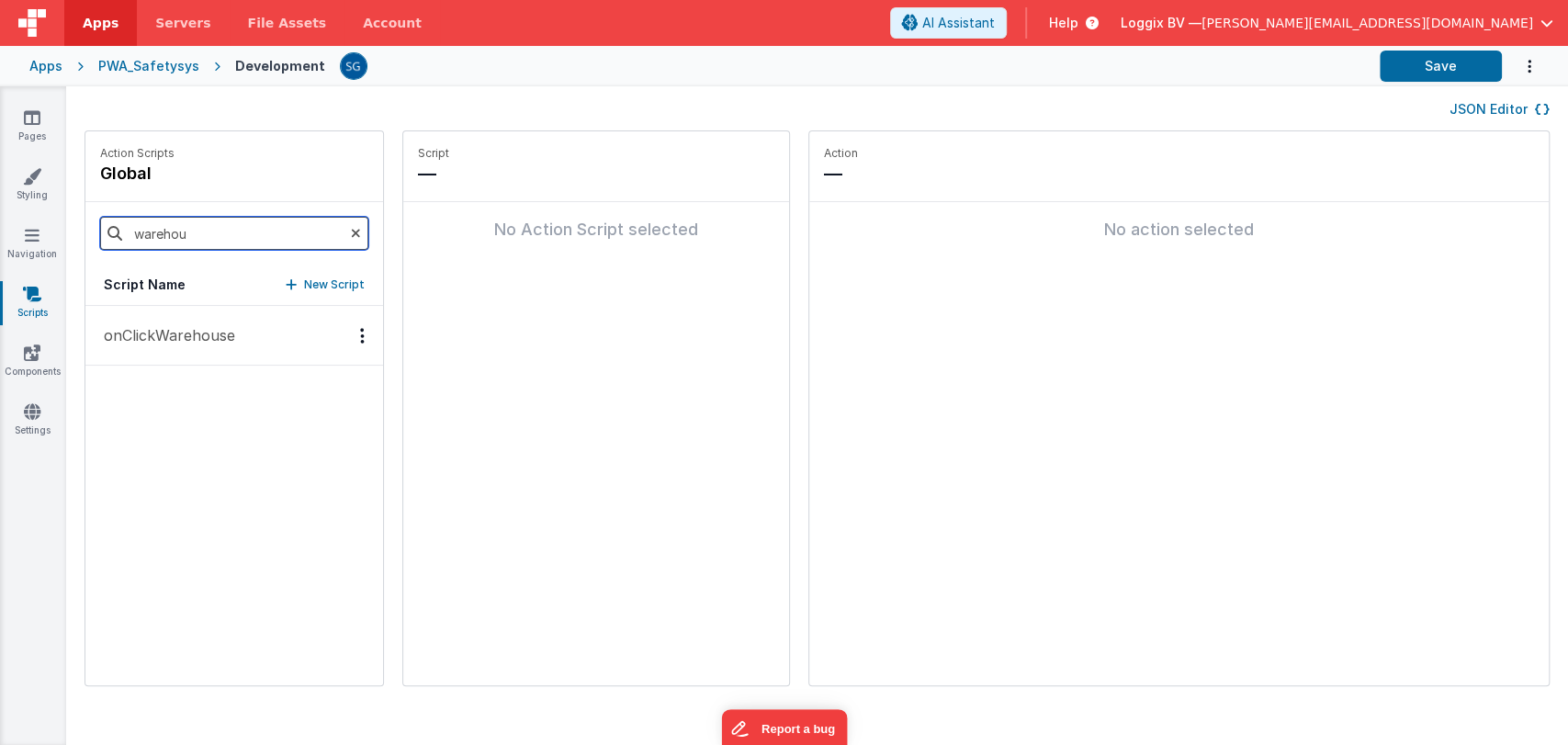
type input "warehou"
click at [149, 331] on p "onClickWarehouse" at bounding box center [163, 335] width 142 height 22
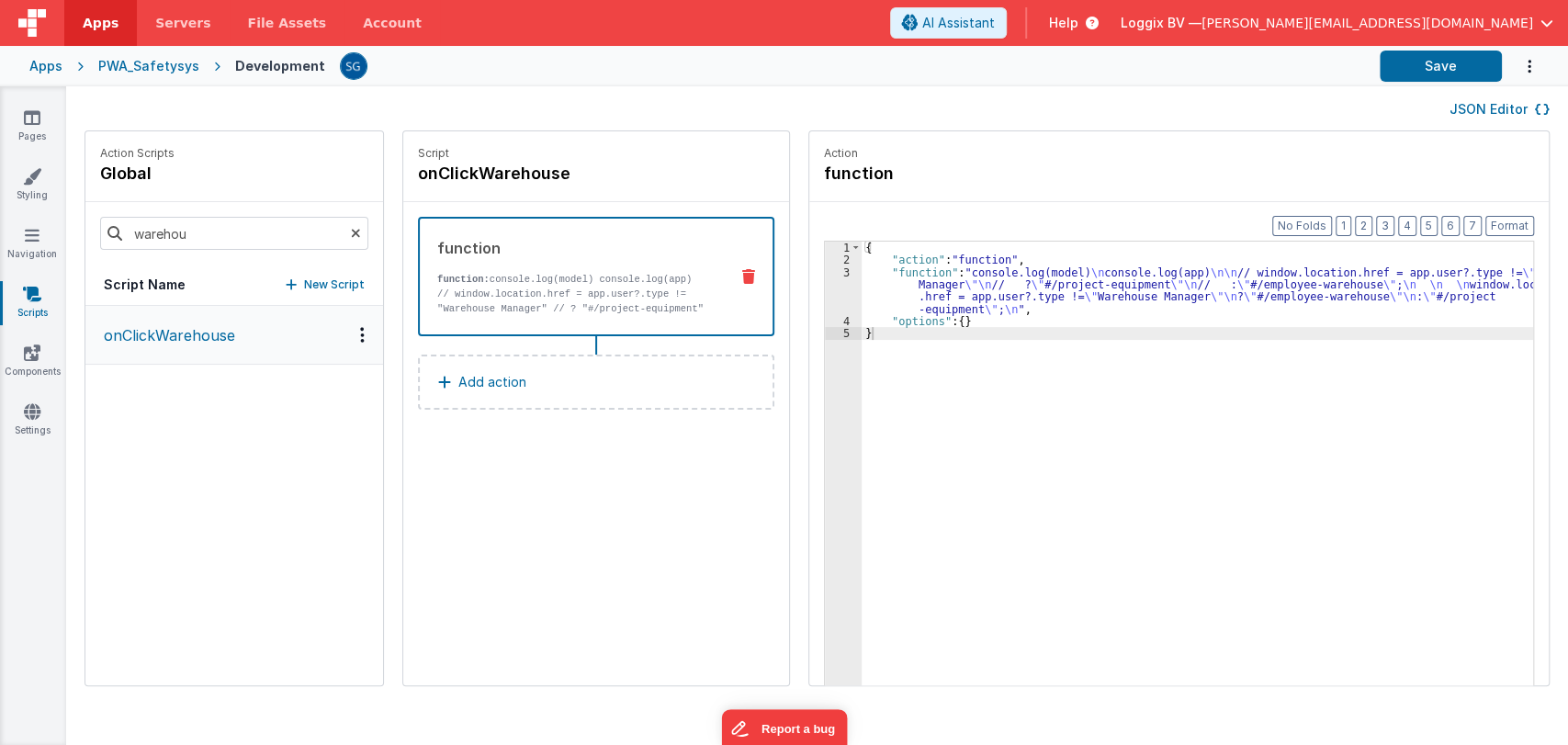
click at [861, 291] on div "{ "action" : "function" , "function" : "console.log(model) \n console.log(app) …" at bounding box center [1206, 504] width 689 height 525
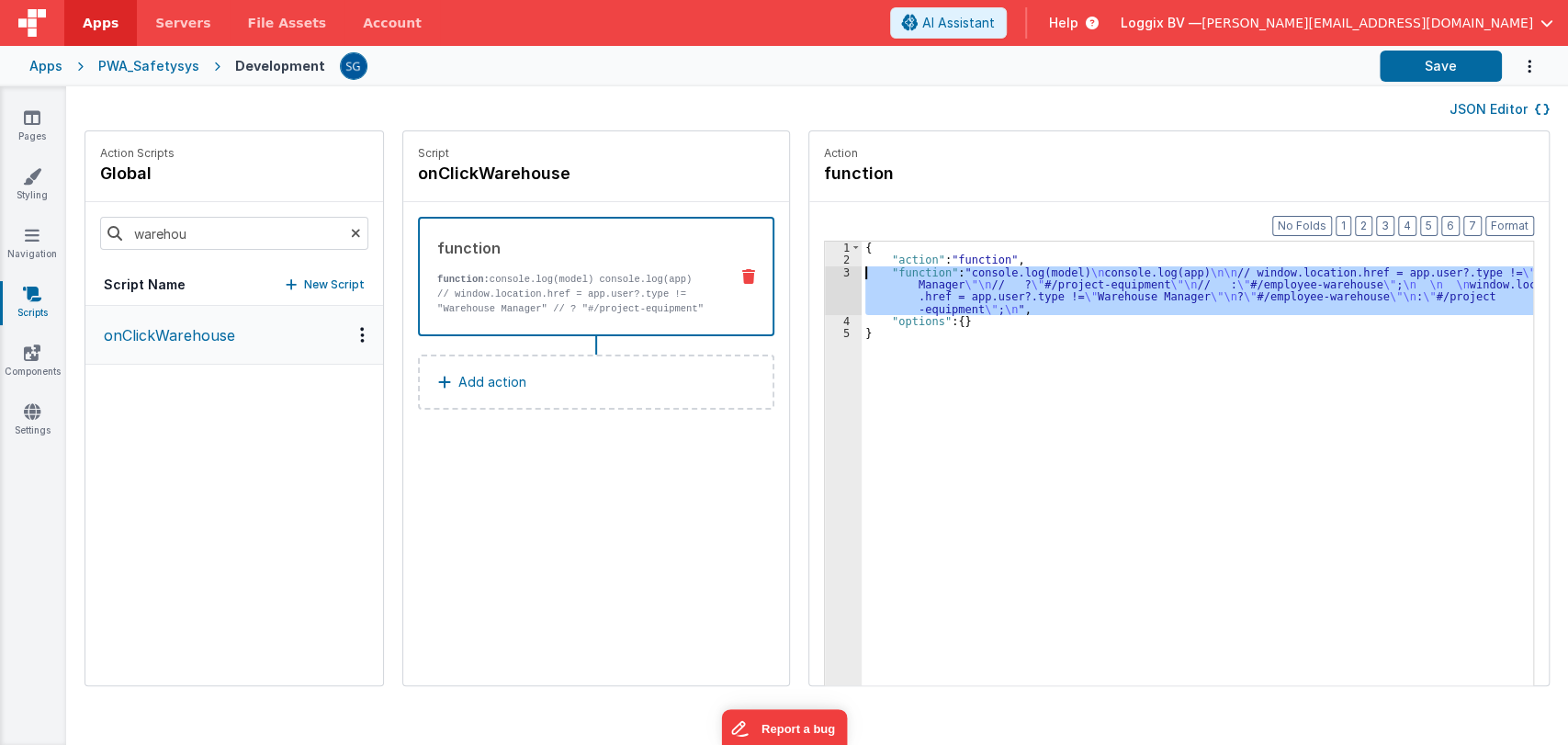
click at [825, 274] on div "3" at bounding box center [843, 290] width 37 height 49
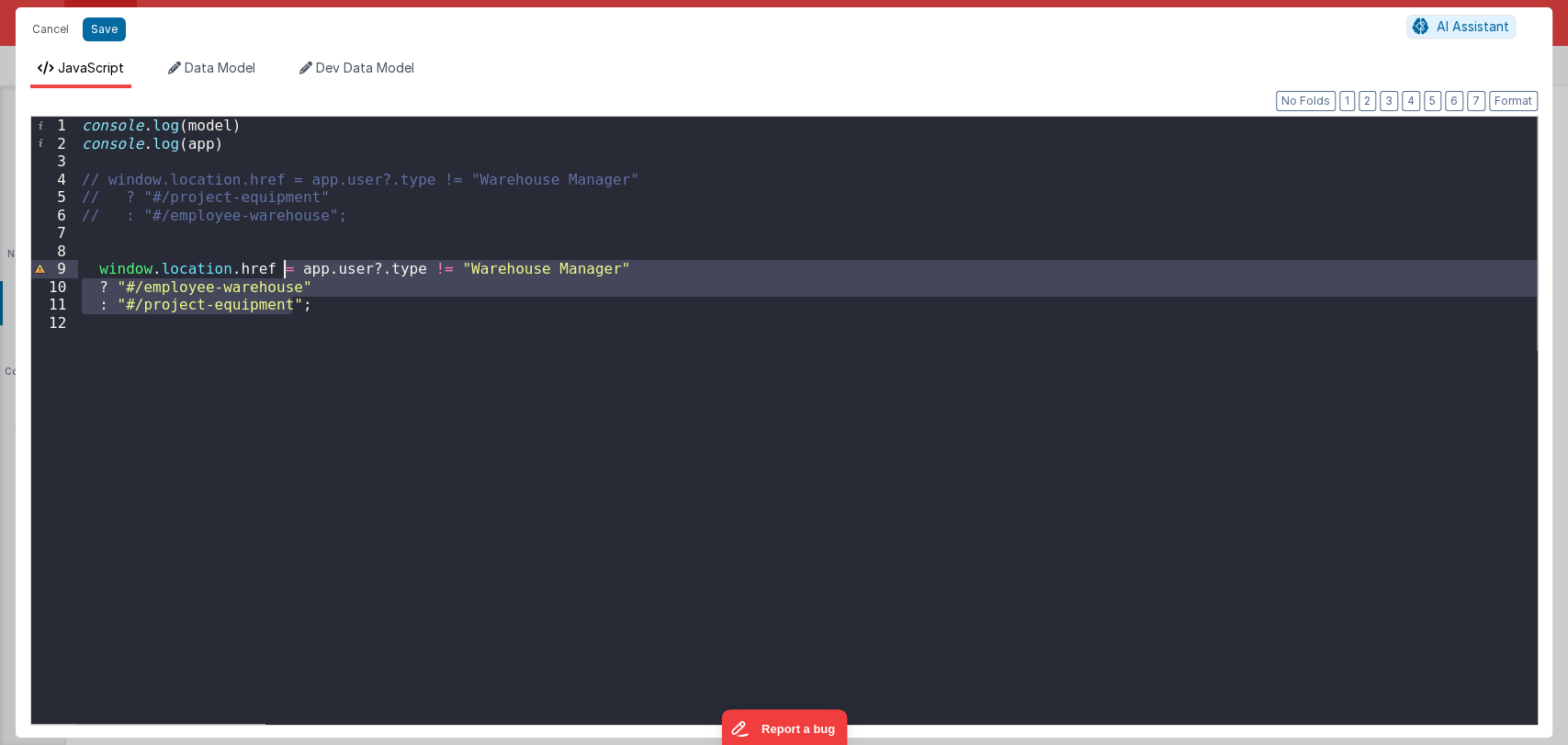
drag, startPoint x: 297, startPoint y: 309, endPoint x: 281, endPoint y: 273, distance: 39.4
click at [281, 273] on div "console . log ( model ) console . log ( app ) // window.location.href = app.use…" at bounding box center [807, 437] width 1458 height 643
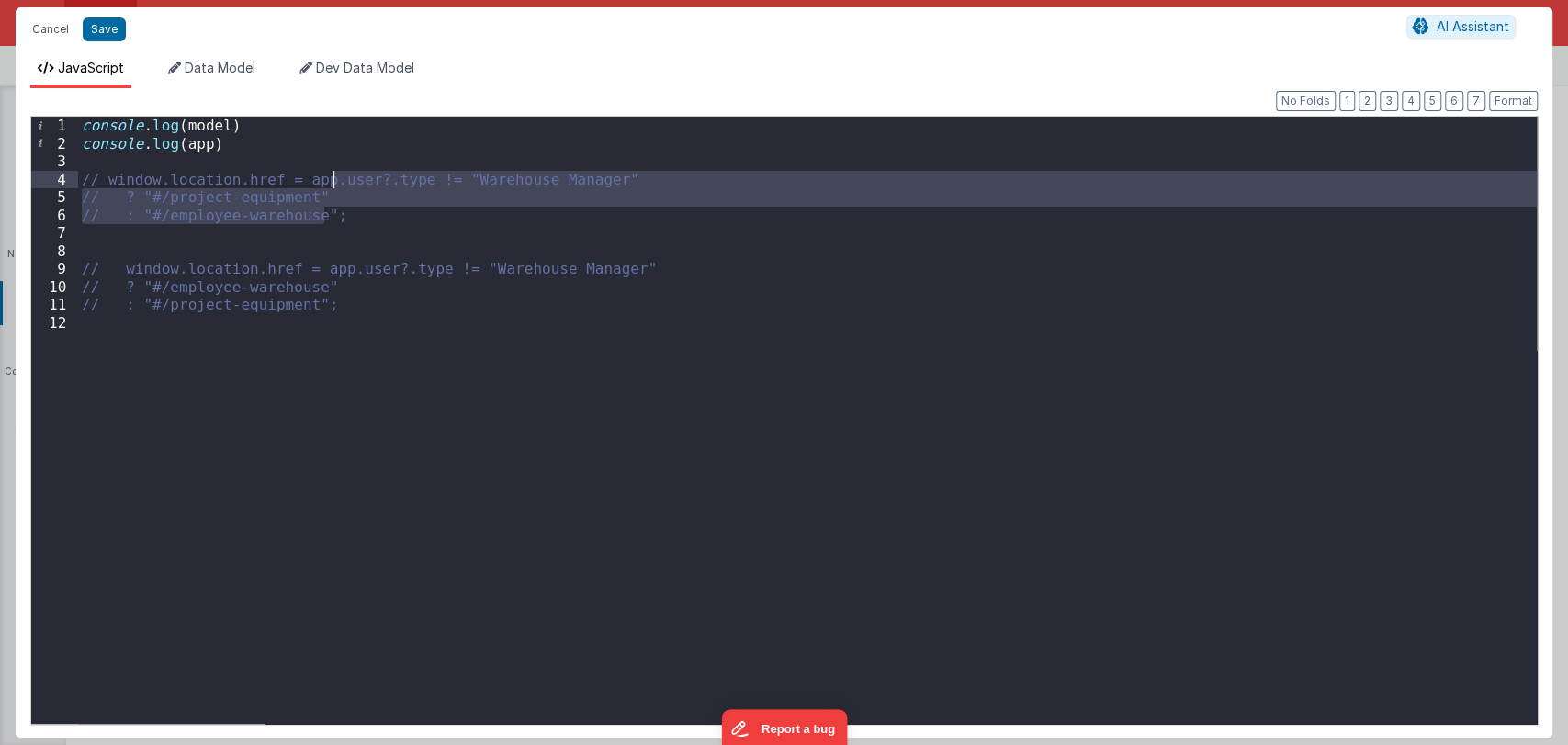
drag, startPoint x: 331, startPoint y: 211, endPoint x: 331, endPoint y: 177, distance: 34.0
click at [331, 177] on div "console . log ( model ) console . log ( app ) // window.location.href = app.use…" at bounding box center [807, 437] width 1458 height 643
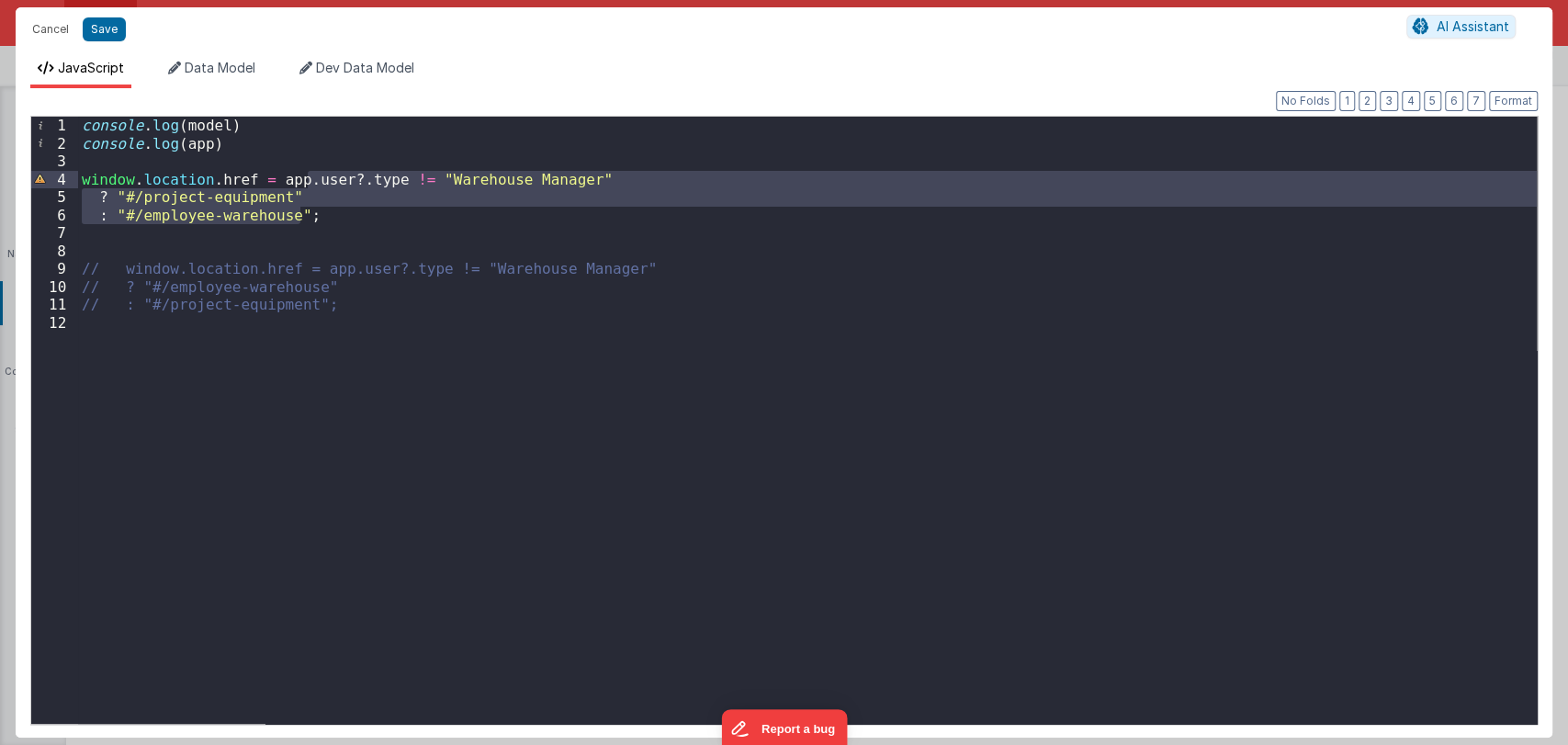
click at [314, 222] on div "console . log ( model ) console . log ( app ) window . location . href = app . …" at bounding box center [807, 419] width 1458 height 607
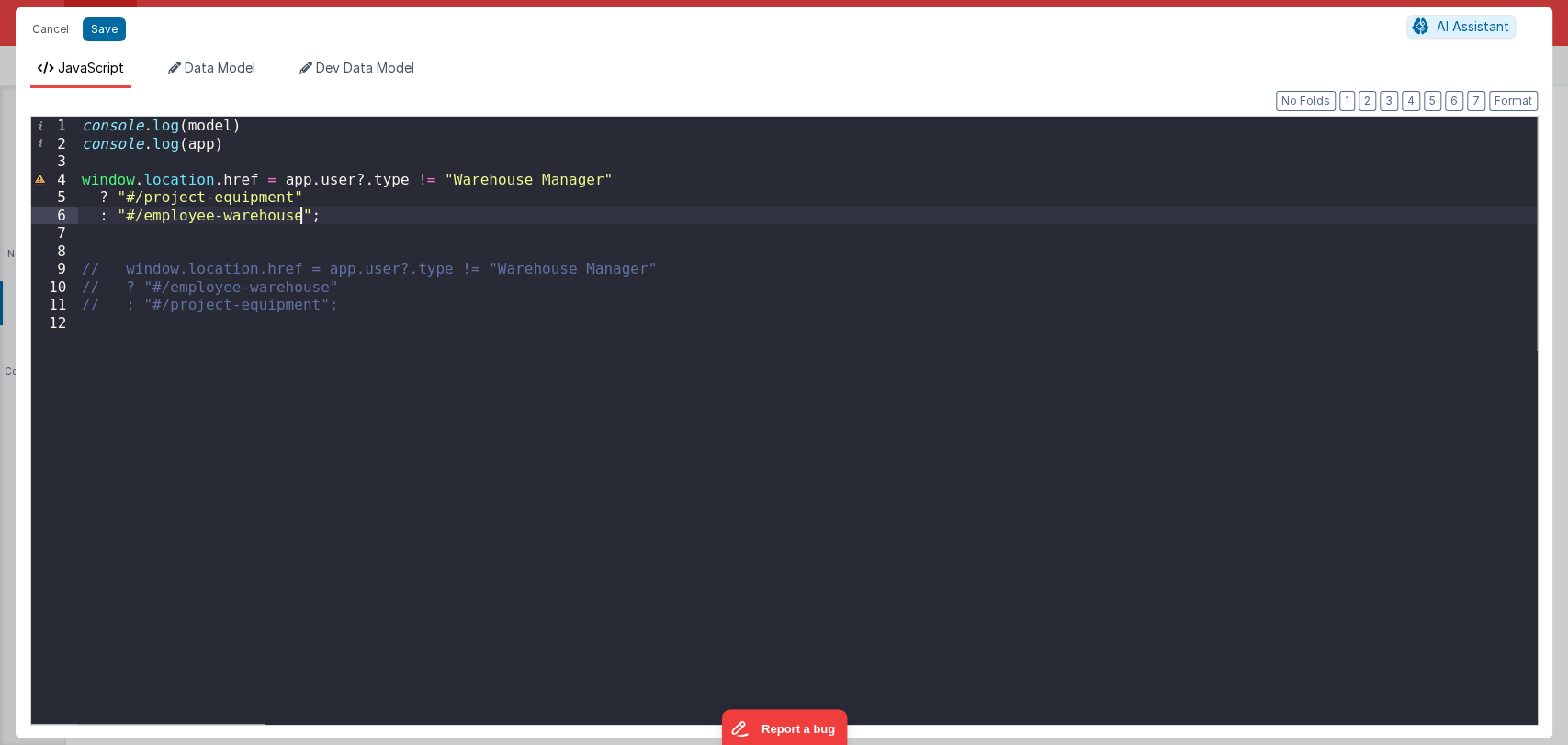
click at [239, 162] on div "console . log ( model ) console . log ( app ) window . location . href = app . …" at bounding box center [807, 437] width 1458 height 643
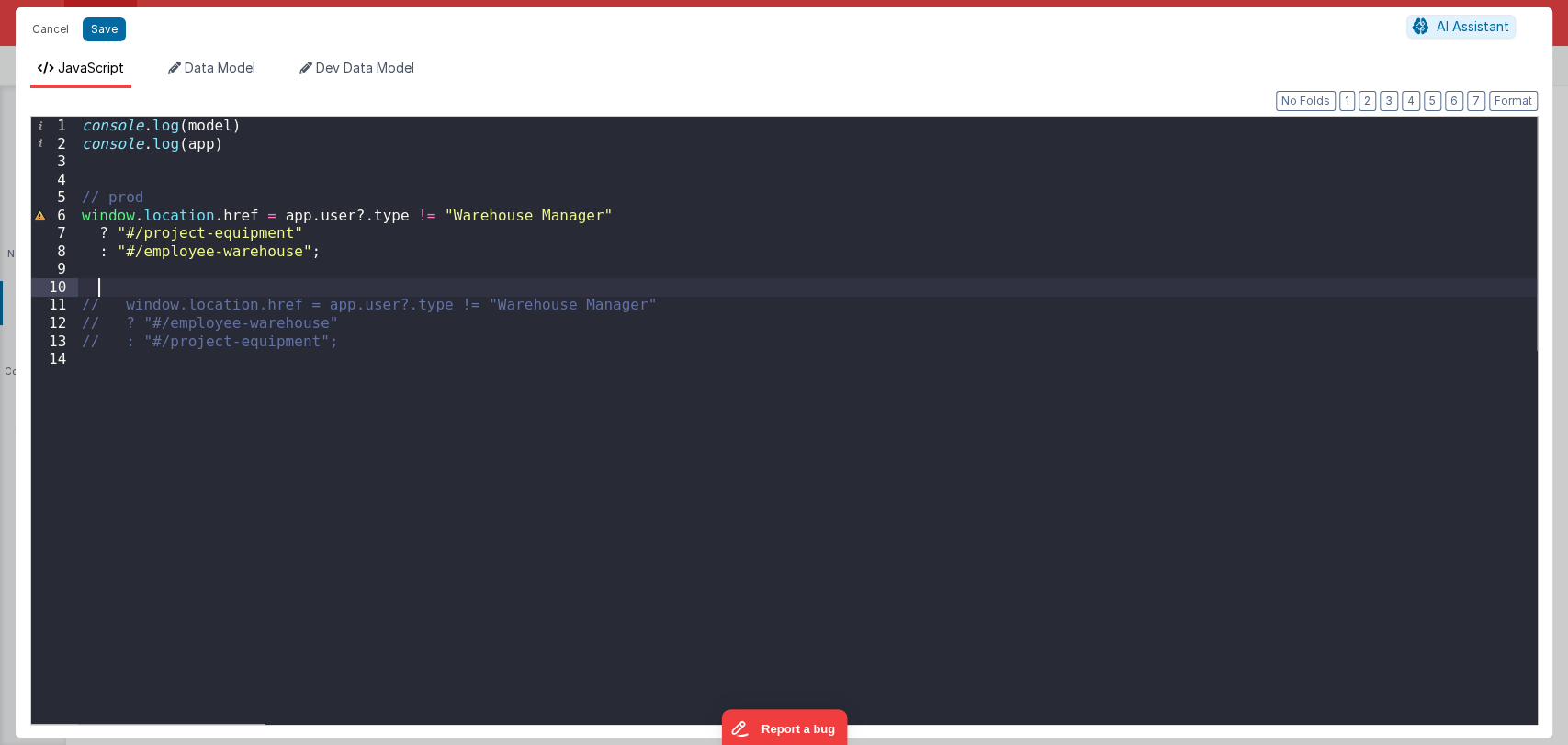
click at [176, 278] on div "console . log ( model ) console . log ( app ) // prod window . location . href …" at bounding box center [807, 437] width 1458 height 643
click at [162, 193] on div "console . log ( model ) console . log ( app ) // prod window . location . href …" at bounding box center [807, 437] width 1458 height 643
click at [98, 29] on button "Save" at bounding box center [104, 29] width 43 height 24
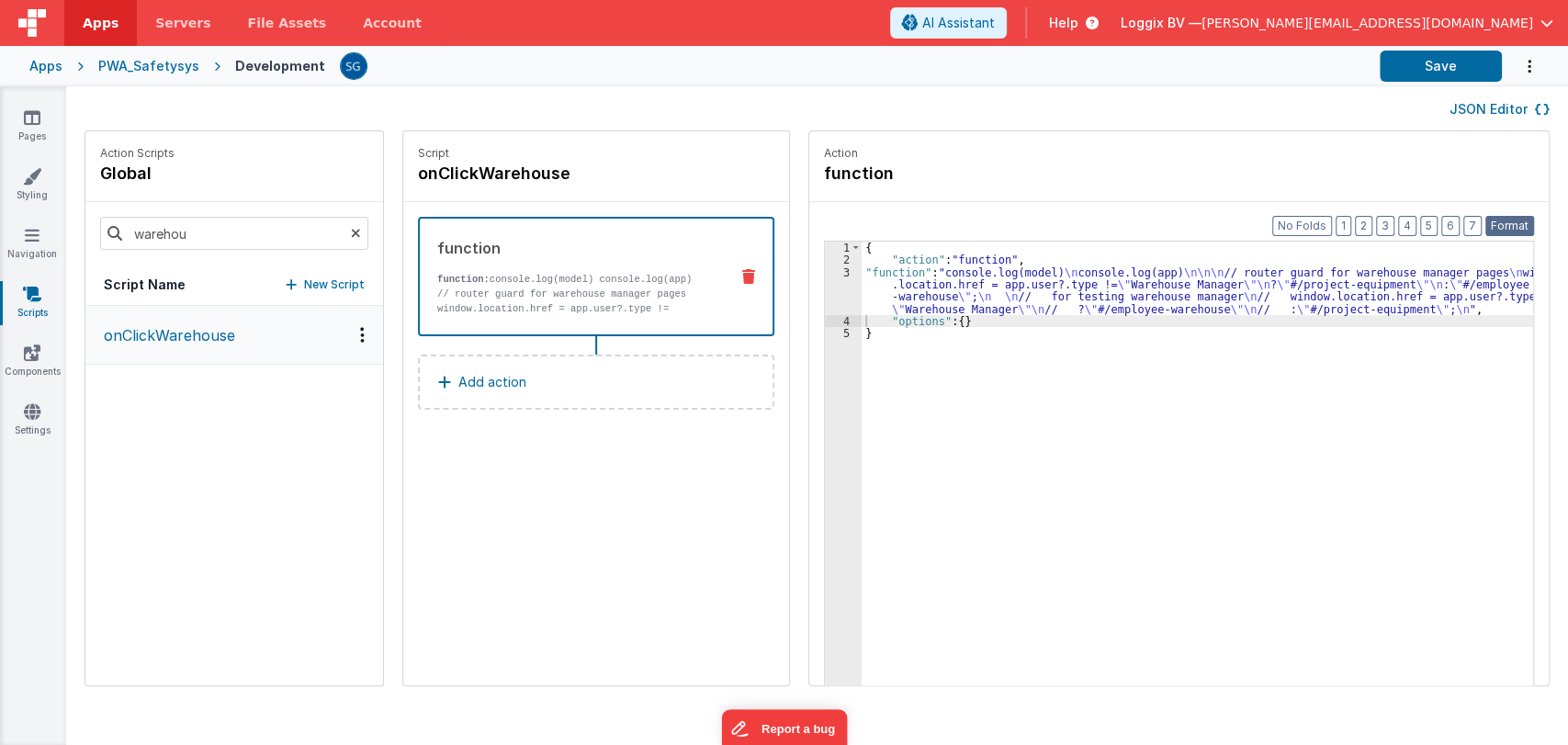
click at [1497, 220] on button "Format" at bounding box center [1509, 225] width 49 height 20
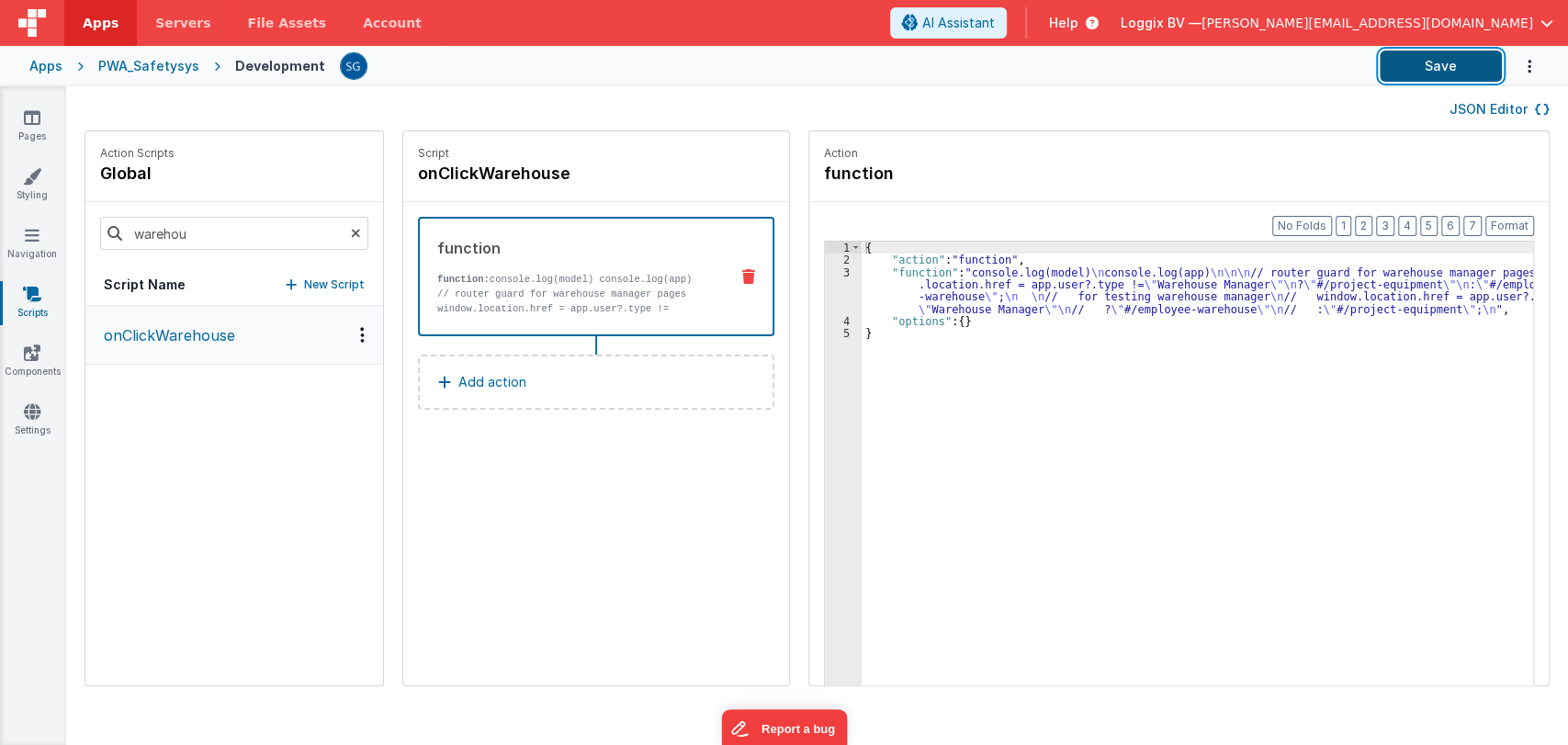
click at [1436, 53] on button "Save" at bounding box center [1440, 66] width 122 height 31
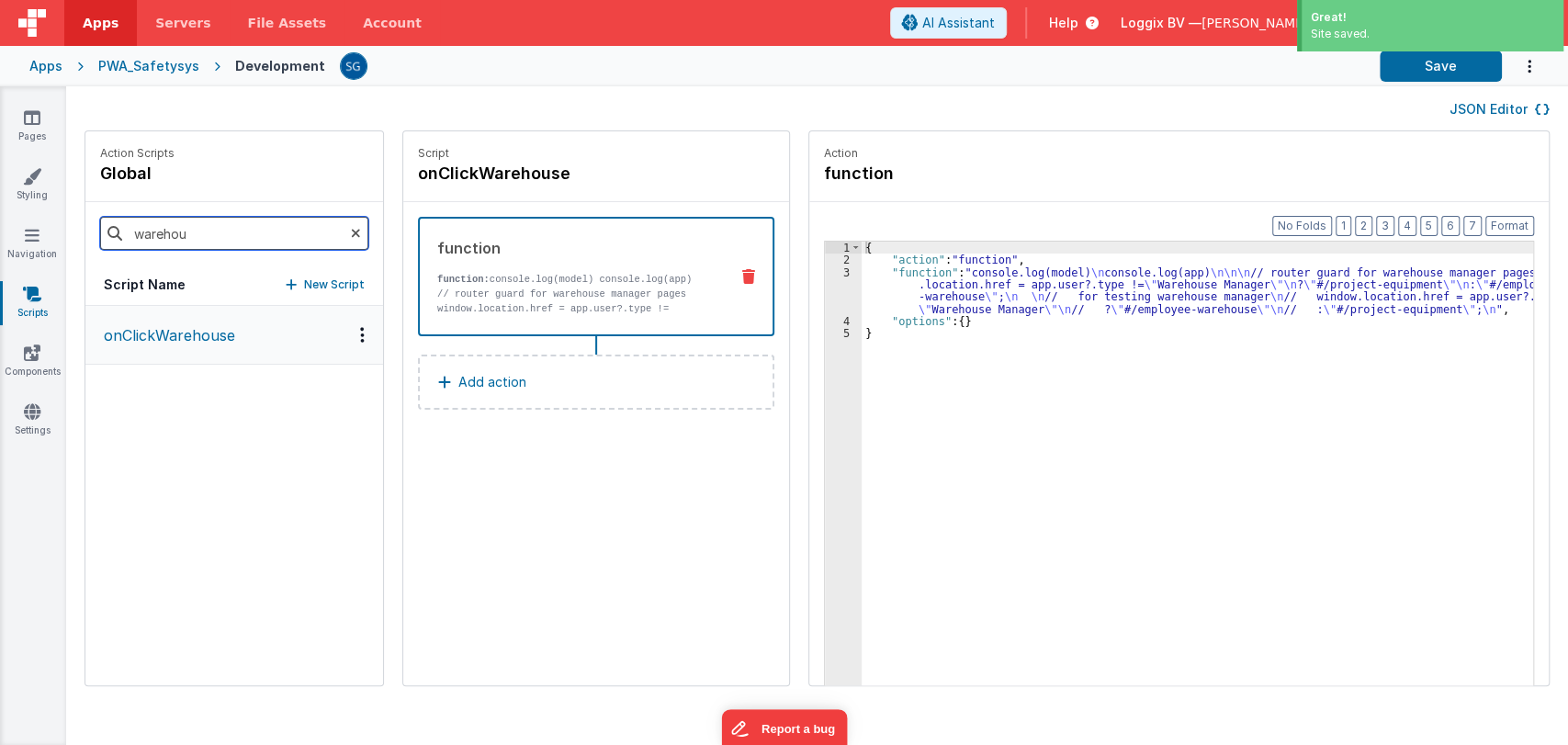
click at [234, 224] on input "warehou" at bounding box center [234, 233] width 268 height 33
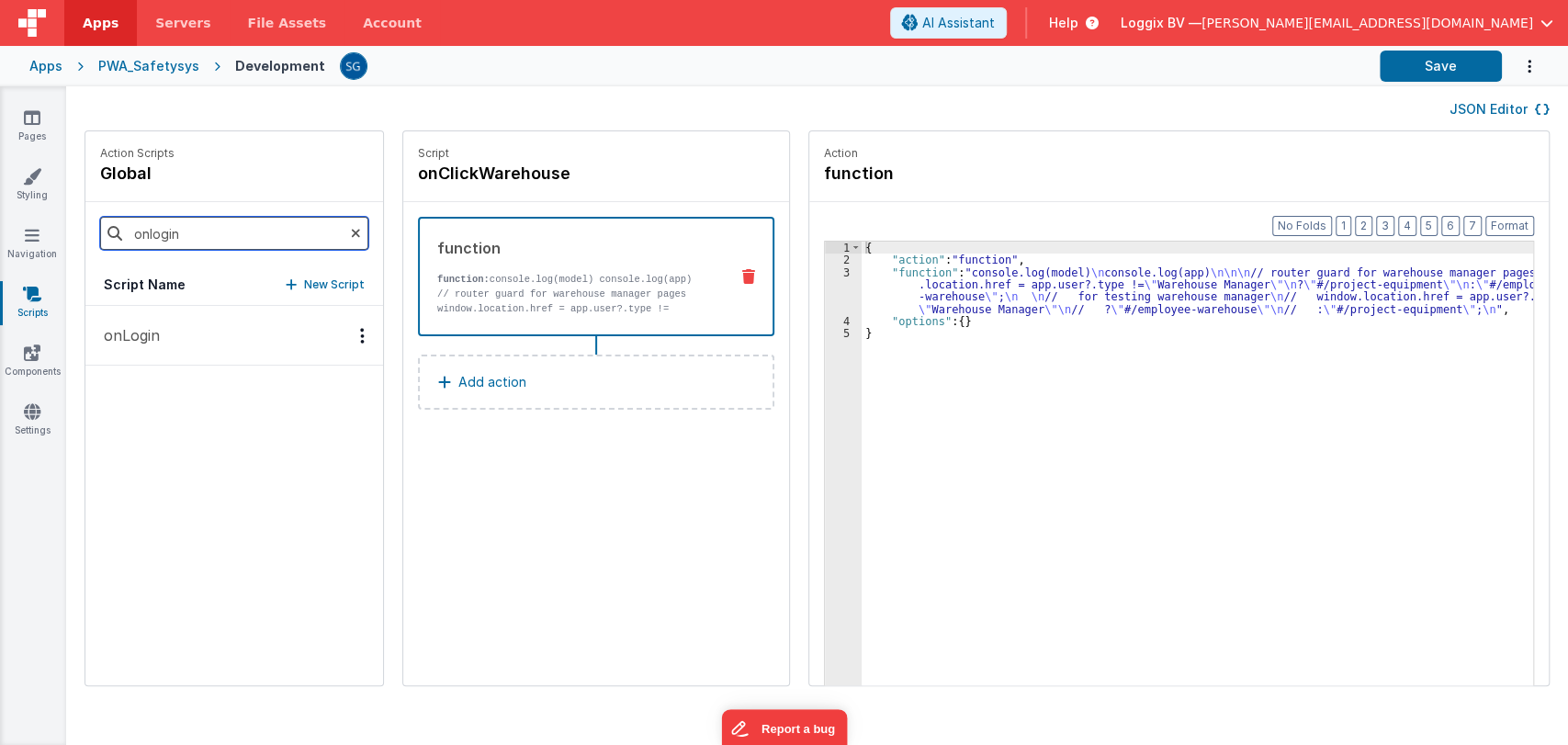
type input "onlogin"
click at [133, 345] on p "onLogin" at bounding box center [126, 335] width 67 height 22
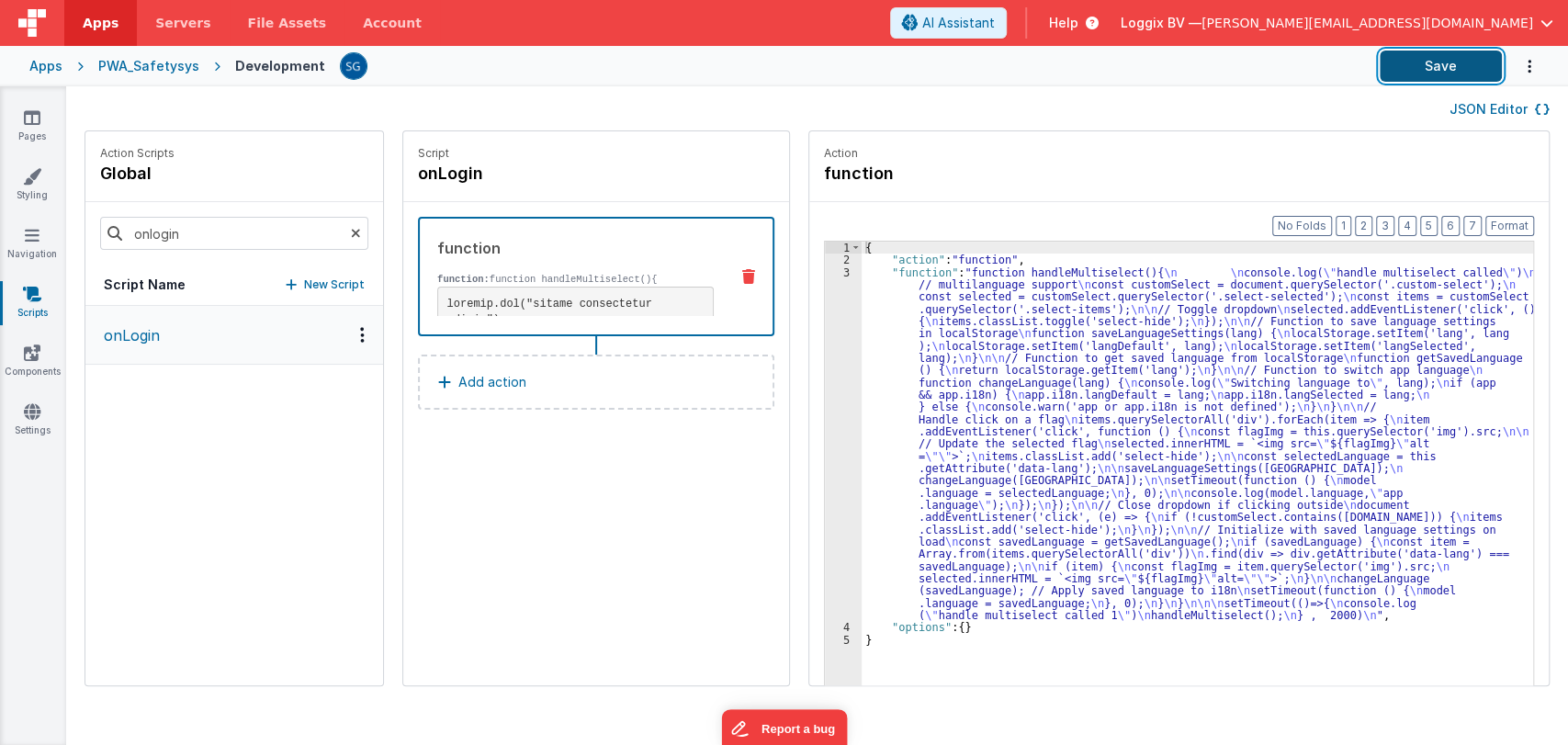
click at [1453, 54] on button "Save" at bounding box center [1440, 66] width 122 height 31
click at [509, 393] on button "Add action" at bounding box center [596, 382] width 357 height 55
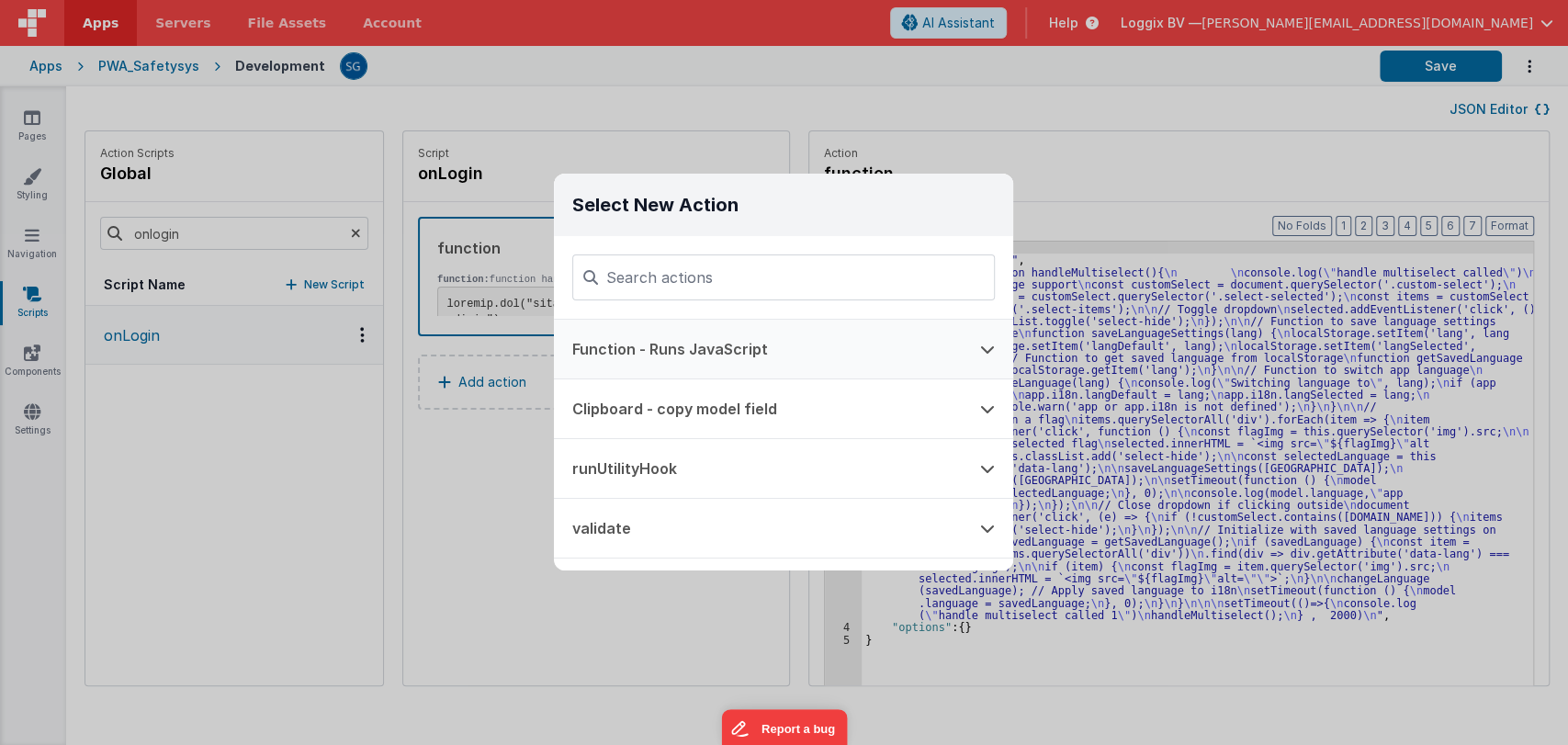
click at [647, 355] on button "Function - Runs JavaScript" at bounding box center [758, 348] width 408 height 59
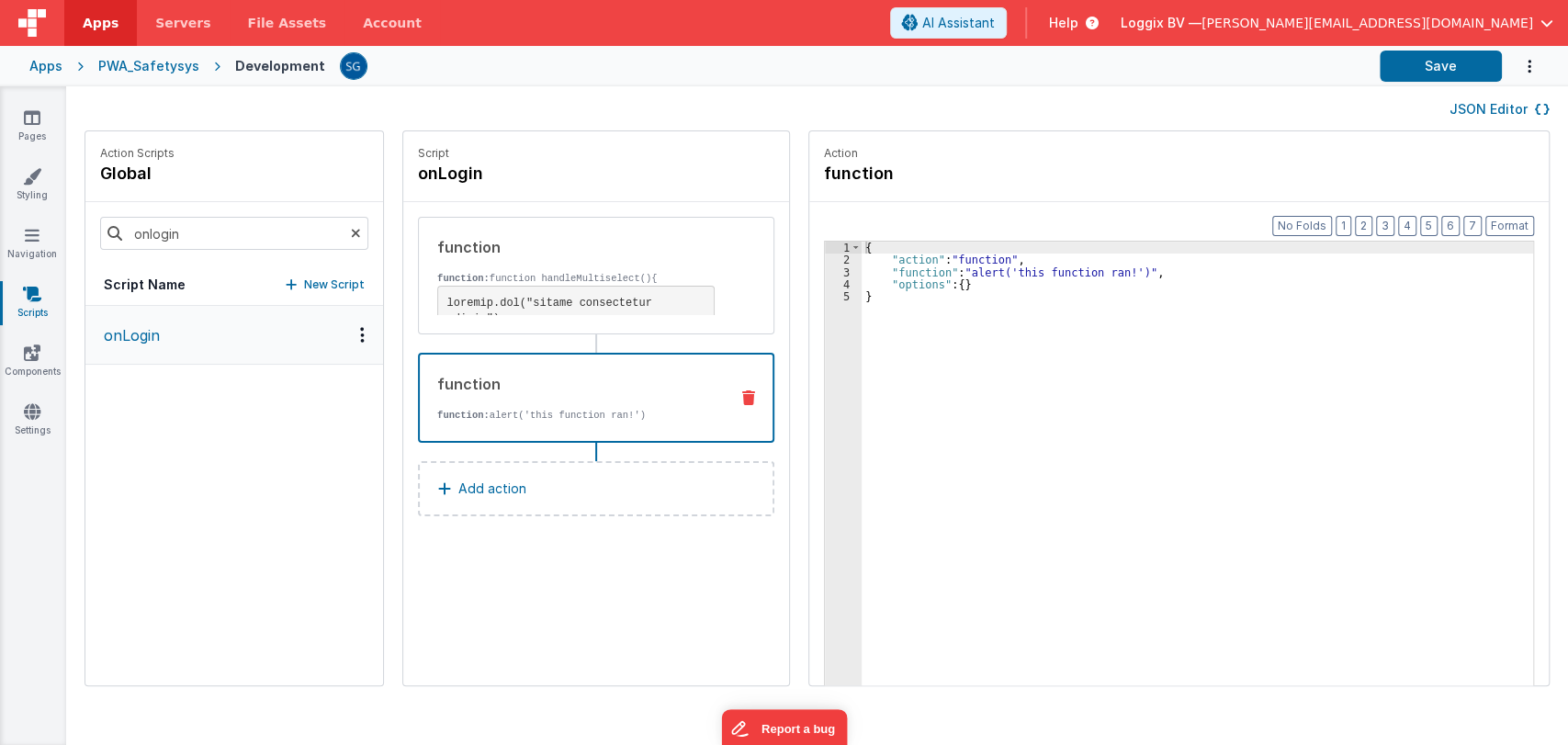
click at [908, 269] on div "{ "action" : "function" , "function" : "alert('this function ran!')" , "options…" at bounding box center [1206, 504] width 689 height 525
click at [830, 270] on div "3" at bounding box center [843, 272] width 37 height 12
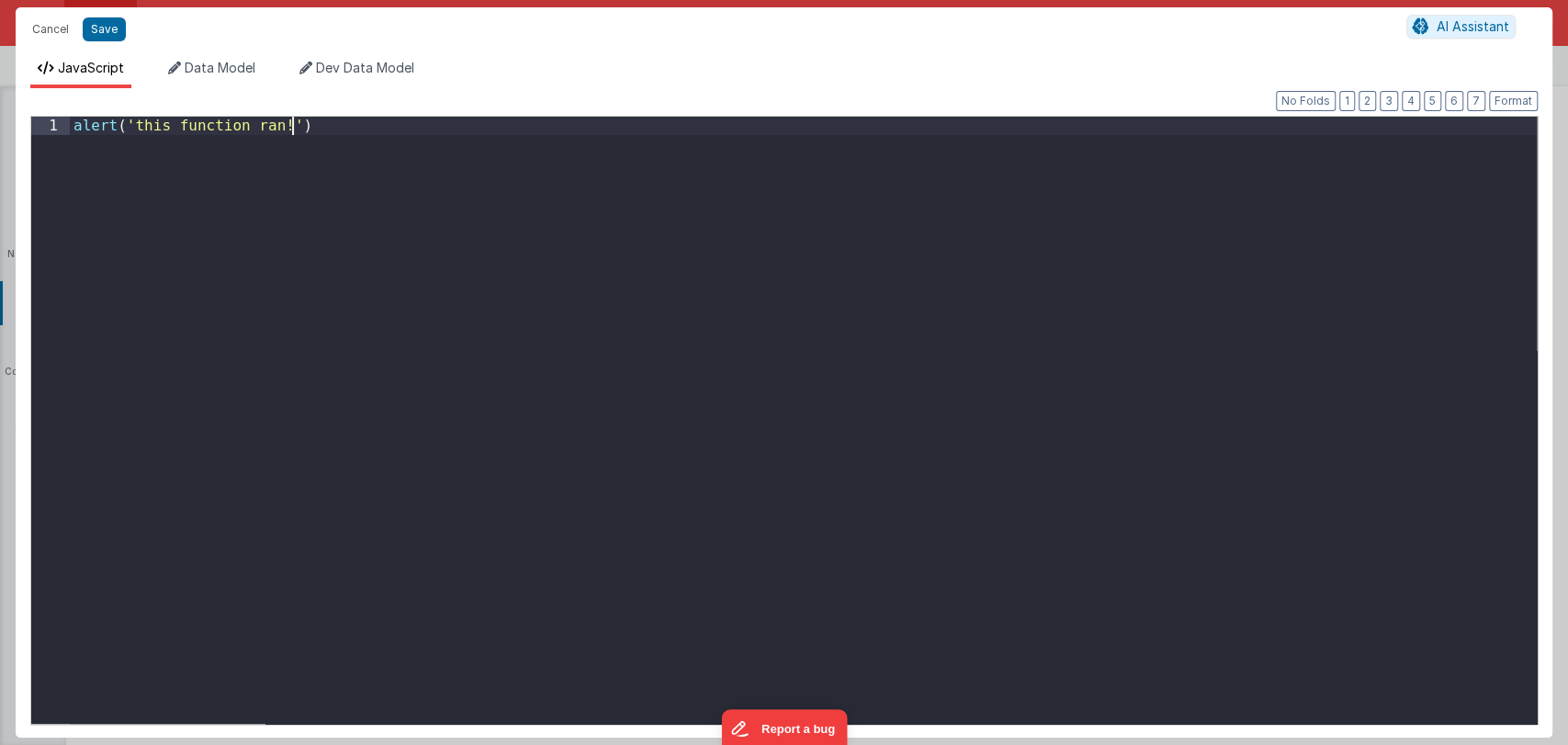
click at [830, 270] on div "alert ( 'this function ran!' )" at bounding box center [803, 437] width 1466 height 643
click at [411, 134] on div "alert ( 'this function ran!' )" at bounding box center [803, 437] width 1466 height 643
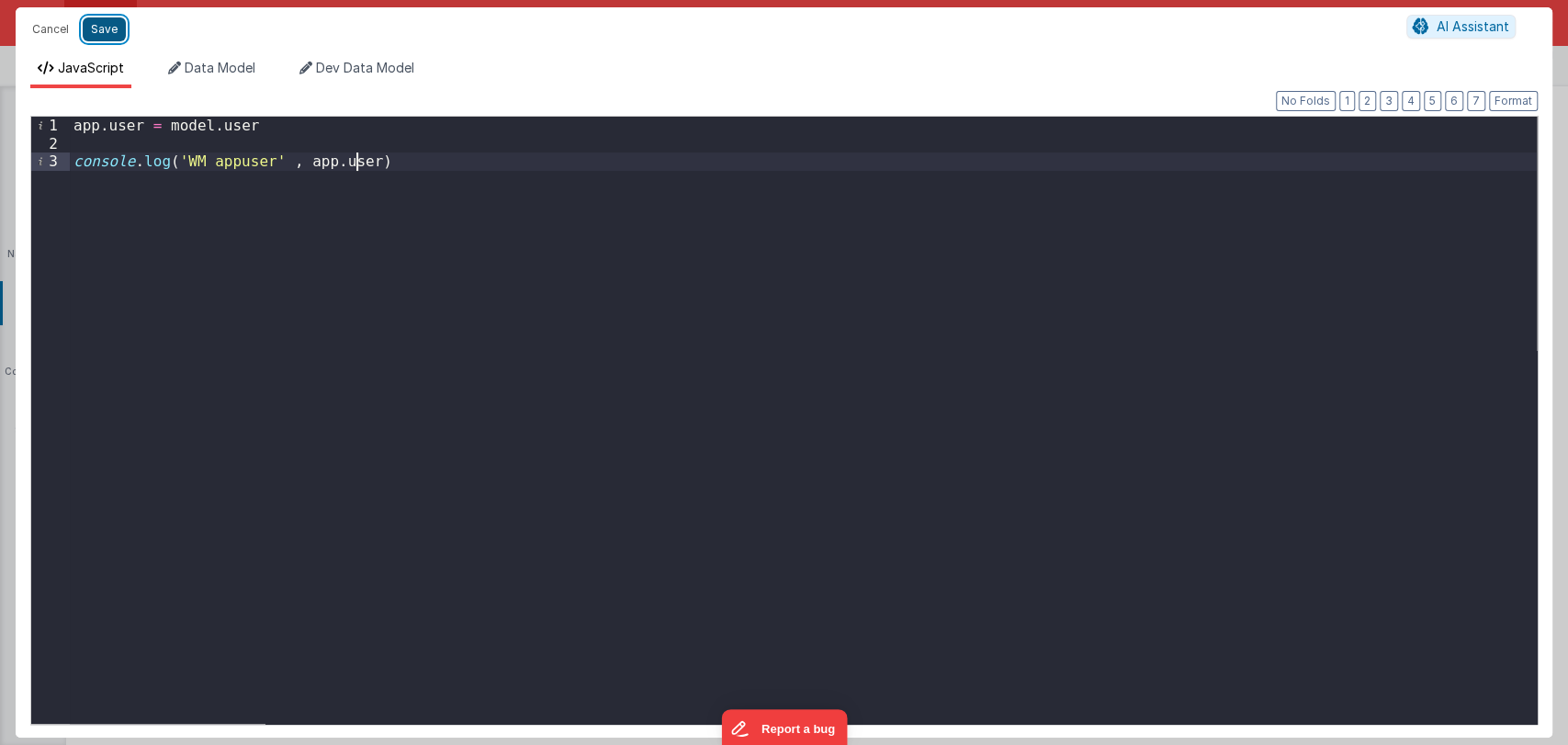
click at [103, 35] on button "Save" at bounding box center [104, 29] width 43 height 24
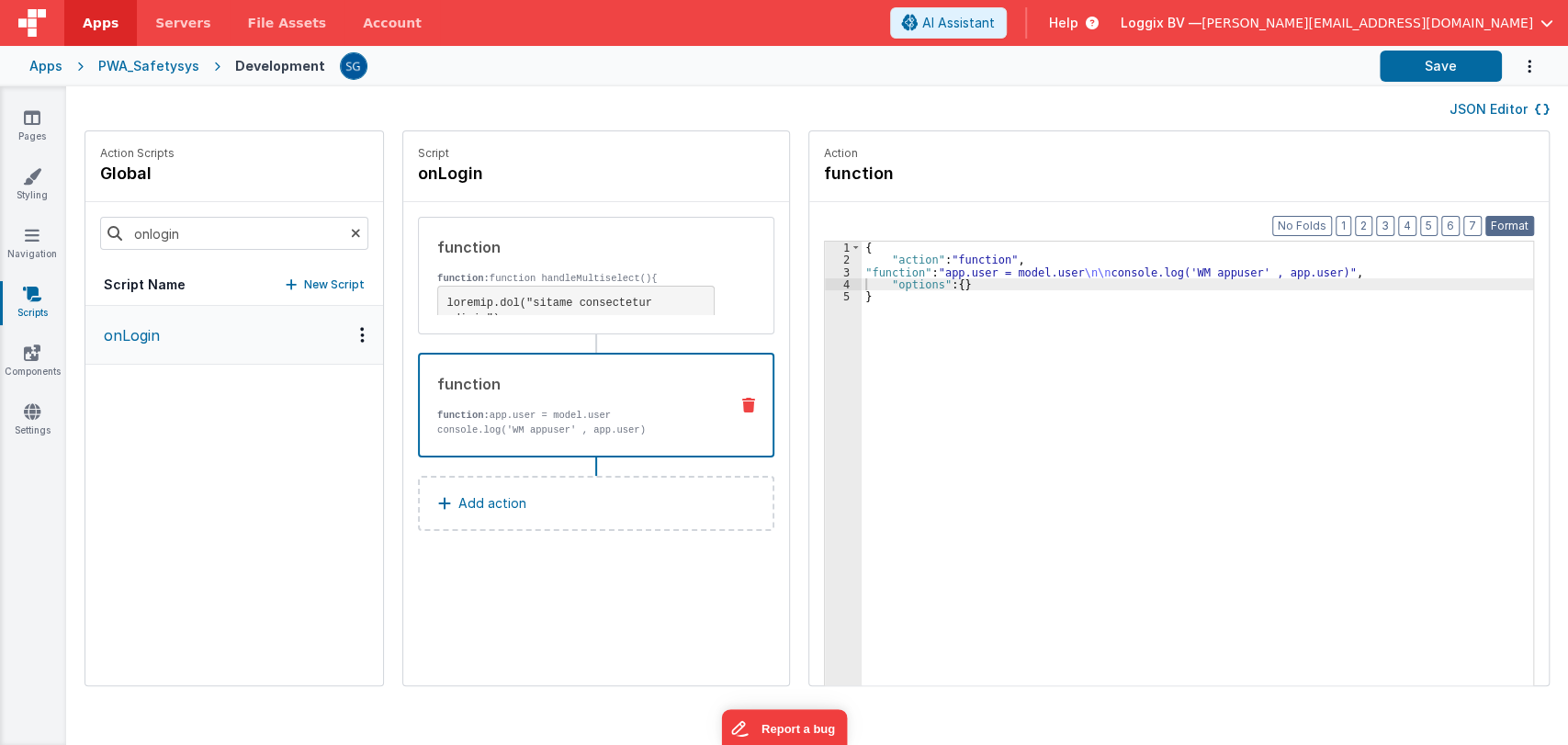
click at [1510, 230] on button "Format" at bounding box center [1509, 225] width 49 height 20
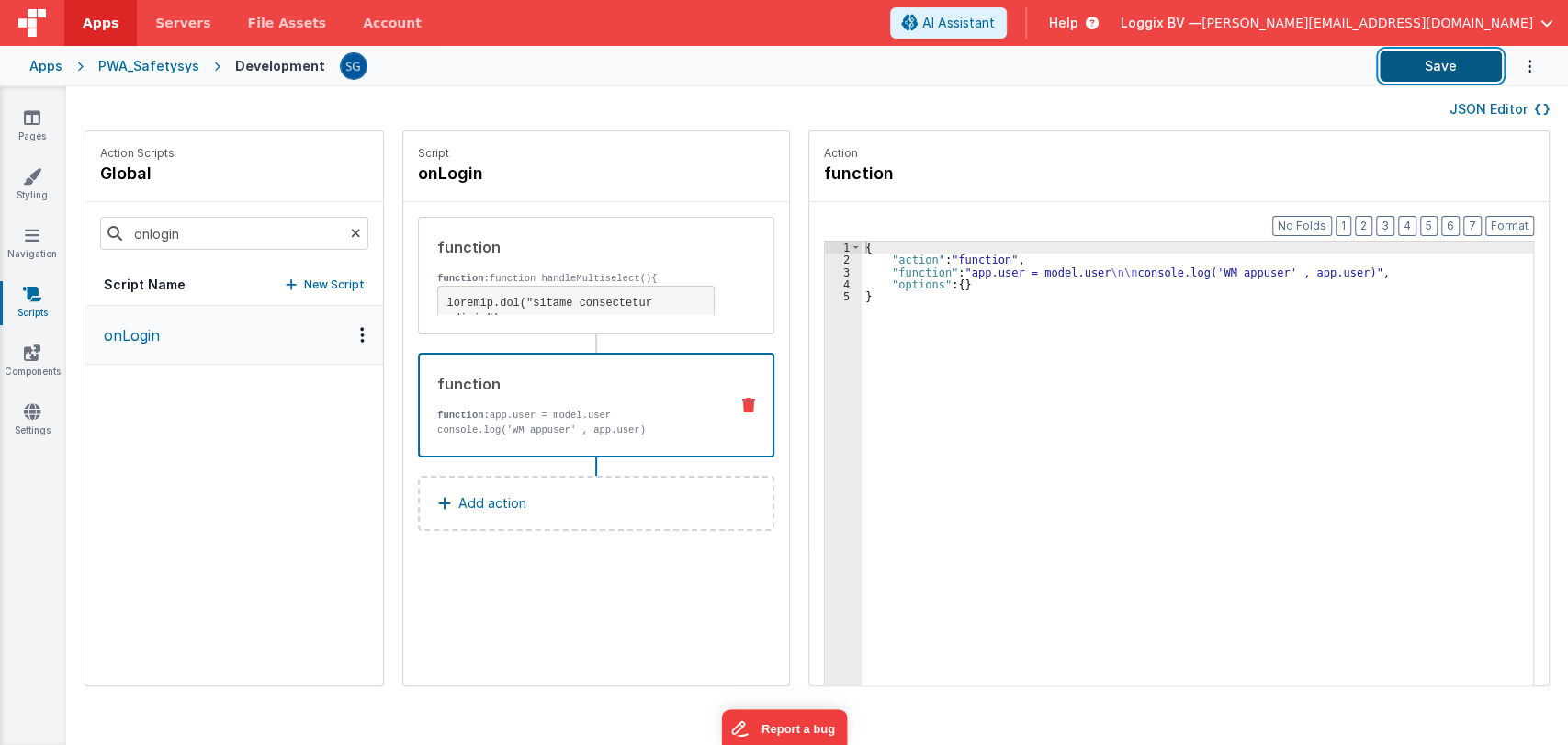
click at [1431, 67] on button "Save" at bounding box center [1440, 66] width 122 height 31
click at [959, 357] on div "{ "action" : "function" , "function" : "app.user = model.user \n\n console.log(…" at bounding box center [1206, 504] width 689 height 525
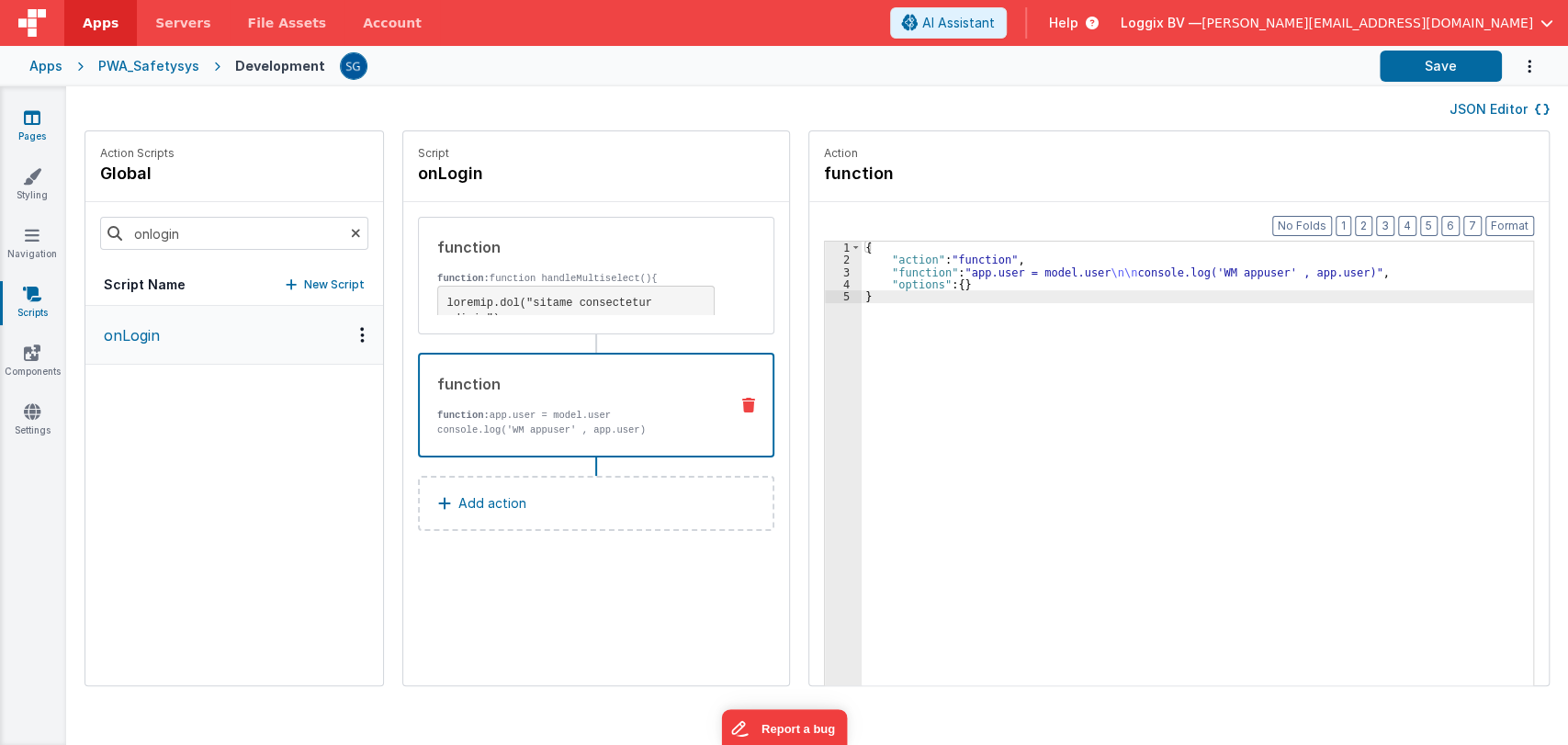
click at [32, 119] on icon at bounding box center [32, 117] width 16 height 18
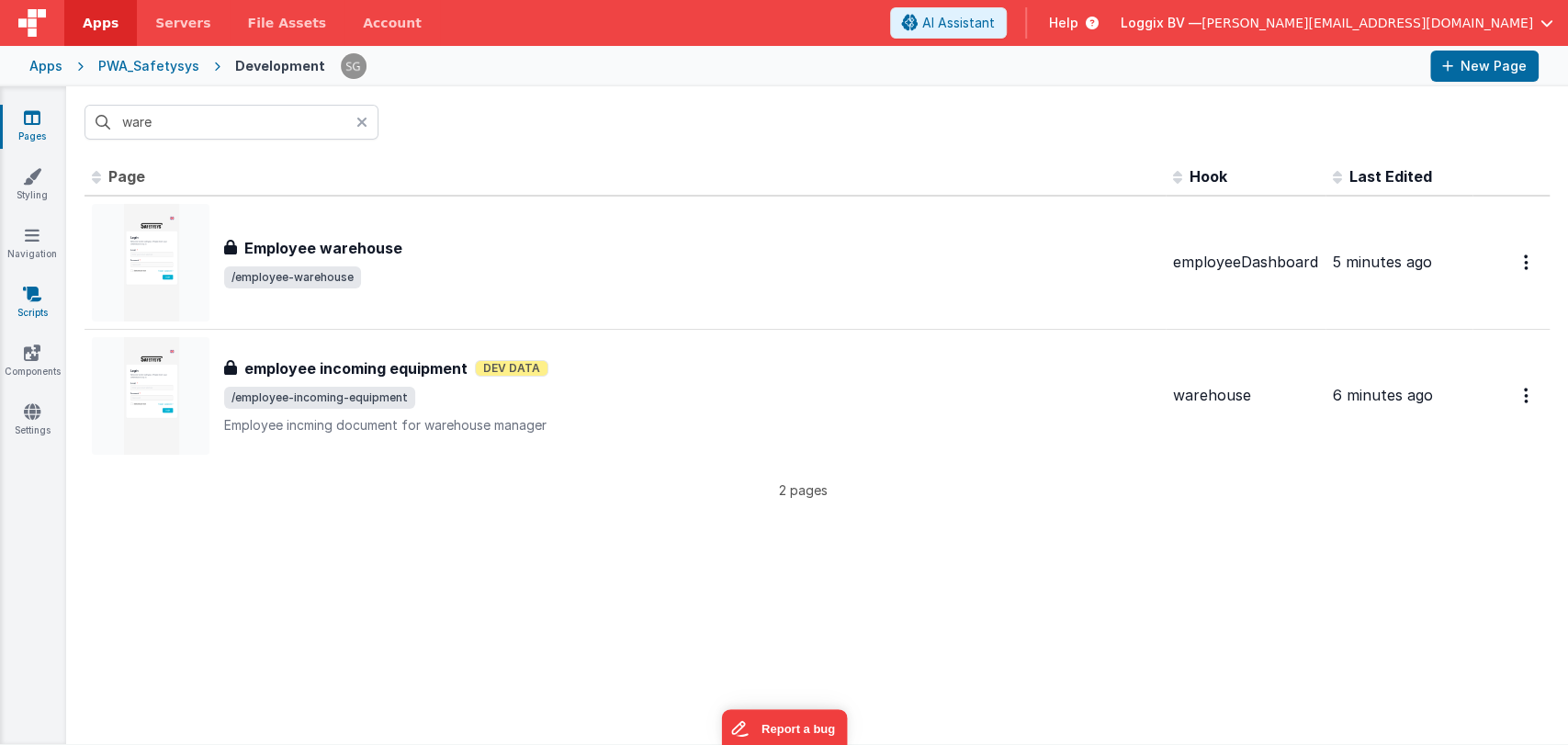
click at [30, 292] on icon at bounding box center [32, 293] width 18 height 18
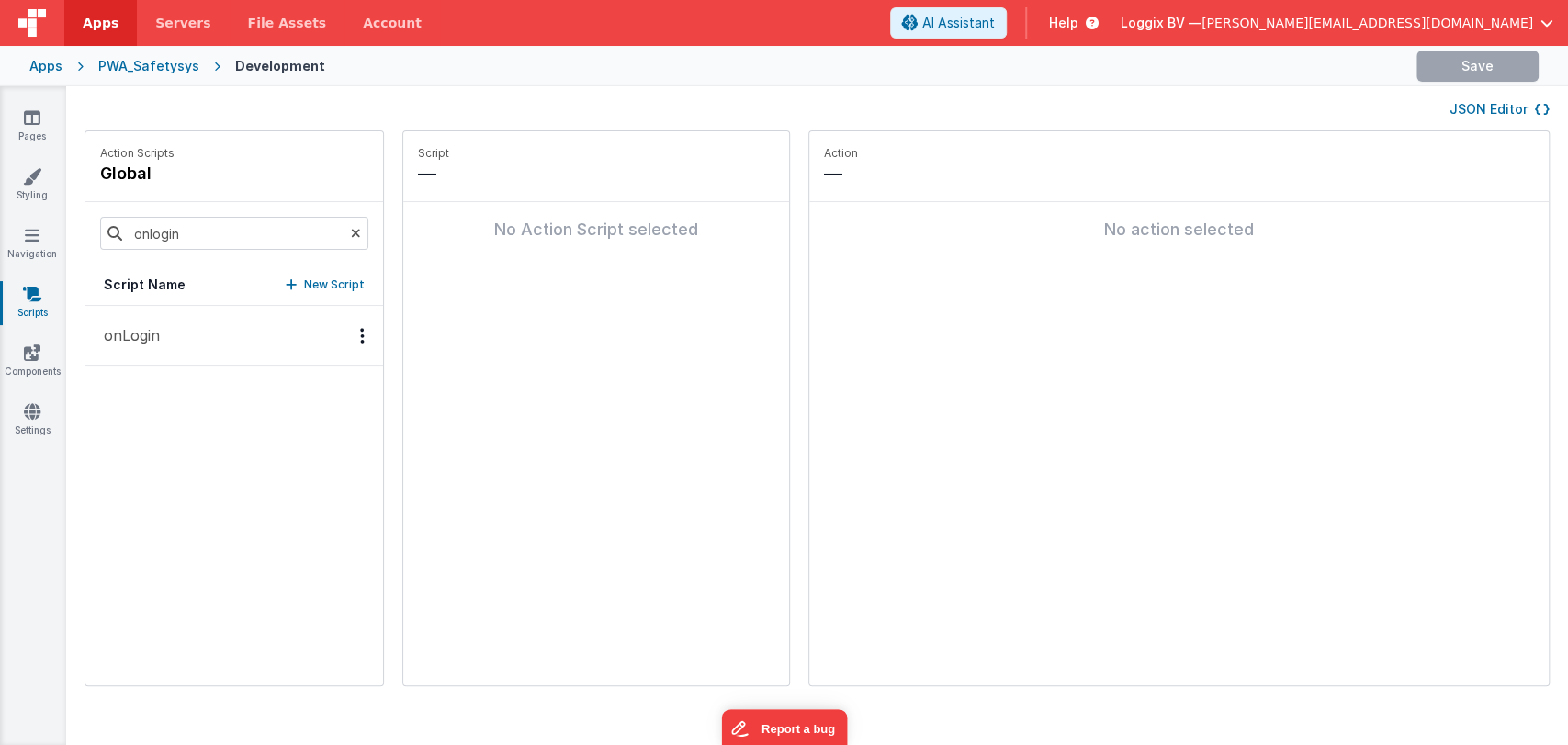
click at [188, 325] on button "onLogin" at bounding box center [234, 335] width 297 height 60
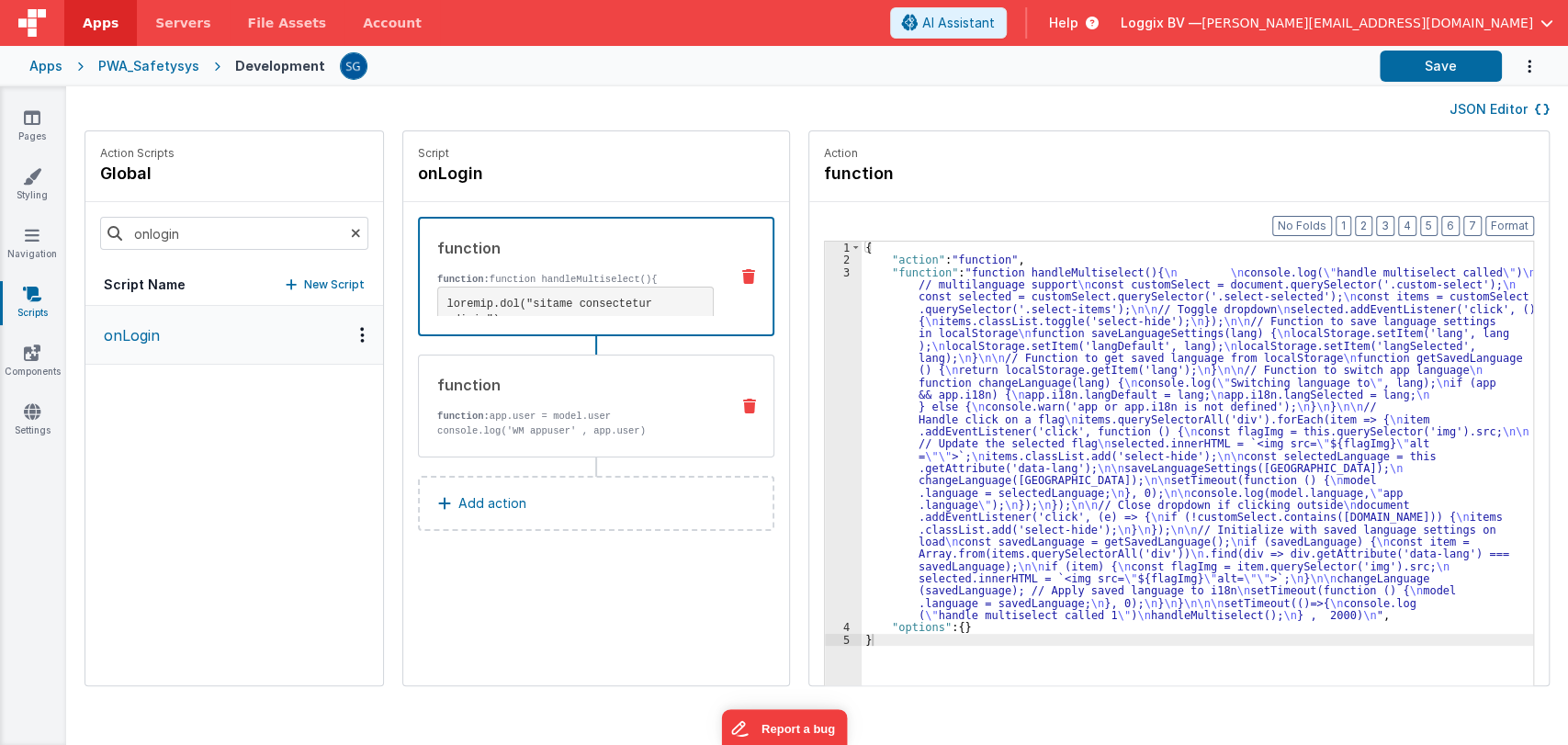
click at [533, 435] on p "console.log('WM appuser' , app.user)" at bounding box center [576, 430] width 277 height 14
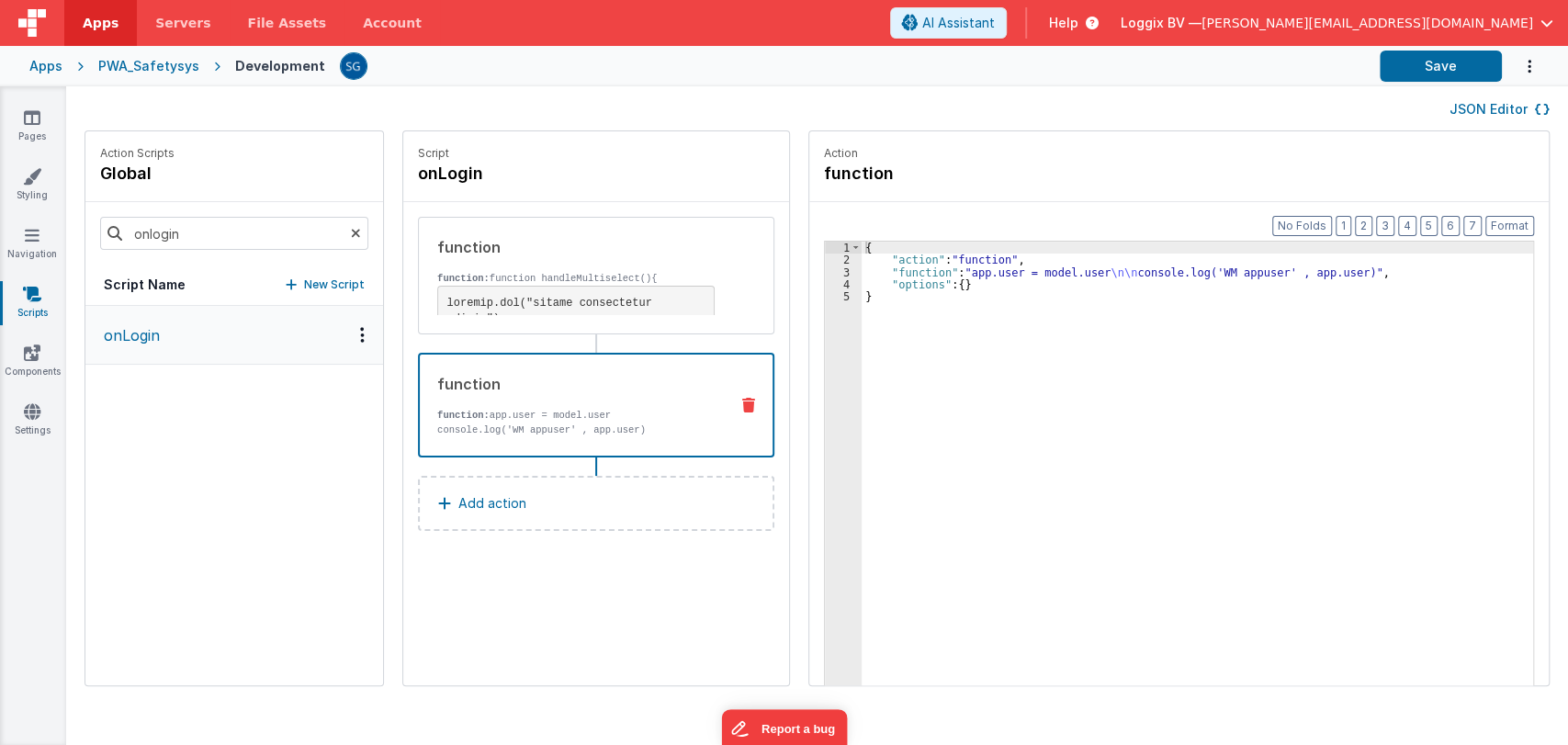
click at [742, 400] on icon at bounding box center [748, 405] width 12 height 14
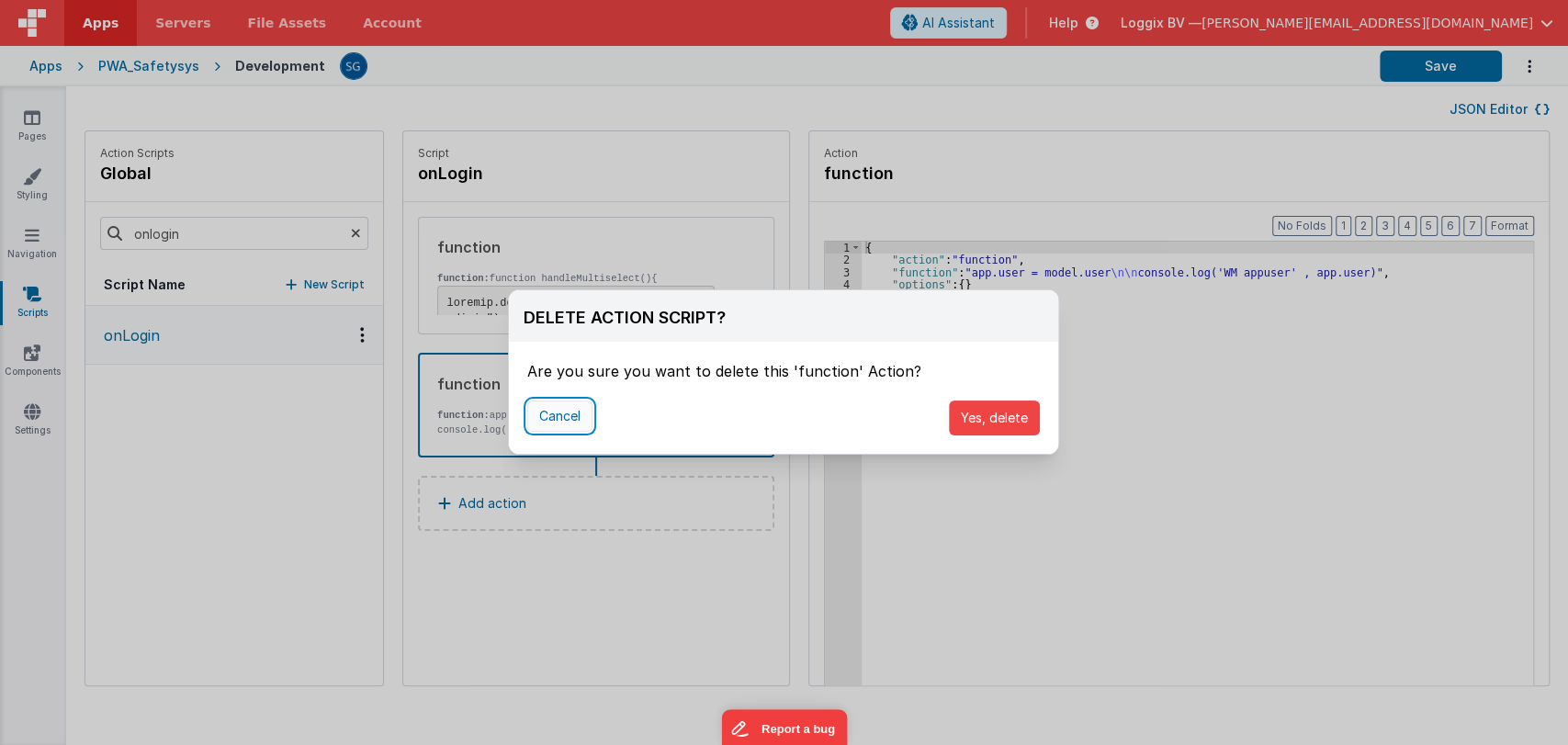
click at [560, 413] on button "Cancel" at bounding box center [560, 415] width 65 height 31
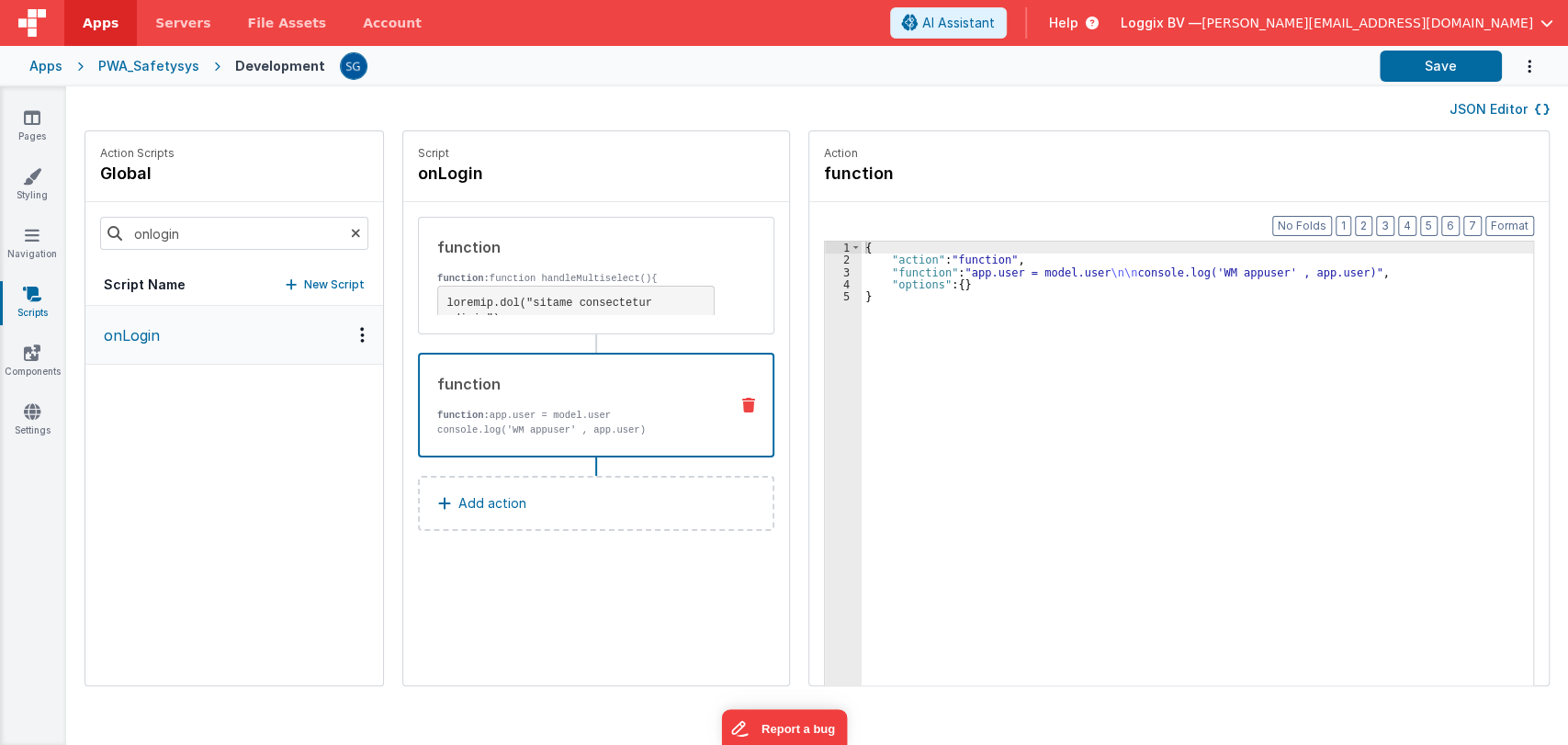
click at [742, 398] on icon at bounding box center [748, 405] width 12 height 14
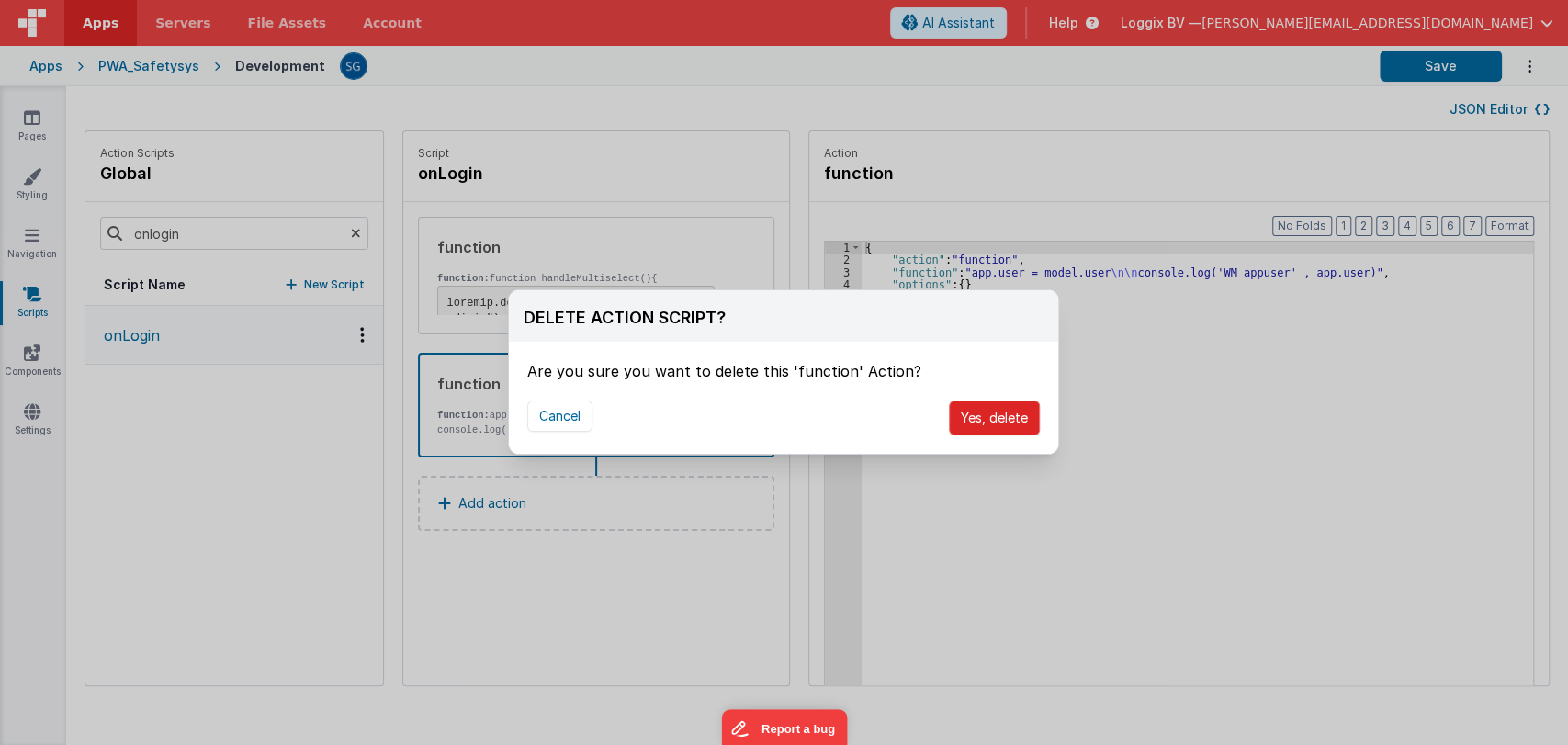
click at [1010, 416] on button "Yes, delete" at bounding box center [994, 417] width 91 height 35
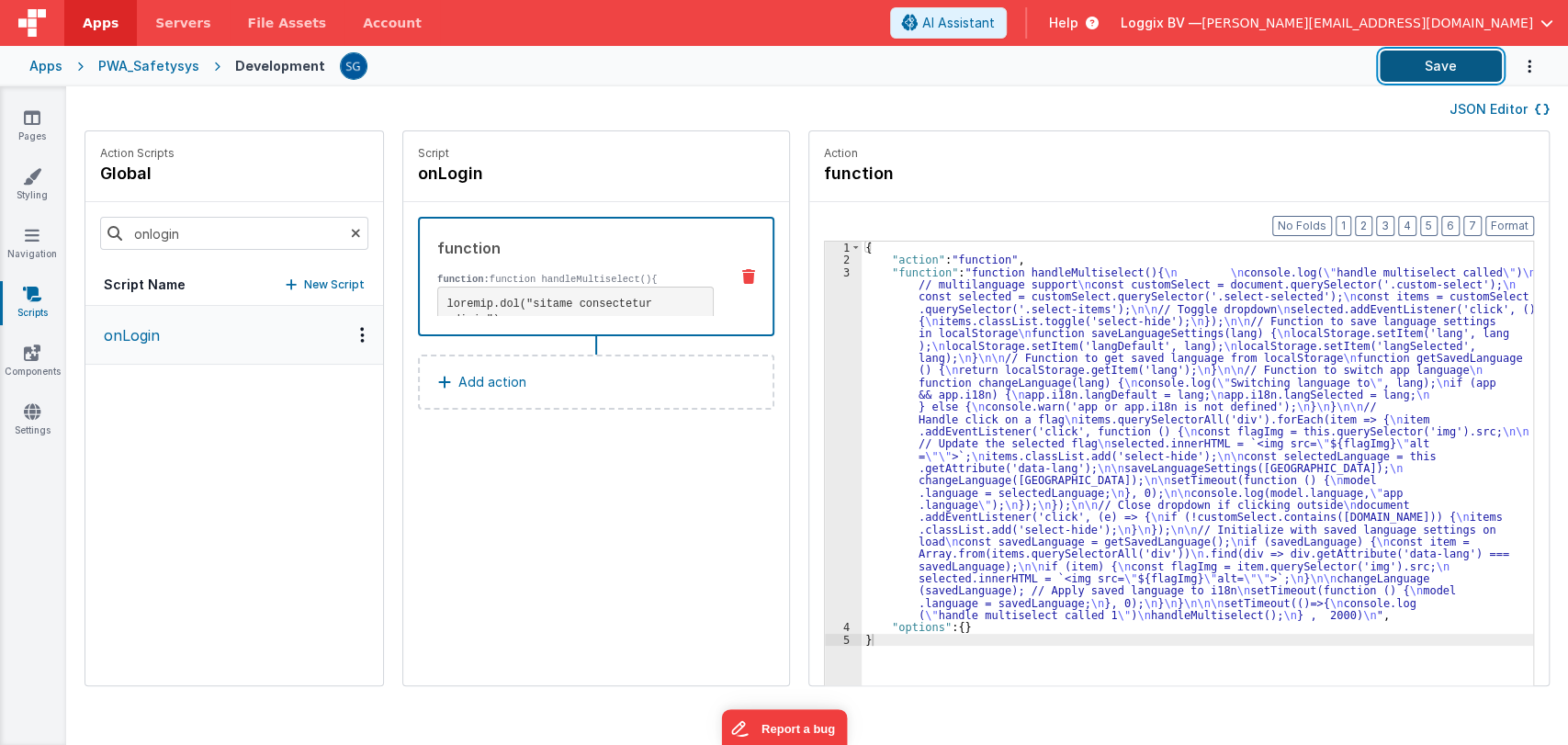
click at [1423, 66] on button "Save" at bounding box center [1440, 66] width 122 height 31
click at [20, 119] on link "Pages" at bounding box center [32, 127] width 66 height 37
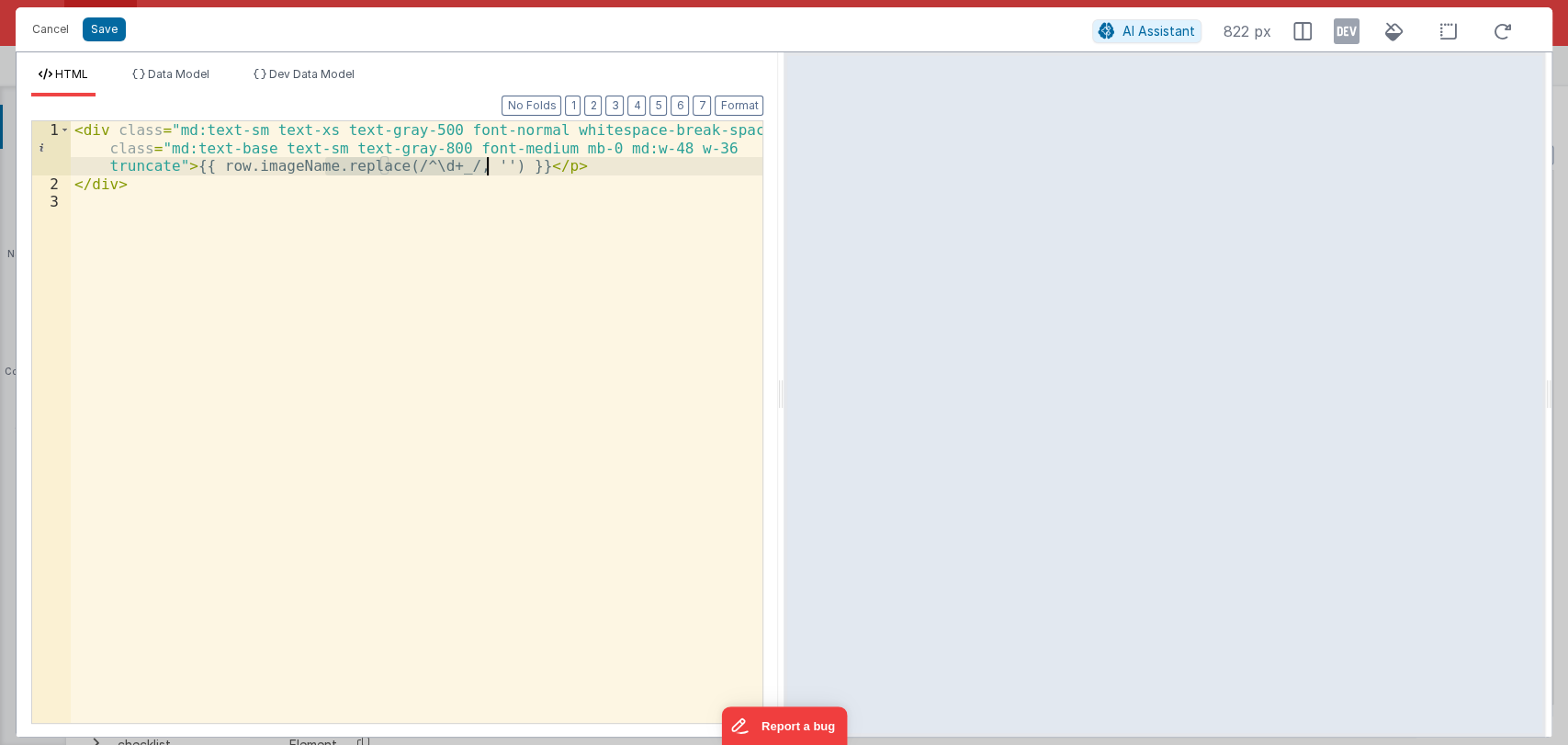
scroll to position [1043, 0]
